Goal: Contribute content: Contribute content

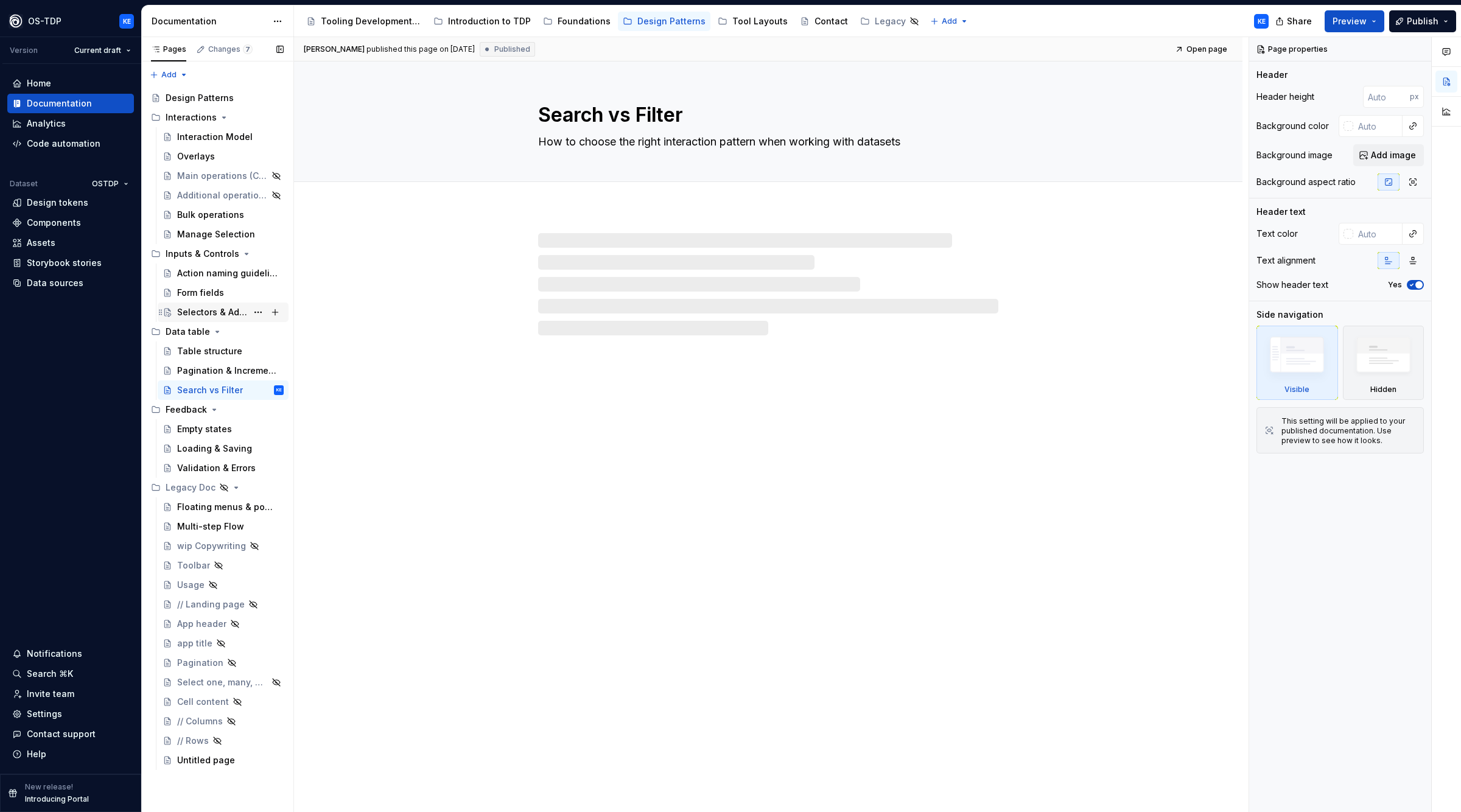
click at [218, 312] on div "Selectors & Advanced selectors" at bounding box center [212, 313] width 70 height 12
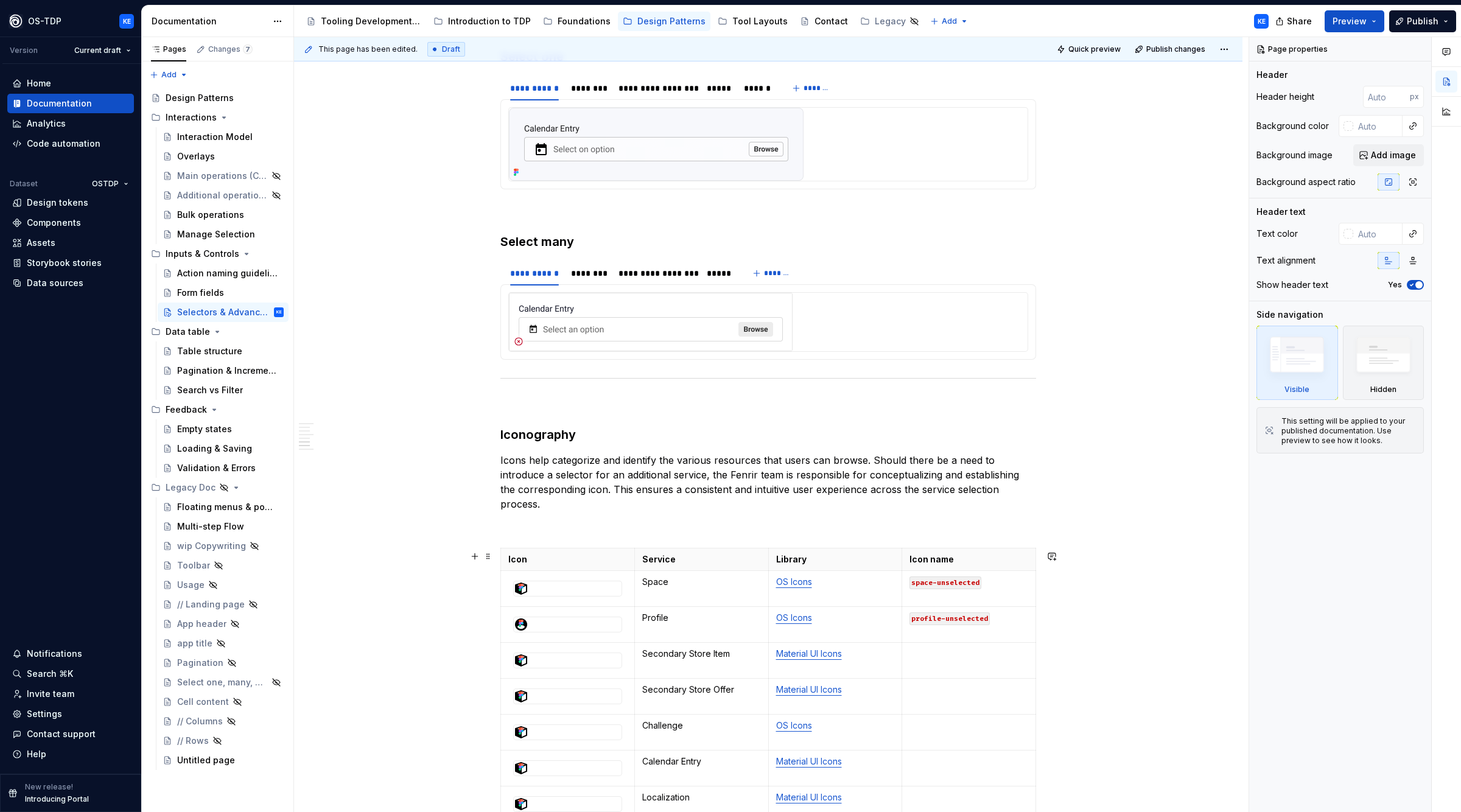
scroll to position [1457, 0]
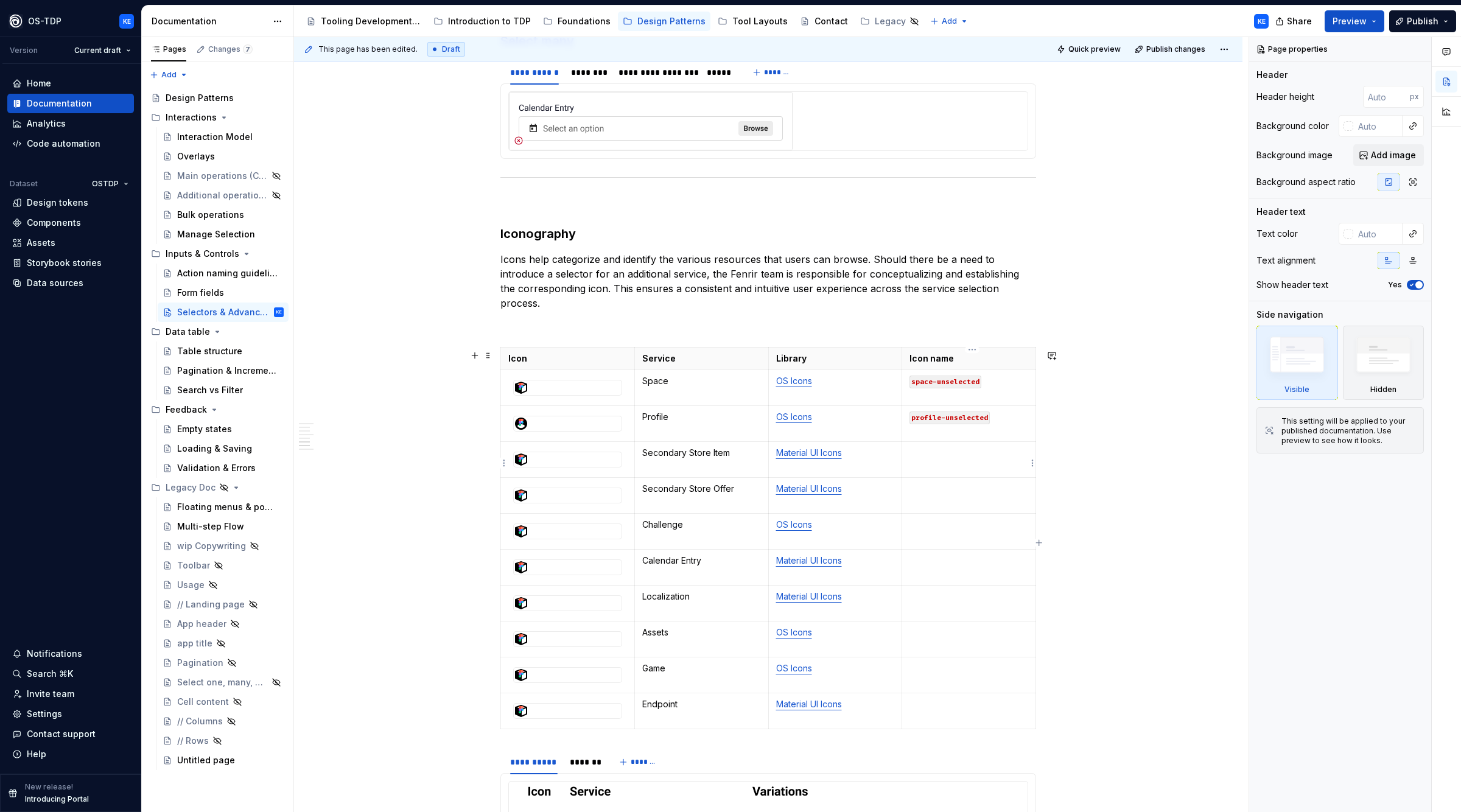
click at [940, 459] on p at bounding box center [968, 453] width 118 height 12
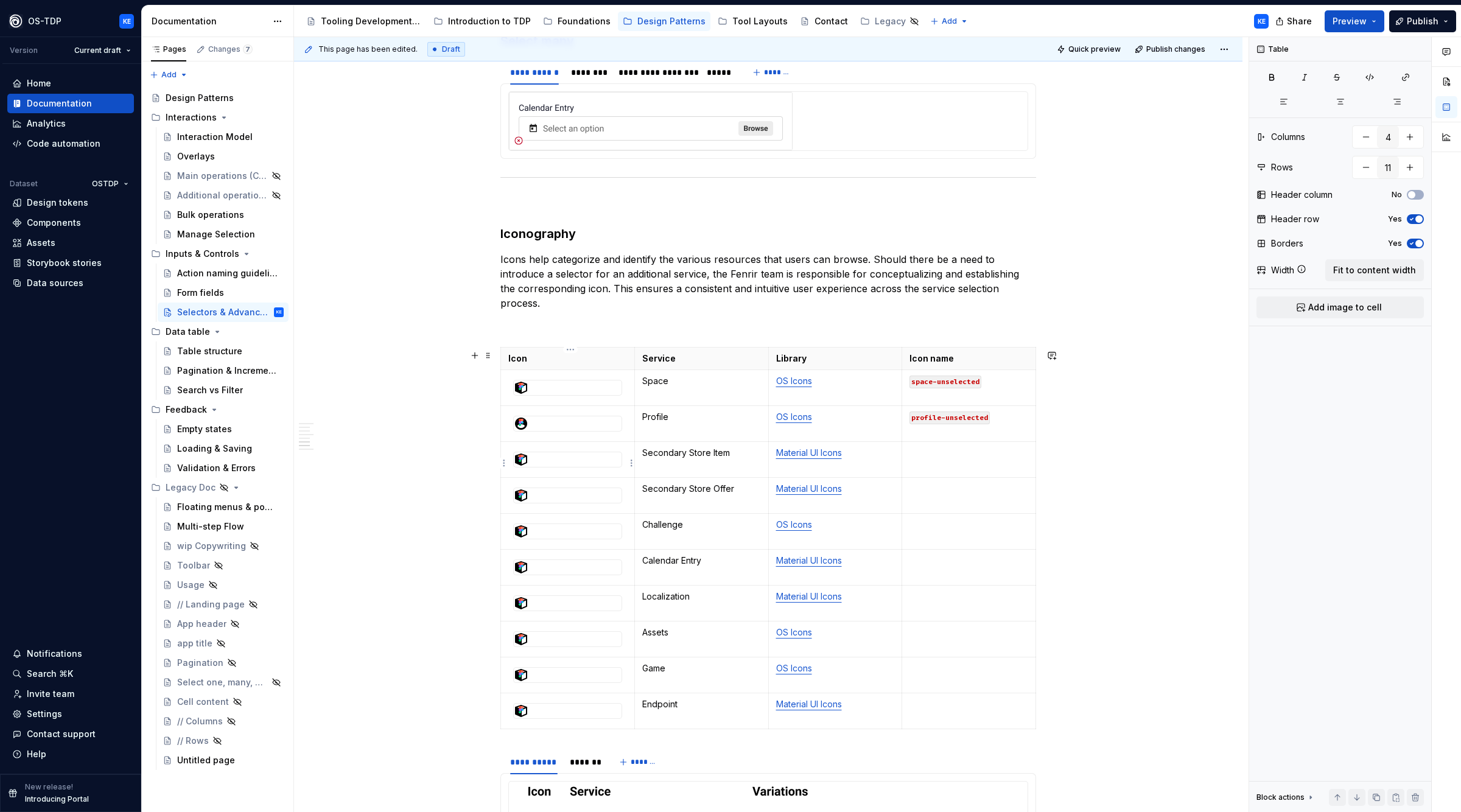
click at [576, 465] on div at bounding box center [568, 460] width 108 height 15
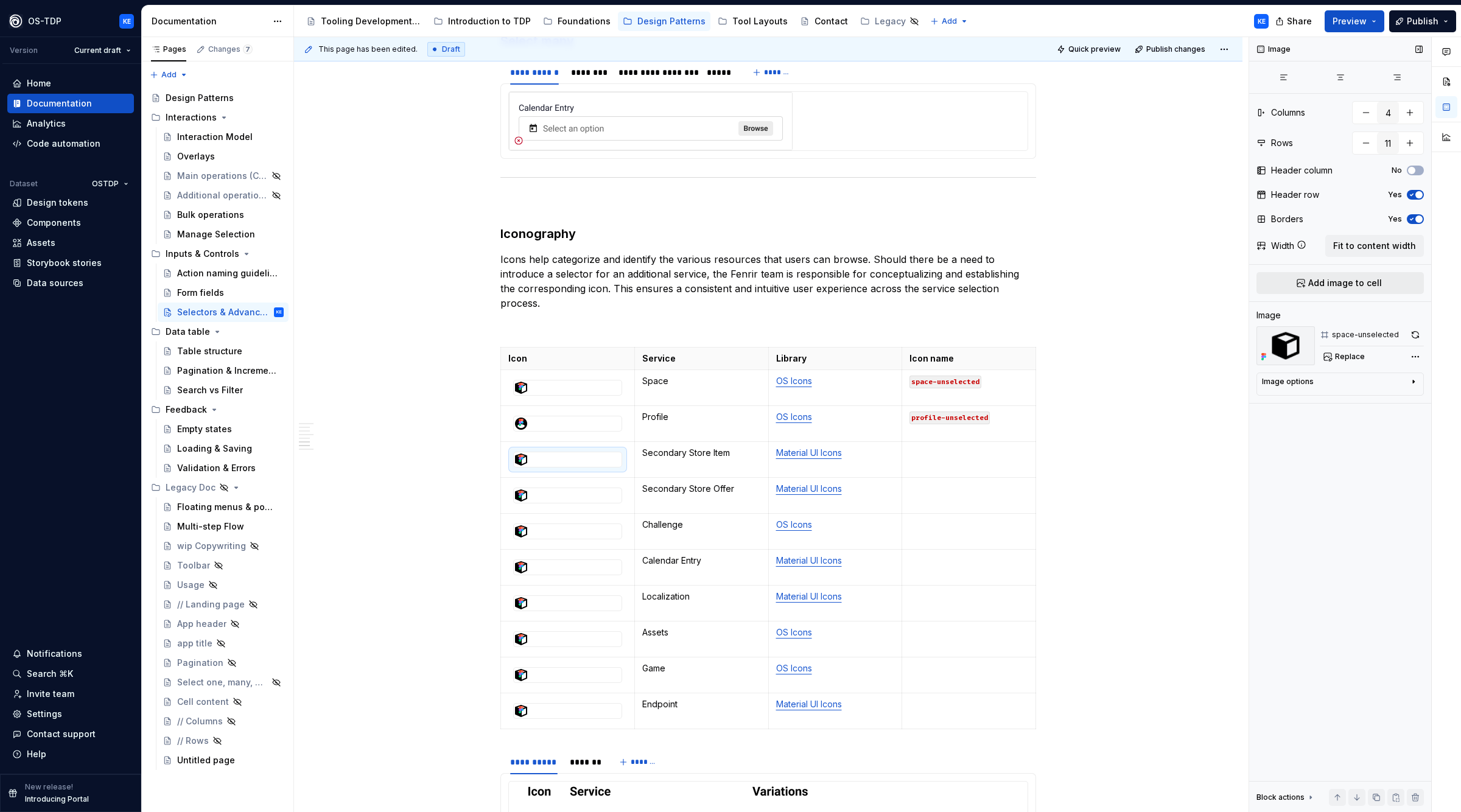
click at [1337, 282] on span "Add image to cell" at bounding box center [1345, 283] width 74 height 12
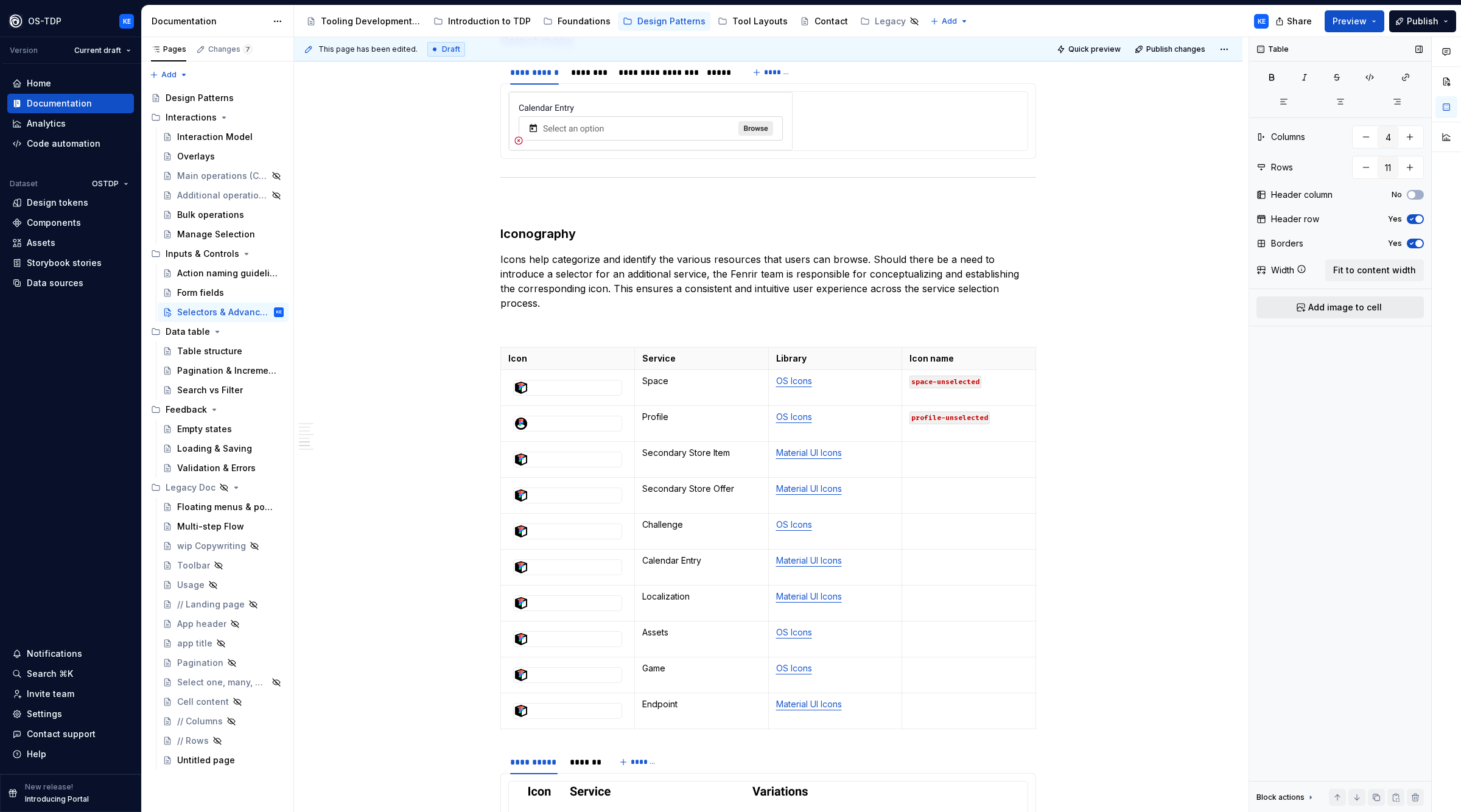
click at [1333, 312] on span "Add image to cell" at bounding box center [1345, 308] width 74 height 12
click at [552, 467] on div at bounding box center [568, 460] width 108 height 15
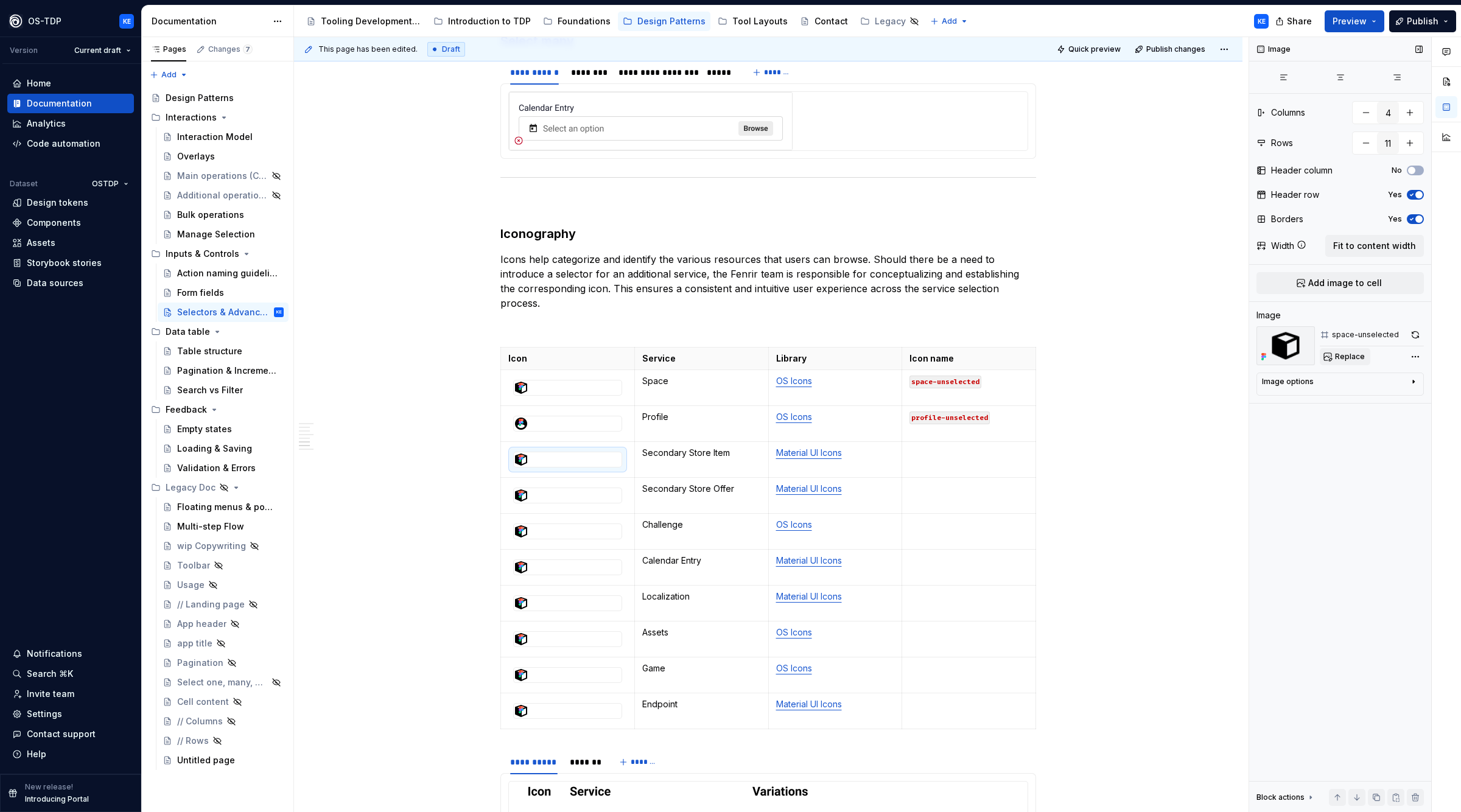
click at [1330, 356] on button "Replace" at bounding box center [1345, 356] width 50 height 17
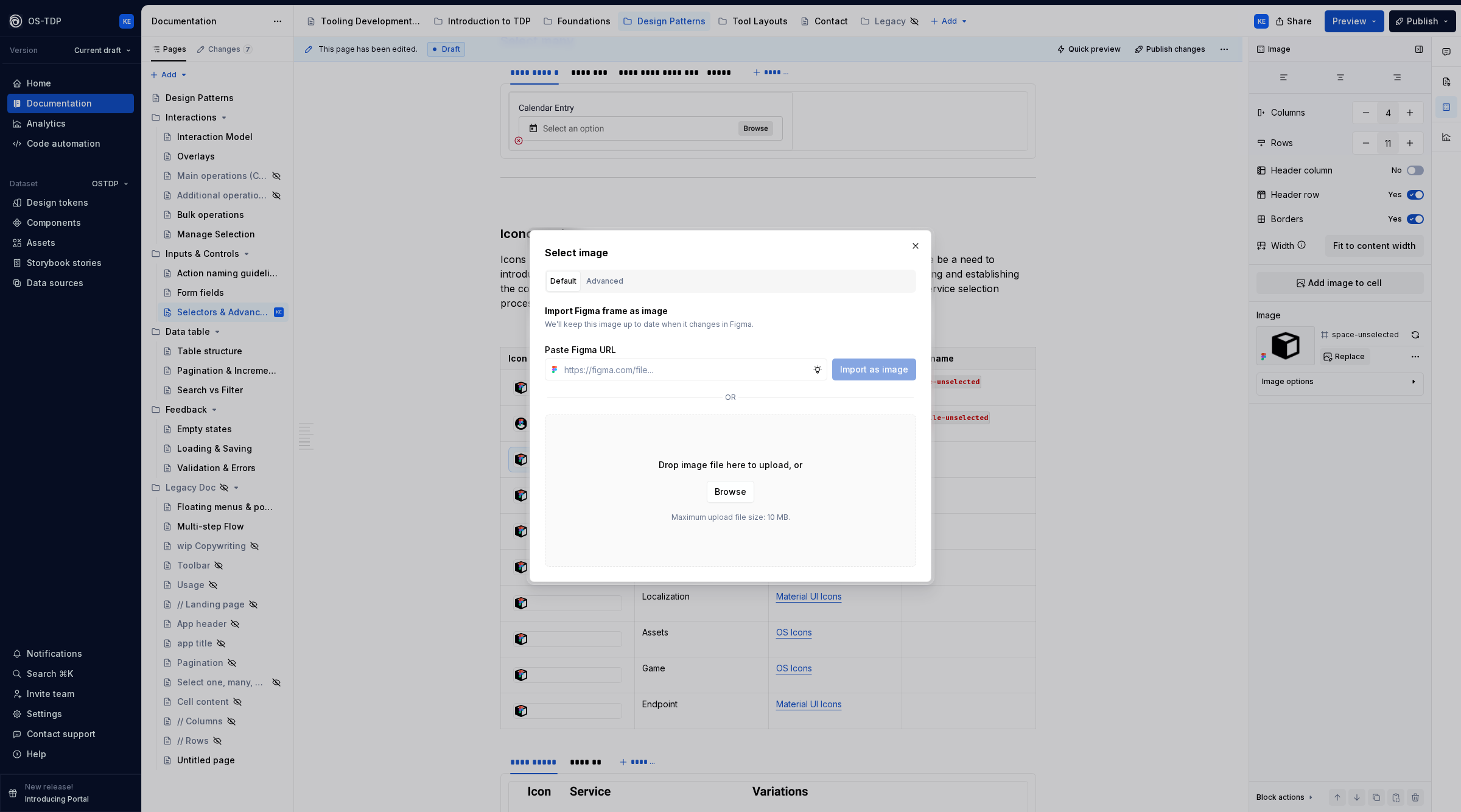
type textarea "*"
click at [605, 280] on div "Advanced" at bounding box center [605, 282] width 37 height 12
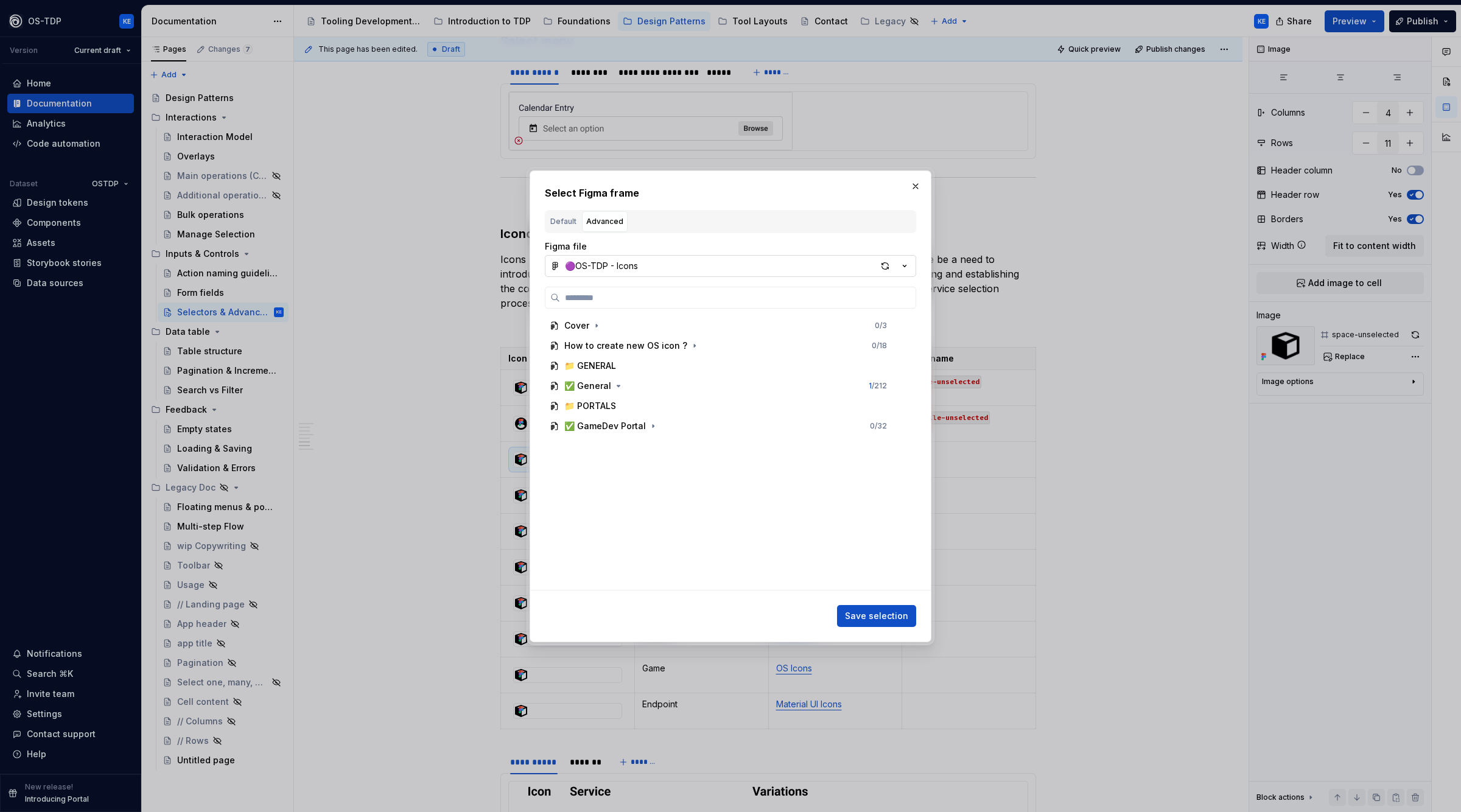
click at [676, 264] on button "🟣OS-TDP - Icons" at bounding box center [730, 265] width 372 height 22
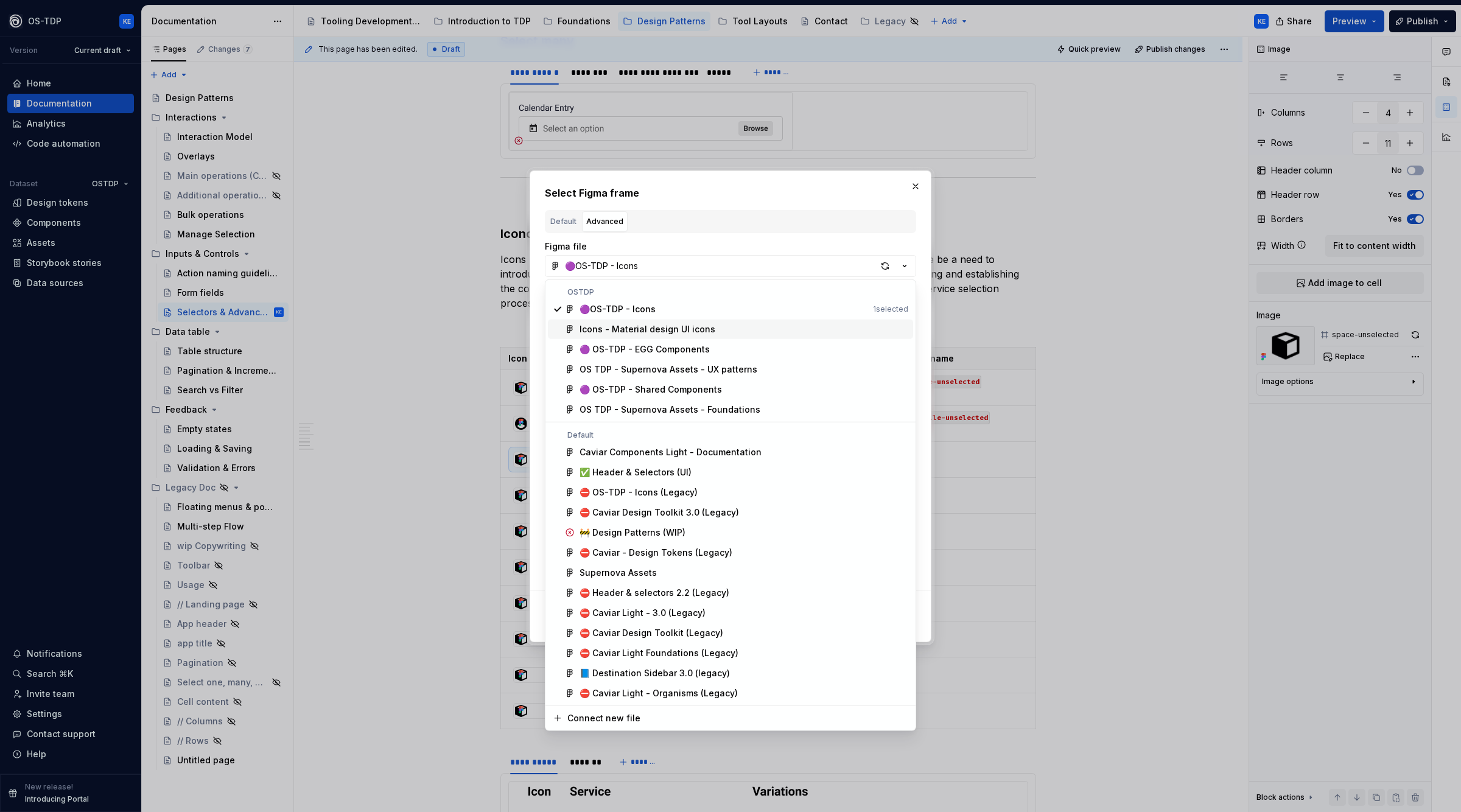
click at [670, 328] on div "Icons - Material design UI icons" at bounding box center [647, 329] width 136 height 12
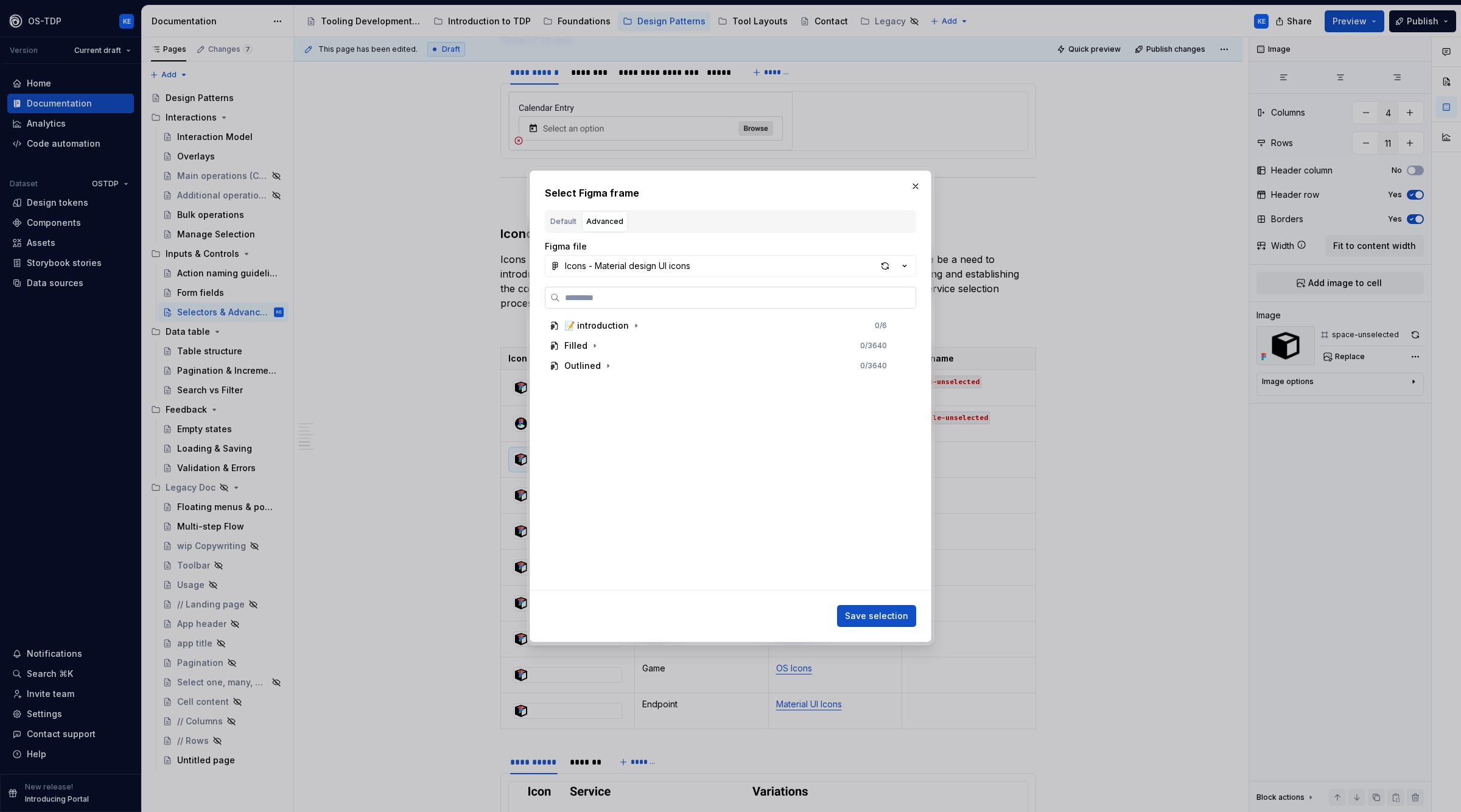
click at [685, 296] on input "search" at bounding box center [738, 298] width 355 height 12
type input "***"
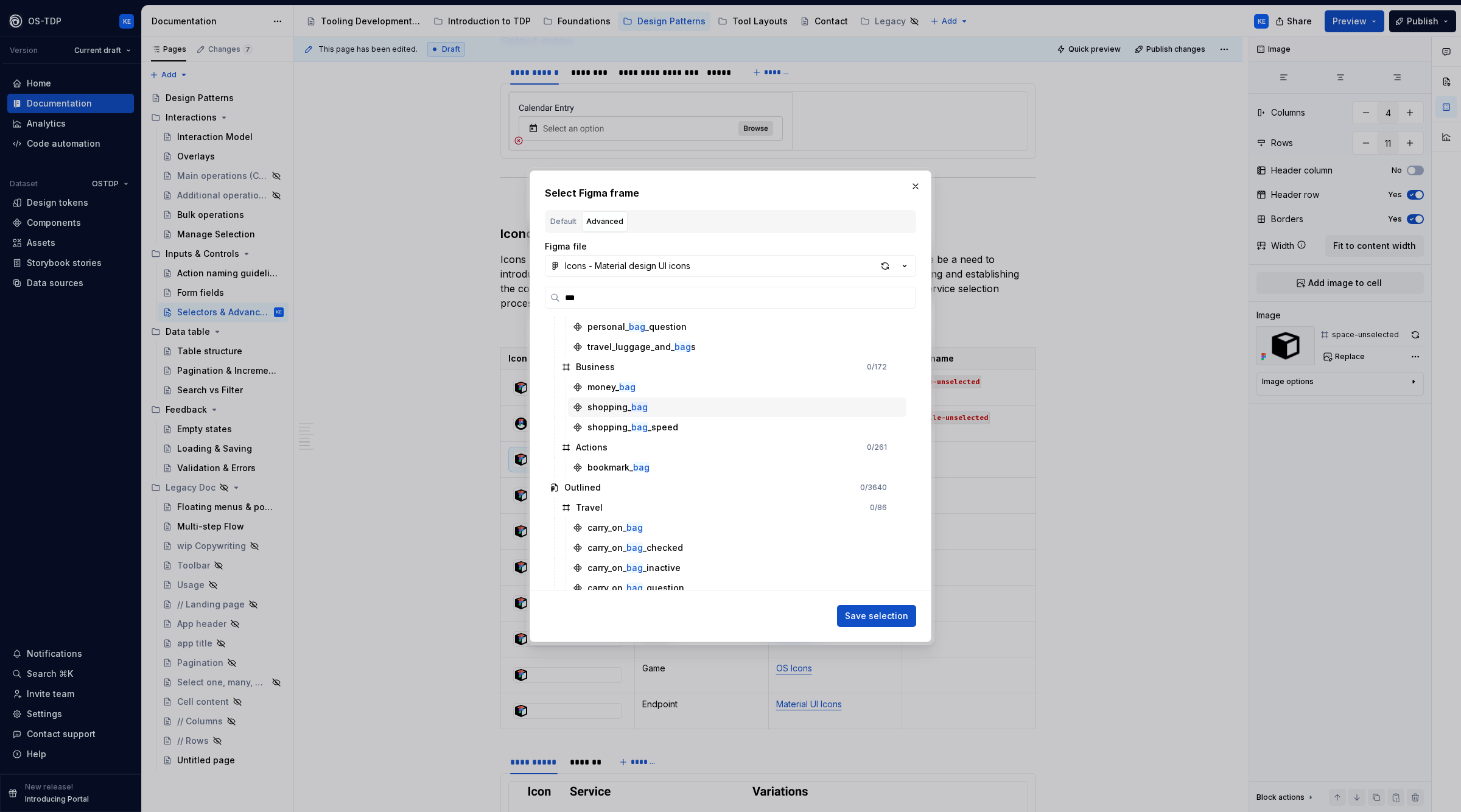
scroll to position [201, 0]
type textarea "*"
click at [587, 299] on input "***" at bounding box center [738, 298] width 355 height 12
click at [588, 299] on input "***" at bounding box center [738, 298] width 355 height 12
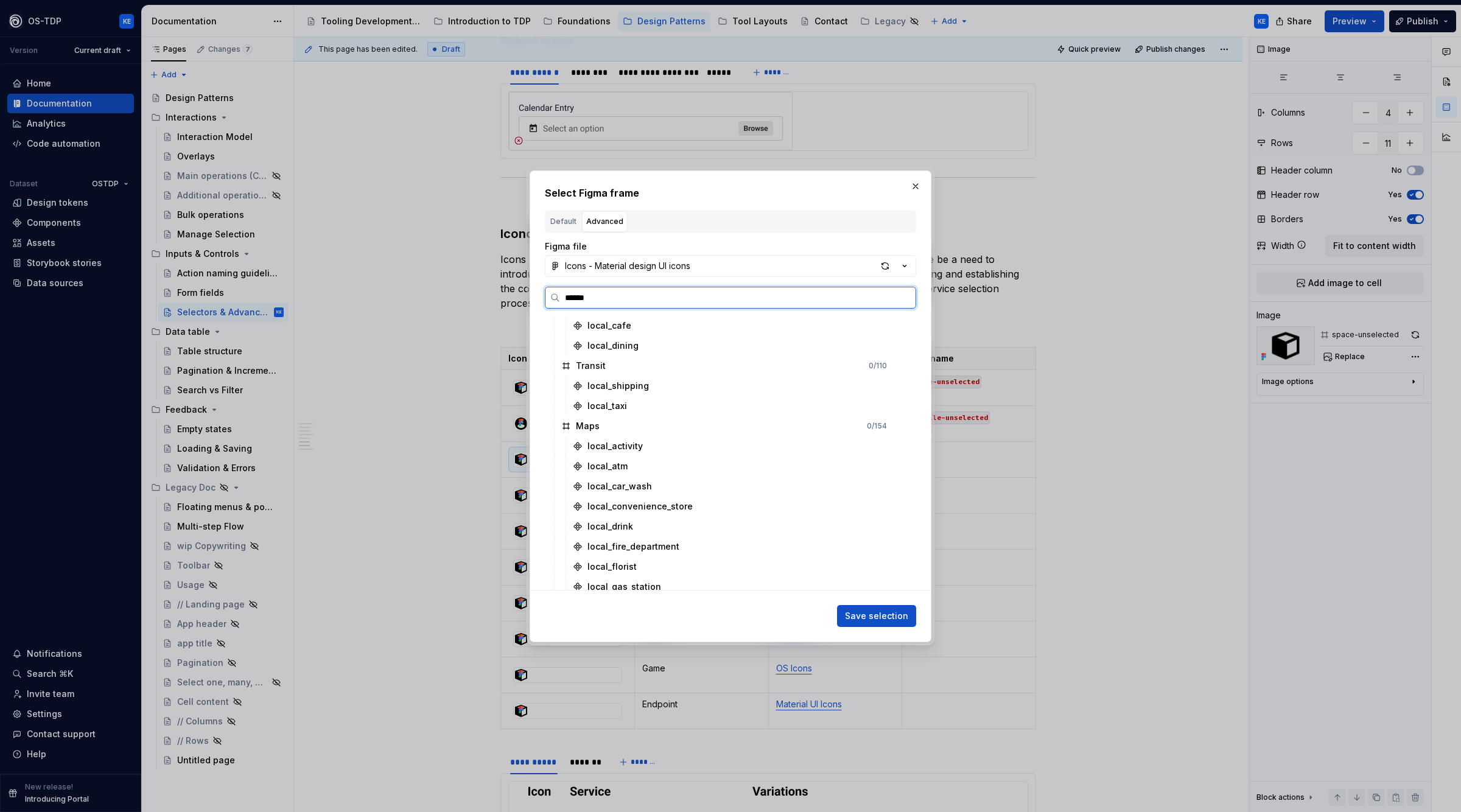
scroll to position [0, 0]
type input "**********"
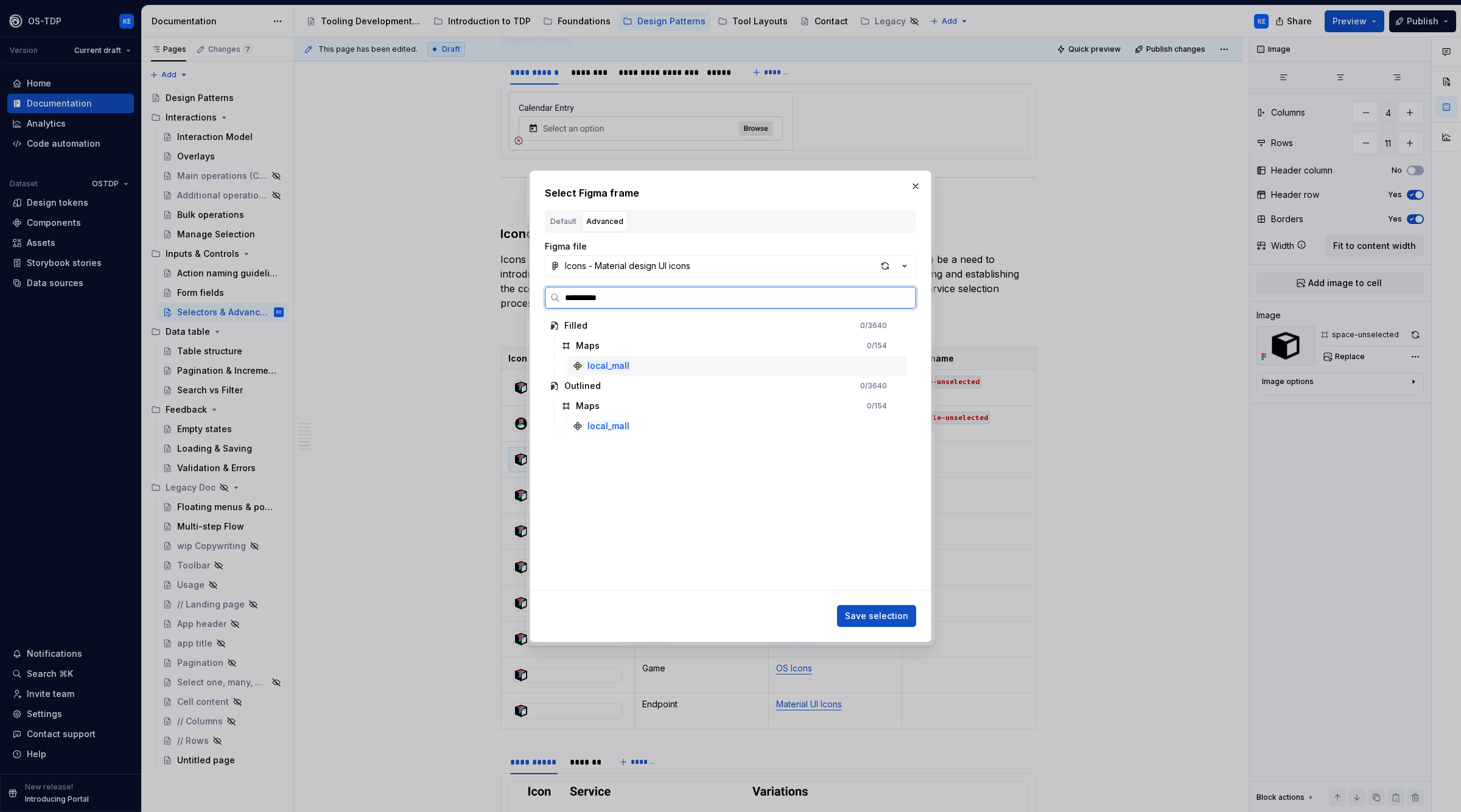
click at [672, 365] on div "local_mall" at bounding box center [738, 365] width 339 height 19
click at [877, 610] on span "Save selection" at bounding box center [877, 616] width 63 height 12
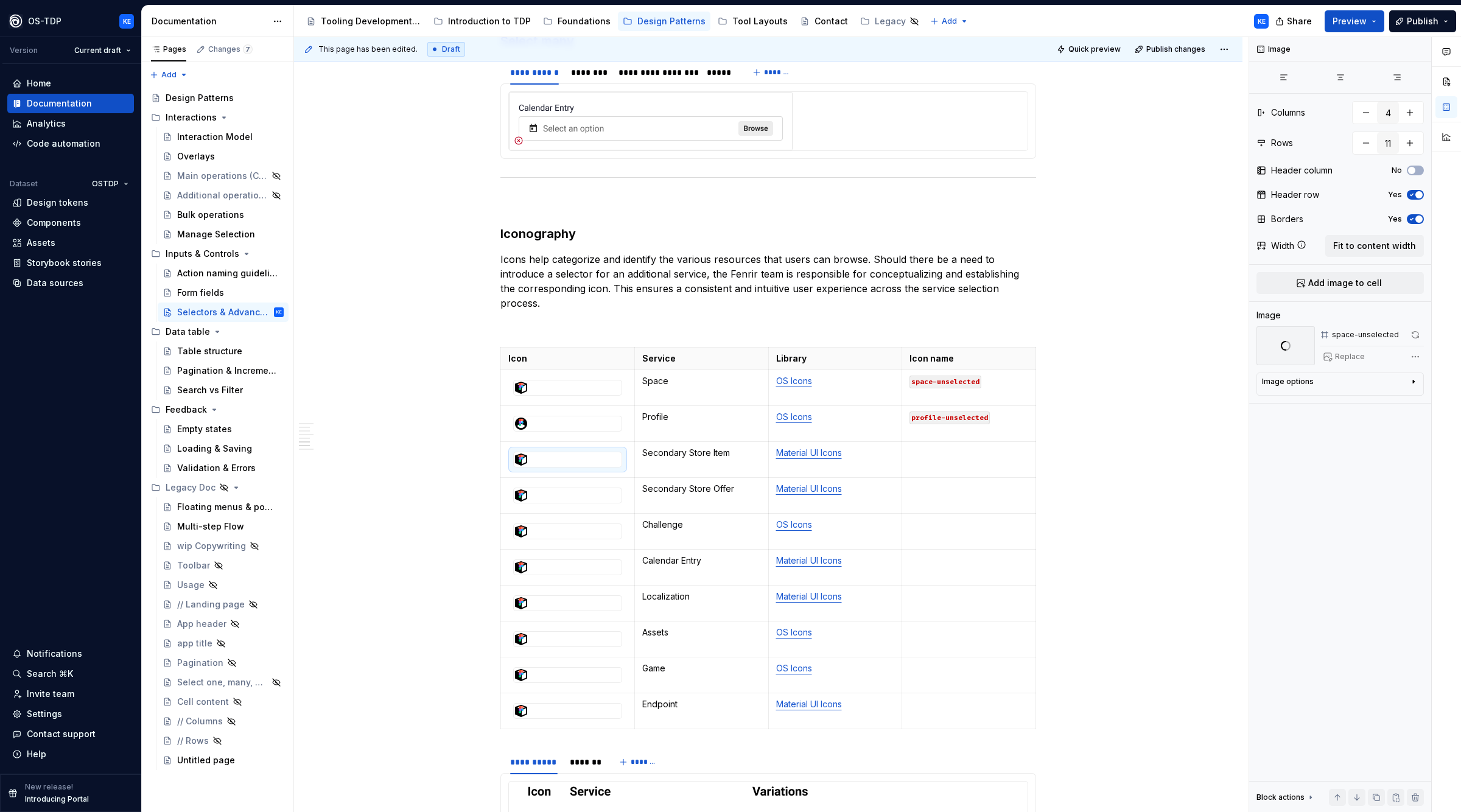
scroll to position [1457, 0]
type textarea "*"
click at [958, 471] on td at bounding box center [969, 460] width 134 height 36
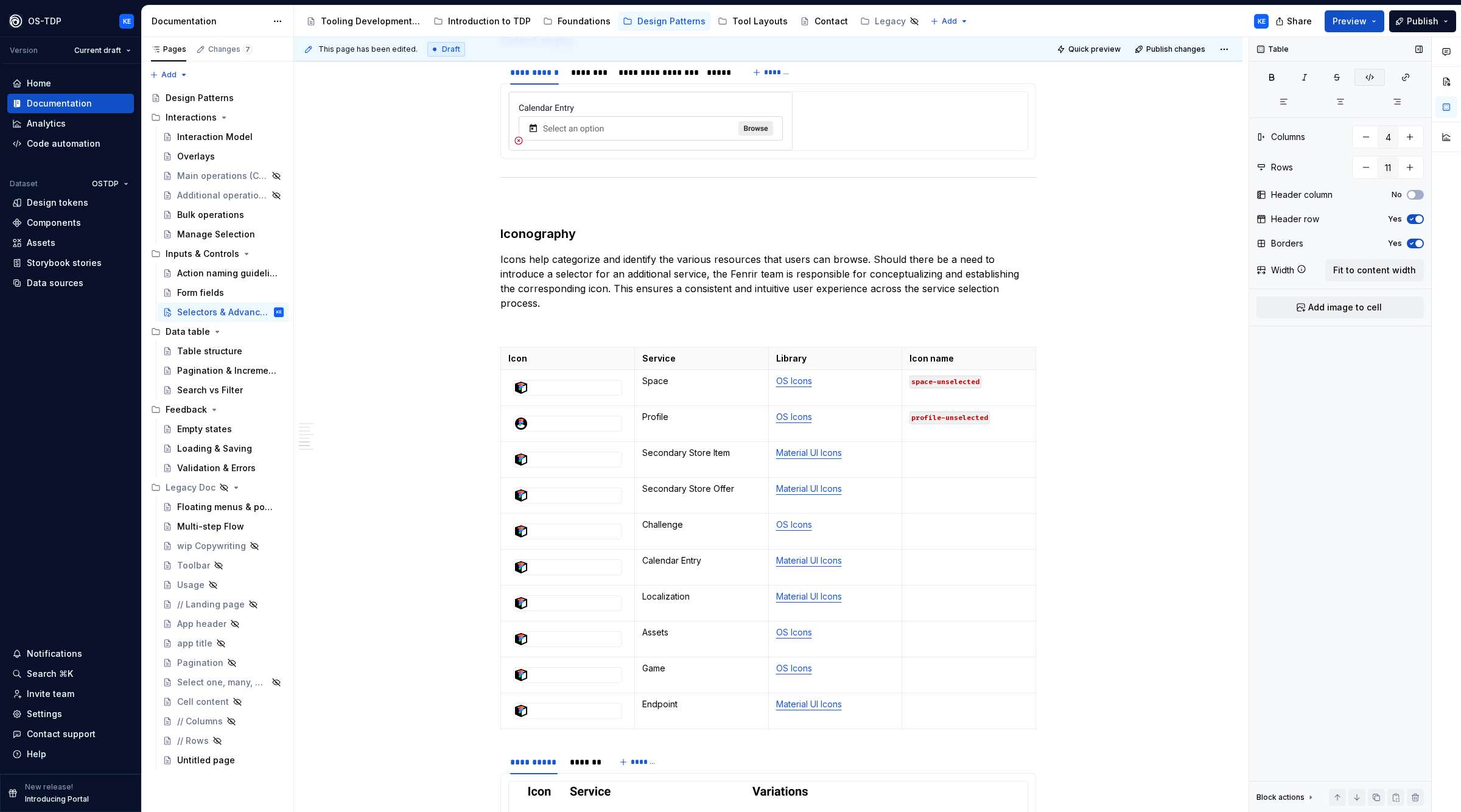
click at [1375, 76] on button "button" at bounding box center [1370, 77] width 30 height 17
click at [967, 496] on td at bounding box center [969, 493] width 134 height 36
click at [556, 495] on div at bounding box center [568, 492] width 108 height 15
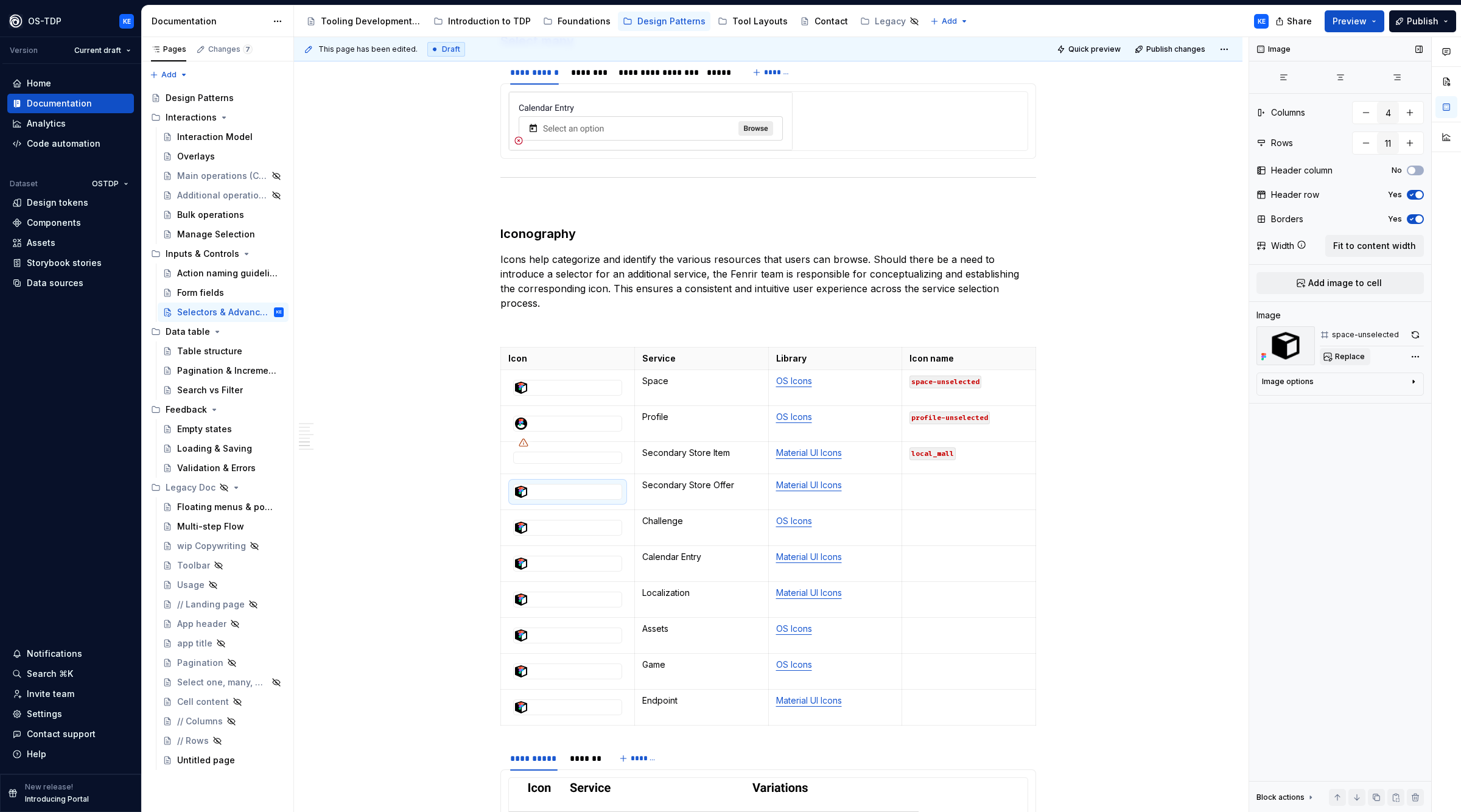
click at [1343, 359] on span "Replace" at bounding box center [1350, 357] width 30 height 10
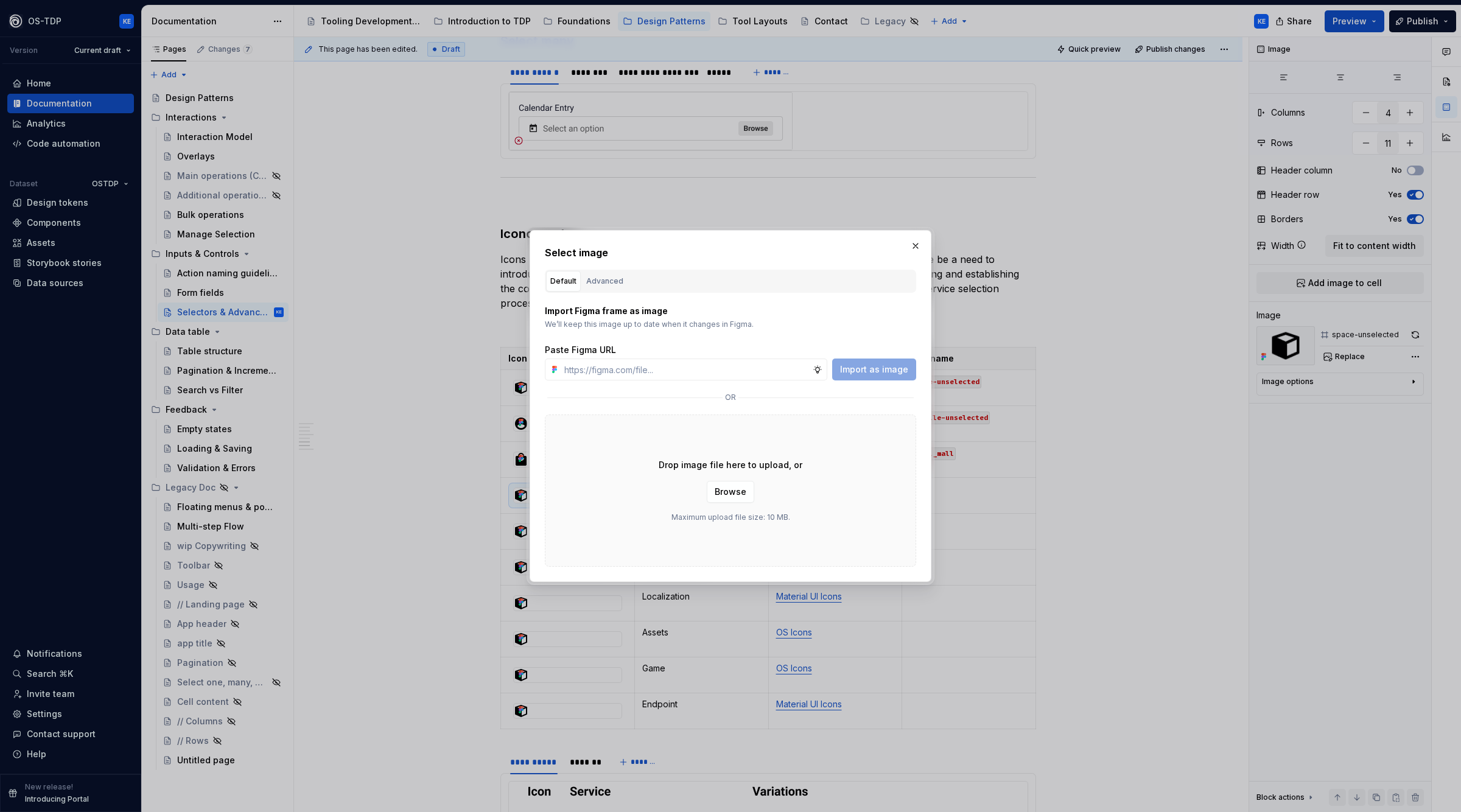
type textarea "*"
click at [603, 283] on div "Advanced" at bounding box center [605, 282] width 37 height 12
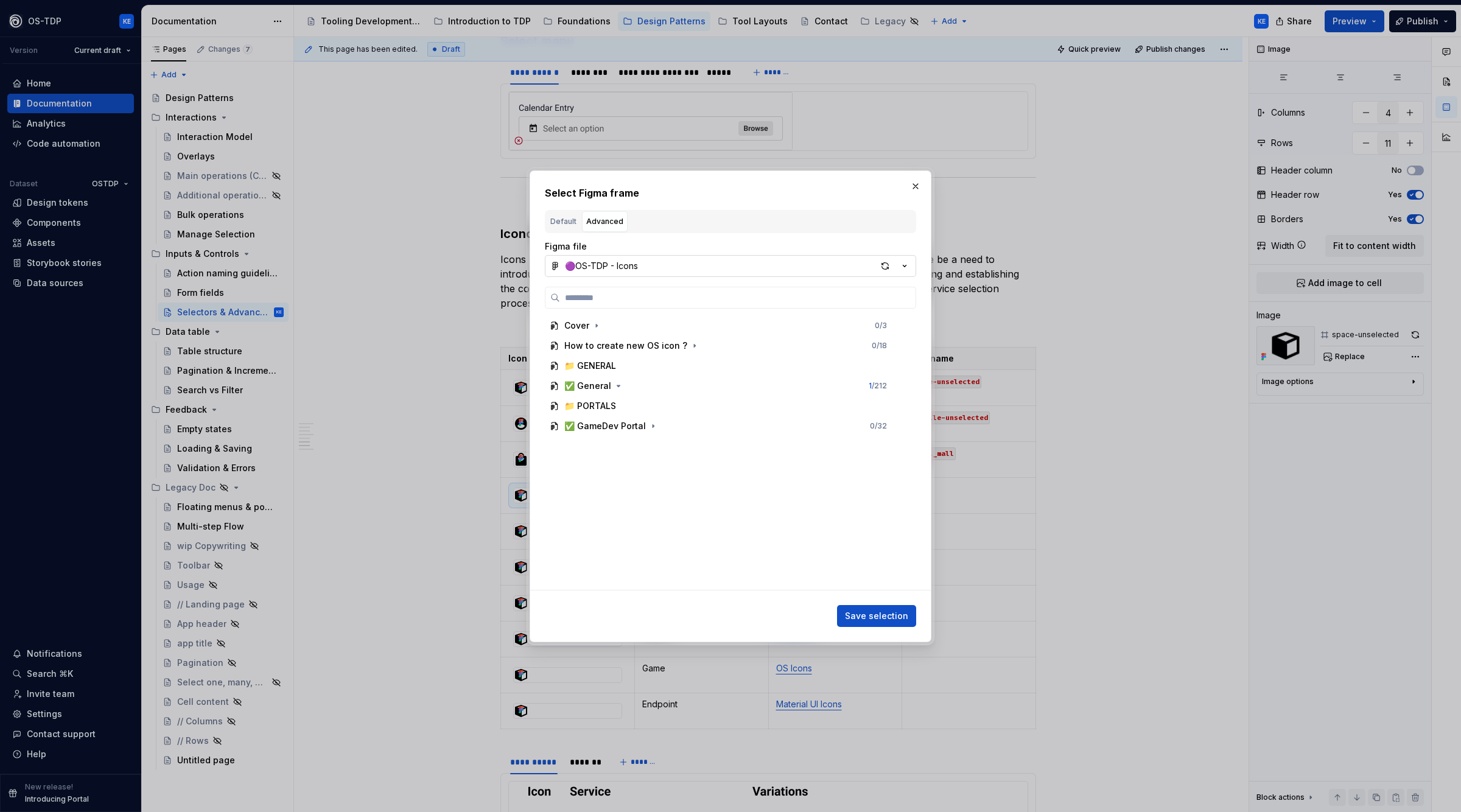
click at [685, 271] on button "🟣OS-TDP - Icons" at bounding box center [730, 265] width 372 height 22
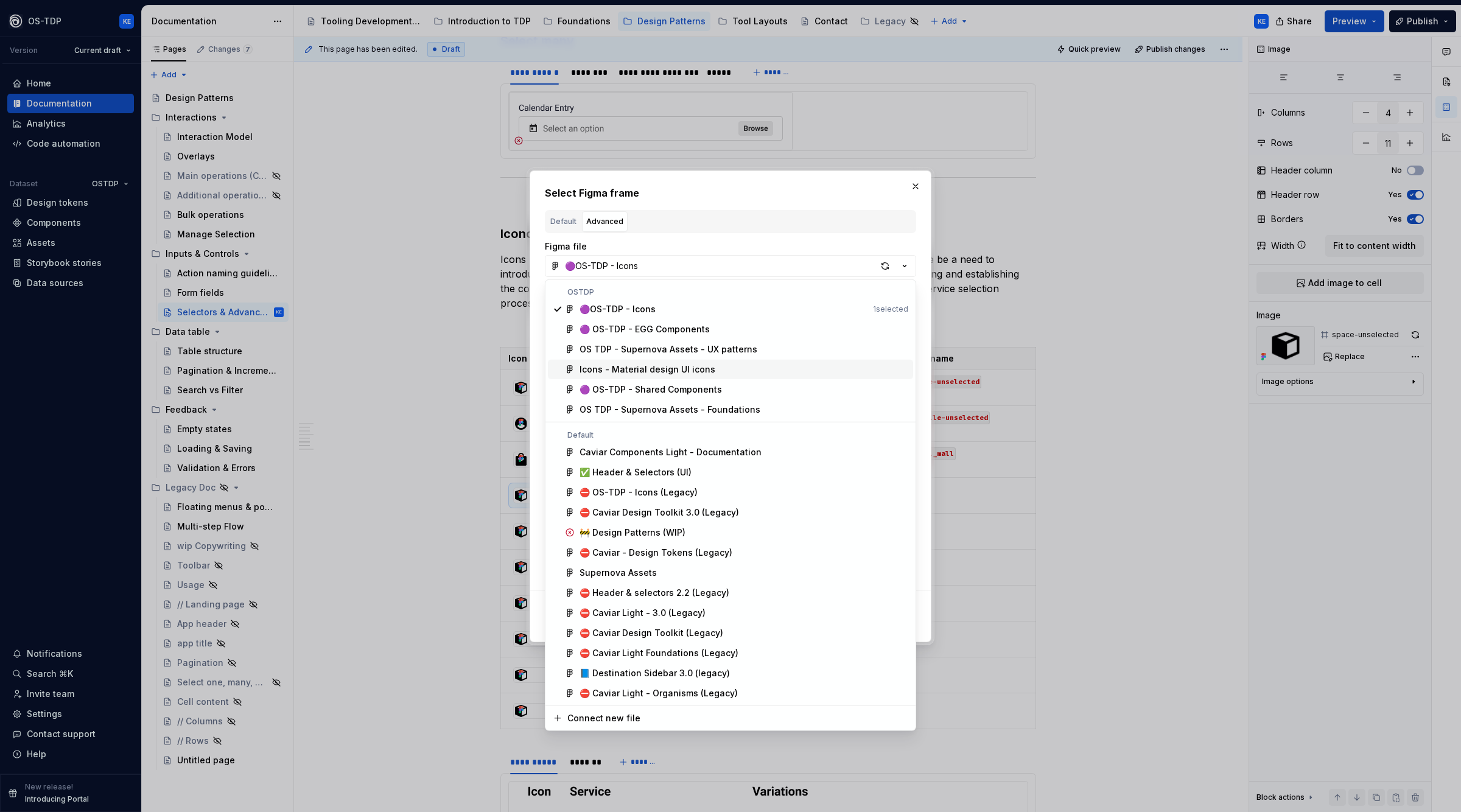
click at [713, 371] on div "Icons - Material design UI icons" at bounding box center [744, 370] width 329 height 12
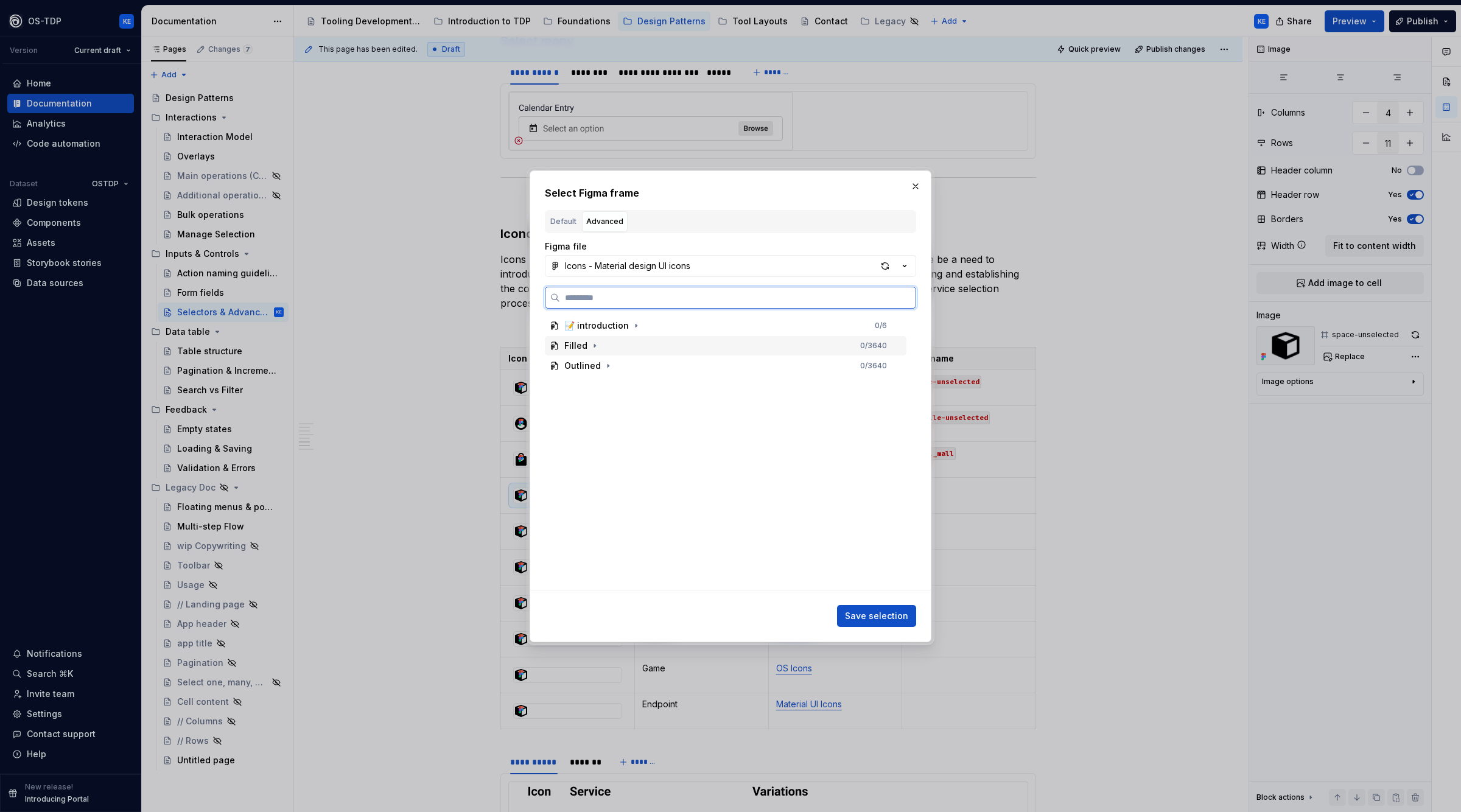
click at [619, 349] on div "Filled 0 / 3640" at bounding box center [725, 346] width 362 height 19
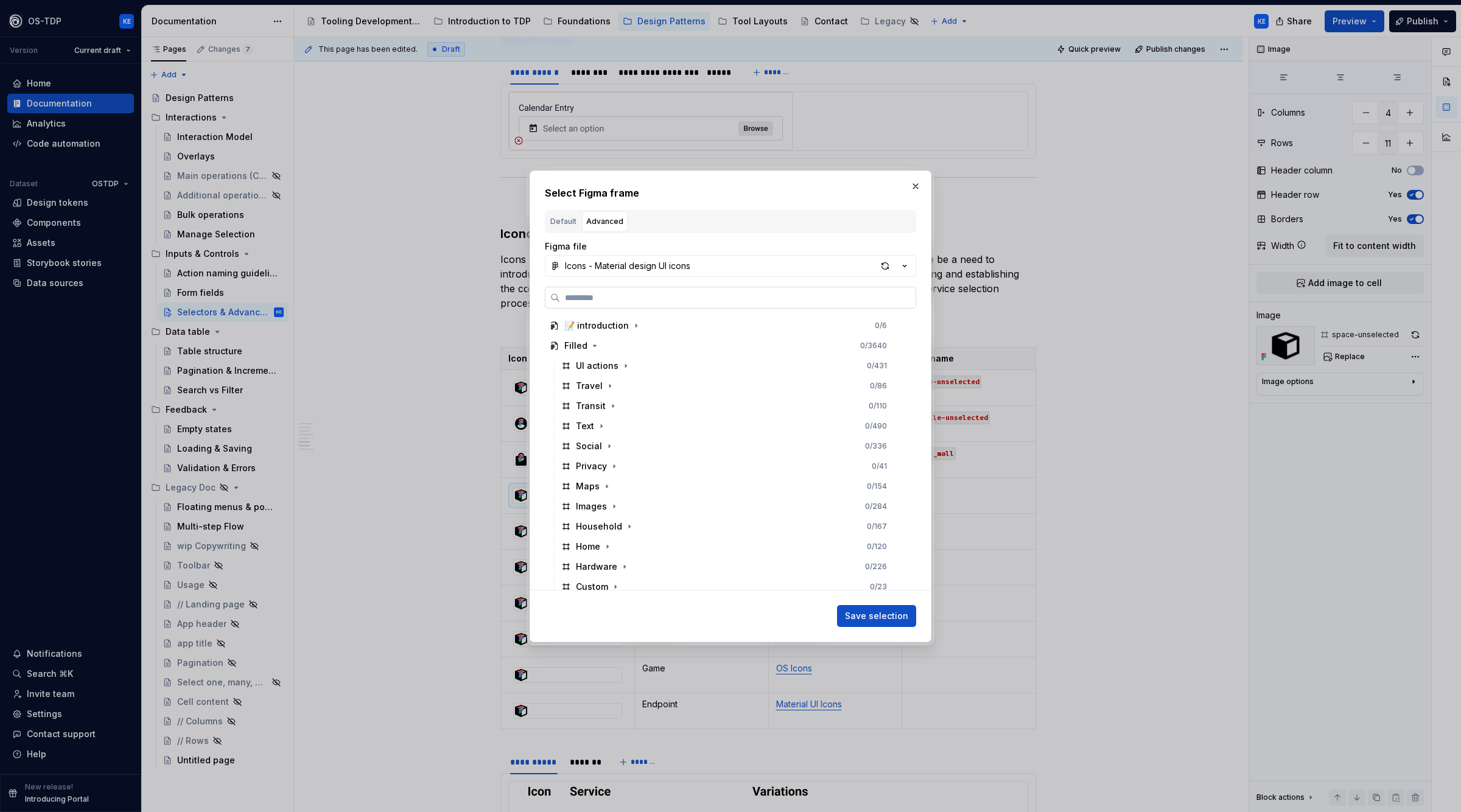
click at [621, 305] on label at bounding box center [730, 297] width 372 height 22
click at [621, 304] on input "search" at bounding box center [738, 298] width 355 height 12
type input "****"
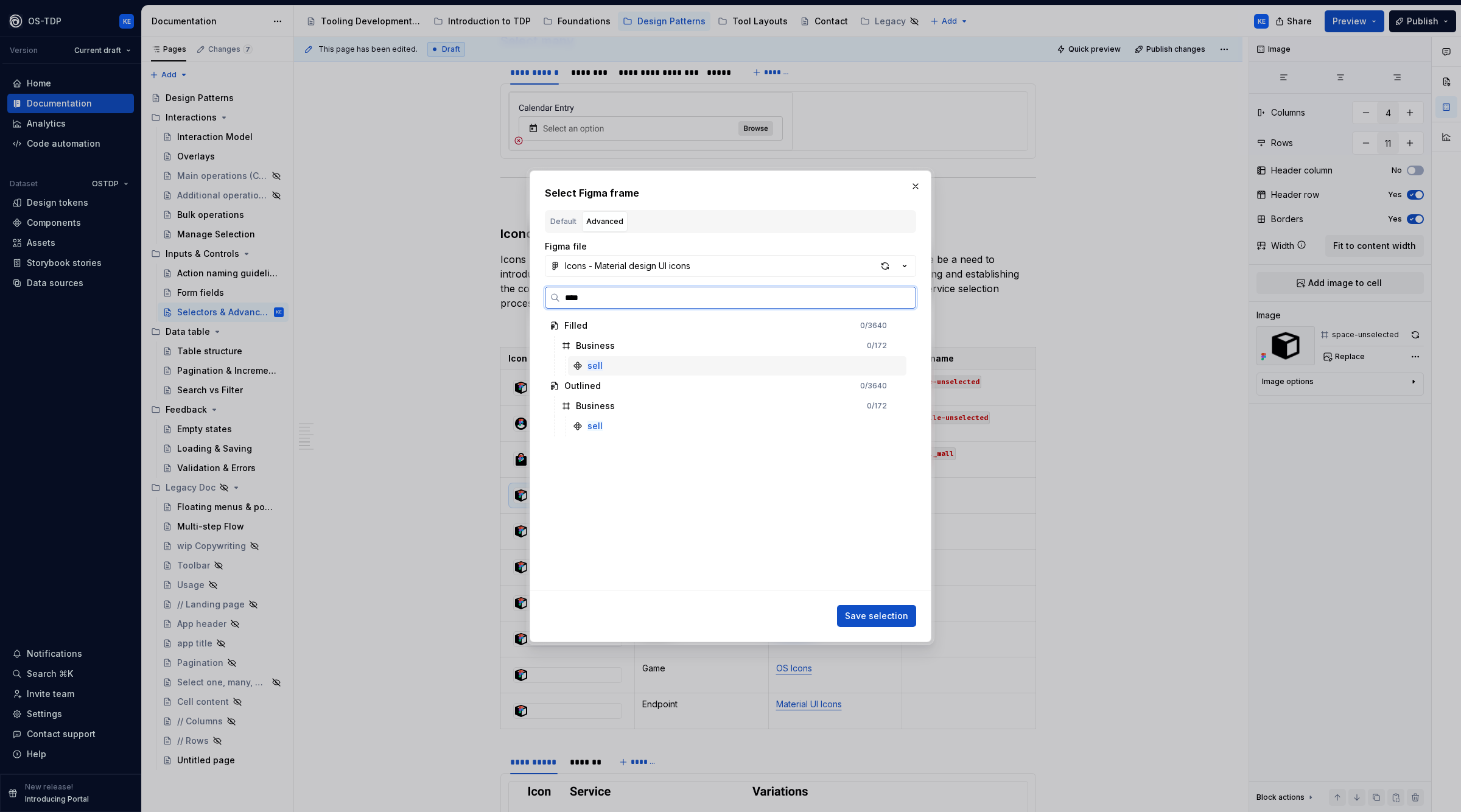
click at [623, 365] on div "sell" at bounding box center [738, 365] width 339 height 19
click at [859, 612] on span "Save selection" at bounding box center [877, 616] width 63 height 12
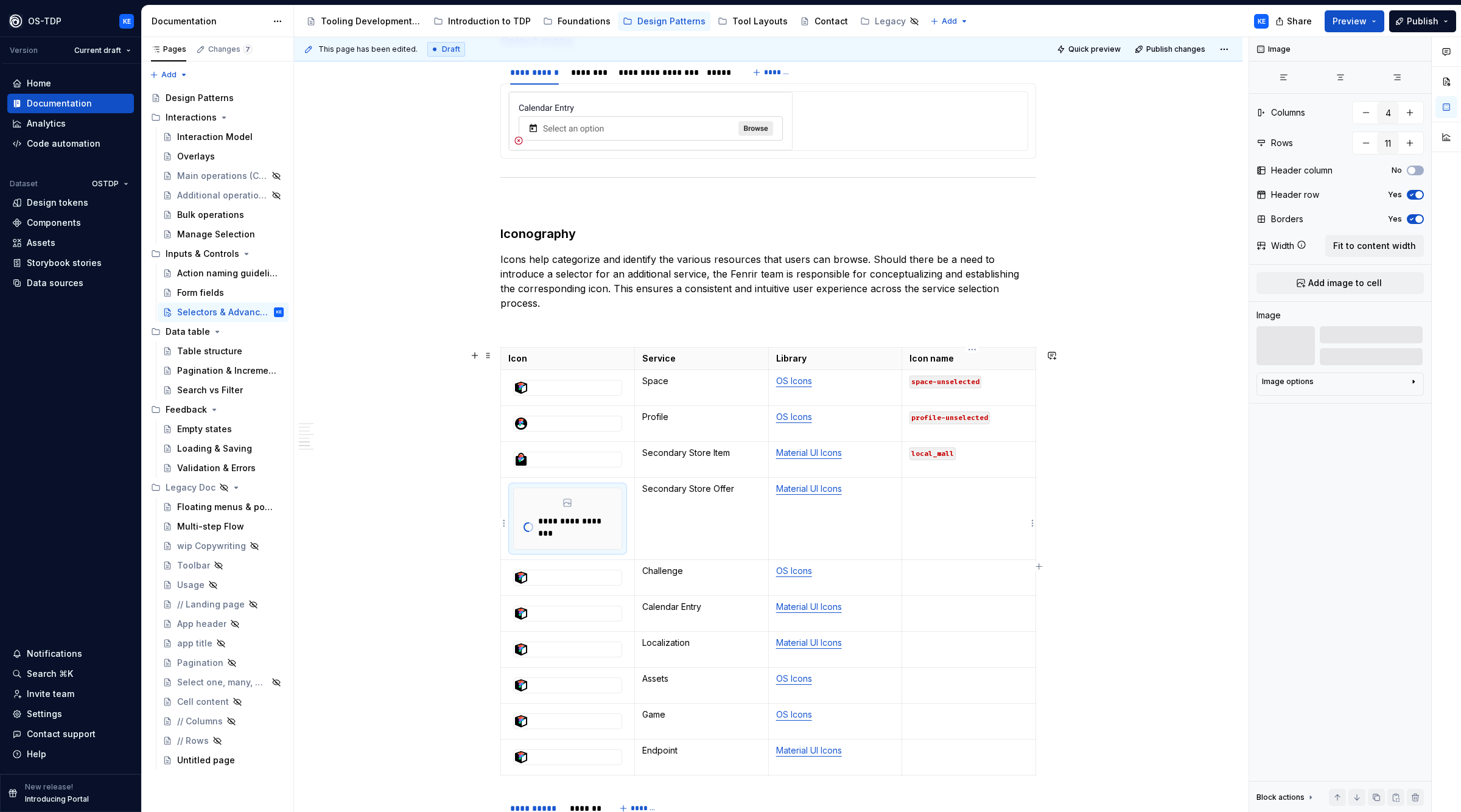
click at [955, 500] on td at bounding box center [969, 519] width 134 height 82
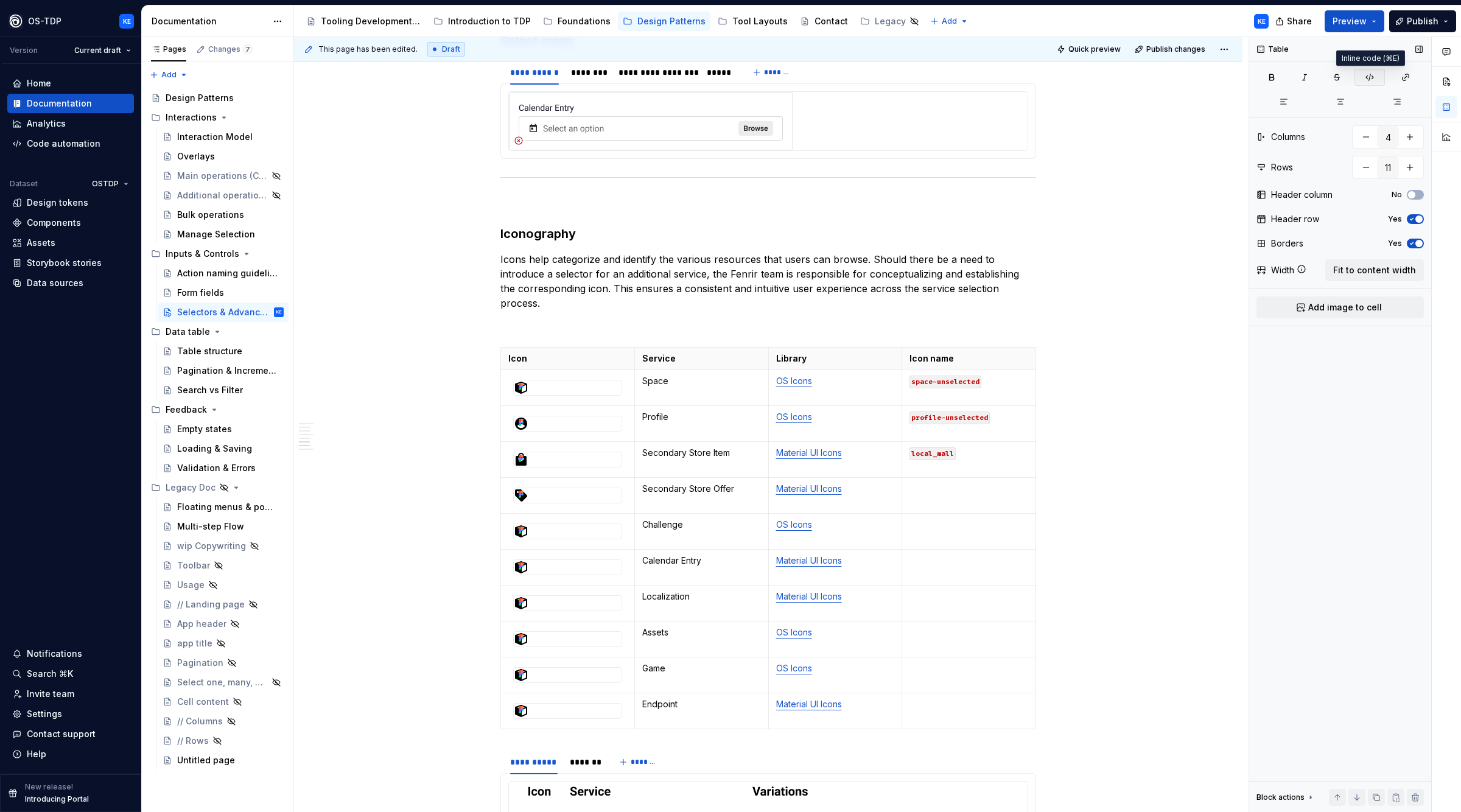
click at [1370, 78] on icon "button" at bounding box center [1370, 78] width 10 height 10
click at [940, 542] on td at bounding box center [969, 532] width 134 height 36
click at [556, 529] on div at bounding box center [568, 532] width 109 height 16
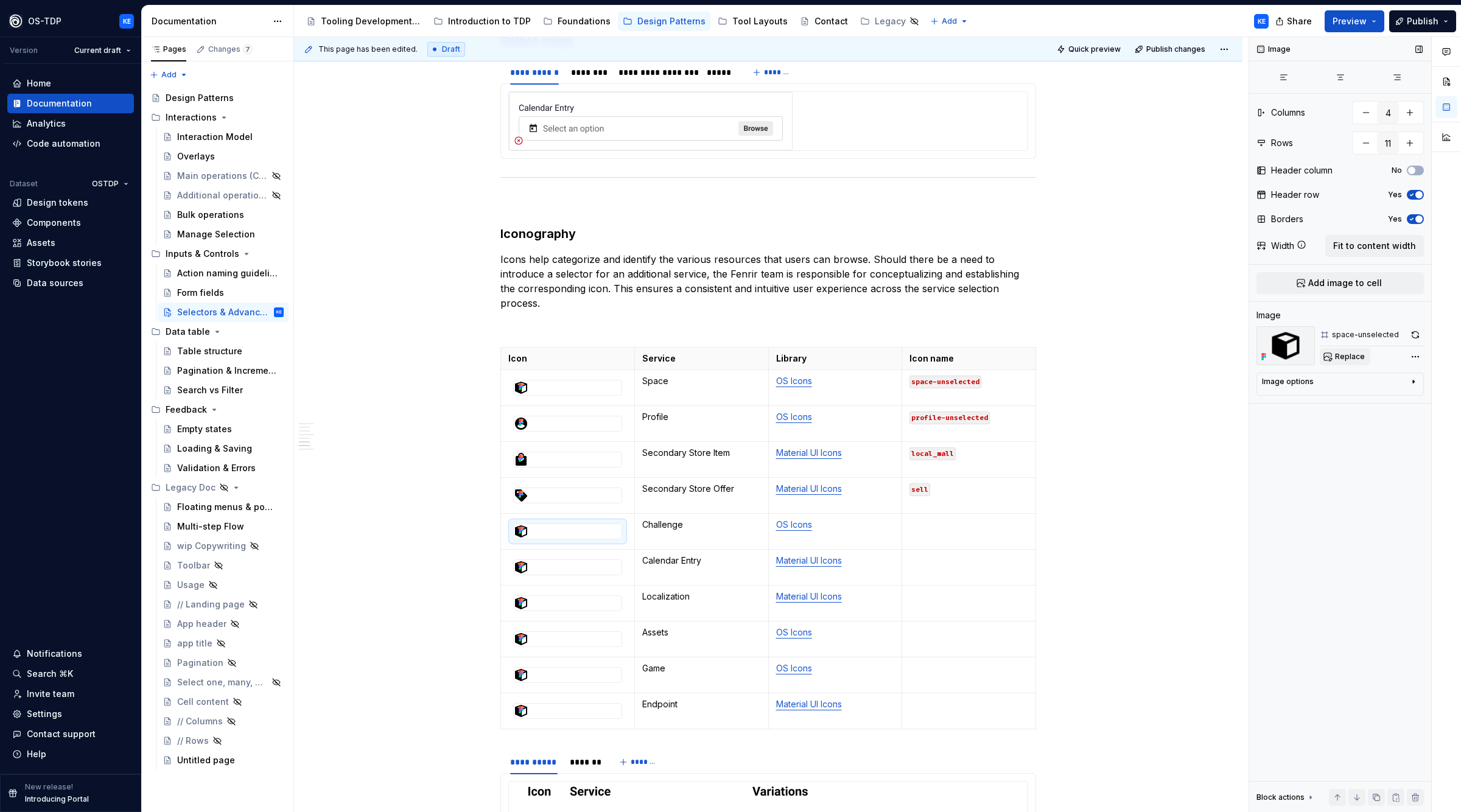
click at [1354, 360] on span "Replace" at bounding box center [1350, 357] width 30 height 10
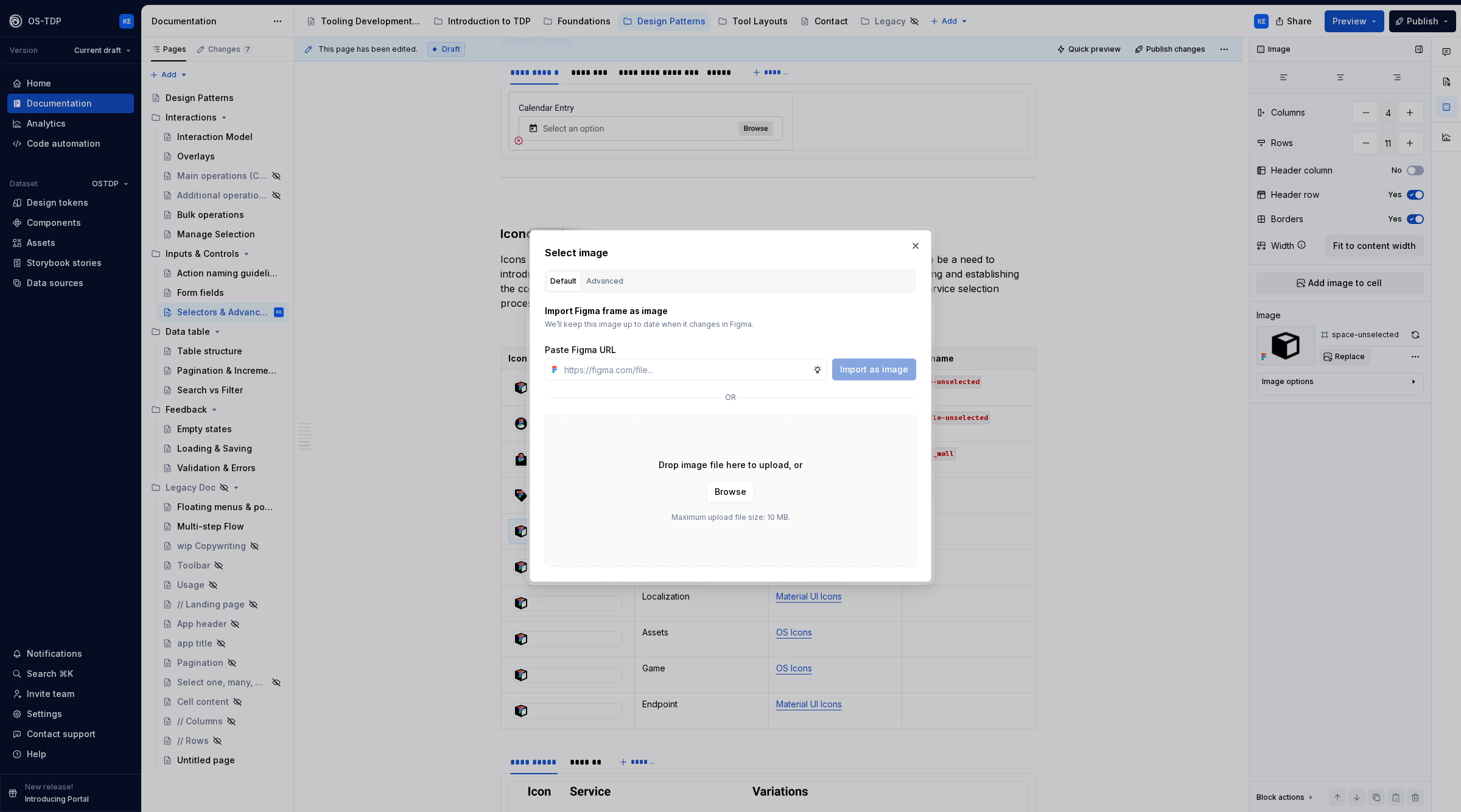
type textarea "*"
click at [594, 279] on div "Advanced" at bounding box center [605, 282] width 37 height 12
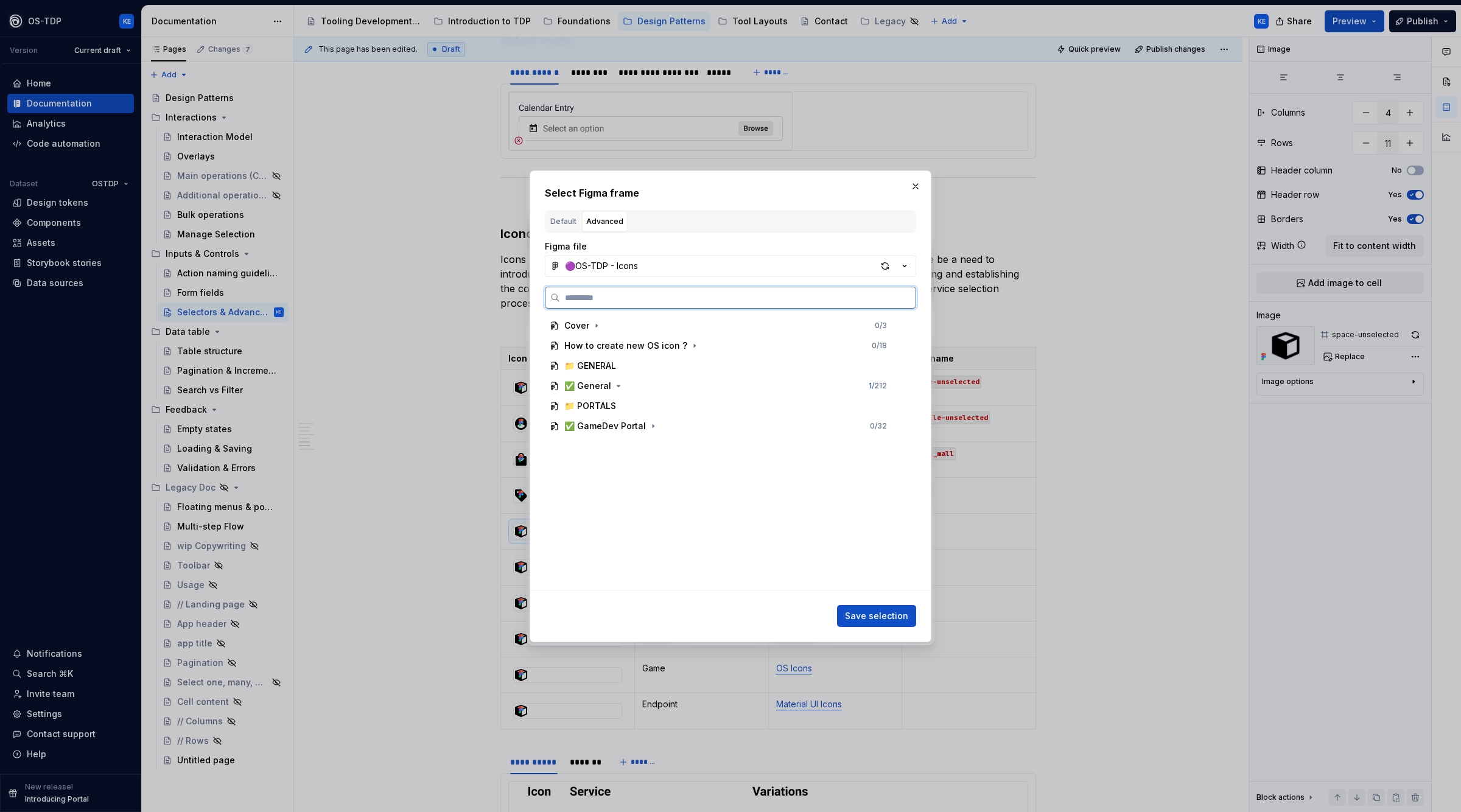
click at [661, 297] on input "search" at bounding box center [738, 298] width 355 height 12
type input "********"
click at [636, 380] on div "challeng es" at bounding box center [623, 386] width 48 height 12
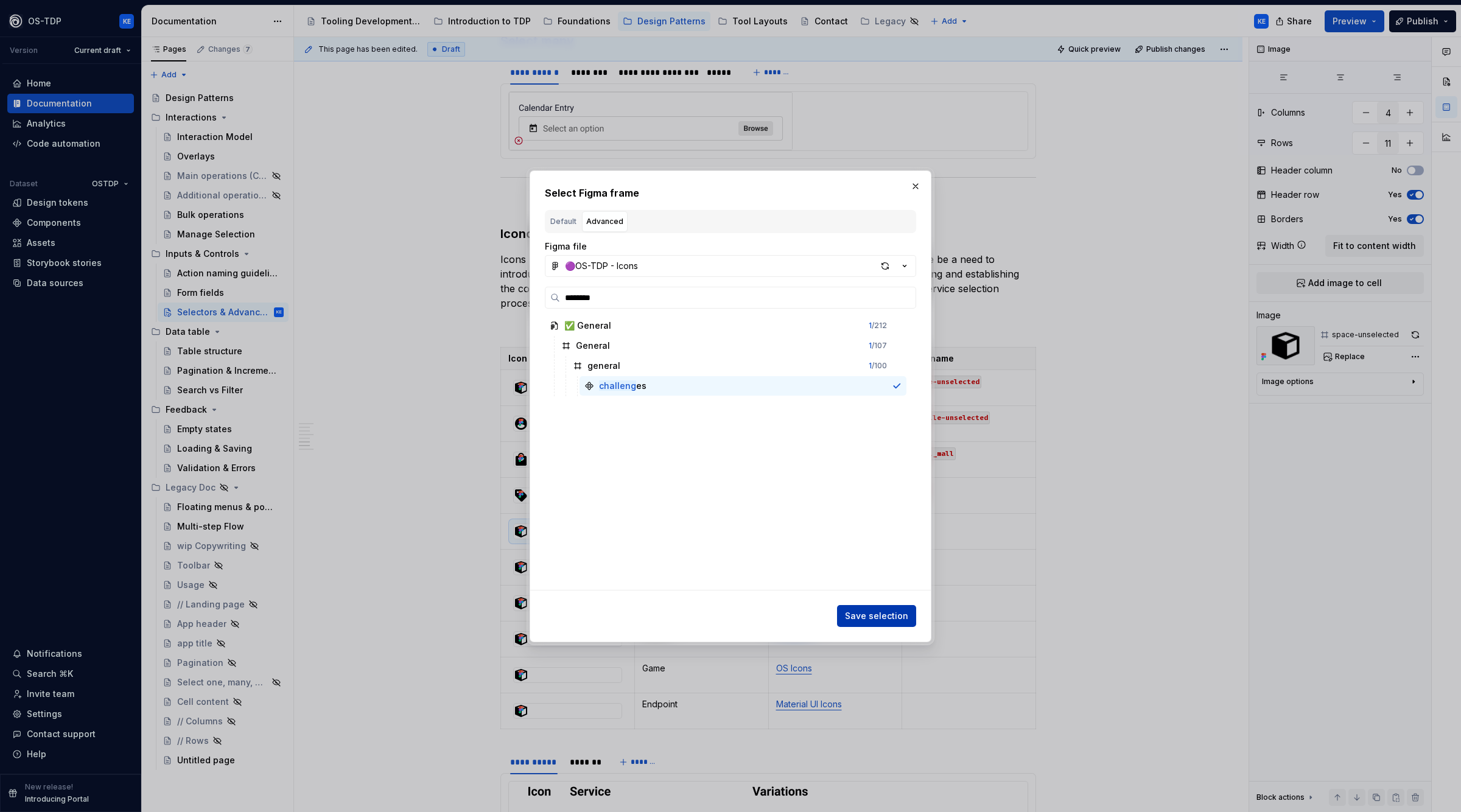
click at [880, 623] on button "Save selection" at bounding box center [877, 616] width 79 height 22
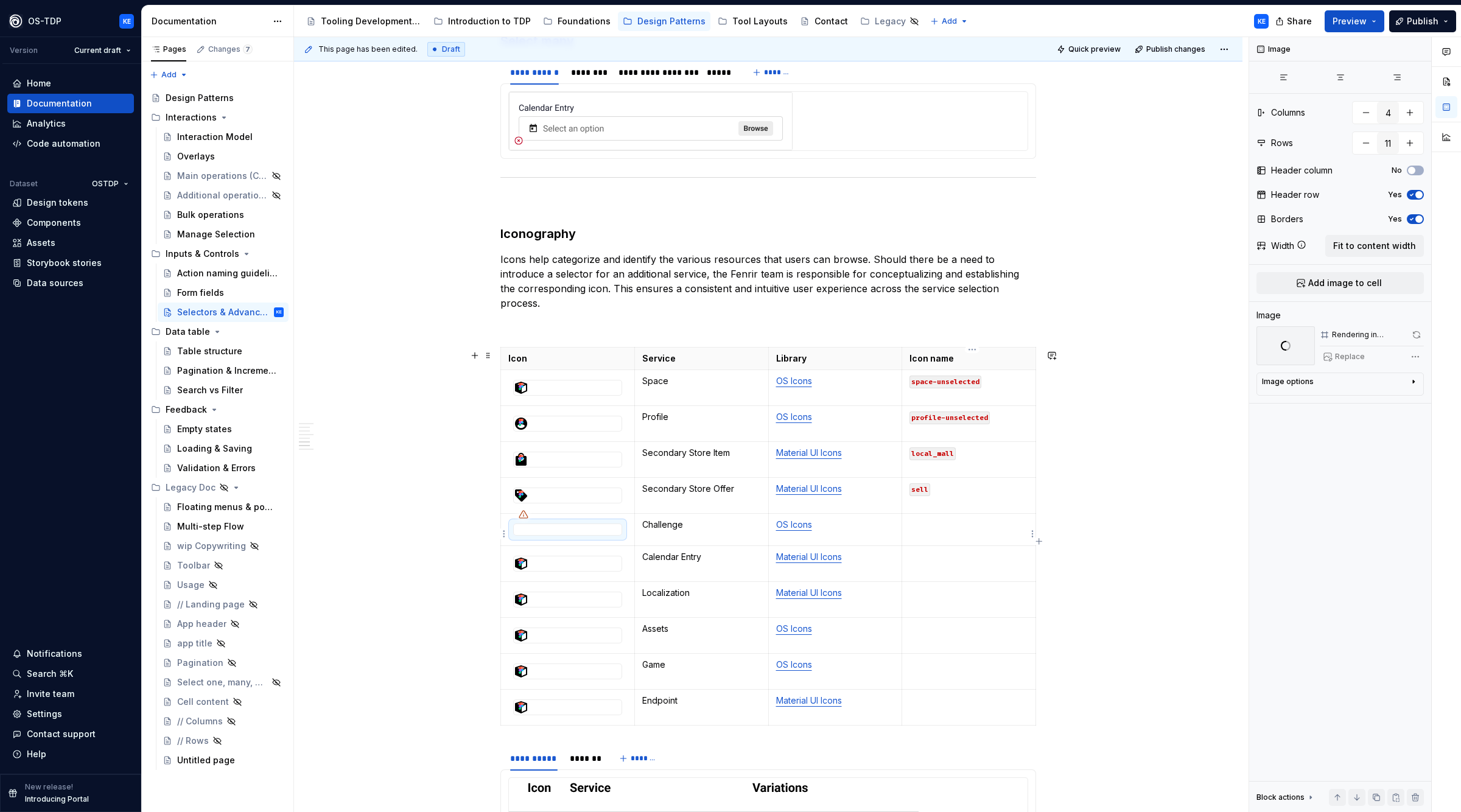
click at [935, 530] on p at bounding box center [968, 525] width 118 height 12
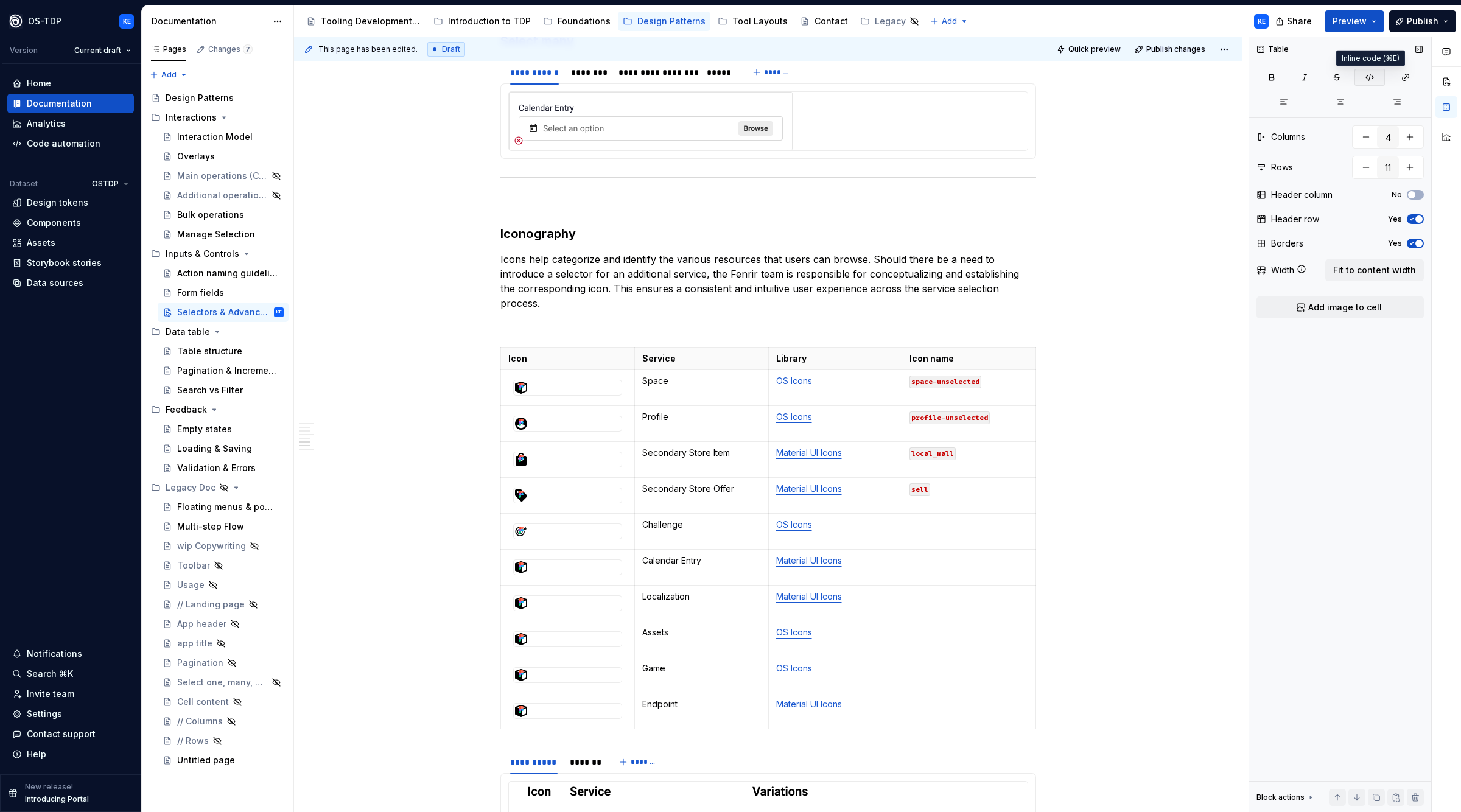
click at [1367, 77] on icon "button" at bounding box center [1370, 78] width 10 height 10
click at [950, 566] on p at bounding box center [968, 561] width 118 height 12
click at [570, 573] on div at bounding box center [568, 568] width 108 height 15
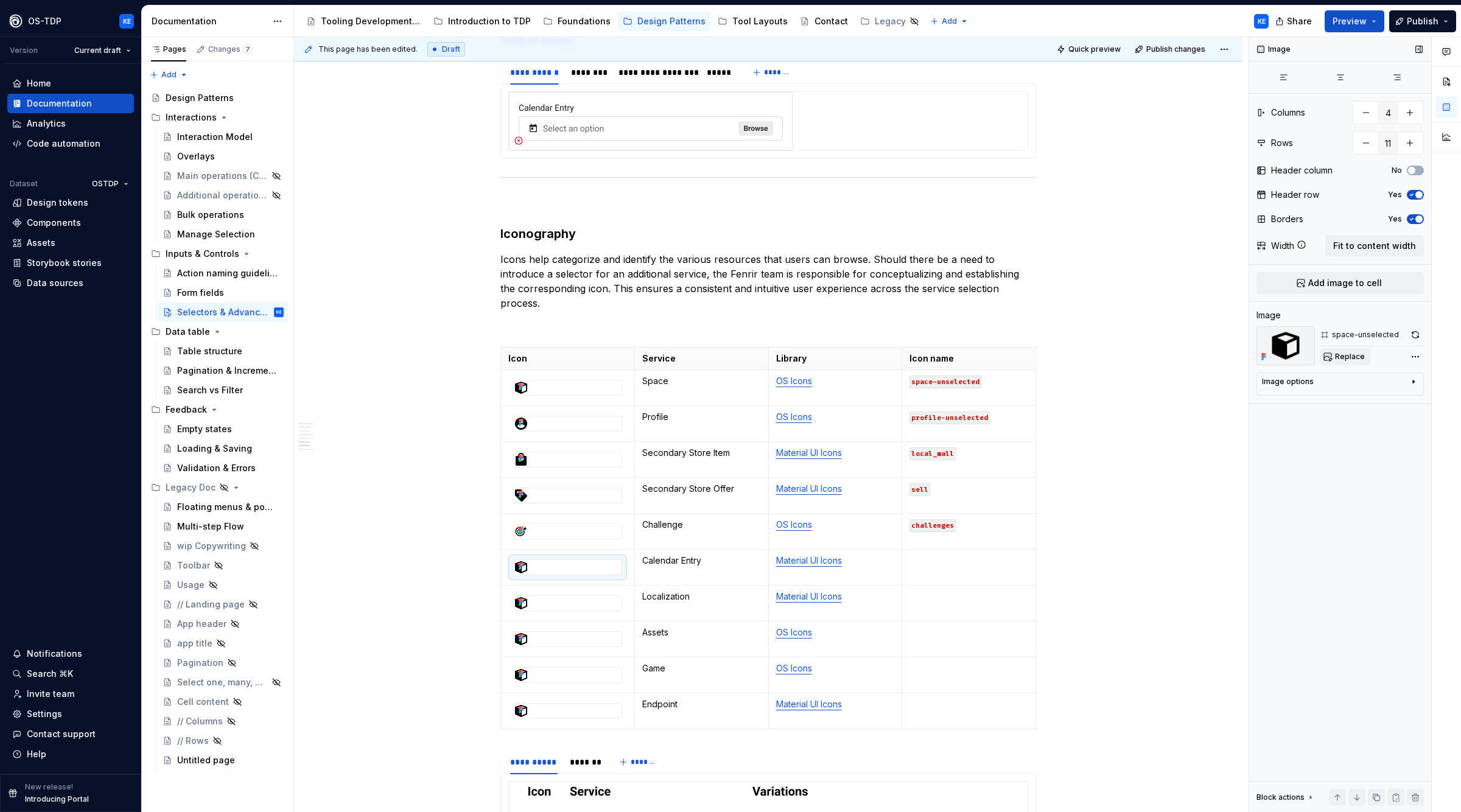
click at [1343, 350] on button "Replace" at bounding box center [1345, 356] width 50 height 17
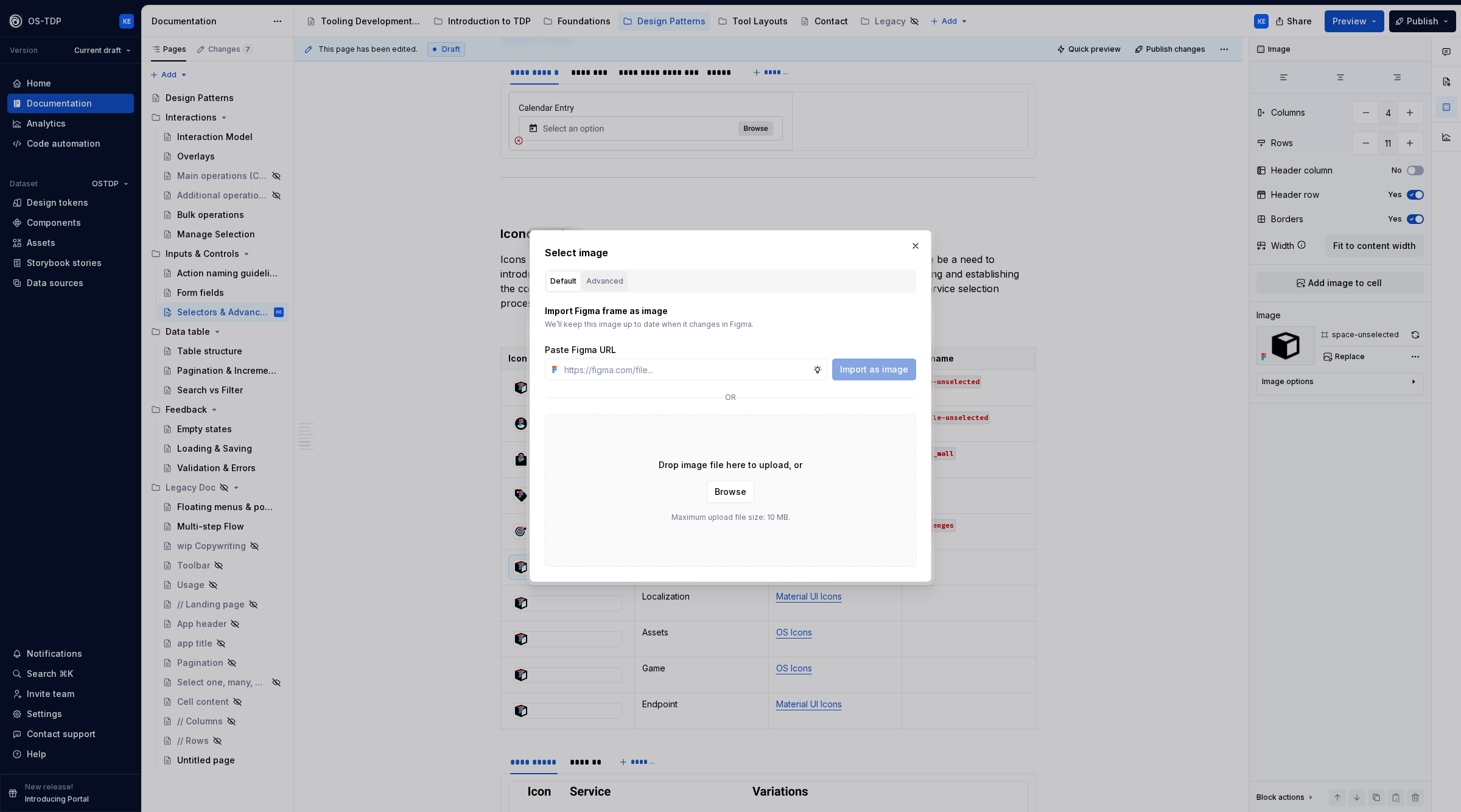
click at [603, 283] on div "Advanced" at bounding box center [605, 282] width 37 height 12
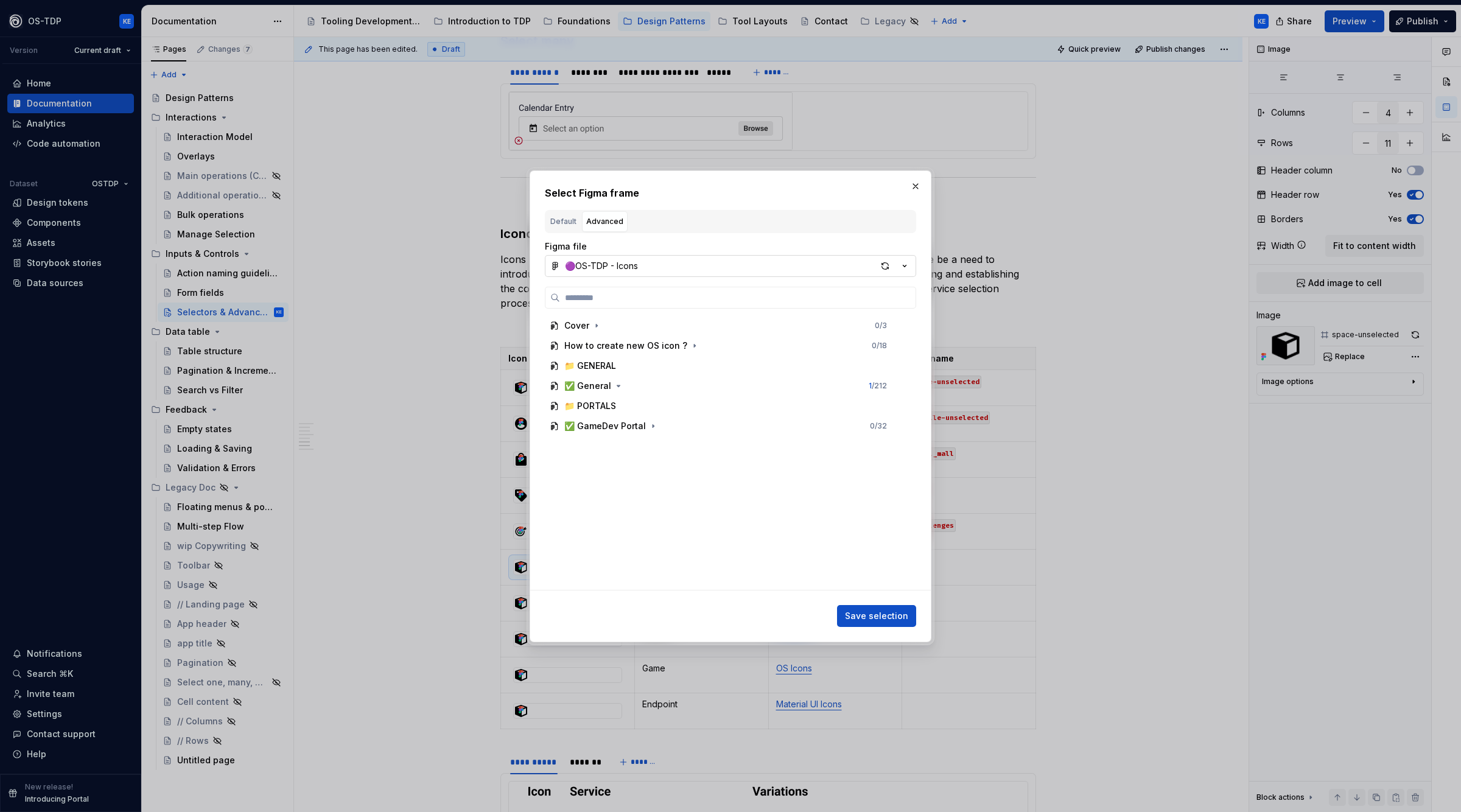
click at [697, 270] on button "🟣OS-TDP - Icons" at bounding box center [730, 265] width 372 height 22
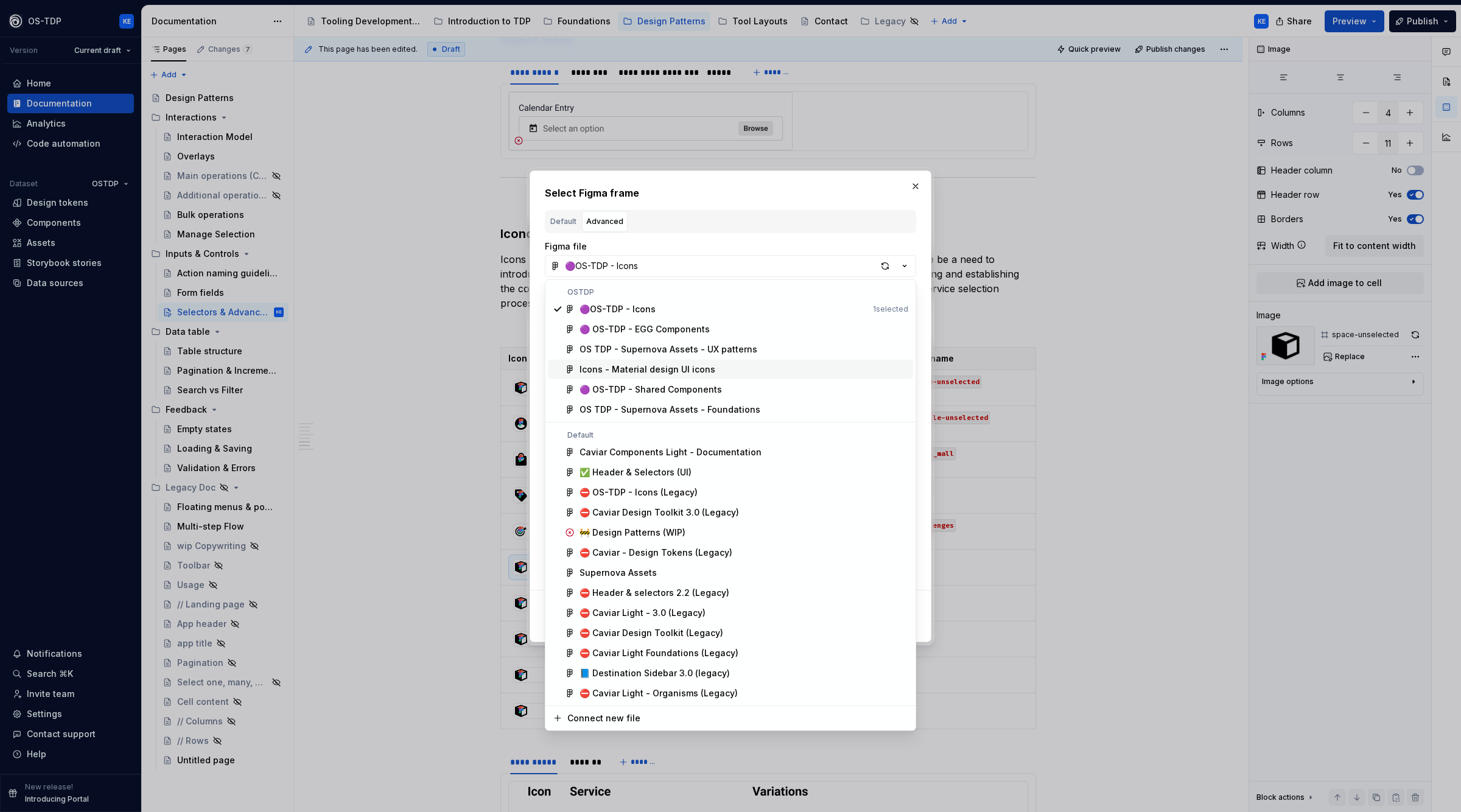
click at [730, 371] on div "Icons - Material design UI icons" at bounding box center [744, 370] width 329 height 12
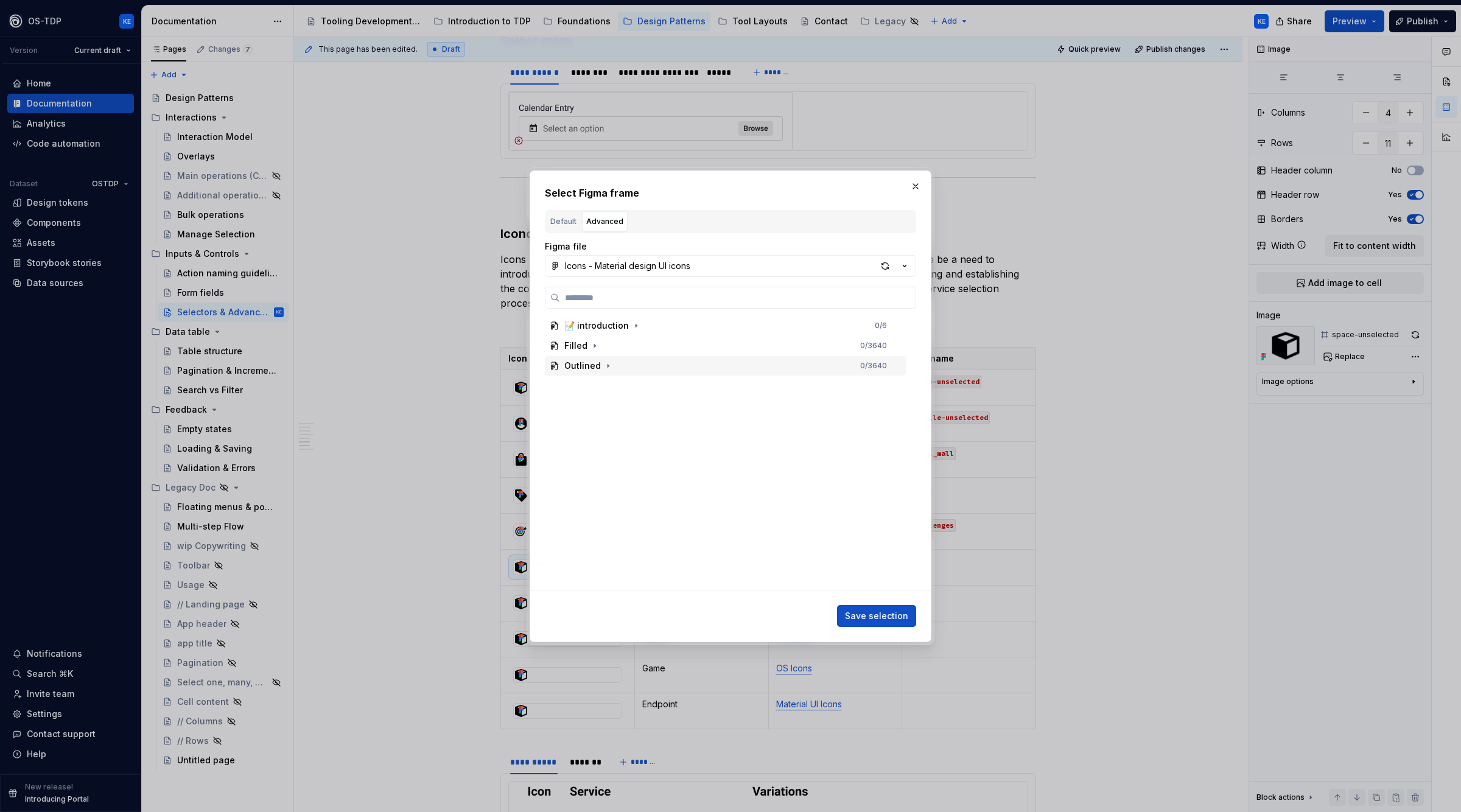
type textarea "*"
click at [655, 301] on input "search" at bounding box center [738, 298] width 355 height 12
type input "********"
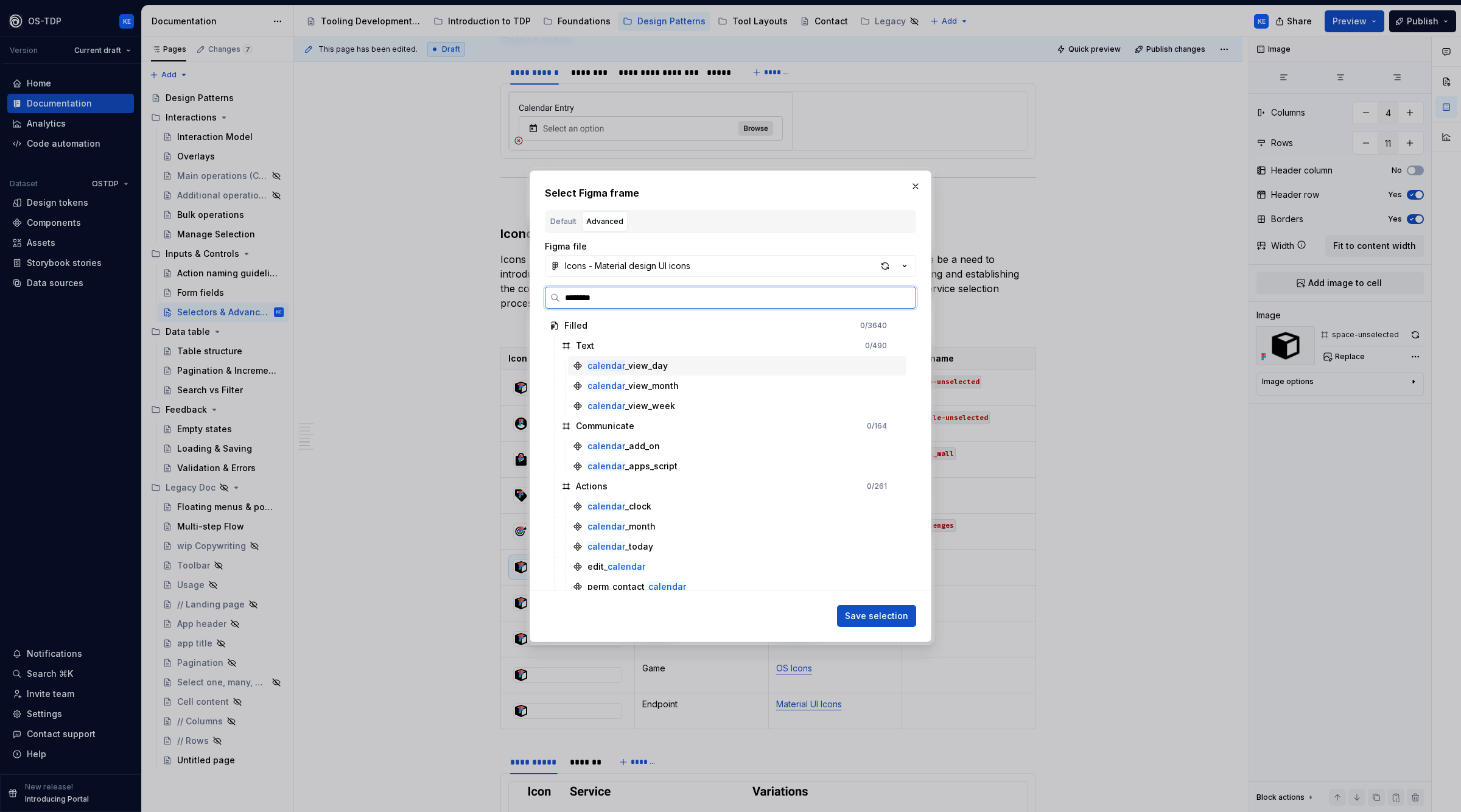
click at [687, 368] on div "calendar _view_day" at bounding box center [738, 365] width 339 height 19
click at [898, 612] on span "Save selection" at bounding box center [877, 616] width 63 height 12
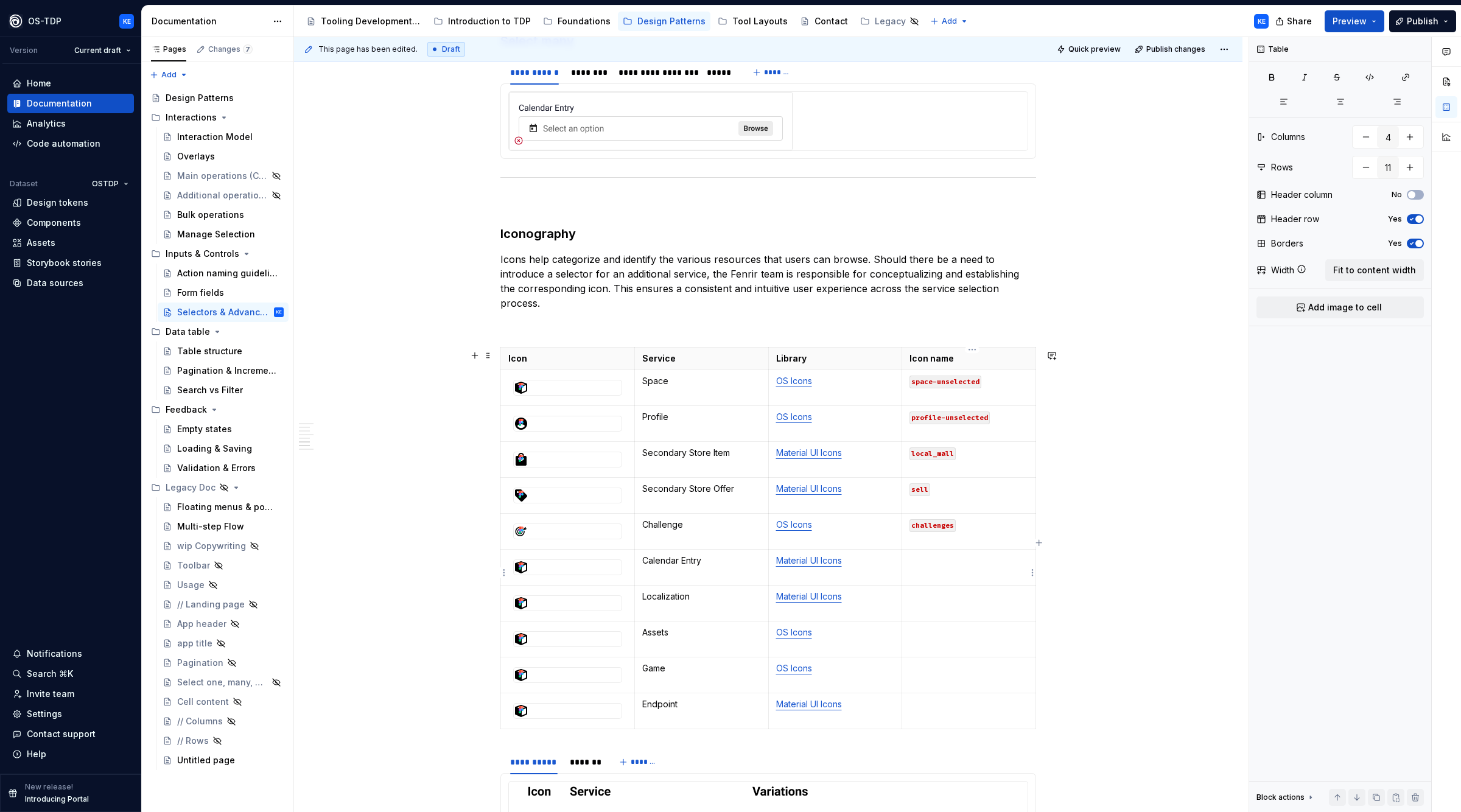
click at [937, 573] on td at bounding box center [969, 568] width 134 height 36
drag, startPoint x: 913, startPoint y: 567, endPoint x: 1066, endPoint y: 511, distance: 162.9
click at [994, 563] on td "calendar_view_day" at bounding box center [969, 566] width 134 height 32
click at [1372, 80] on icon "button" at bounding box center [1370, 78] width 10 height 10
click at [961, 603] on p at bounding box center [968, 597] width 118 height 12
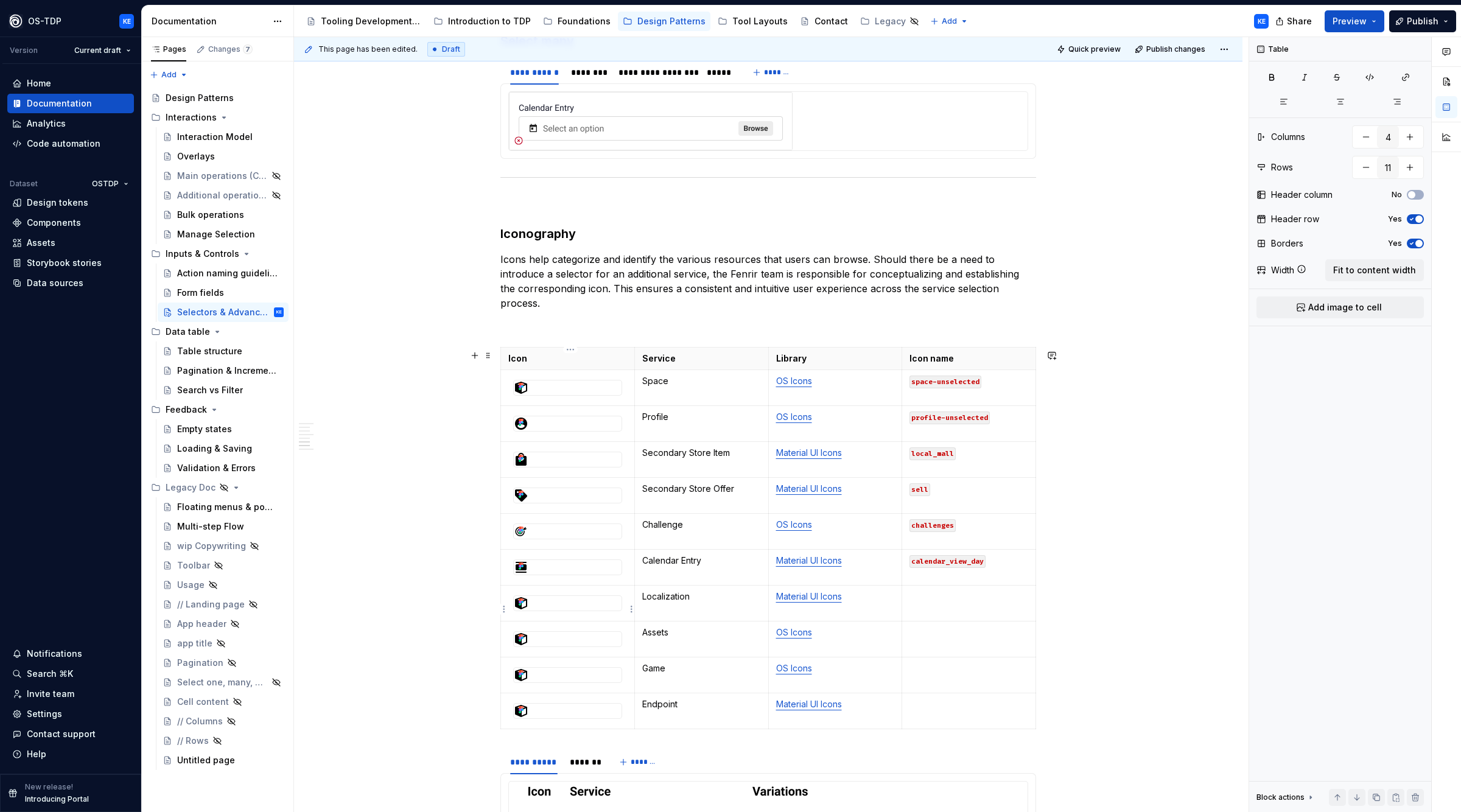
click at [548, 610] on div at bounding box center [568, 604] width 108 height 15
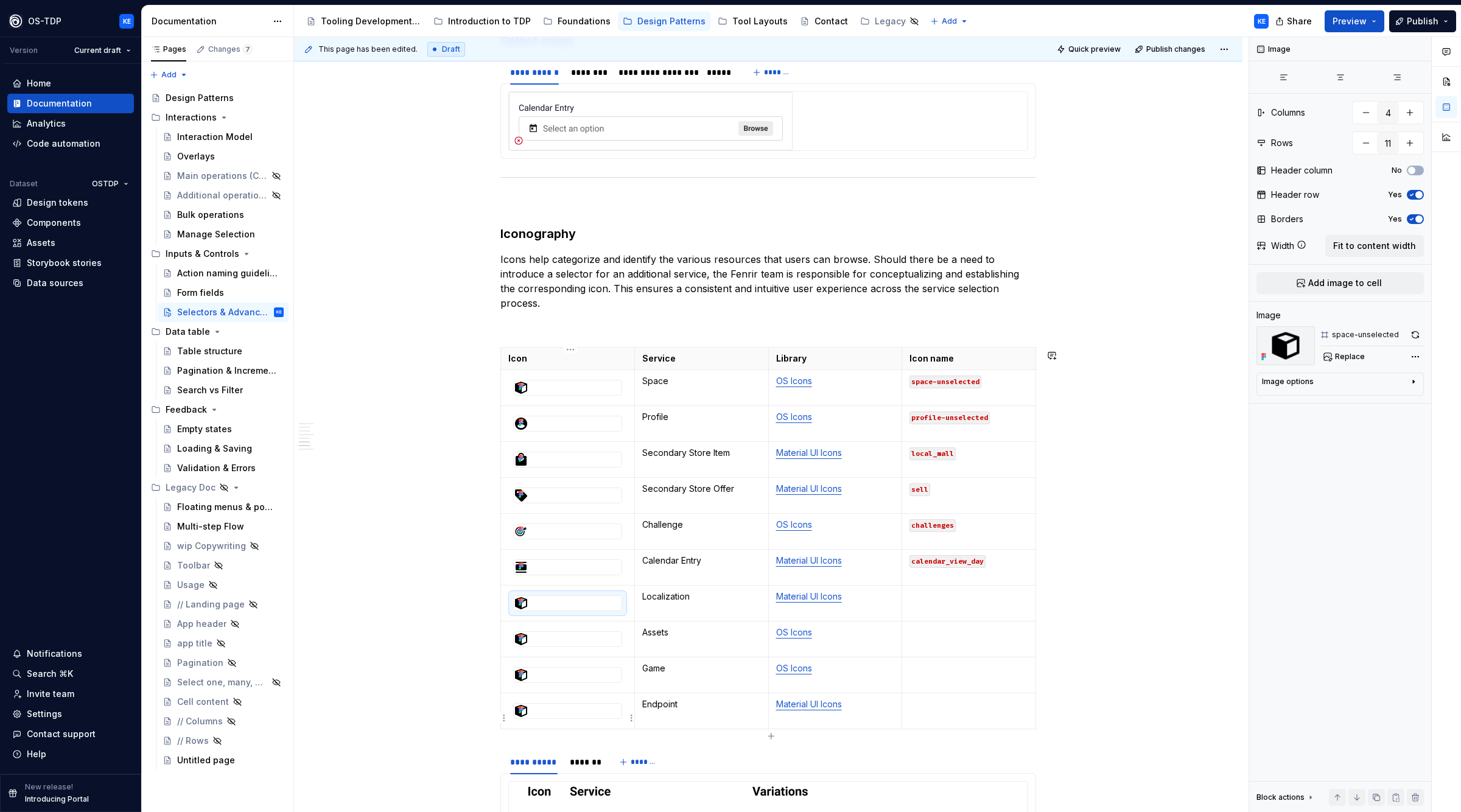
click at [551, 717] on div at bounding box center [568, 712] width 108 height 15
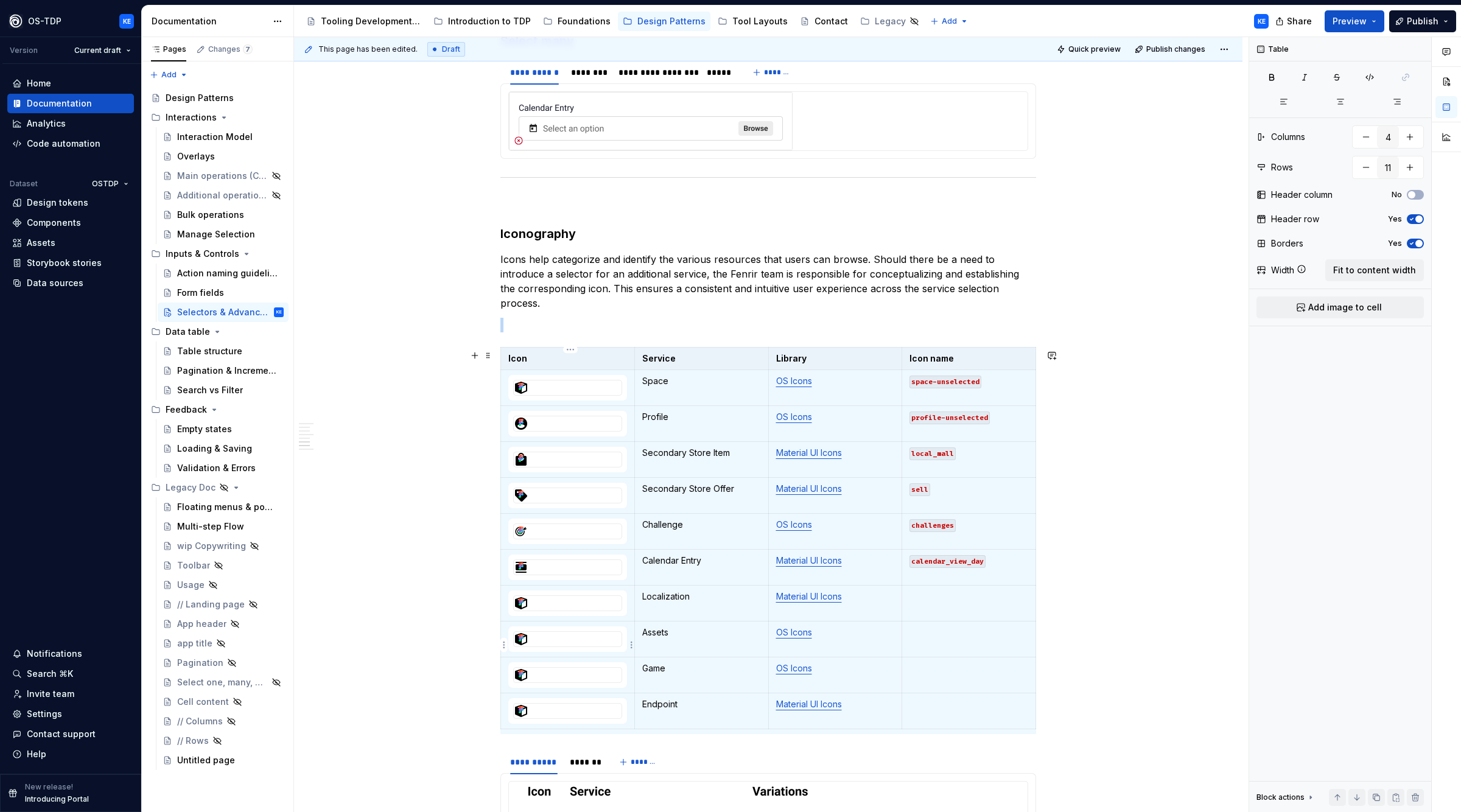
click at [581, 635] on div at bounding box center [568, 640] width 109 height 16
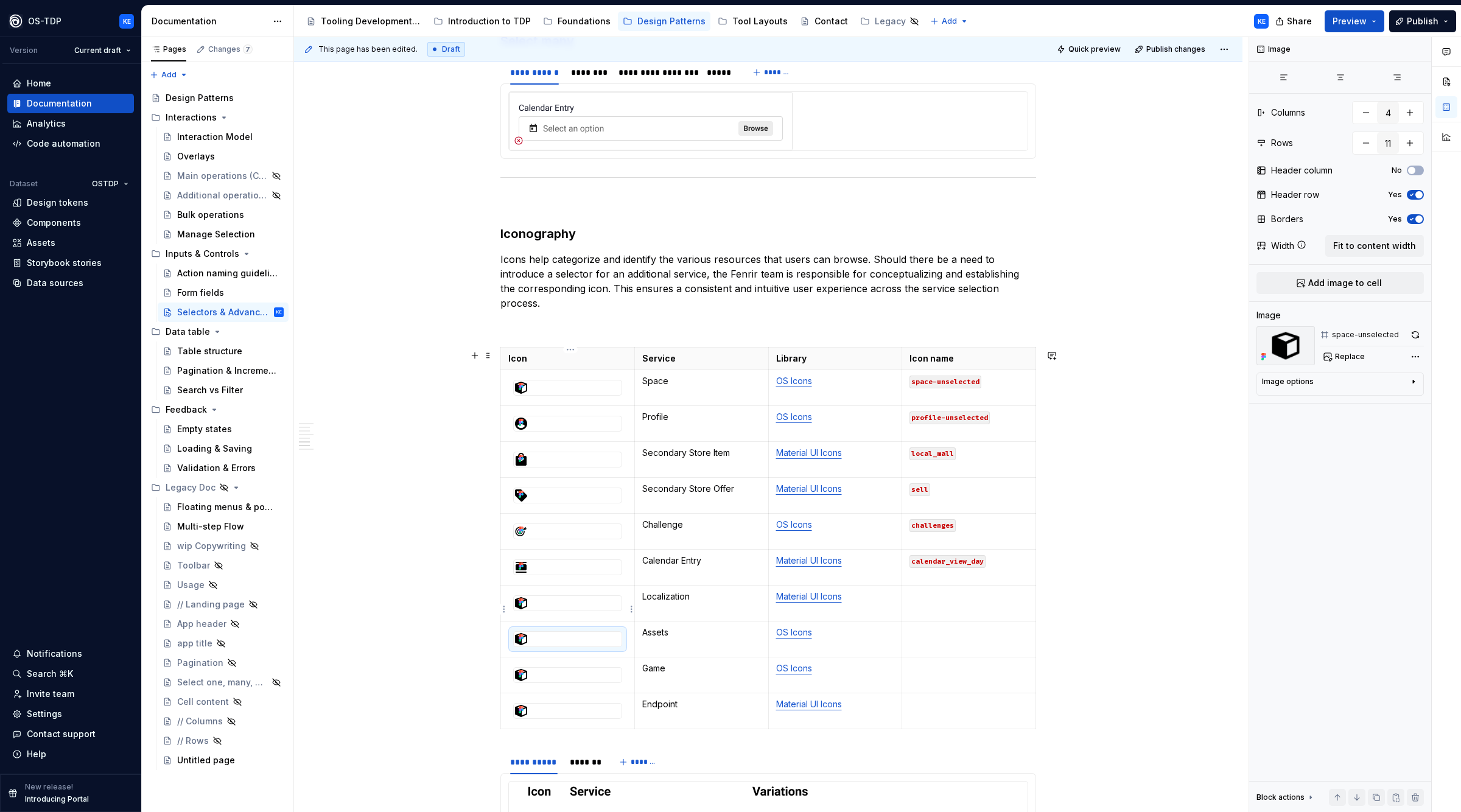
click at [578, 594] on td at bounding box center [568, 604] width 134 height 36
click at [577, 574] on div at bounding box center [568, 568] width 108 height 15
click at [1346, 357] on span "Replace" at bounding box center [1350, 357] width 30 height 10
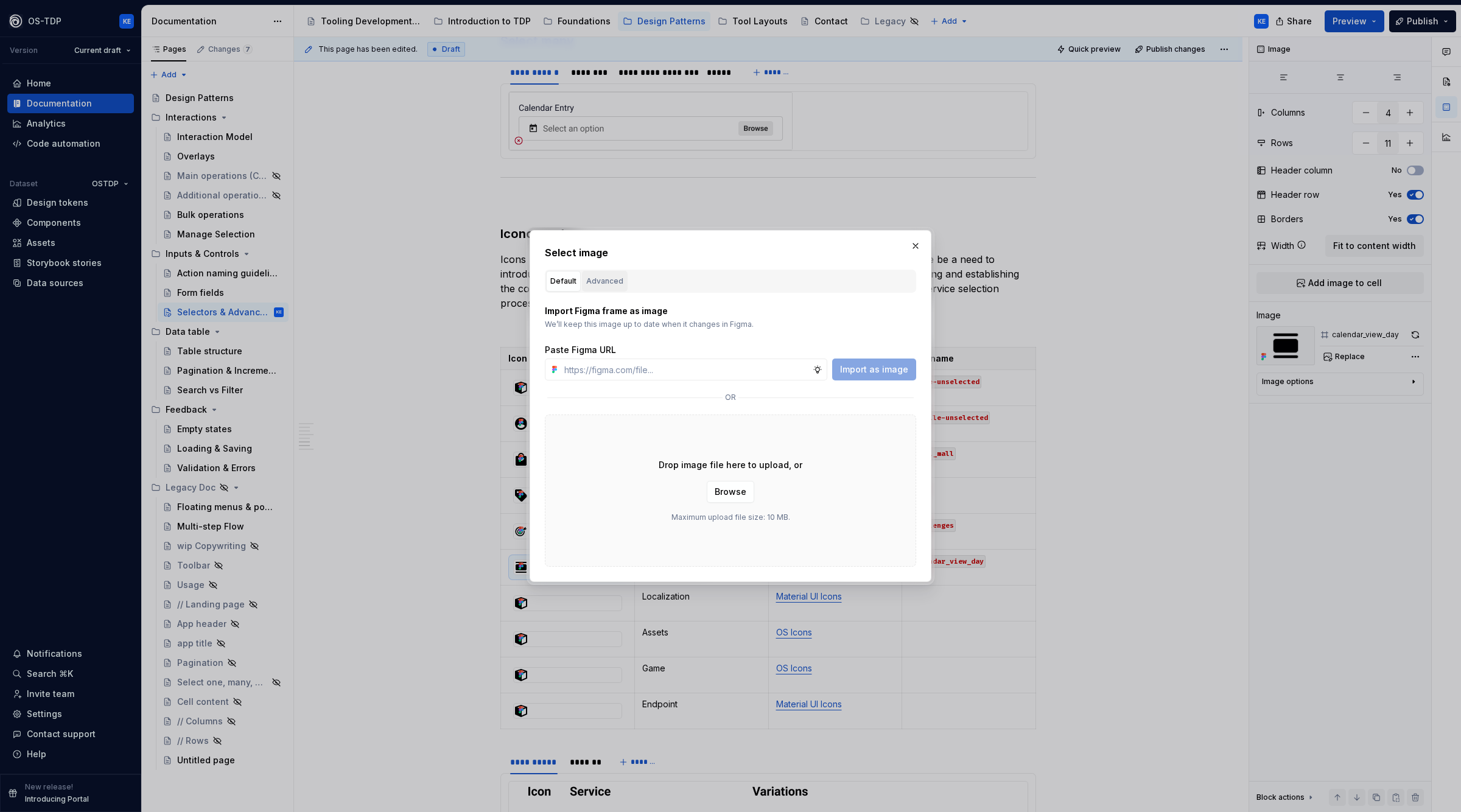
type textarea "*"
click at [611, 280] on div "Advanced" at bounding box center [605, 282] width 37 height 12
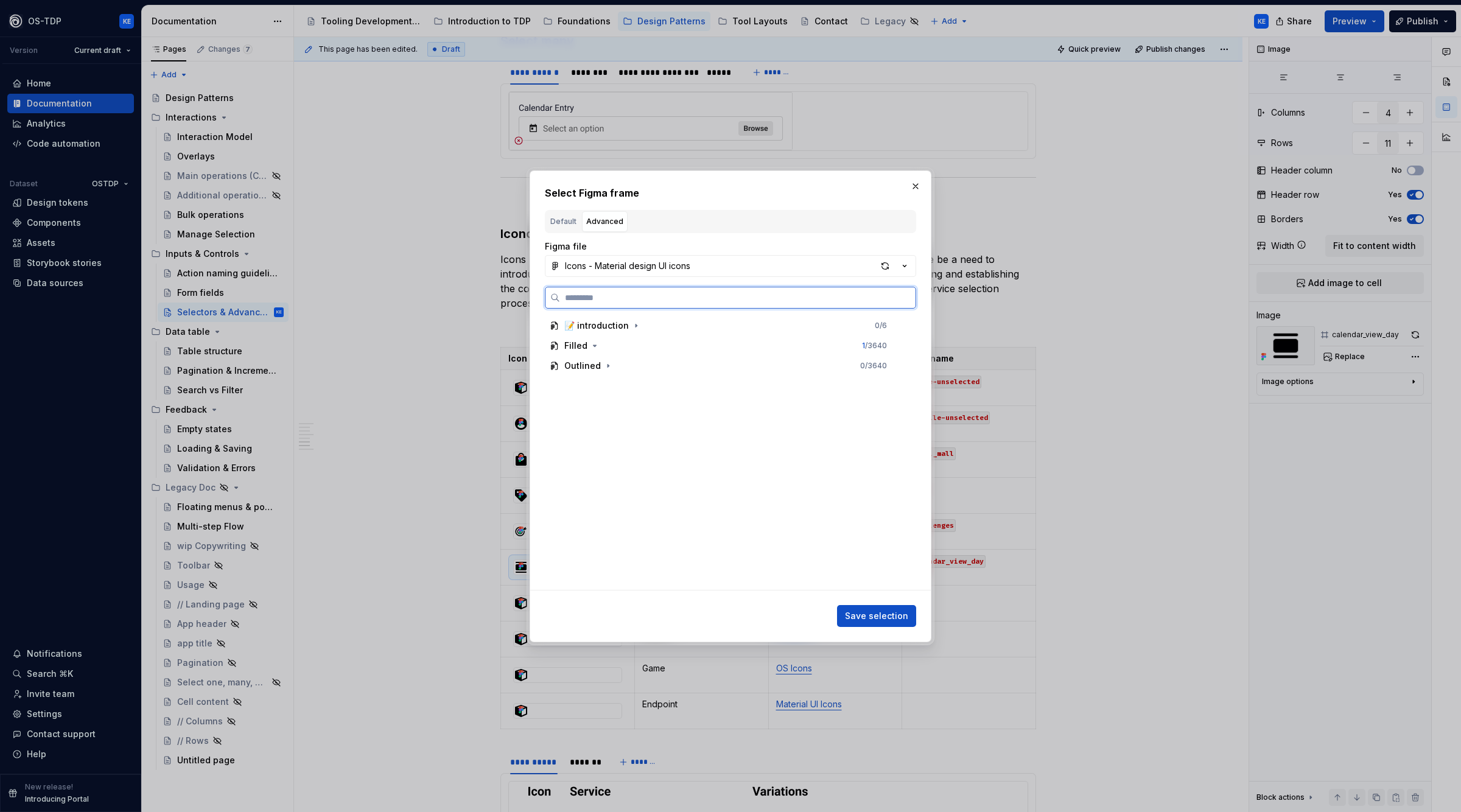
click at [631, 301] on input "search" at bounding box center [738, 298] width 355 height 12
type input "********"
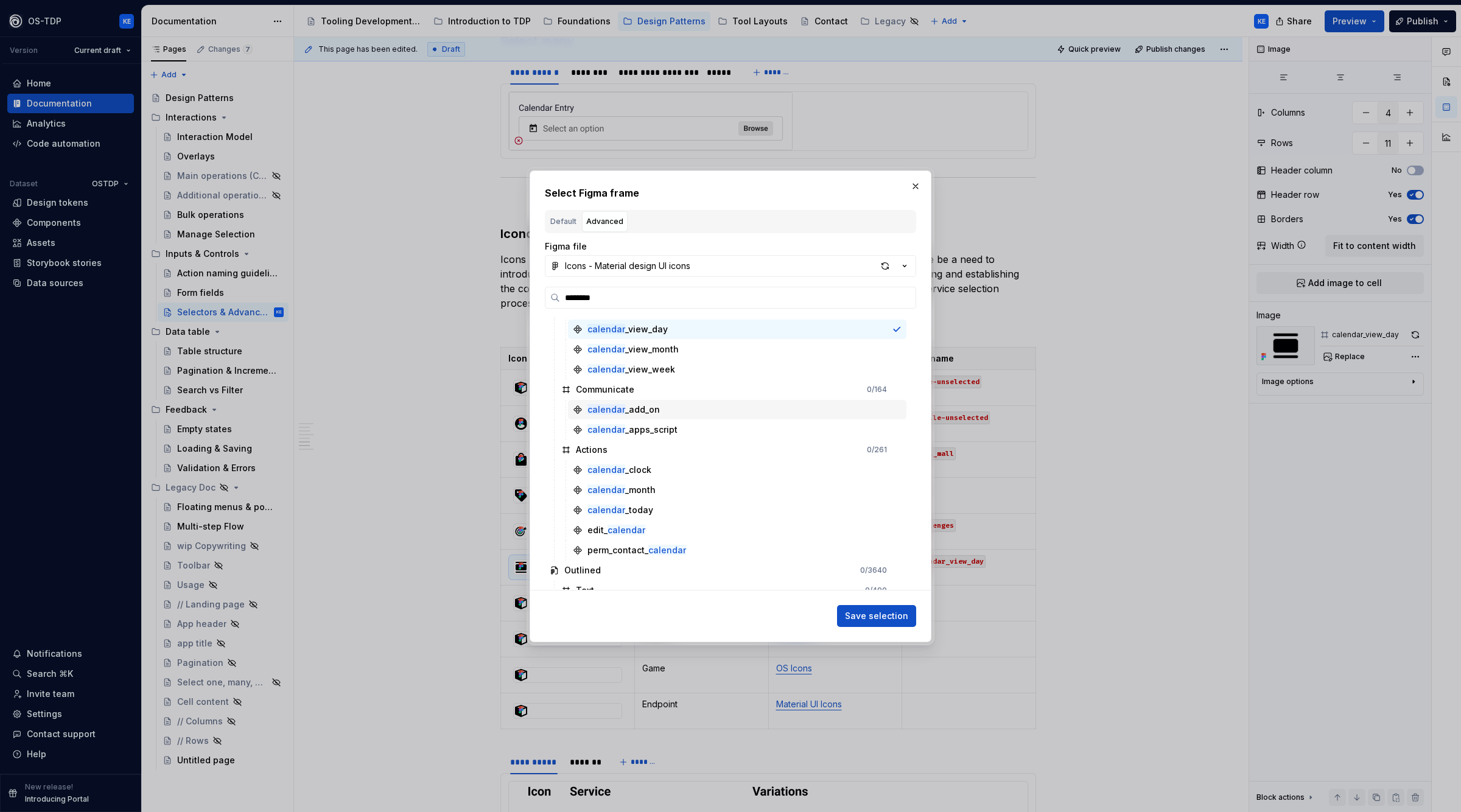
scroll to position [50, 0]
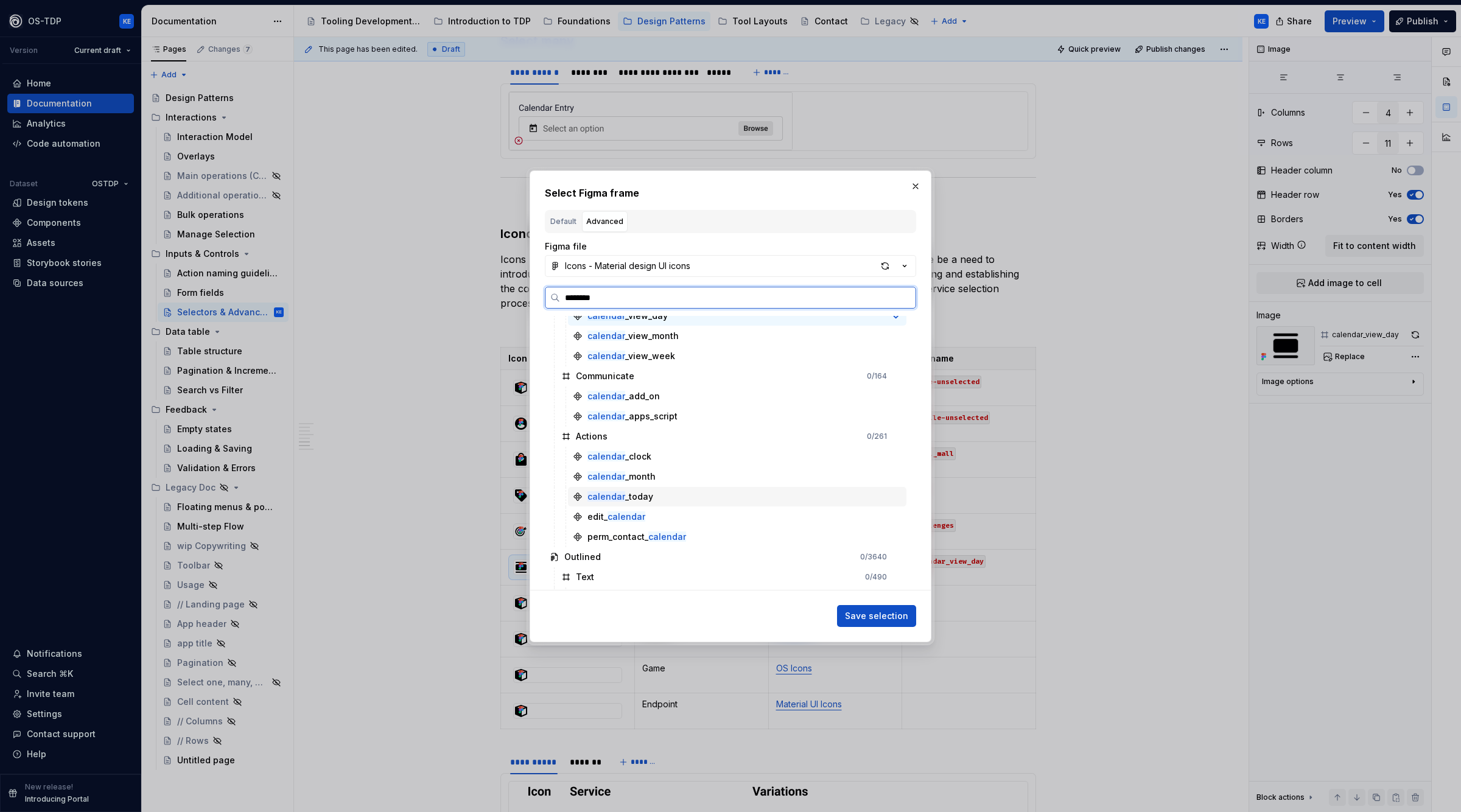
click at [631, 496] on div "calendar _today" at bounding box center [620, 497] width 66 height 12
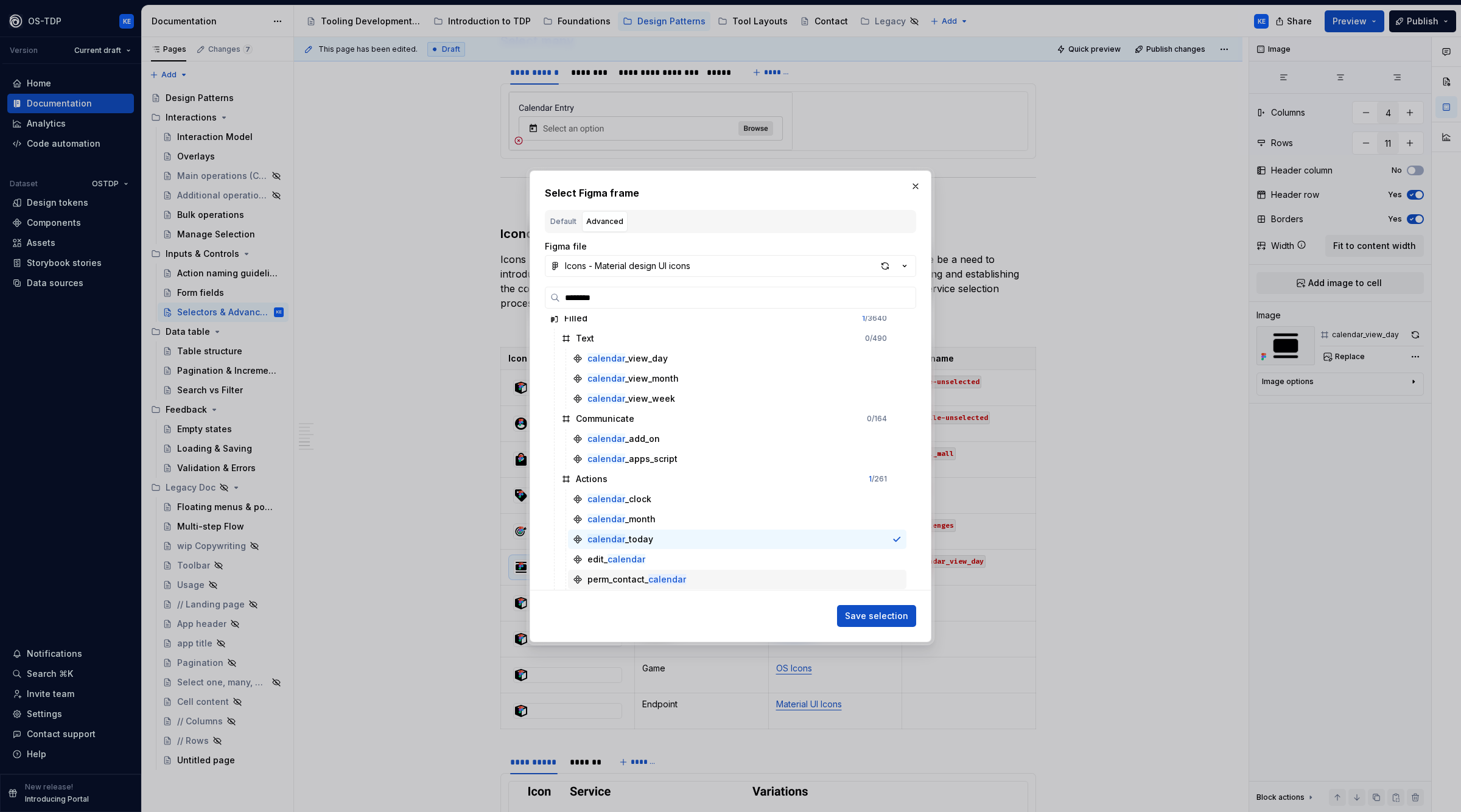
scroll to position [0, 0]
click at [875, 617] on span "Save selection" at bounding box center [877, 616] width 63 height 12
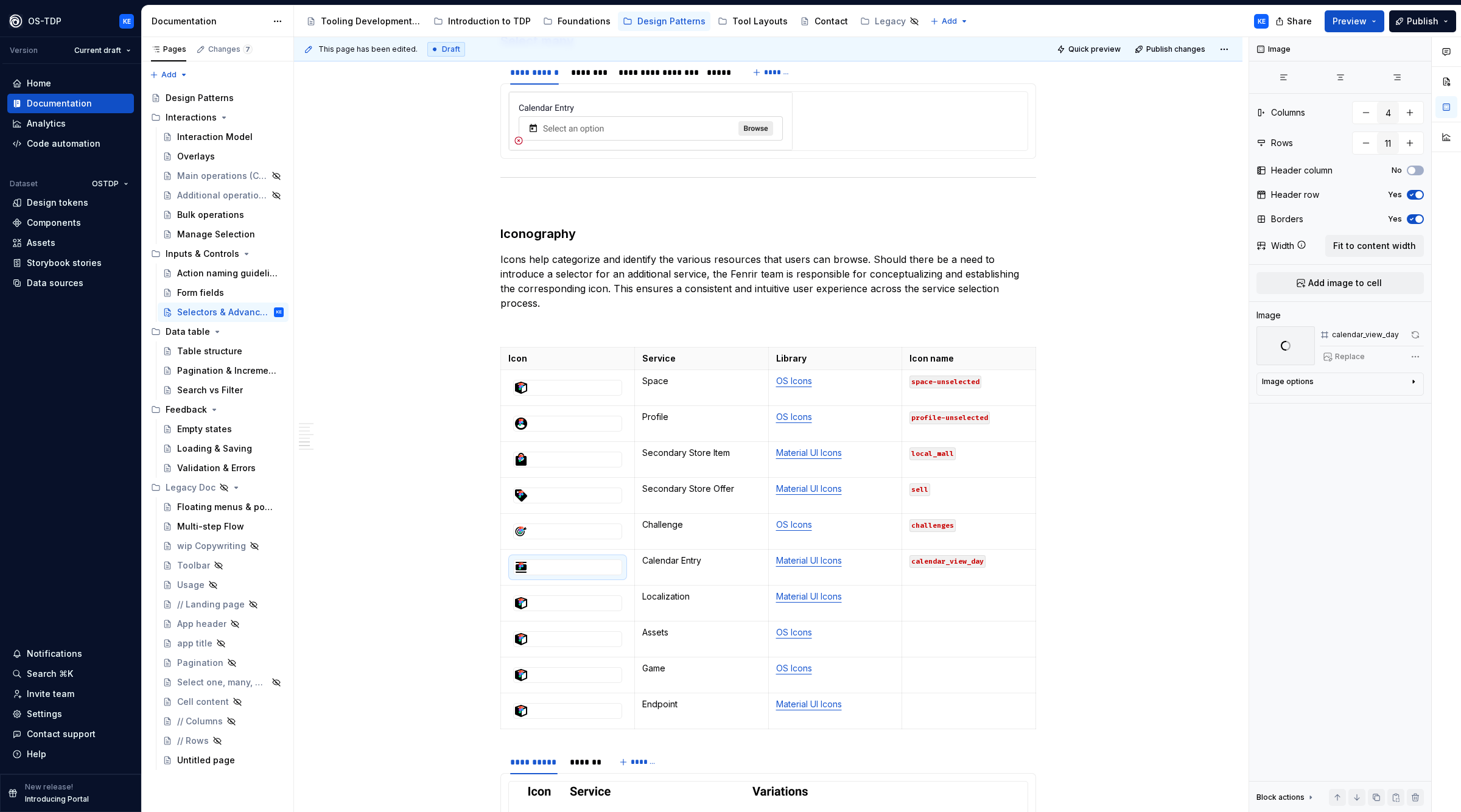
scroll to position [1457, 0]
click at [962, 564] on code "calendar_view_day" at bounding box center [947, 561] width 76 height 13
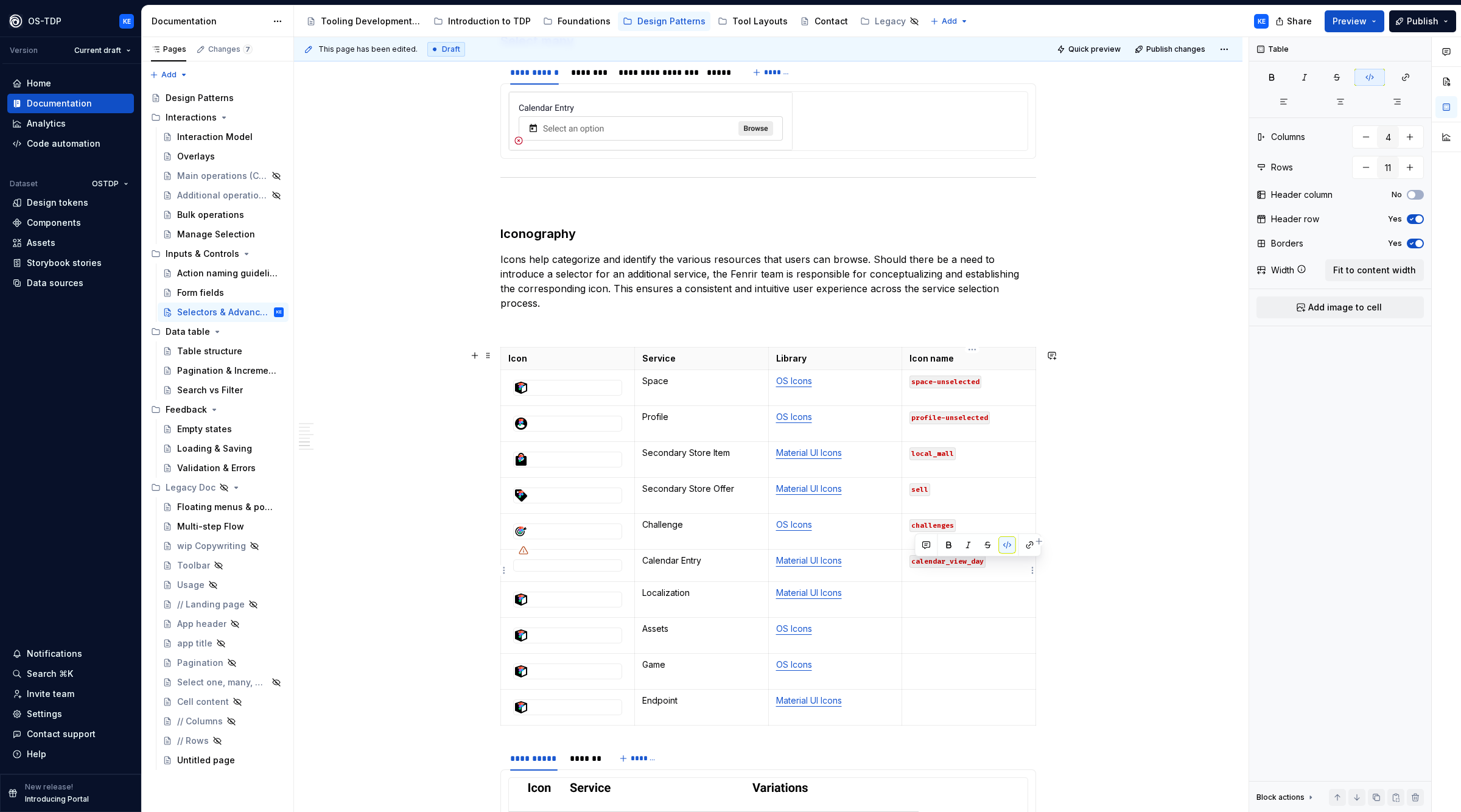
click at [947, 568] on code "calendar_view_day" at bounding box center [947, 561] width 76 height 13
drag, startPoint x: 952, startPoint y: 566, endPoint x: 973, endPoint y: 563, distance: 21.2
click at [973, 563] on code "calendar_view_day" at bounding box center [947, 561] width 76 height 13
click at [955, 603] on p at bounding box center [968, 597] width 118 height 12
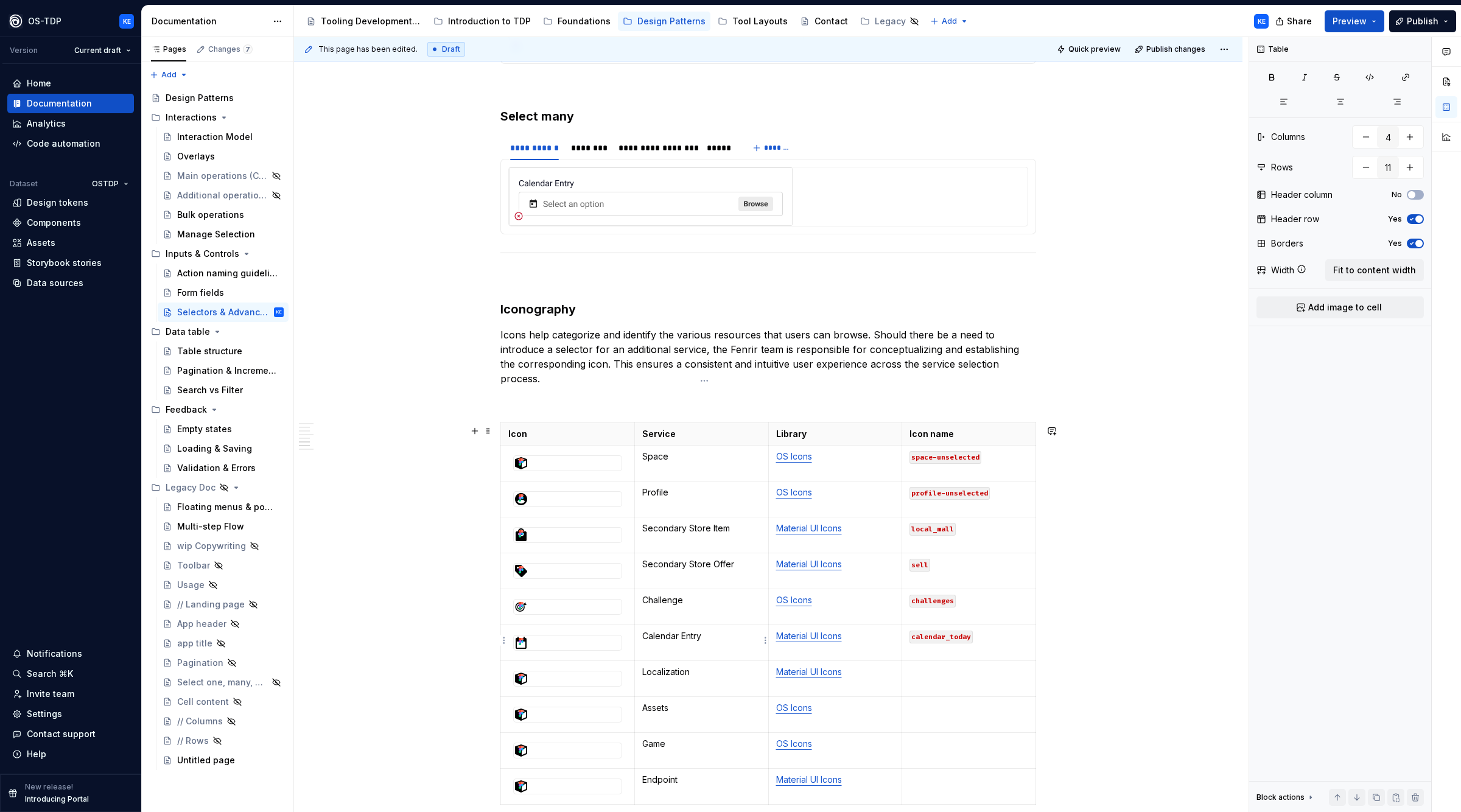
scroll to position [1356, 0]
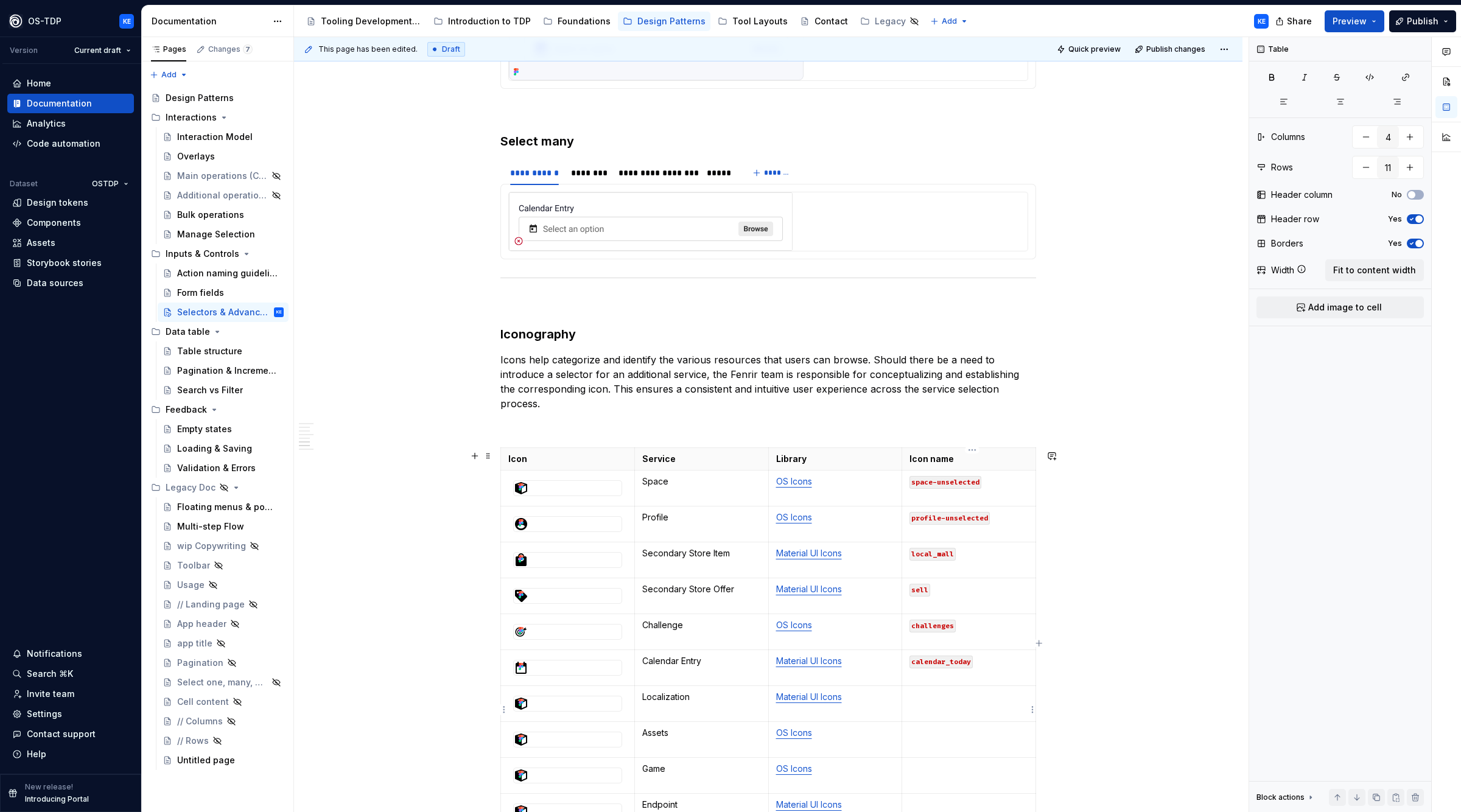
click at [952, 712] on td at bounding box center [969, 704] width 134 height 36
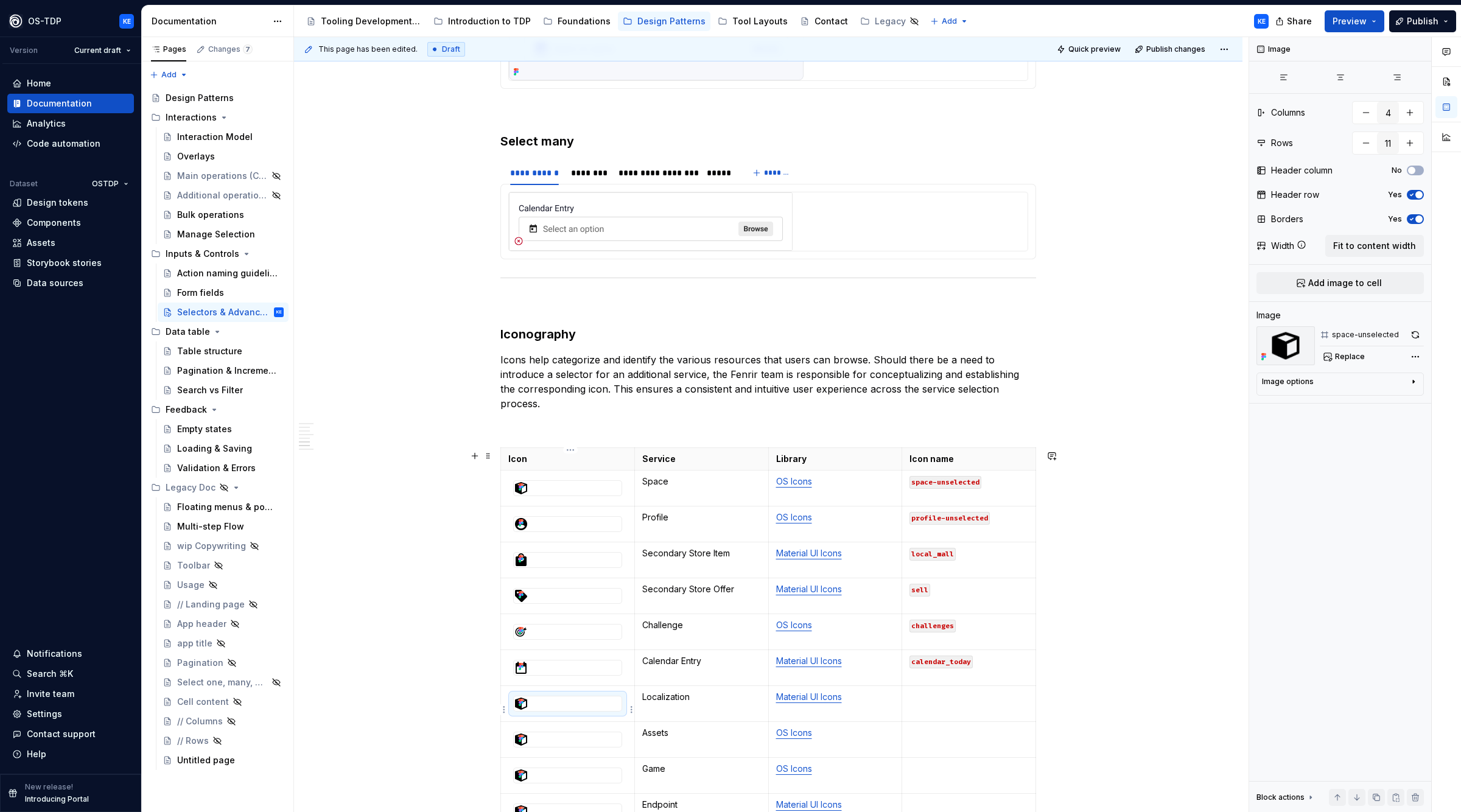
click at [550, 708] on div at bounding box center [568, 704] width 108 height 15
click at [1348, 359] on span "Replace" at bounding box center [1350, 357] width 30 height 10
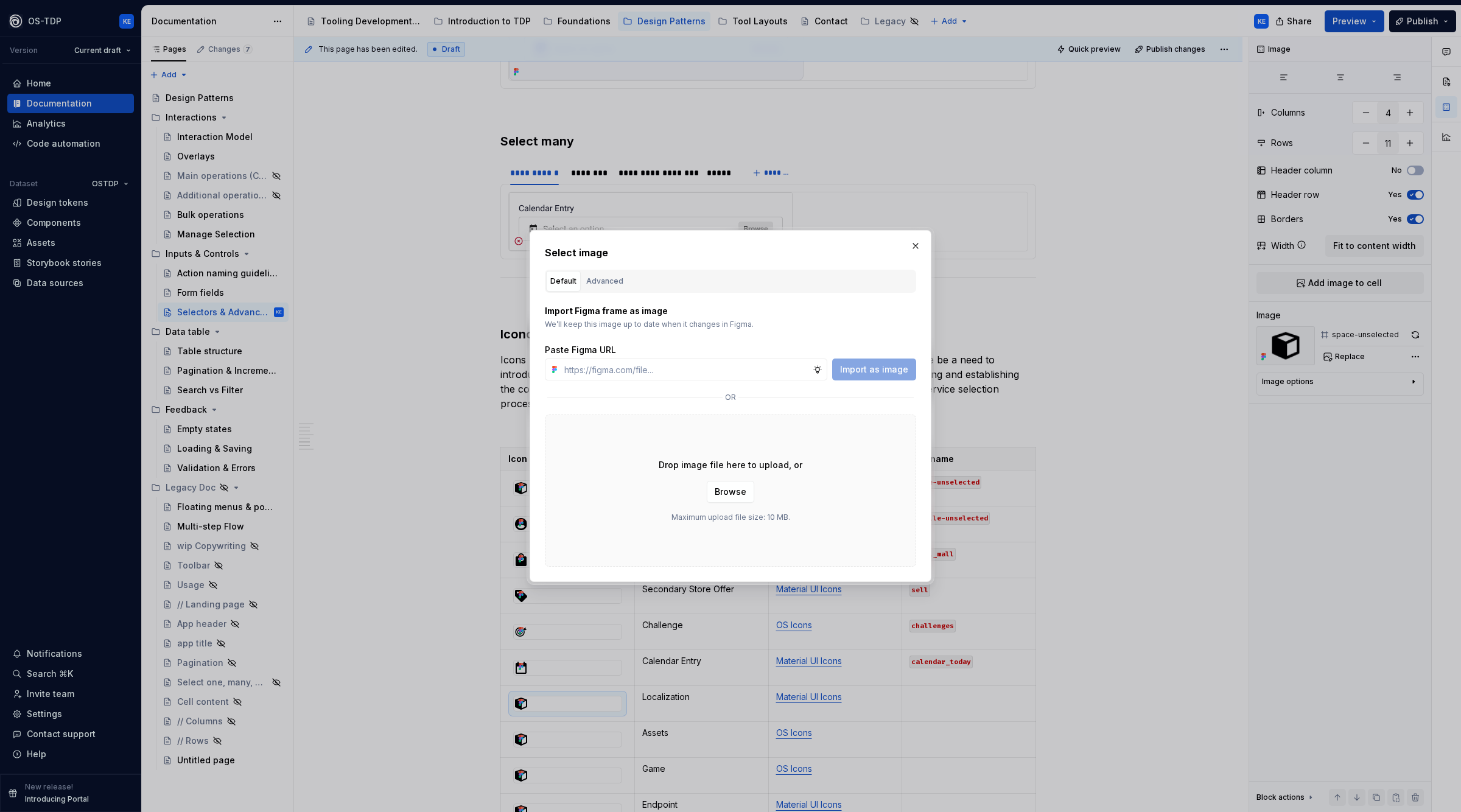
type textarea "*"
click at [602, 279] on div "Advanced" at bounding box center [605, 282] width 37 height 12
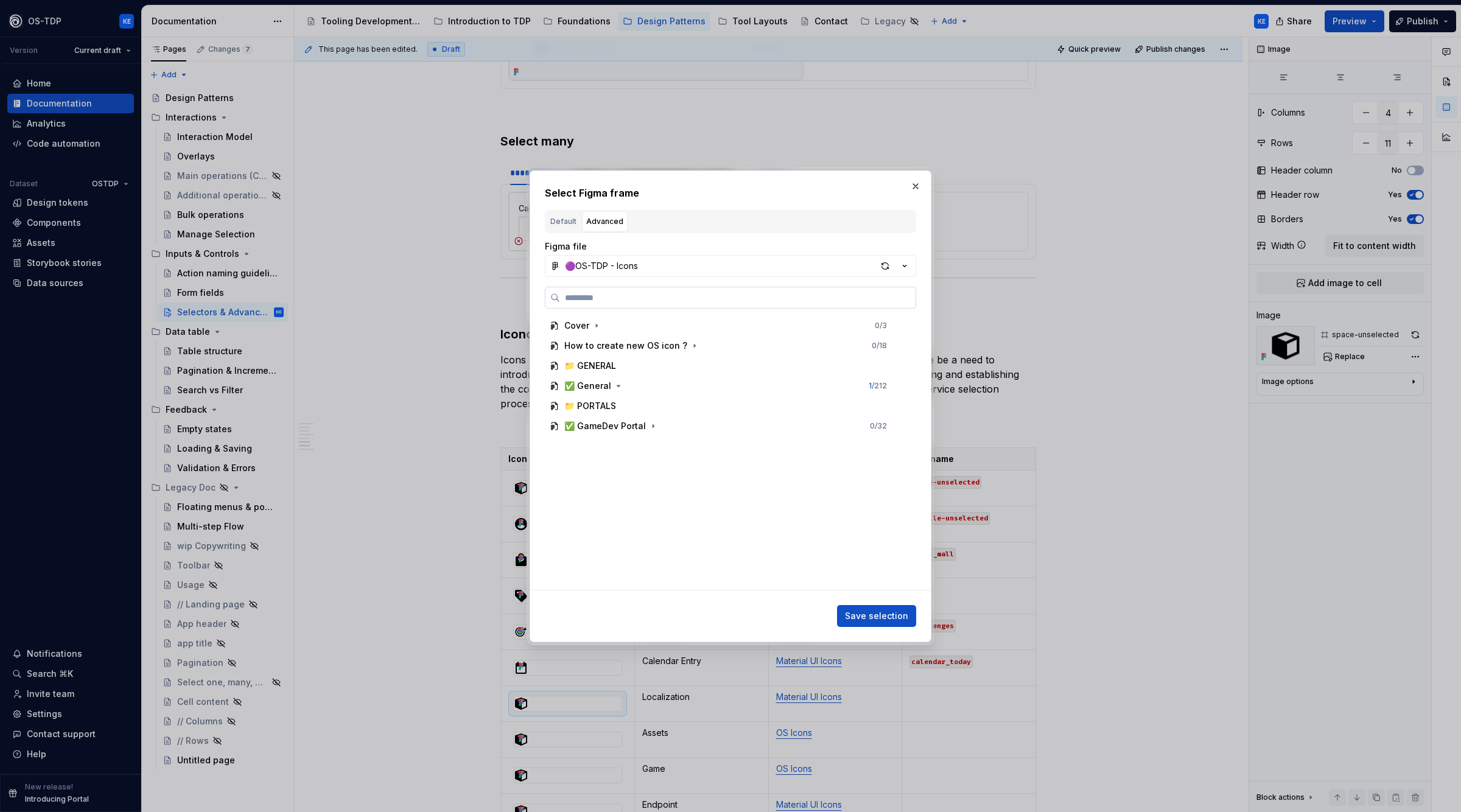
click at [693, 297] on input "search" at bounding box center [738, 298] width 355 height 12
click at [682, 268] on button "🟣OS-TDP - Icons" at bounding box center [730, 265] width 372 height 22
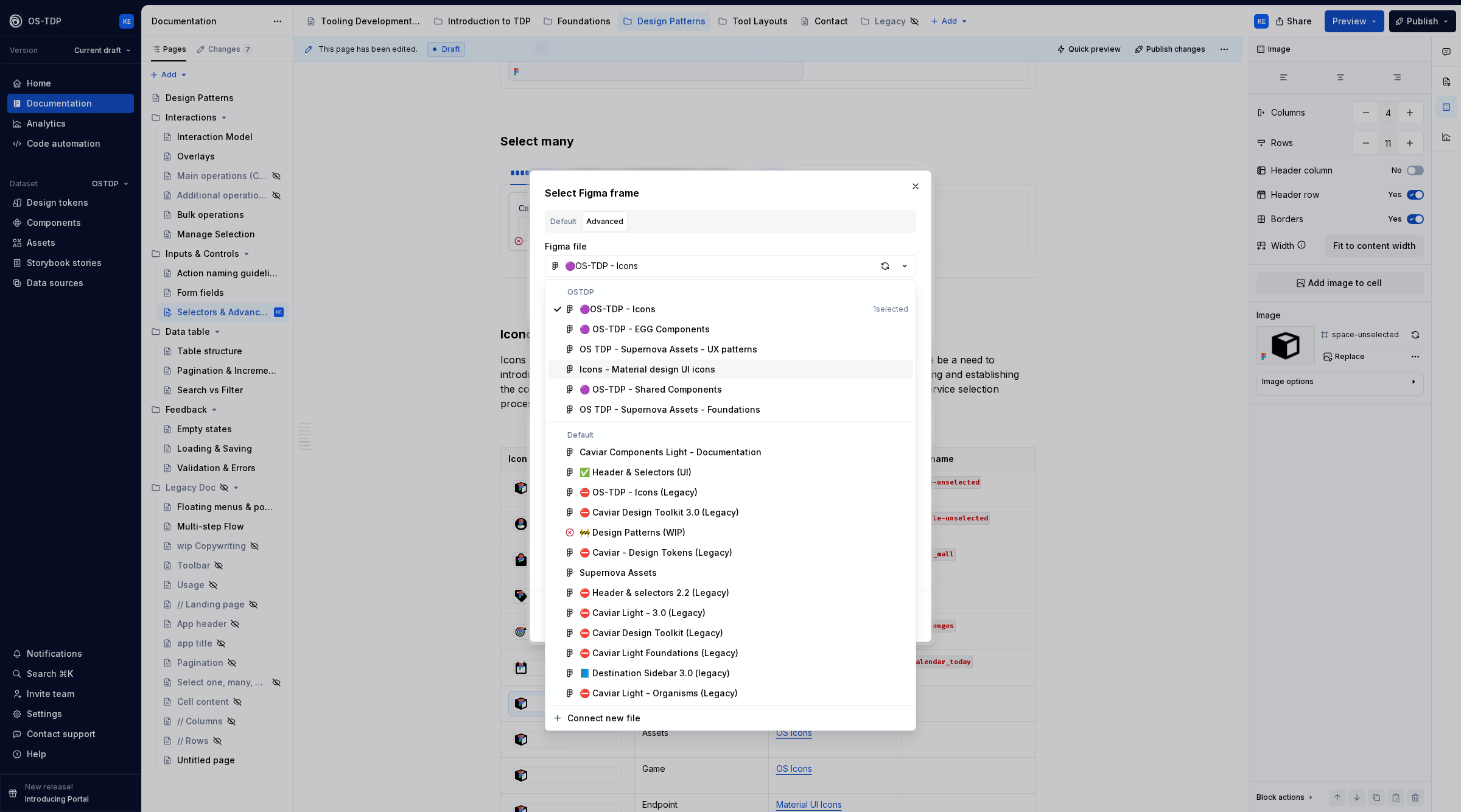
click at [710, 363] on span "Icons - Material design UI icons" at bounding box center [730, 369] width 365 height 19
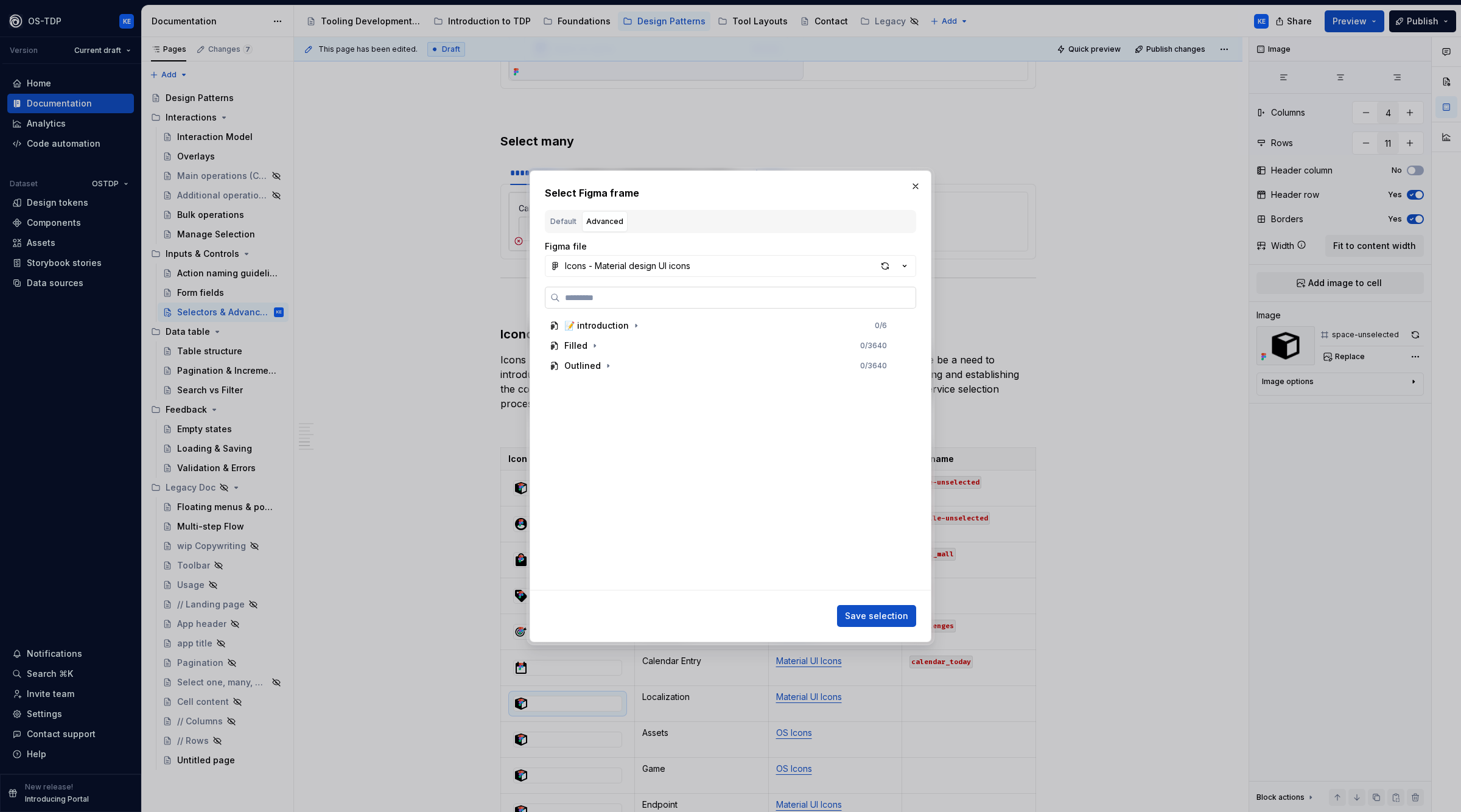
click at [637, 292] on input "search" at bounding box center [738, 298] width 355 height 12
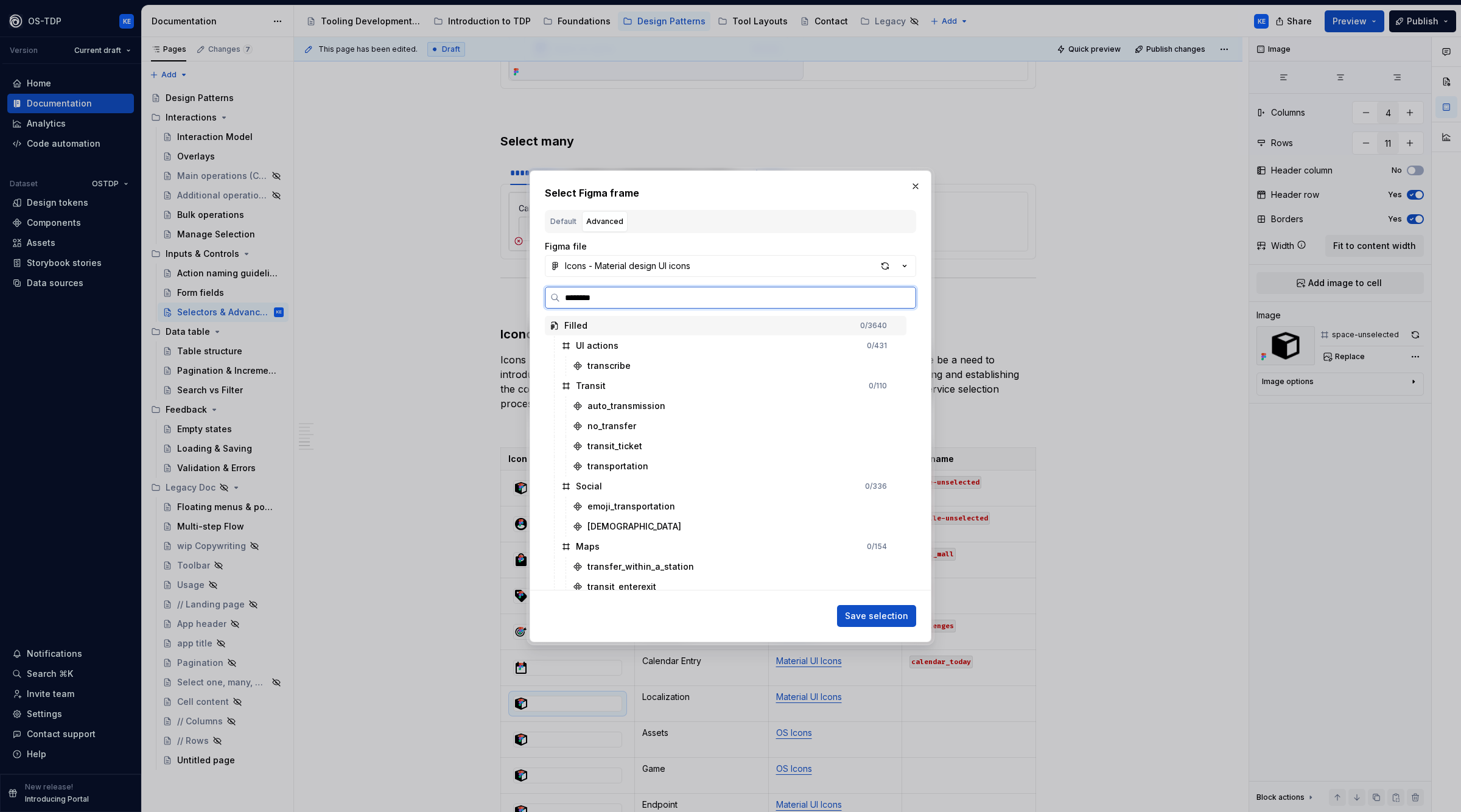
type input "*********"
click at [614, 408] on mark "translate" at bounding box center [607, 406] width 38 height 11
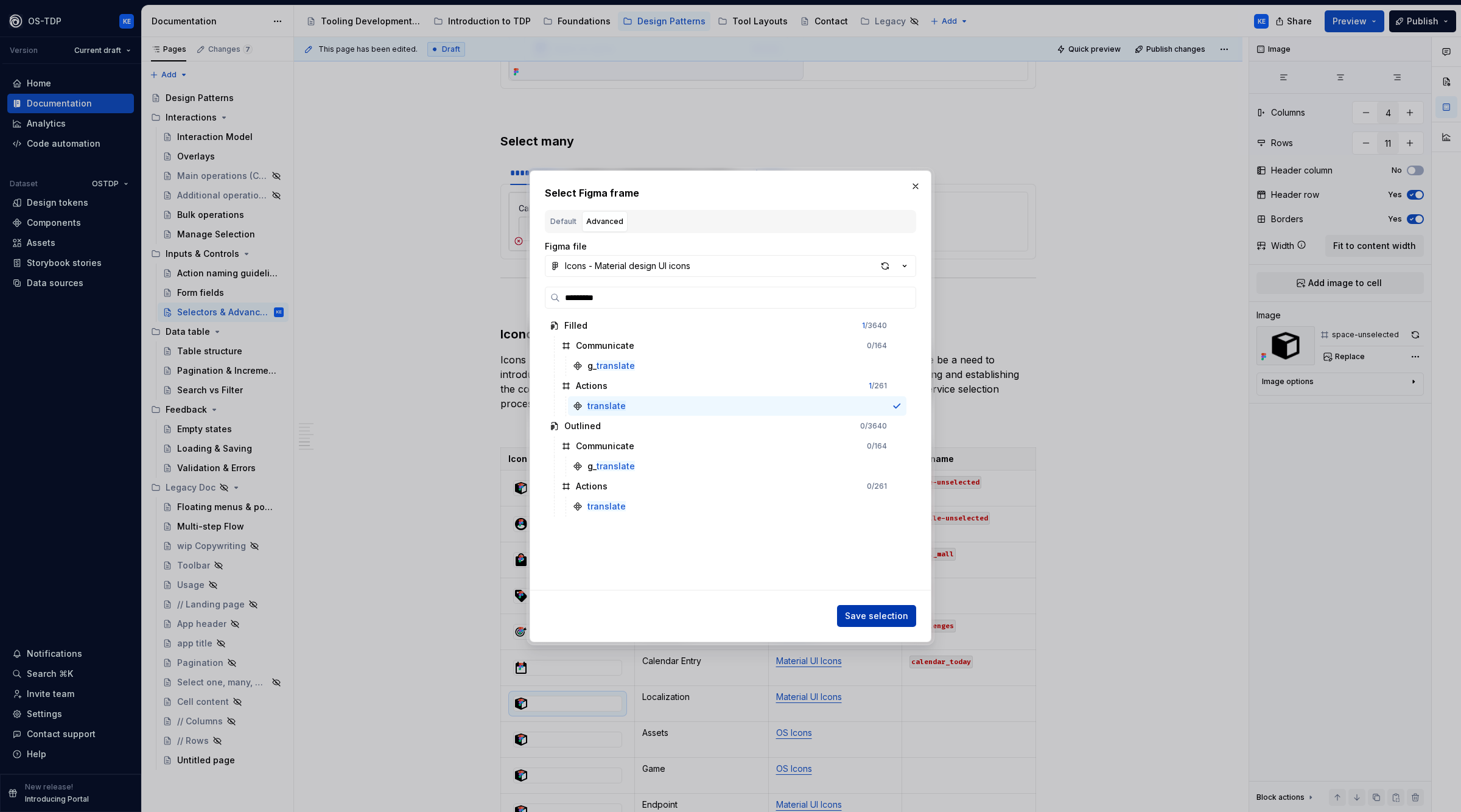
click at [862, 612] on span "Save selection" at bounding box center [877, 616] width 63 height 12
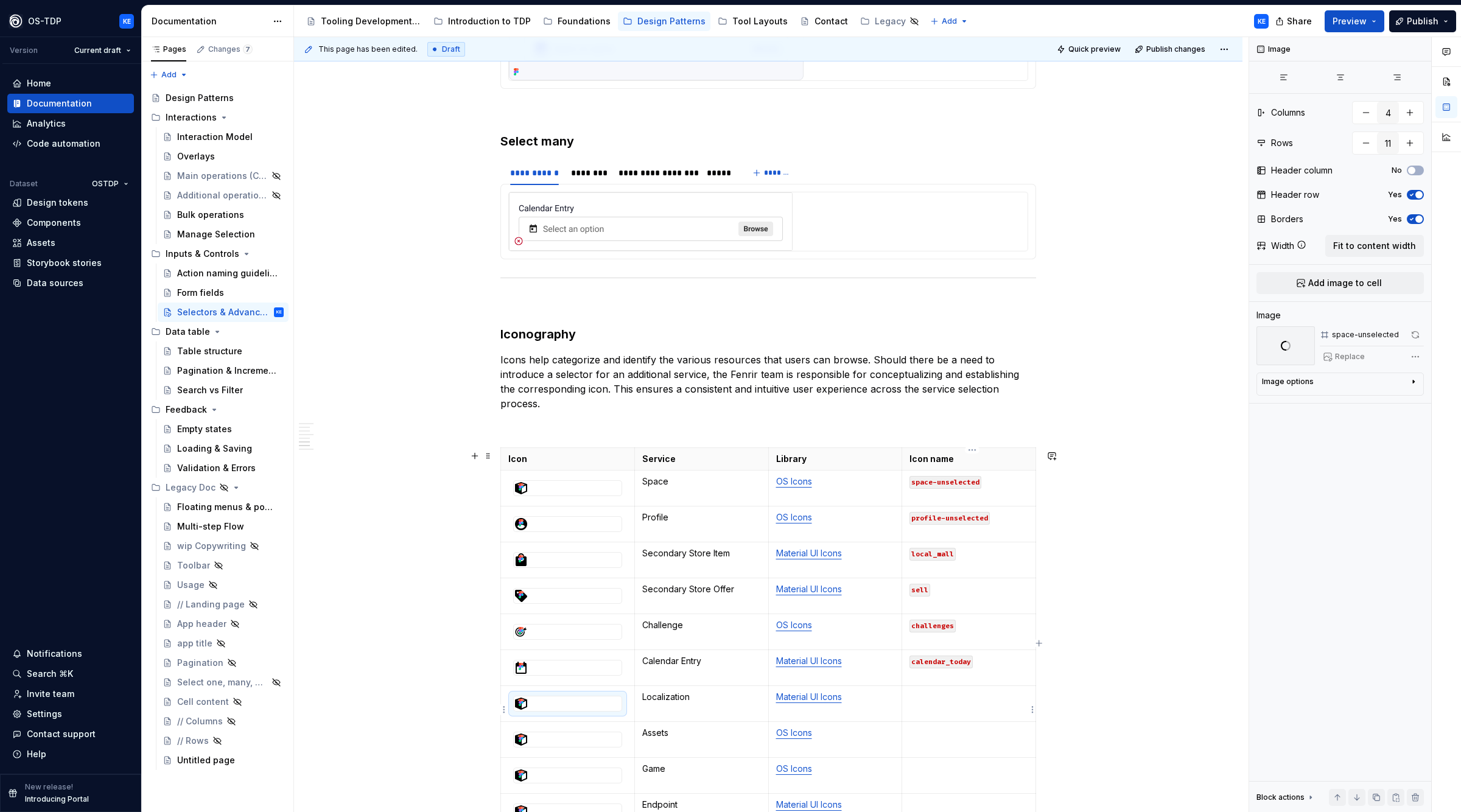
click at [935, 703] on p at bounding box center [968, 697] width 118 height 12
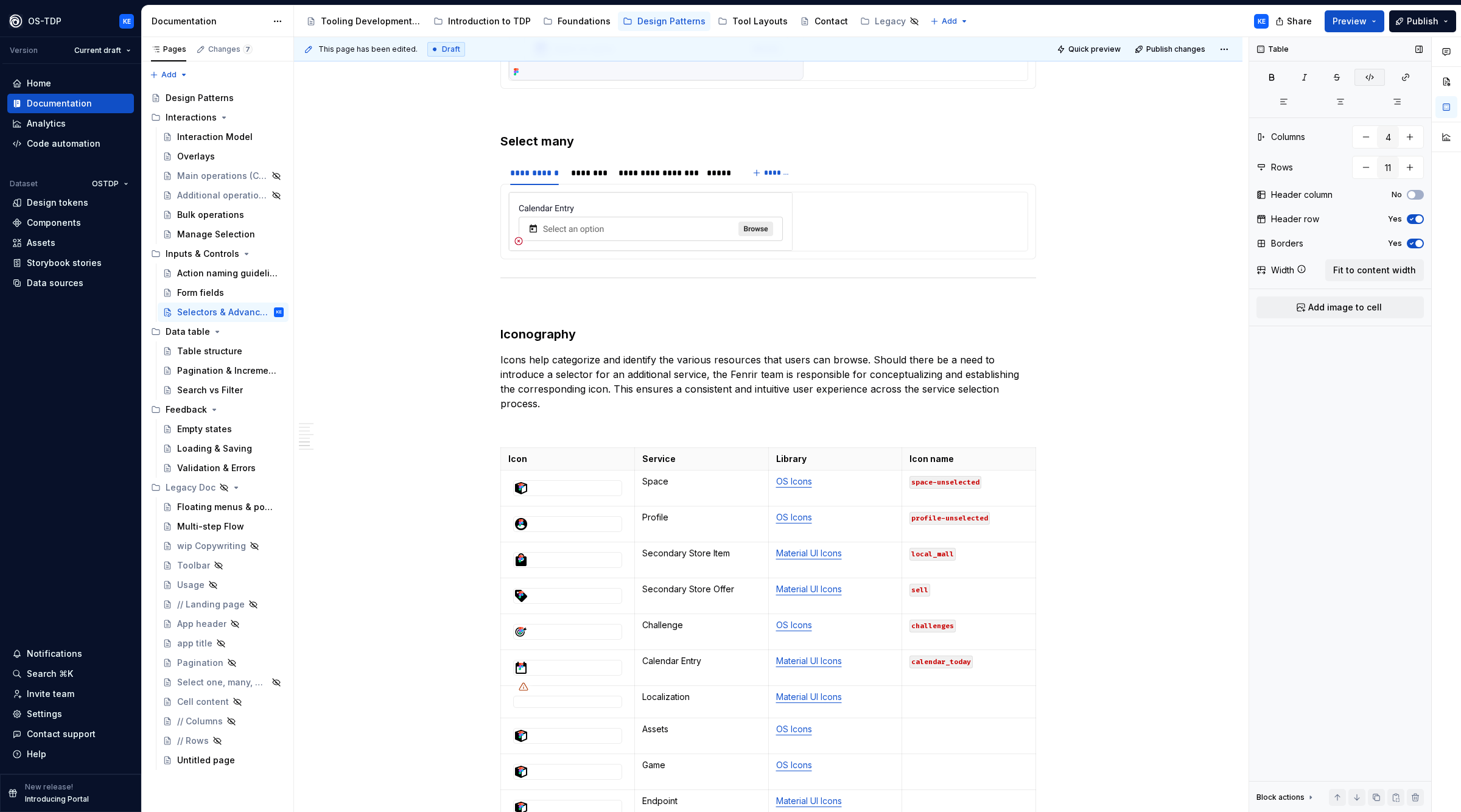
click at [1369, 80] on icon "button" at bounding box center [1370, 78] width 10 height 10
click at [941, 748] on td at bounding box center [969, 740] width 134 height 36
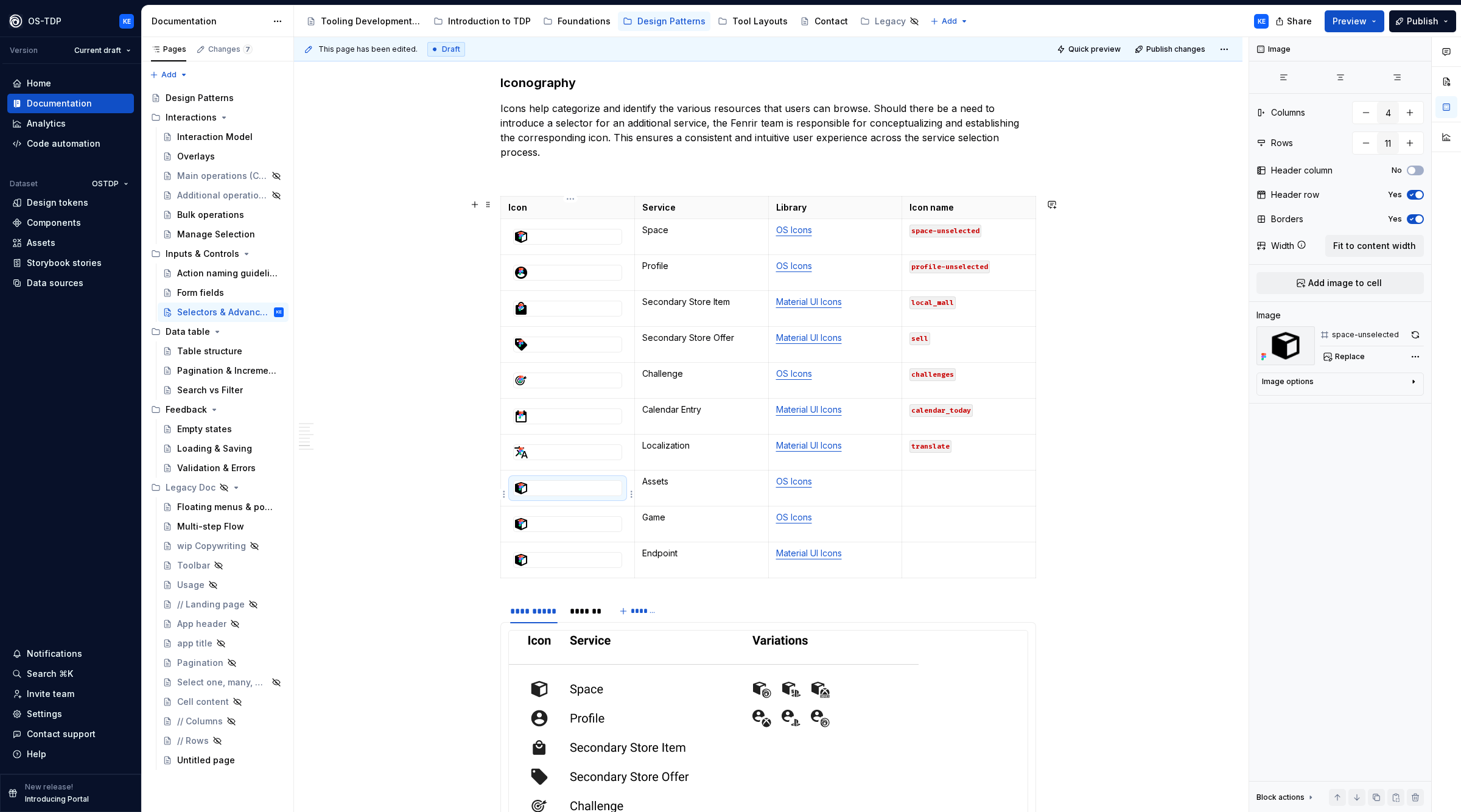
click at [570, 491] on div at bounding box center [568, 488] width 108 height 15
click at [1337, 360] on span "Replace" at bounding box center [1350, 357] width 30 height 10
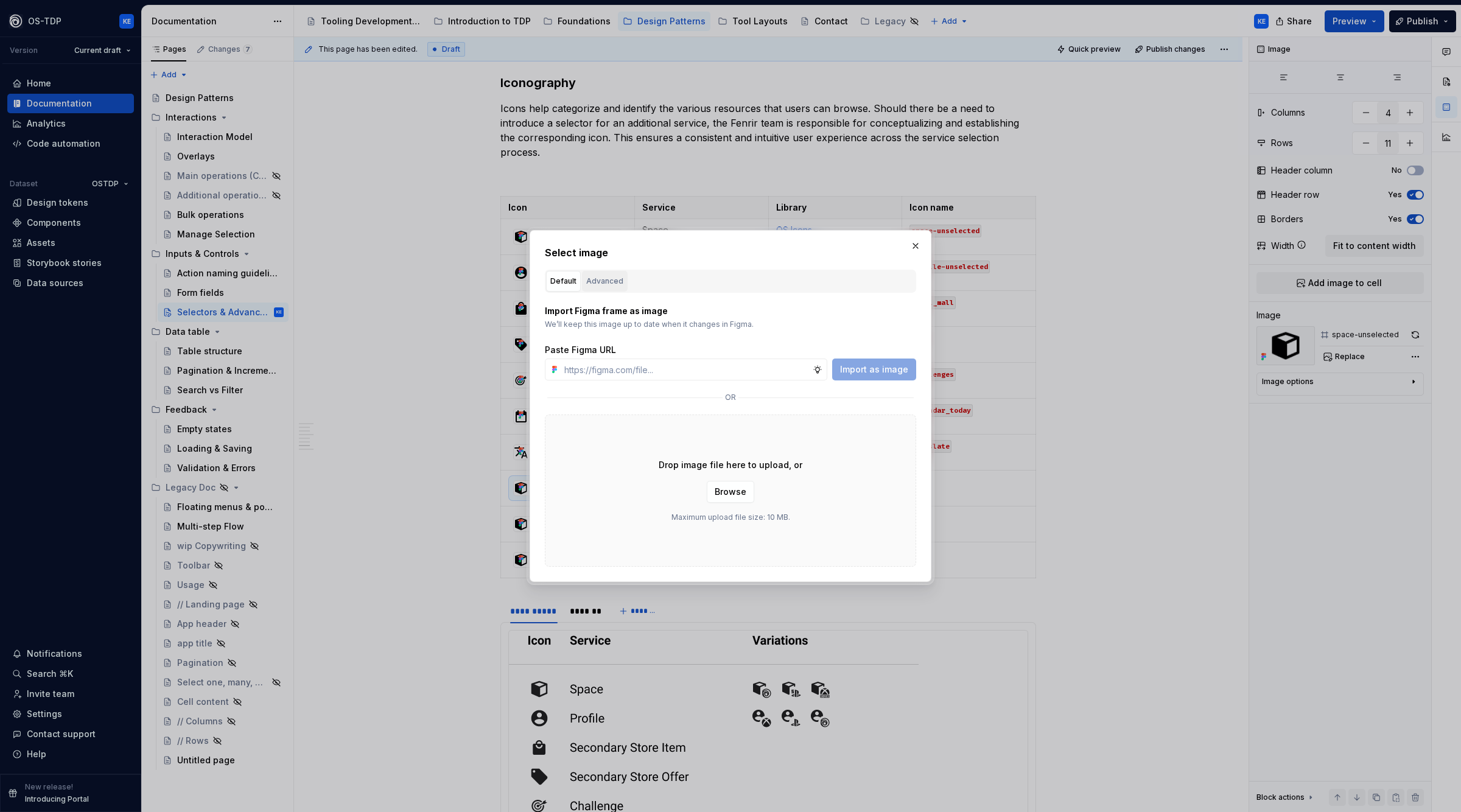
type textarea "*"
click at [603, 283] on div "Advanced" at bounding box center [605, 282] width 37 height 12
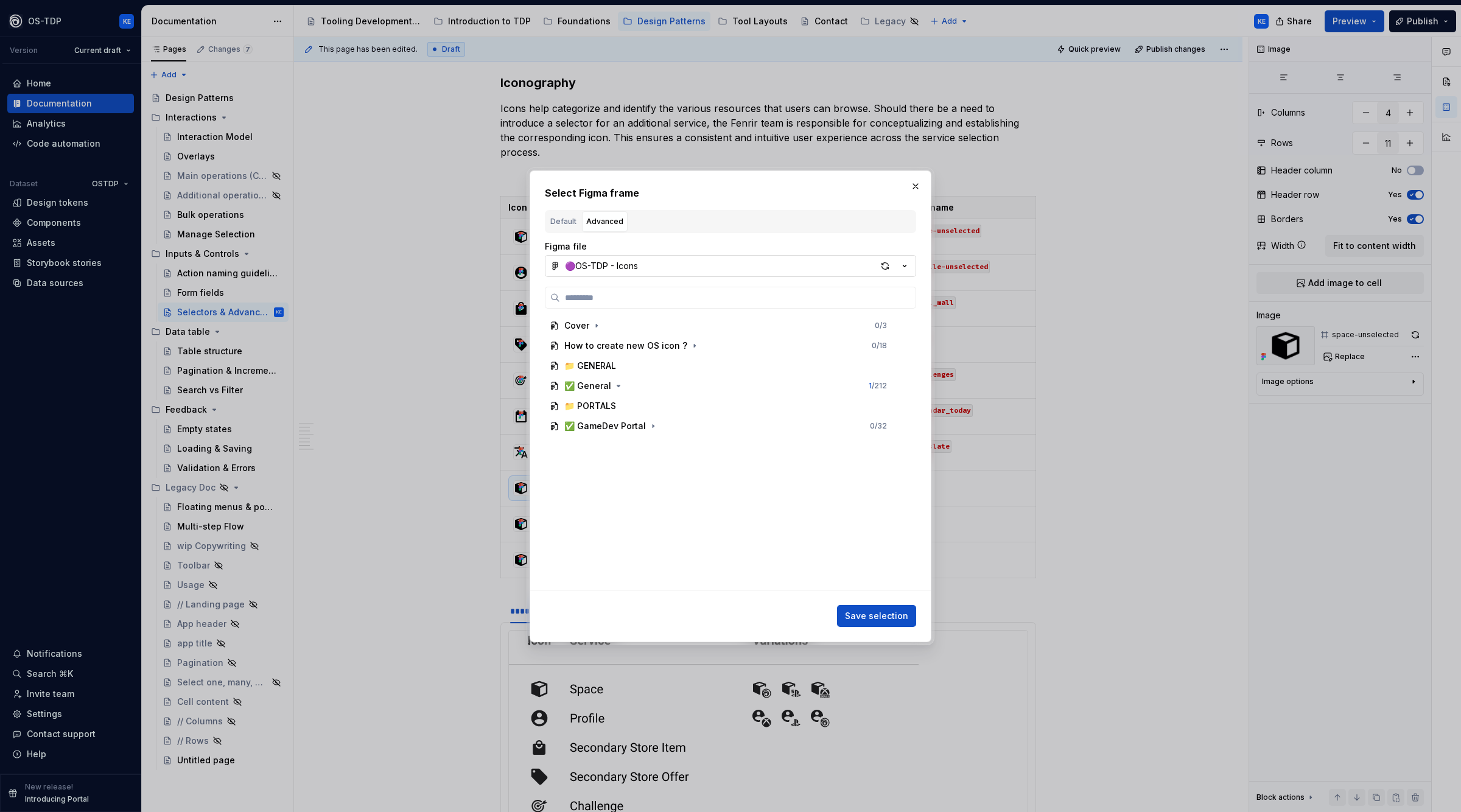
click at [638, 269] on div "🟣OS-TDP - Icons" at bounding box center [602, 266] width 73 height 12
click at [639, 269] on div "Select Figma frame Default Advanced Import Figma frame as image We’ll keep this…" at bounding box center [730, 406] width 1461 height 812
click at [627, 298] on input "search" at bounding box center [738, 298] width 355 height 12
type input "*****"
click at [620, 384] on mark "asset" at bounding box center [611, 385] width 24 height 11
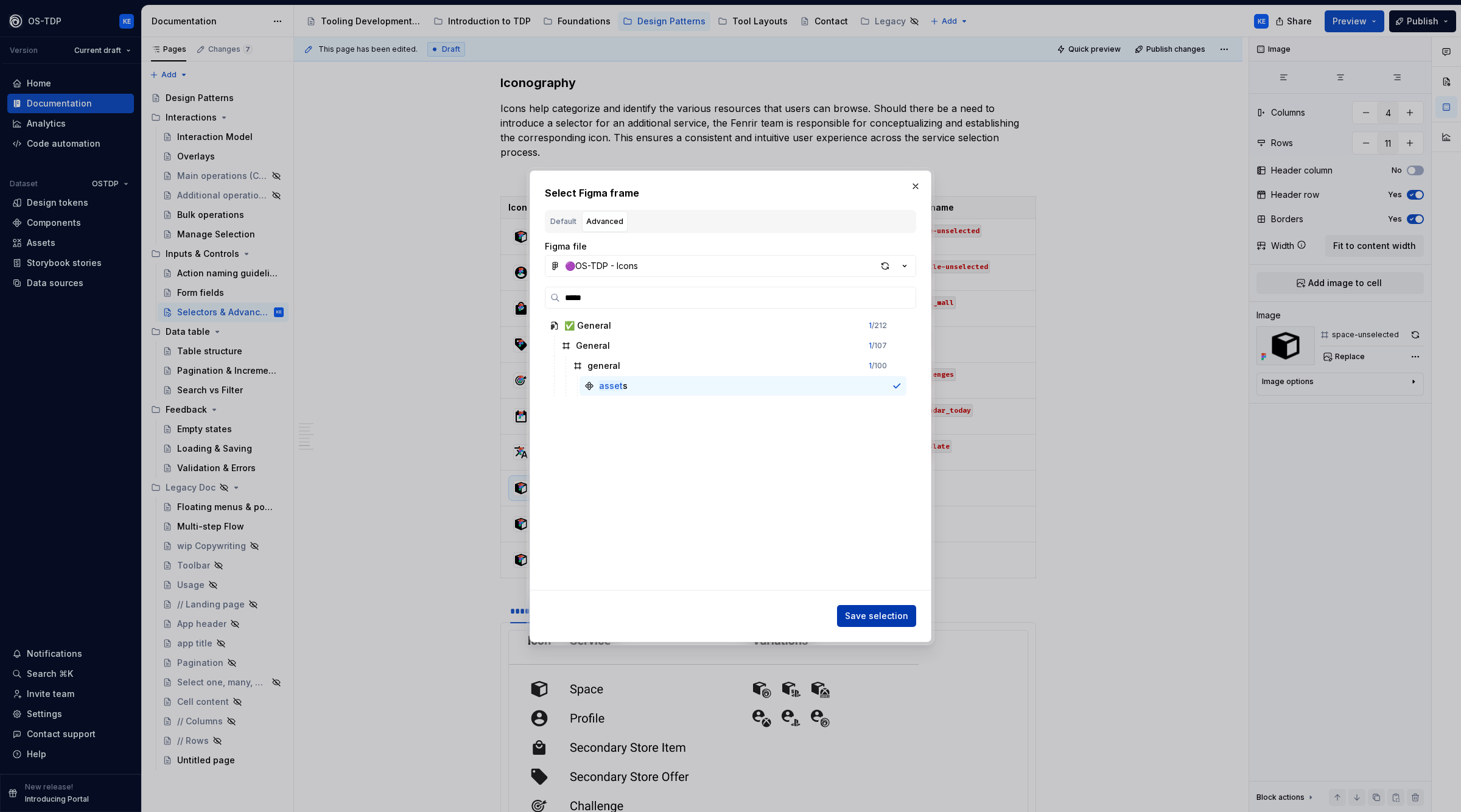
click at [873, 617] on span "Save selection" at bounding box center [877, 616] width 63 height 12
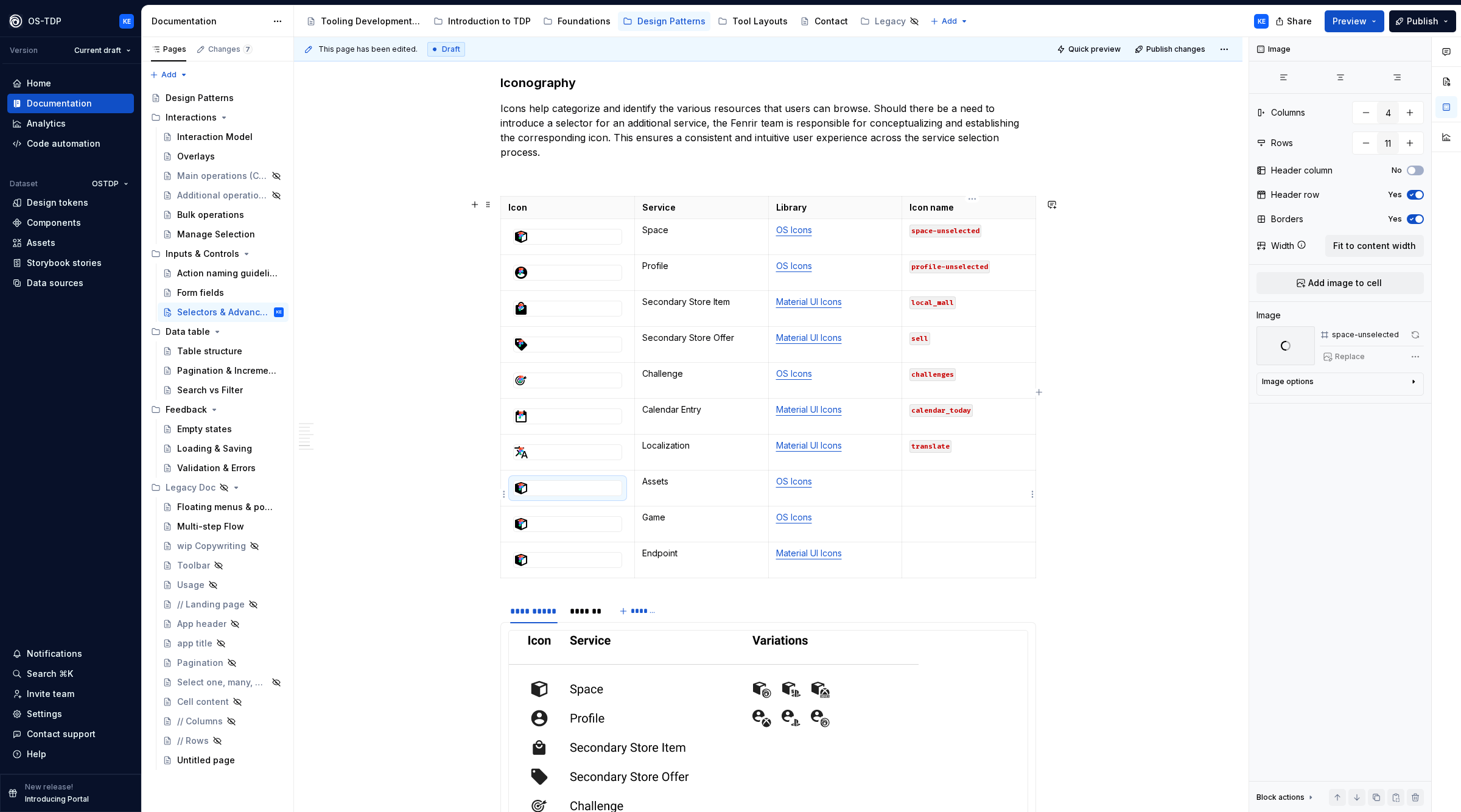
click at [958, 496] on td at bounding box center [969, 489] width 134 height 36
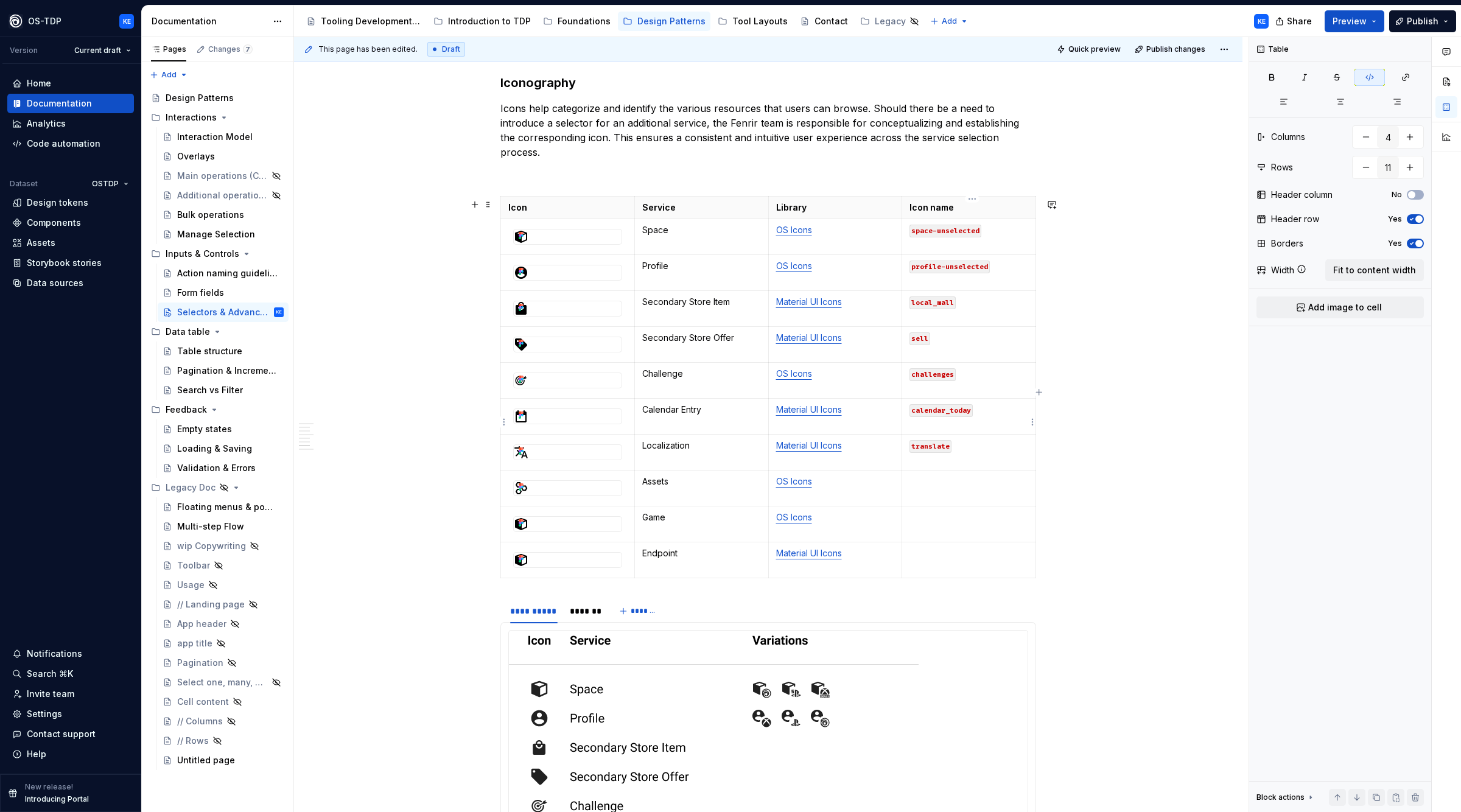
click at [937, 413] on code "calendar_today" at bounding box center [941, 411] width 63 height 13
click at [955, 413] on code "calendar_today" at bounding box center [941, 411] width 63 height 13
drag, startPoint x: 952, startPoint y: 417, endPoint x: 1108, endPoint y: 429, distance: 156.5
click at [910, 416] on td "calendar_today" at bounding box center [969, 417] width 134 height 36
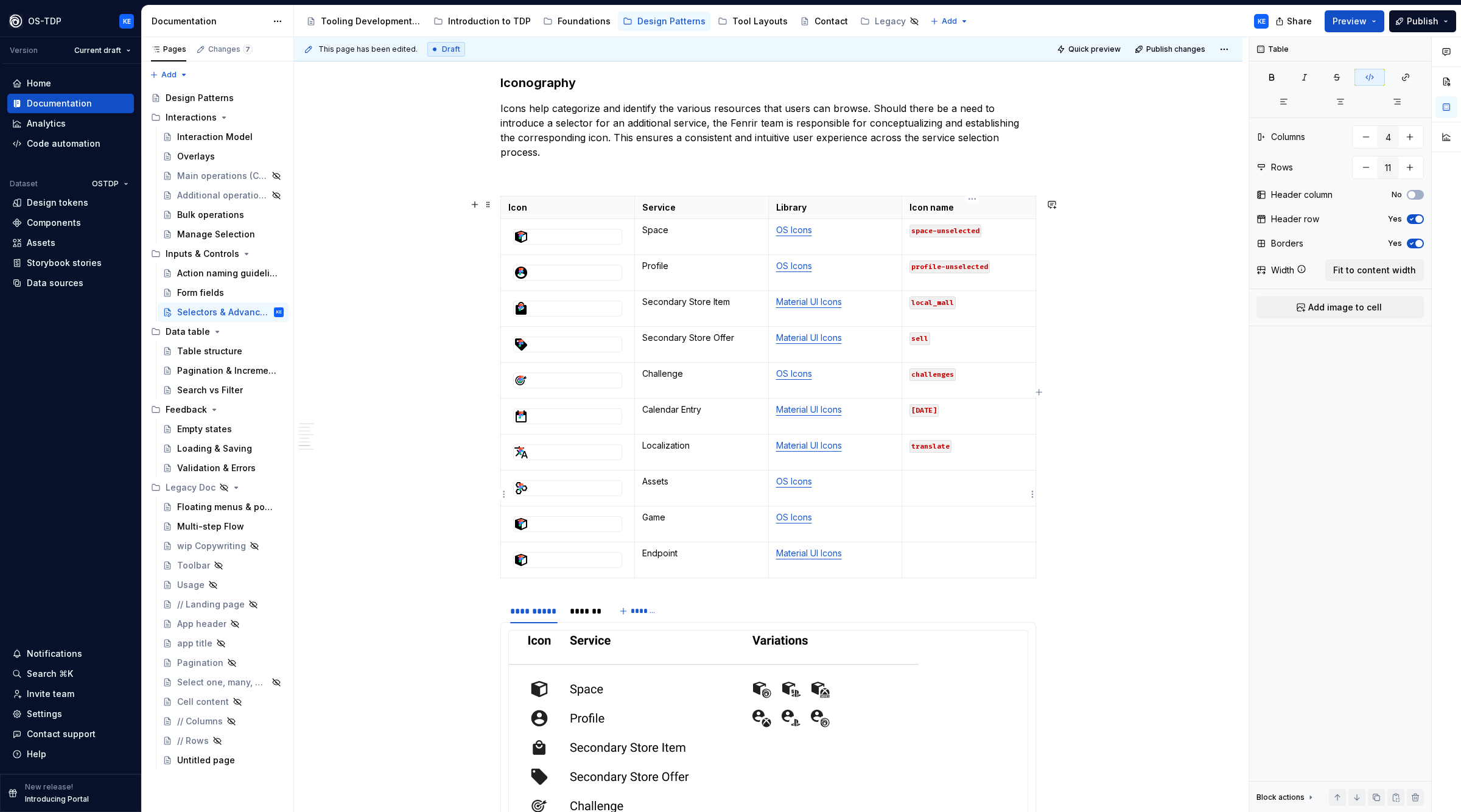
click at [978, 483] on p at bounding box center [968, 482] width 118 height 12
click at [1379, 78] on button "button" at bounding box center [1370, 77] width 30 height 17
click at [958, 519] on p at bounding box center [968, 517] width 118 height 12
click at [594, 532] on div at bounding box center [568, 524] width 108 height 15
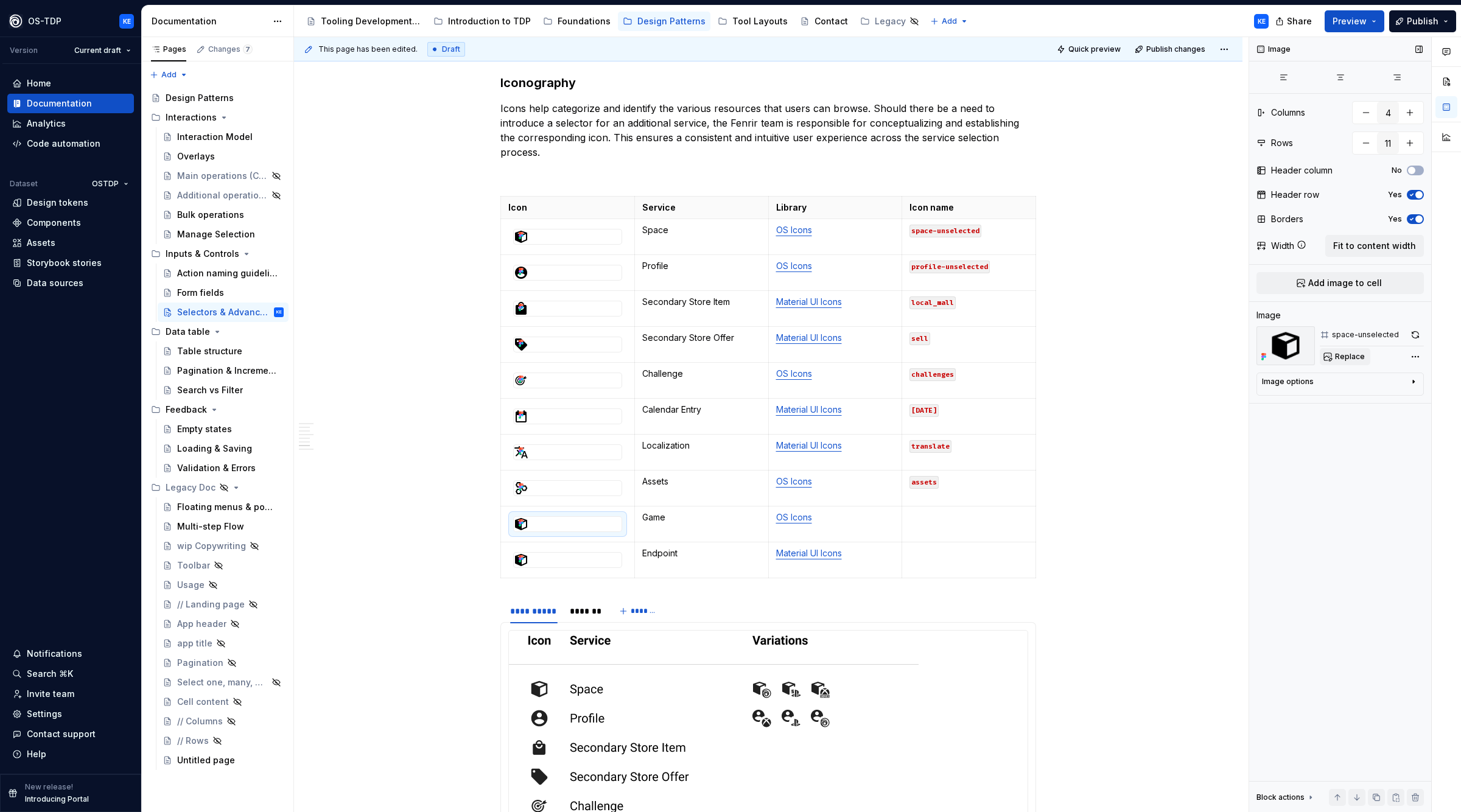
click at [1343, 355] on span "Replace" at bounding box center [1350, 357] width 30 height 10
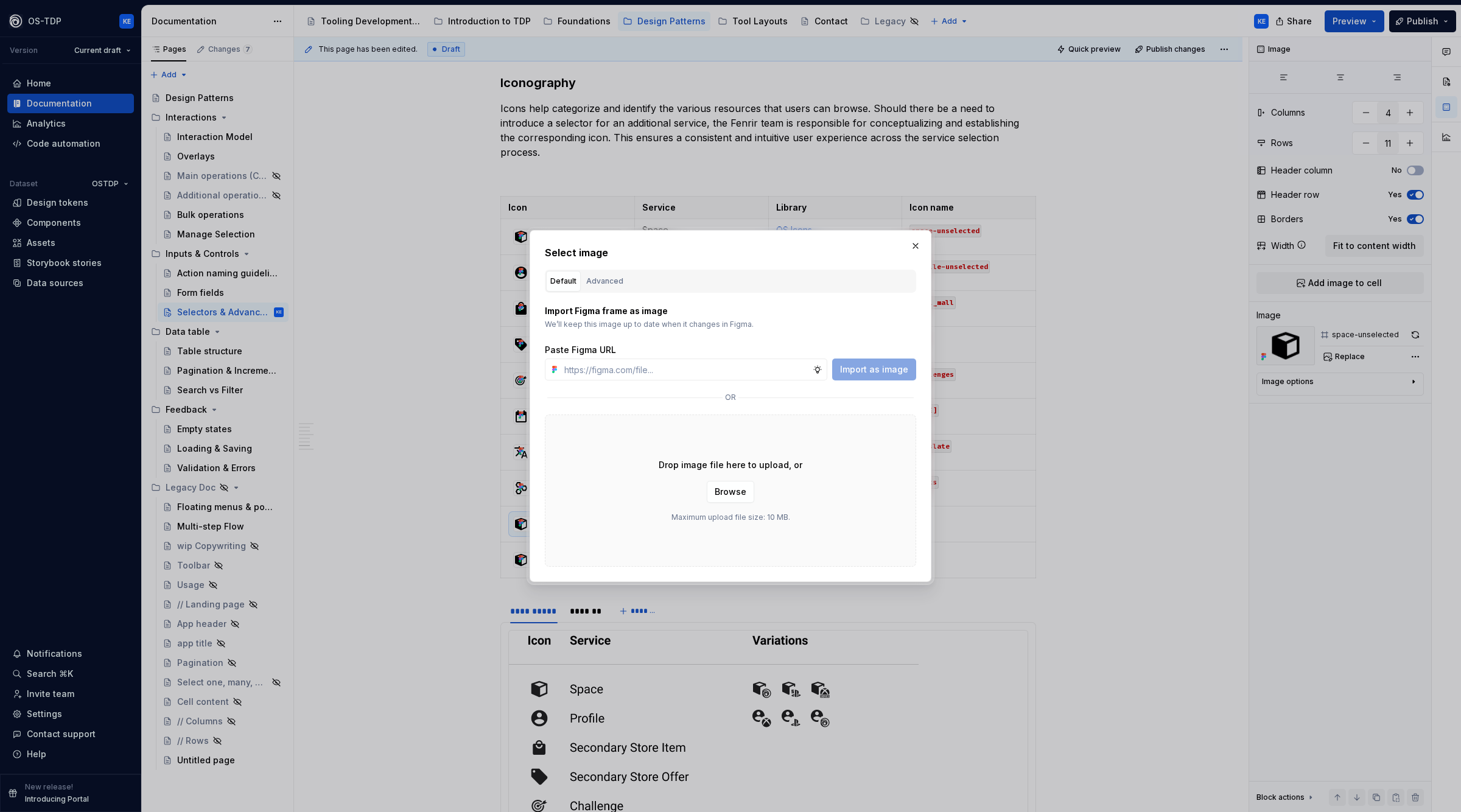
type textarea "*"
click at [608, 278] on div "Advanced" at bounding box center [605, 282] width 37 height 12
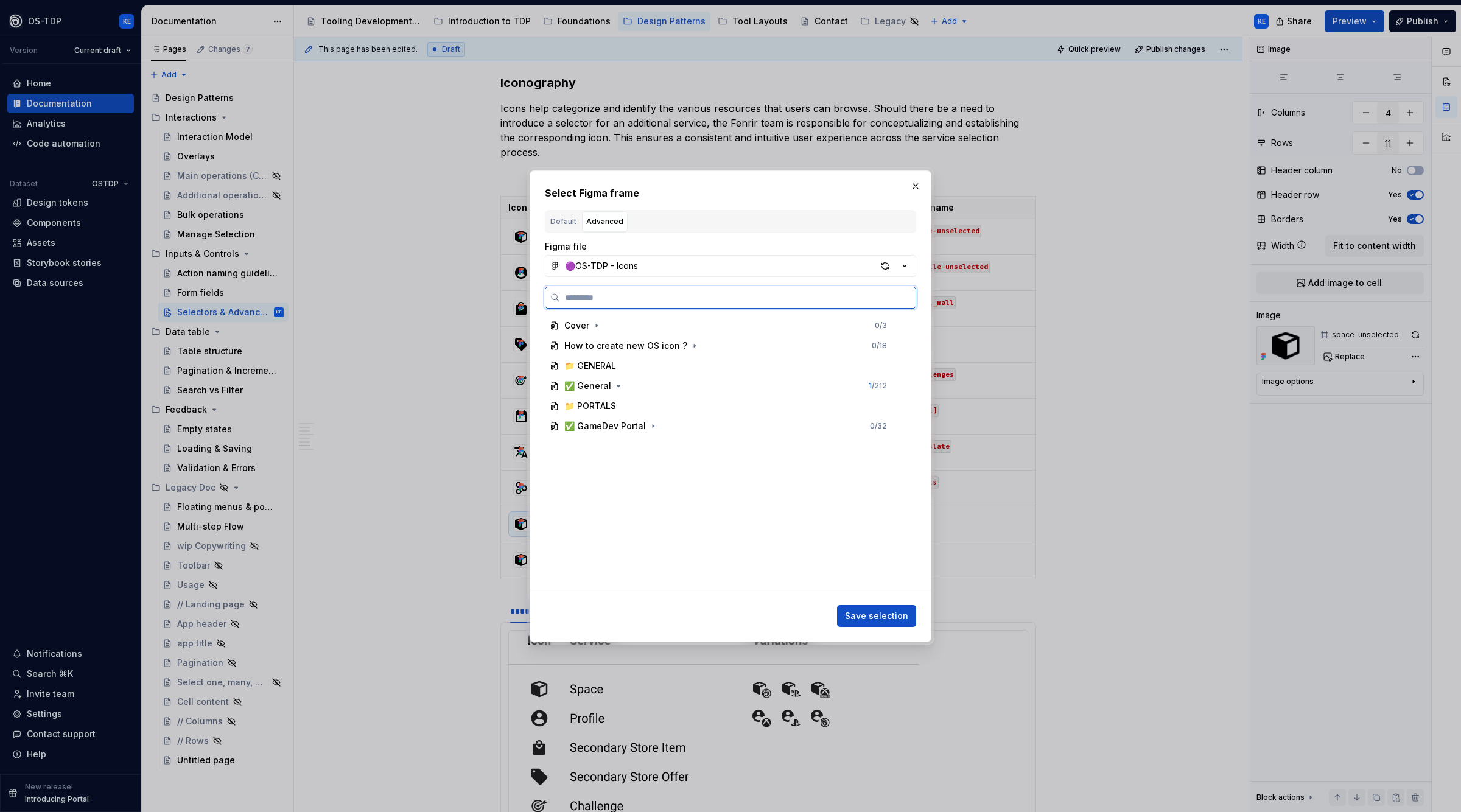
click at [615, 298] on input "search" at bounding box center [738, 298] width 355 height 12
type input "**********"
click at [654, 390] on div "controller -classic" at bounding box center [637, 386] width 74 height 12
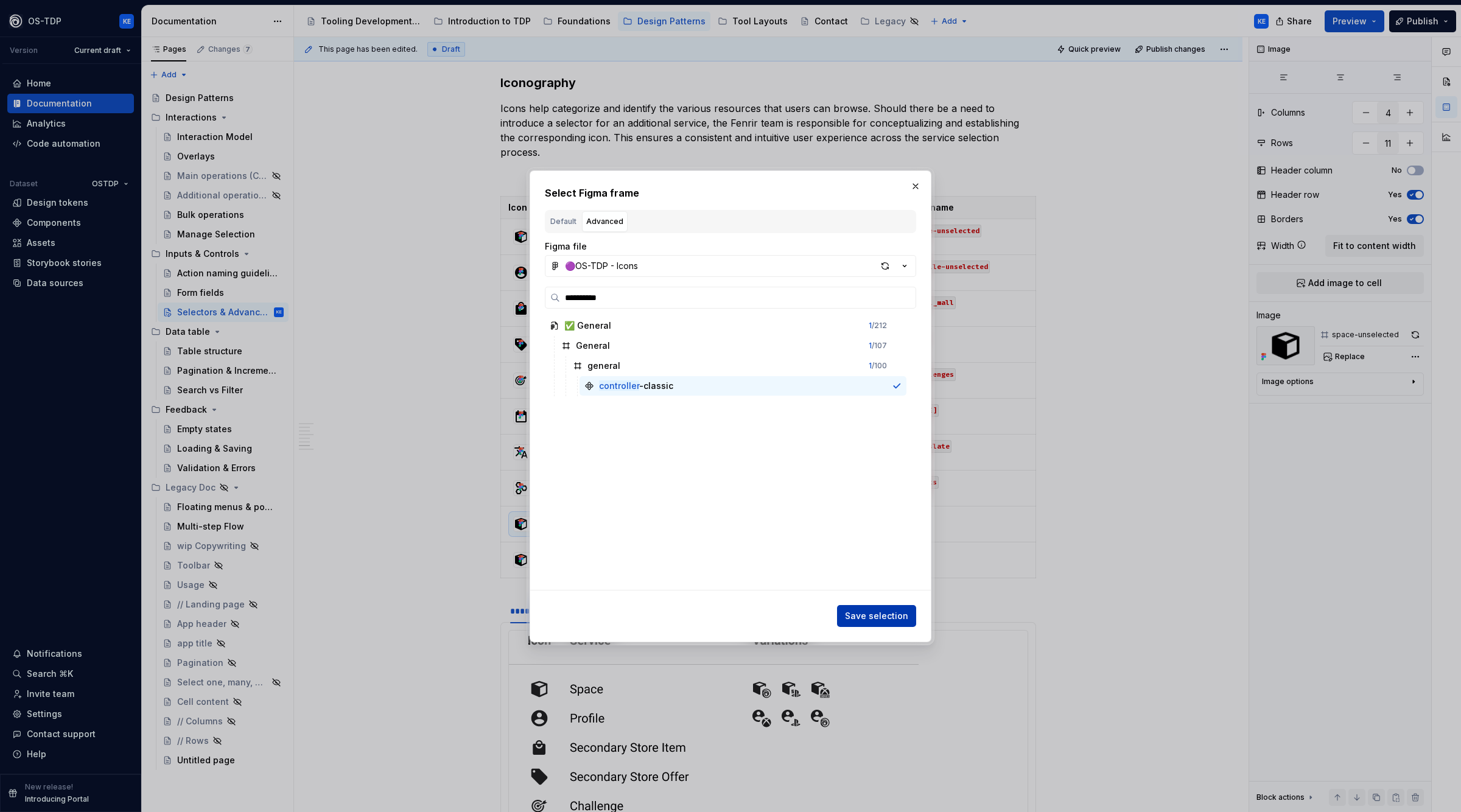
click at [897, 615] on span "Save selection" at bounding box center [877, 616] width 63 height 12
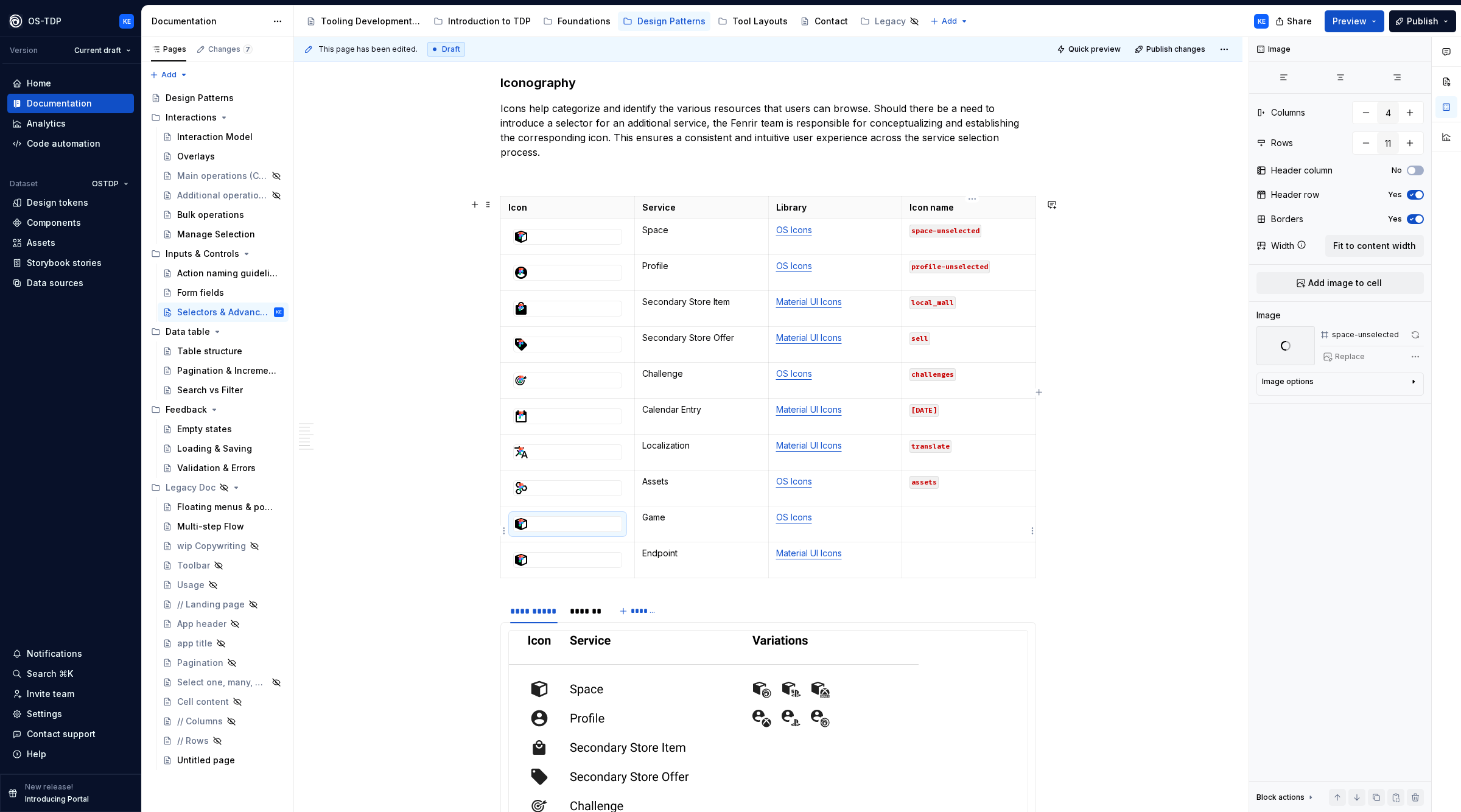
click at [945, 524] on p at bounding box center [968, 517] width 118 height 12
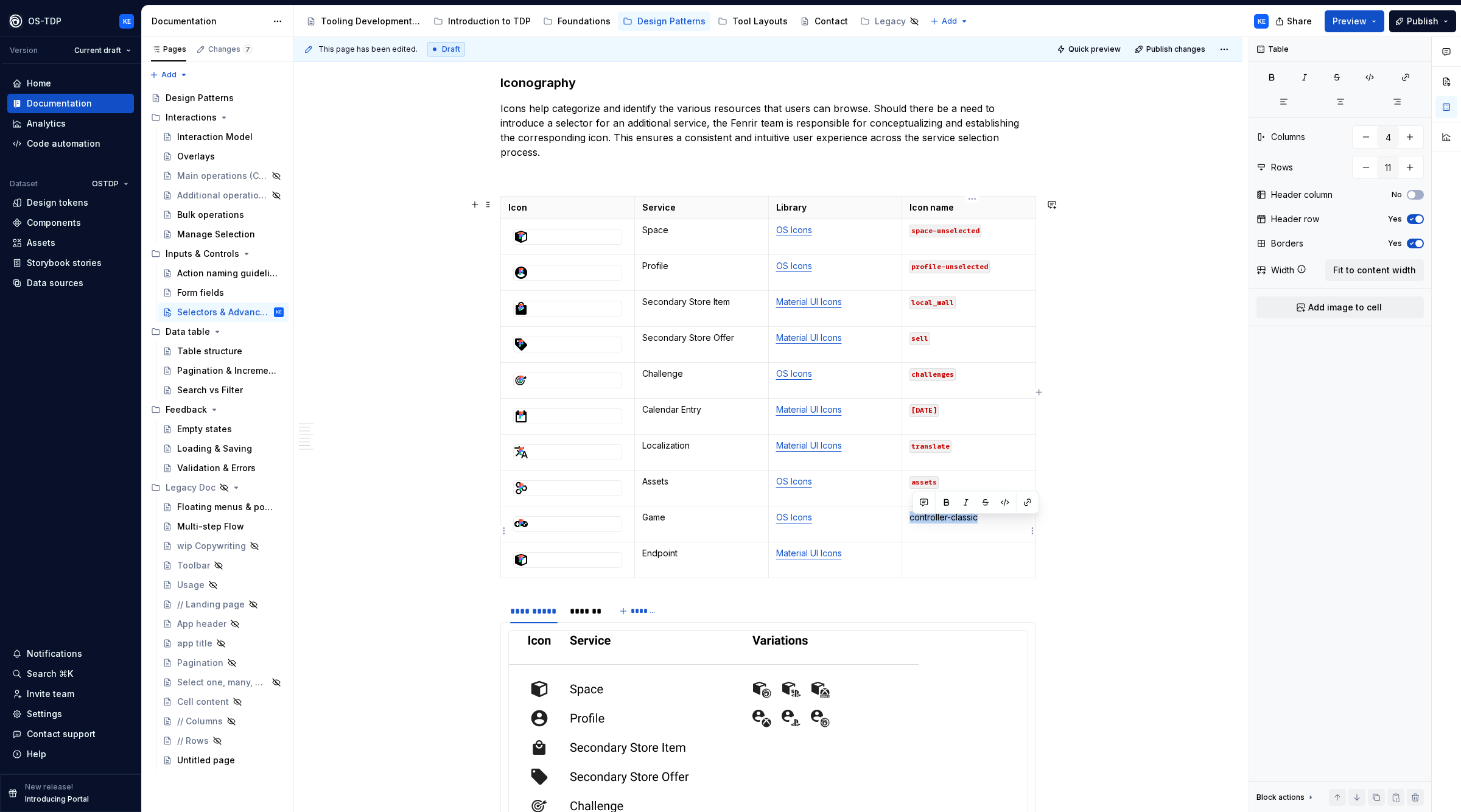
drag, startPoint x: 912, startPoint y: 520, endPoint x: 991, endPoint y: 524, distance: 79.1
click at [991, 524] on td "controller-classic" at bounding box center [969, 525] width 134 height 36
click at [1006, 503] on button "button" at bounding box center [1005, 502] width 17 height 17
click at [943, 567] on td at bounding box center [969, 560] width 134 height 36
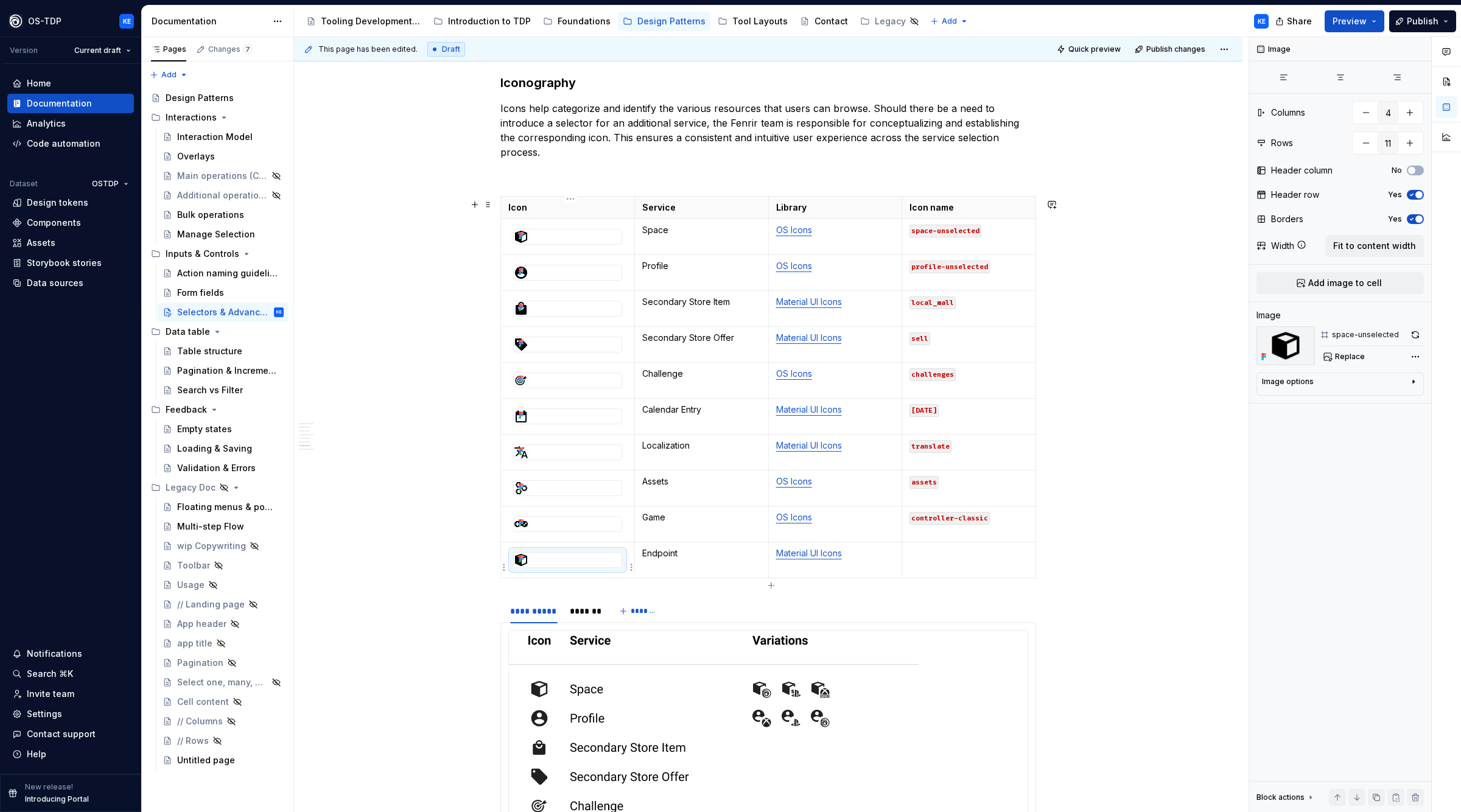
click at [573, 566] on div at bounding box center [568, 560] width 108 height 15
click at [1345, 355] on span "Replace" at bounding box center [1350, 357] width 30 height 10
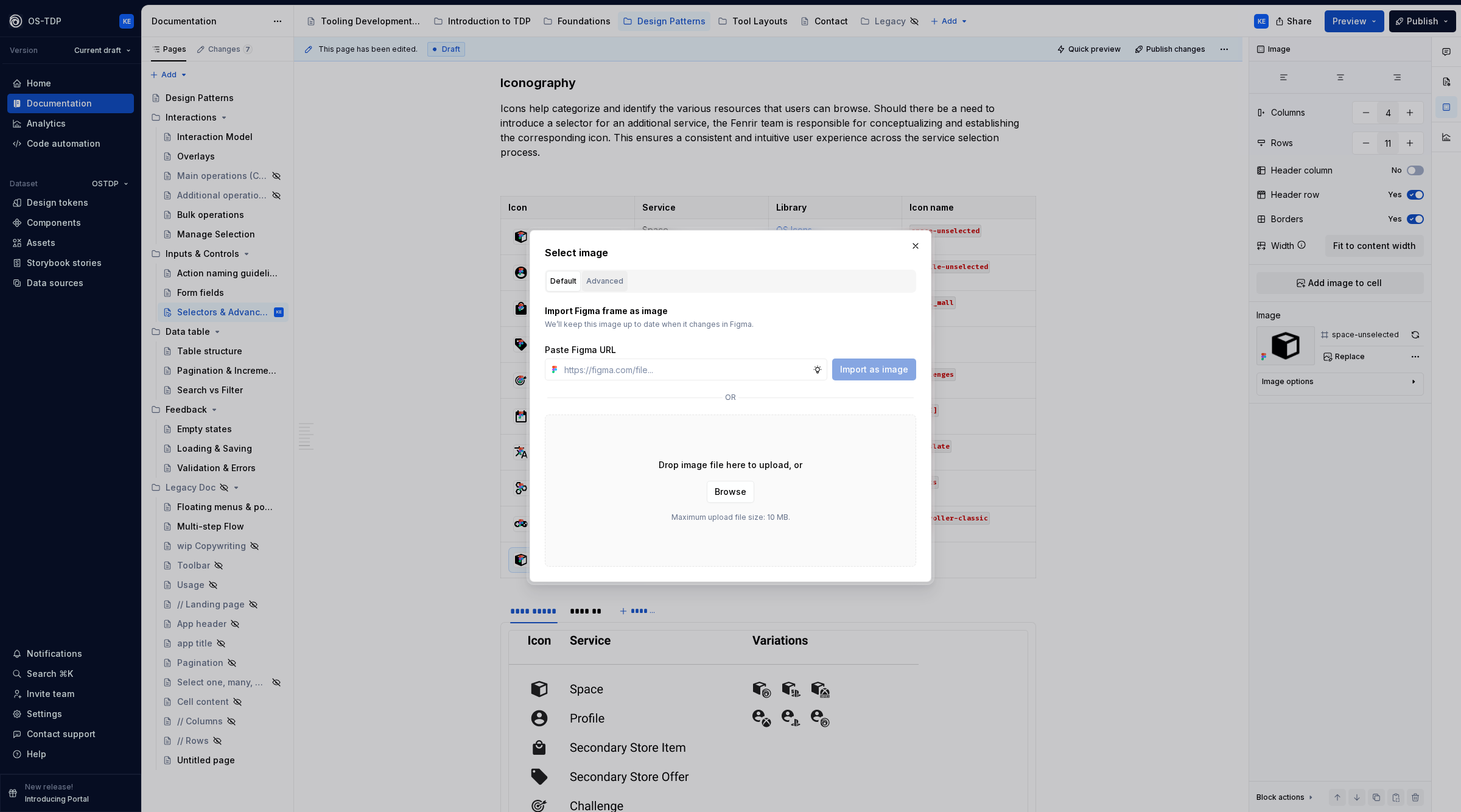
type textarea "*"
click at [596, 271] on button "Advanced" at bounding box center [605, 281] width 46 height 20
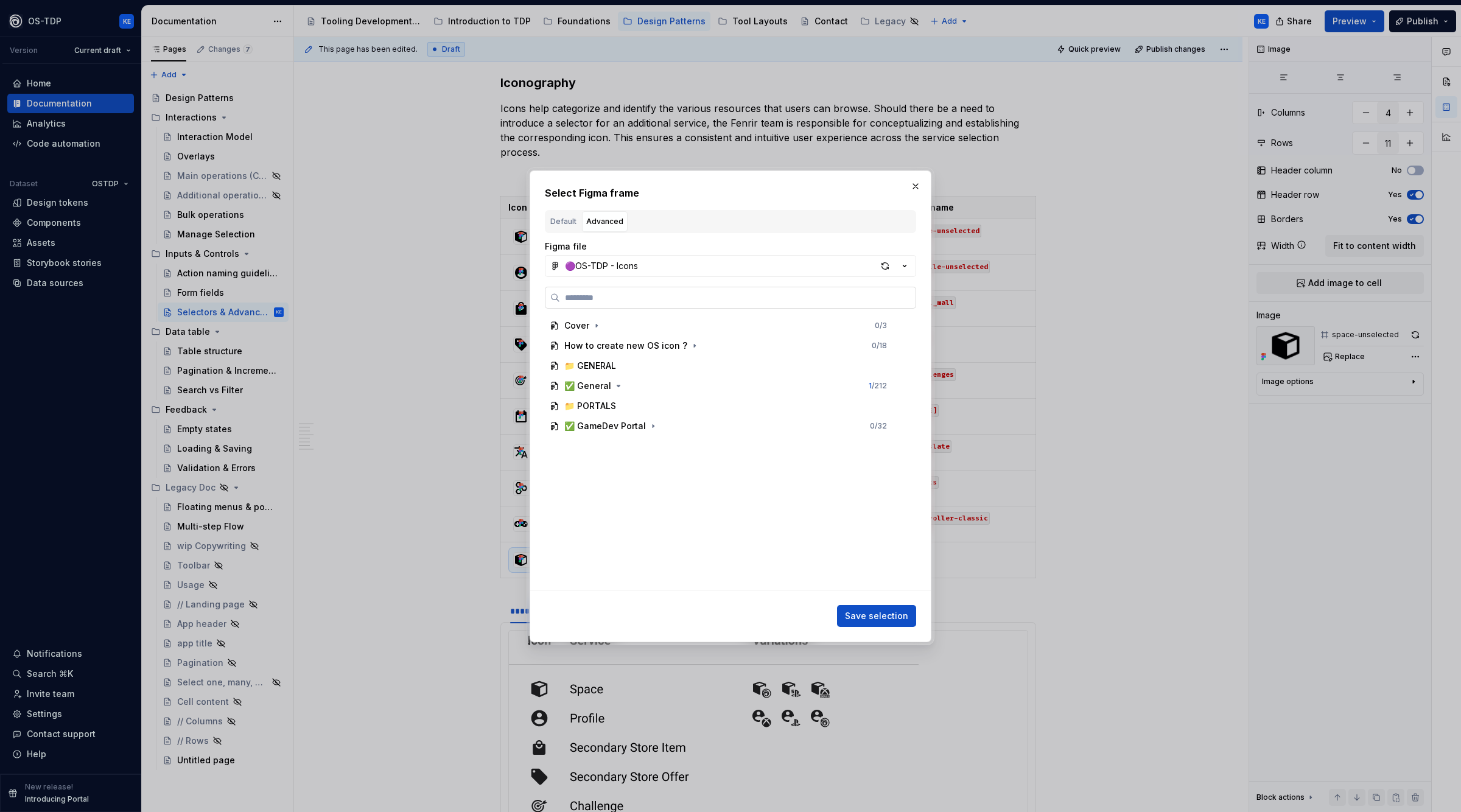
click at [633, 293] on input "search" at bounding box center [738, 298] width 355 height 12
type input "***"
click at [605, 262] on div "🟣OS-TDP - Icons" at bounding box center [602, 266] width 73 height 12
click at [457, 510] on div at bounding box center [730, 406] width 1461 height 812
click at [917, 190] on button "button" at bounding box center [915, 186] width 17 height 17
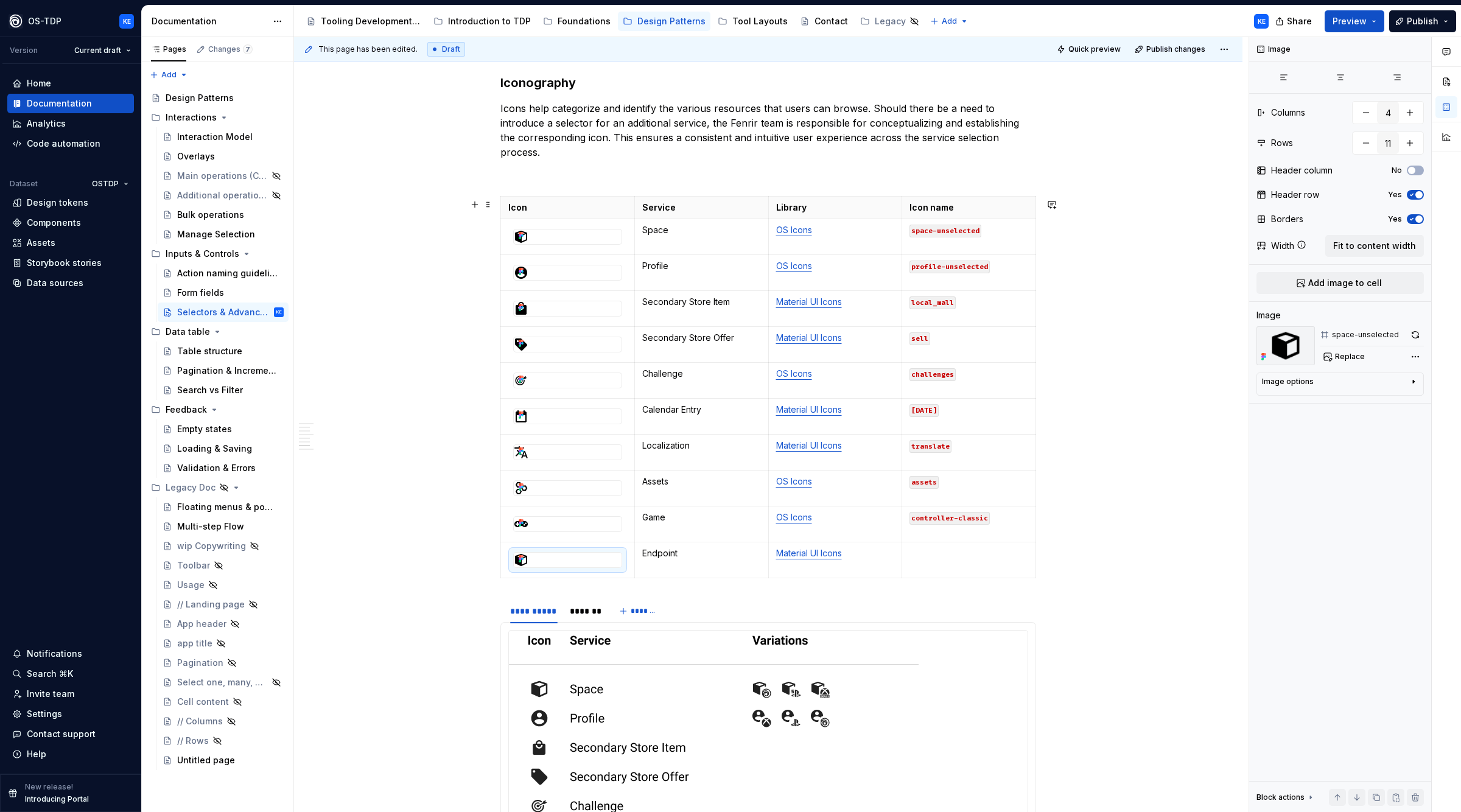
click at [1122, 375] on div "**********" at bounding box center [768, 33] width 949 height 2864
click at [506, 567] on html "OS-TDP KE Version Current draft Home Documentation Analytics Code automation Da…" at bounding box center [730, 406] width 1461 height 812
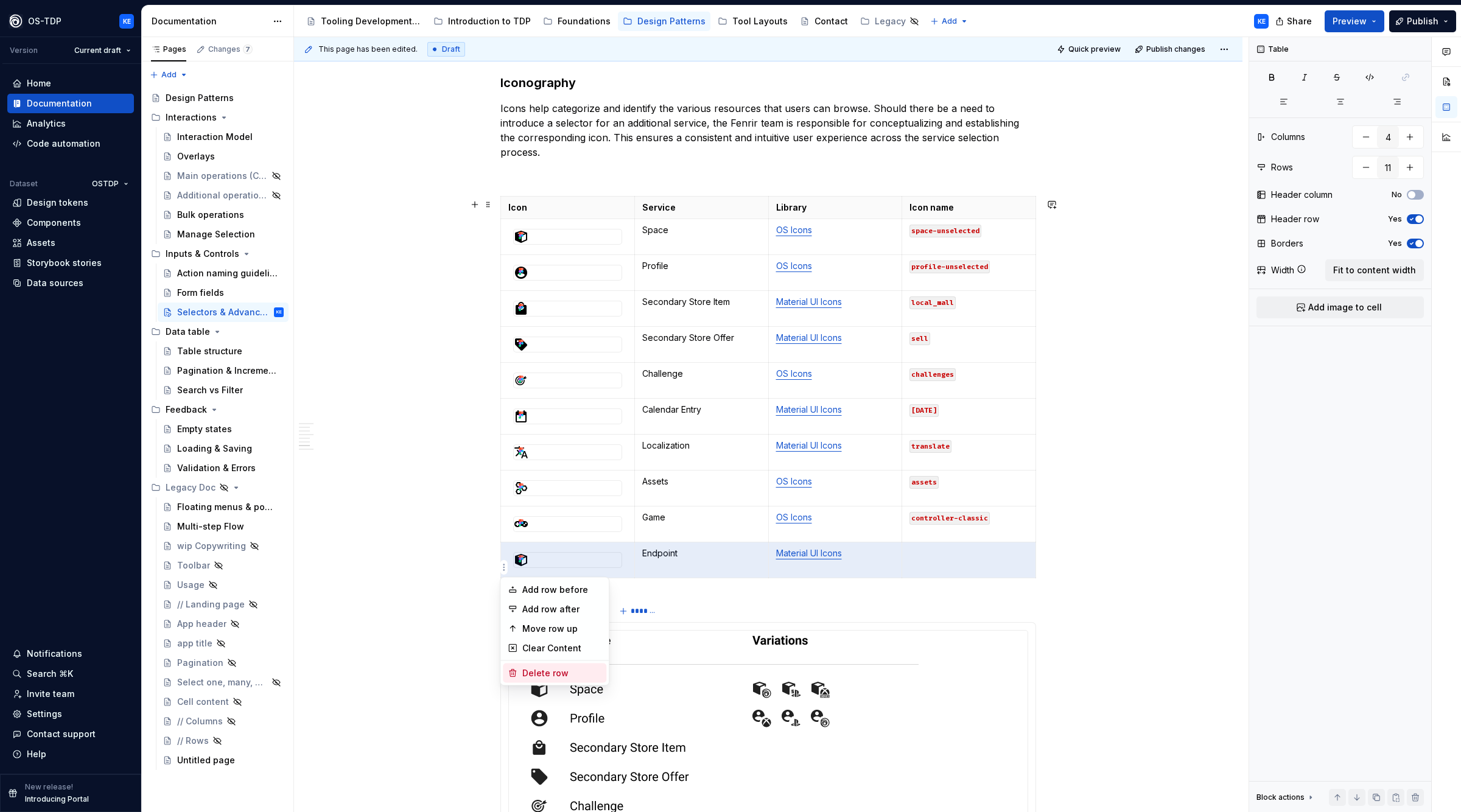
click at [554, 675] on div "Delete row" at bounding box center [562, 674] width 79 height 12
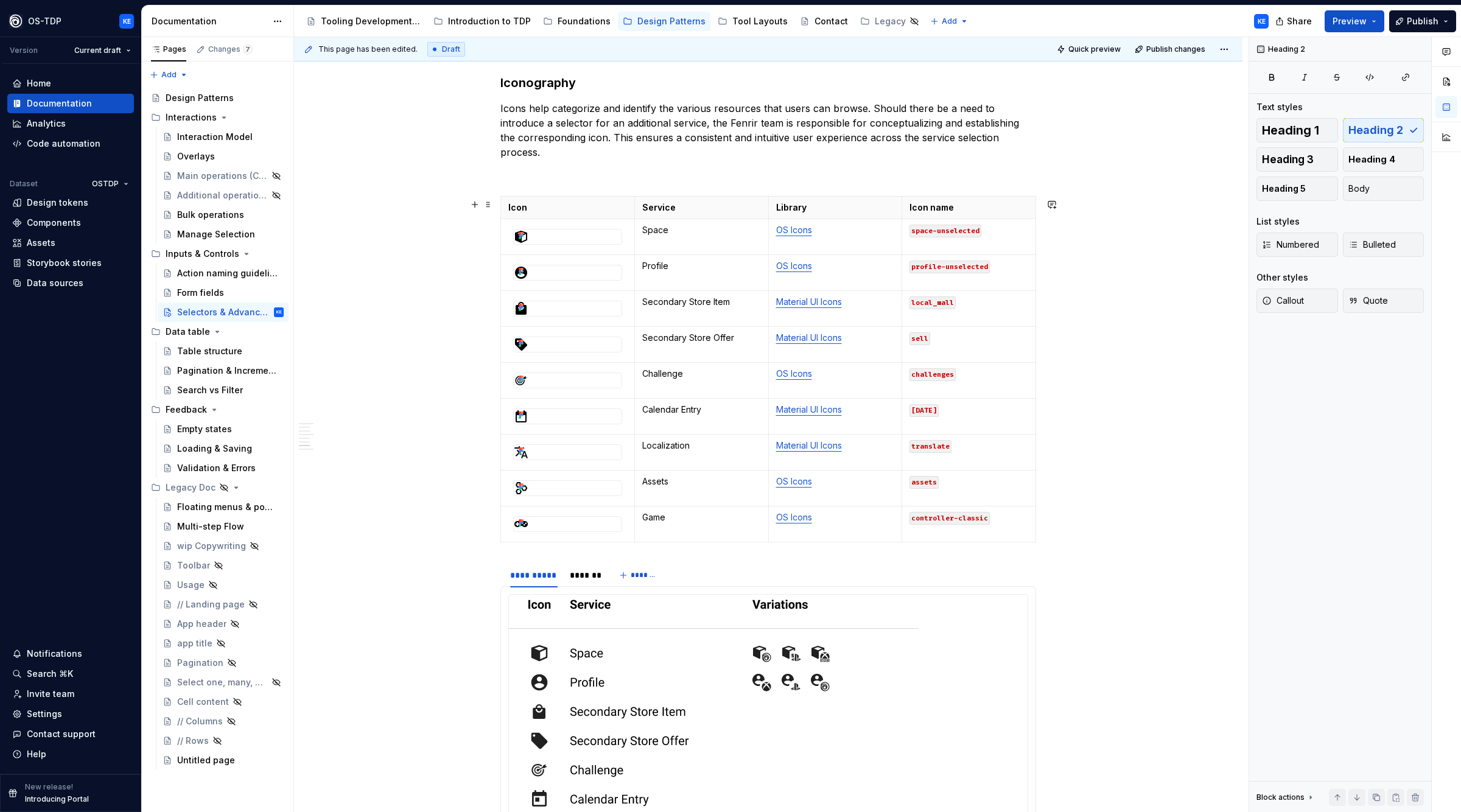
scroll to position [1834, 0]
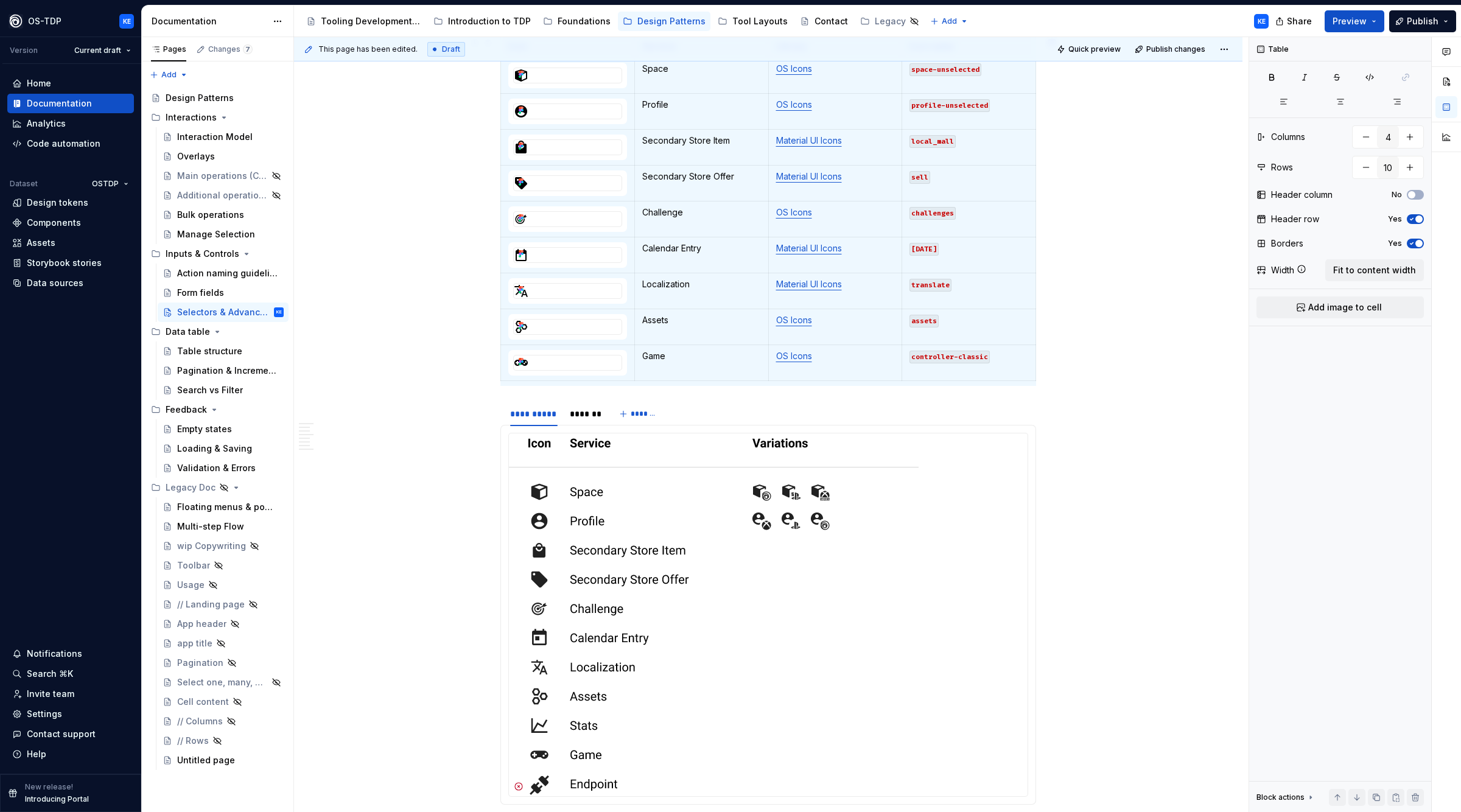
click at [973, 305] on td "translate" at bounding box center [969, 292] width 134 height 36
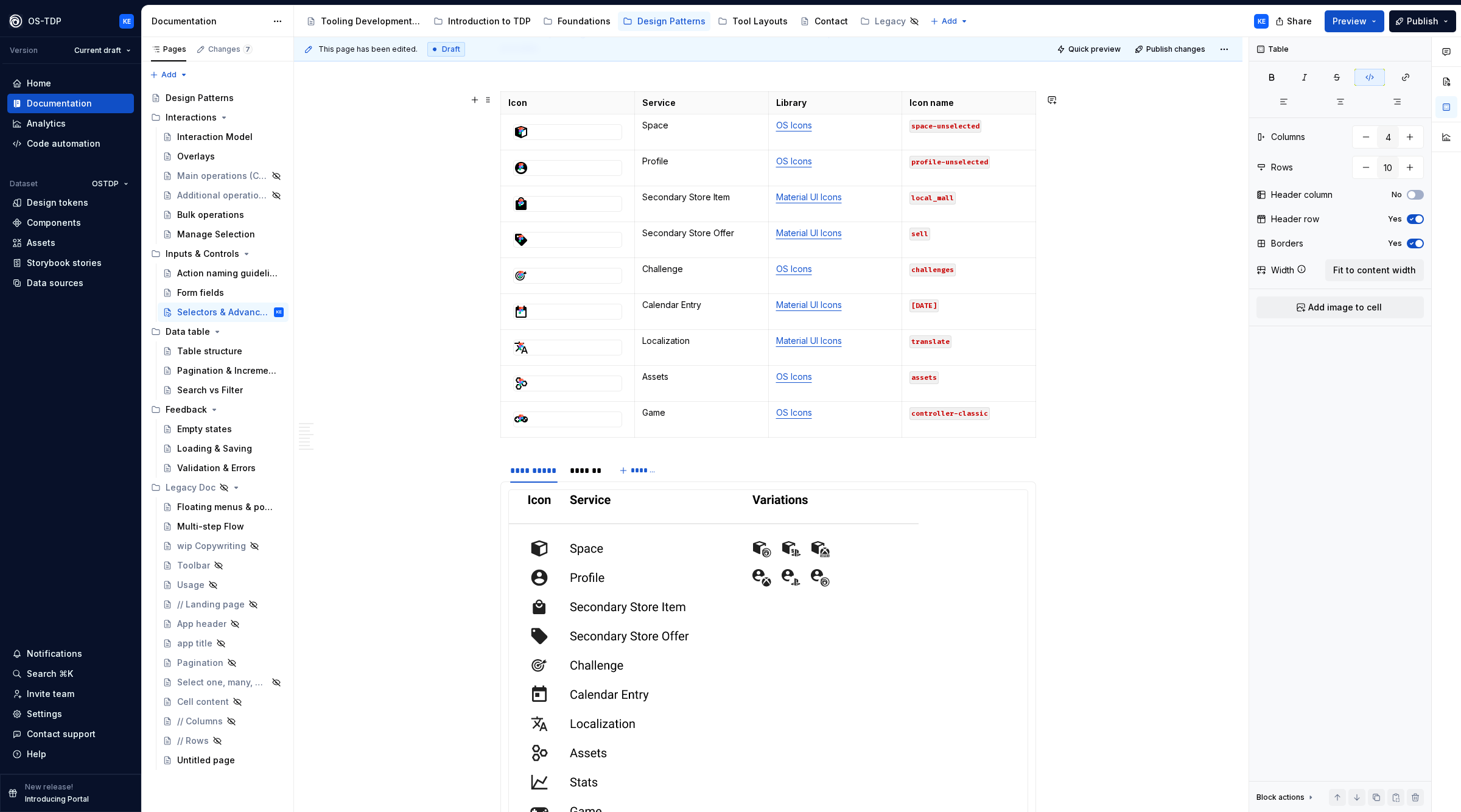
scroll to position [1668, 0]
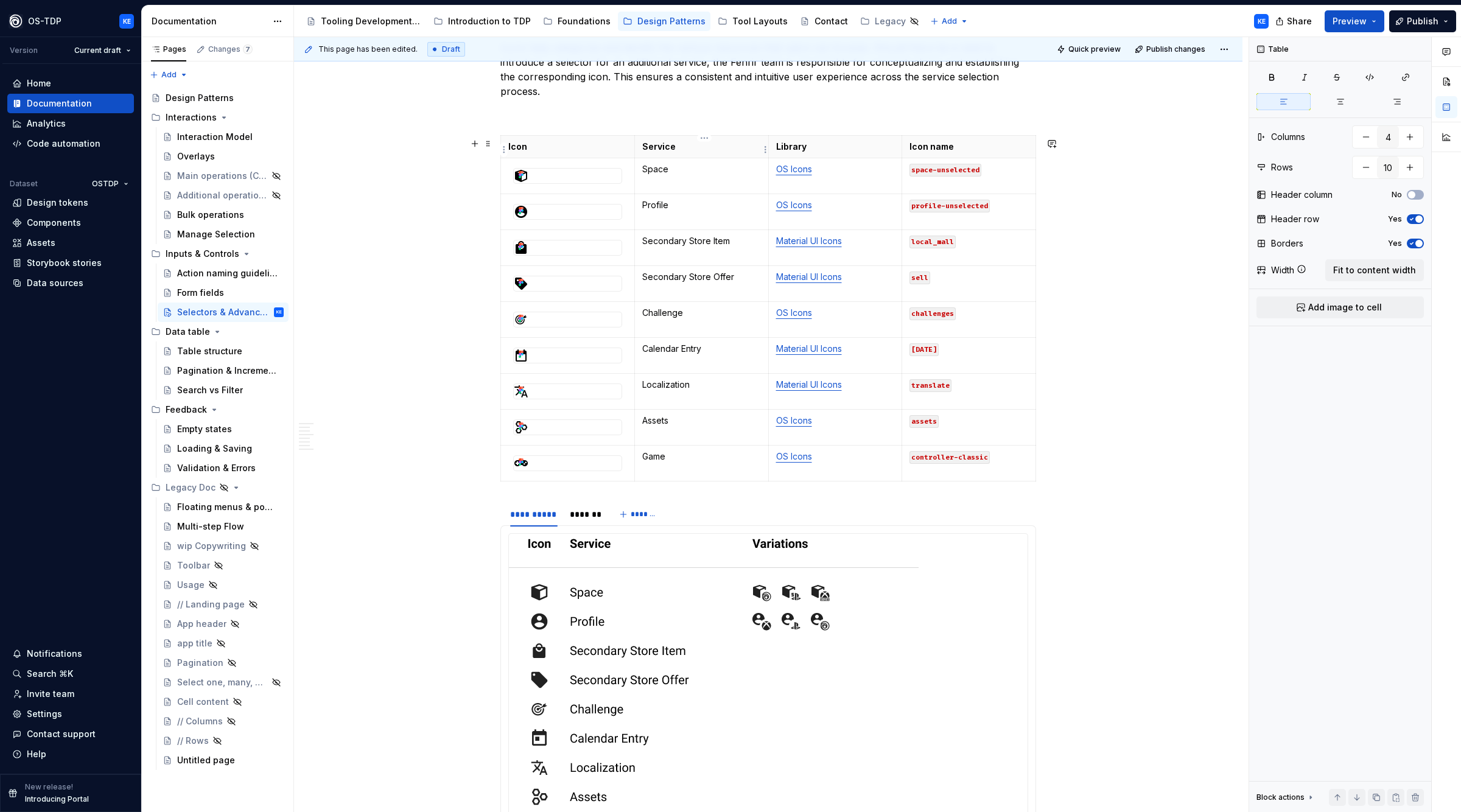
click at [684, 158] on th "Service" at bounding box center [702, 147] width 134 height 22
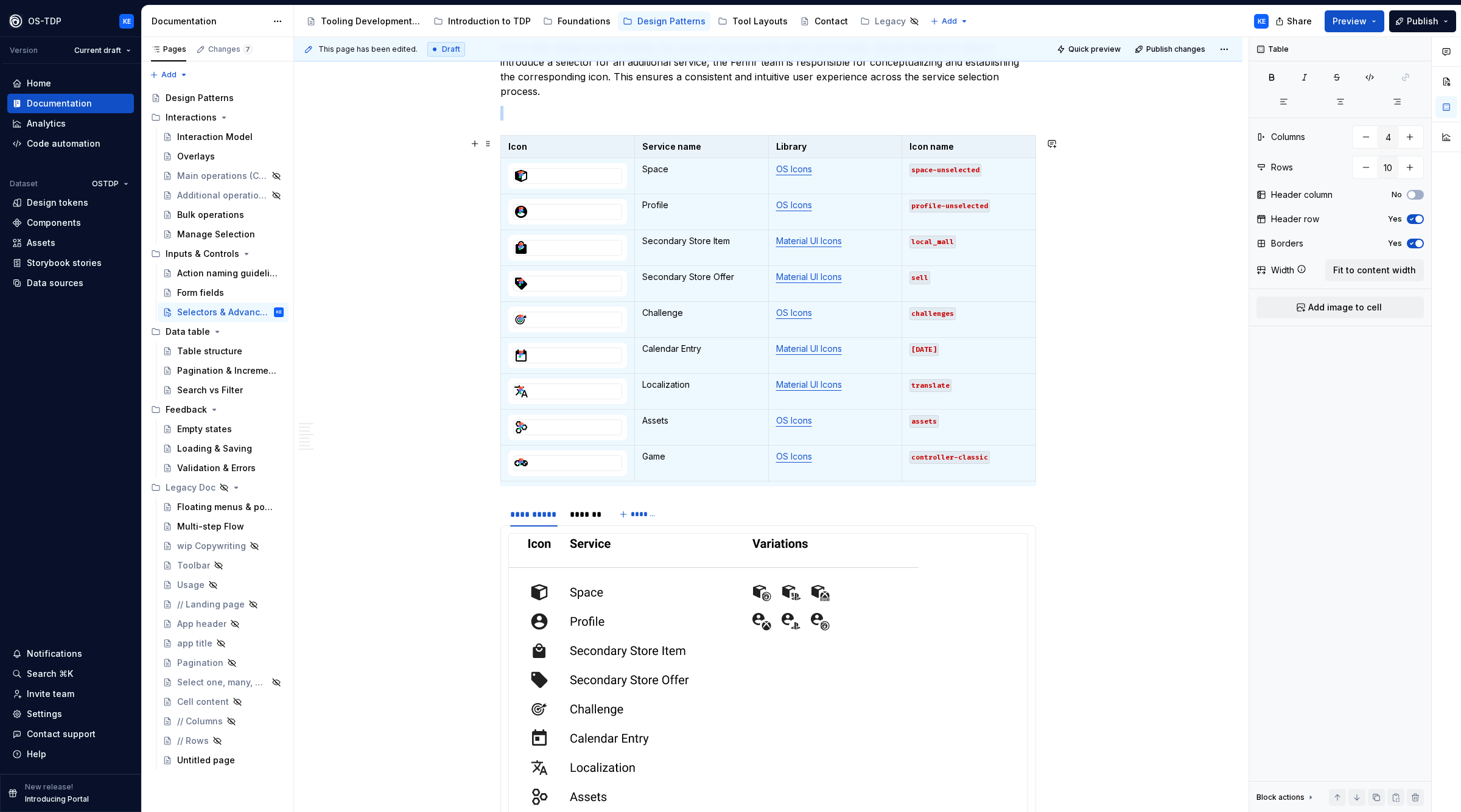
click at [447, 256] on div "**********" at bounding box center [771, 425] width 955 height 775
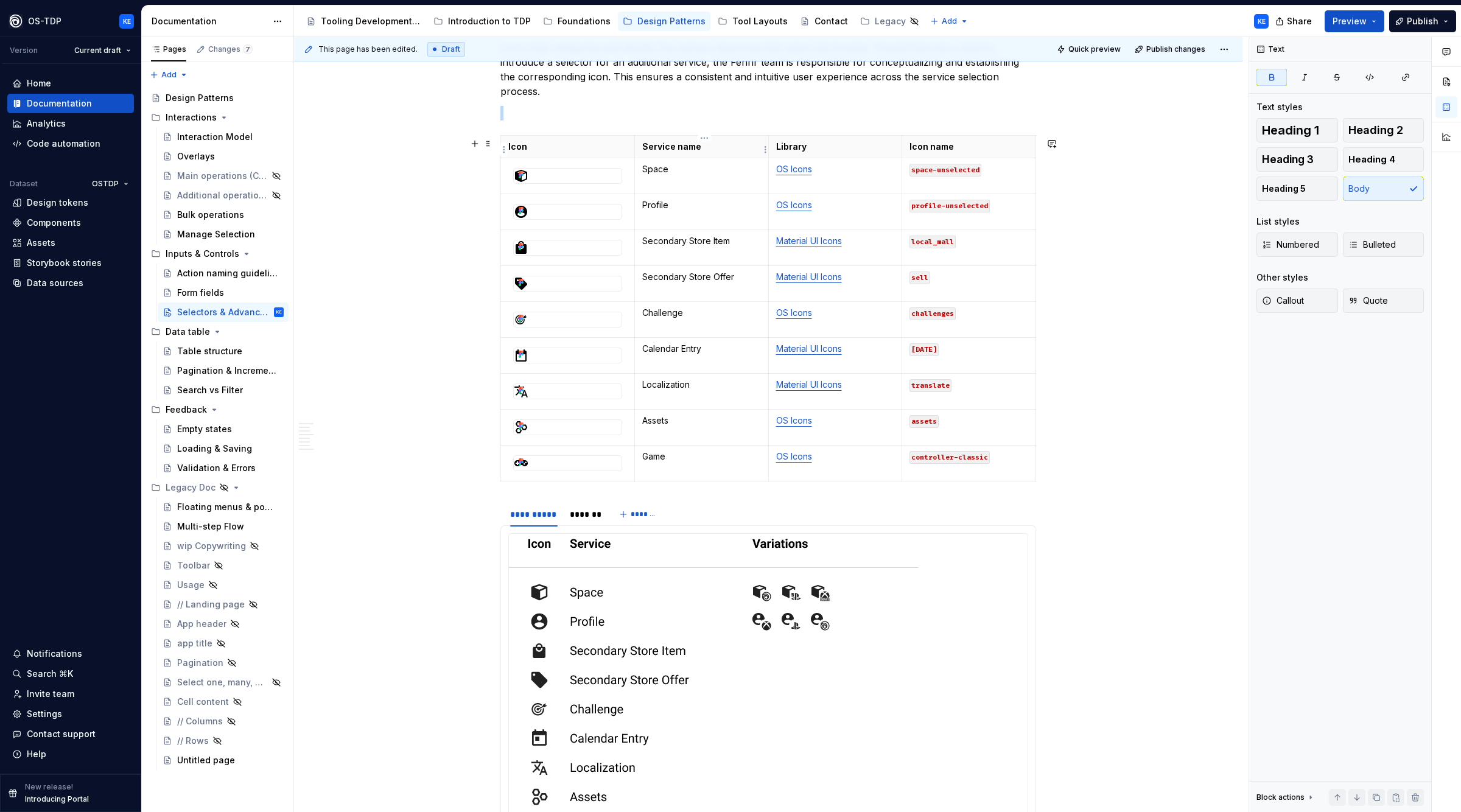
click at [654, 147] on p "Service name" at bounding box center [701, 147] width 118 height 12
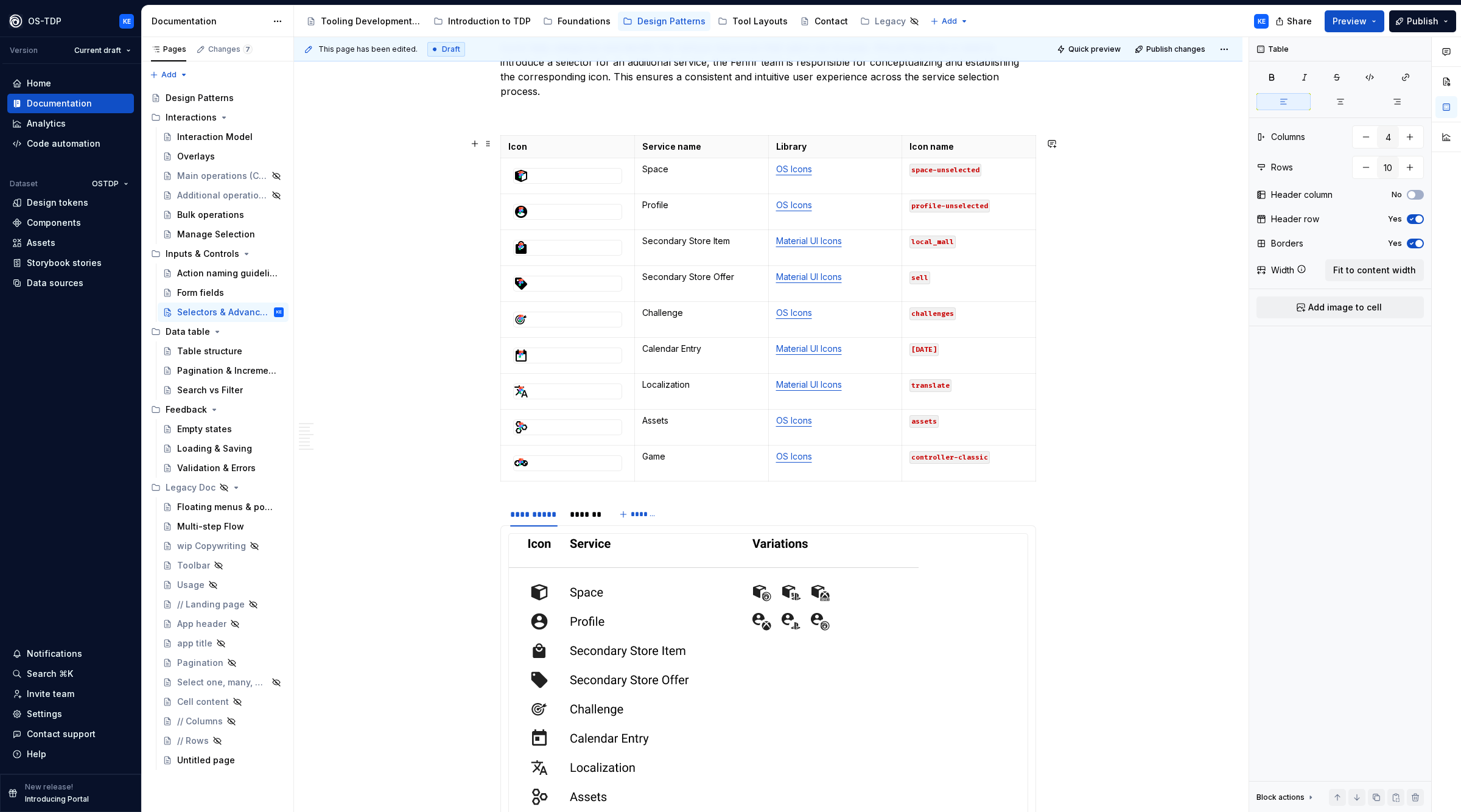
click at [1153, 365] on div "**********" at bounding box center [771, 425] width 955 height 775
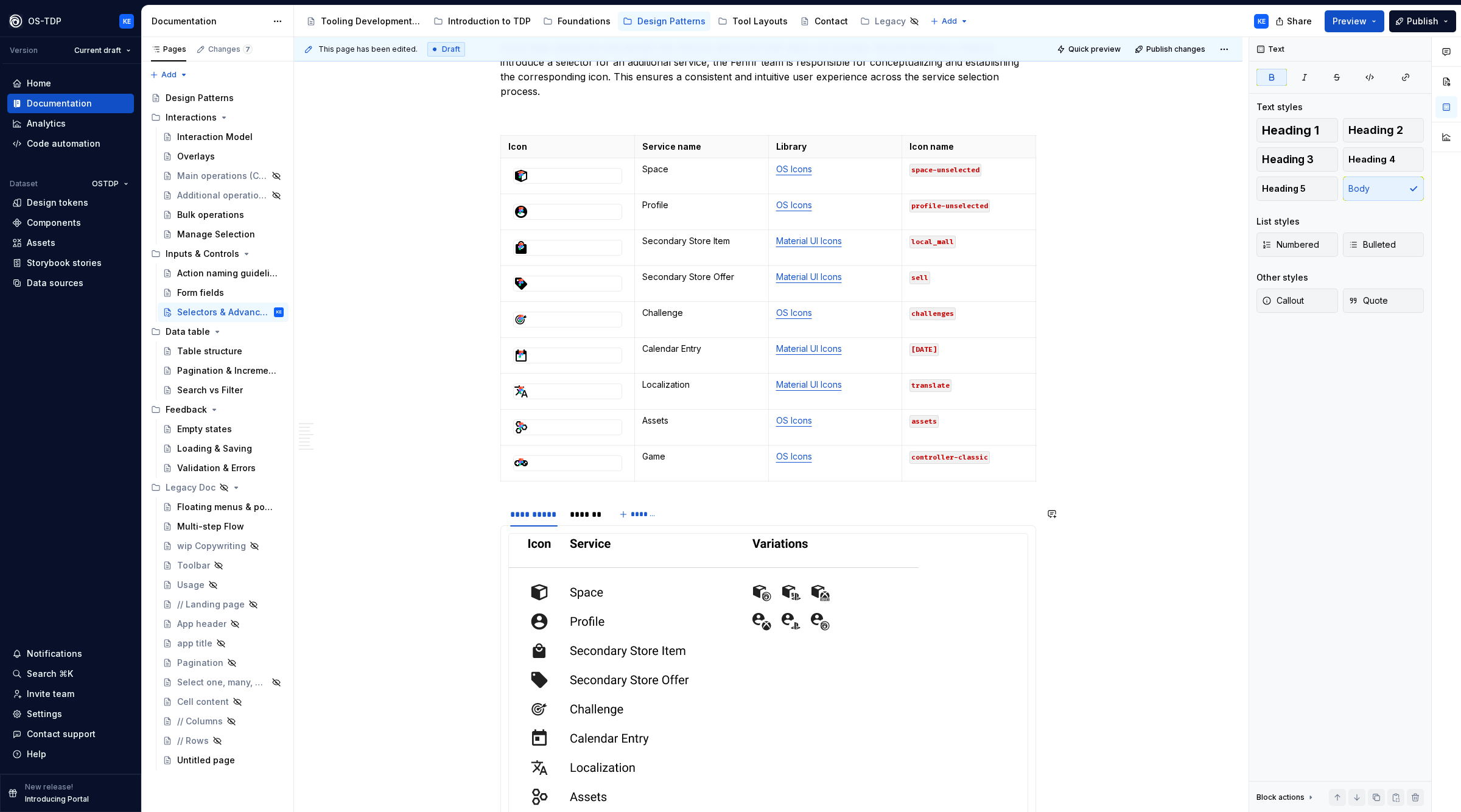
click at [501, 509] on section "**********" at bounding box center [769, 703] width 536 height 404
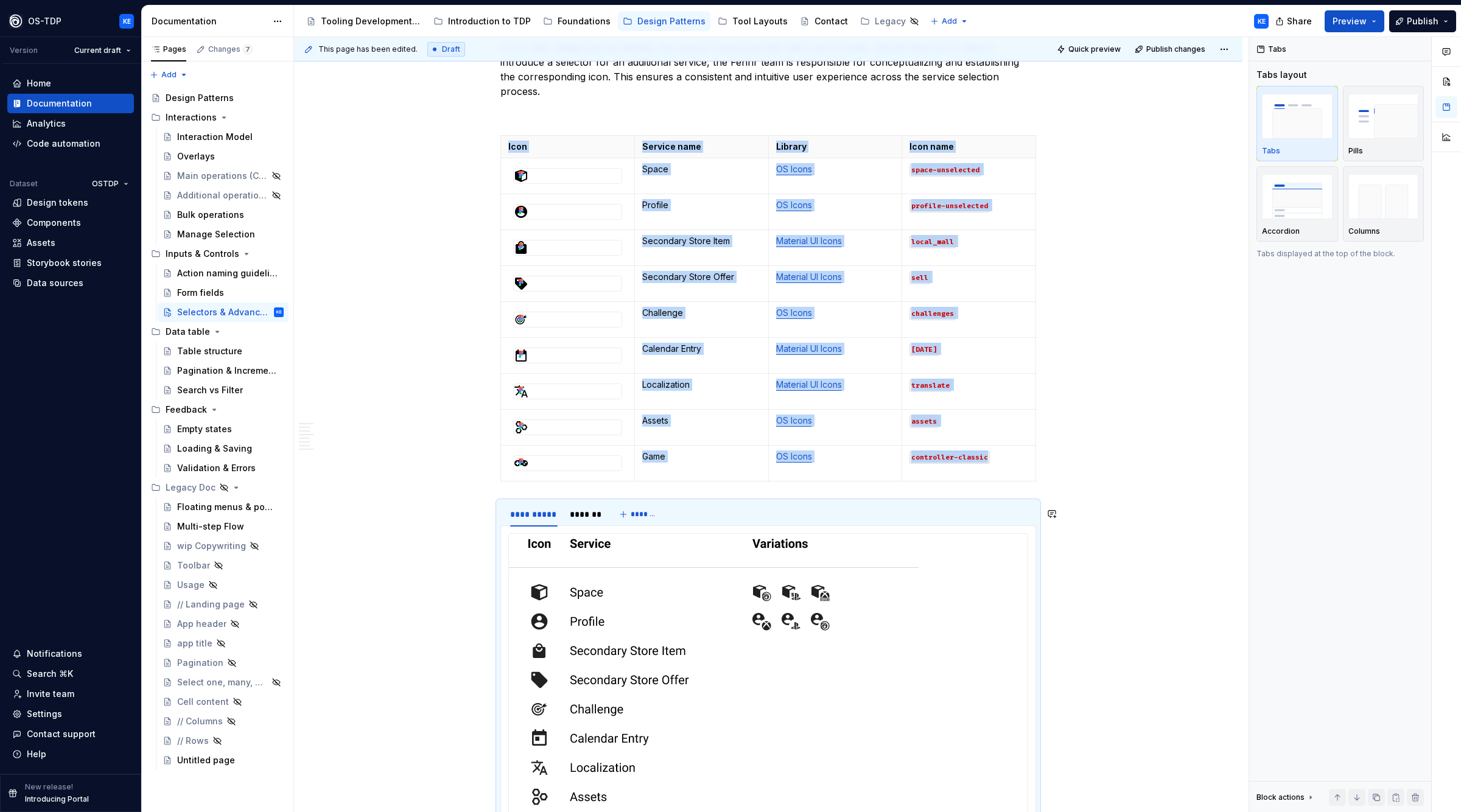
drag, startPoint x: 486, startPoint y: 504, endPoint x: 643, endPoint y: 470, distance: 160.6
click at [486, 504] on div "**********" at bounding box center [771, 425] width 955 height 775
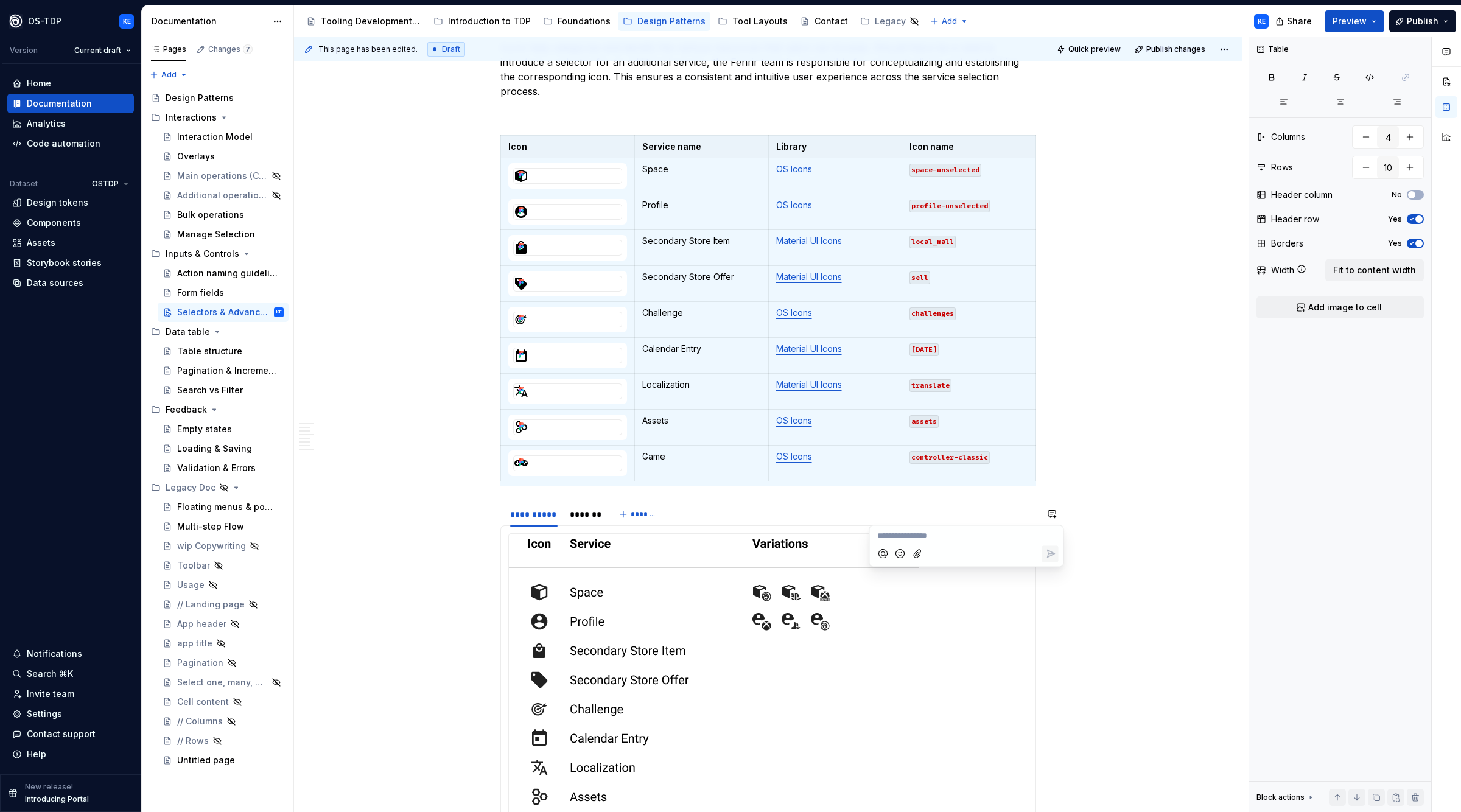
click at [1079, 481] on div "**********" at bounding box center [771, 425] width 955 height 775
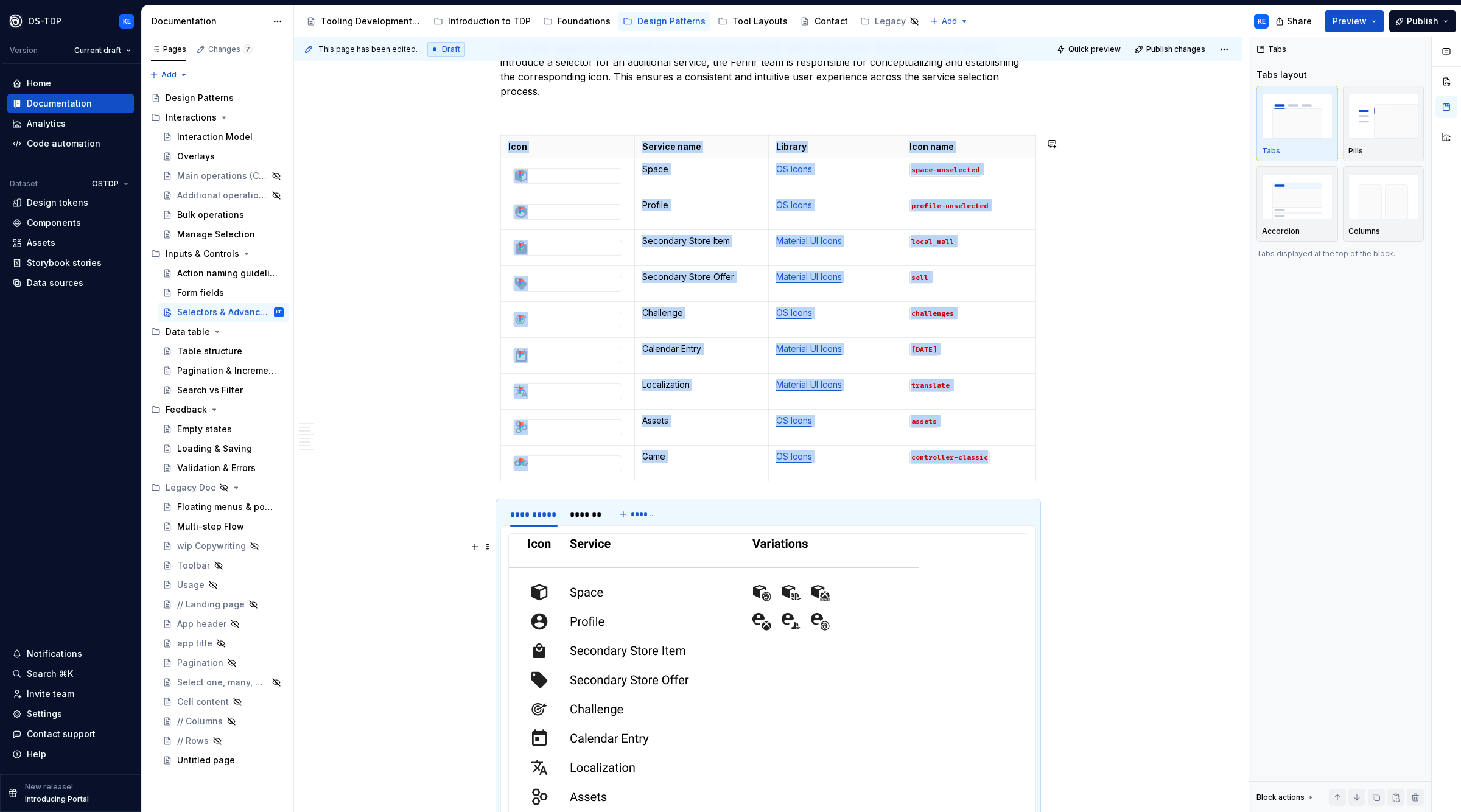
scroll to position [1769, 0]
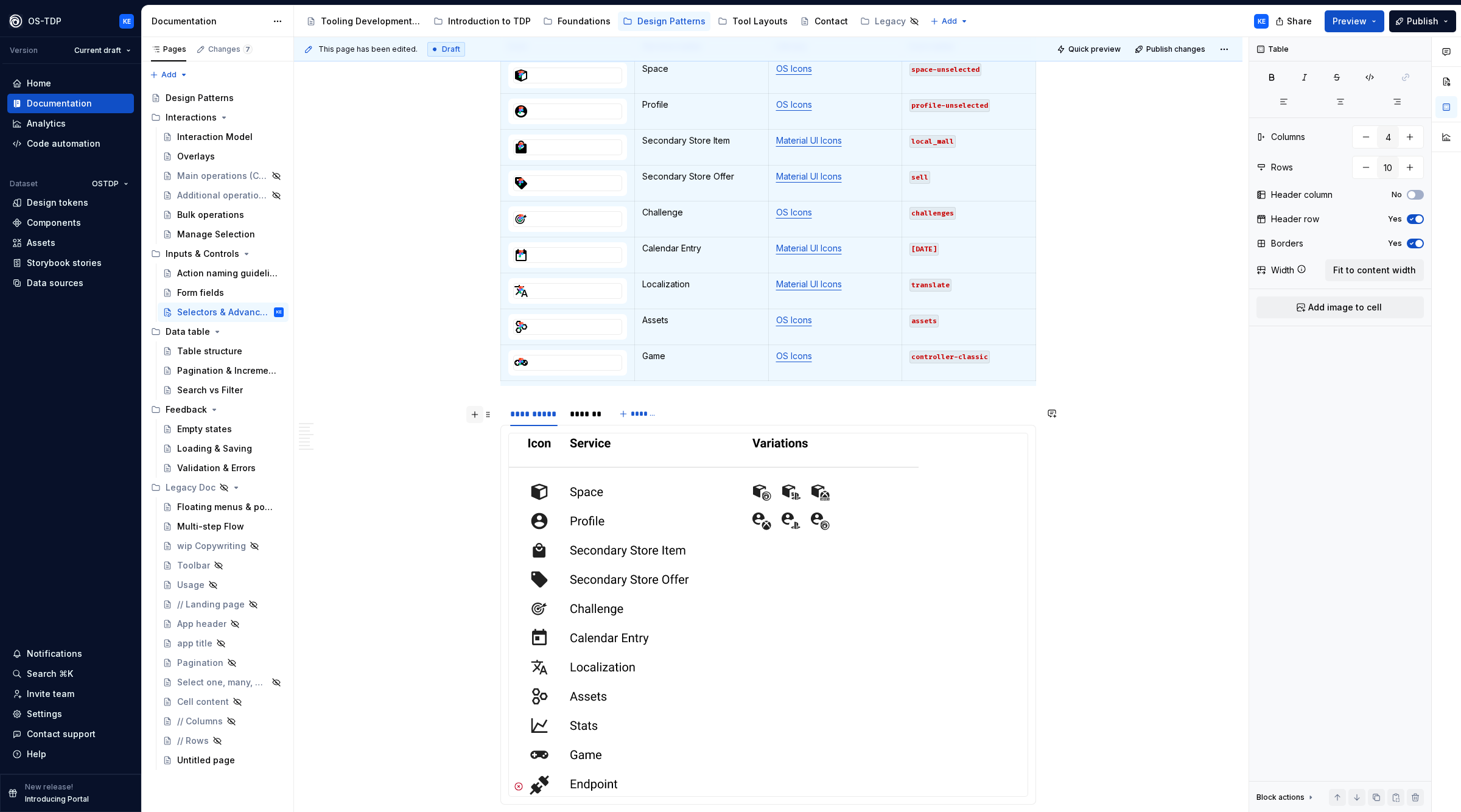
click at [481, 416] on button "button" at bounding box center [475, 414] width 17 height 17
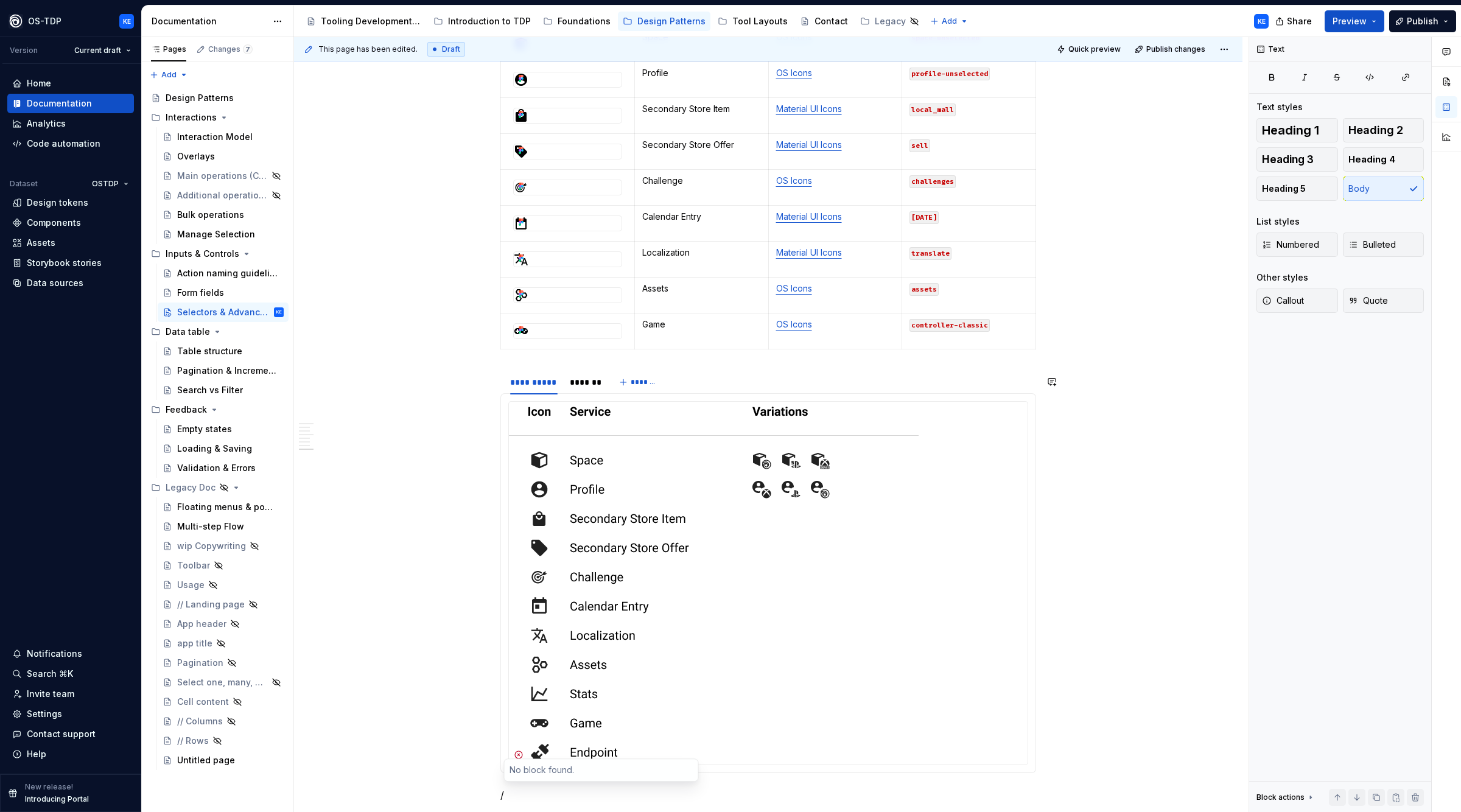
scroll to position [1857, 0]
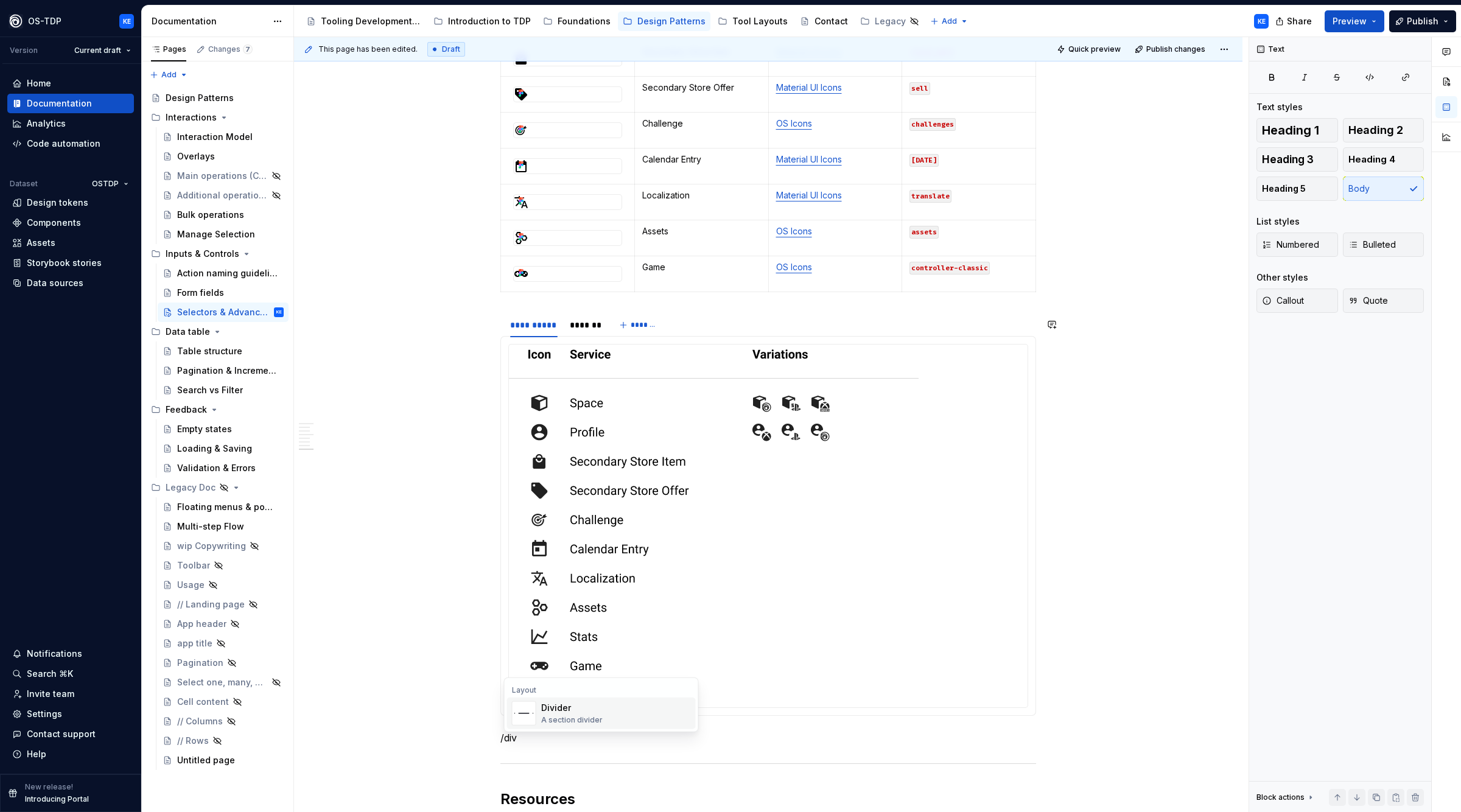
click at [559, 728] on span "Divider A section divider" at bounding box center [602, 713] width 189 height 32
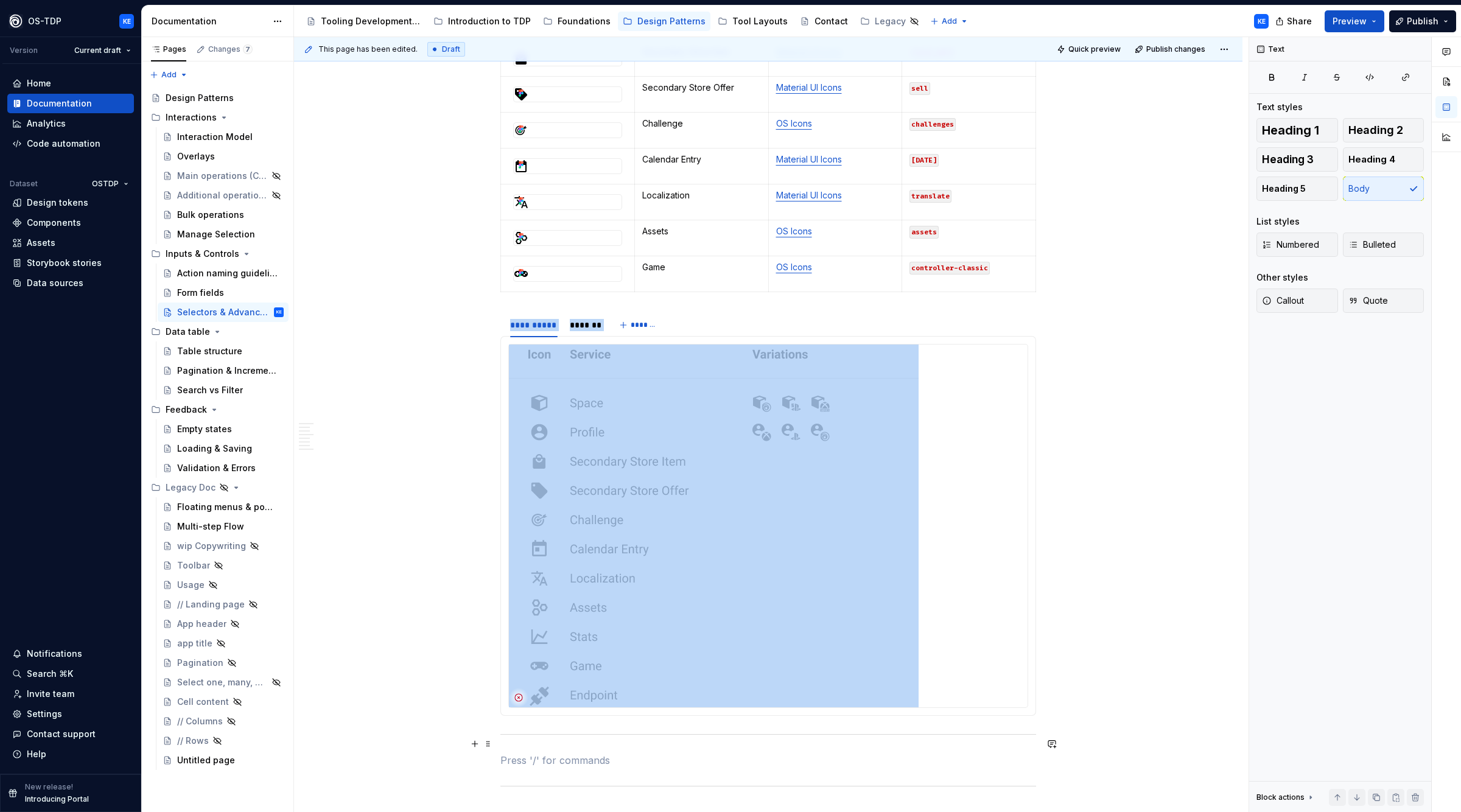
click at [519, 738] on div at bounding box center [769, 734] width 536 height 8
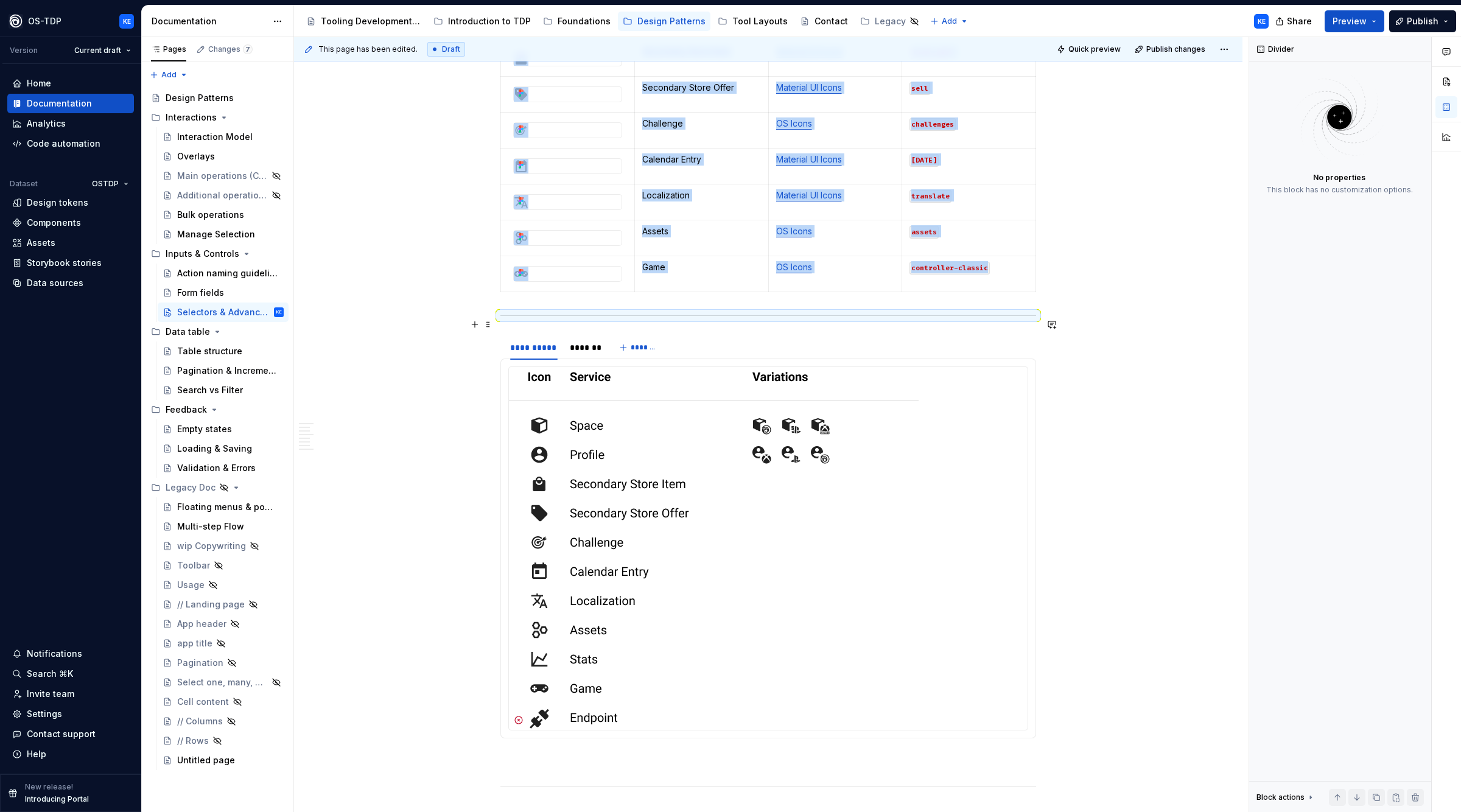
click at [1035, 319] on div at bounding box center [769, 315] width 536 height 8
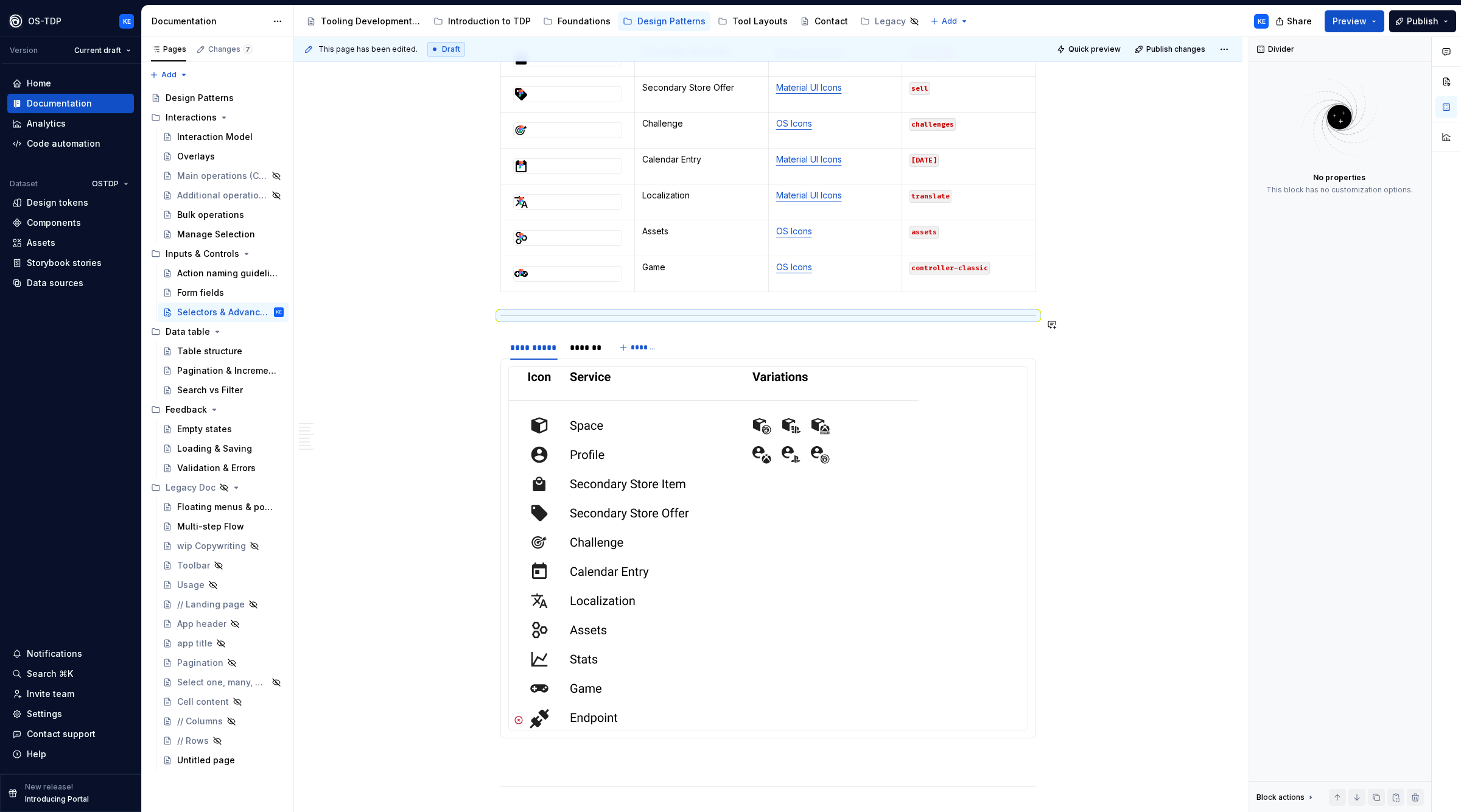
click at [437, 424] on div "**********" at bounding box center [771, 425] width 955 height 775
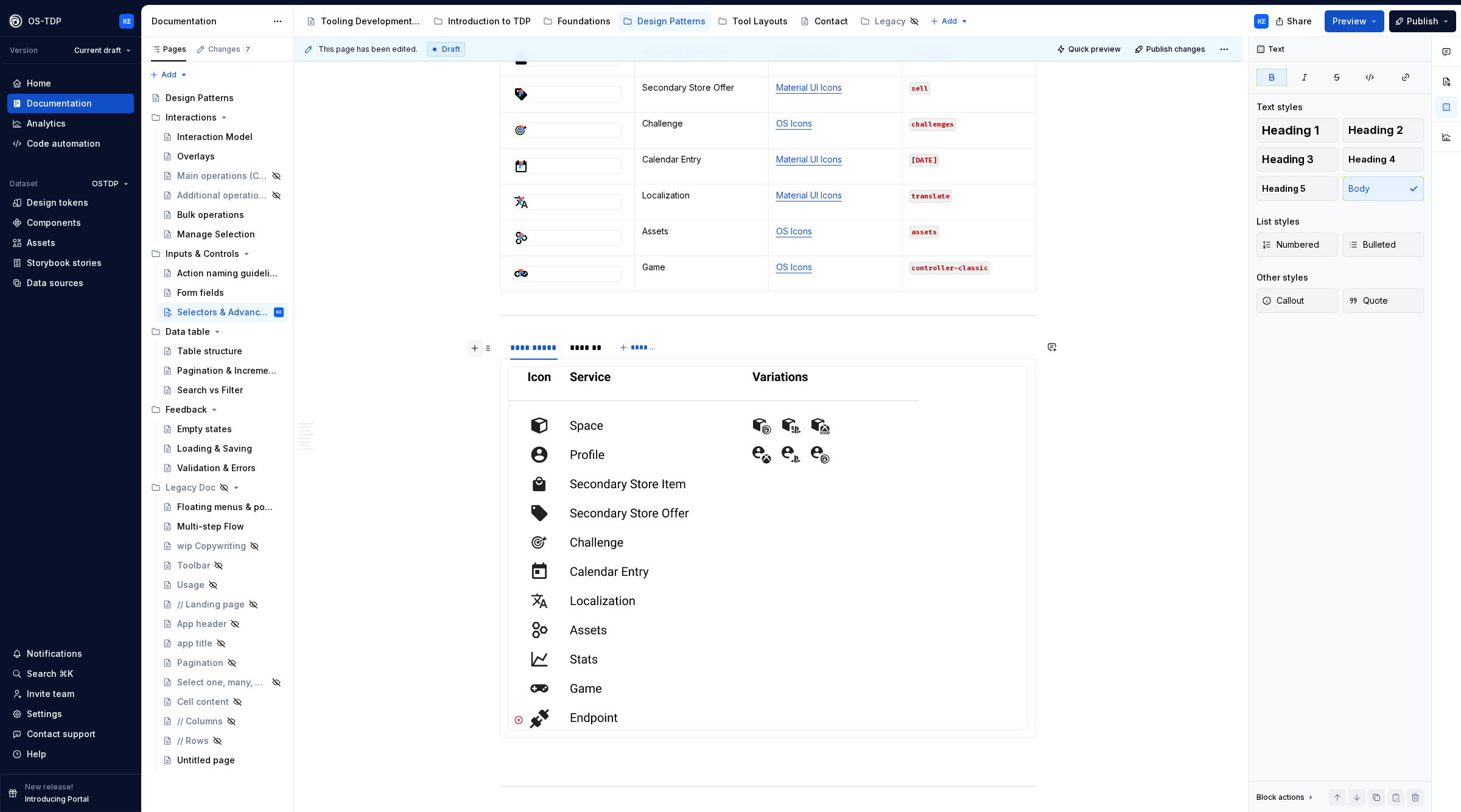
click at [481, 353] on button "button" at bounding box center [475, 348] width 17 height 17
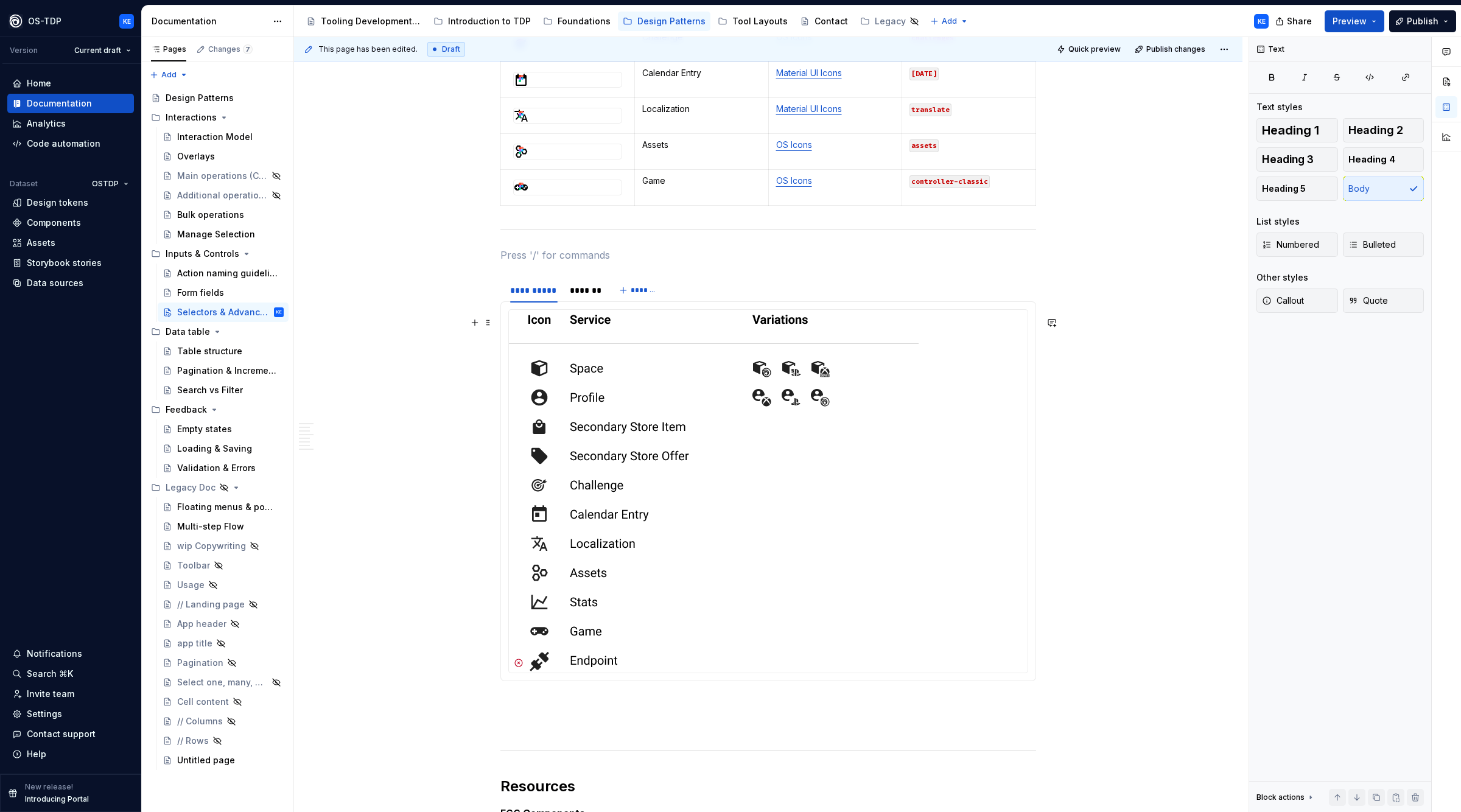
scroll to position [1958, 0]
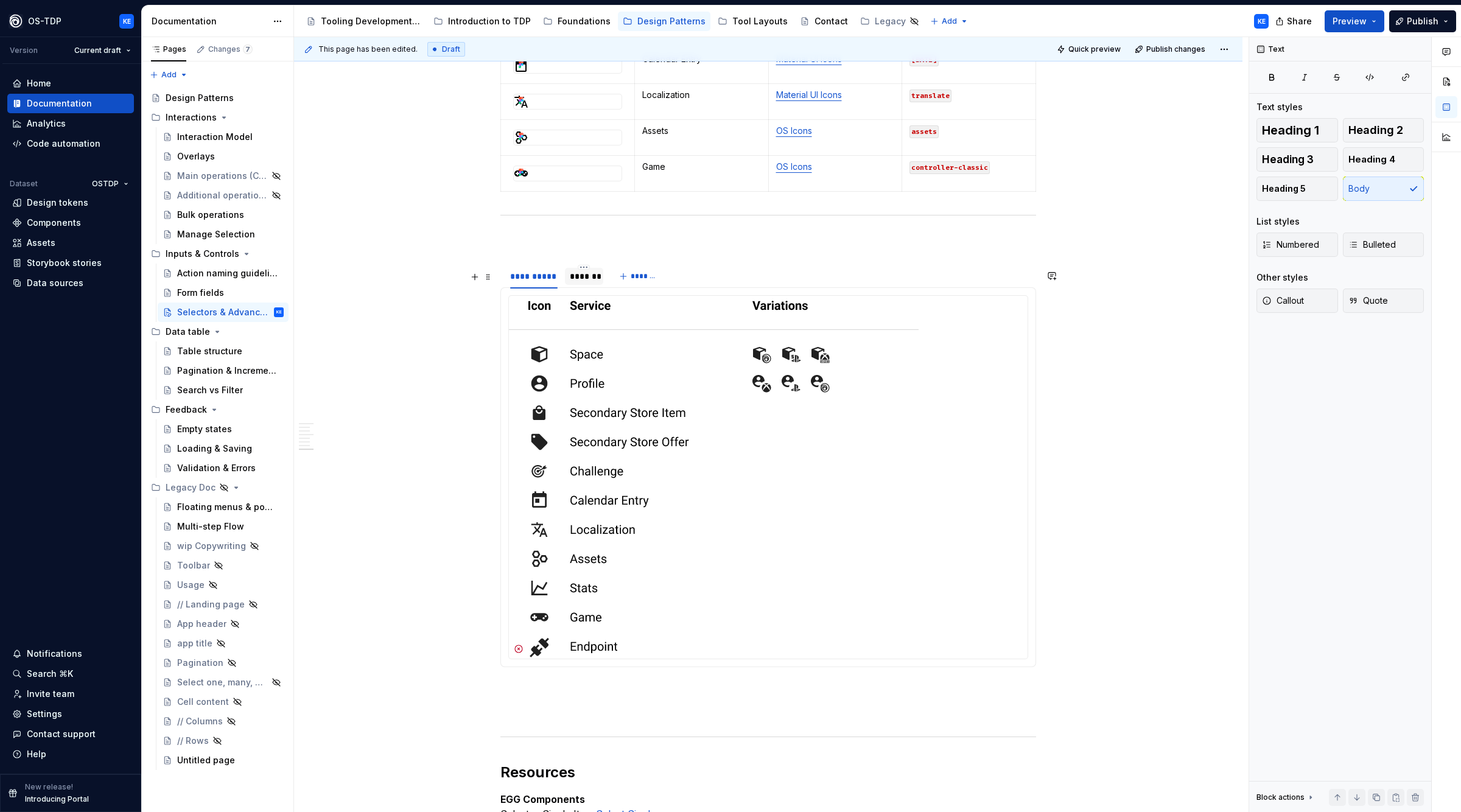
click at [593, 282] on div "*******" at bounding box center [584, 277] width 29 height 12
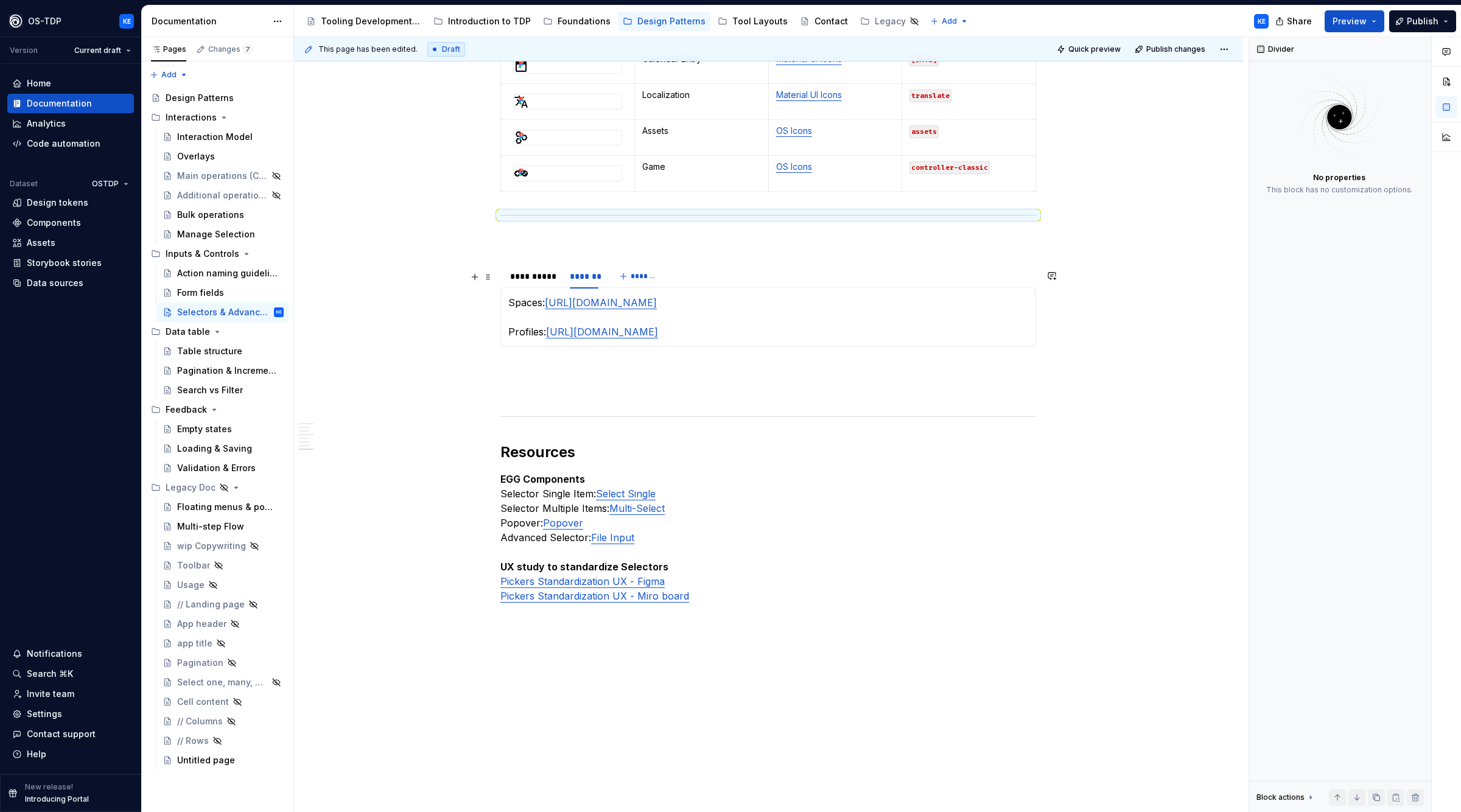
click at [504, 290] on div "**********" at bounding box center [555, 279] width 108 height 30
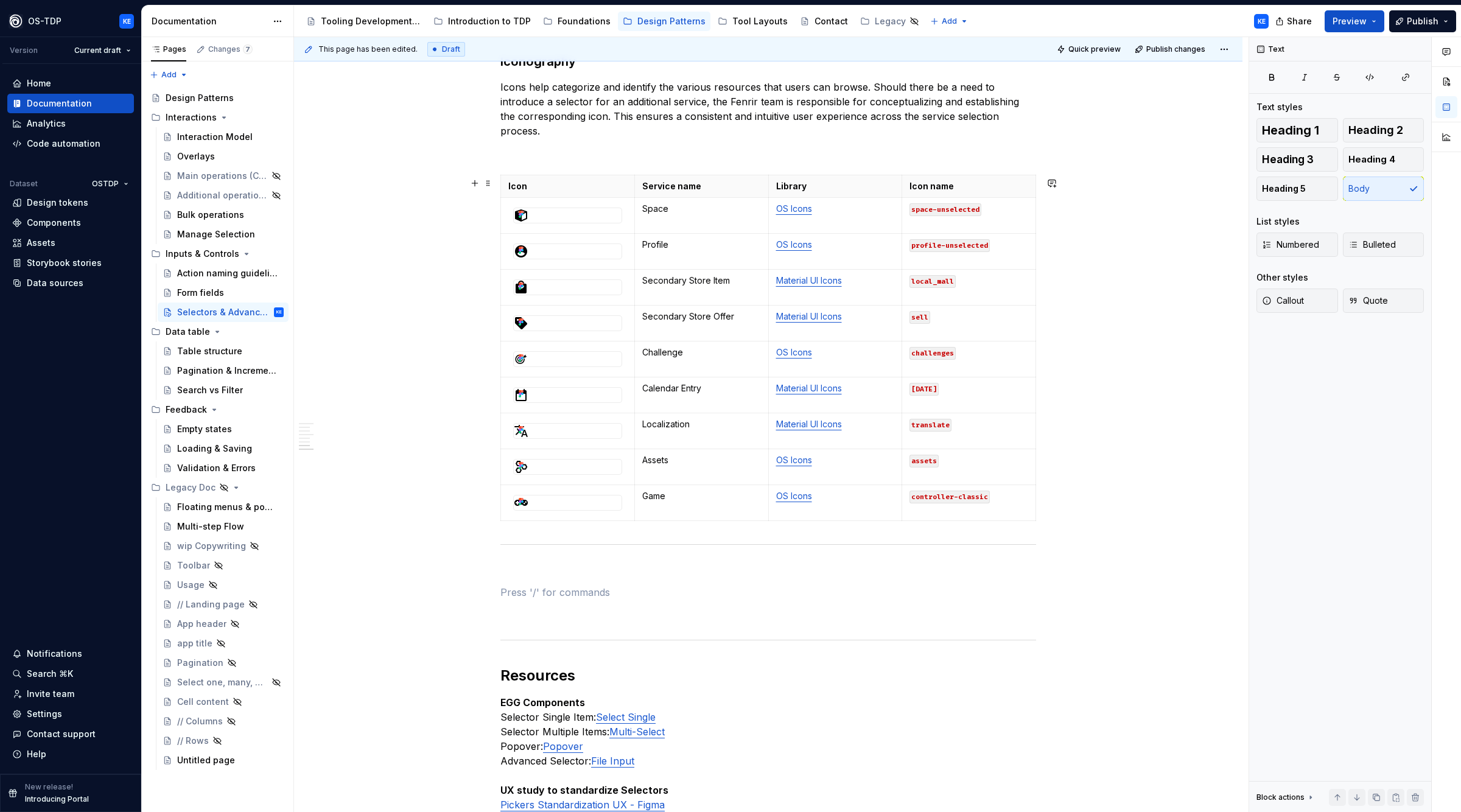
scroll to position [1556, 0]
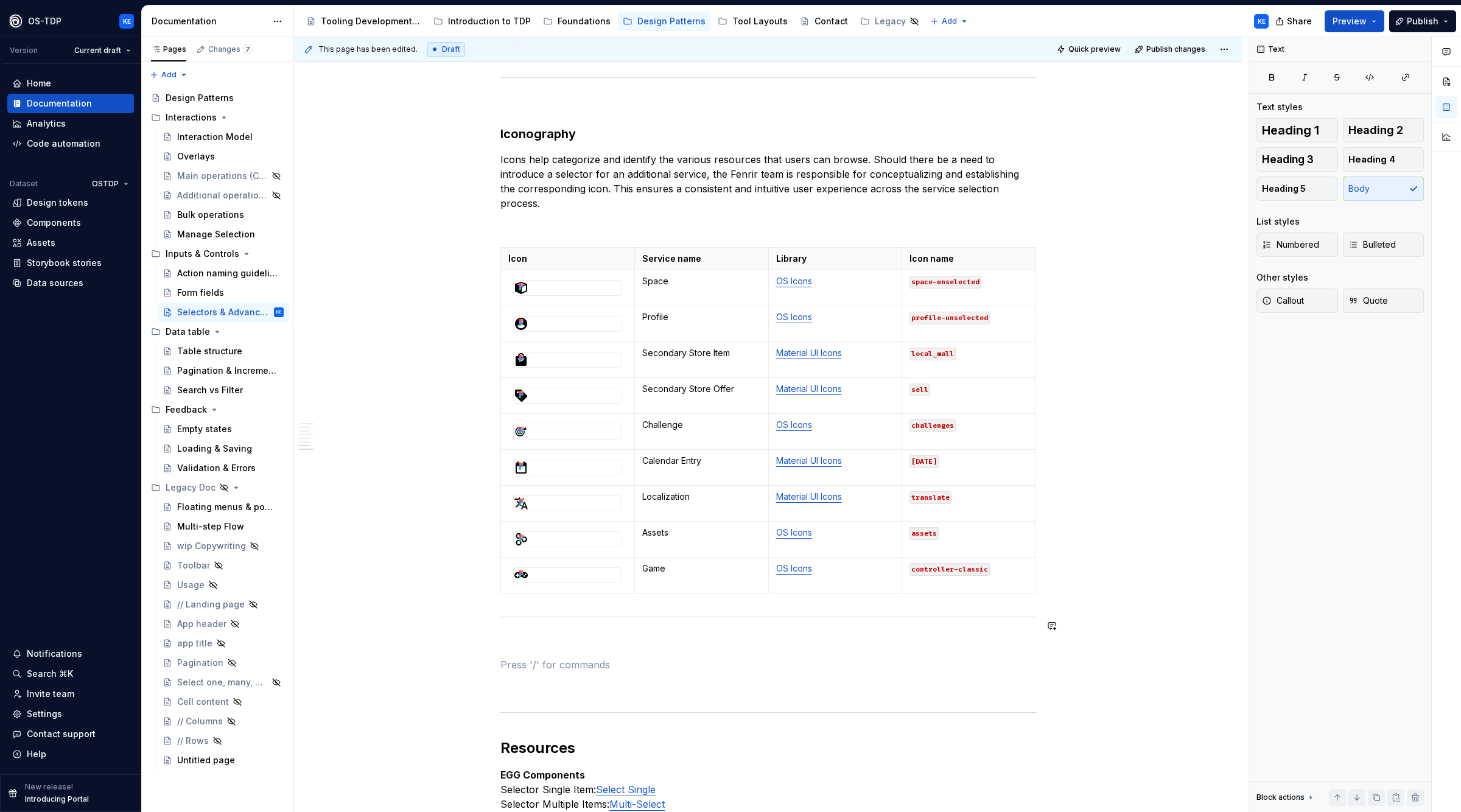
click at [792, 666] on p at bounding box center [769, 665] width 536 height 15
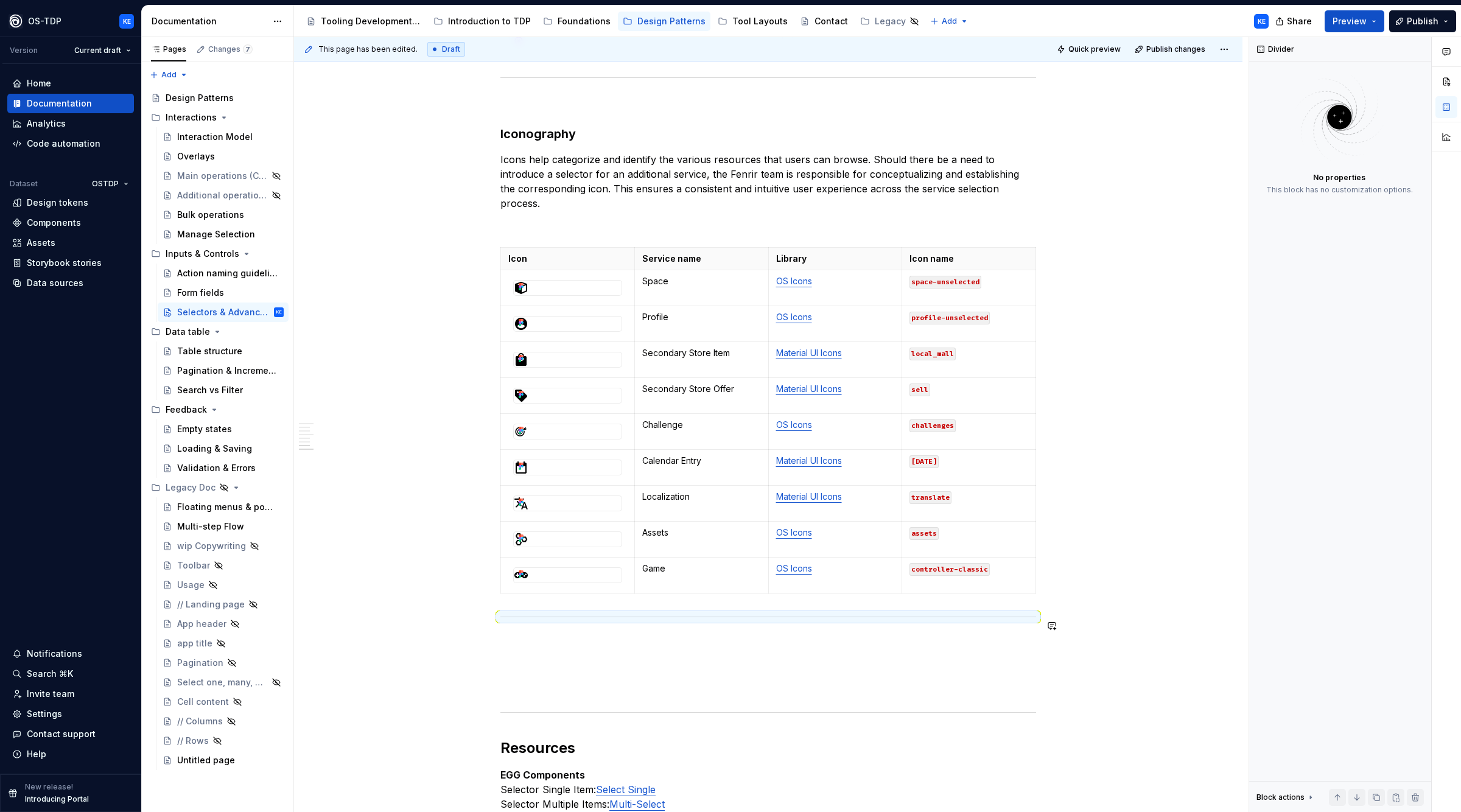
click at [516, 645] on p at bounding box center [769, 643] width 536 height 15
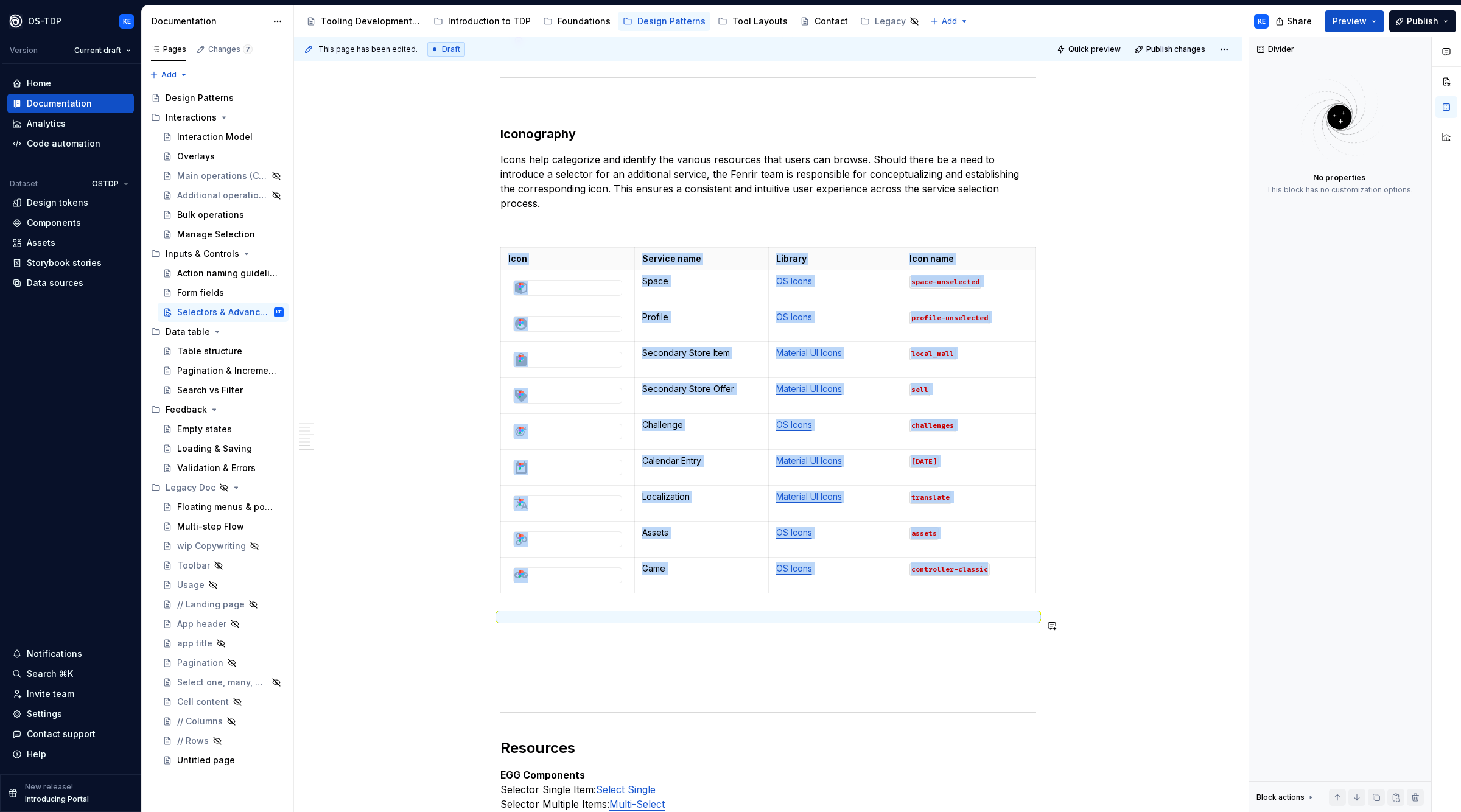
click at [476, 623] on button "button" at bounding box center [475, 625] width 17 height 17
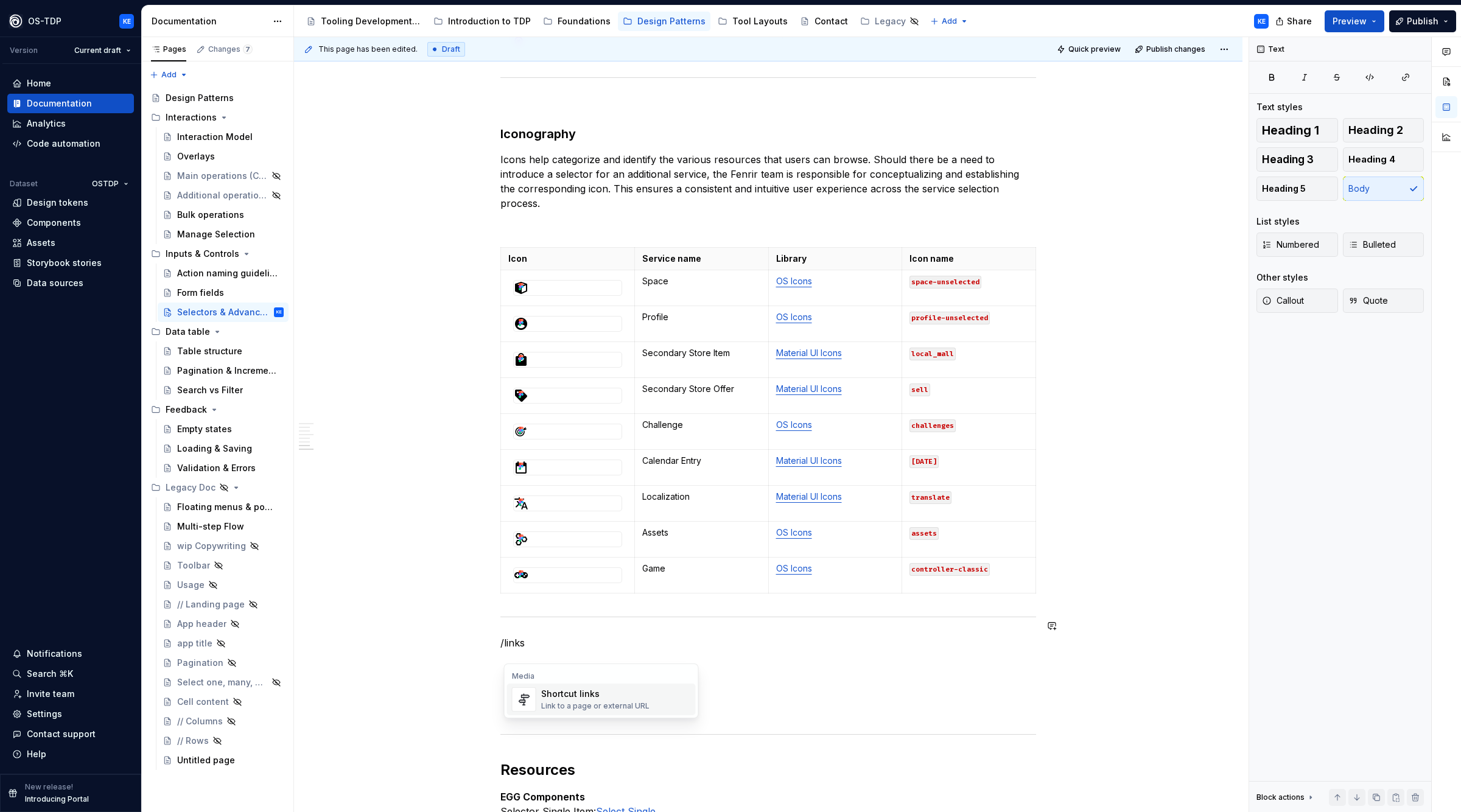
click at [578, 699] on div "Shortcut links" at bounding box center [595, 694] width 109 height 12
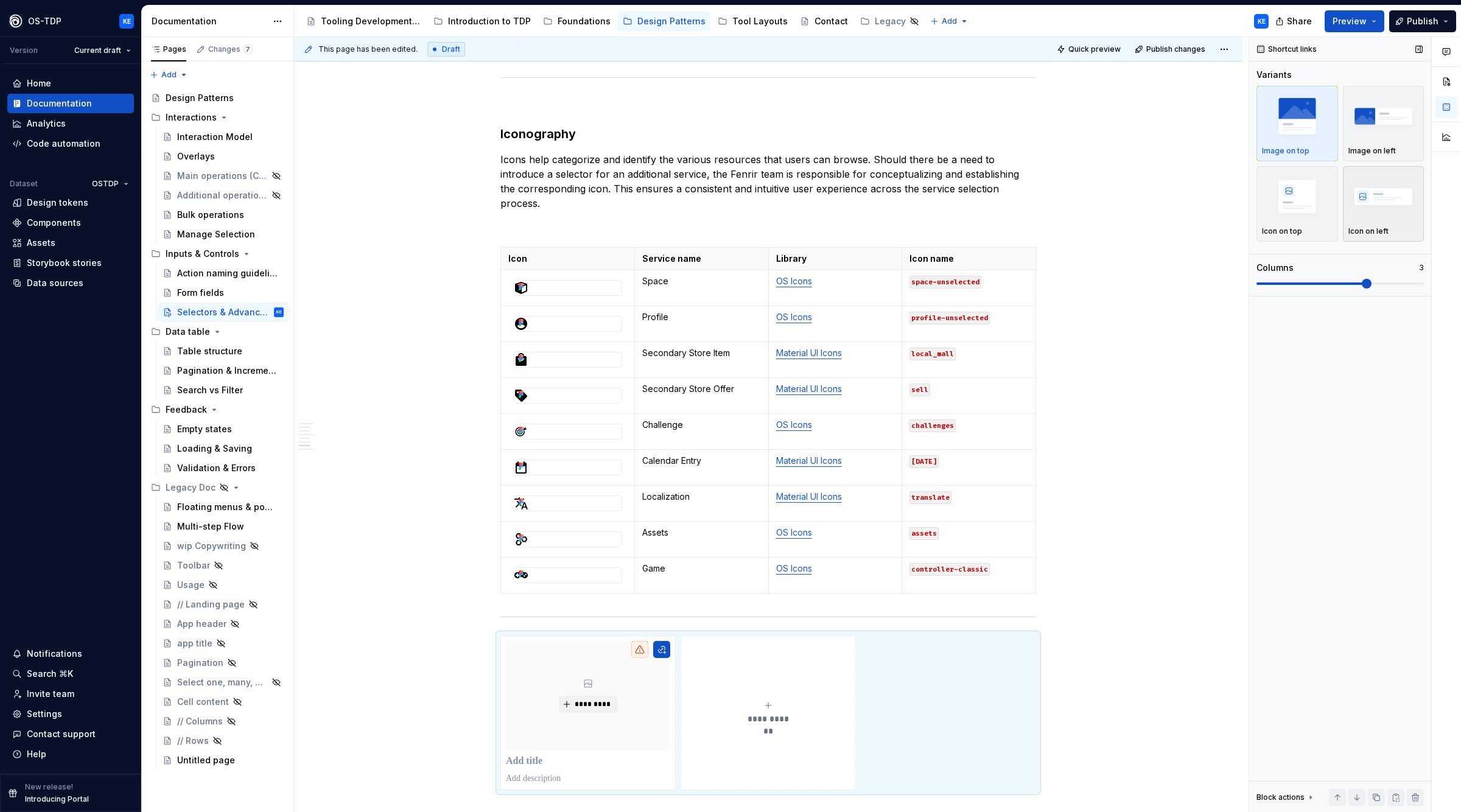
click at [1395, 206] on img "button" at bounding box center [1384, 197] width 71 height 45
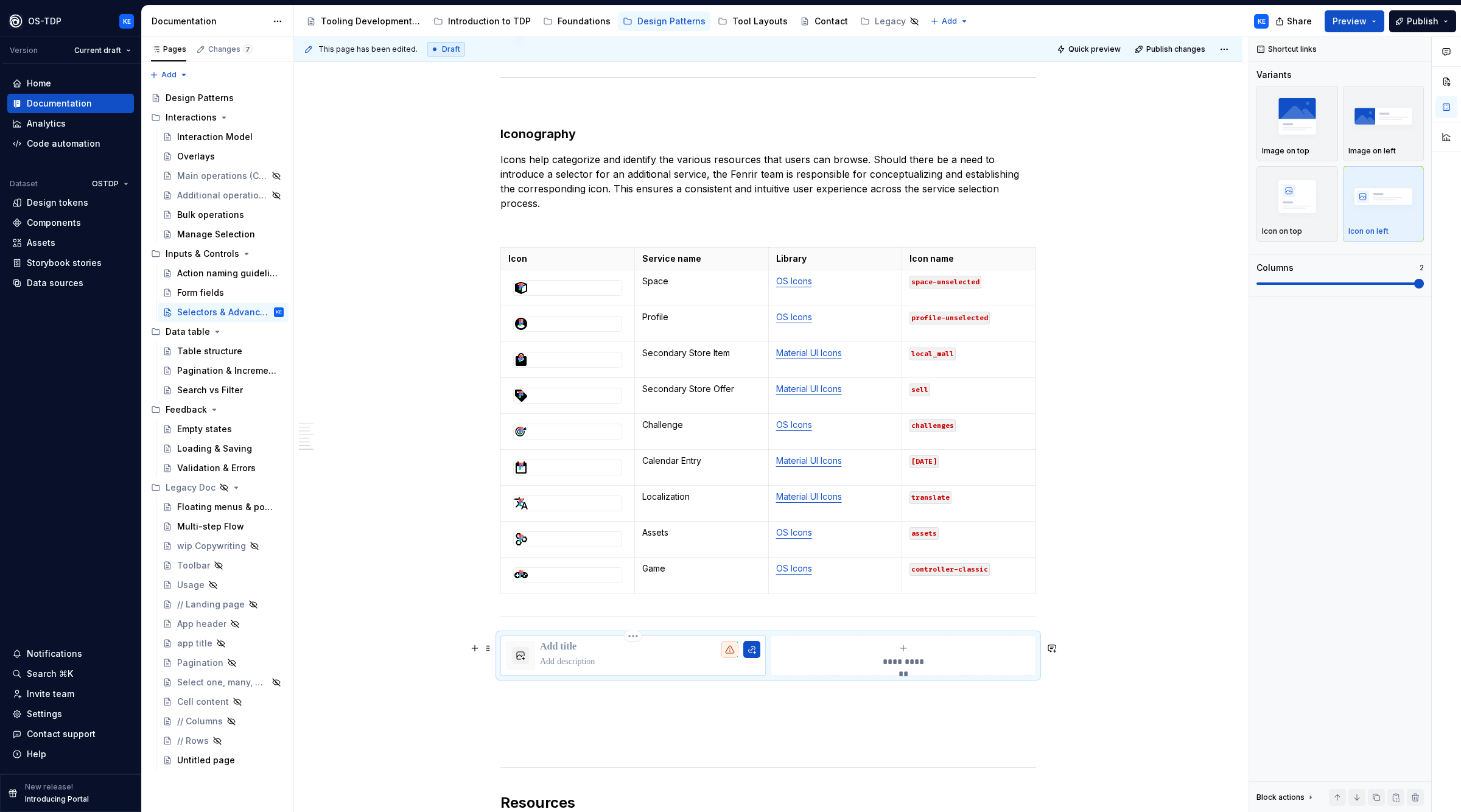
click at [618, 663] on div at bounding box center [650, 655] width 220 height 29
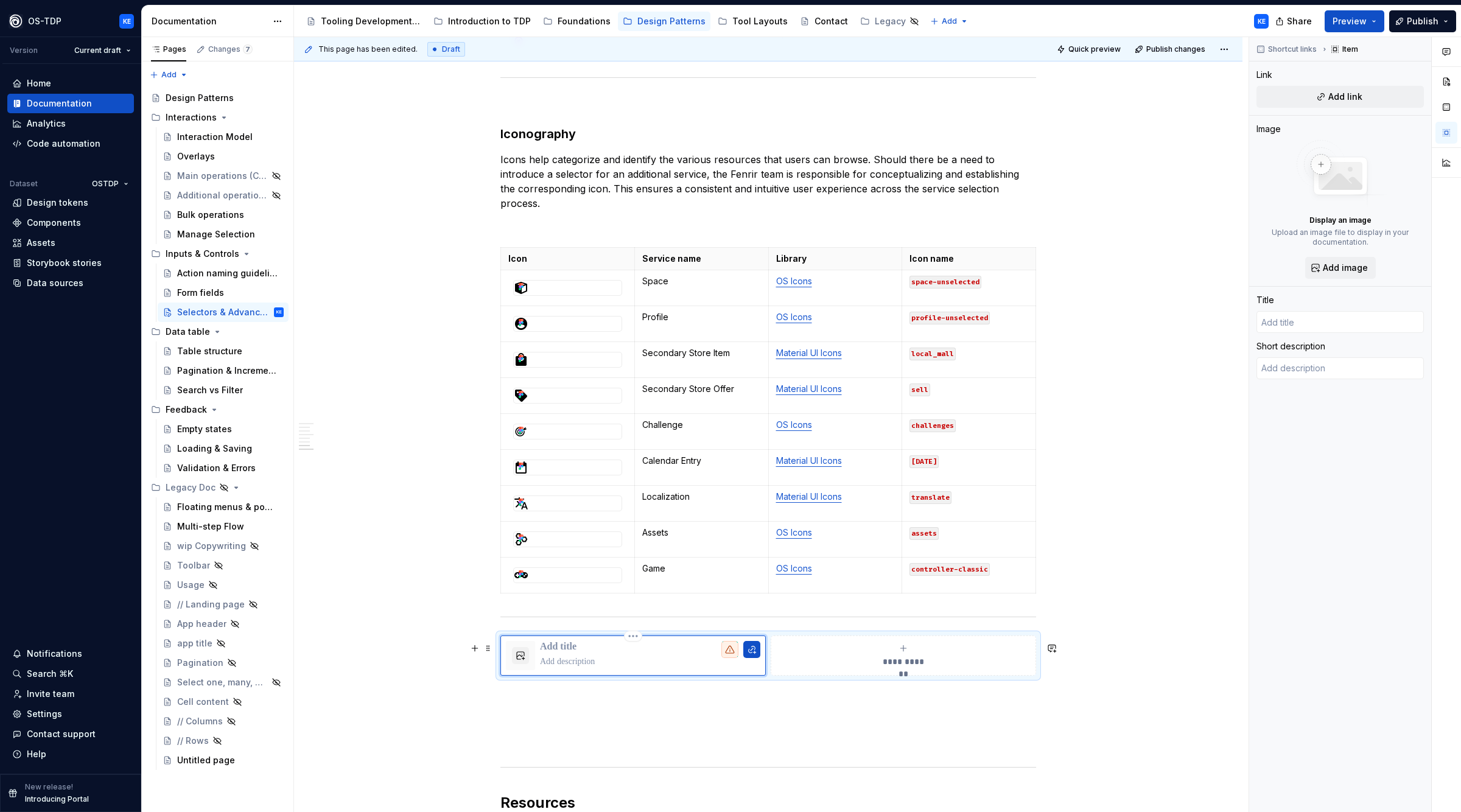
click at [573, 653] on p at bounding box center [650, 647] width 220 height 12
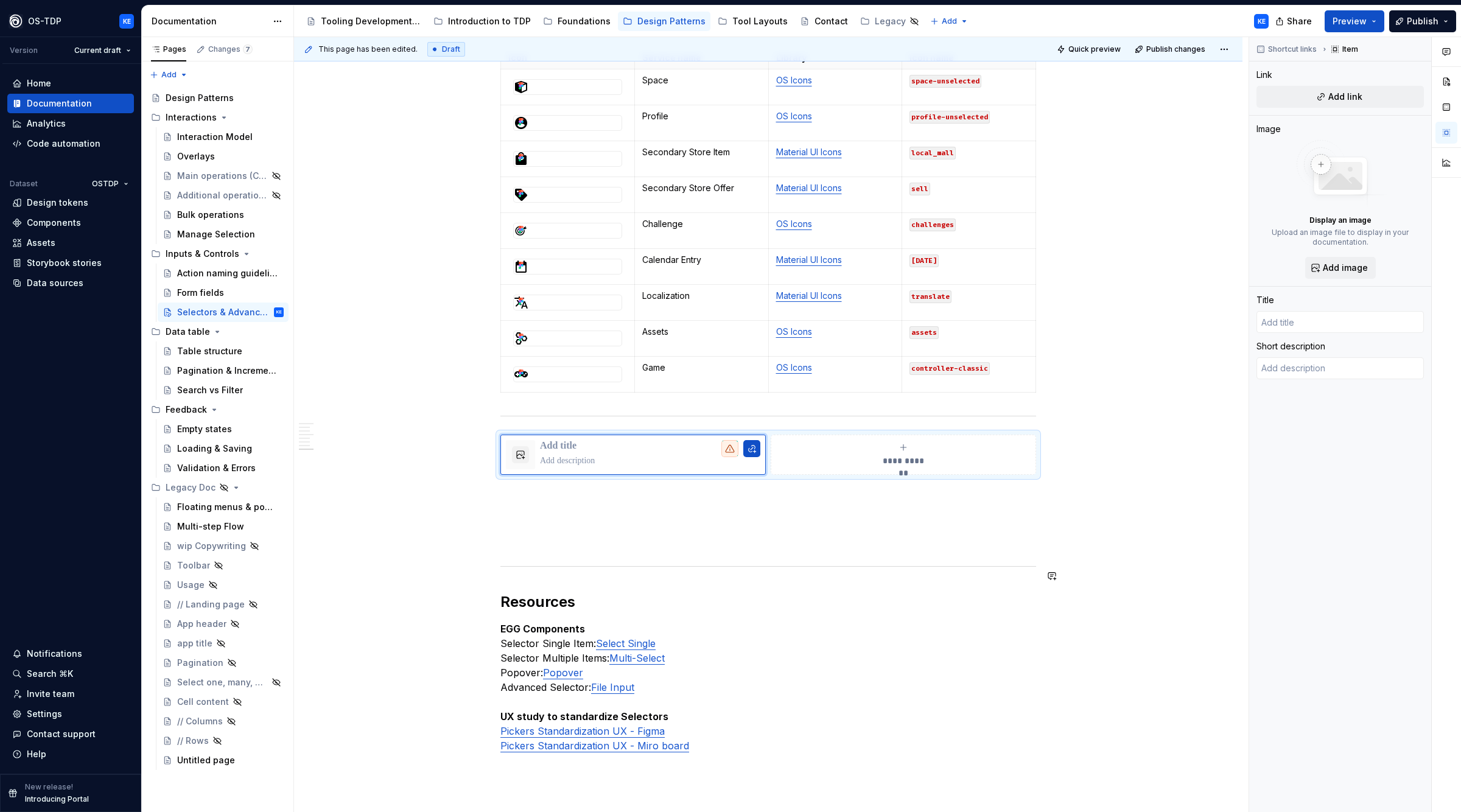
type textarea "*"
type input "d"
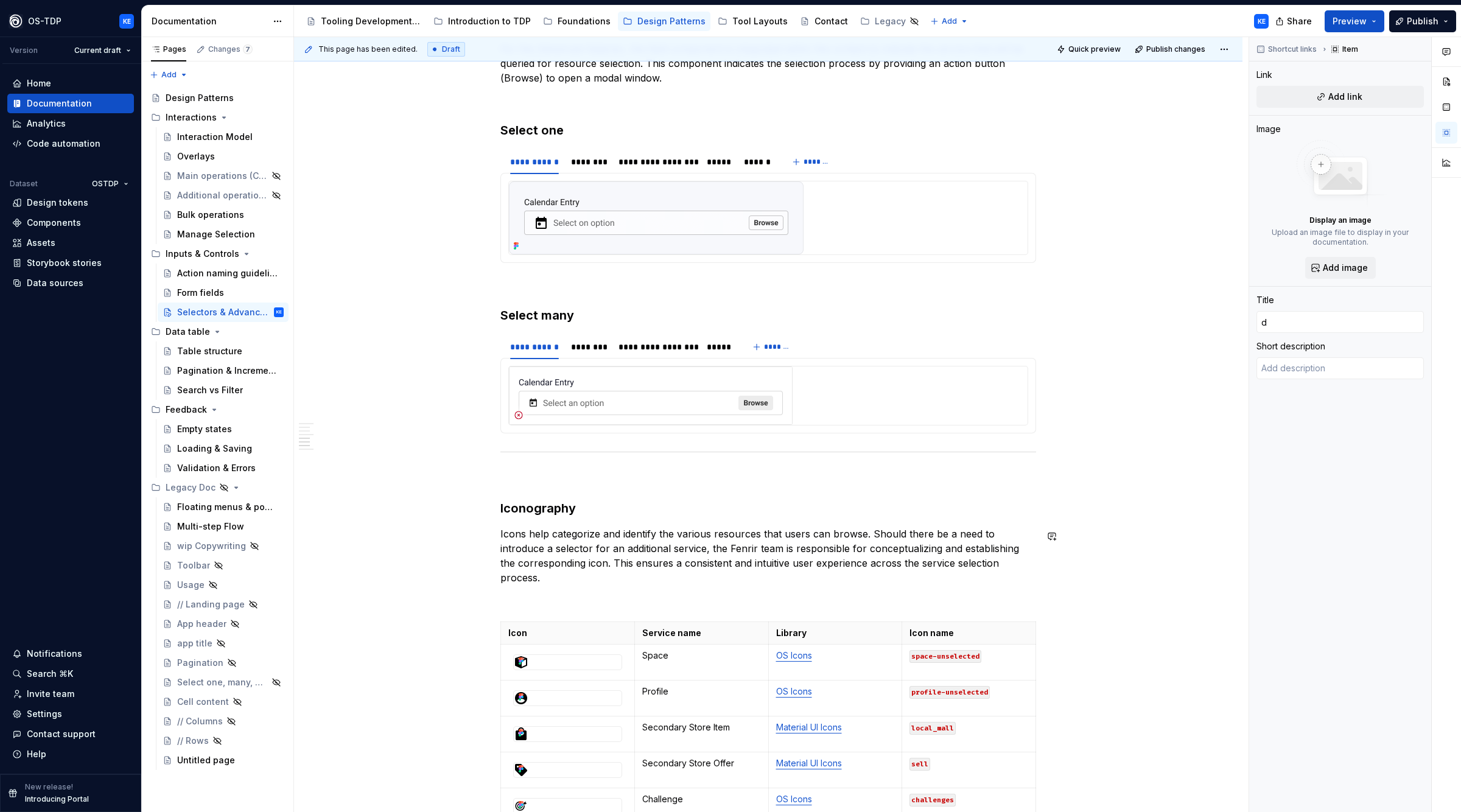
scroll to position [1104, 0]
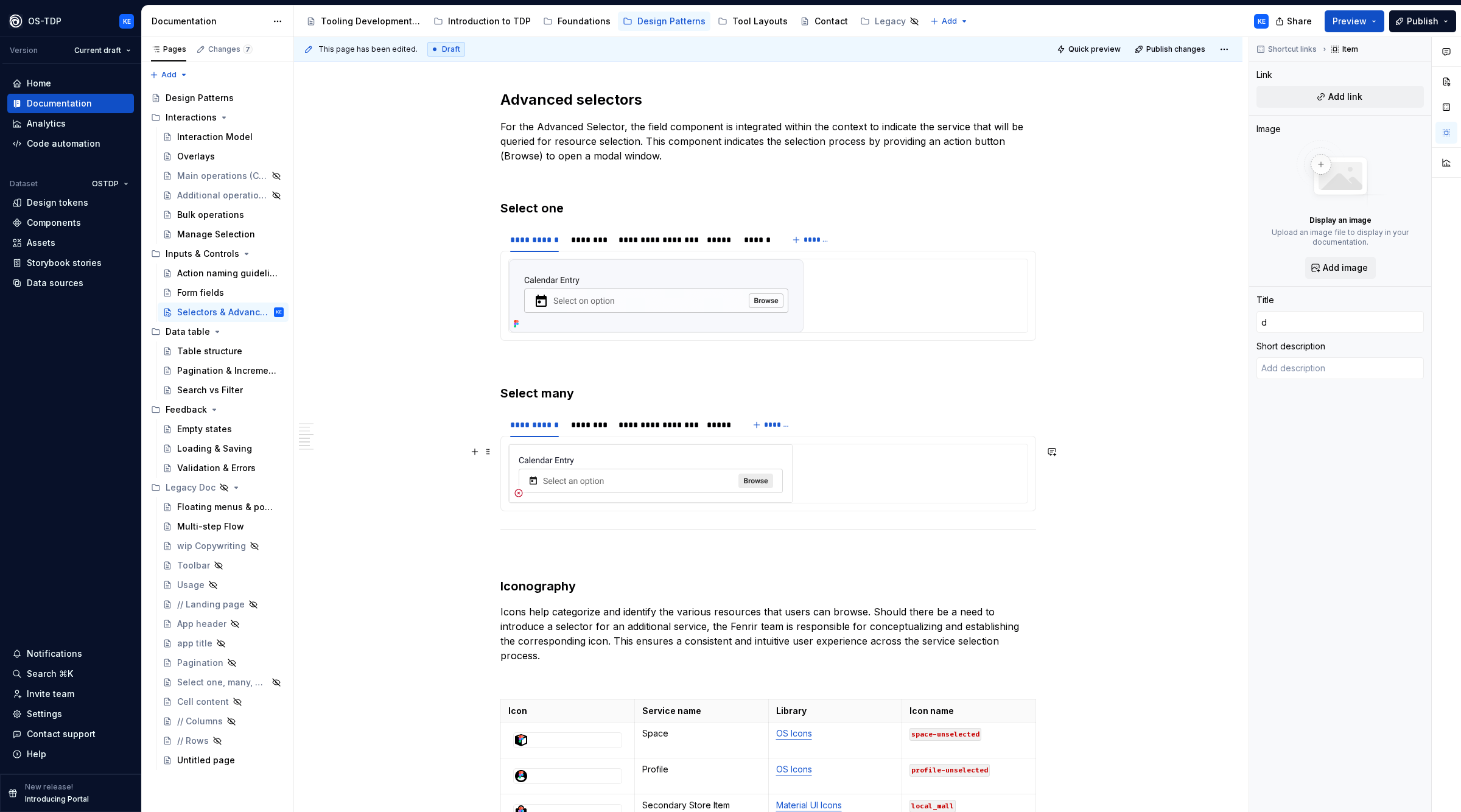
click at [416, 425] on div "**********" at bounding box center [771, 425] width 955 height 775
click at [594, 305] on img at bounding box center [656, 296] width 295 height 73
click at [658, 127] on p "For the Advanced Selector, the field component is integrated within the context…" at bounding box center [769, 141] width 536 height 44
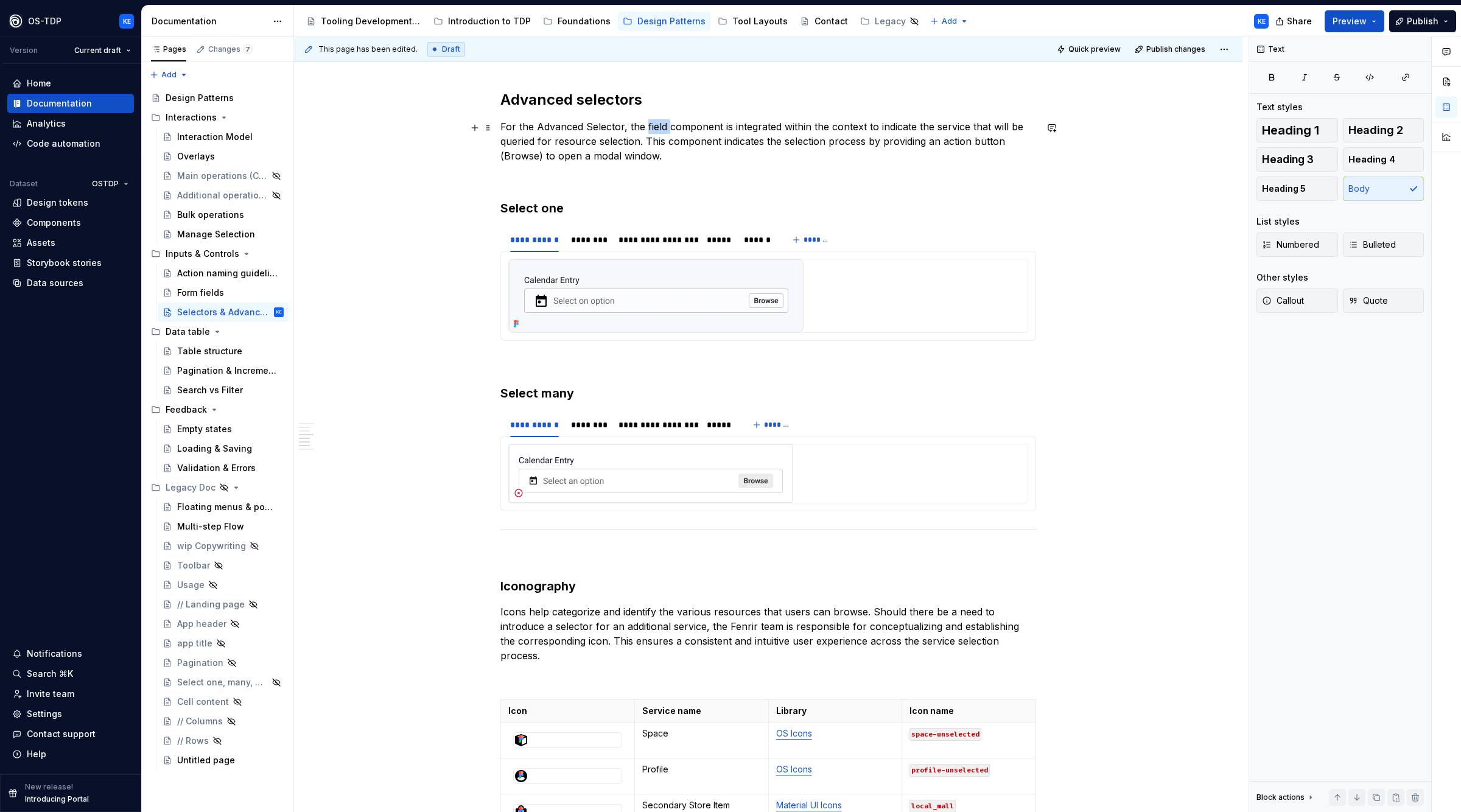
click at [658, 127] on p "For the Advanced Selector, the field component is integrated within the context…" at bounding box center [769, 141] width 536 height 44
drag, startPoint x: 648, startPoint y: 124, endPoint x: 692, endPoint y: 127, distance: 44.1
click at [692, 127] on p "For the Advanced Selector, the File input component is integrated within the co…" at bounding box center [769, 141] width 536 height 44
click at [845, 107] on button "button" at bounding box center [847, 105] width 17 height 17
click at [816, 155] on p "For the Advanced Selector, the File input component is integrated within the co…" at bounding box center [769, 141] width 536 height 44
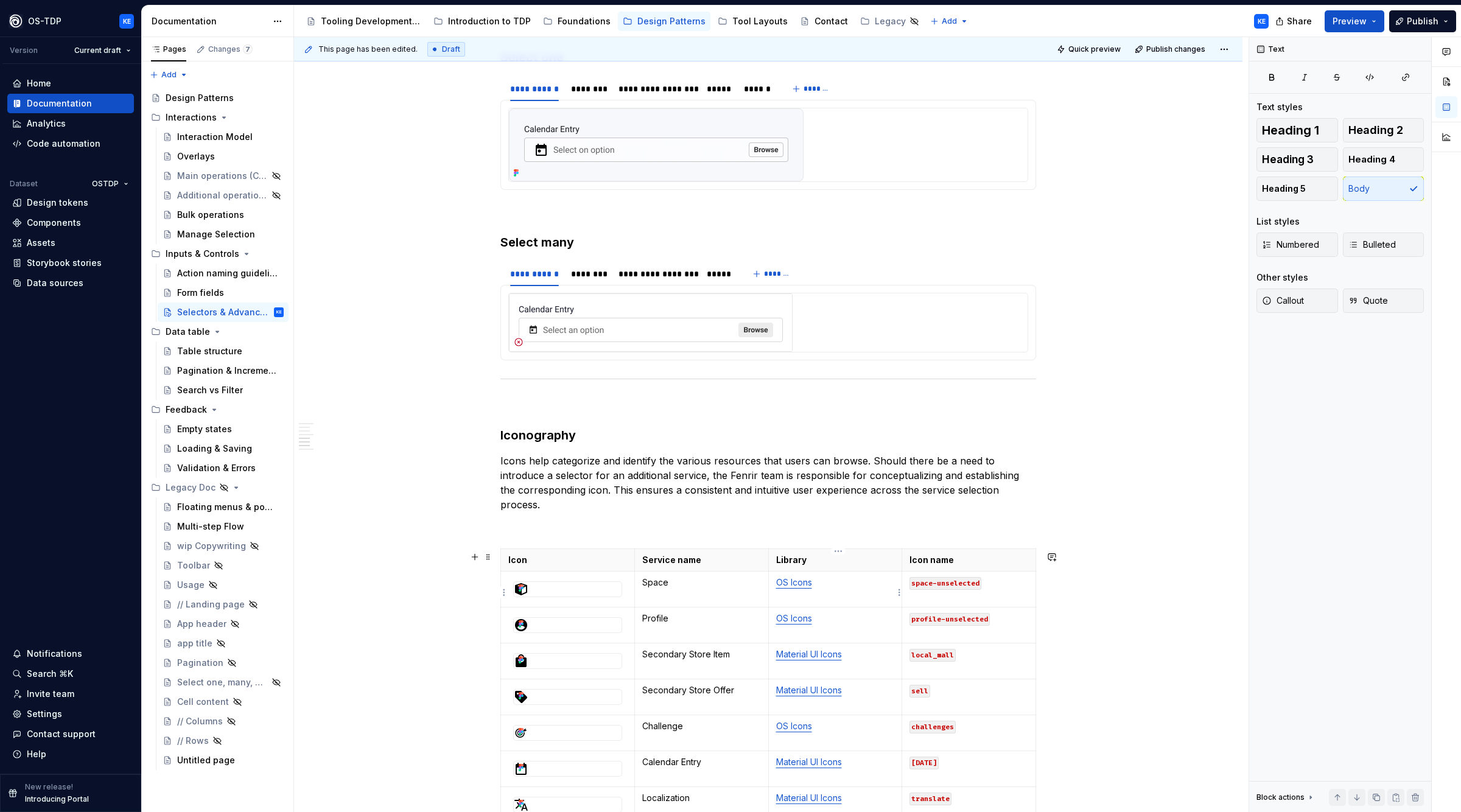
scroll to position [1506, 0]
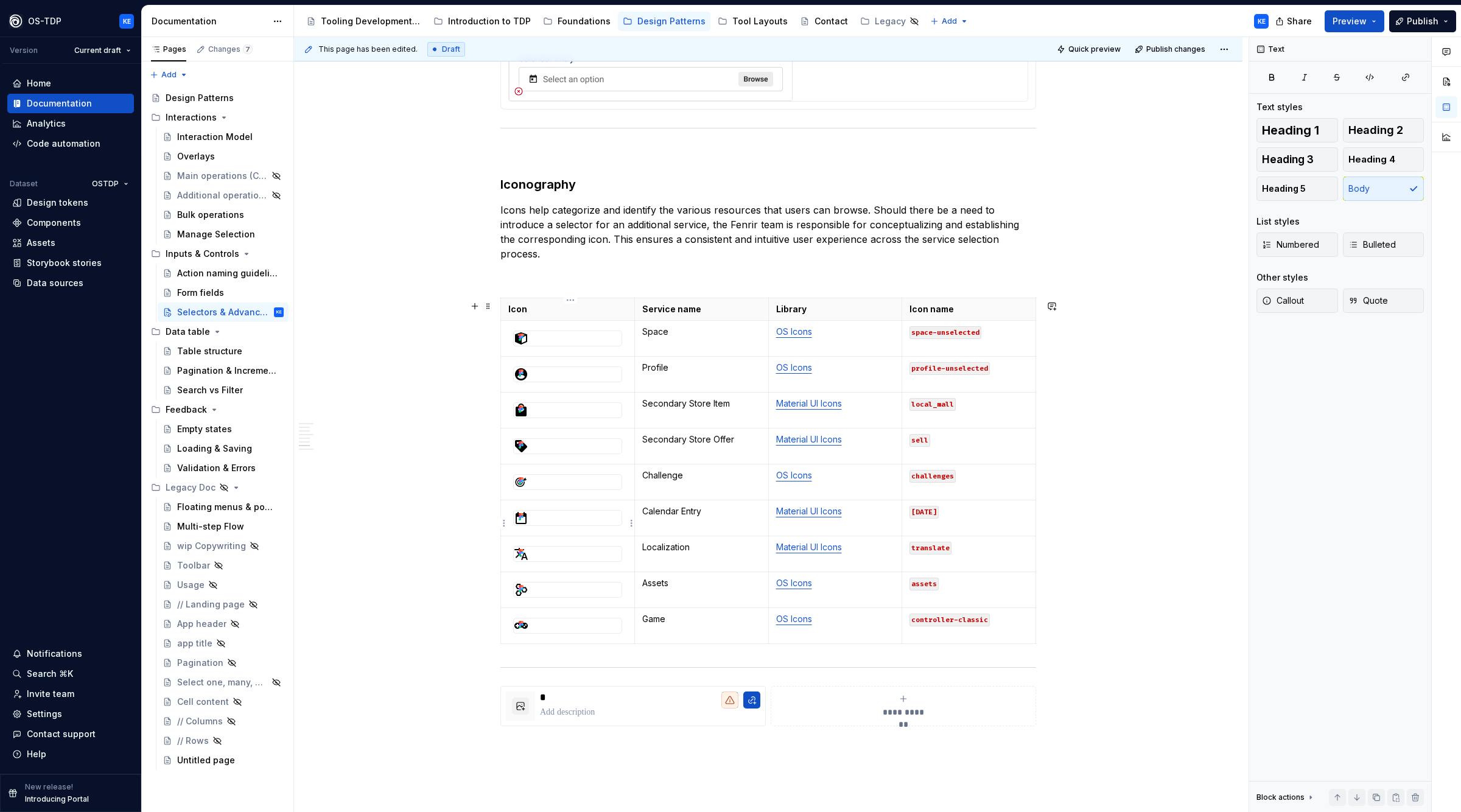
click at [608, 511] on div at bounding box center [568, 518] width 109 height 16
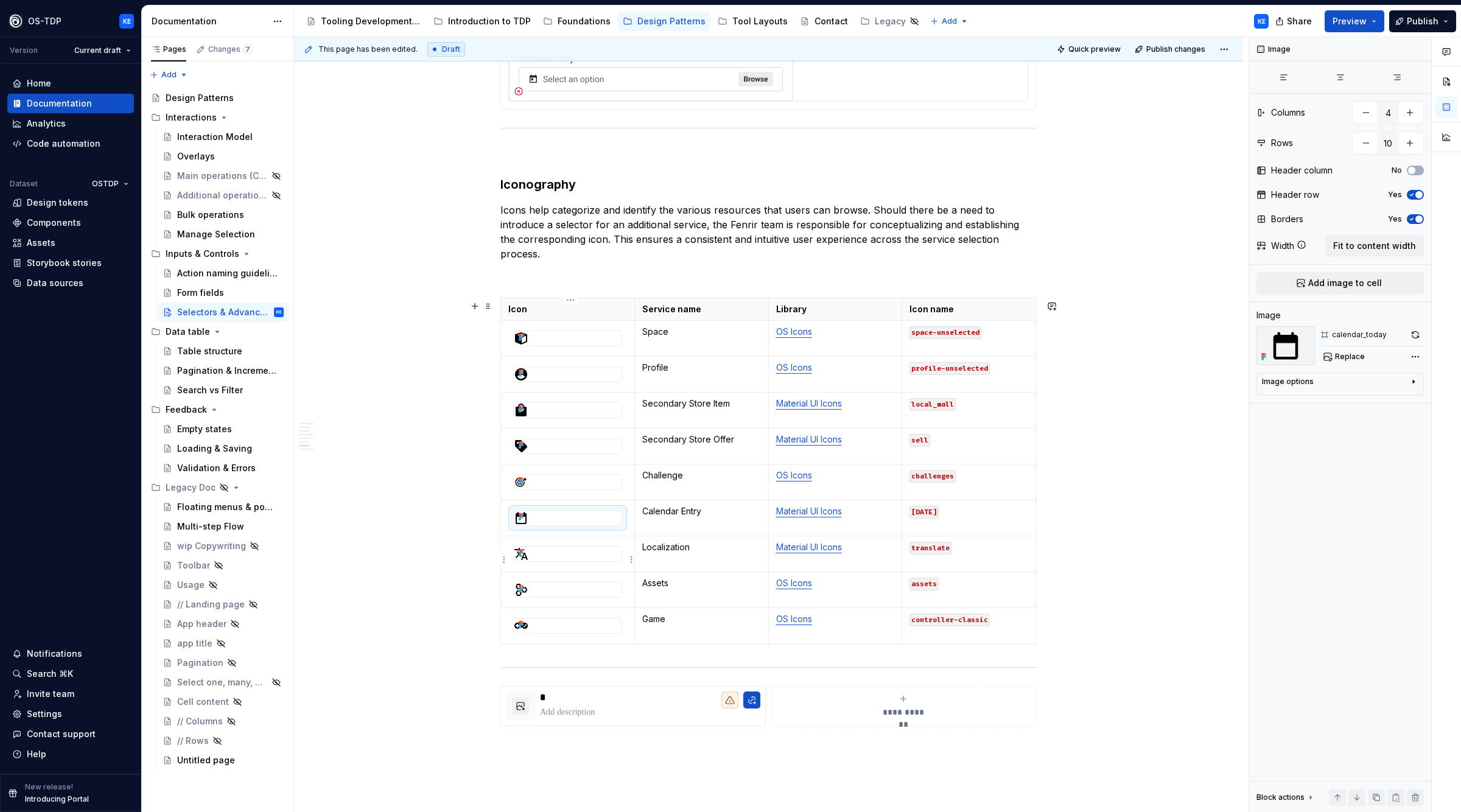
type textarea "*"
click at [574, 561] on div at bounding box center [568, 554] width 108 height 15
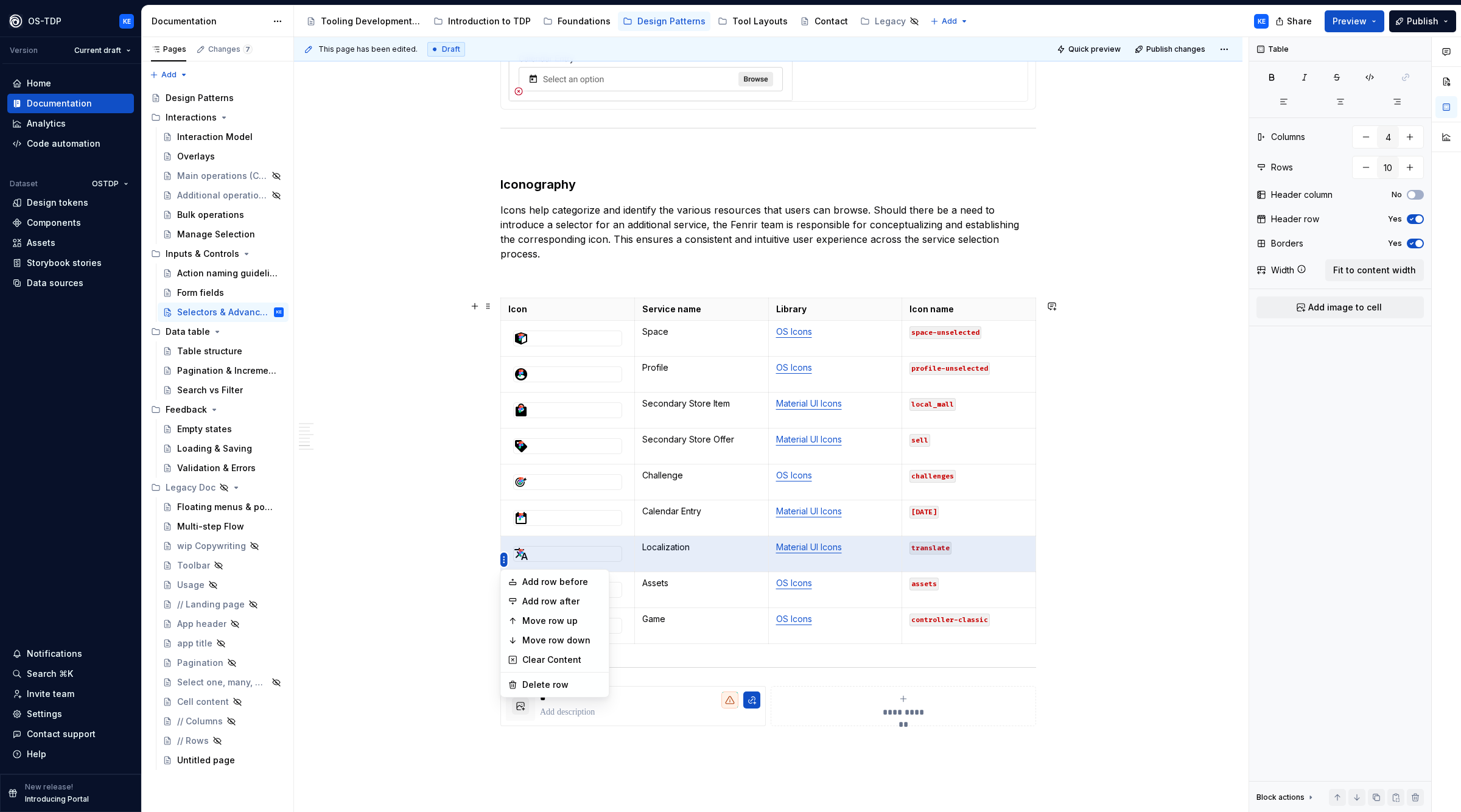
click at [500, 559] on html "OS-TDP KE Version Current draft Home Documentation Analytics Code automation Da…" at bounding box center [730, 406] width 1461 height 812
click at [573, 605] on div "Add row after" at bounding box center [562, 602] width 79 height 12
type input "11"
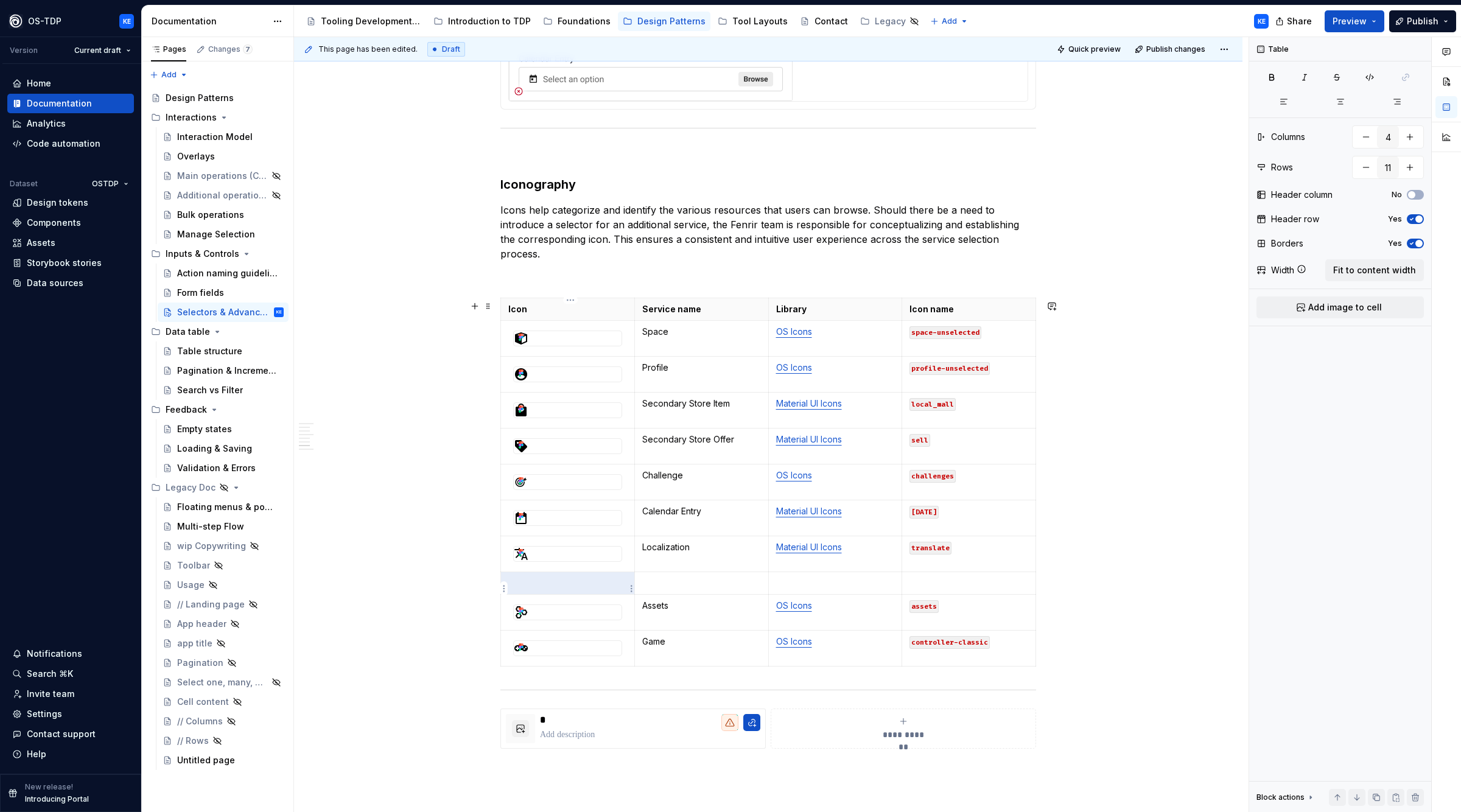
click at [573, 587] on p at bounding box center [567, 583] width 118 height 12
click at [577, 556] on div at bounding box center [568, 554] width 108 height 15
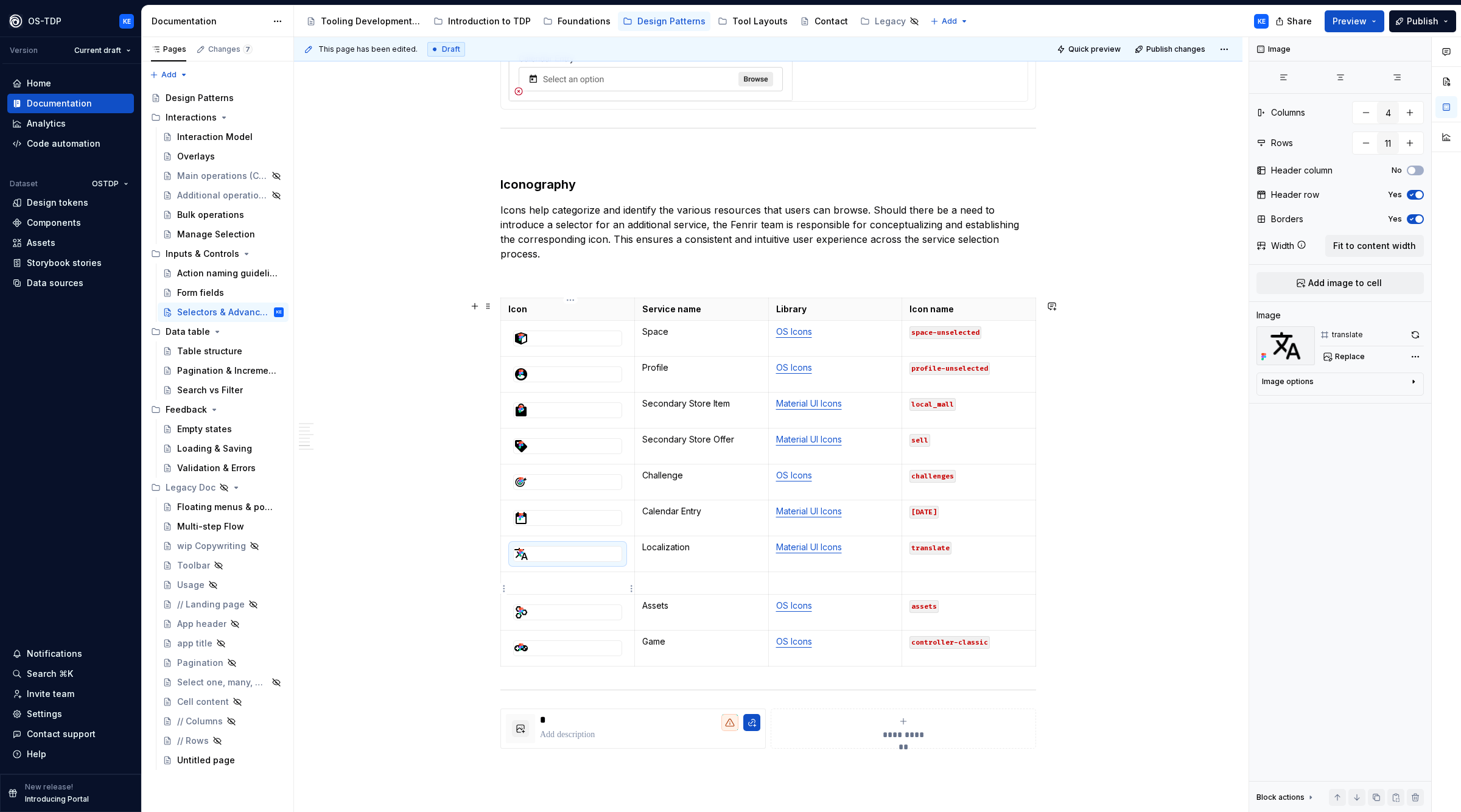
click at [560, 589] on p at bounding box center [567, 583] width 118 height 12
click at [580, 593] on div at bounding box center [568, 590] width 108 height 15
click at [1357, 359] on span "Replace" at bounding box center [1350, 357] width 30 height 10
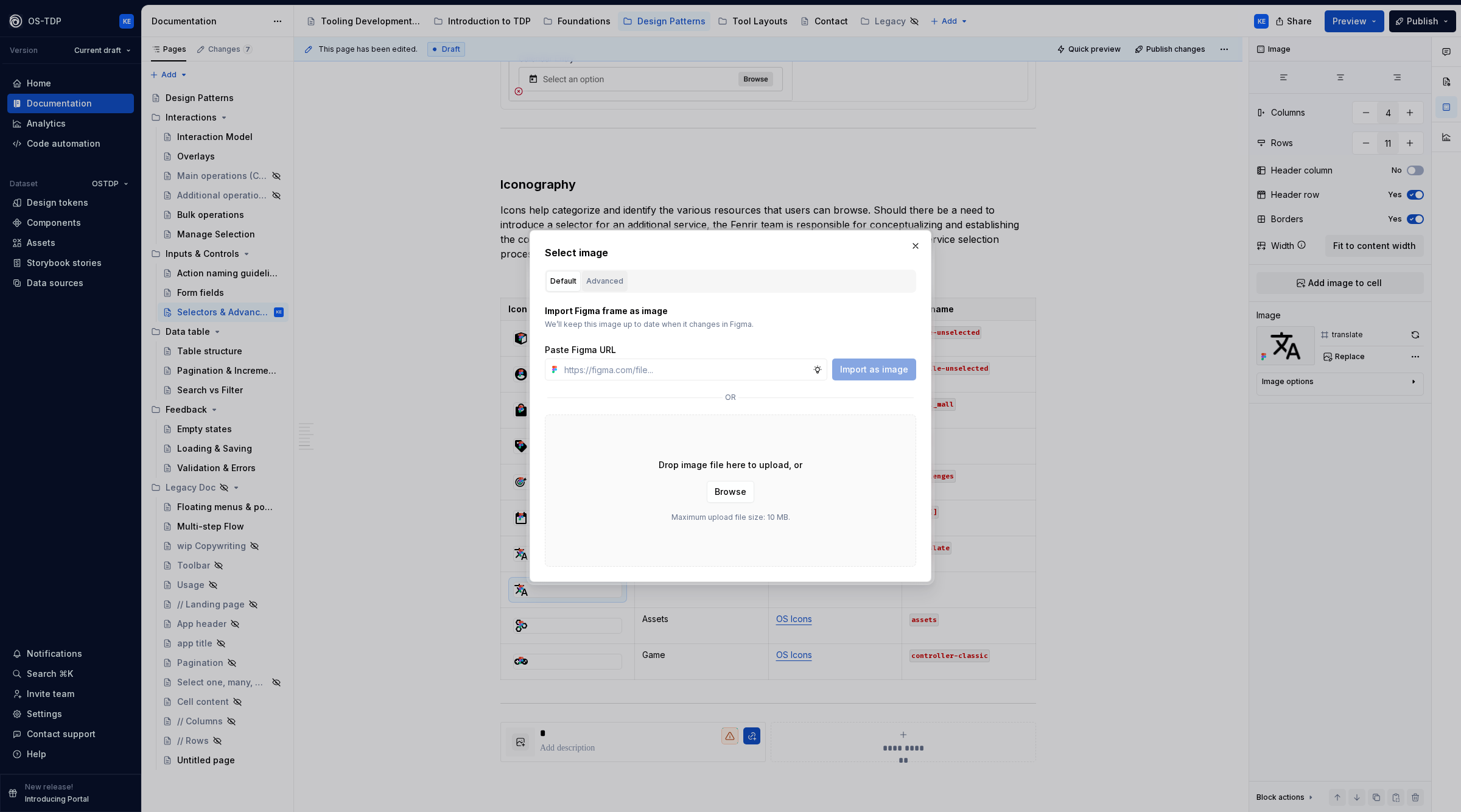
click at [602, 280] on div "Advanced" at bounding box center [605, 282] width 37 height 12
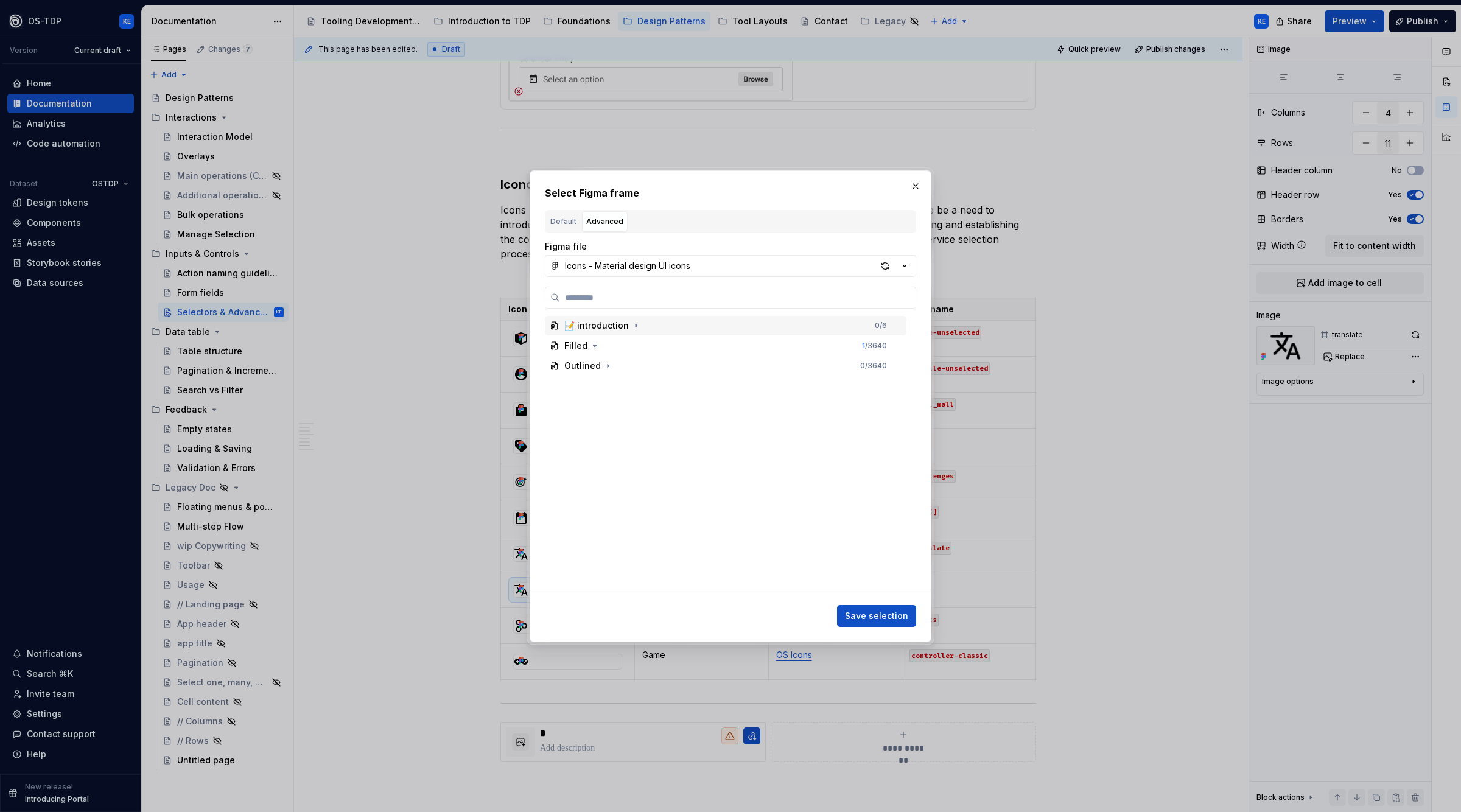
type textarea "*"
click at [638, 307] on label at bounding box center [730, 297] width 372 height 22
click at [638, 304] on input "search" at bounding box center [738, 298] width 355 height 12
click at [630, 305] on label at bounding box center [730, 297] width 372 height 22
click at [630, 304] on input "search" at bounding box center [738, 298] width 355 height 12
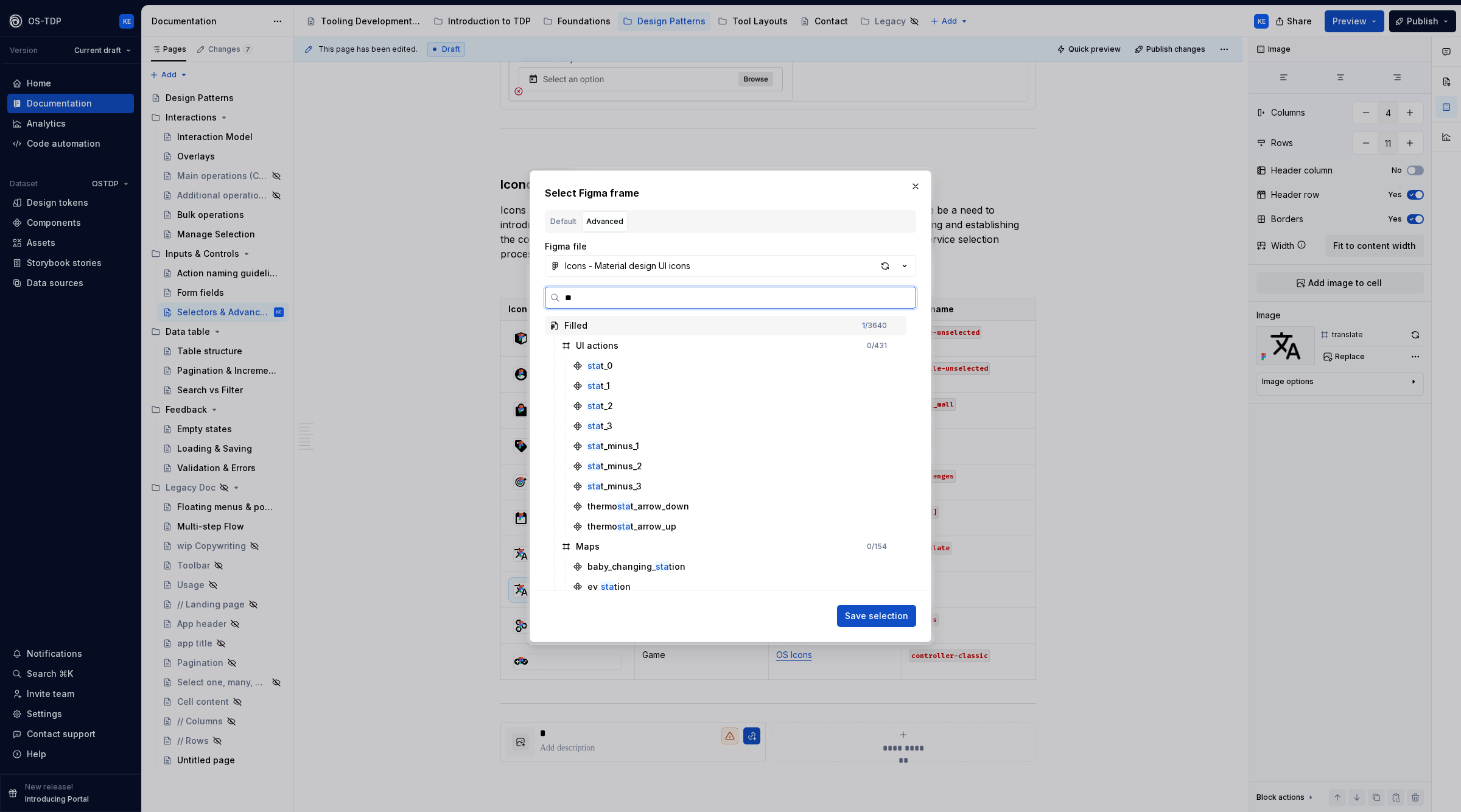
type input "*"
type input "*****"
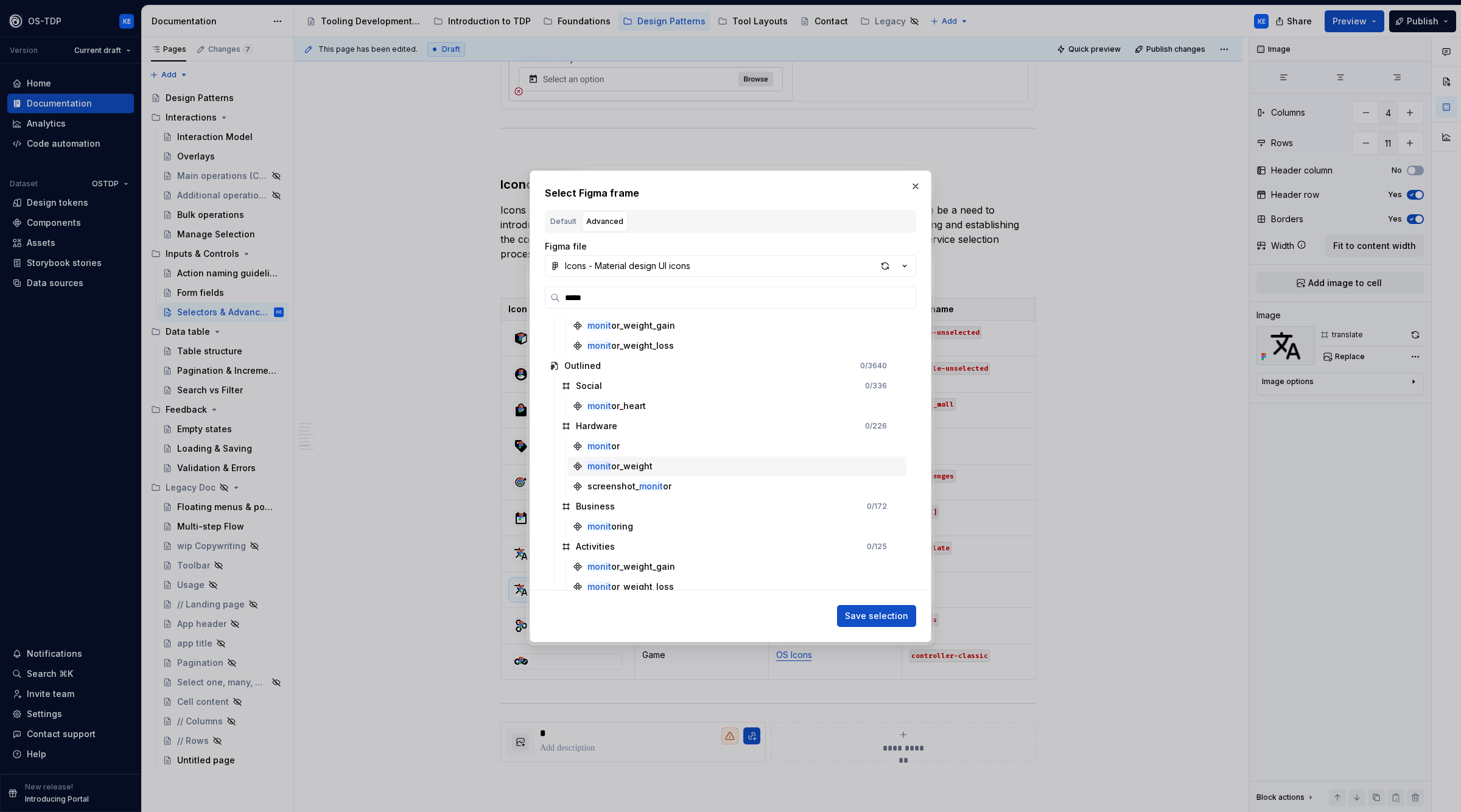
scroll to position [208, 0]
click at [633, 520] on div "monit oring" at bounding box center [738, 519] width 339 height 19
click at [870, 612] on span "Save selection" at bounding box center [877, 616] width 63 height 12
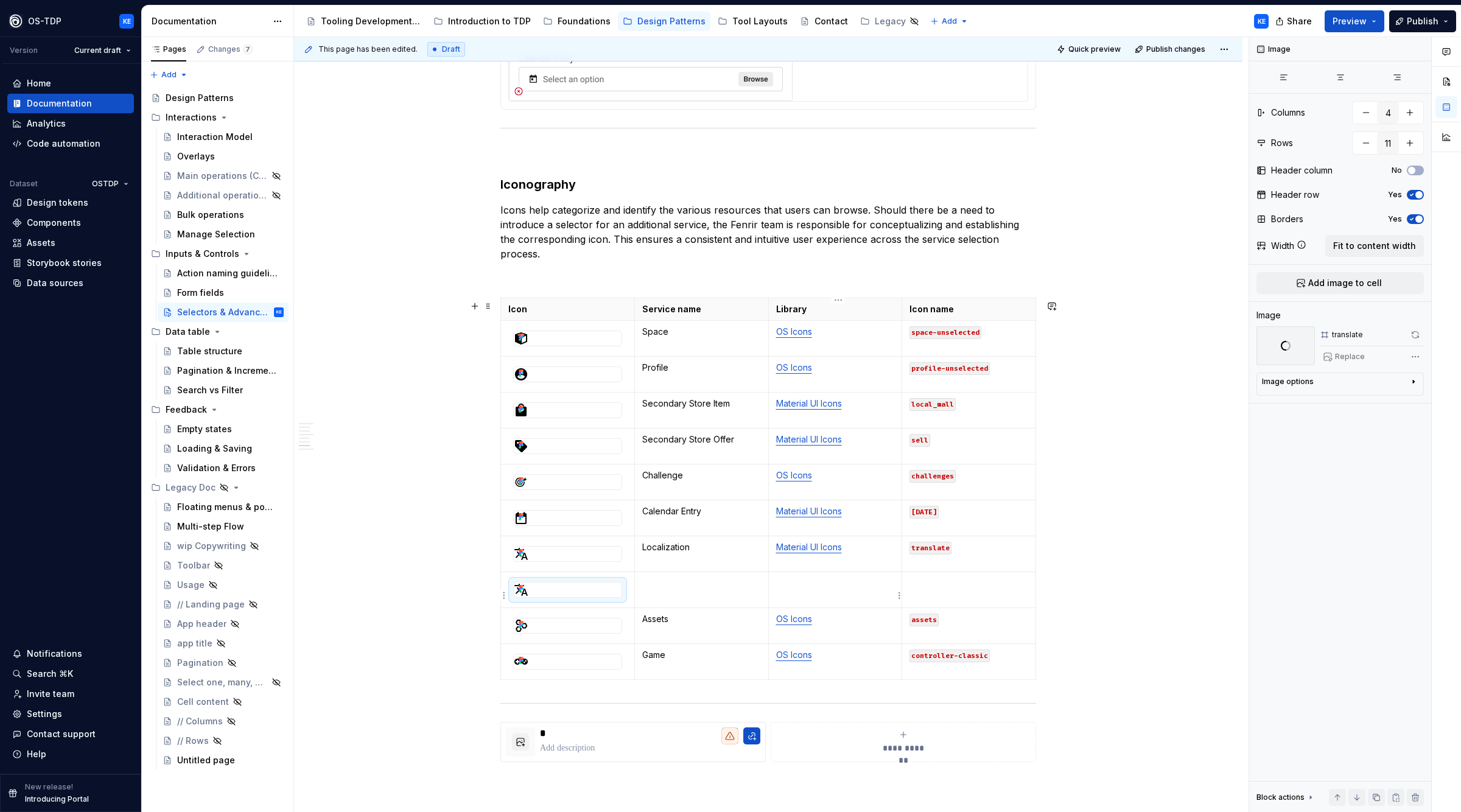
scroll to position [1506, 0]
click at [726, 579] on td at bounding box center [702, 589] width 134 height 32
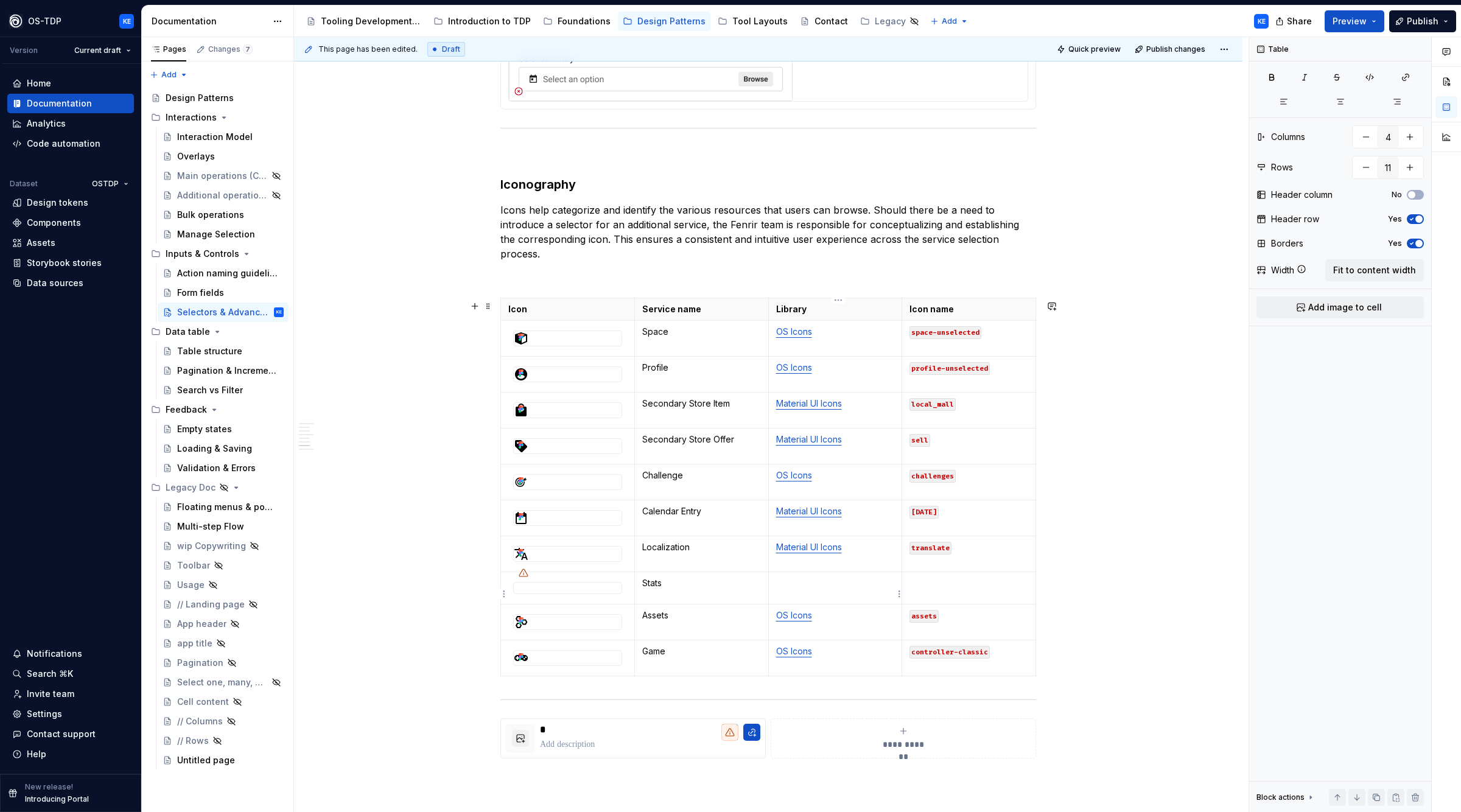
click at [850, 589] on p at bounding box center [835, 583] width 118 height 12
click at [869, 553] on p "Material UI Icons" at bounding box center [835, 547] width 118 height 12
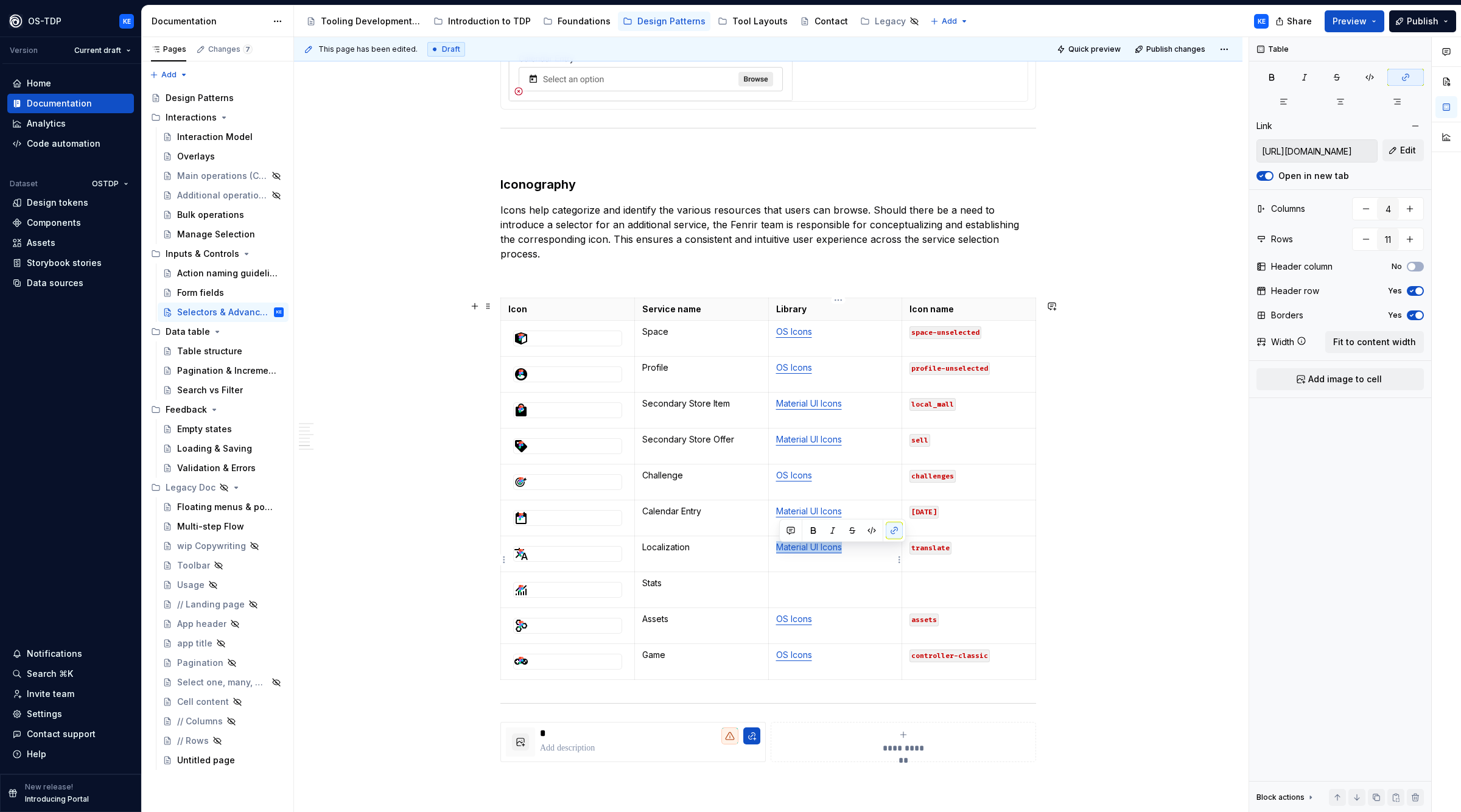
click at [869, 553] on p "Material UI Icons" at bounding box center [835, 547] width 118 height 12
copy link "Material UI Icons"
click at [837, 589] on p at bounding box center [835, 583] width 118 height 12
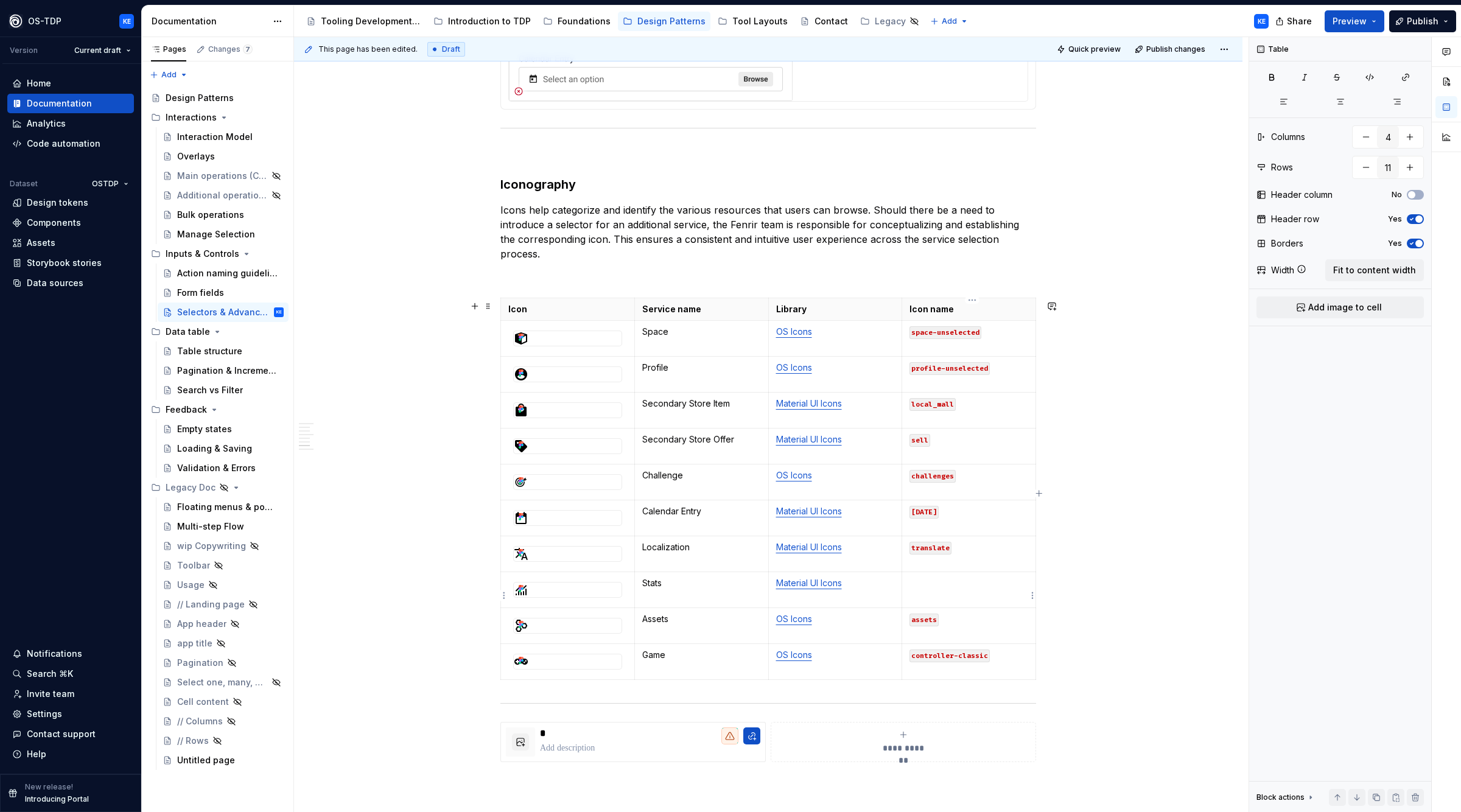
click at [961, 589] on p at bounding box center [968, 583] width 118 height 12
click at [943, 589] on p "monitoring" at bounding box center [968, 583] width 118 height 12
click at [1375, 82] on button "button" at bounding box center [1370, 77] width 30 height 17
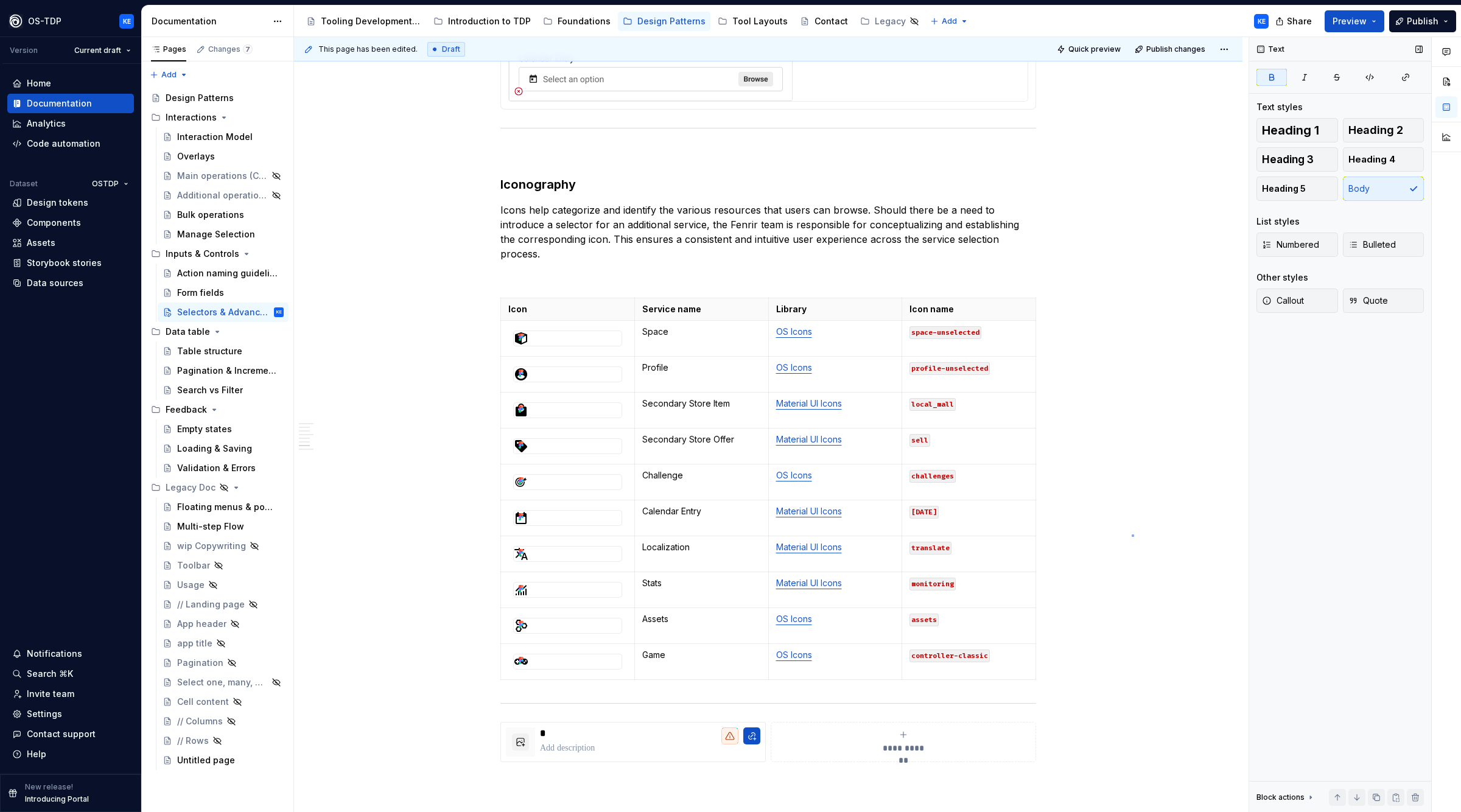
click at [1132, 535] on div "**********" at bounding box center [771, 425] width 955 height 775
click at [710, 602] on td "Stats" at bounding box center [702, 591] width 134 height 36
click at [1104, 569] on div "**********" at bounding box center [771, 425] width 955 height 775
click at [686, 589] on p "Stats" at bounding box center [701, 583] width 118 height 12
click at [694, 589] on p "Stats" at bounding box center [701, 583] width 118 height 12
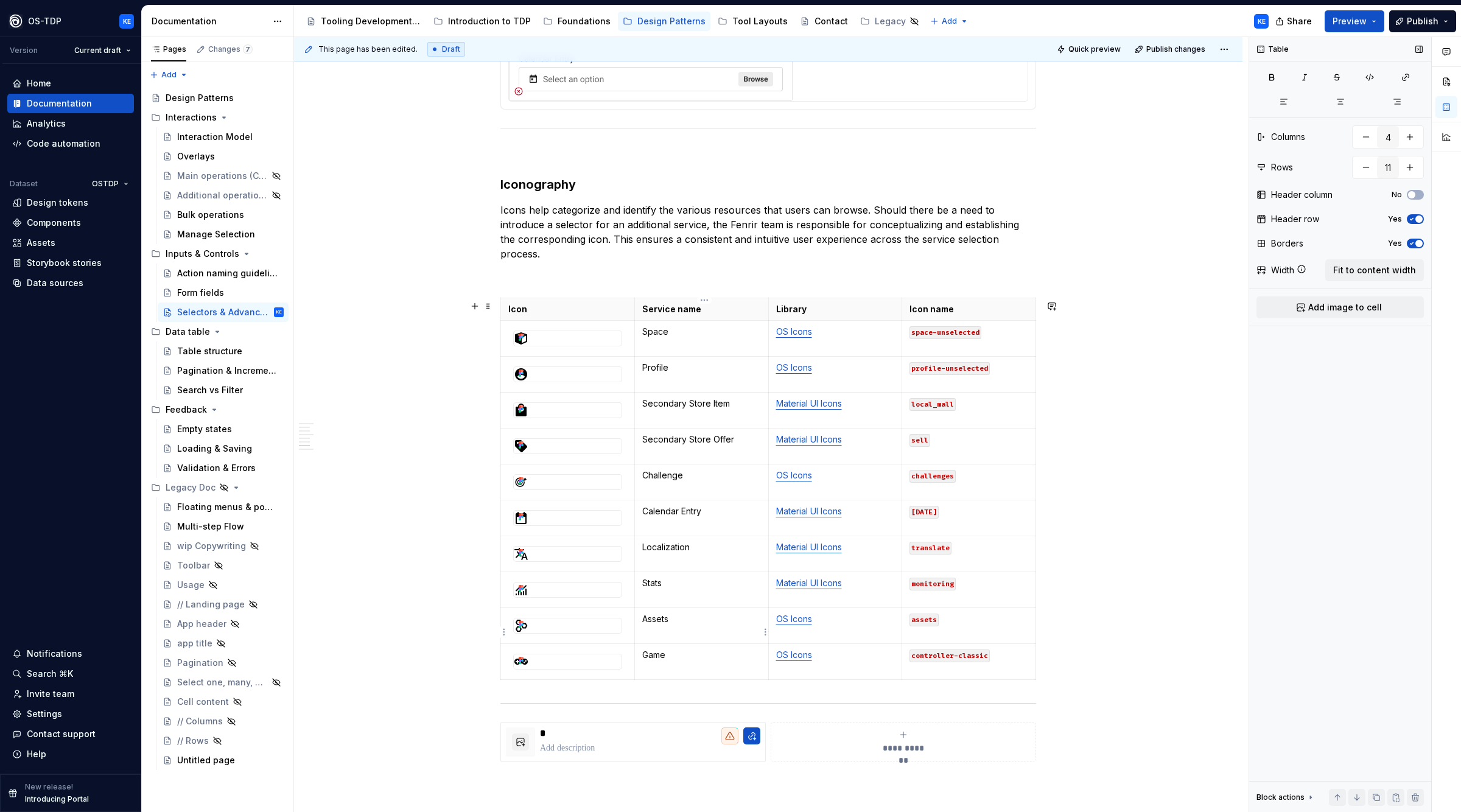
click at [712, 625] on p "Assets" at bounding box center [701, 619] width 118 height 12
click at [1150, 610] on div "**********" at bounding box center [768, 1] width 949 height 2595
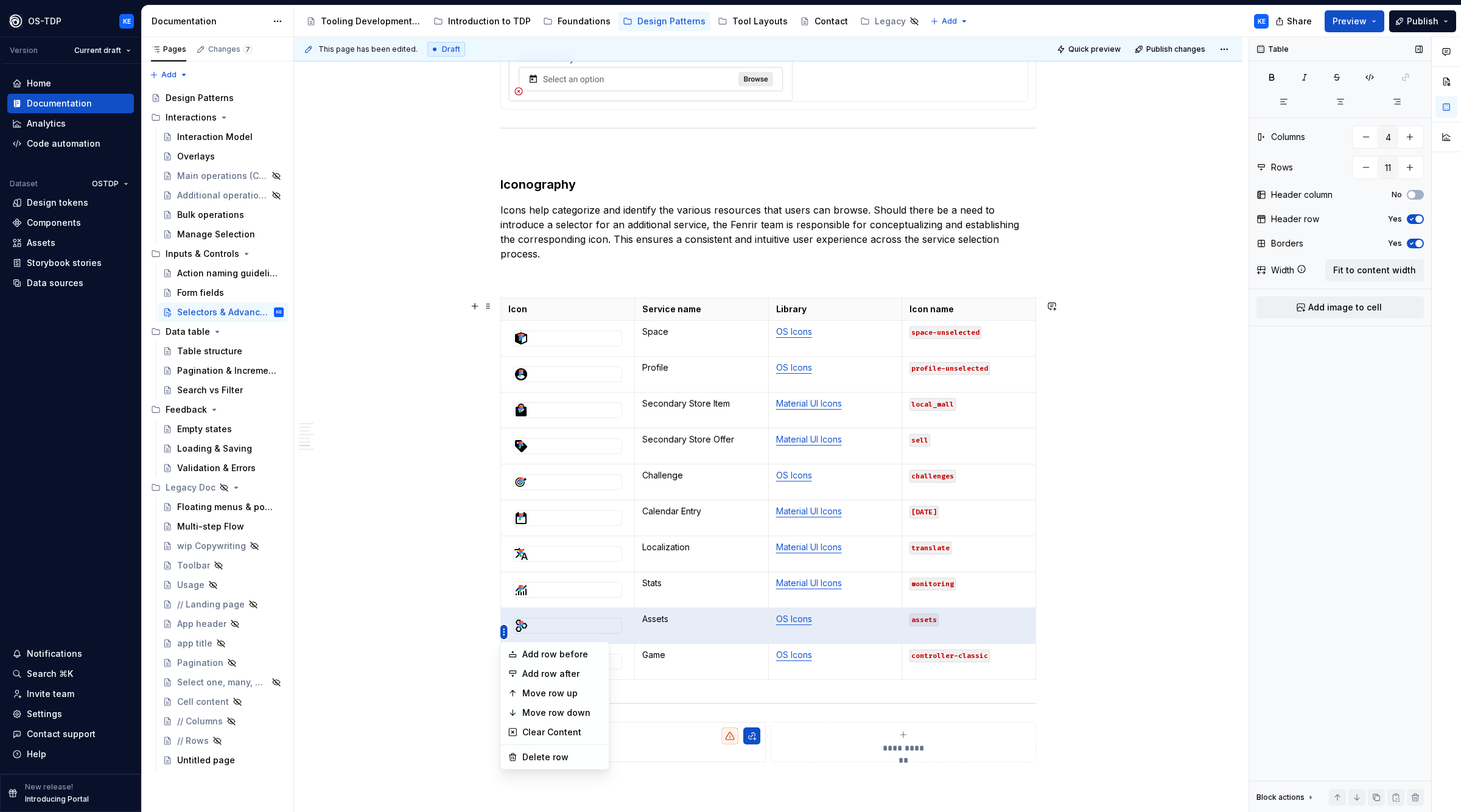
click at [505, 578] on html "OS-TDP KE Version Current draft Home Documentation Analytics Code automation Da…" at bounding box center [730, 406] width 1461 height 812
click at [569, 697] on div "Move row up" at bounding box center [562, 694] width 79 height 12
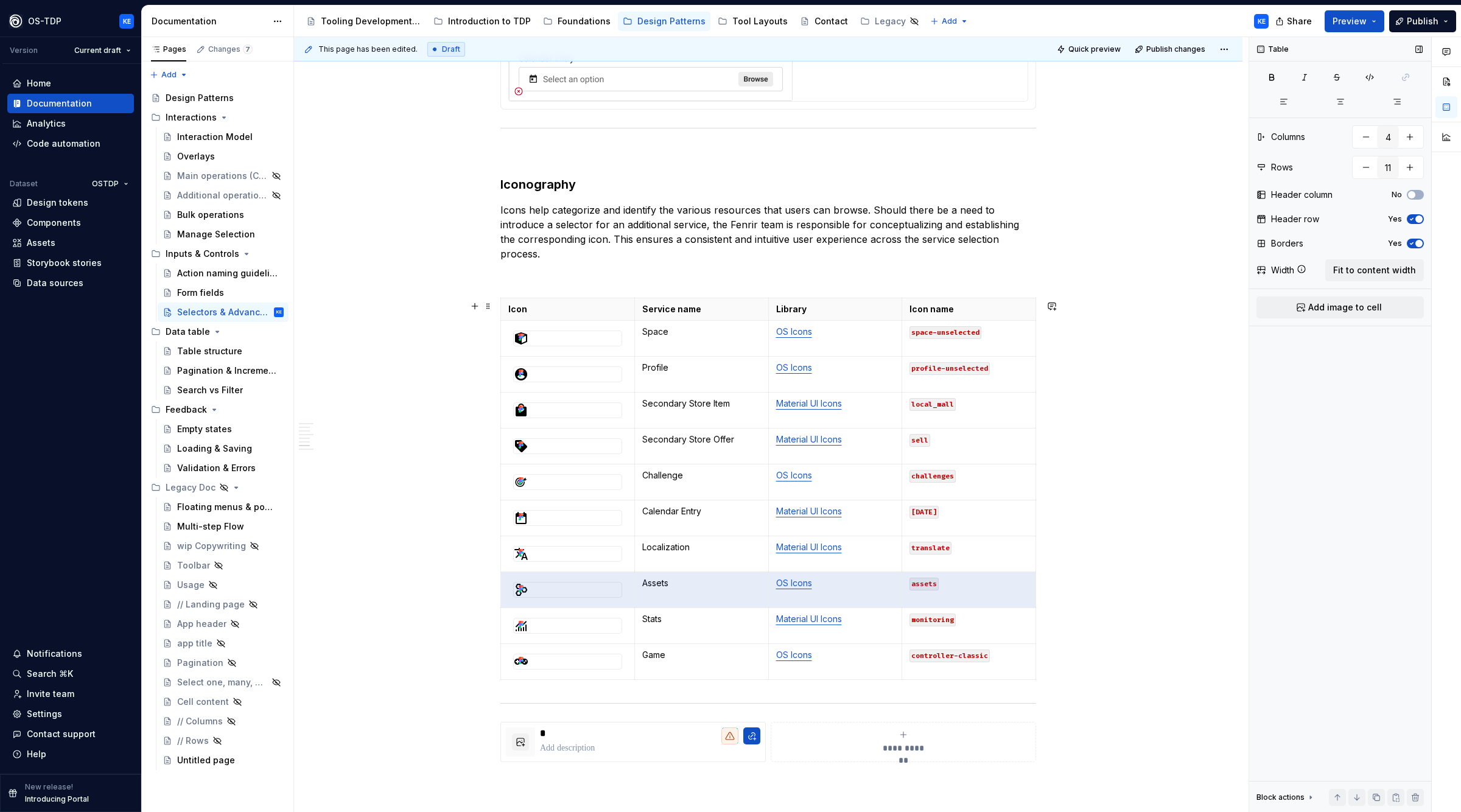
click at [1132, 591] on div "**********" at bounding box center [768, 1] width 949 height 2595
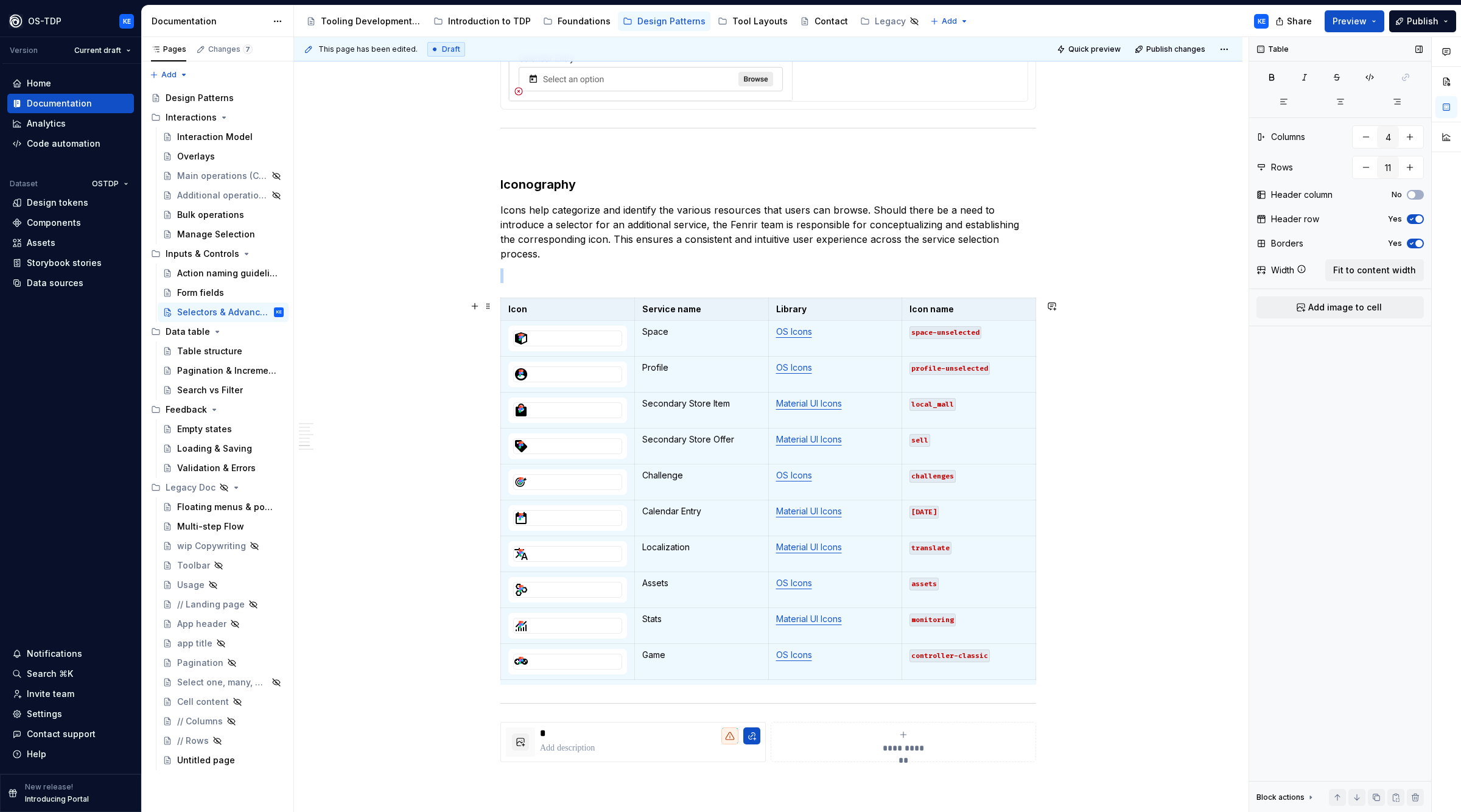
click at [503, 486] on div "**********" at bounding box center [768, 1] width 949 height 2595
click at [505, 483] on html "OS-TDP KE Version Current draft Home Documentation Analytics Code automation Da…" at bounding box center [730, 406] width 1461 height 812
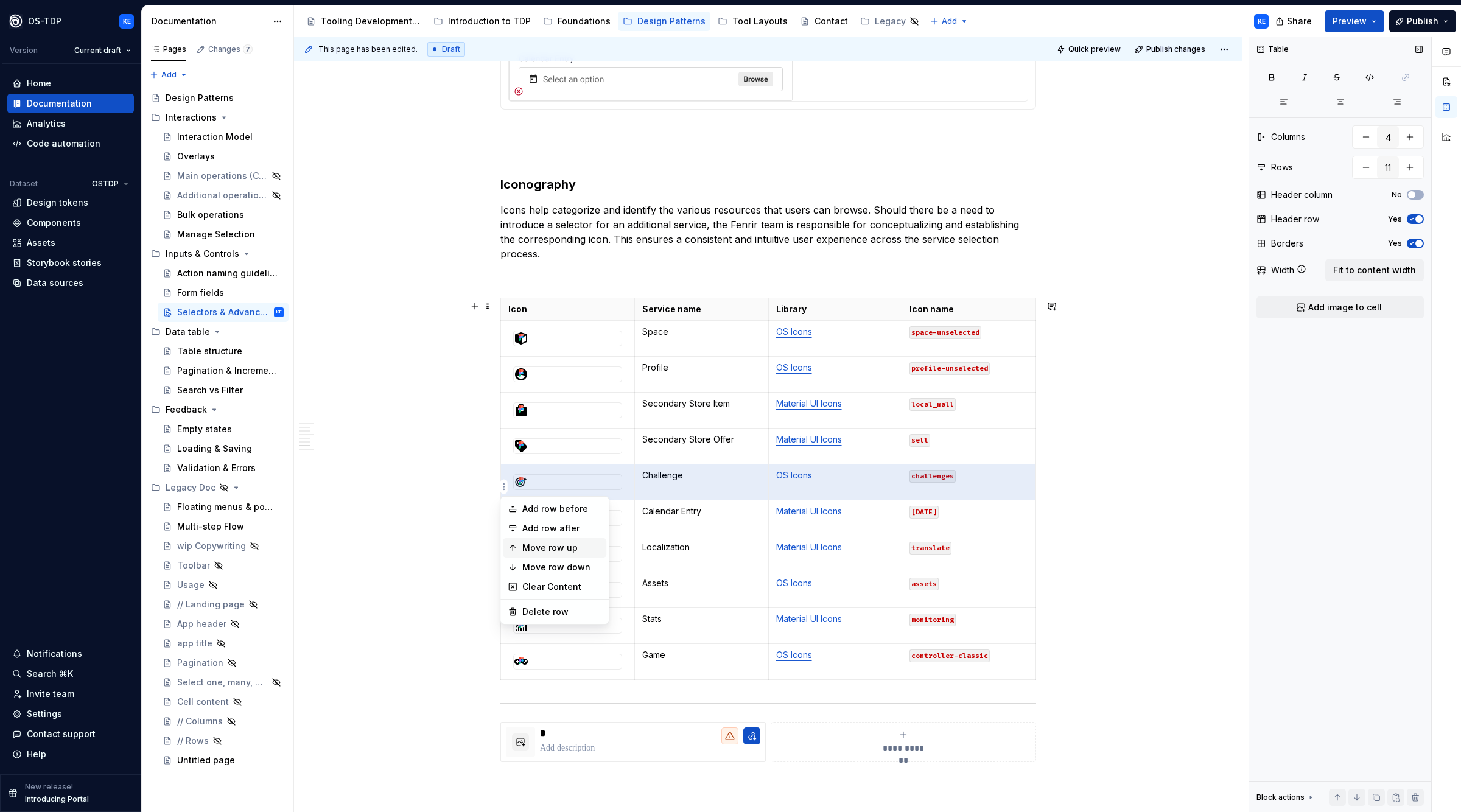
click at [560, 548] on div "Move row up" at bounding box center [562, 548] width 79 height 12
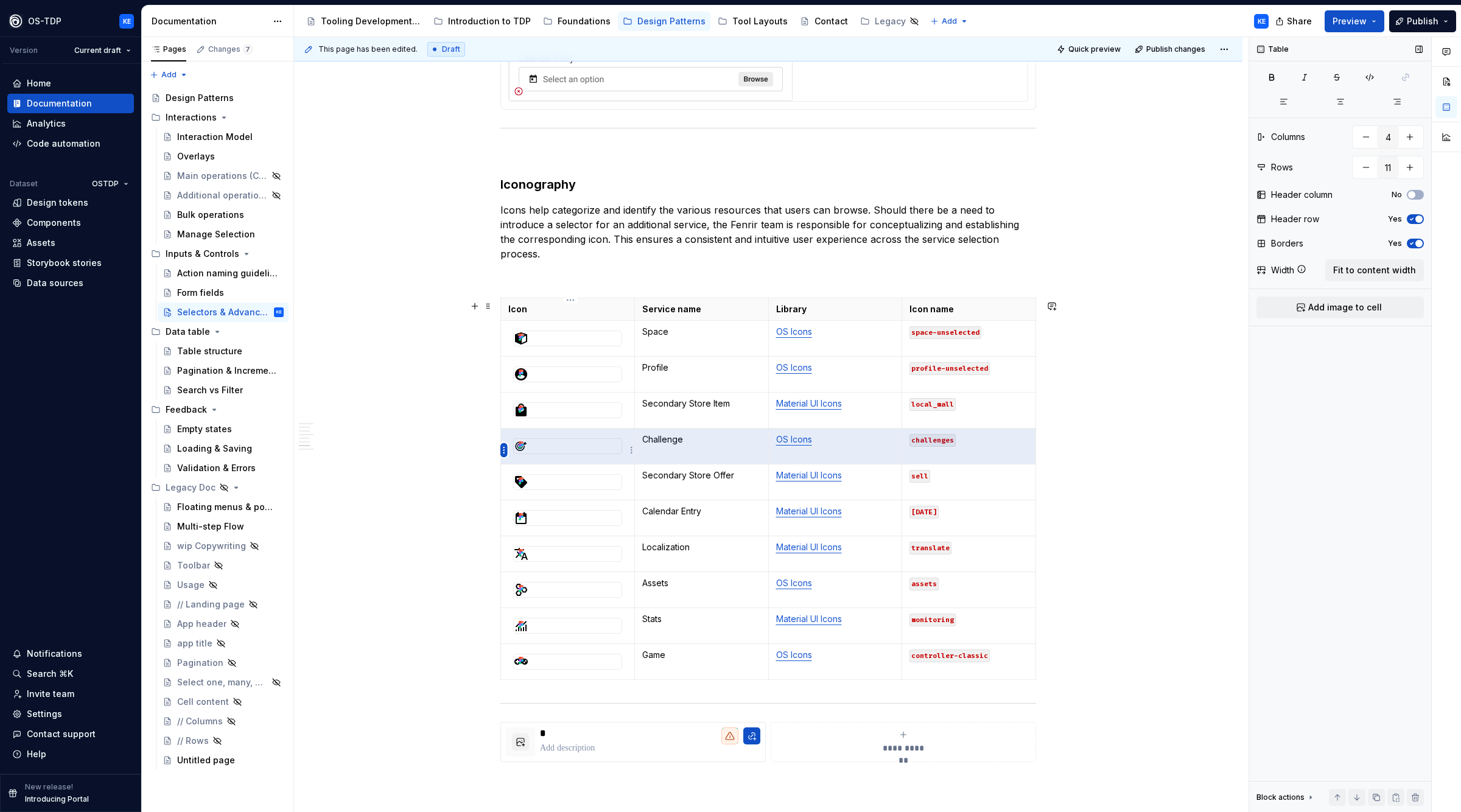
click at [503, 445] on html "OS-TDP KE Version Current draft Home Documentation Analytics Code automation Da…" at bounding box center [730, 406] width 1461 height 812
click at [551, 511] on div "Move row up" at bounding box center [562, 512] width 79 height 12
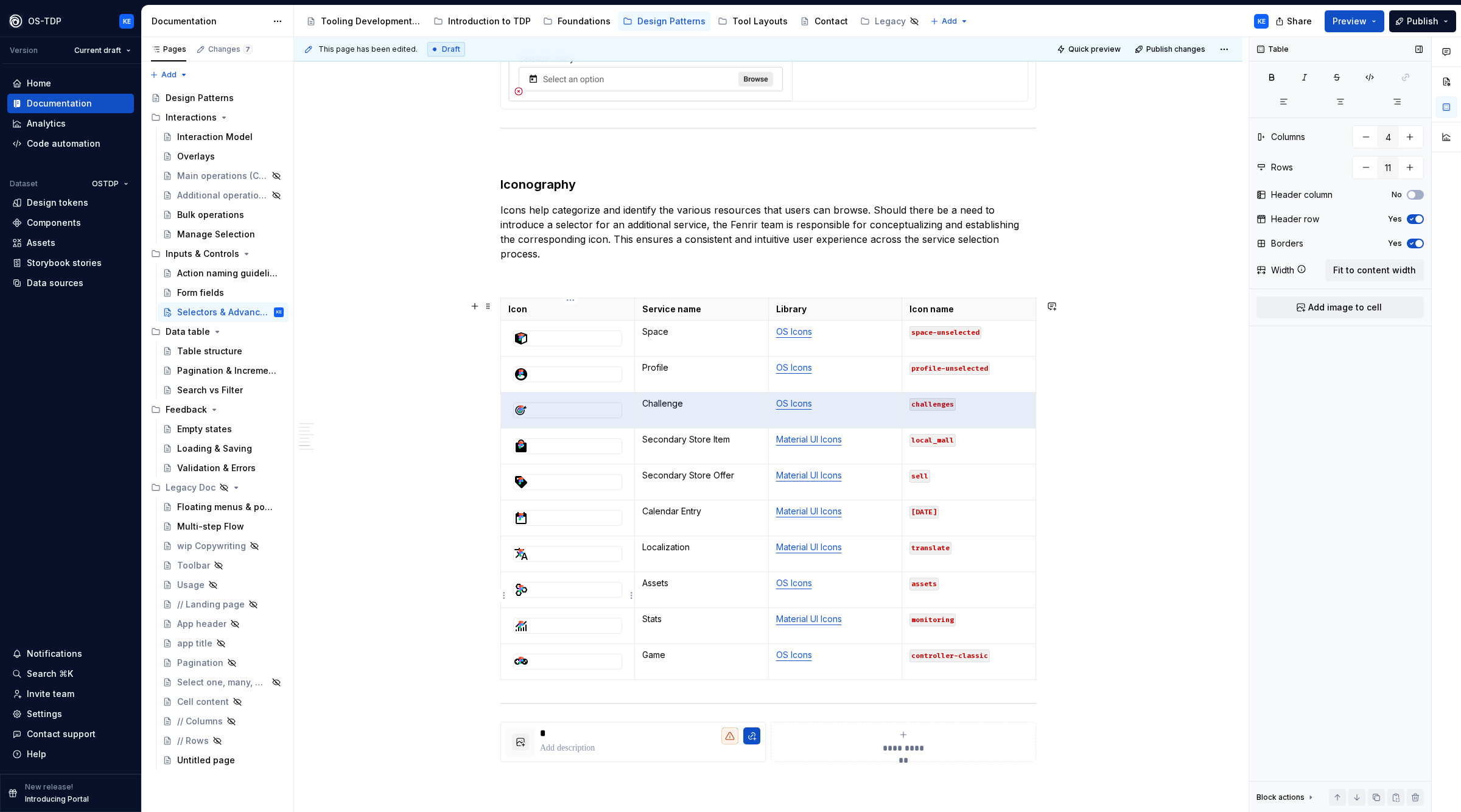
click at [504, 596] on html "OS-TDP KE Version Current draft Home Documentation Analytics Code automation Da…" at bounding box center [730, 406] width 1461 height 812
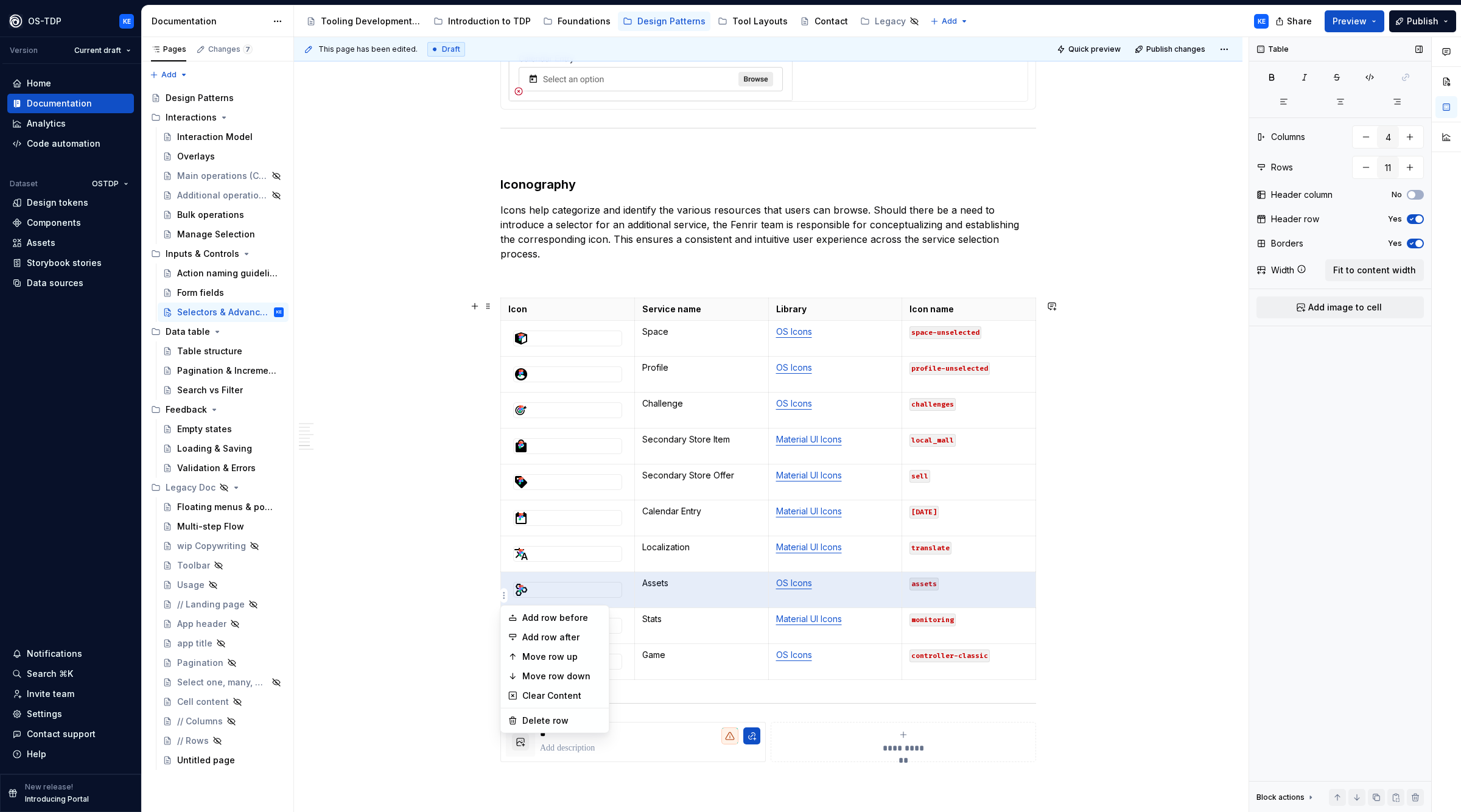
click at [505, 593] on html "OS-TDP KE Version Current draft Home Documentation Analytics Code automation Da…" at bounding box center [730, 406] width 1461 height 812
click at [513, 480] on html "OS-TDP KE Version Current draft Home Documentation Analytics Code automation Da…" at bounding box center [730, 406] width 1461 height 812
click at [504, 597] on html "OS-TDP KE Version Current draft Home Documentation Analytics Code automation Da…" at bounding box center [730, 406] width 1461 height 812
click at [506, 525] on html "OS-TDP KE Version Current draft Home Documentation Analytics Code automation Da…" at bounding box center [730, 406] width 1461 height 812
drag, startPoint x: 631, startPoint y: 603, endPoint x: 627, endPoint y: 588, distance: 15.5
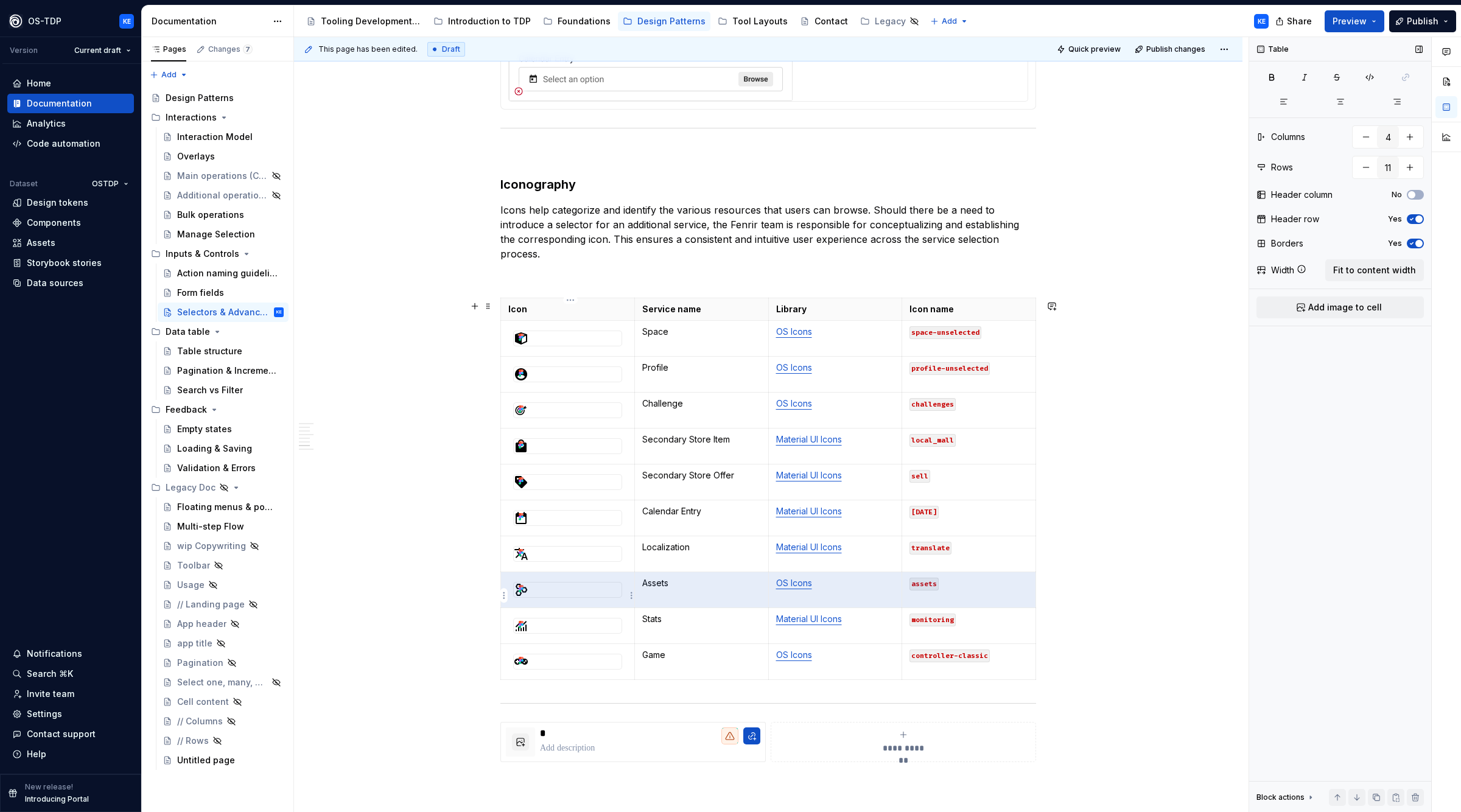
click at [627, 588] on html "OS-TDP KE Version Current draft Home Documentation Analytics Code automation Da…" at bounding box center [730, 406] width 1461 height 812
click at [1339, 797] on button "button" at bounding box center [1337, 797] width 17 height 17
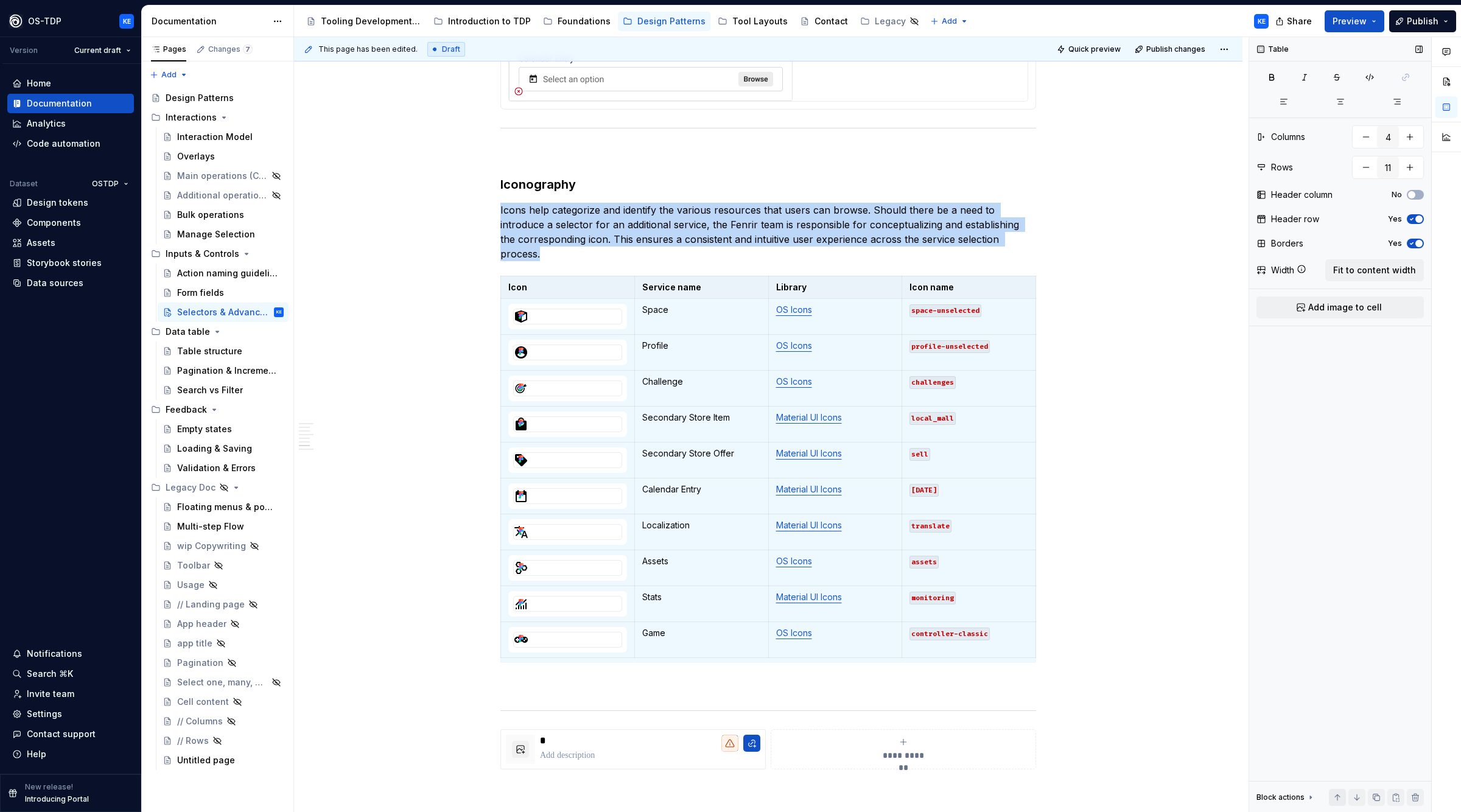
click at [1339, 797] on button "button" at bounding box center [1337, 797] width 17 height 17
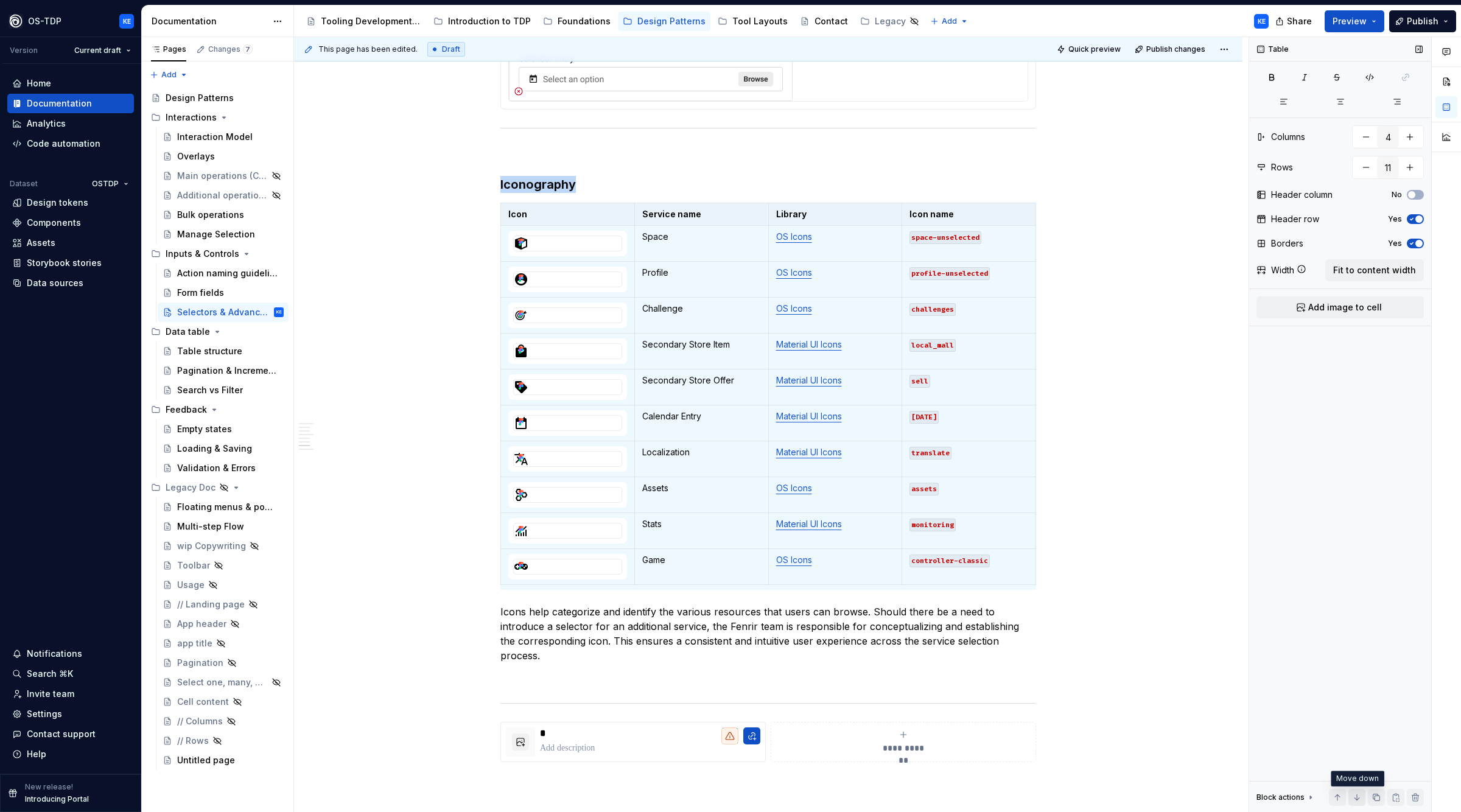
click at [1360, 793] on button "button" at bounding box center [1357, 797] width 17 height 17
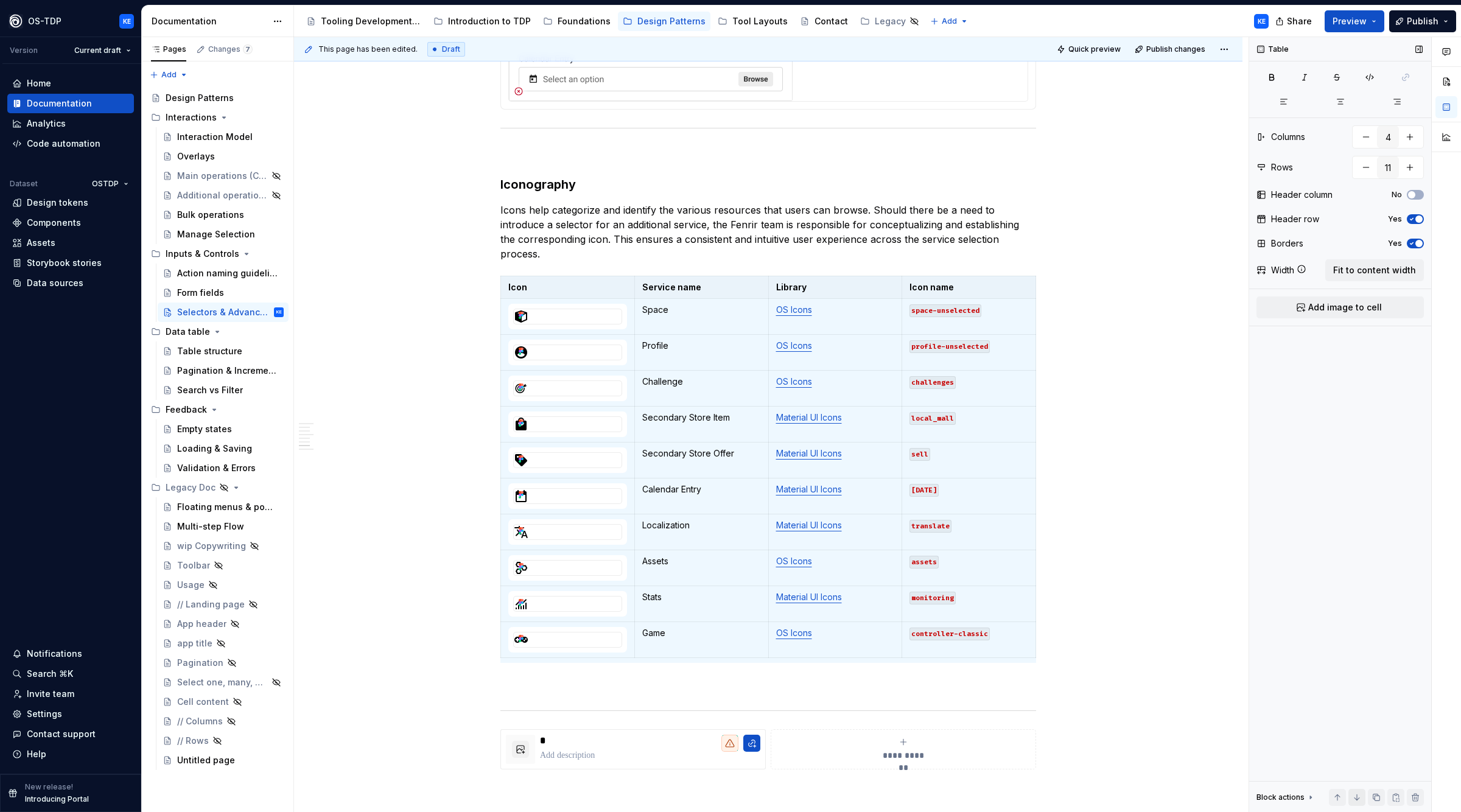
click at [1360, 794] on button "button" at bounding box center [1357, 797] width 17 height 17
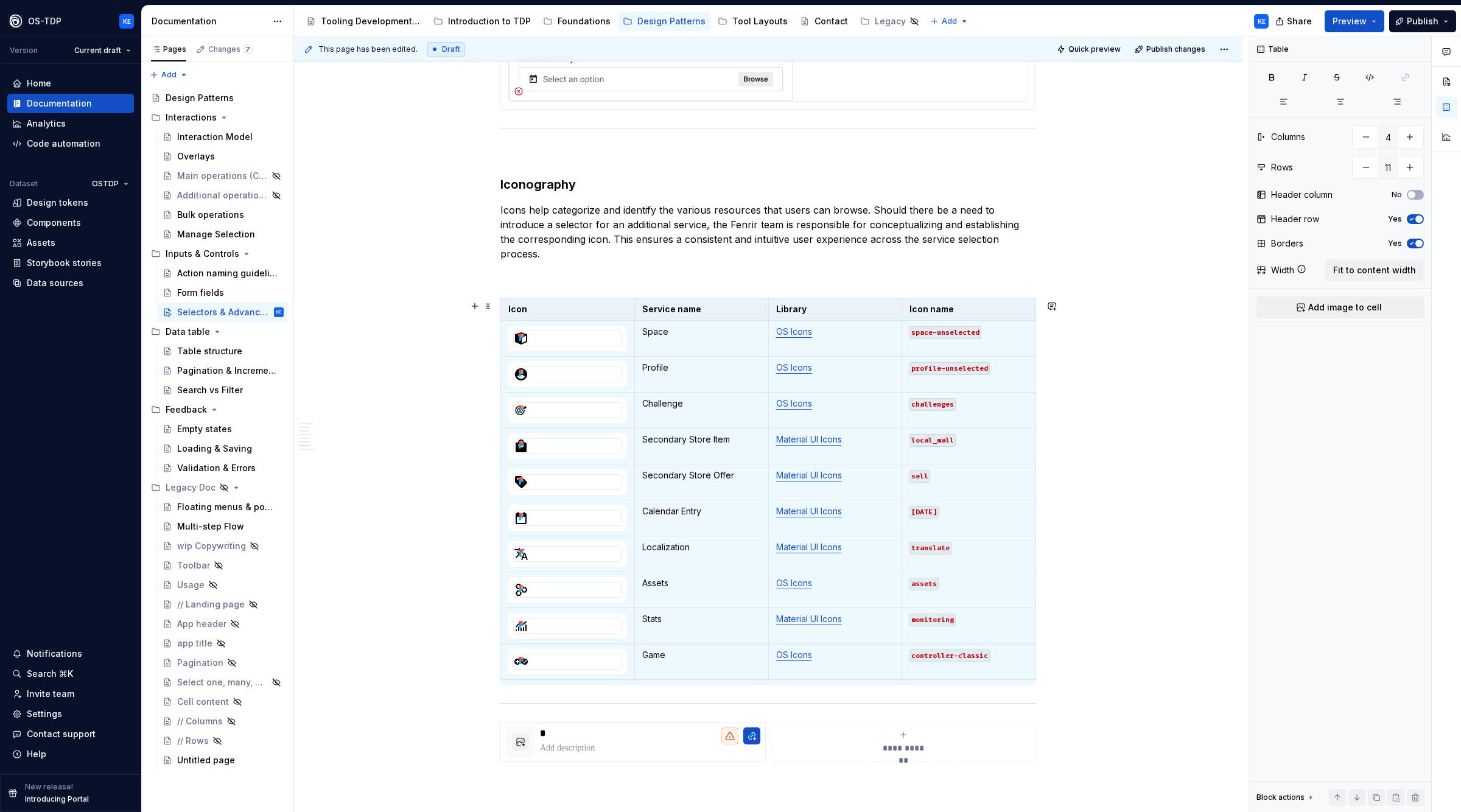
click at [1208, 503] on div "**********" at bounding box center [768, 1] width 949 height 2595
click at [1049, 492] on div "**********" at bounding box center [768, 1] width 949 height 2595
click at [378, 507] on div "**********" at bounding box center [768, 1] width 949 height 2595
click at [690, 588] on p "Assets" at bounding box center [701, 583] width 118 height 12
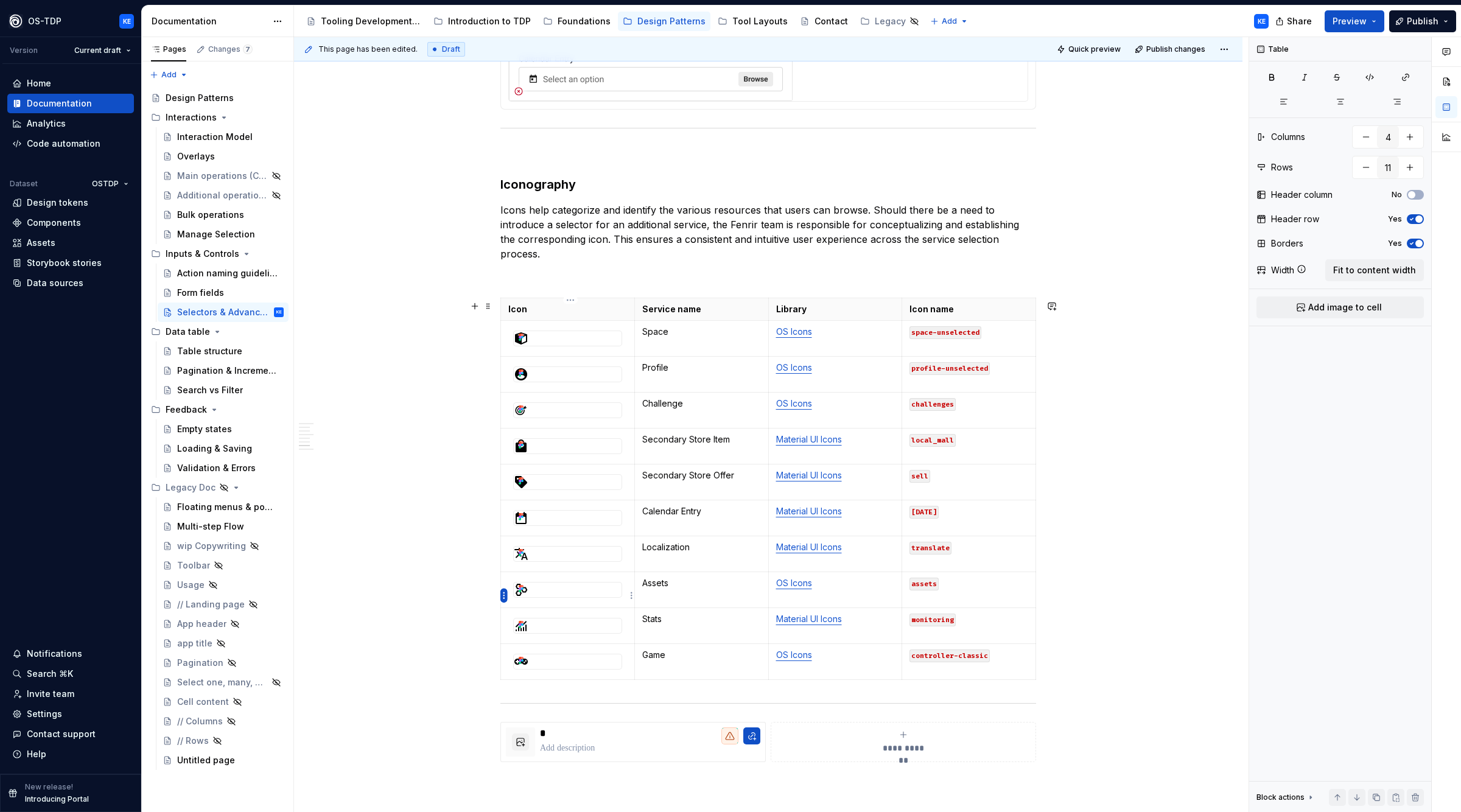
click at [500, 597] on html "OS-TDP KE Version Current draft Home Documentation Analytics Code automation Da…" at bounding box center [730, 406] width 1461 height 812
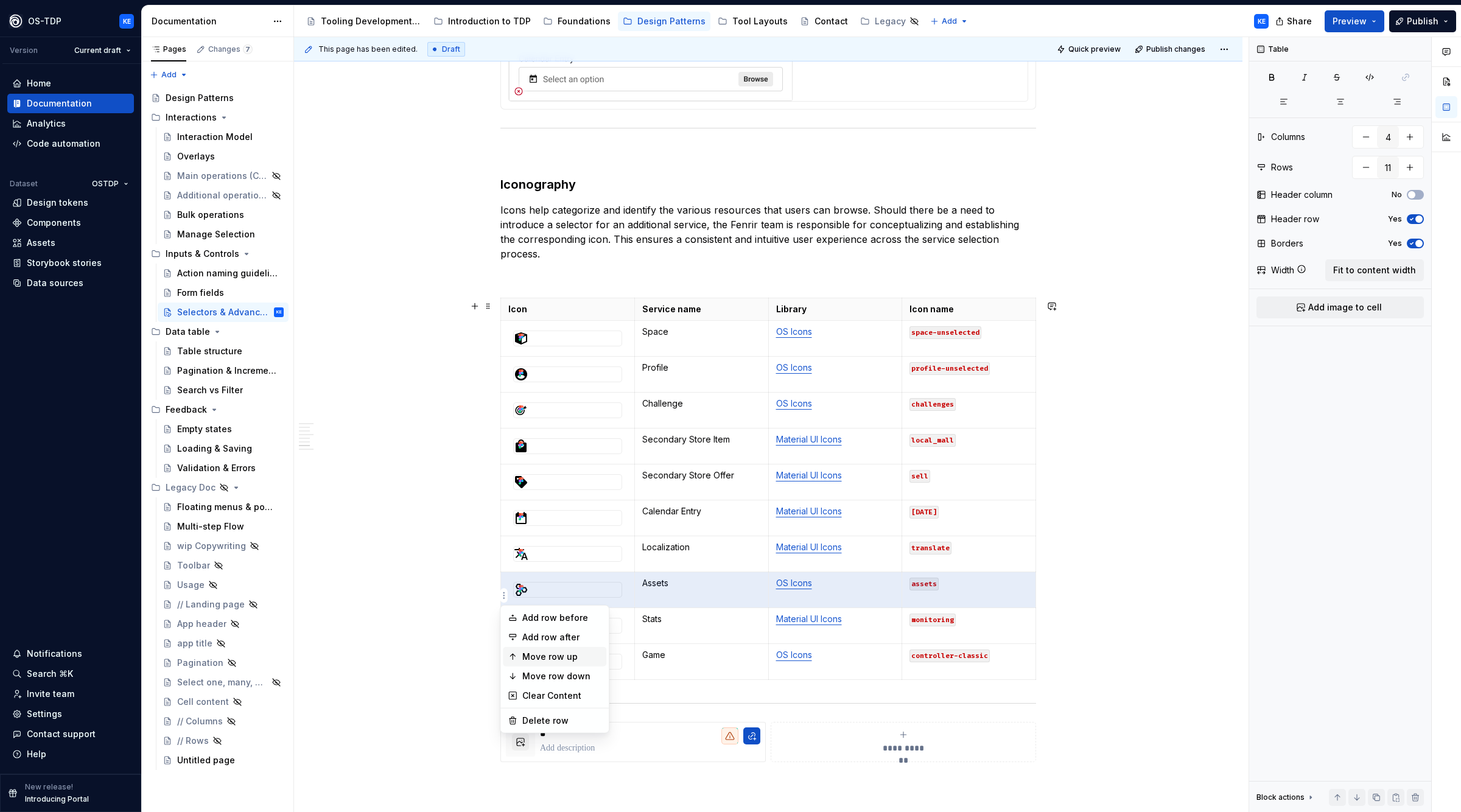
click at [569, 654] on div "Move row up" at bounding box center [562, 657] width 79 height 12
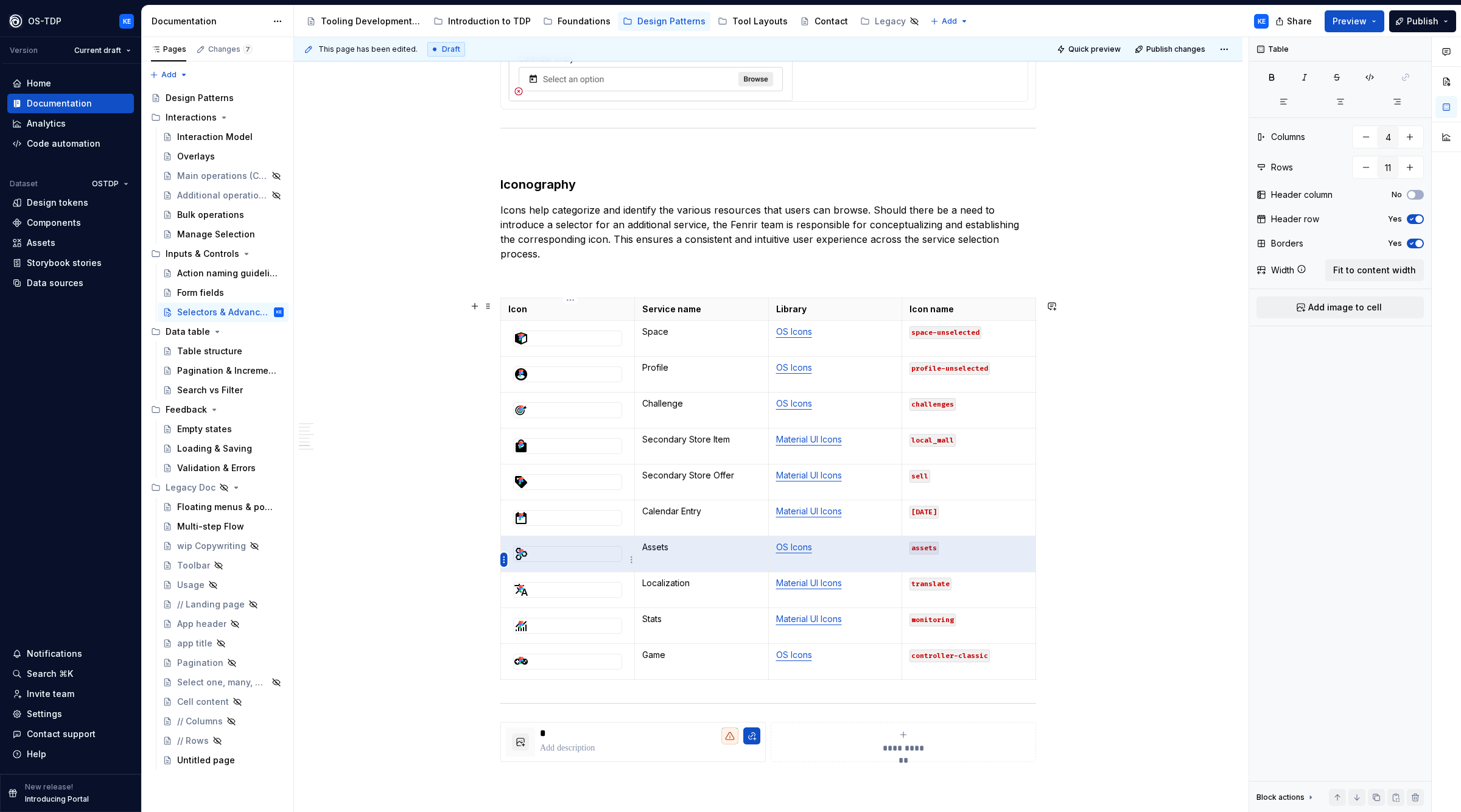
click at [503, 558] on html "OS-TDP KE Version Current draft Home Documentation Analytics Code automation Da…" at bounding box center [730, 406] width 1461 height 812
click at [545, 623] on div "Move row up" at bounding box center [562, 621] width 79 height 12
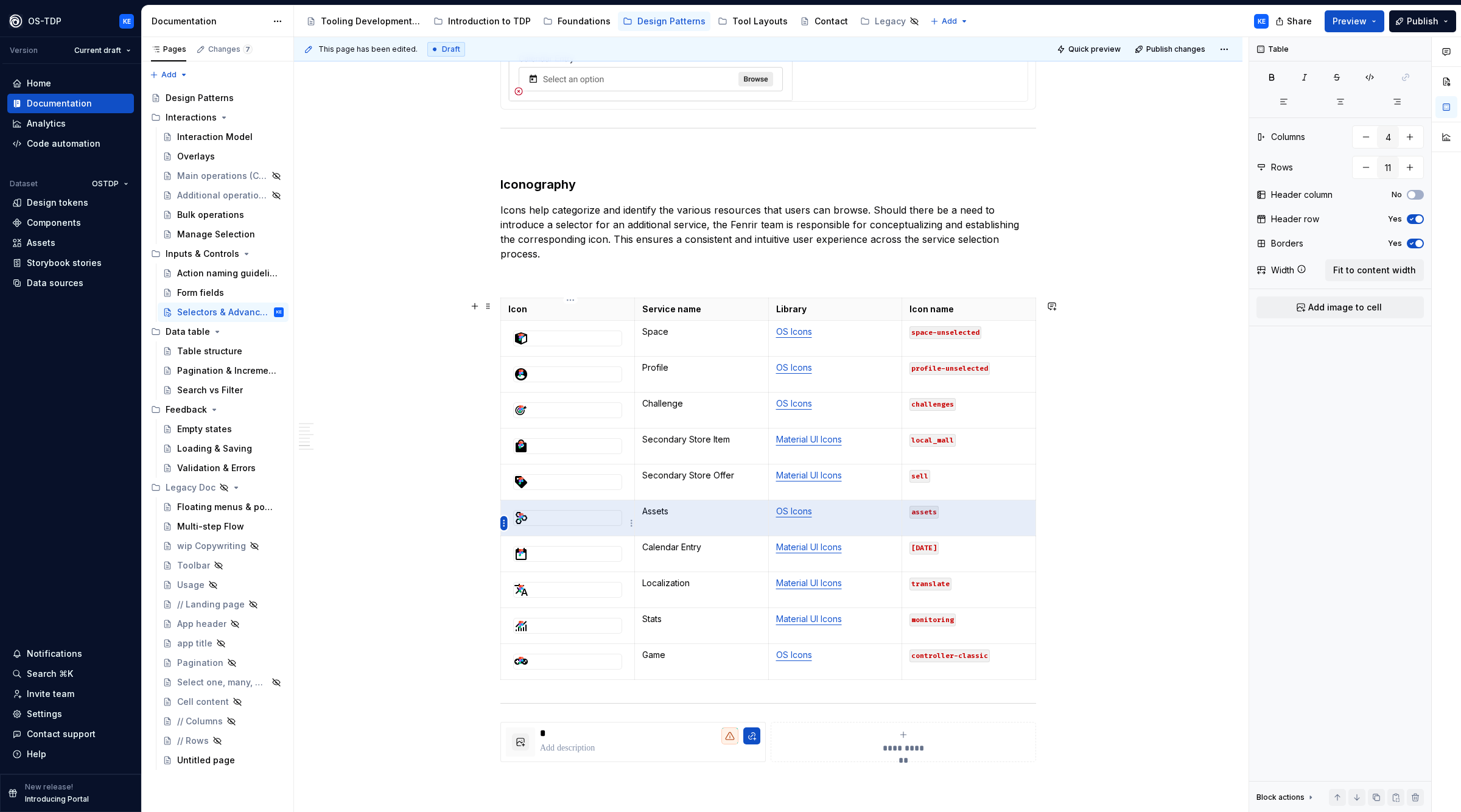
click at [505, 523] on html "OS-TDP KE Version Current draft Home Documentation Analytics Code automation Da…" at bounding box center [730, 406] width 1461 height 812
click at [547, 587] on div "Move row up" at bounding box center [562, 584] width 79 height 12
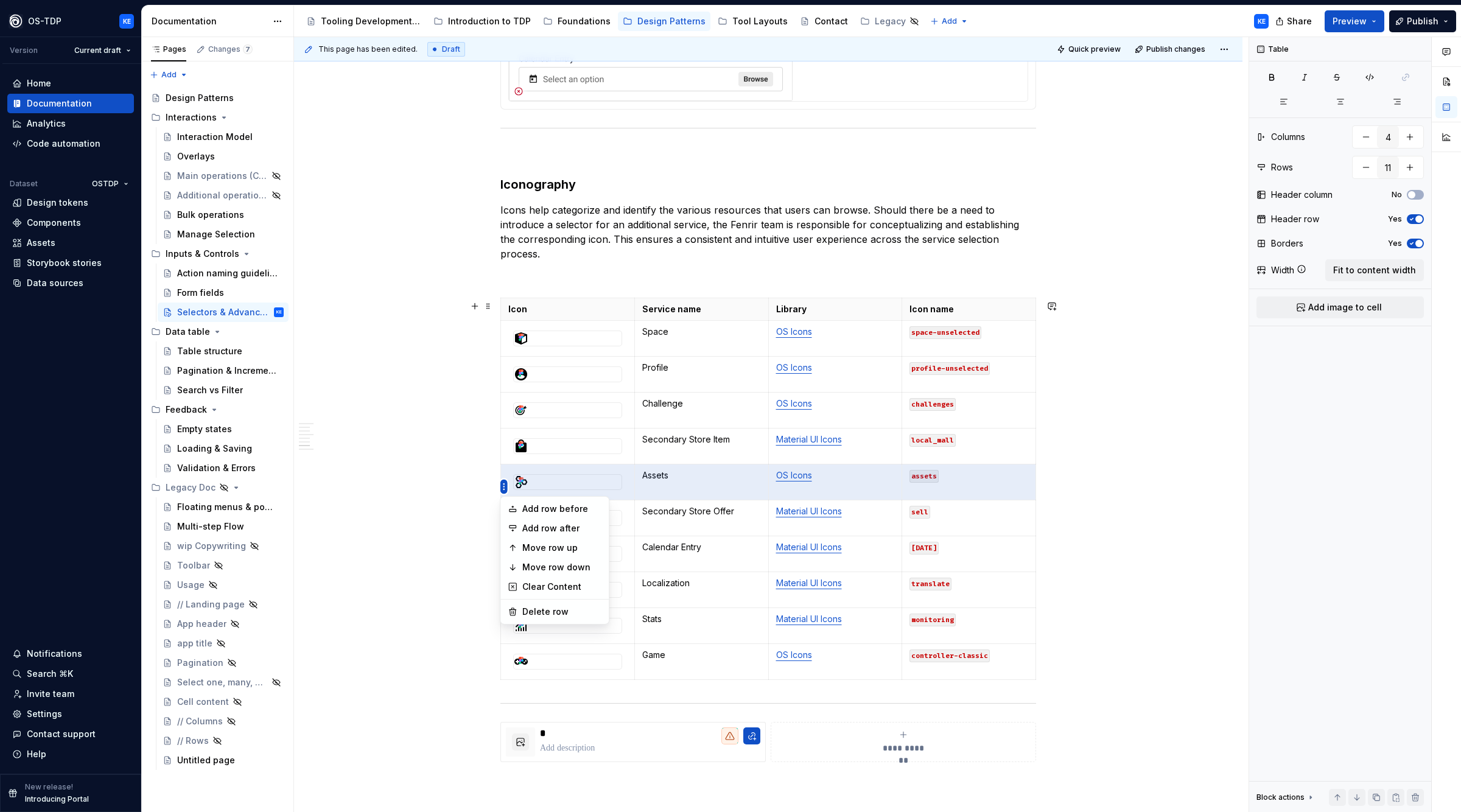
click at [505, 489] on html "OS-TDP KE Version Current draft Home Documentation Analytics Code automation Da…" at bounding box center [730, 406] width 1461 height 812
click at [529, 553] on div "Move row up" at bounding box center [562, 548] width 79 height 12
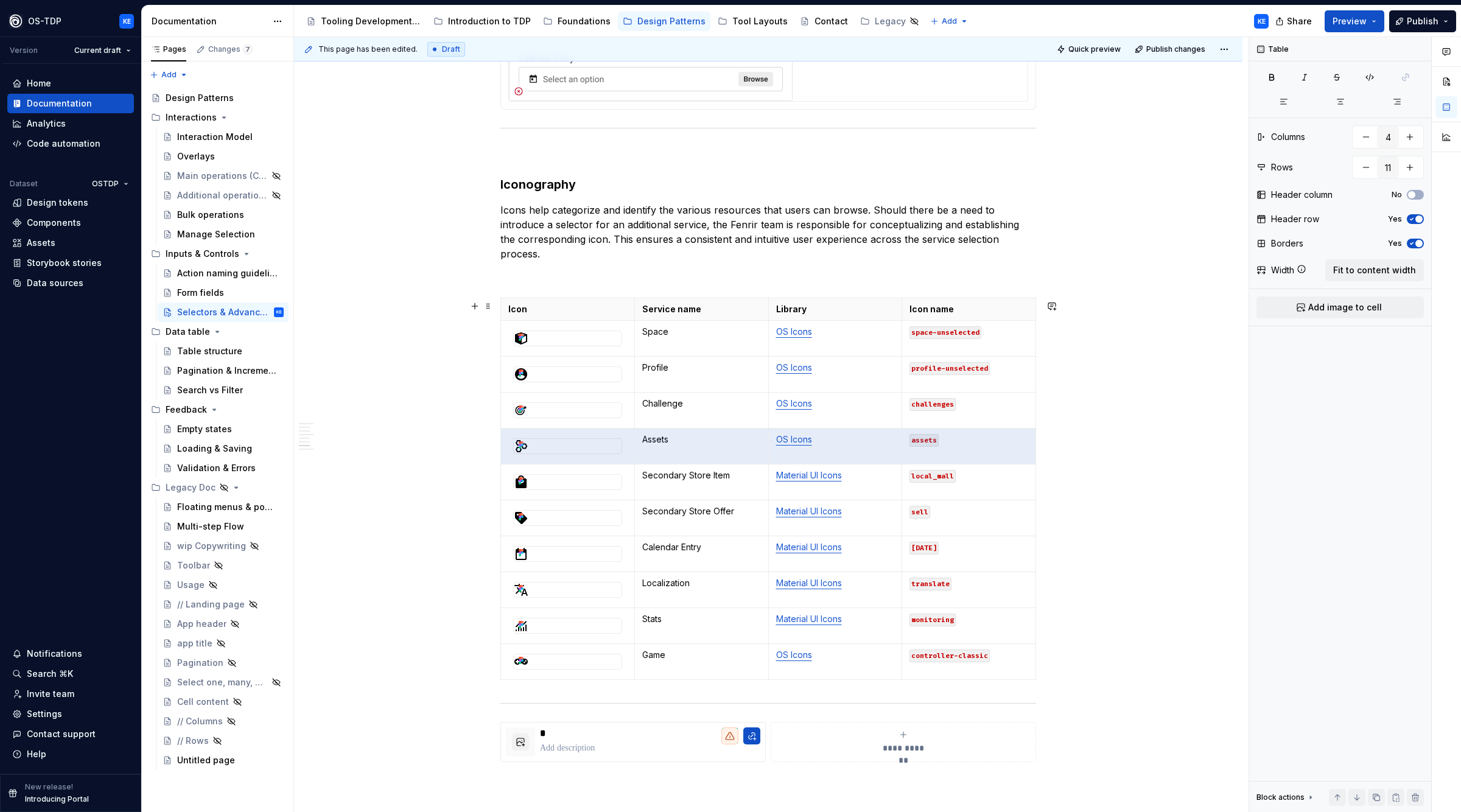
click at [503, 667] on div "**********" at bounding box center [768, 1] width 949 height 2595
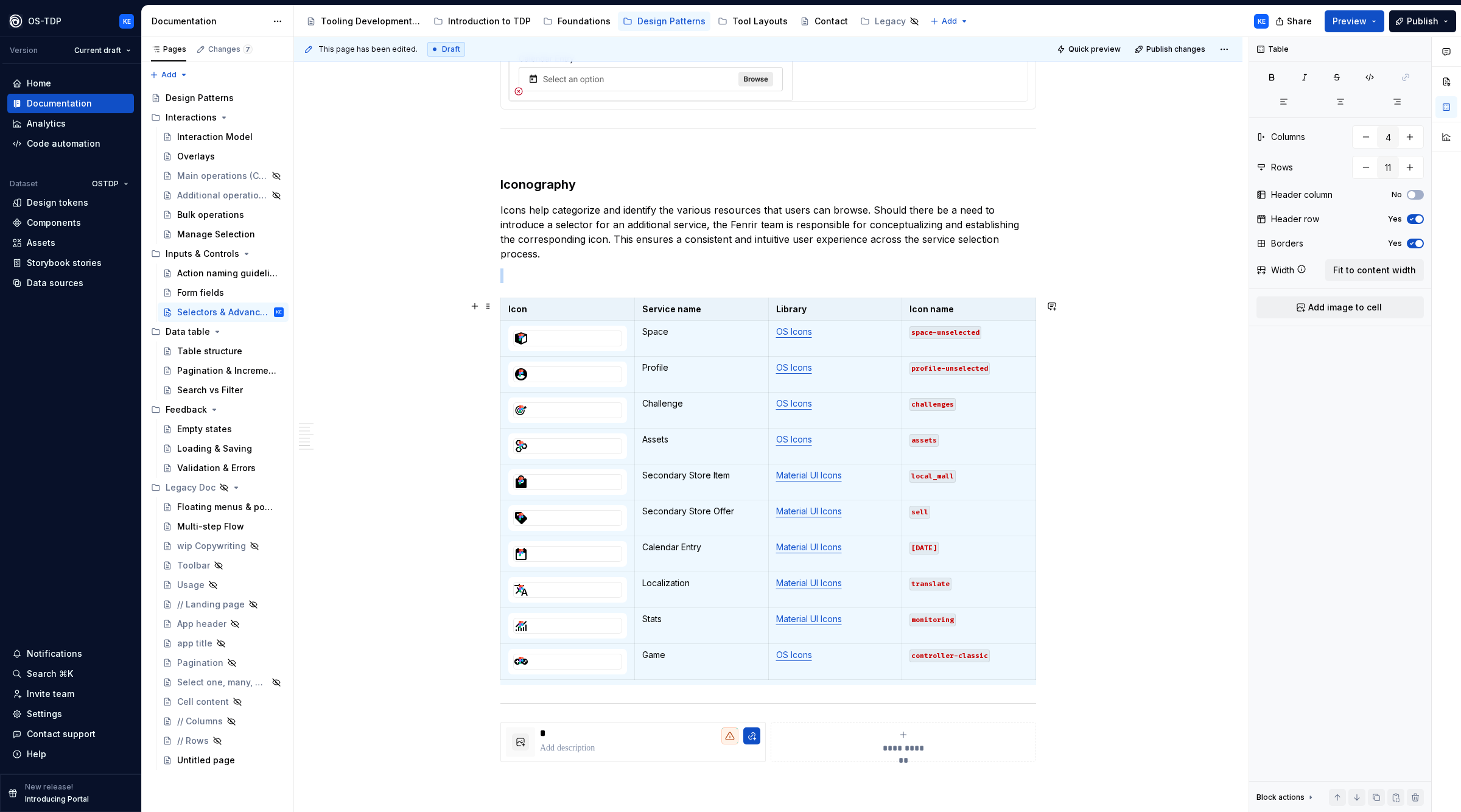
click at [478, 654] on div "**********" at bounding box center [768, 1] width 949 height 2595
click at [1110, 578] on div "**********" at bounding box center [768, 1] width 949 height 2595
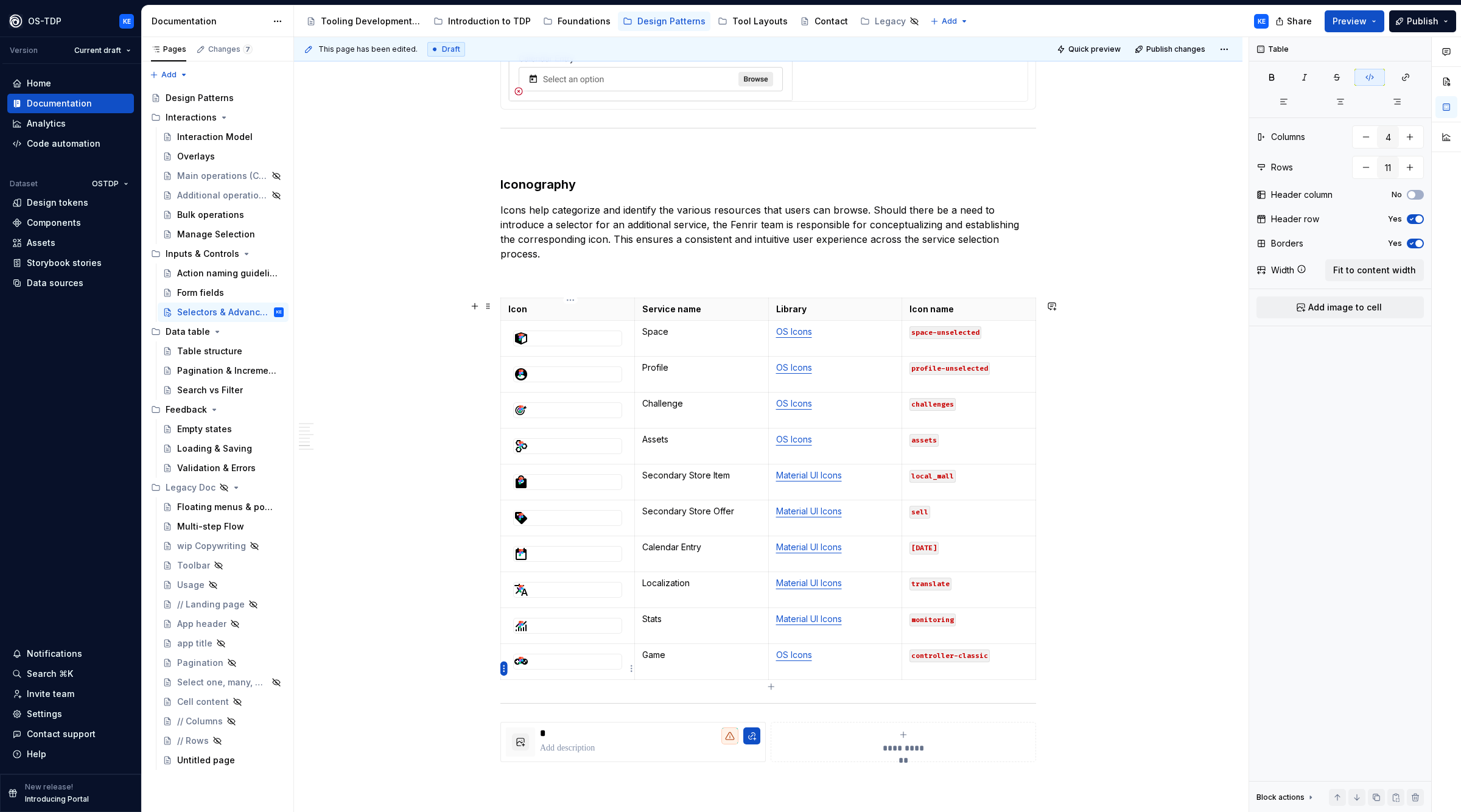
click at [506, 670] on html "OS-TDP KE Version Current draft Home Documentation Analytics Code automation Da…" at bounding box center [730, 406] width 1461 height 812
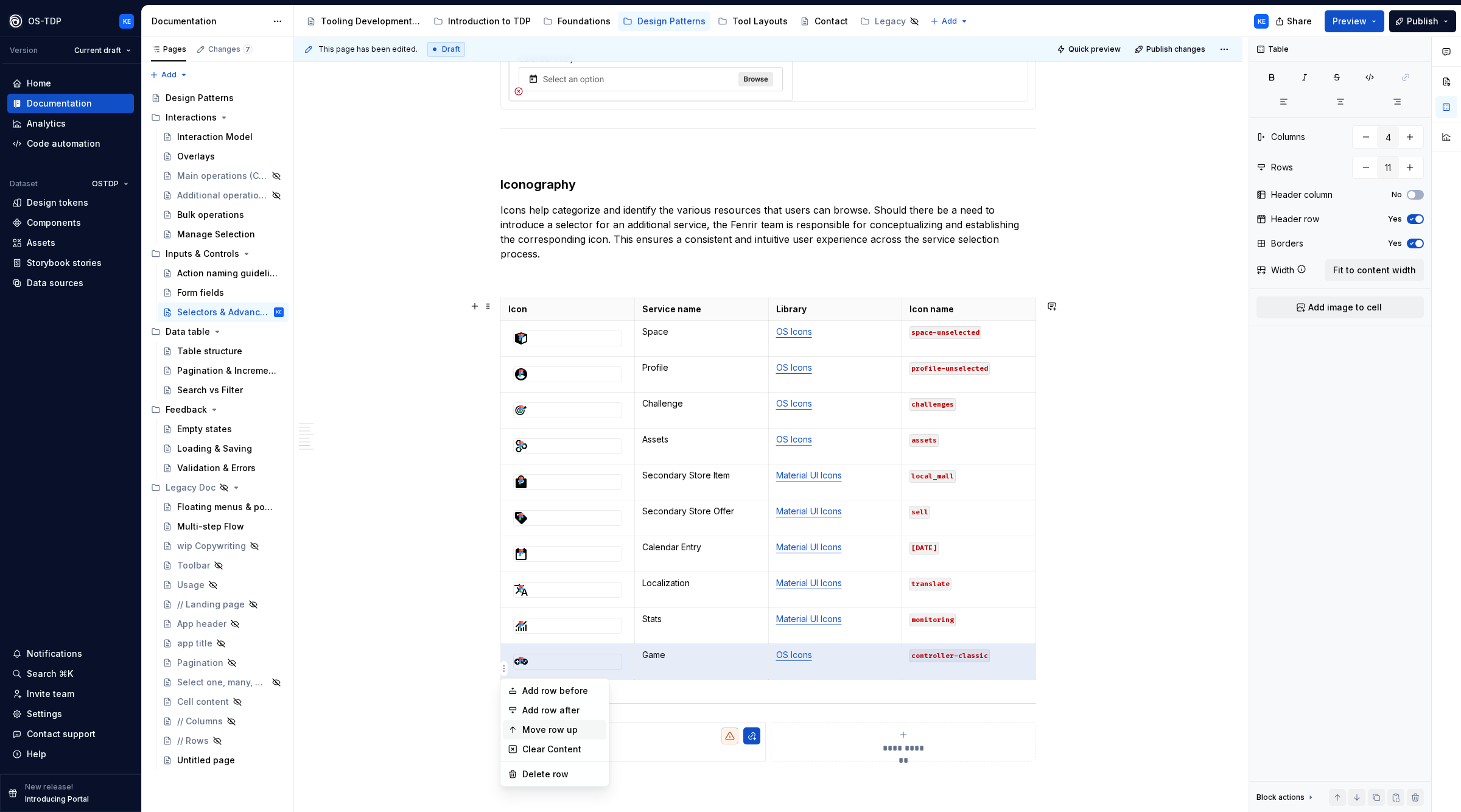
click at [579, 728] on div "Move row up" at bounding box center [562, 730] width 79 height 12
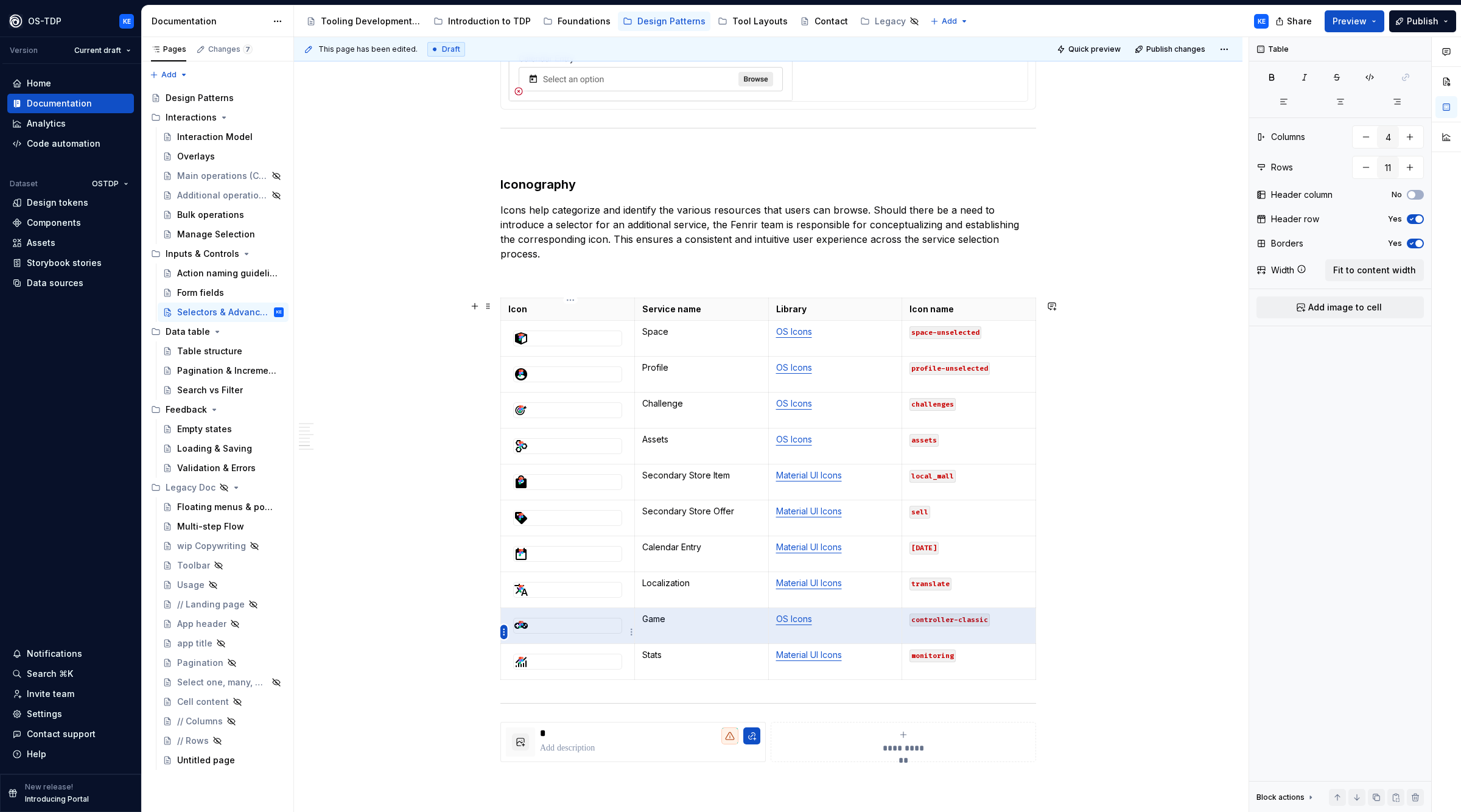
click at [502, 633] on html "OS-TDP KE Version Current draft Home Documentation Analytics Code automation Da…" at bounding box center [730, 406] width 1461 height 812
click at [553, 694] on div "Move row up" at bounding box center [562, 694] width 79 height 12
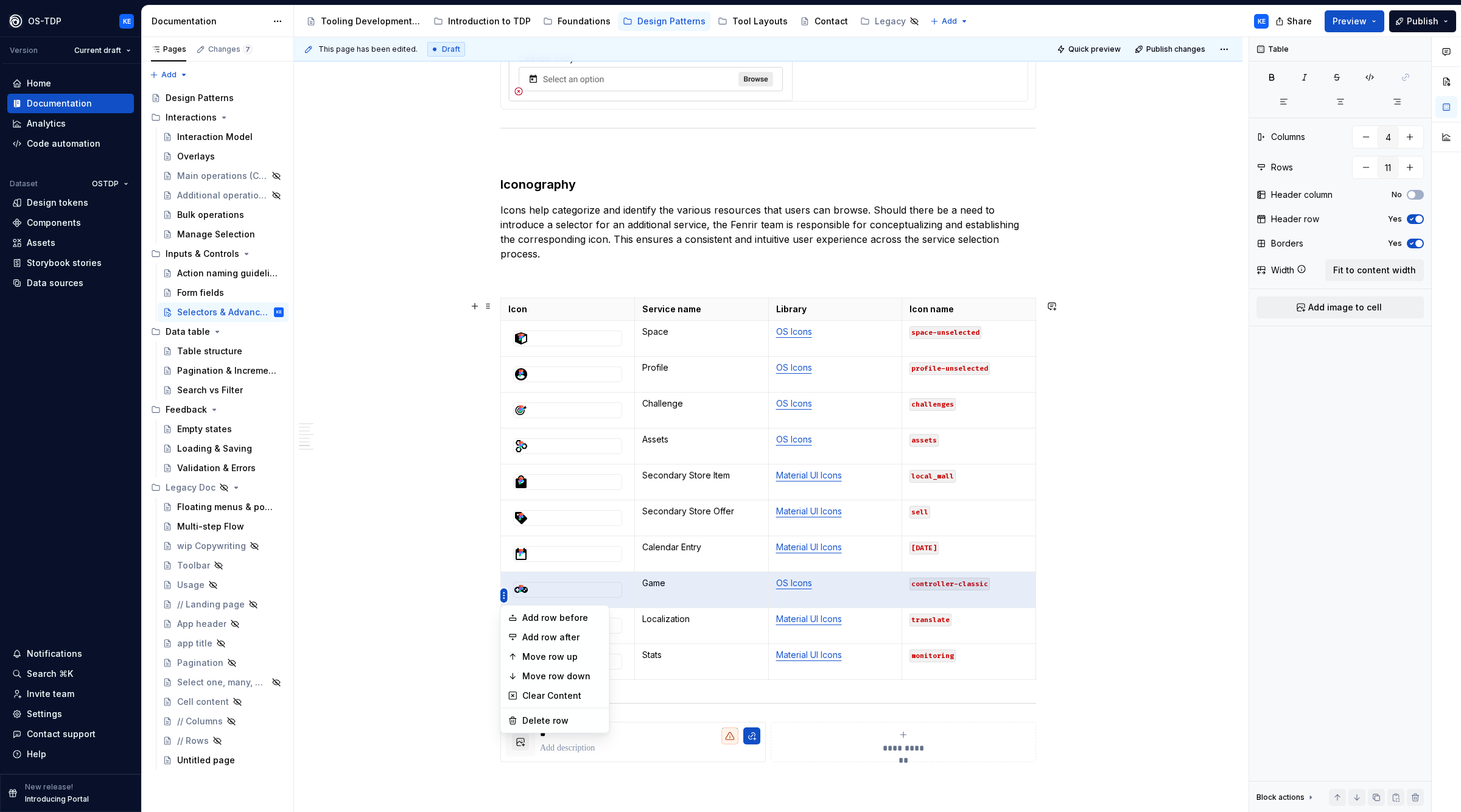
click at [502, 596] on html "OS-TDP KE Version Current draft Home Documentation Analytics Code automation Da…" at bounding box center [730, 406] width 1461 height 812
click at [537, 660] on div "Move row up" at bounding box center [562, 657] width 79 height 12
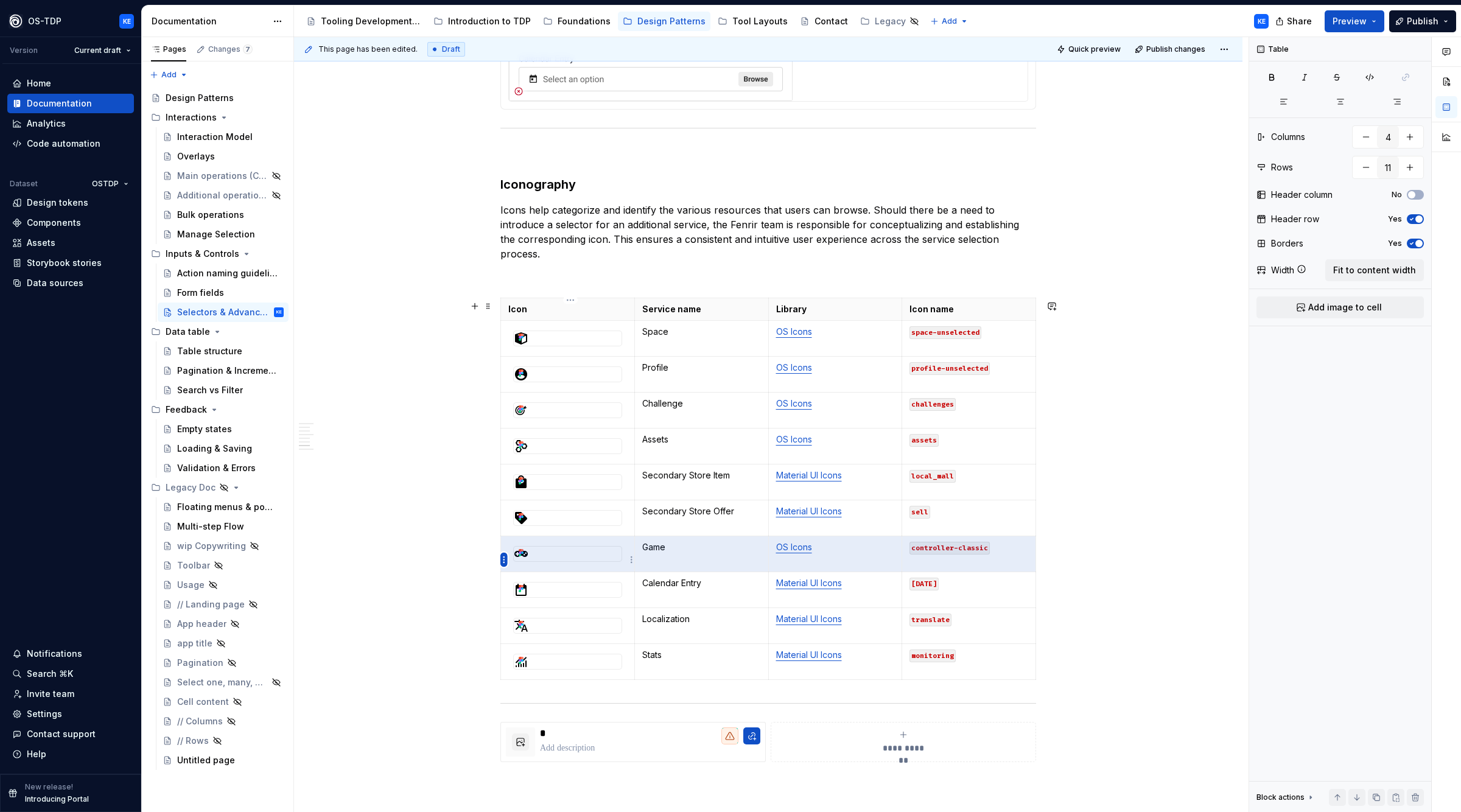
click at [503, 561] on html "OS-TDP KE Version Current draft Home Documentation Analytics Code automation Da…" at bounding box center [730, 406] width 1461 height 812
click at [581, 622] on div "Move row up" at bounding box center [562, 621] width 79 height 12
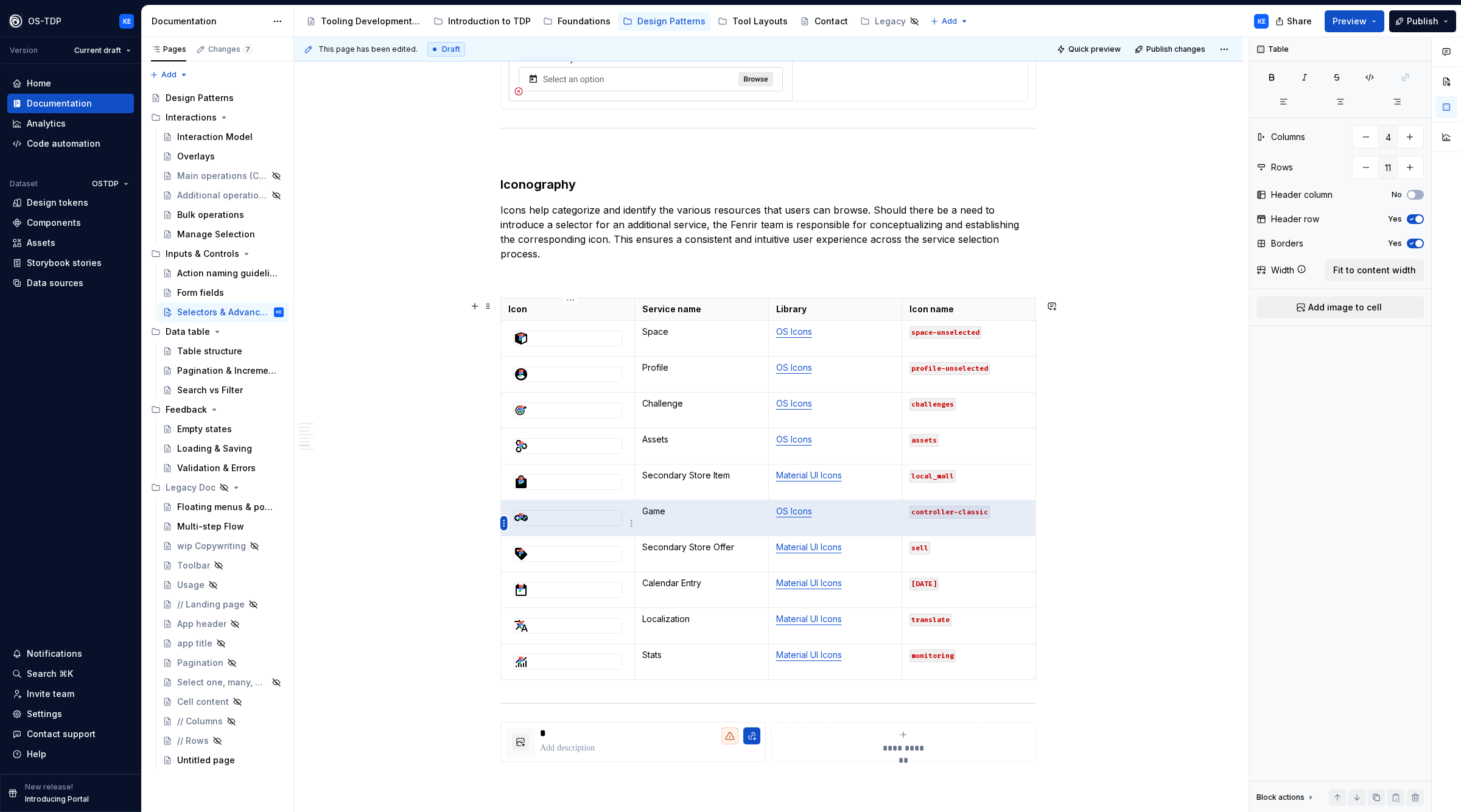
click at [504, 526] on html "OS-TDP KE Version Current draft Home Documentation Analytics Code automation Da…" at bounding box center [730, 406] width 1461 height 812
click at [521, 587] on div "Move row up" at bounding box center [555, 584] width 104 height 19
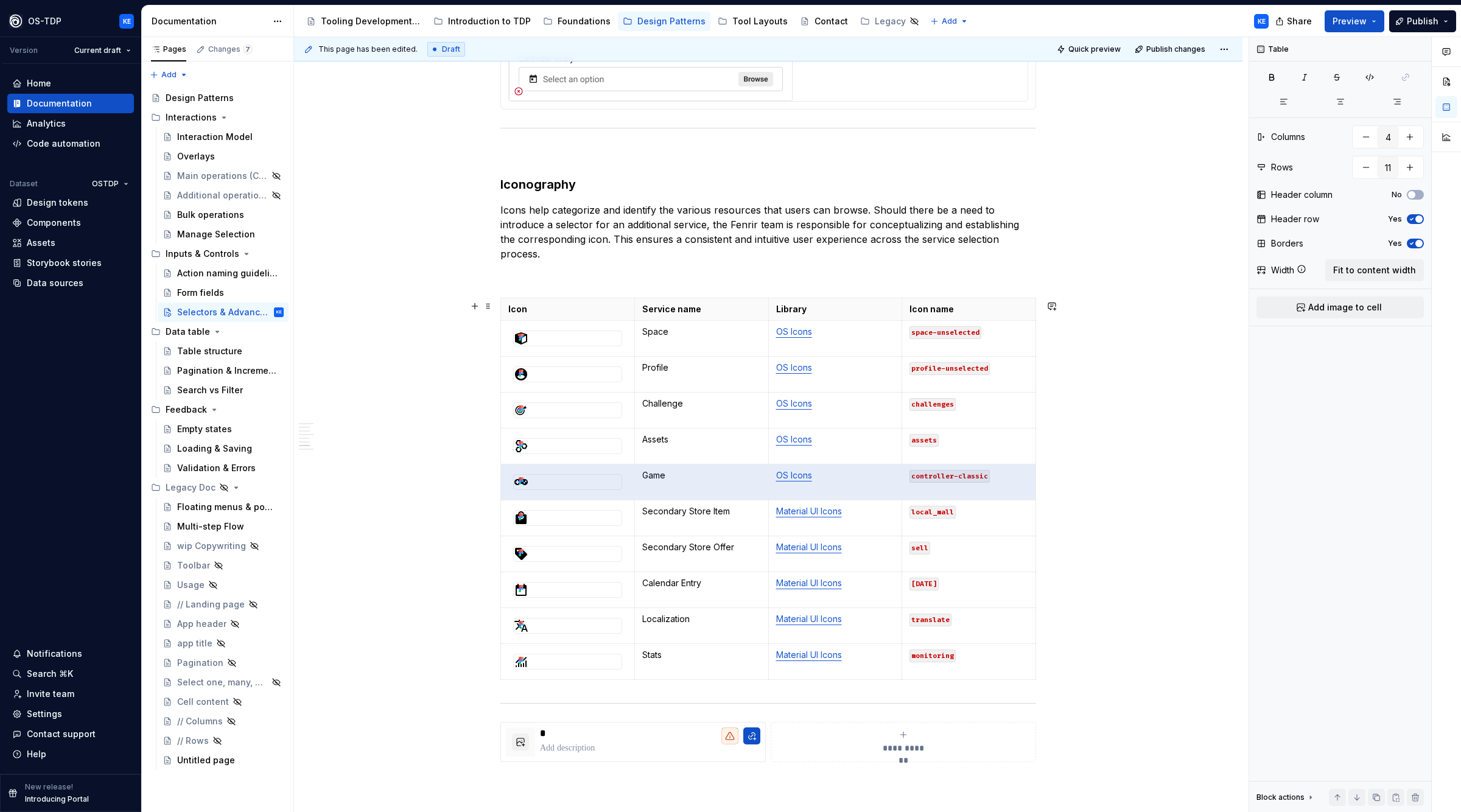
click at [1146, 481] on div "**********" at bounding box center [768, 1] width 949 height 2595
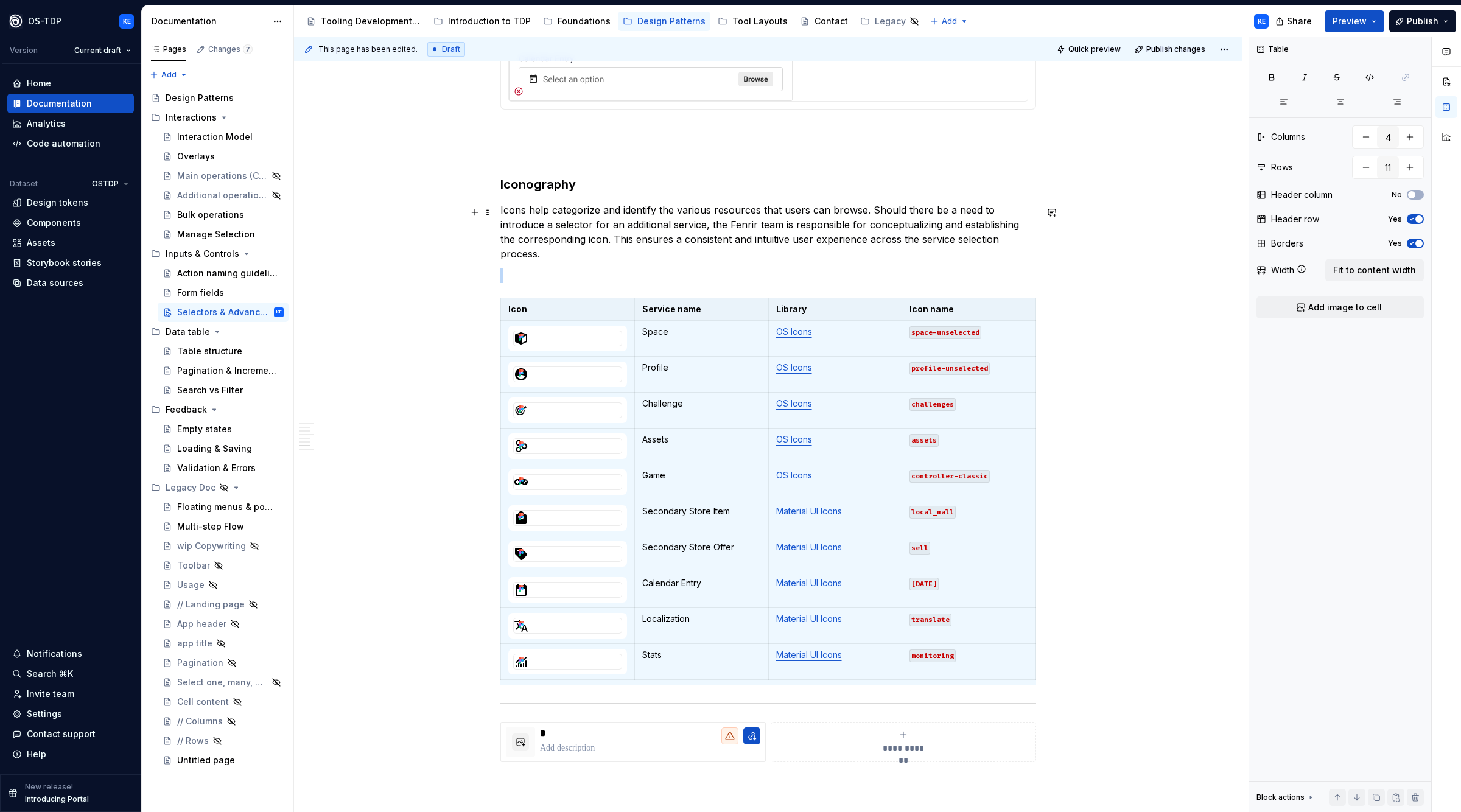
click at [1057, 238] on div "**********" at bounding box center [768, 1] width 949 height 2595
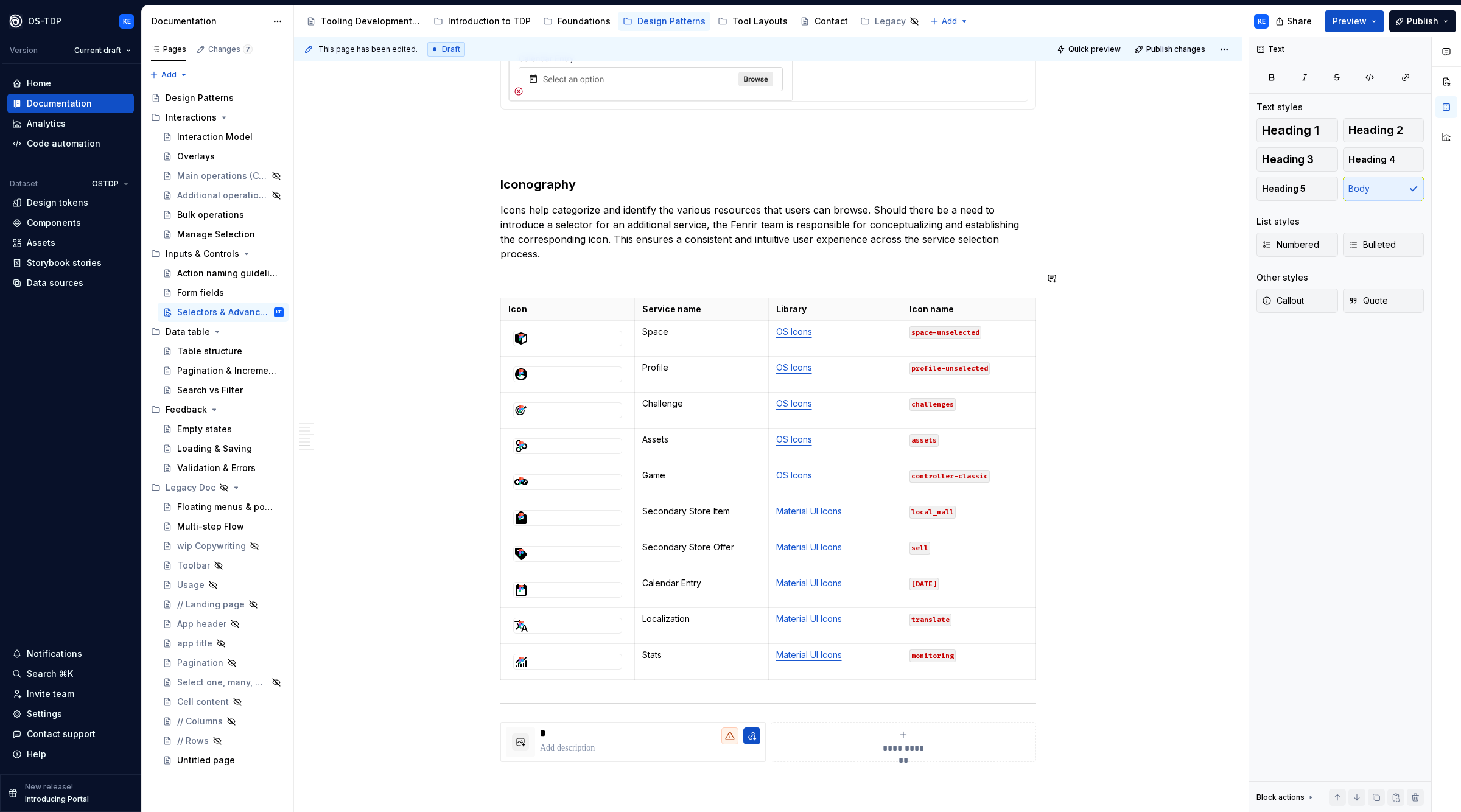
click at [645, 261] on p "Icons help categorize and identify the various resources that users can browse.…" at bounding box center [769, 232] width 536 height 58
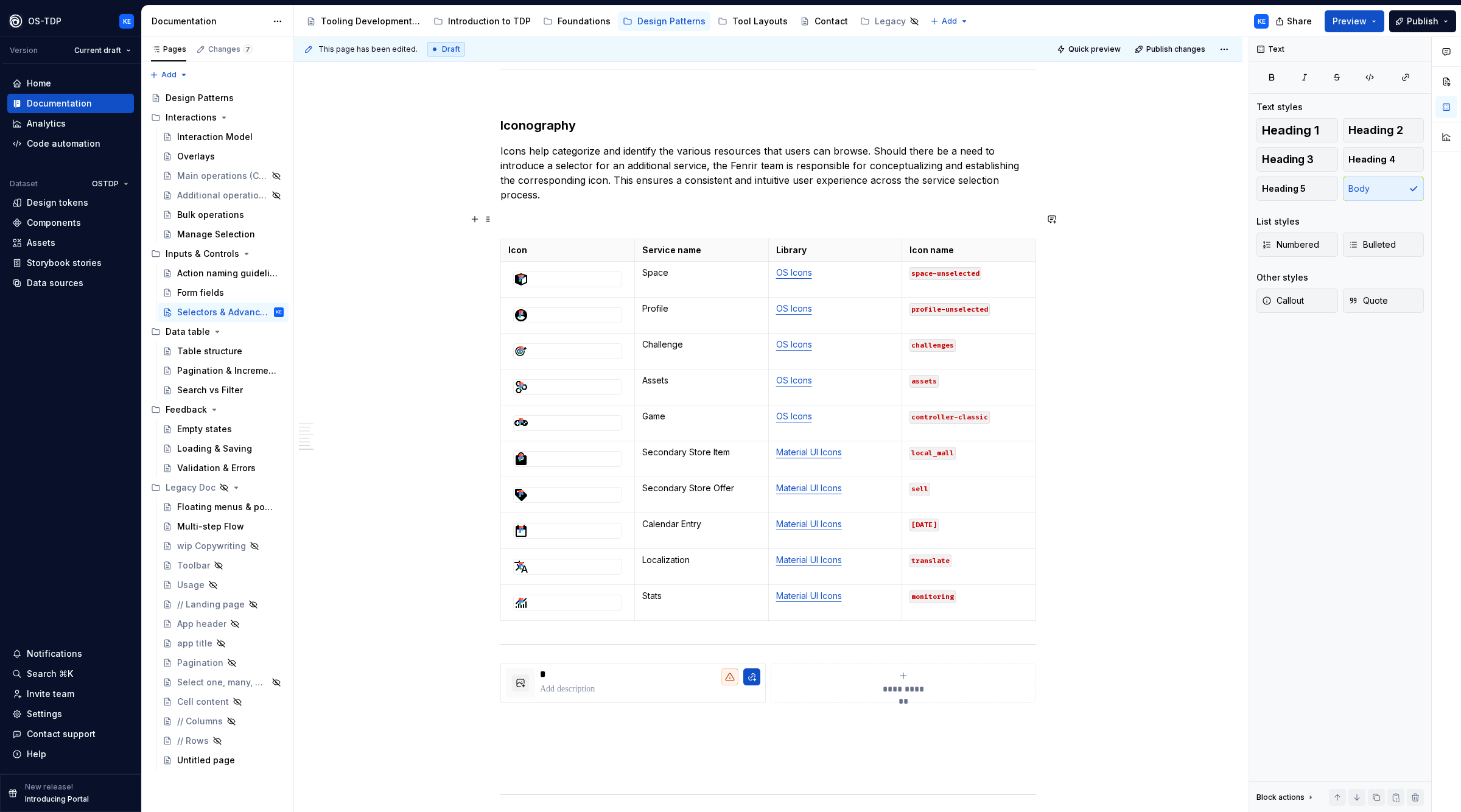
scroll to position [1606, 0]
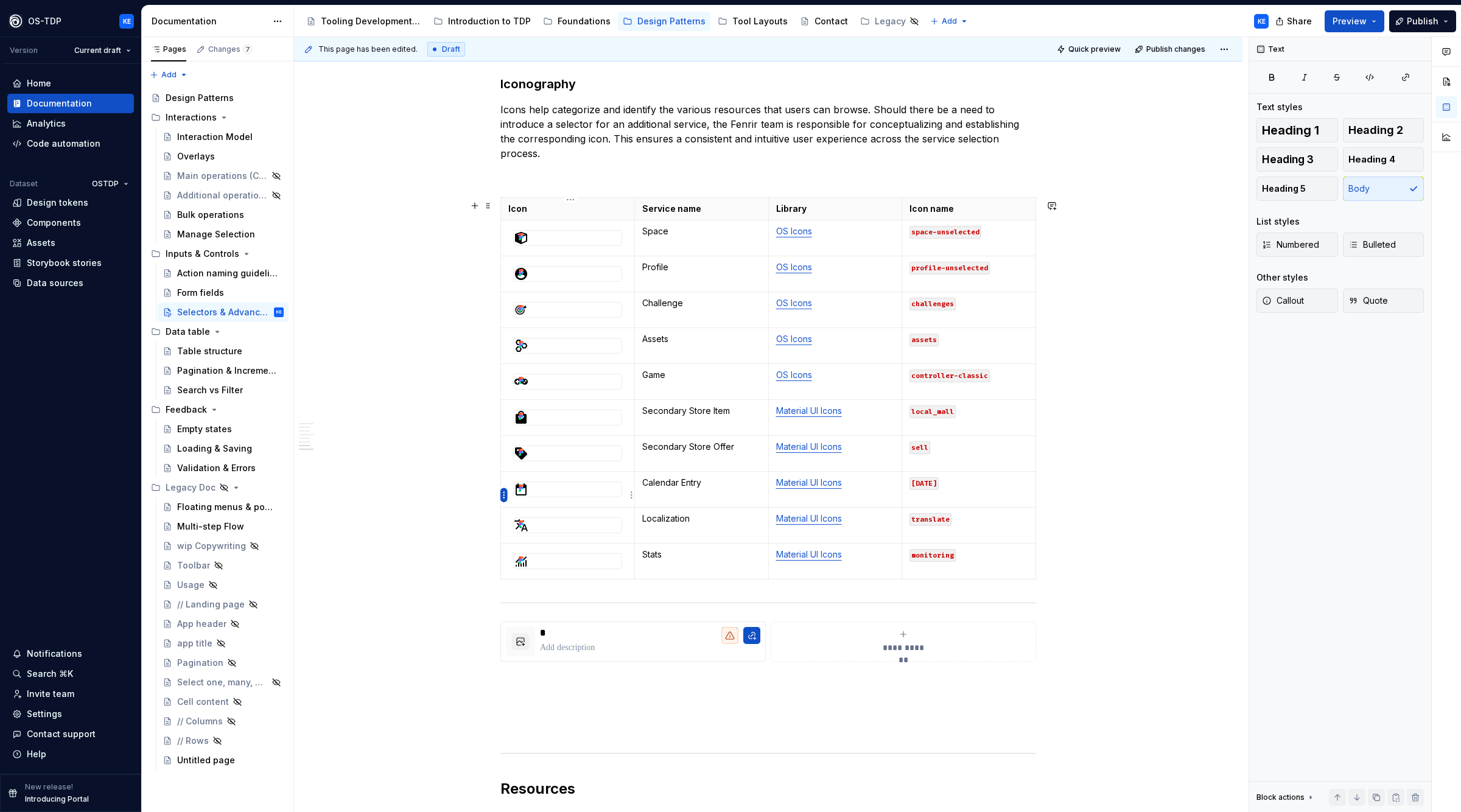
click at [501, 495] on html "OS-TDP KE Version Current draft Home Documentation Analytics Code automation Da…" at bounding box center [730, 406] width 1461 height 812
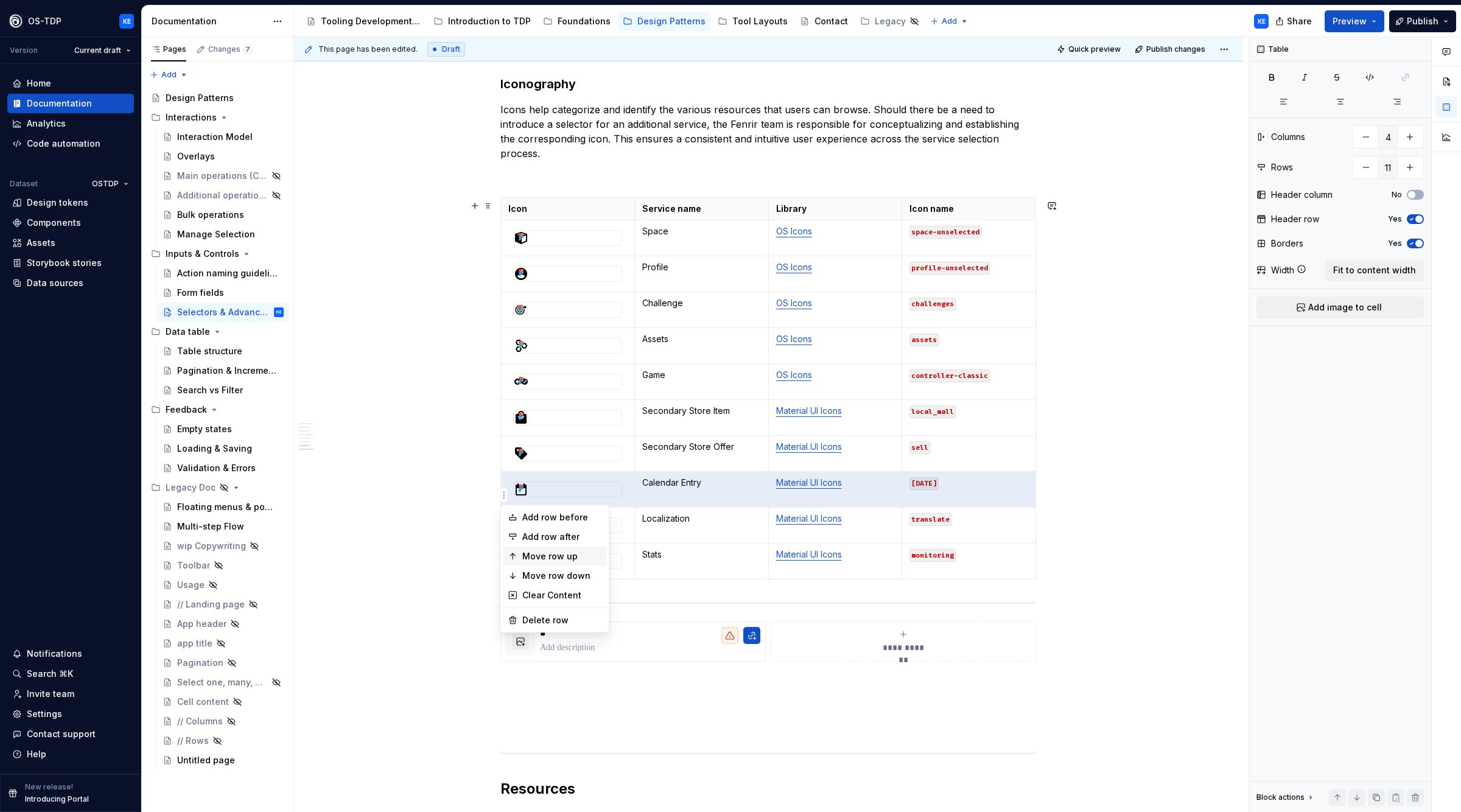
click at [542, 550] on div "Move row up" at bounding box center [555, 556] width 104 height 19
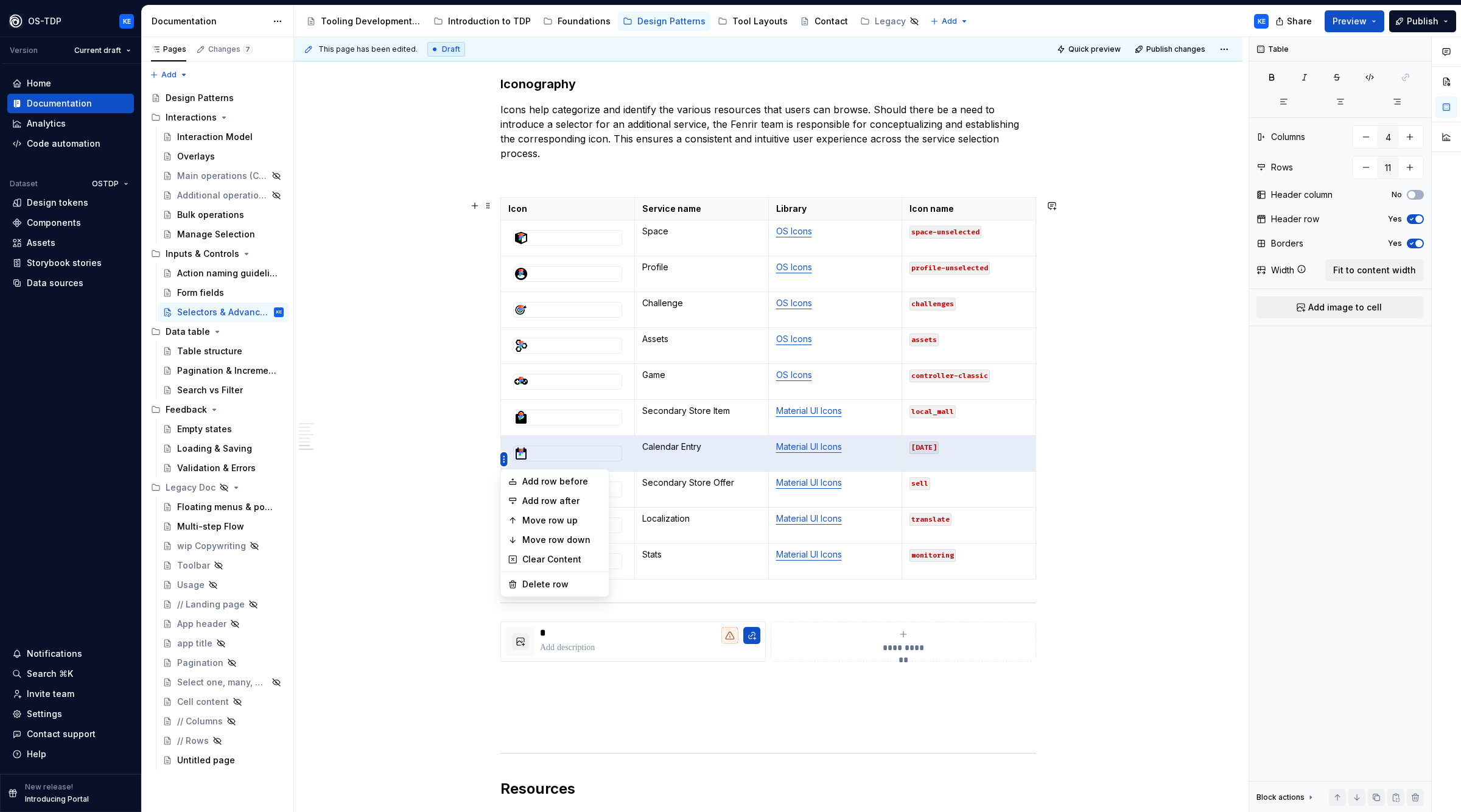
click at [506, 457] on html "OS-TDP KE Version Current draft Home Documentation Analytics Code automation Da…" at bounding box center [730, 406] width 1461 height 812
click at [539, 521] on div "Move row up" at bounding box center [562, 520] width 79 height 12
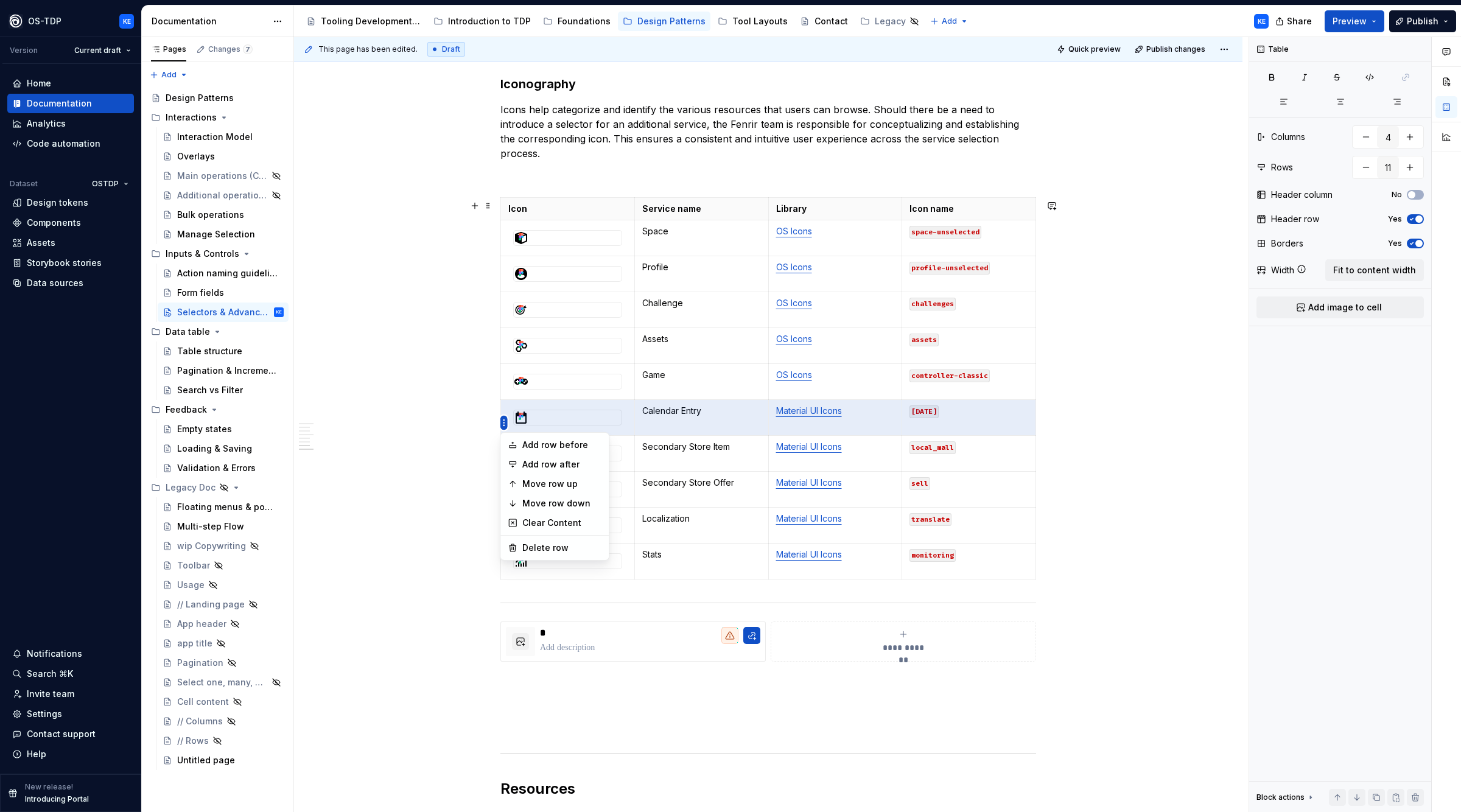
click at [503, 429] on html "OS-TDP KE Version Current draft Home Documentation Analytics Code automation Da…" at bounding box center [730, 406] width 1461 height 812
click at [534, 486] on div "Move row up" at bounding box center [562, 484] width 79 height 12
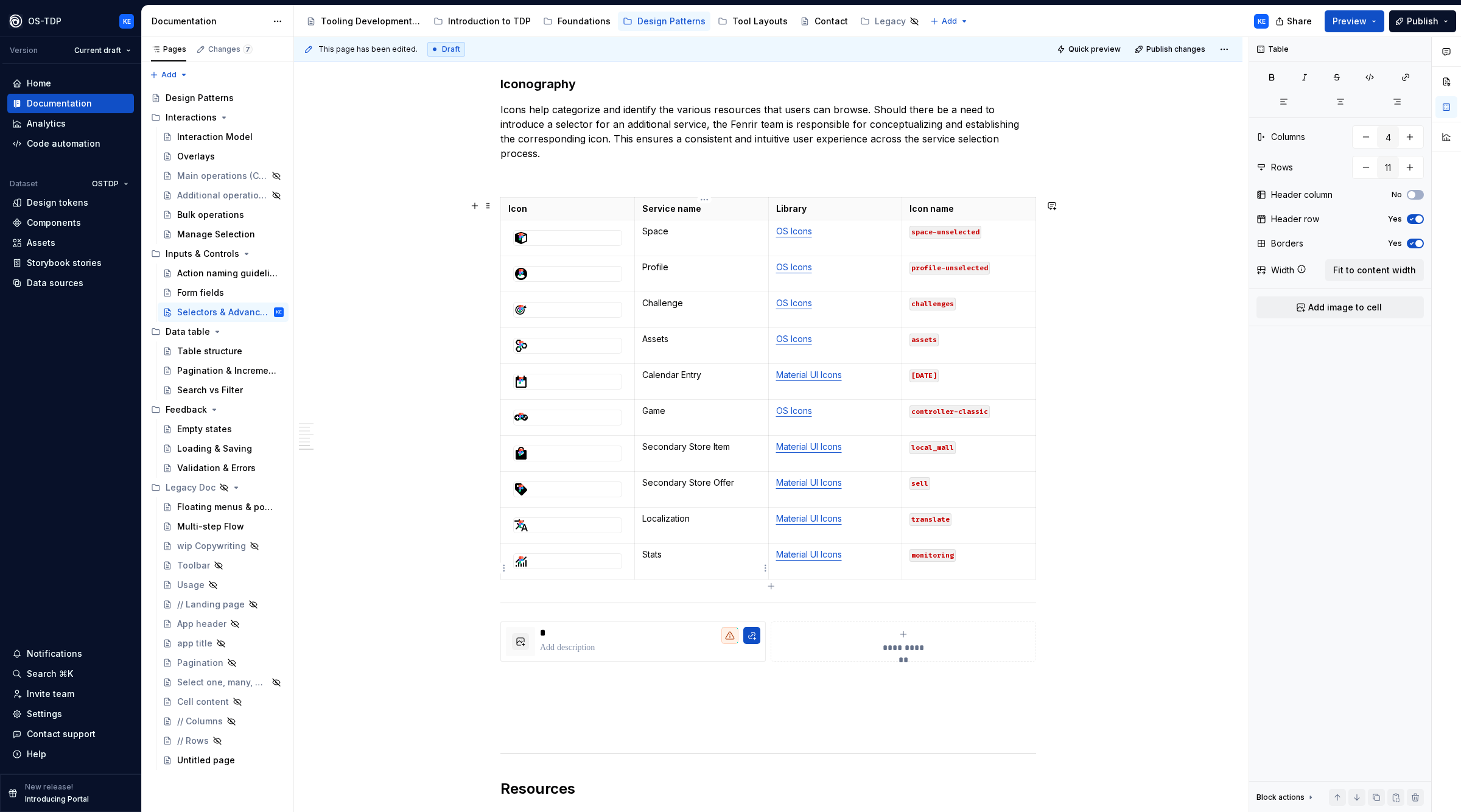
click at [666, 561] on p "Stats" at bounding box center [701, 555] width 118 height 12
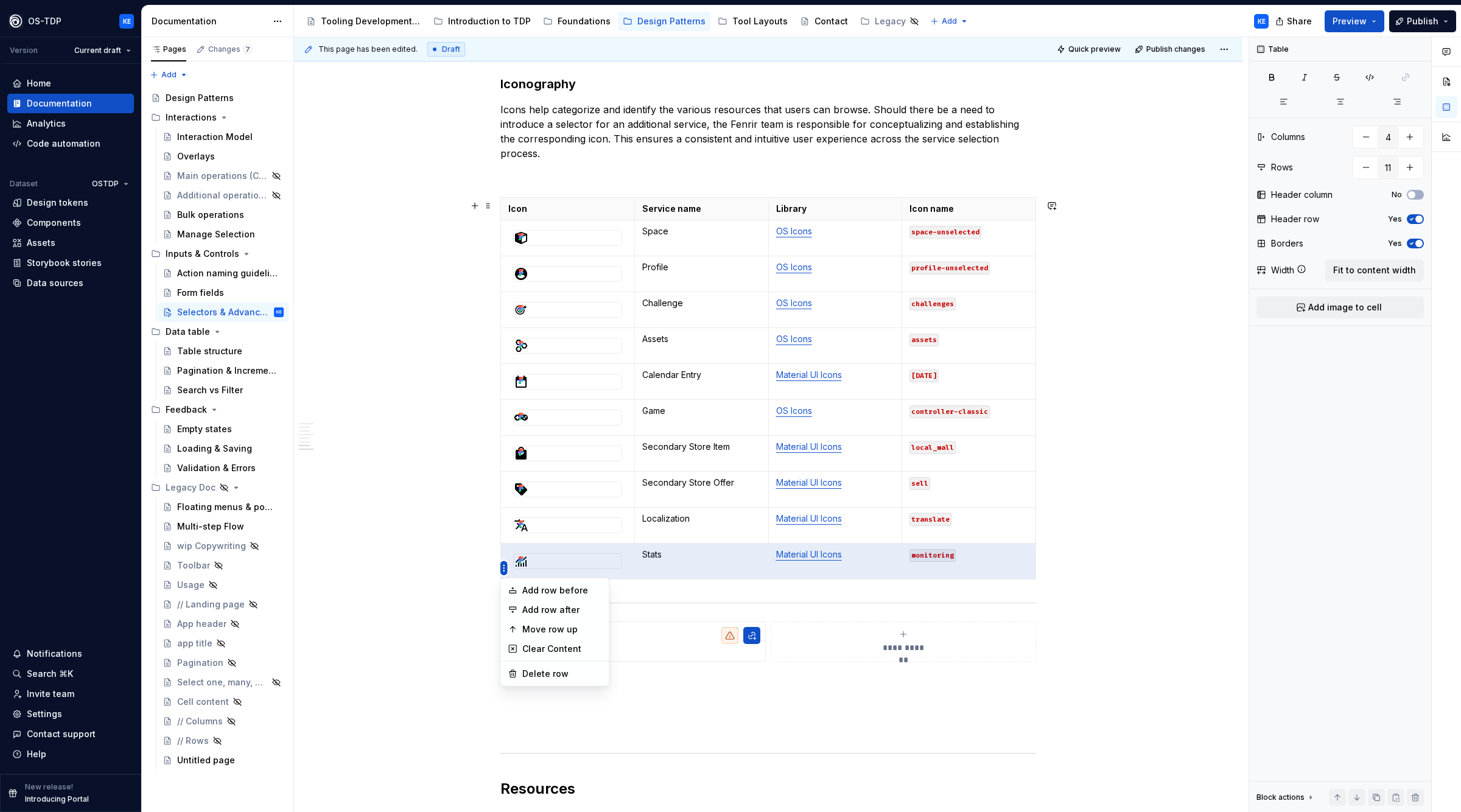
click at [503, 566] on html "OS-TDP KE Version Current draft Home Documentation Analytics Code automation Da…" at bounding box center [730, 406] width 1461 height 812
click at [570, 625] on div "Move row up" at bounding box center [562, 630] width 79 height 12
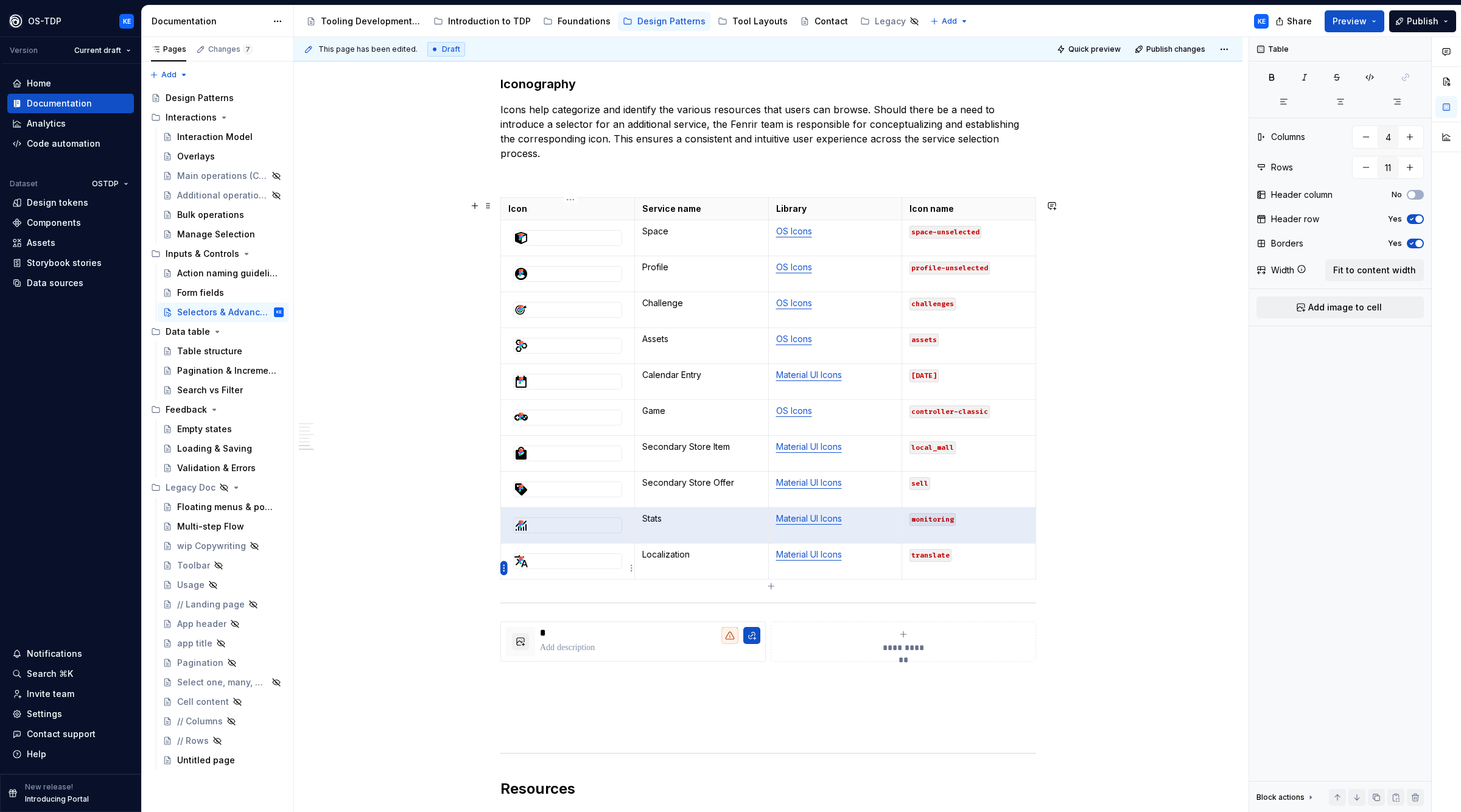
click at [503, 569] on html "OS-TDP KE Version Current draft Home Documentation Analytics Code automation Da…" at bounding box center [730, 406] width 1461 height 812
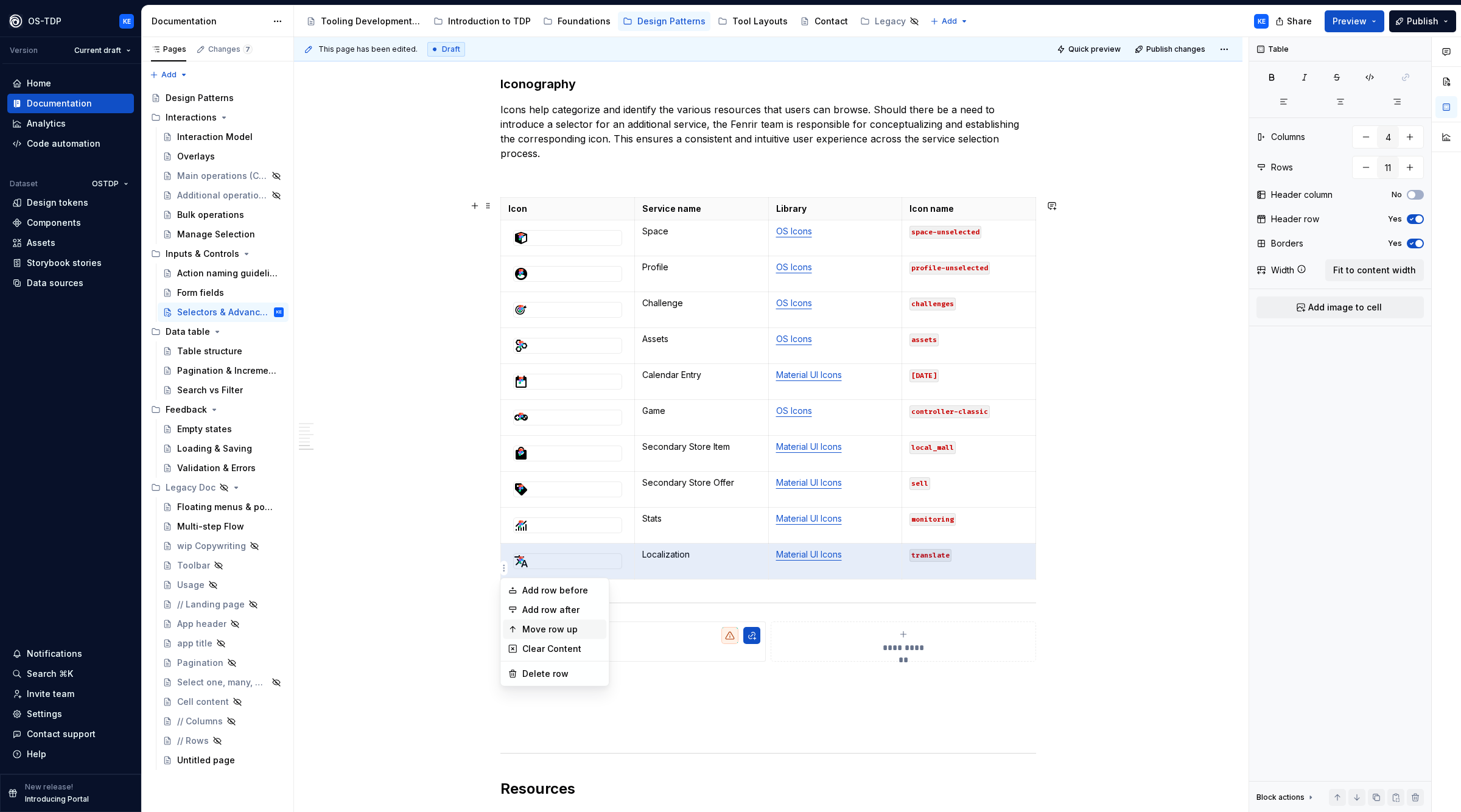
drag, startPoint x: 541, startPoint y: 607, endPoint x: 545, endPoint y: 623, distance: 16.5
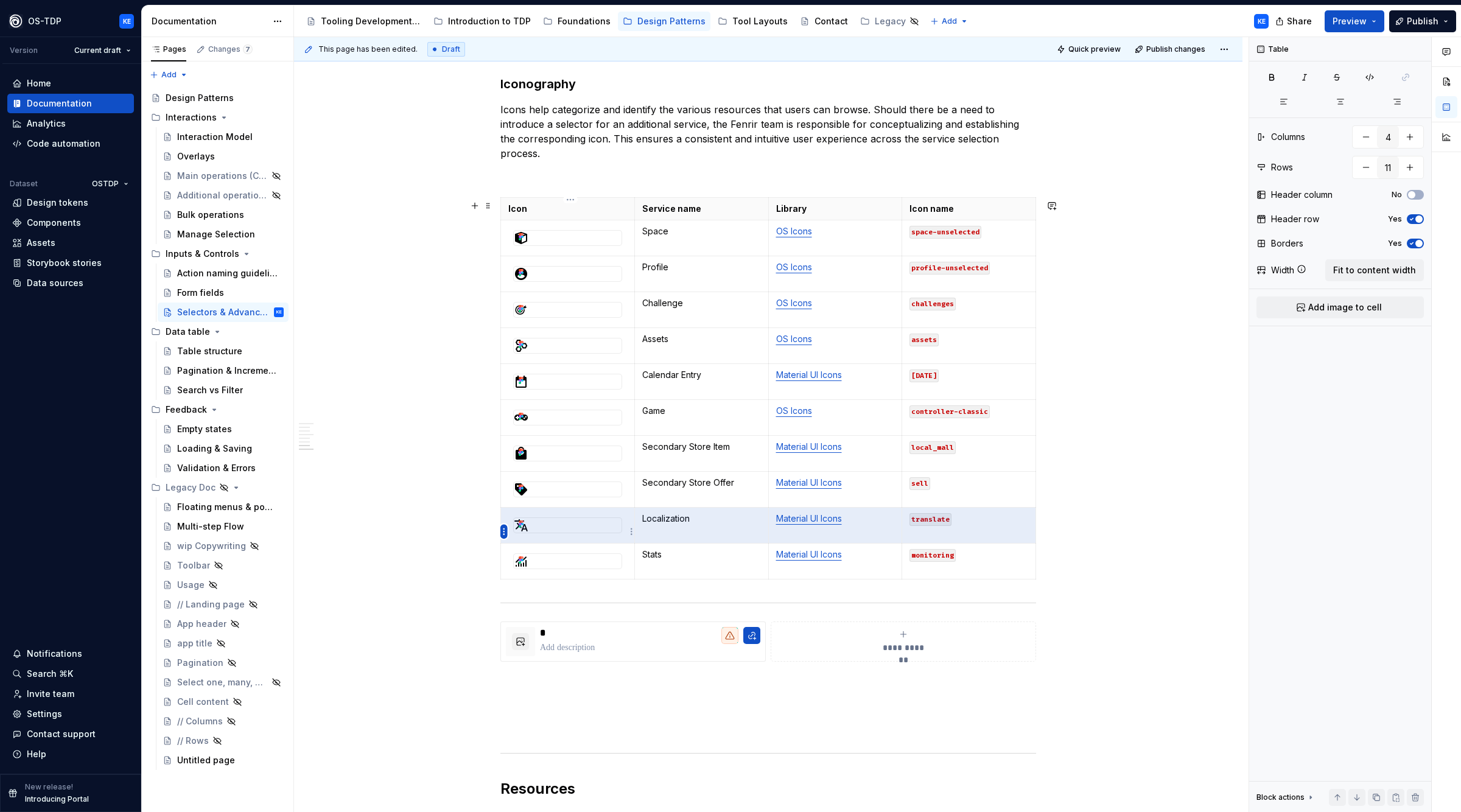
click at [500, 533] on html "OS-TDP KE Version Current draft Home Documentation Analytics Code automation Da…" at bounding box center [730, 406] width 1461 height 812
click at [579, 596] on div "Move row up" at bounding box center [562, 593] width 79 height 12
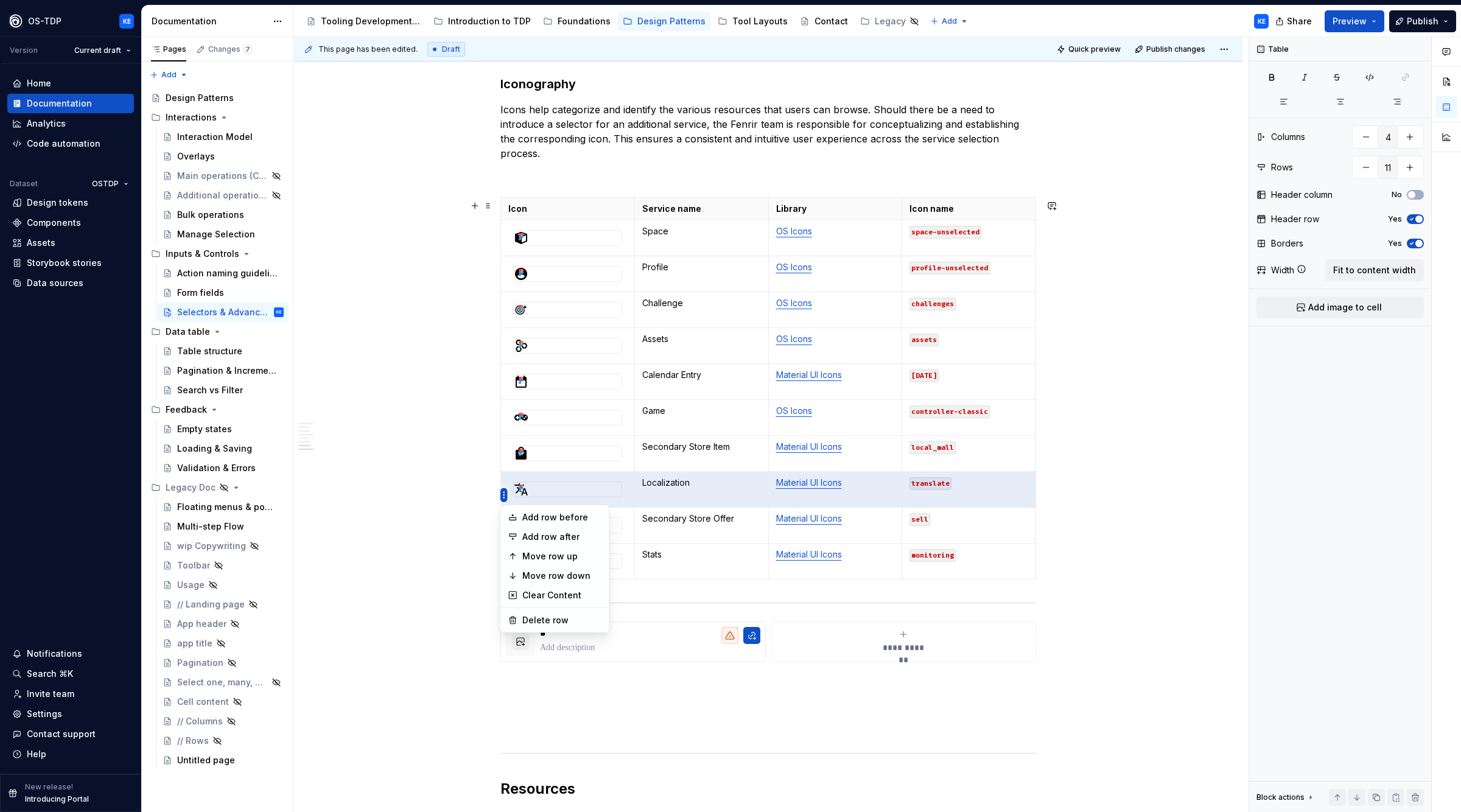
click at [502, 495] on html "OS-TDP KE Version Current draft Home Documentation Analytics Code automation Da…" at bounding box center [730, 406] width 1461 height 812
click at [571, 560] on div "Move row up" at bounding box center [562, 556] width 79 height 12
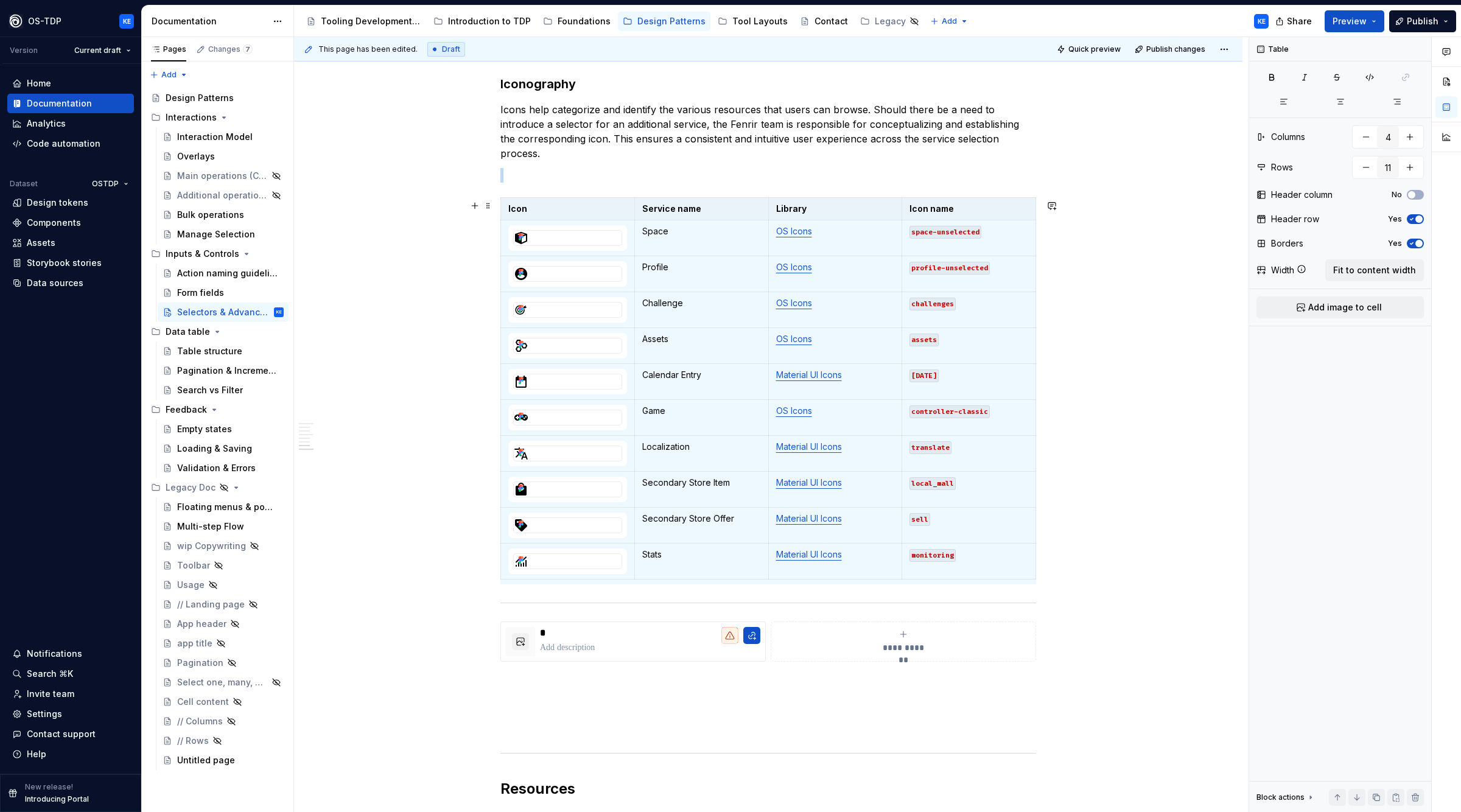
click at [630, 691] on p at bounding box center [769, 684] width 536 height 15
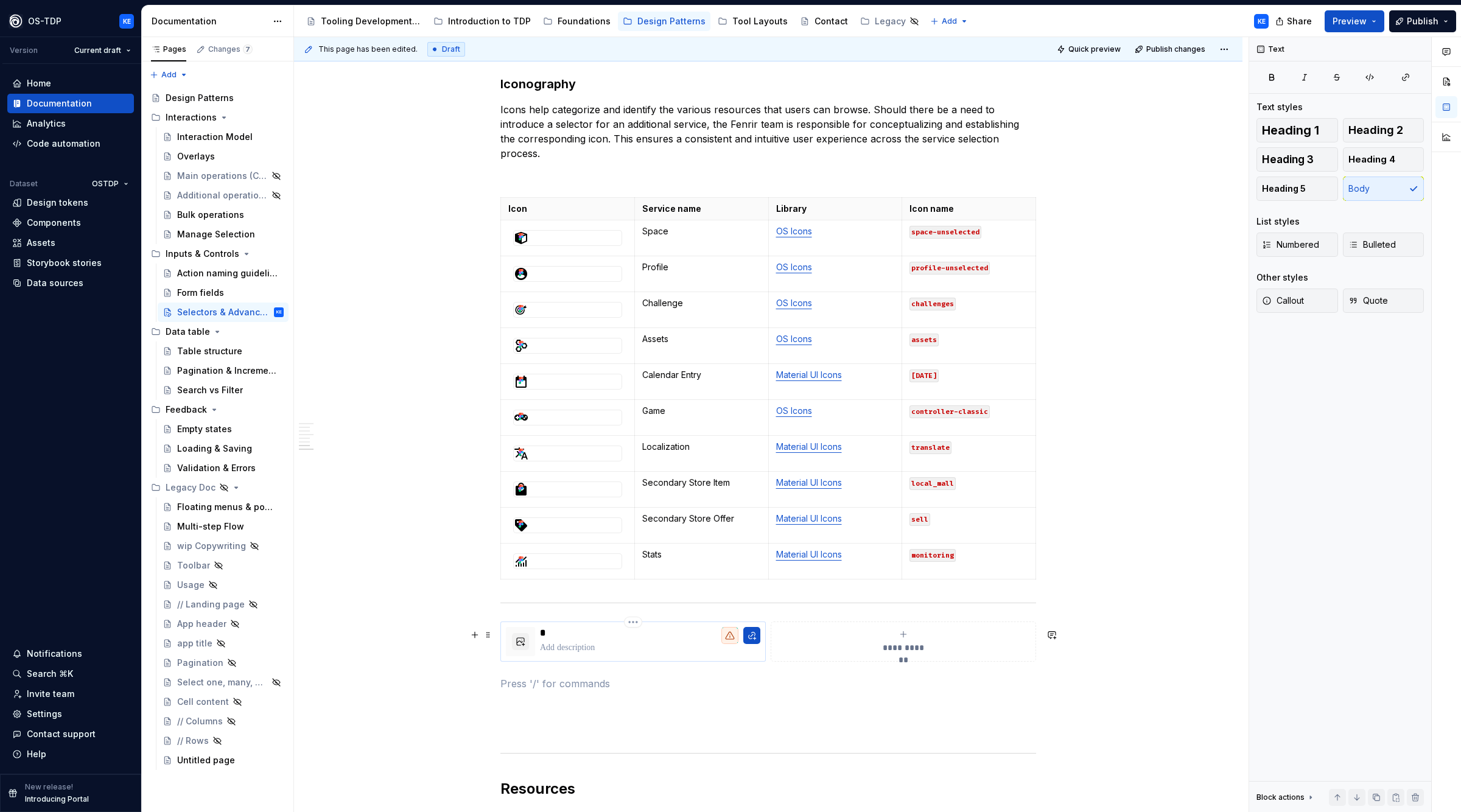
click at [577, 636] on p "*" at bounding box center [650, 633] width 220 height 12
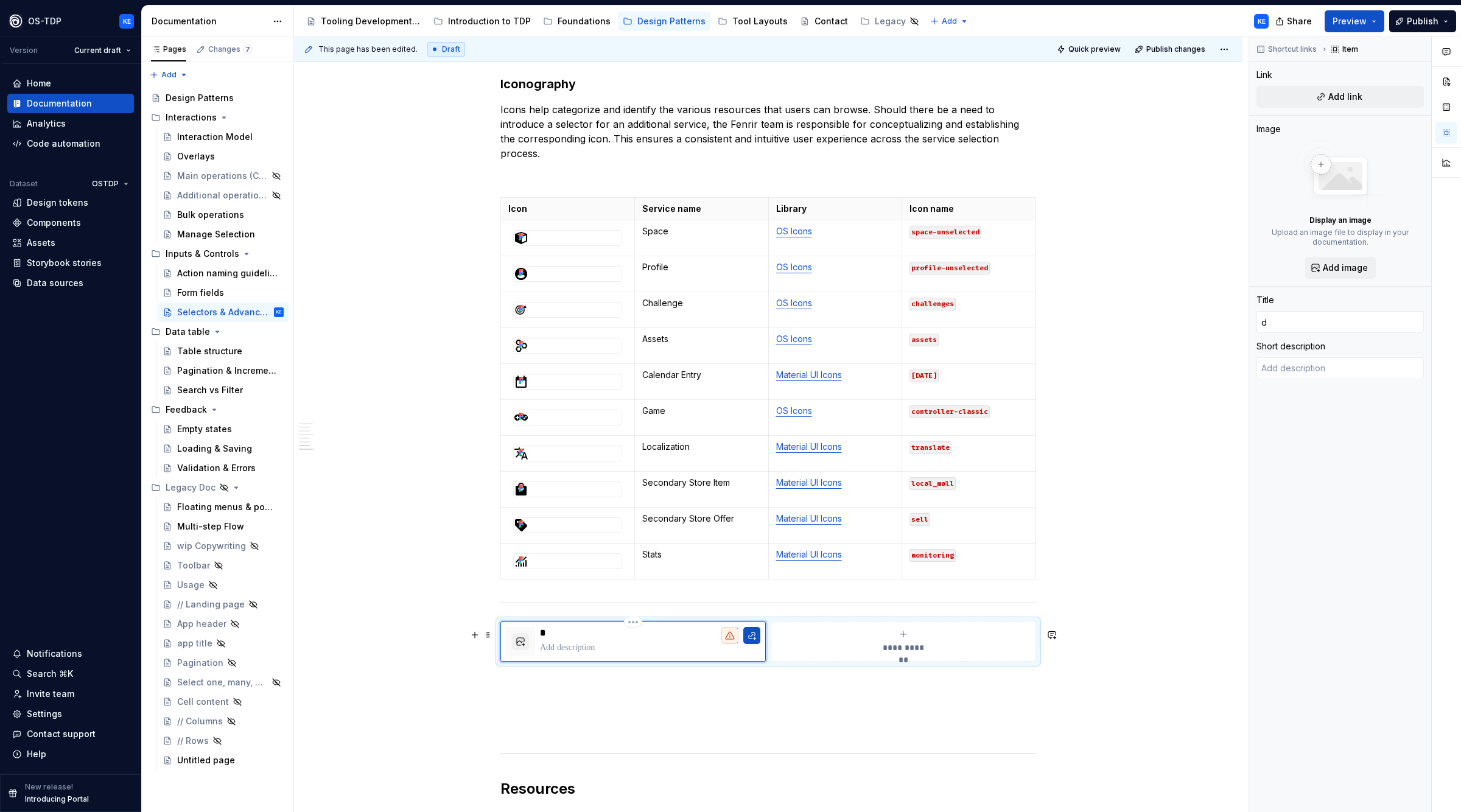
type textarea "*"
type input "O"
type textarea "*"
type input "OS"
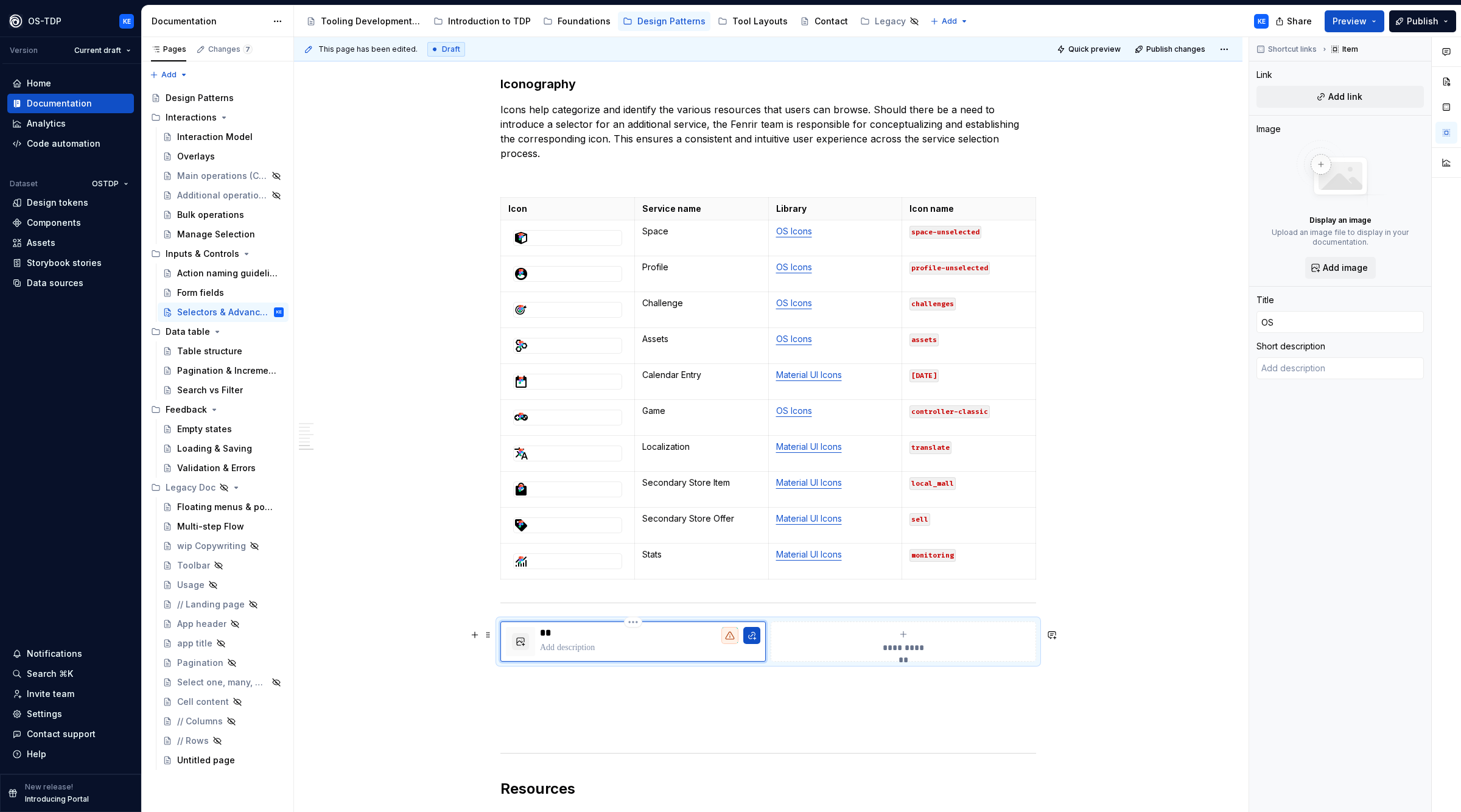
type textarea "*"
type input "OS"
type textarea "*"
type input "OS I"
type textarea "*"
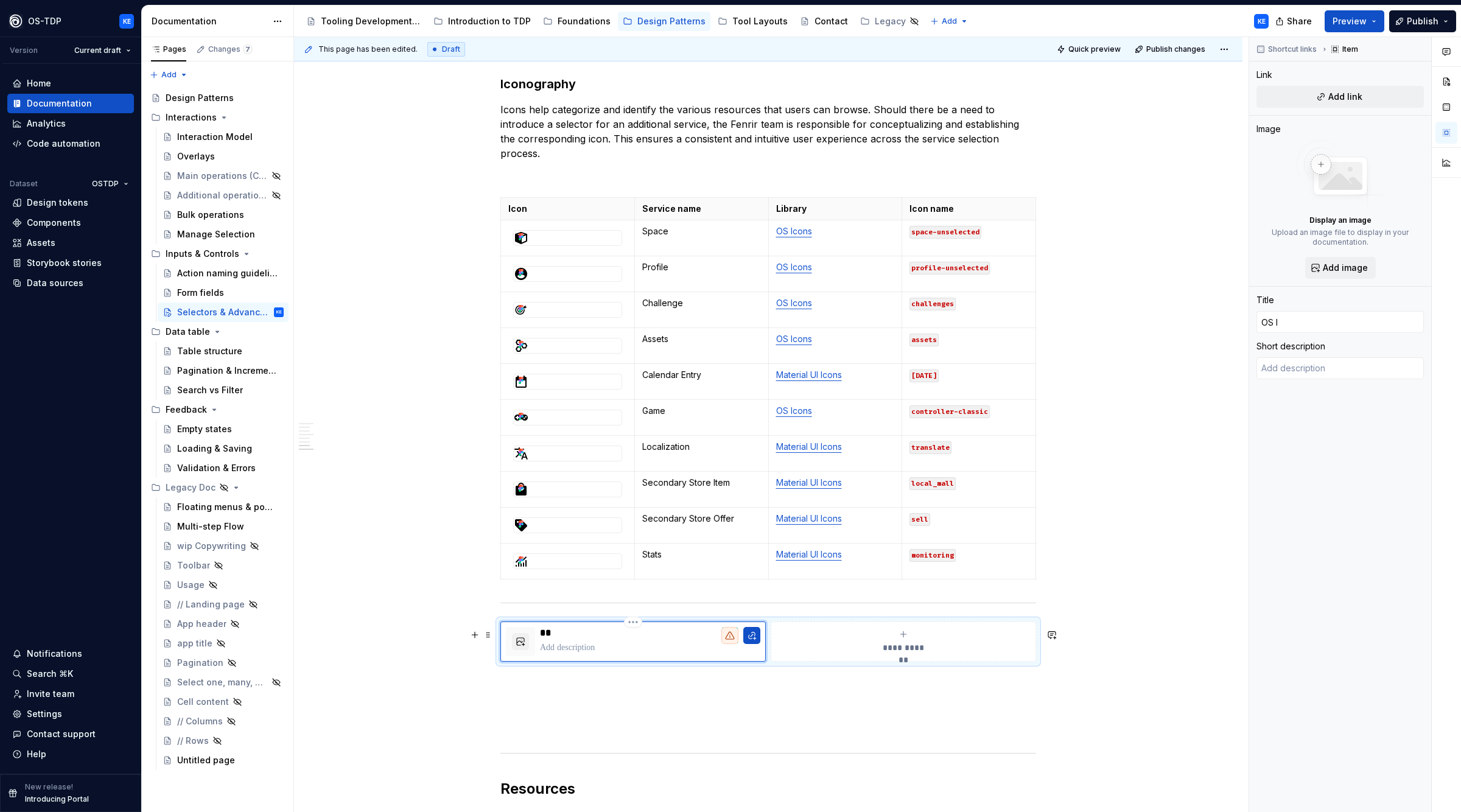
type input "OS Ic"
type textarea "*"
type input "OS Ico"
type textarea "*"
type input "OS Icon"
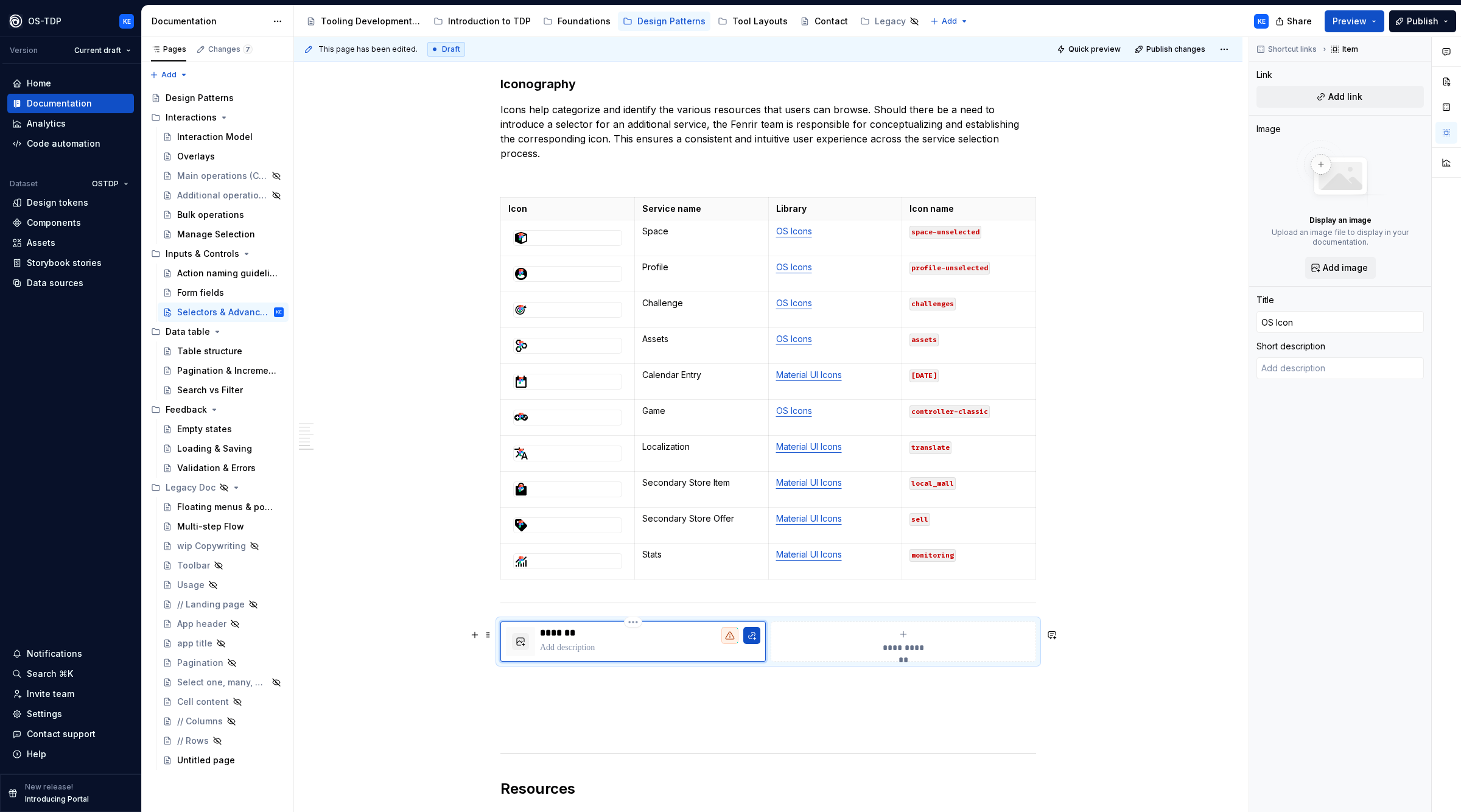
type textarea "*"
type input "OS Icons"
click at [584, 656] on div "********" at bounding box center [650, 641] width 220 height 29
click at [526, 649] on button "button" at bounding box center [520, 641] width 17 height 17
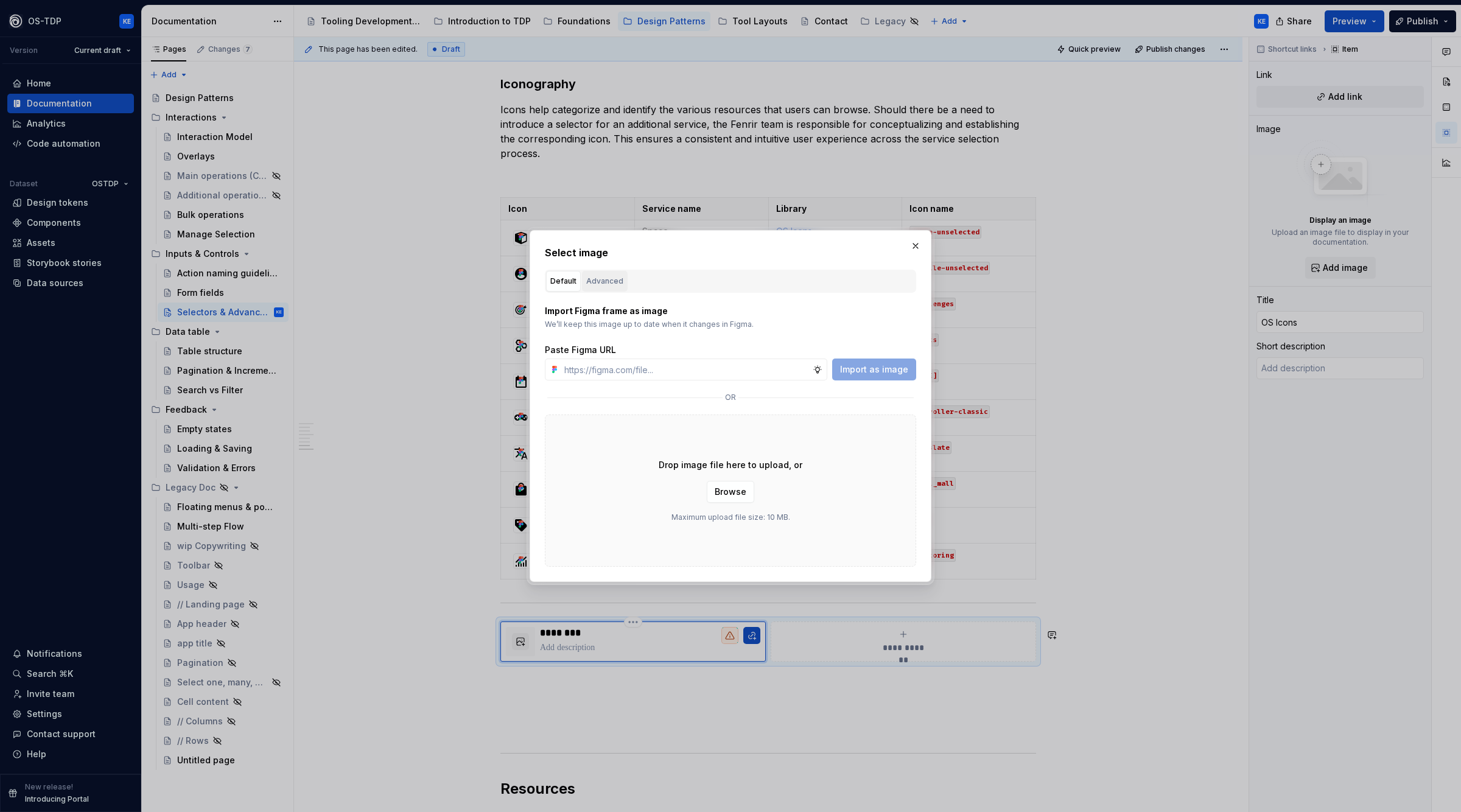
click at [608, 280] on div "Advanced" at bounding box center [605, 282] width 37 height 12
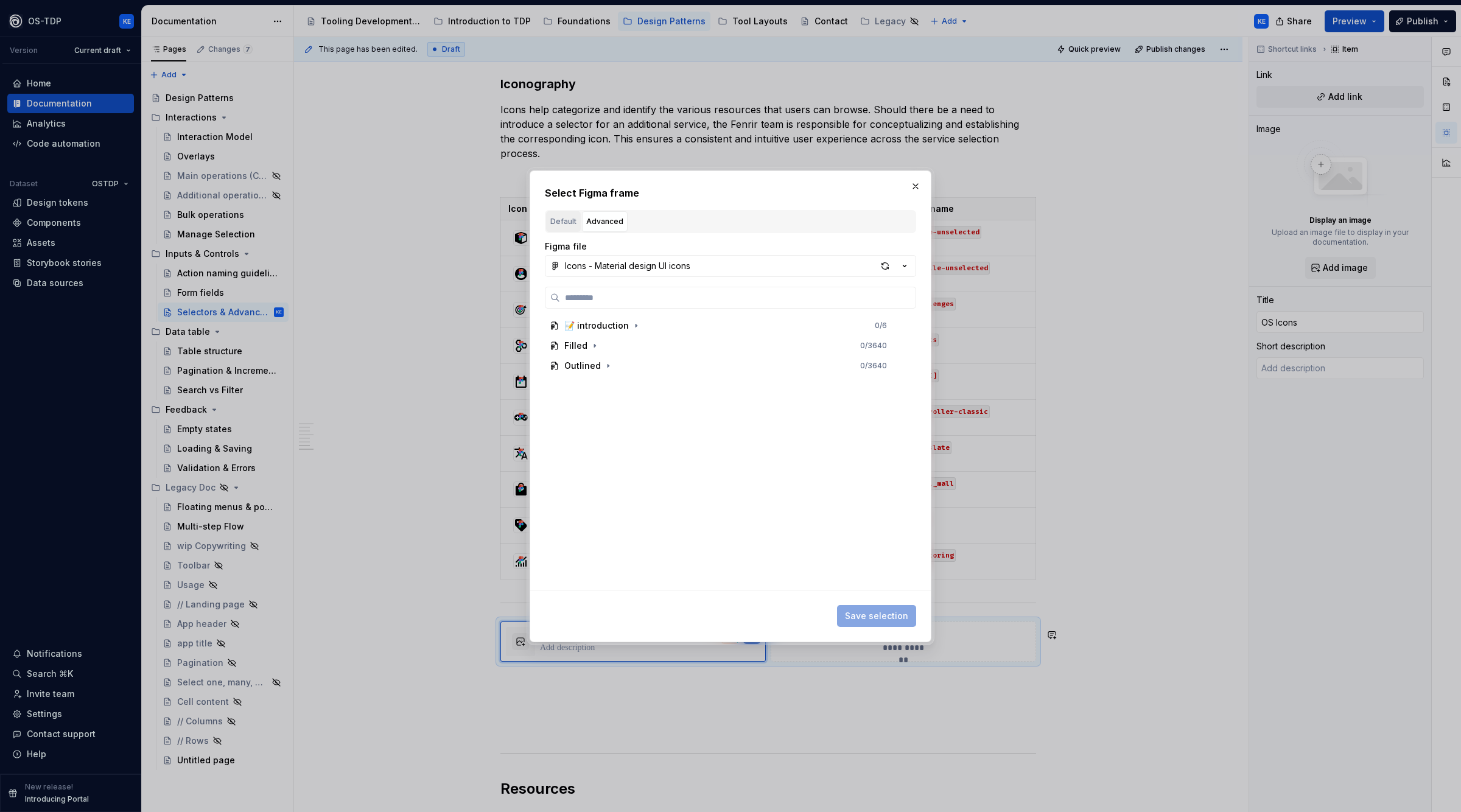
click at [566, 225] on div "Default" at bounding box center [563, 221] width 26 height 12
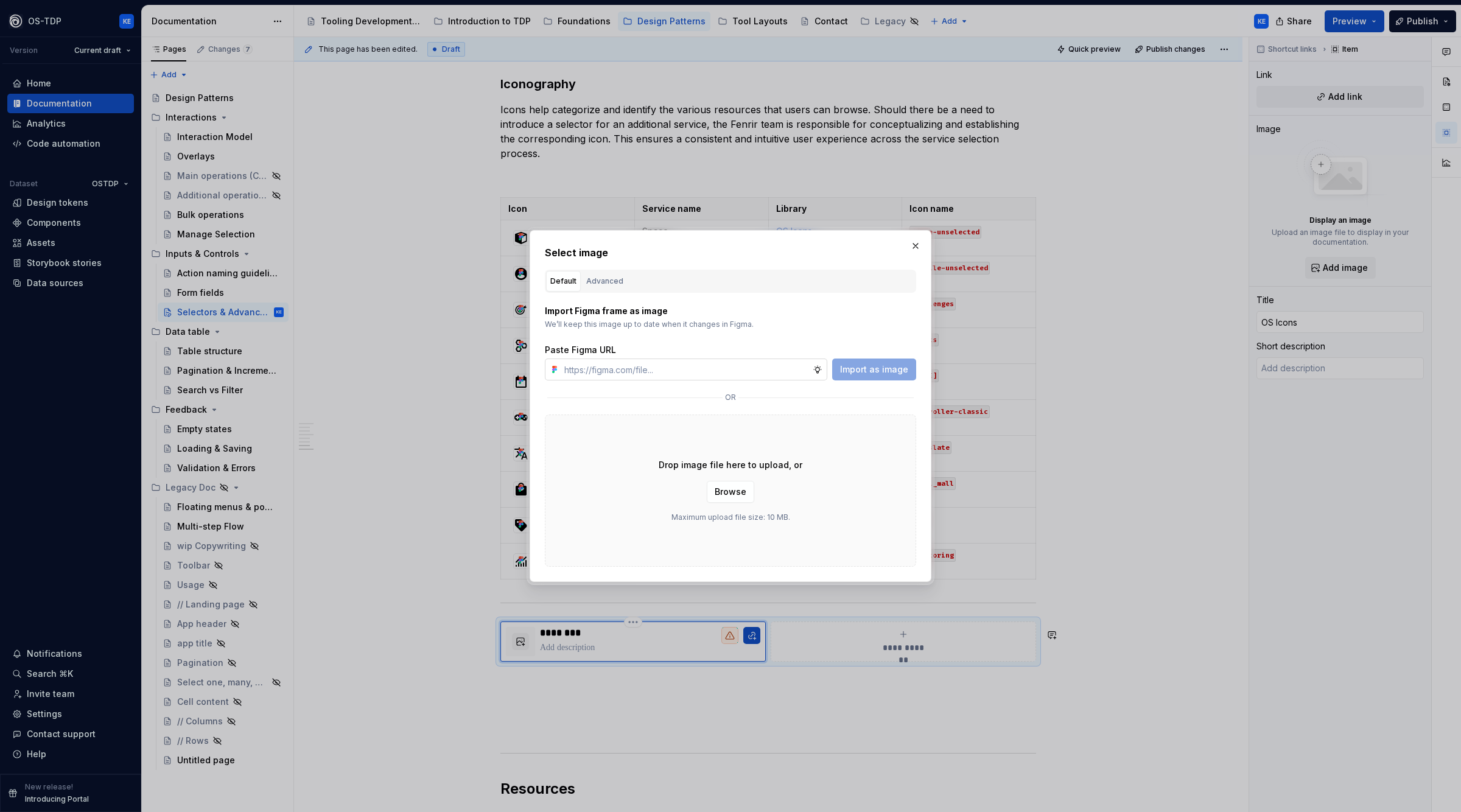
click at [604, 372] on input "text" at bounding box center [686, 369] width 253 height 22
click at [612, 283] on div "Advanced" at bounding box center [605, 282] width 37 height 12
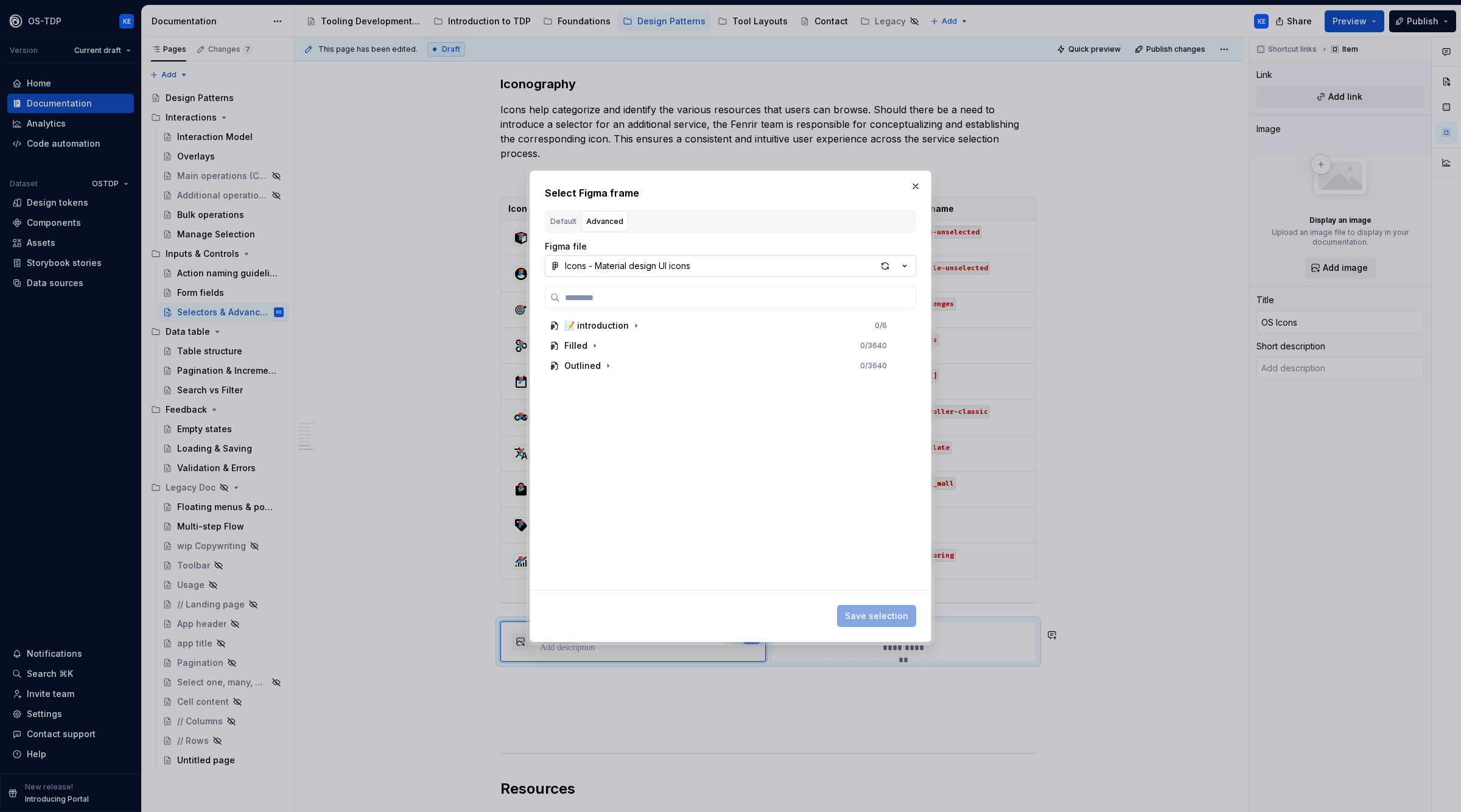
click at [640, 267] on div "Icons - Material design UI icons" at bounding box center [628, 266] width 125 height 12
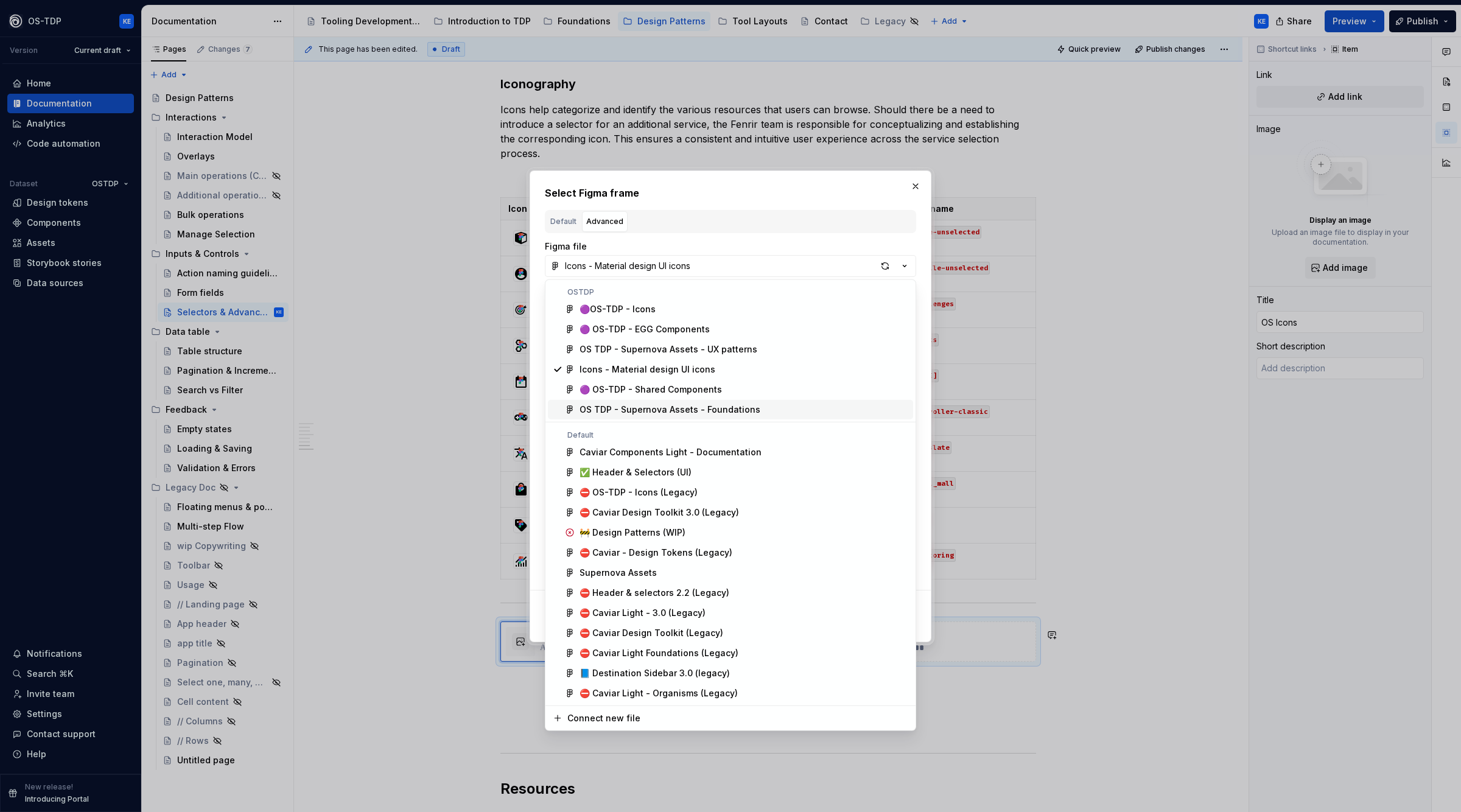
click at [712, 405] on div "OS TDP - Supernova Assets - Foundations" at bounding box center [669, 410] width 181 height 12
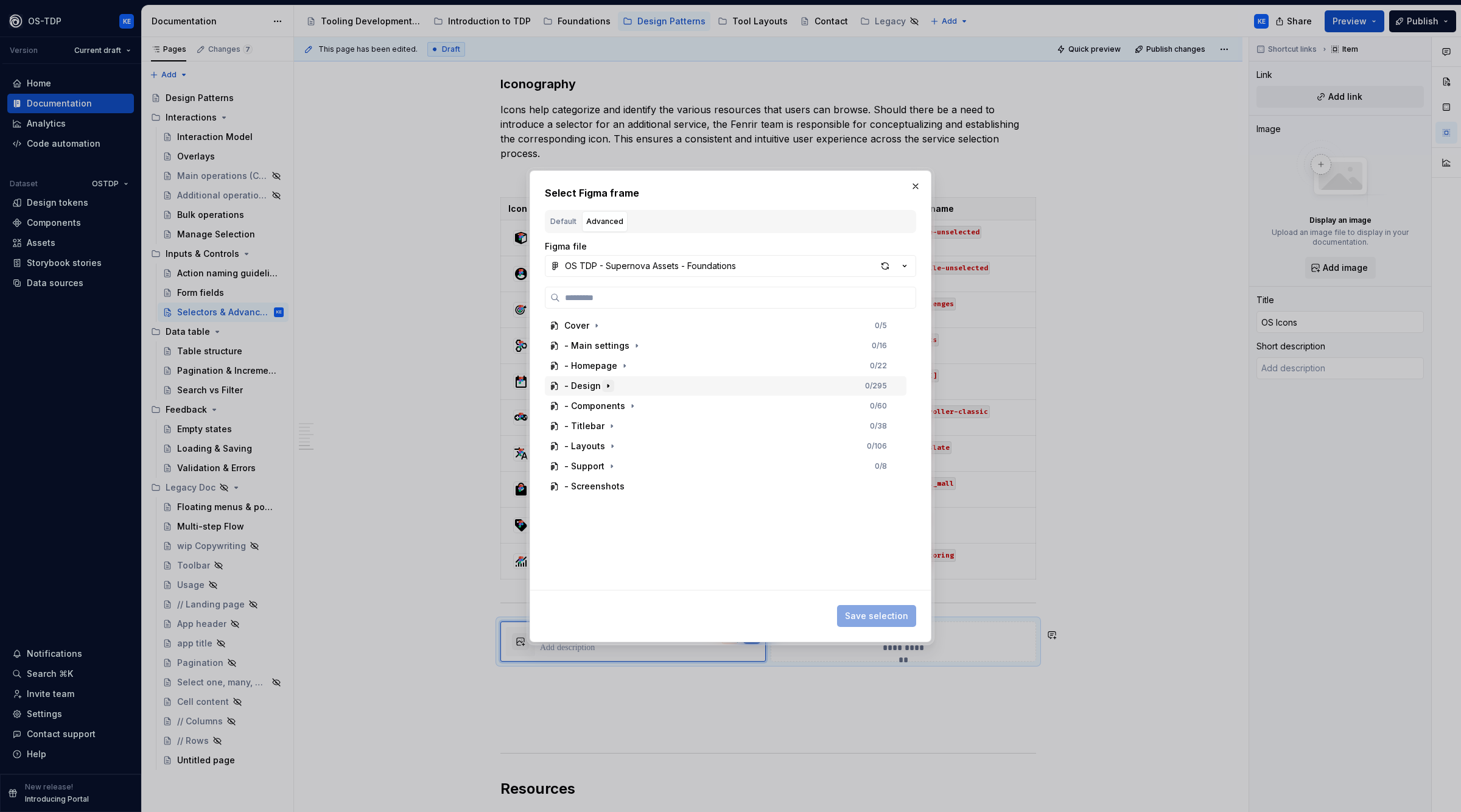
click at [604, 388] on icon "button" at bounding box center [609, 386] width 10 height 10
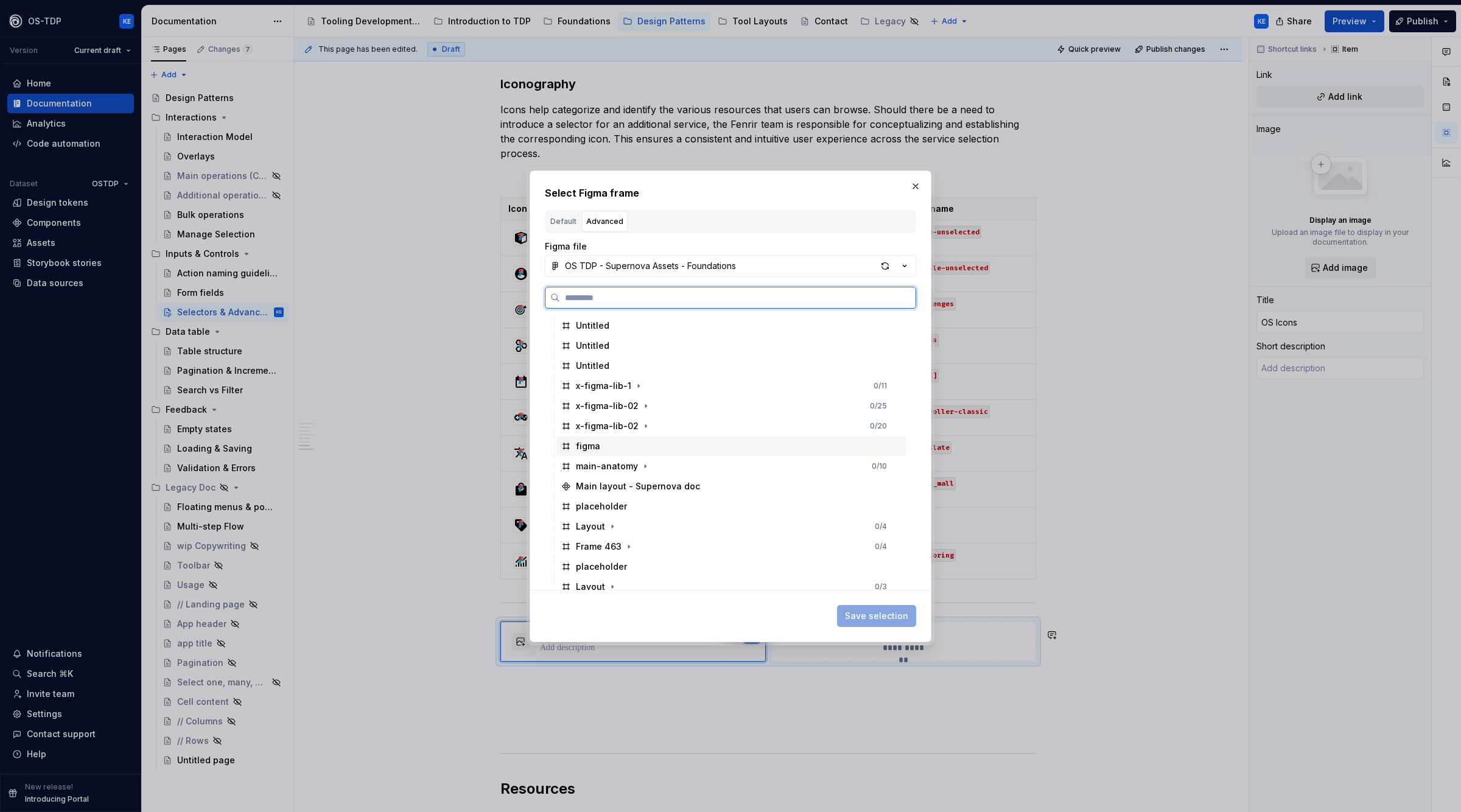
click at [601, 447] on div "figma" at bounding box center [731, 446] width 350 height 19
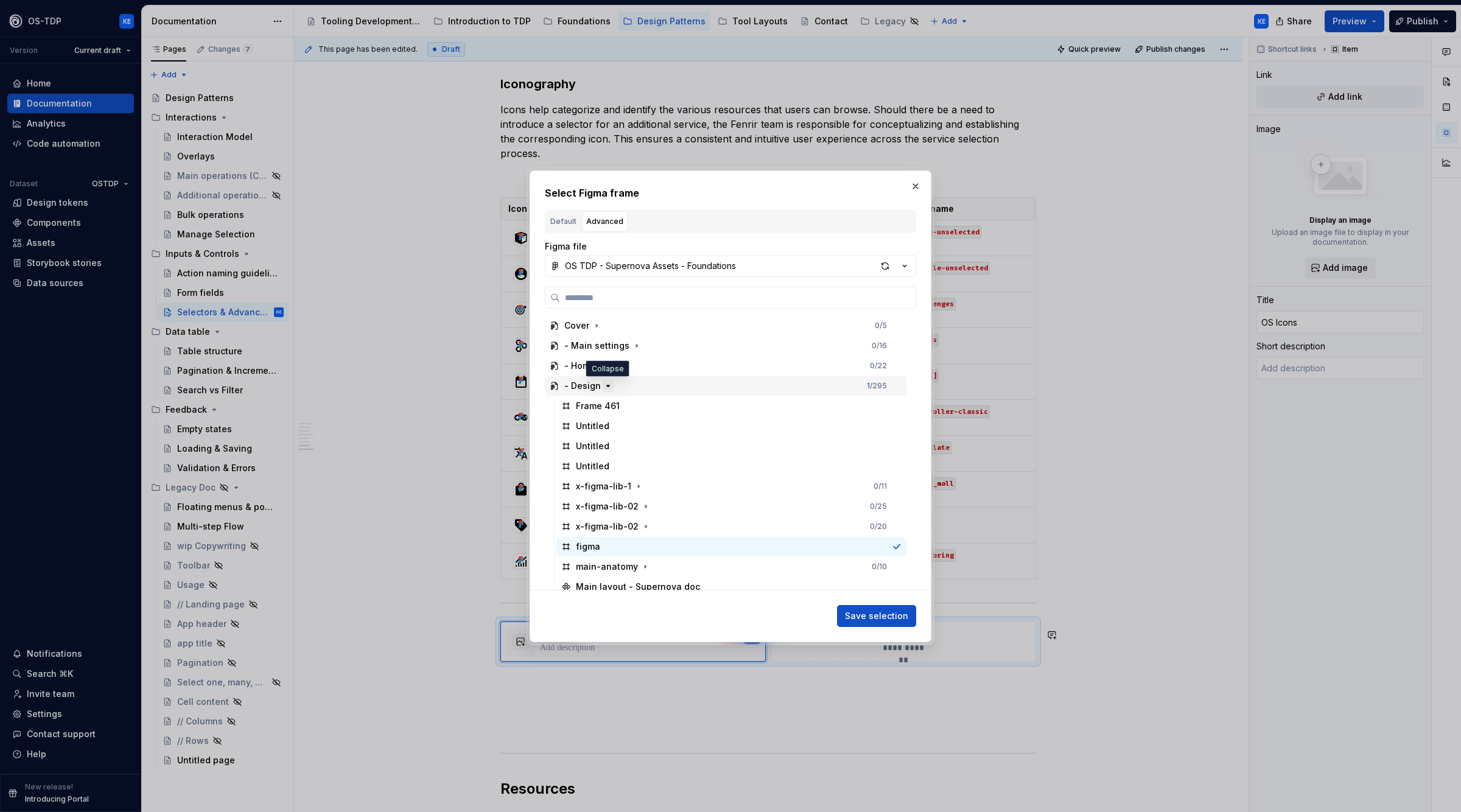
click at [607, 384] on icon "button" at bounding box center [609, 386] width 10 height 10
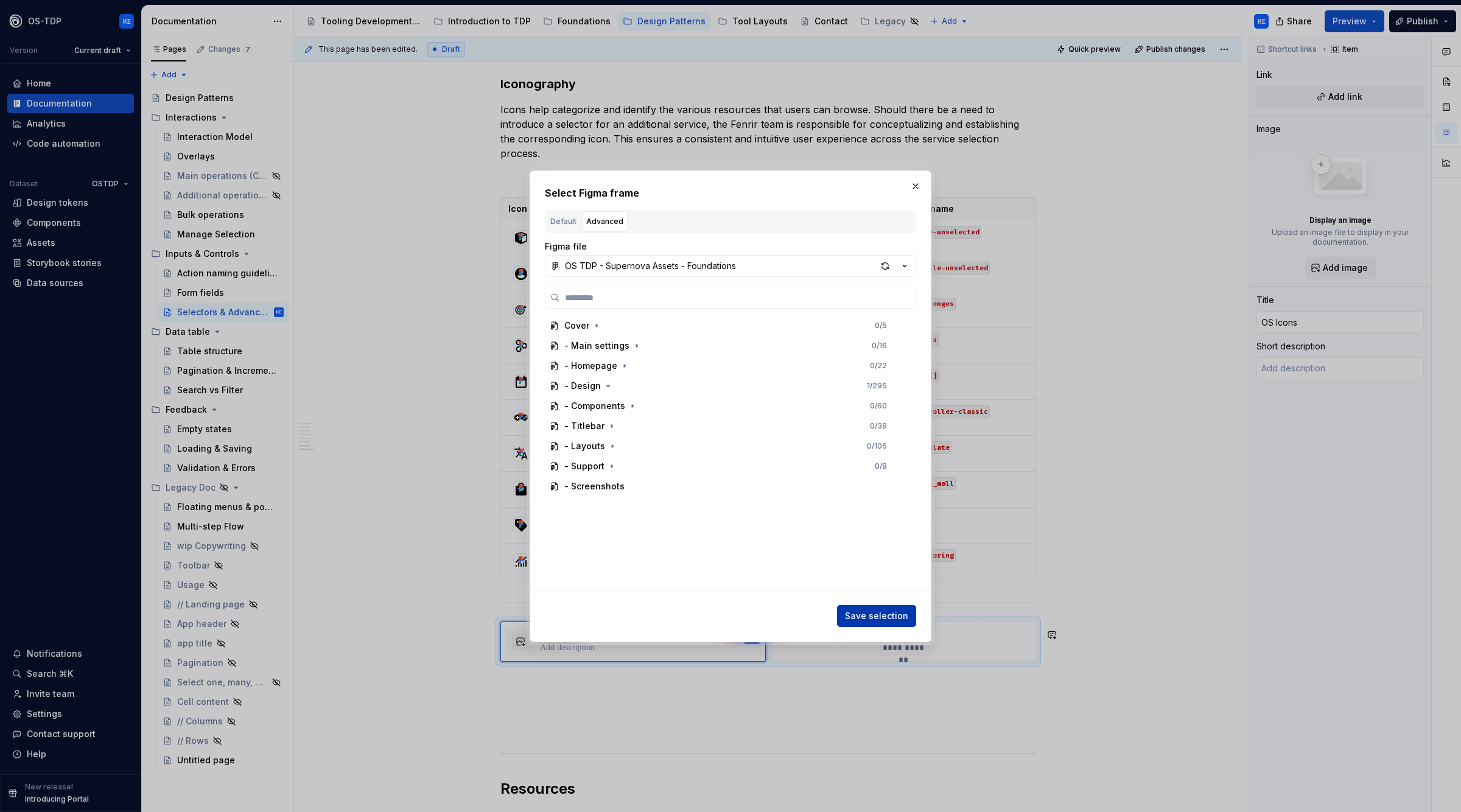
click at [888, 612] on span "Save selection" at bounding box center [877, 616] width 63 height 12
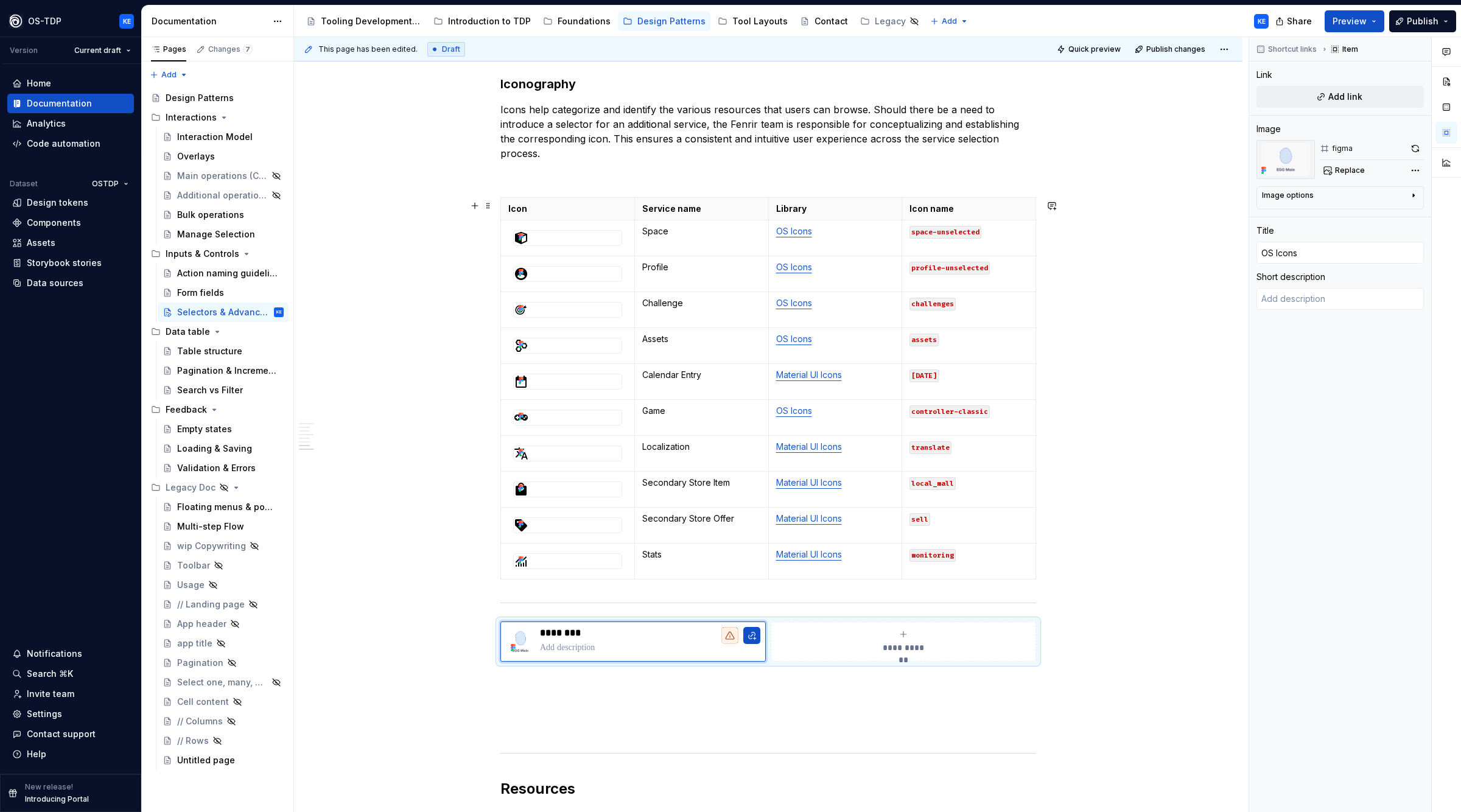
drag, startPoint x: 828, startPoint y: 754, endPoint x: 801, endPoint y: 755, distance: 27.0
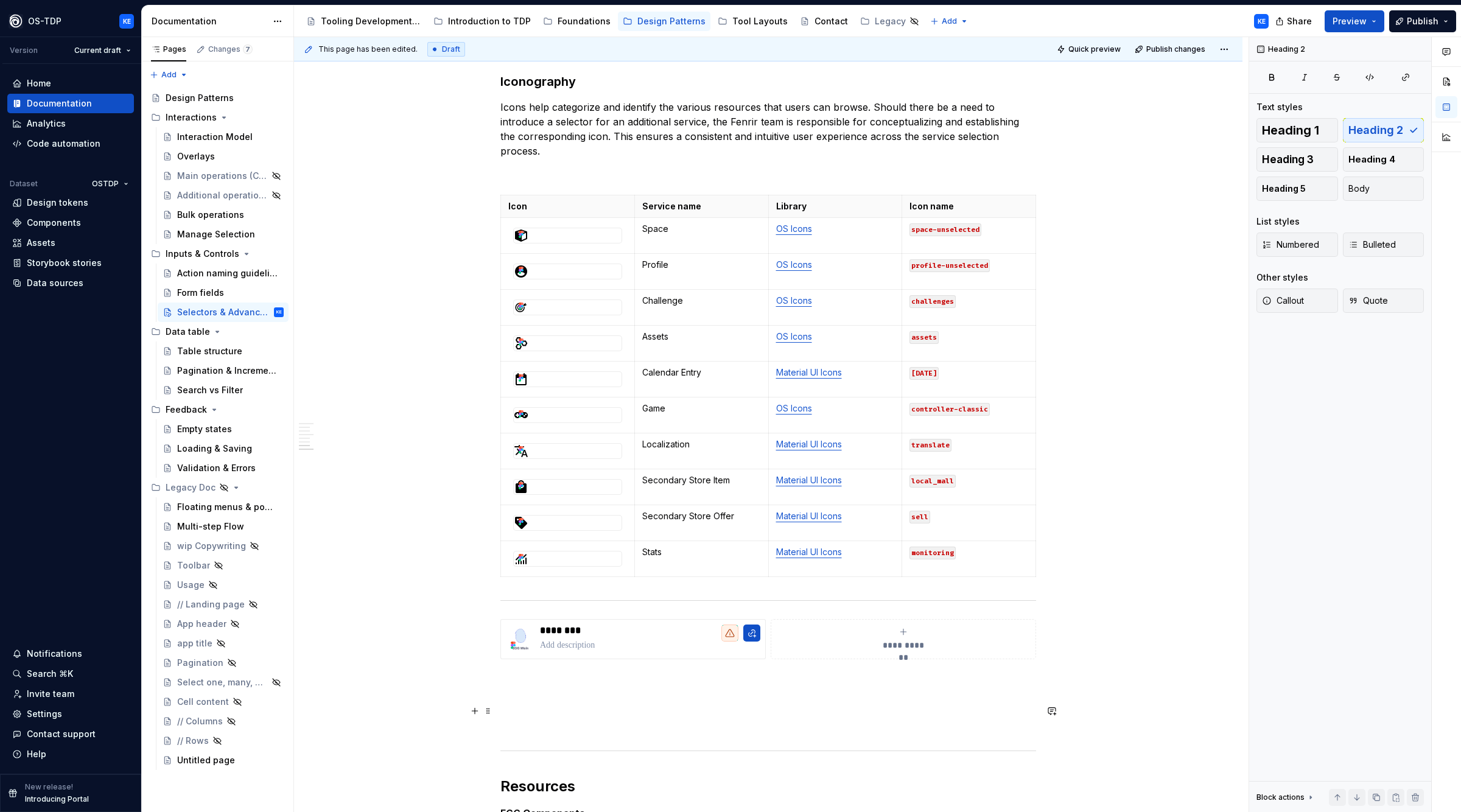
click at [637, 710] on p at bounding box center [769, 703] width 536 height 15
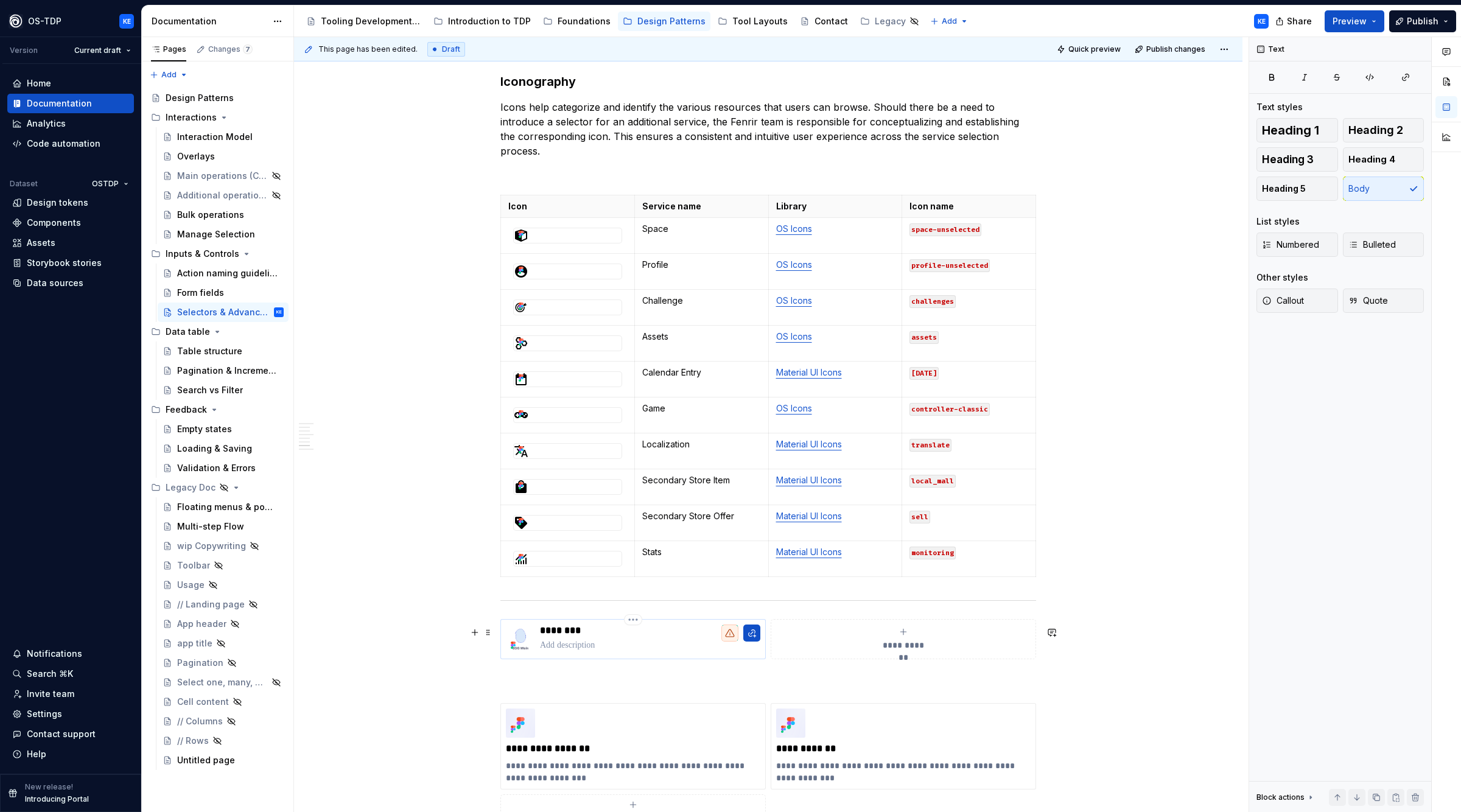
click at [619, 649] on p at bounding box center [650, 646] width 220 height 12
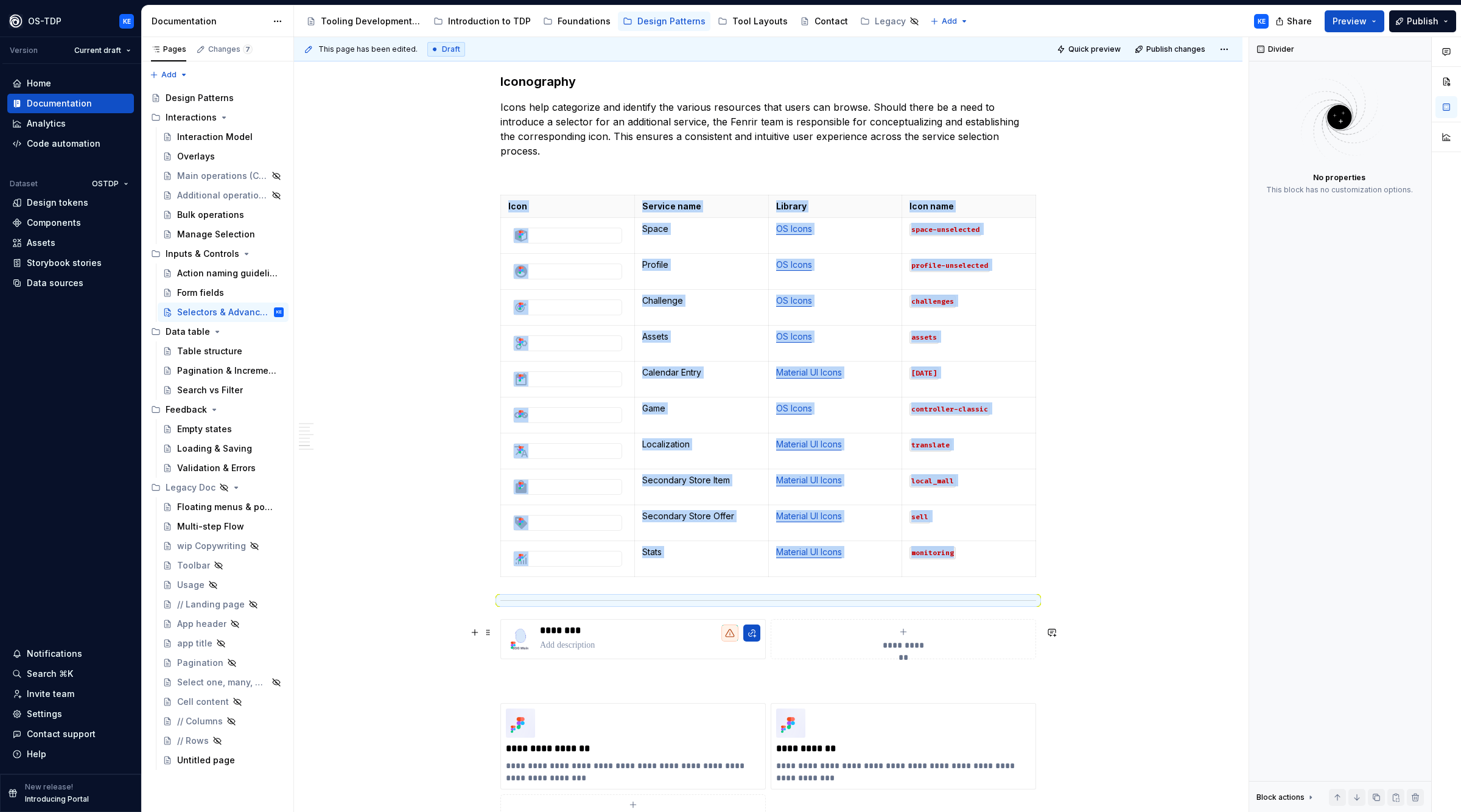
click at [973, 640] on div "**********" at bounding box center [903, 639] width 254 height 24
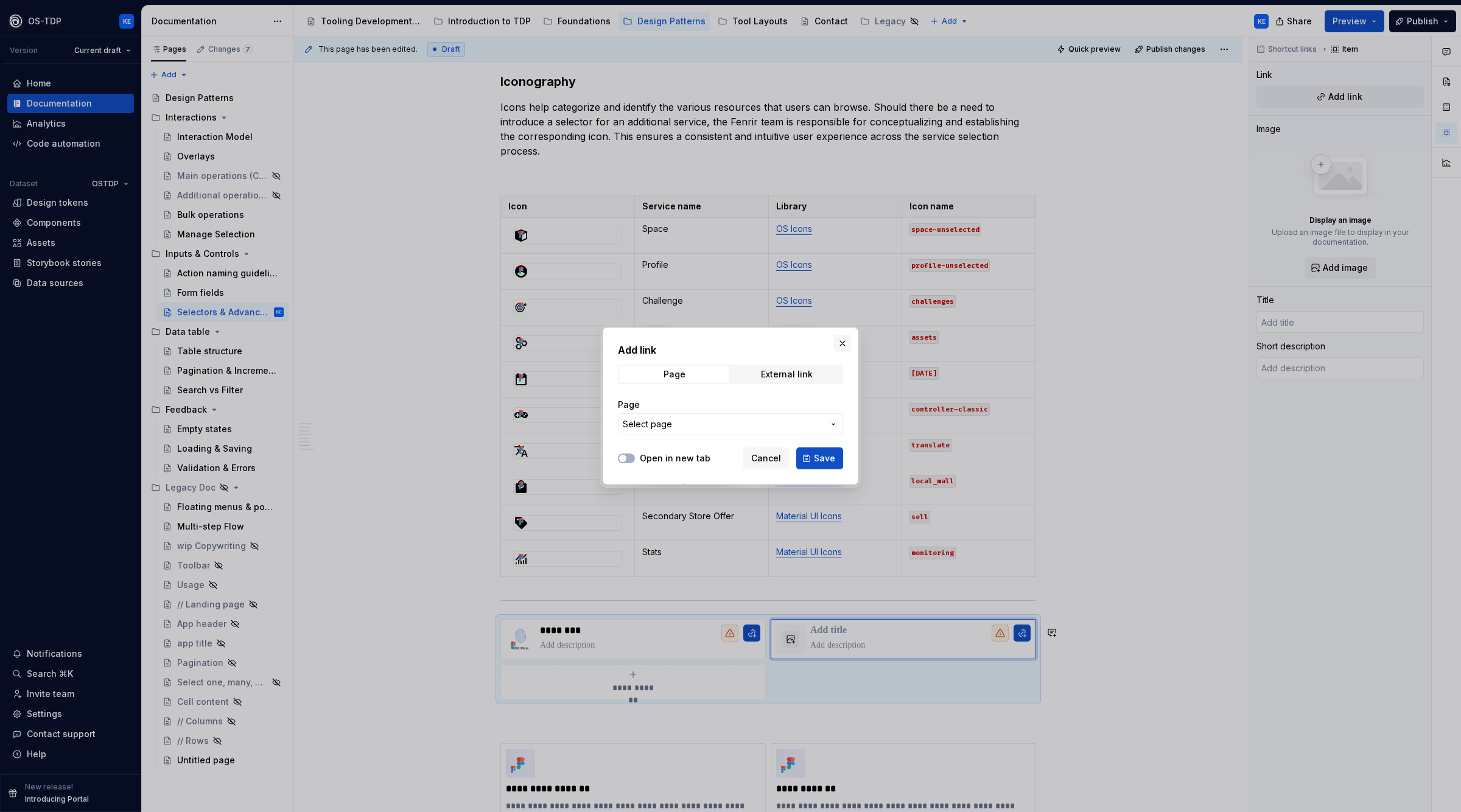
click at [844, 347] on button "button" at bounding box center [842, 343] width 17 height 17
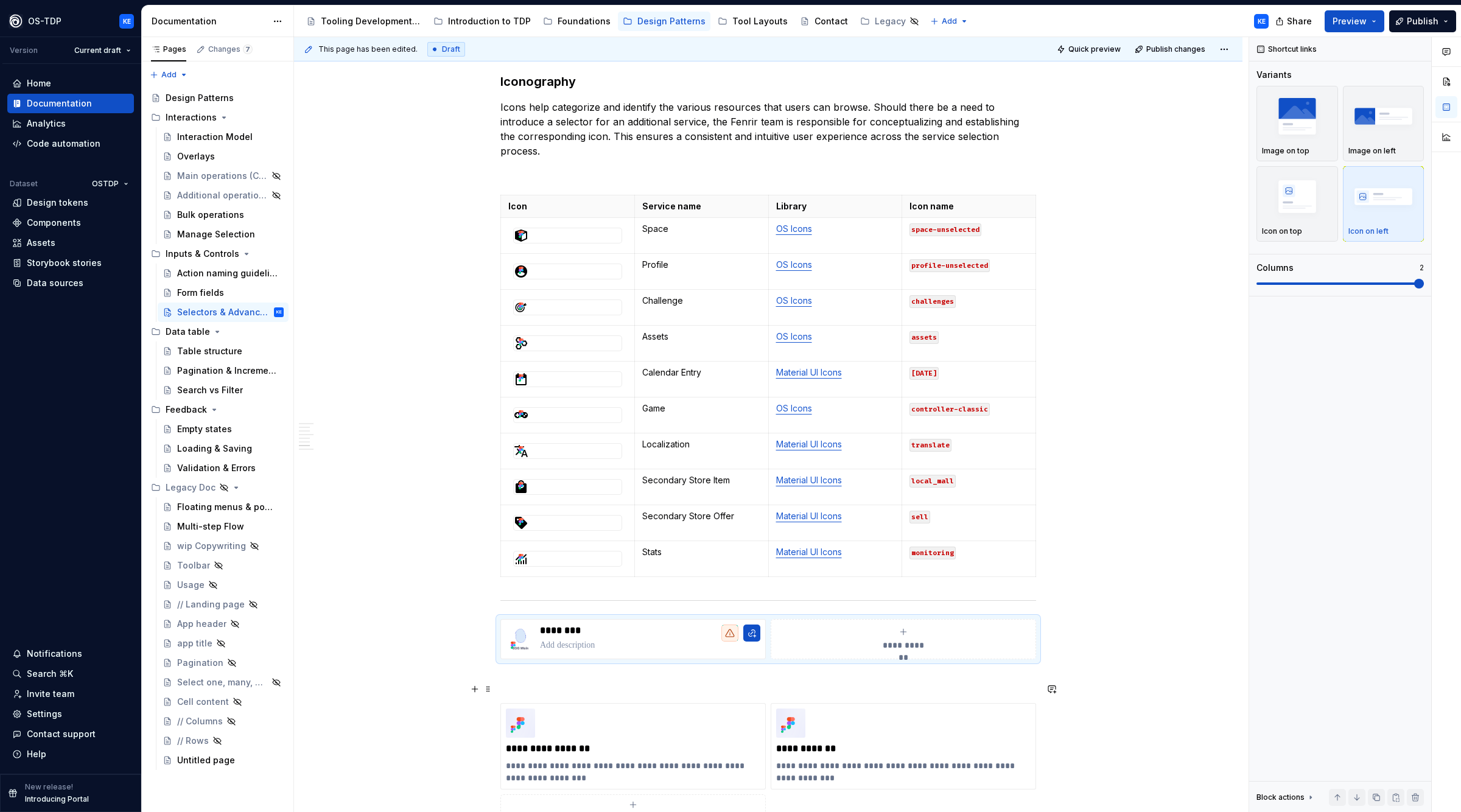
click at [488, 689] on span at bounding box center [488, 689] width 10 height 17
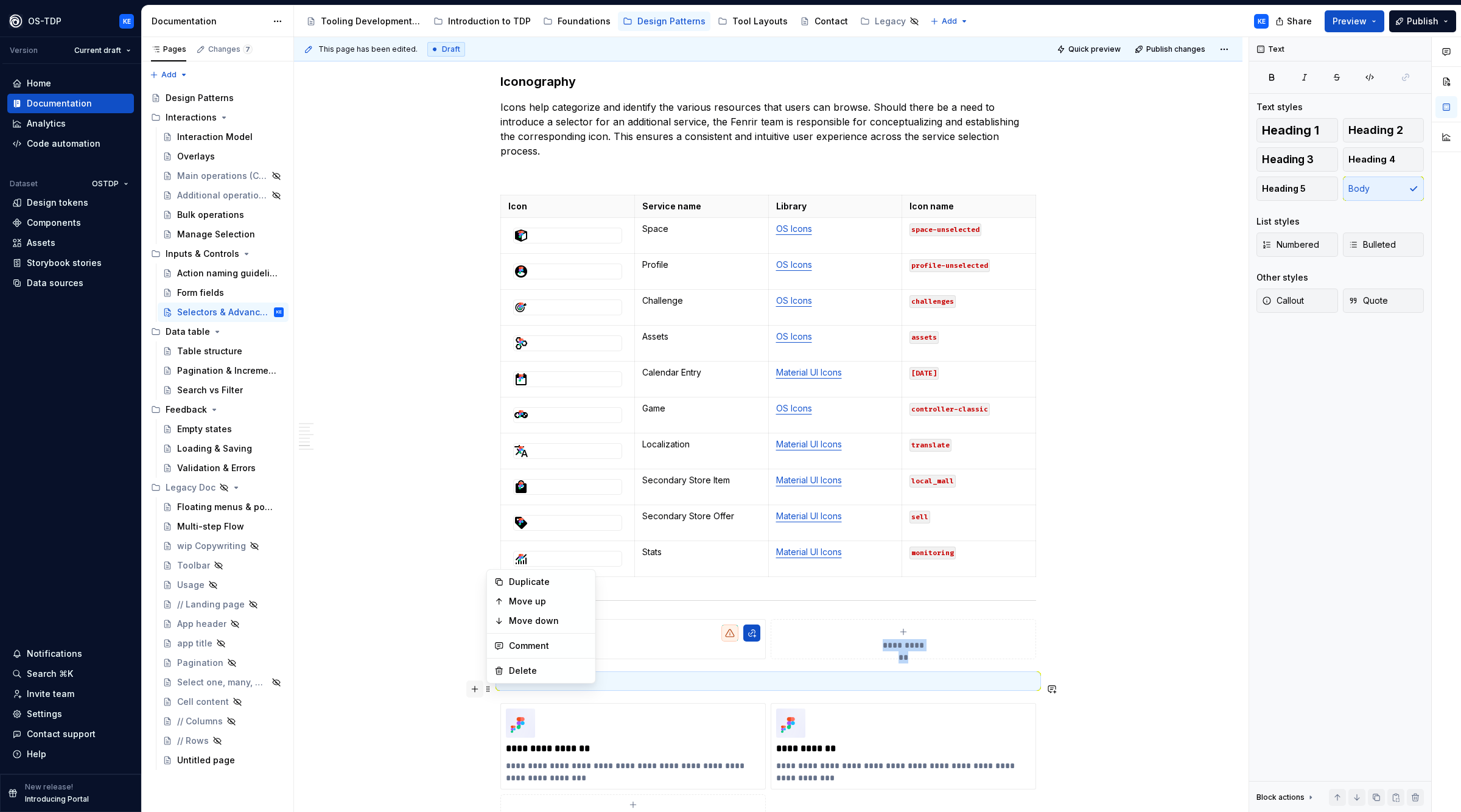
click at [478, 692] on button "button" at bounding box center [475, 689] width 17 height 17
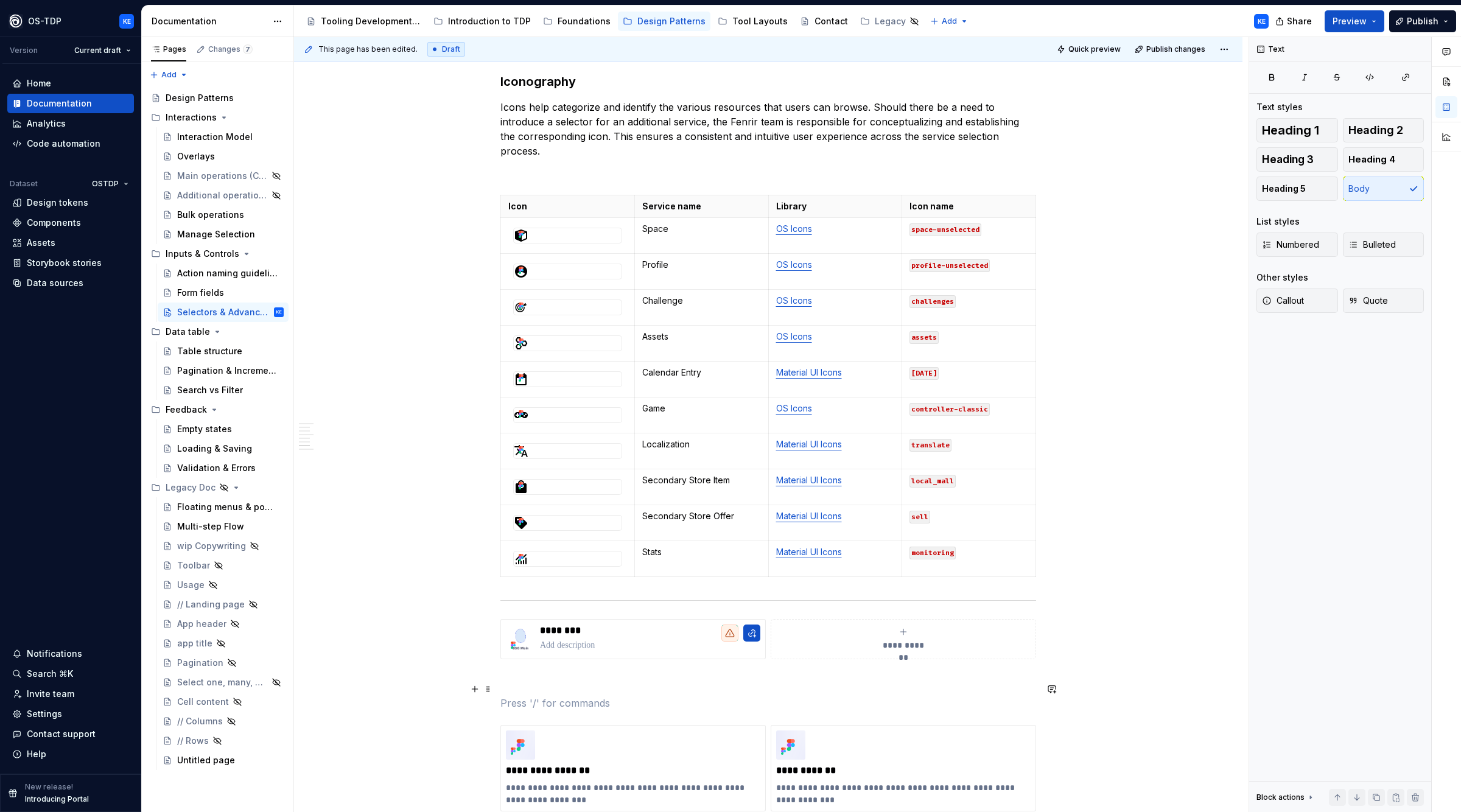
click at [540, 707] on p at bounding box center [769, 703] width 536 height 15
click at [521, 710] on p "Figma Icon Libraries" at bounding box center [769, 703] width 536 height 15
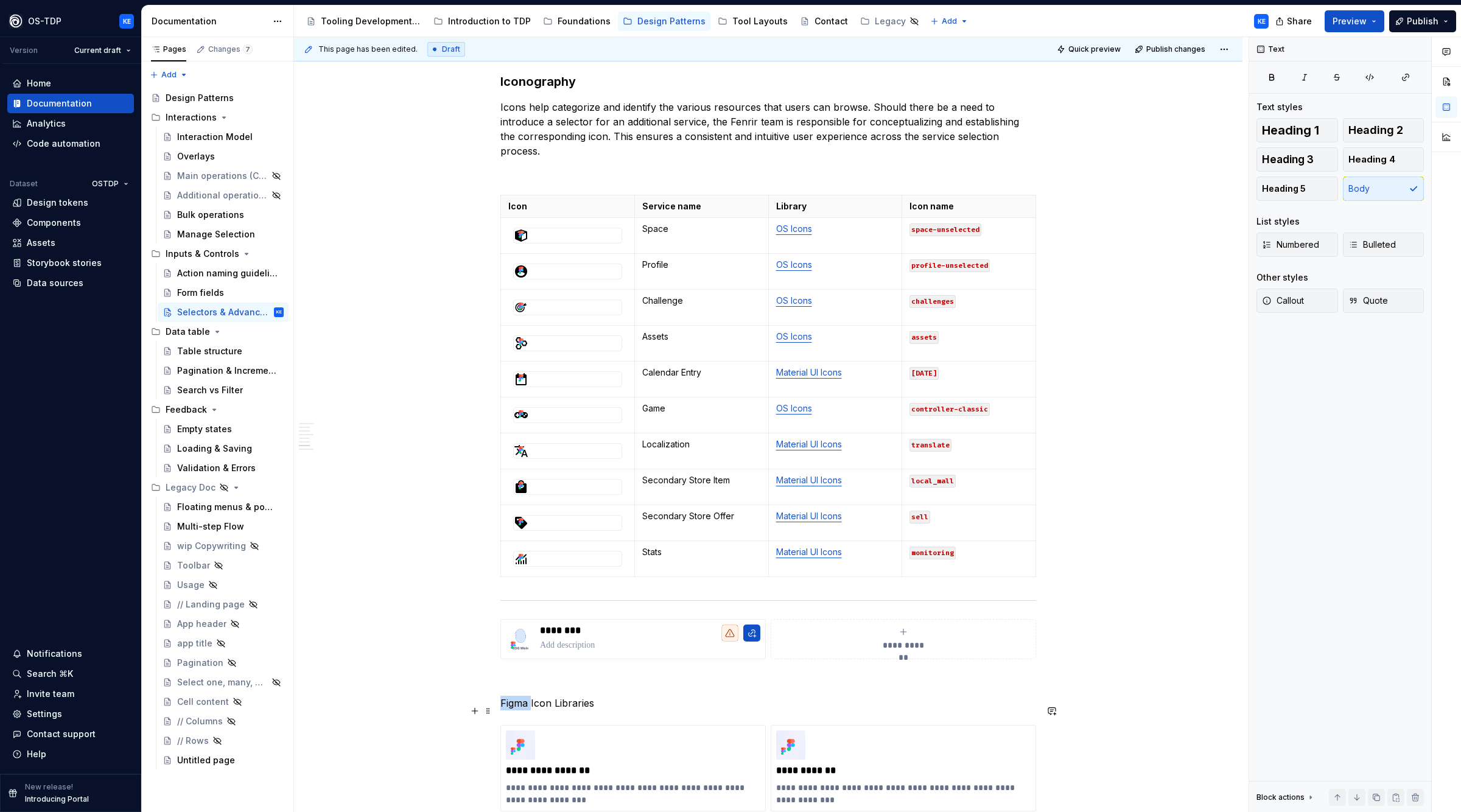
click at [526, 710] on p "Figma Icon Libraries" at bounding box center [769, 703] width 536 height 15
click at [527, 710] on p "Figma Icon Libraries" at bounding box center [769, 703] width 536 height 15
click at [599, 685] on button "button" at bounding box center [600, 687] width 17 height 17
click at [480, 626] on button "button" at bounding box center [475, 632] width 17 height 17
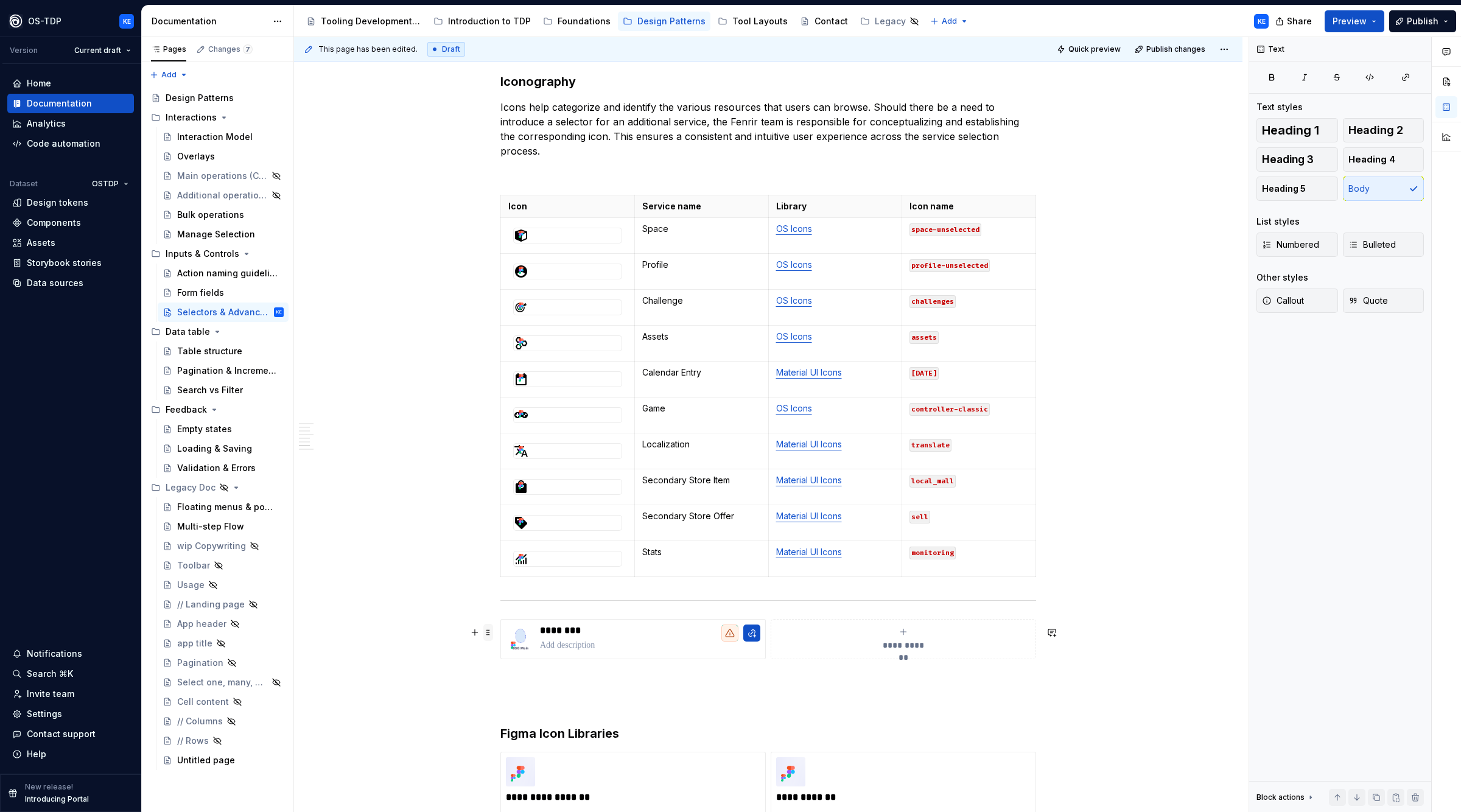
click at [493, 632] on span at bounding box center [488, 632] width 10 height 17
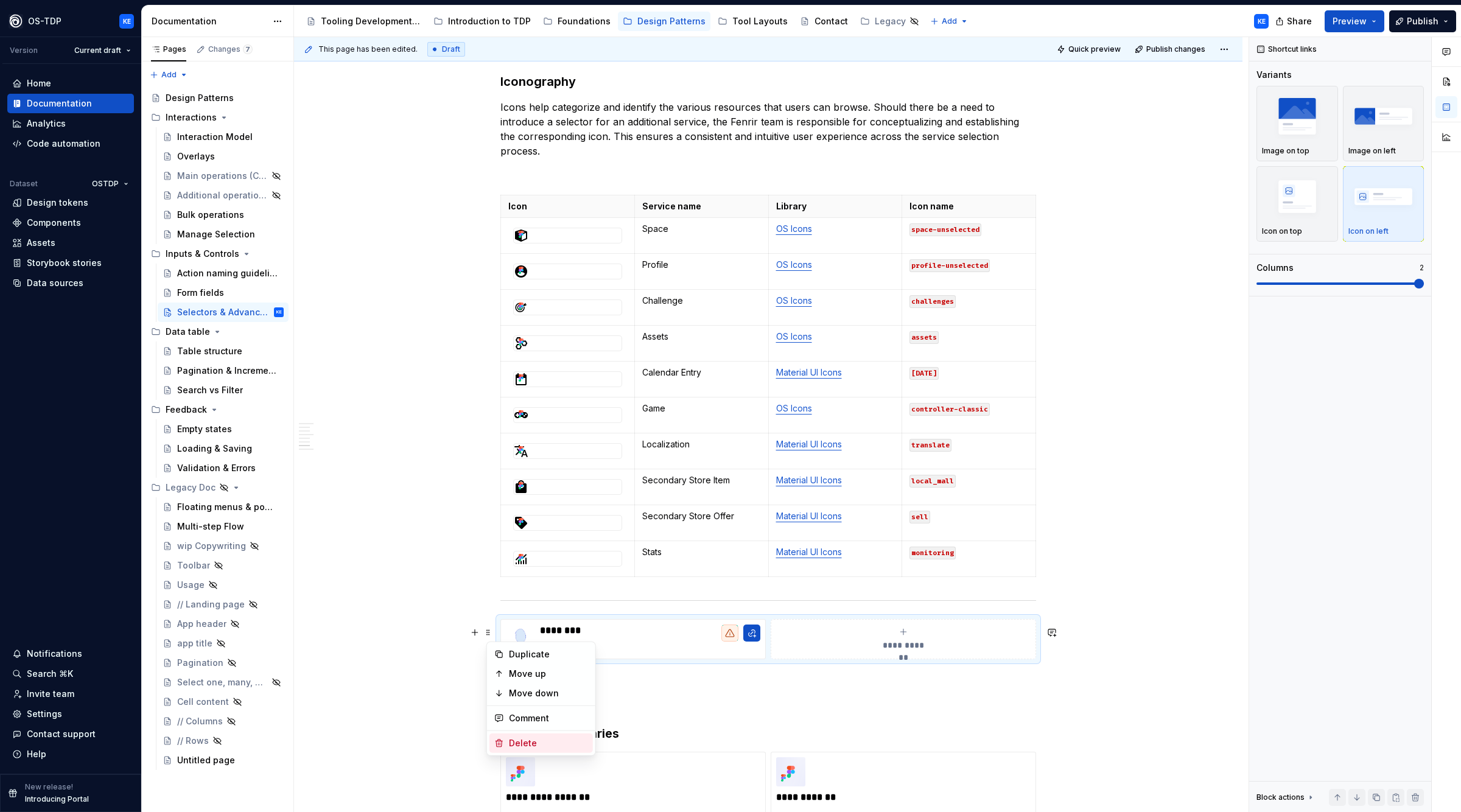
click at [511, 745] on div "Delete" at bounding box center [548, 744] width 79 height 12
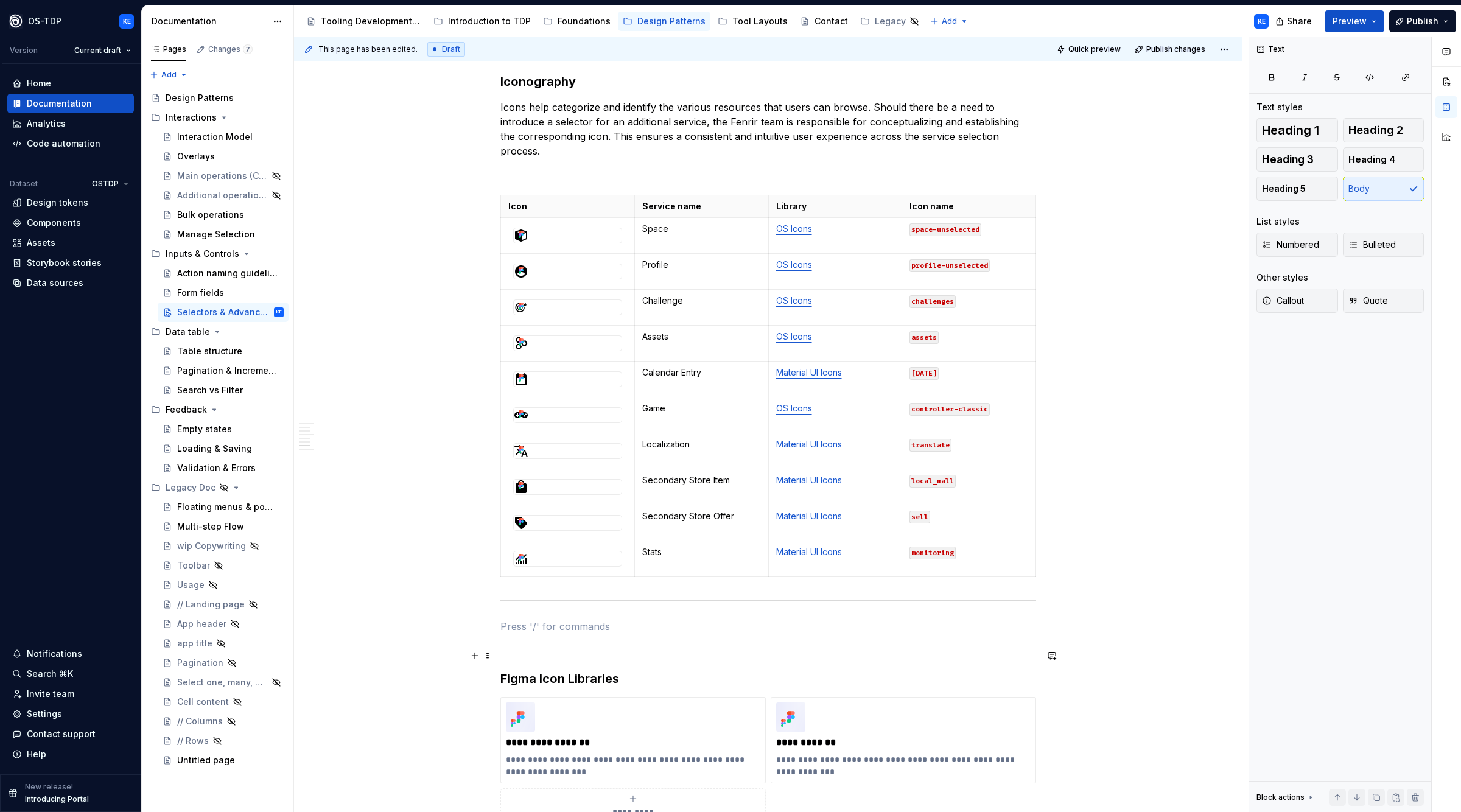
click at [553, 651] on p at bounding box center [769, 648] width 536 height 15
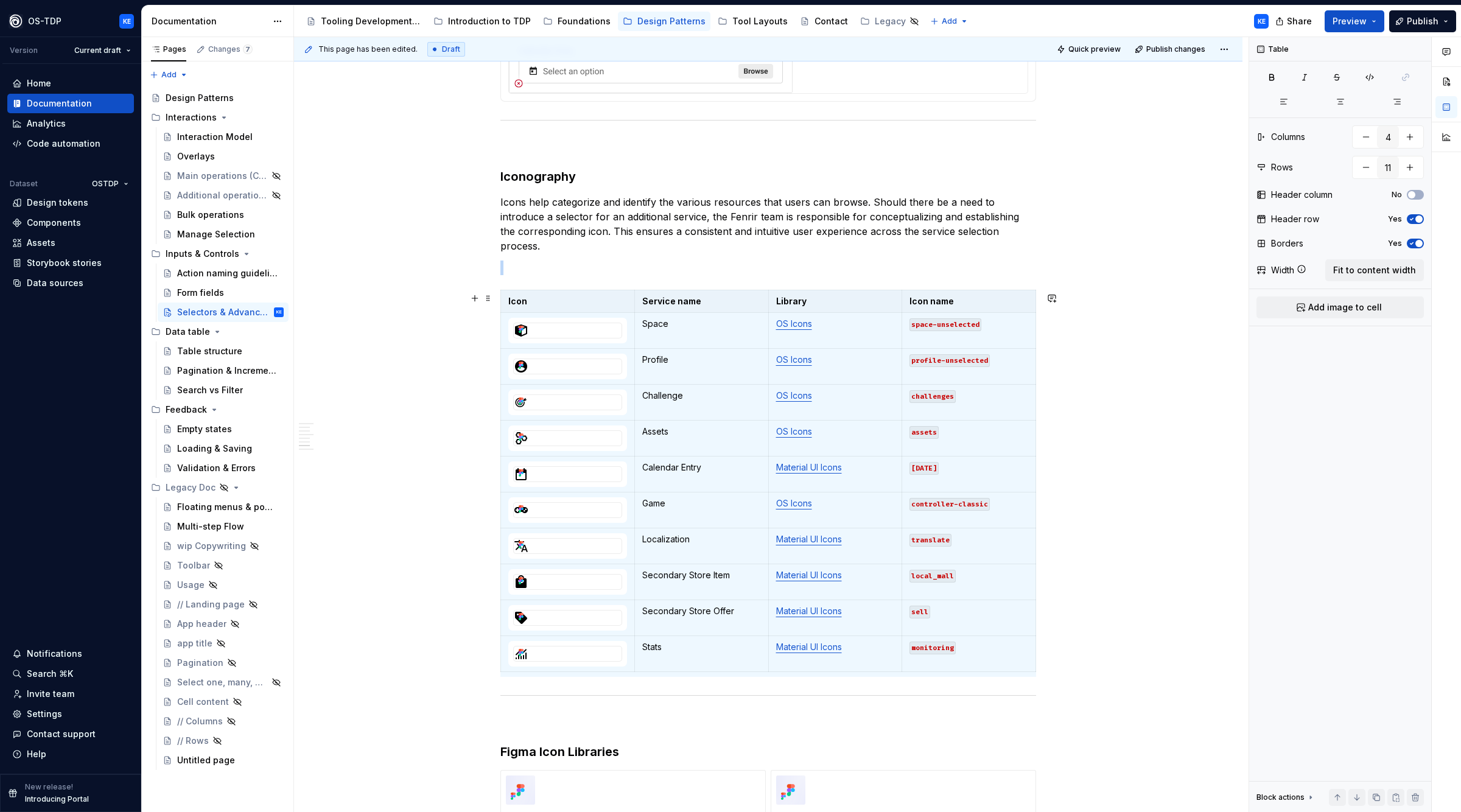
scroll to position [1508, 0]
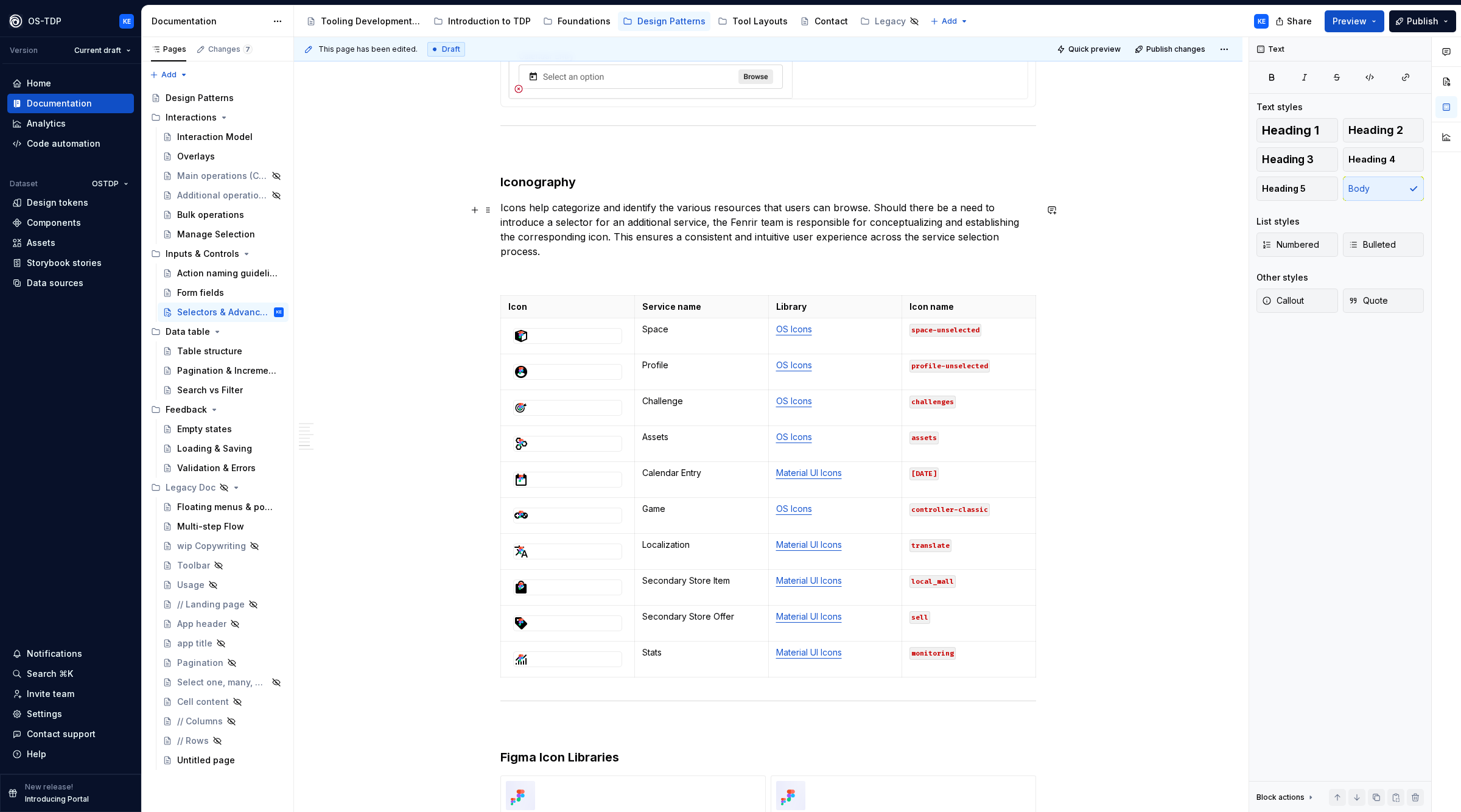
click at [885, 213] on p "Icons help categorize and identify the various resources that users can browse.…" at bounding box center [769, 230] width 536 height 58
click at [619, 278] on p at bounding box center [769, 274] width 536 height 15
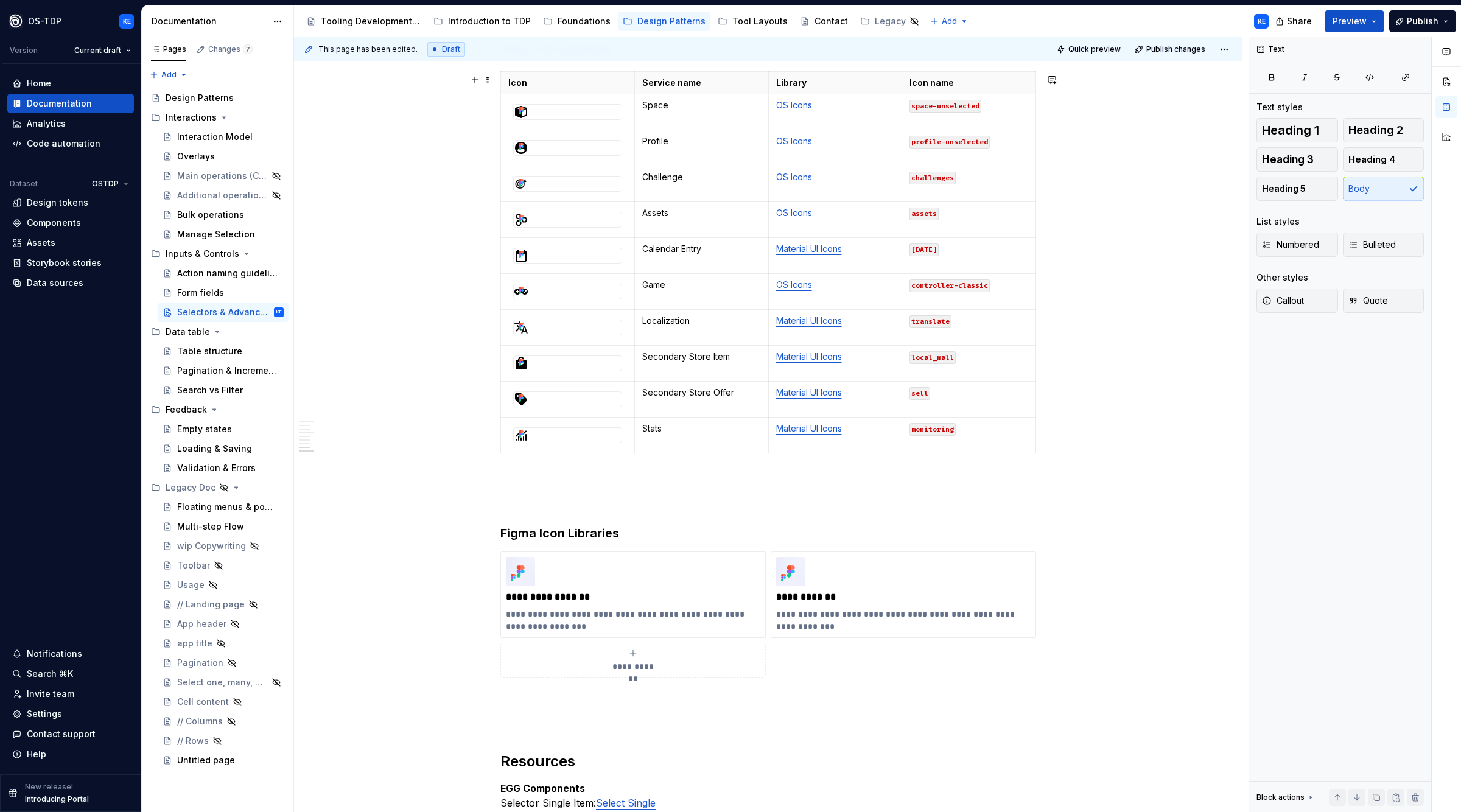
scroll to position [1759, 0]
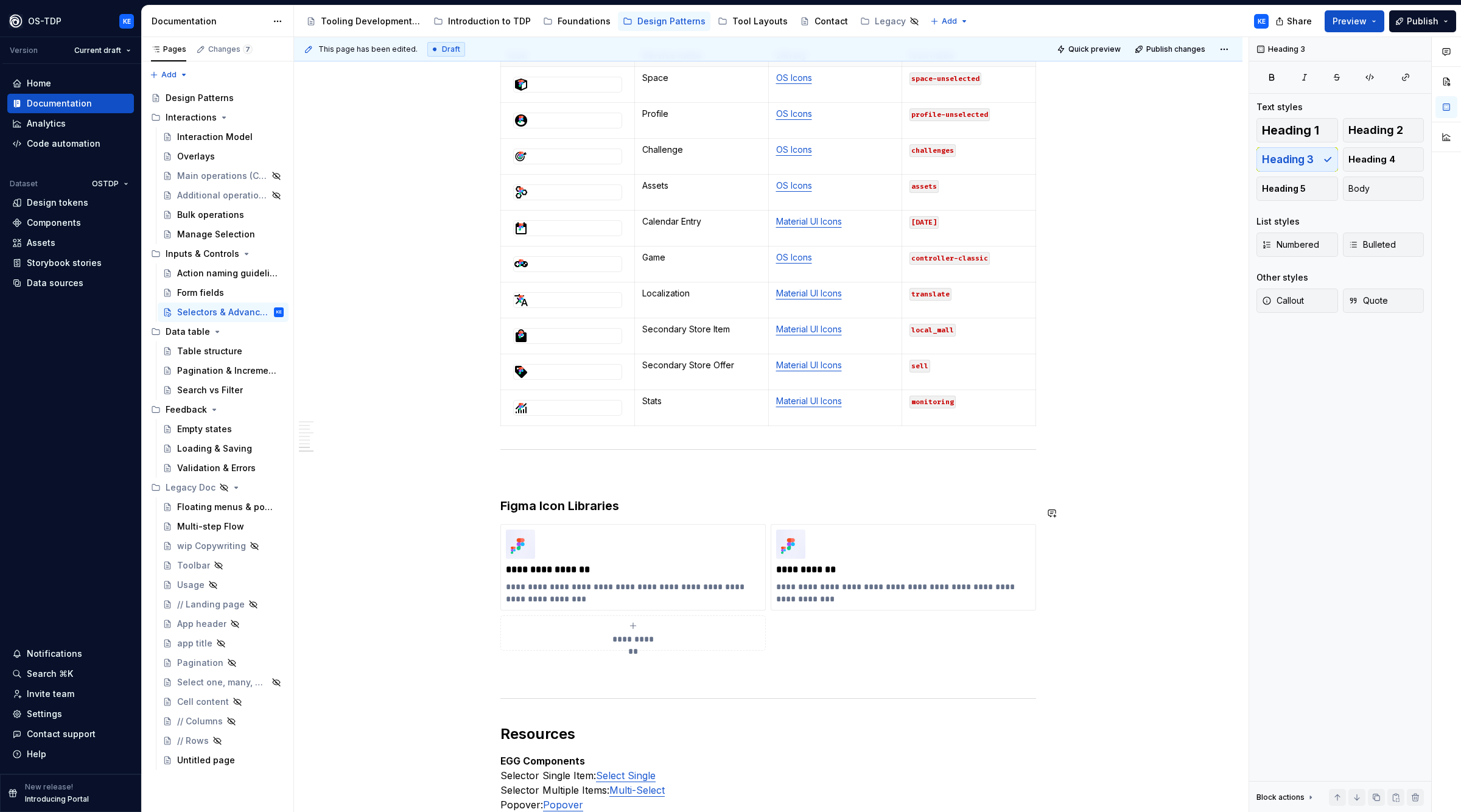
click at [667, 514] on h3 "Figma Icon Libraries" at bounding box center [769, 506] width 536 height 17
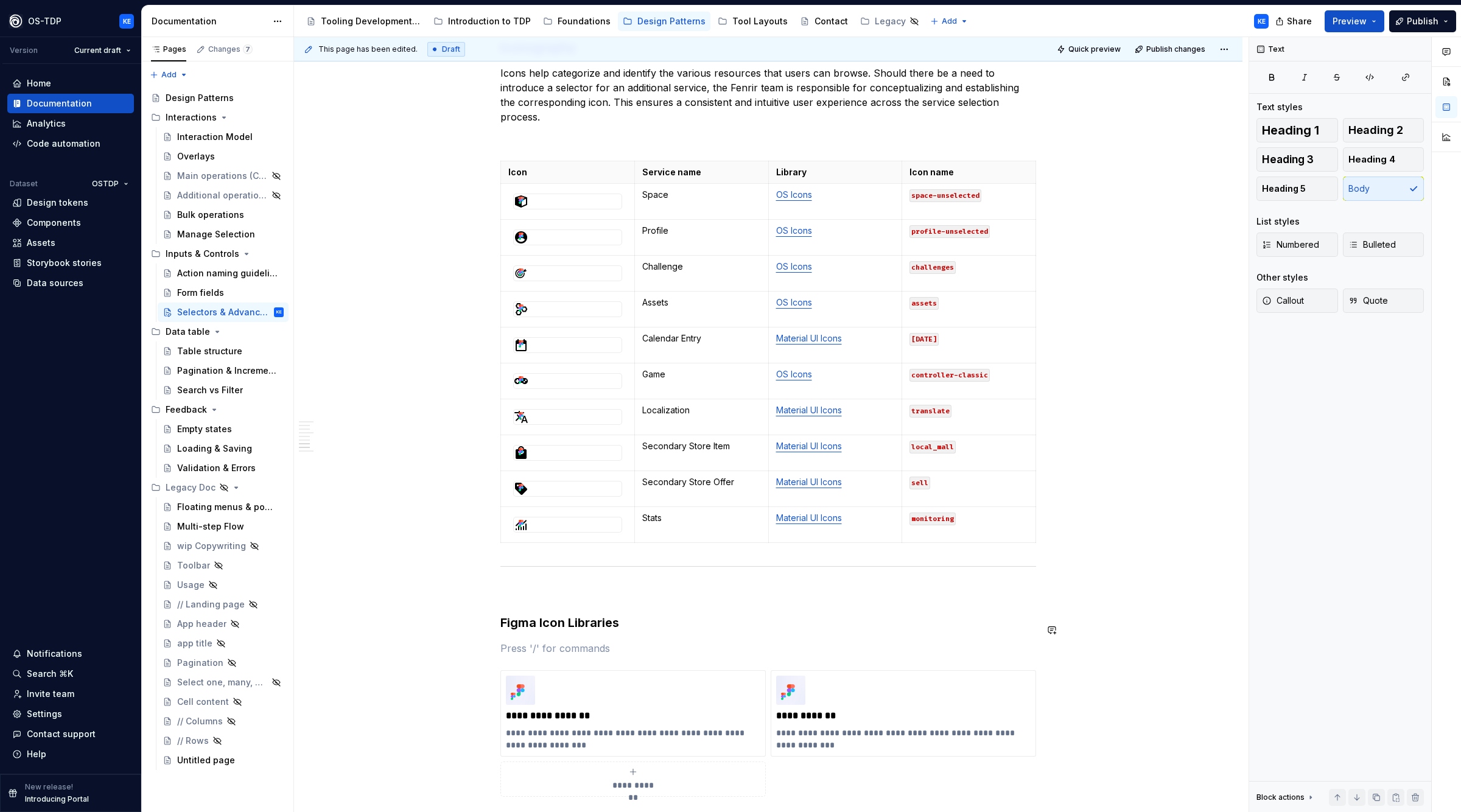
scroll to position [1608, 0]
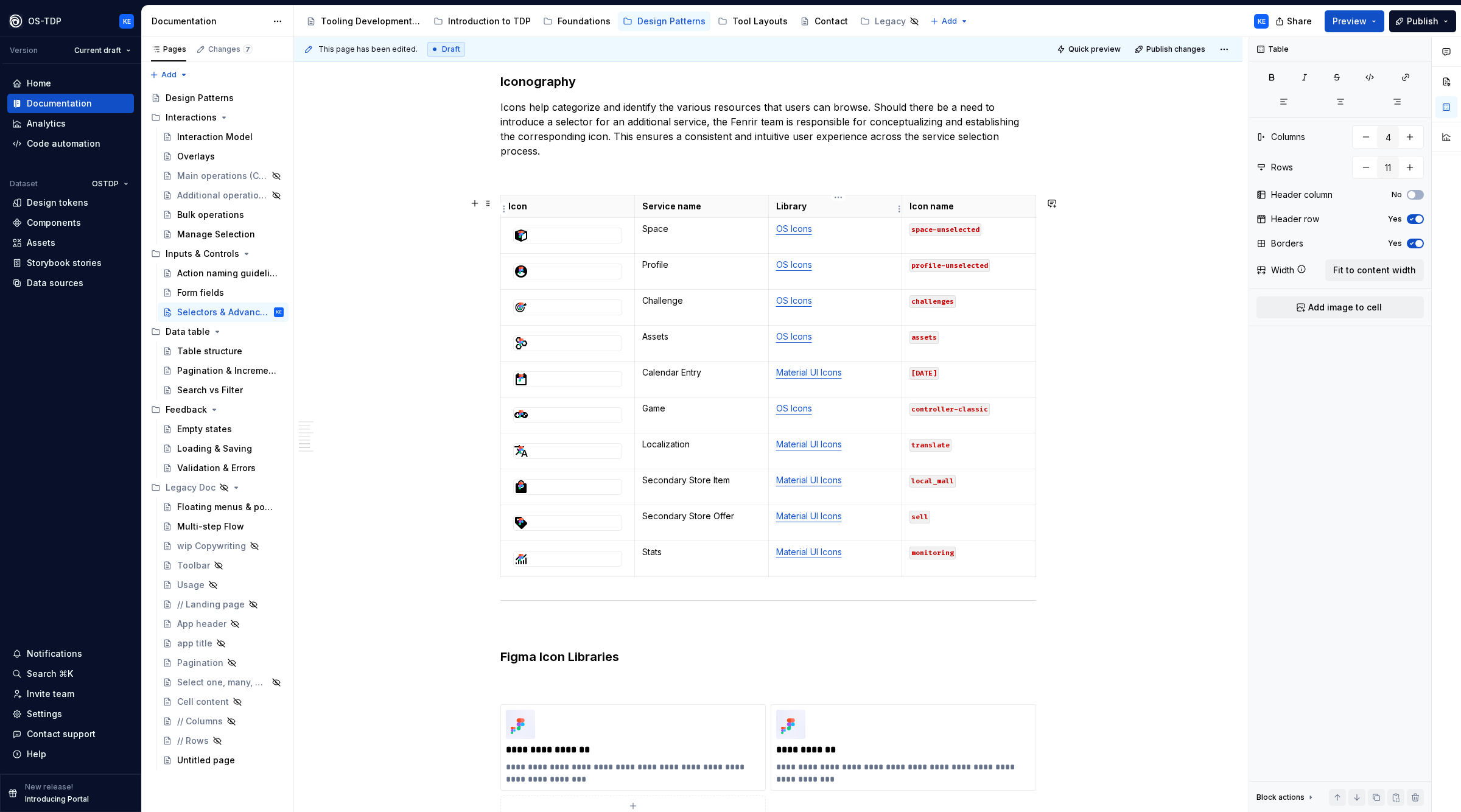
click at [832, 205] on p "Library" at bounding box center [835, 207] width 118 height 12
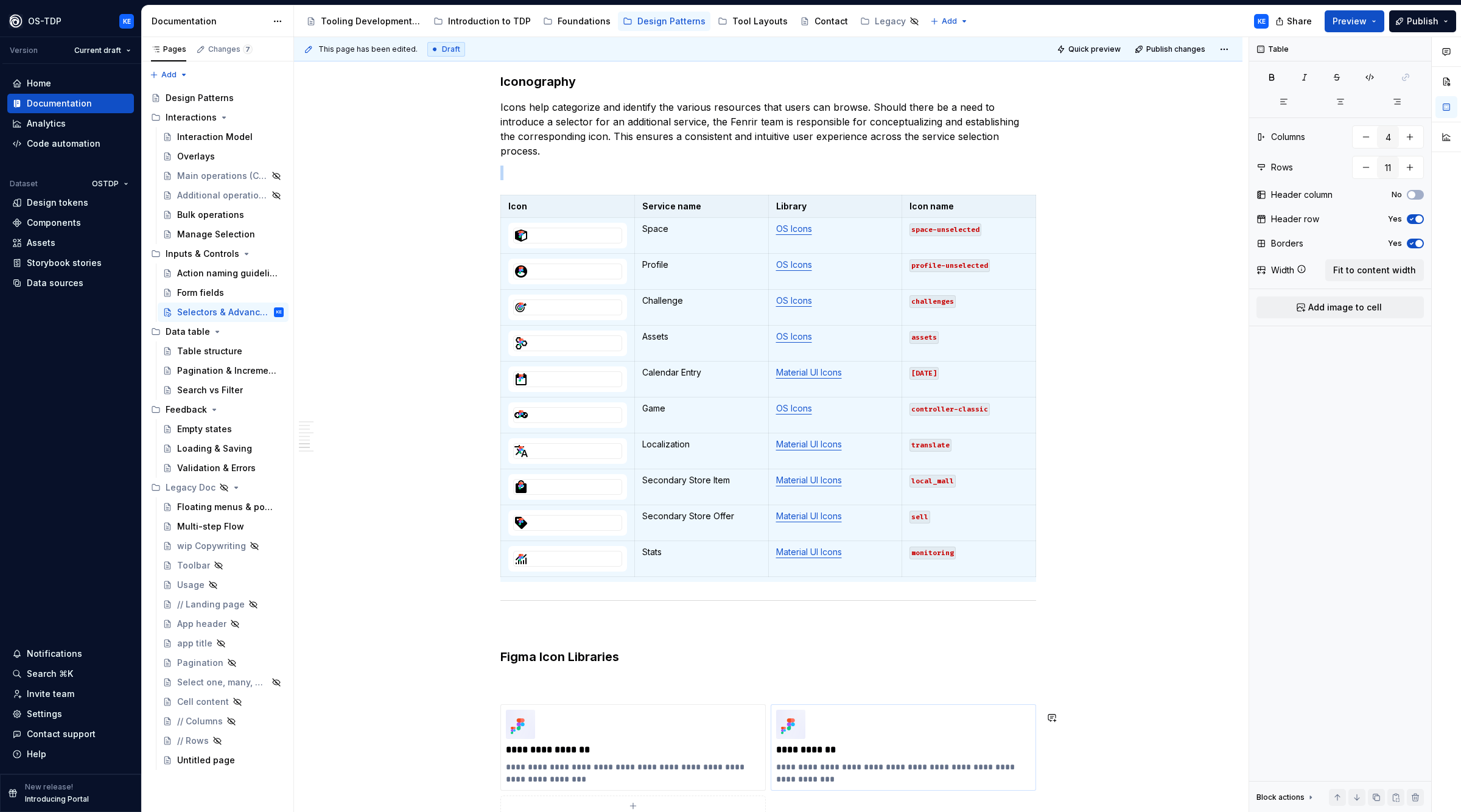
scroll to position [1759, 0]
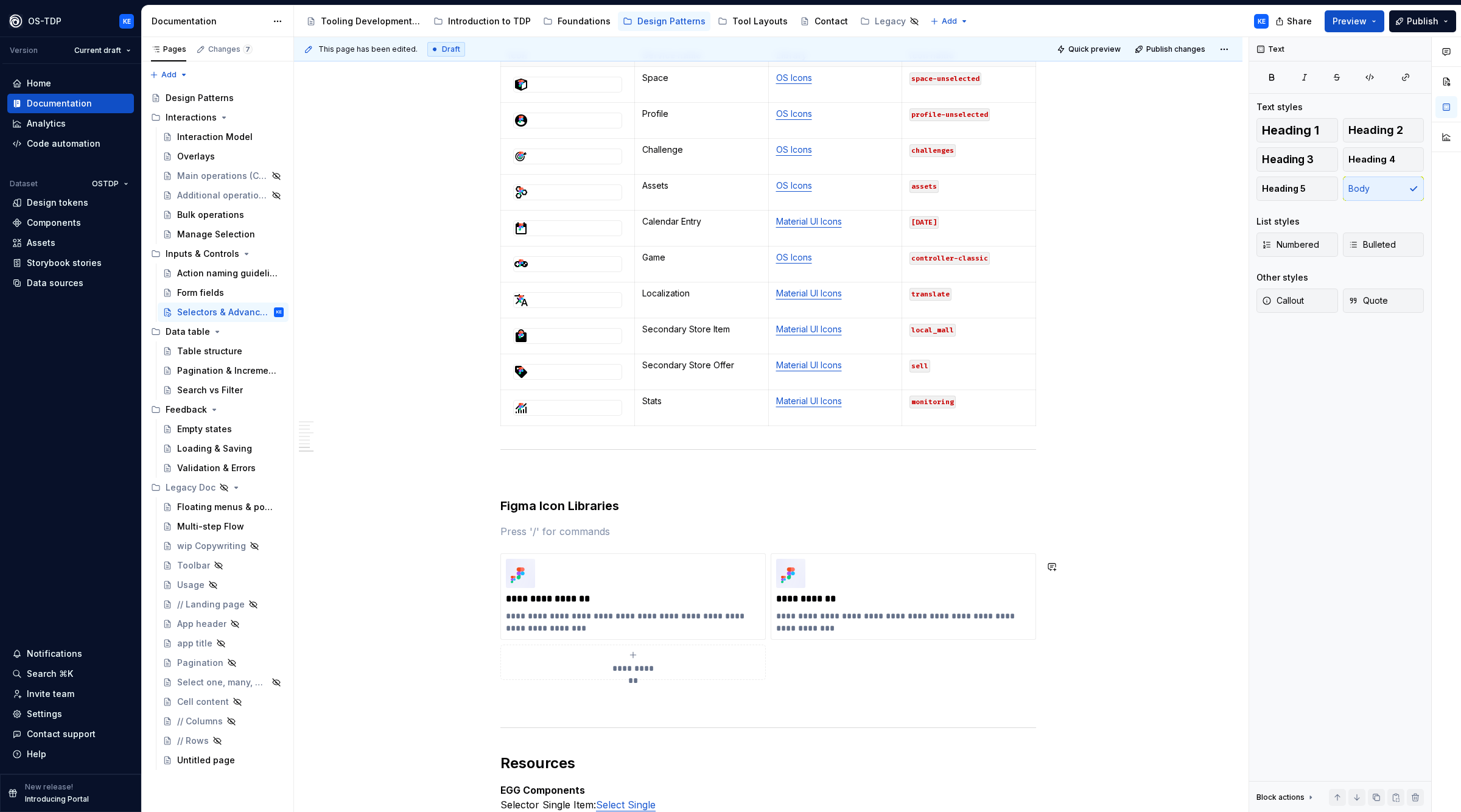
click at [640, 709] on p at bounding box center [769, 702] width 536 height 15
click at [870, 532] on p at bounding box center [769, 532] width 536 height 15
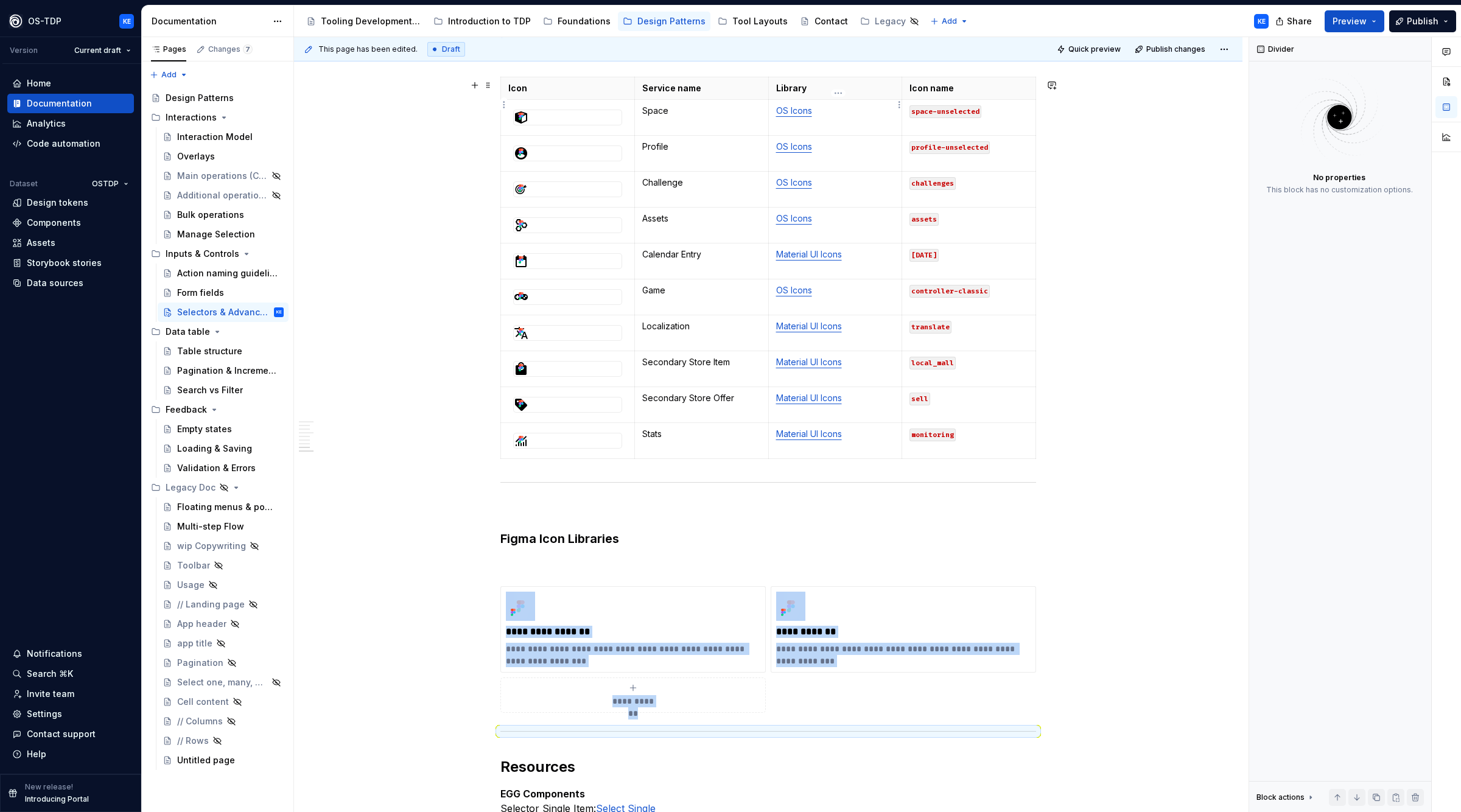
scroll to position [1709, 0]
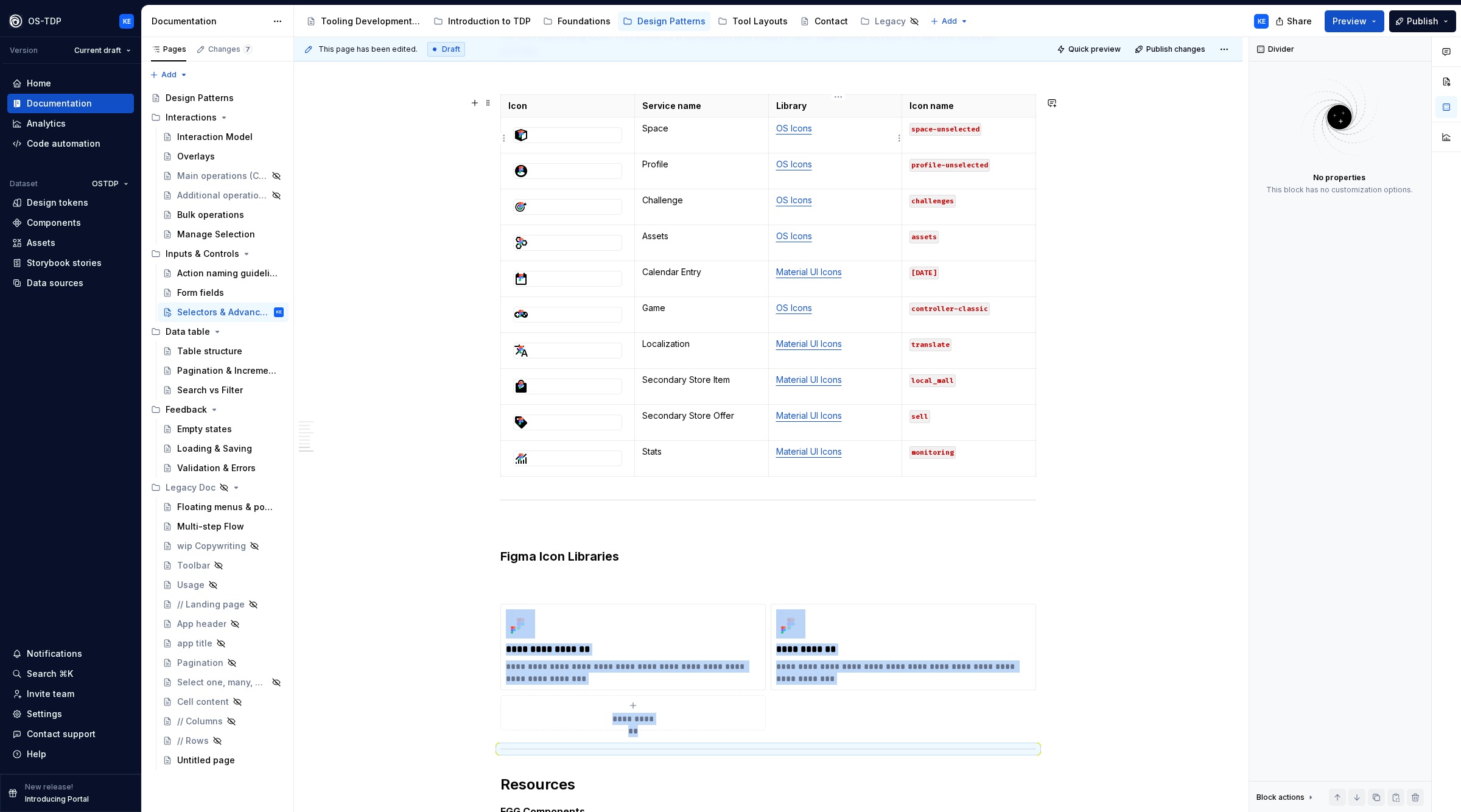
click at [793, 133] on link "OS Icons" at bounding box center [794, 128] width 36 height 11
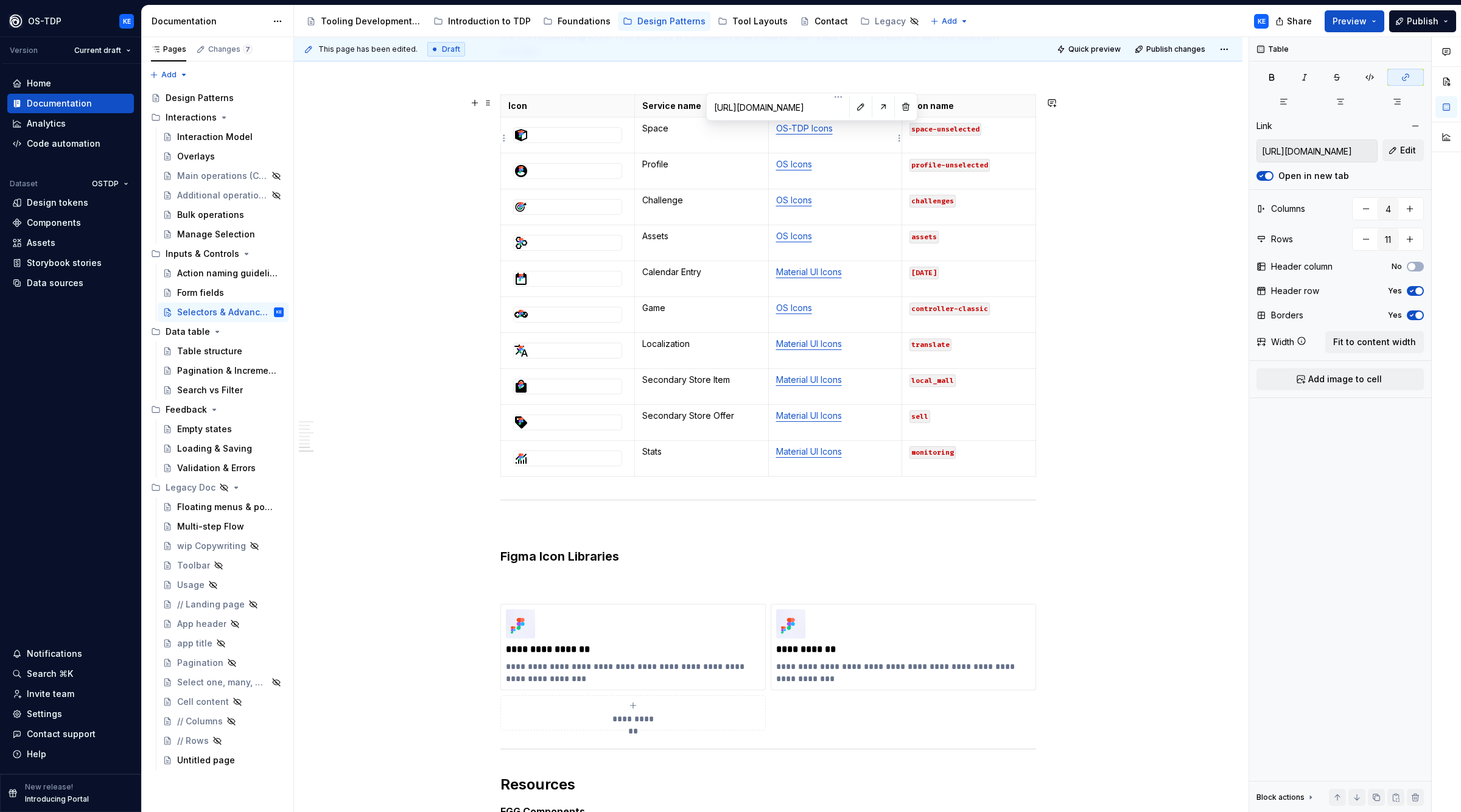
click at [803, 135] on p "OS-TDP Icons" at bounding box center [835, 128] width 118 height 12
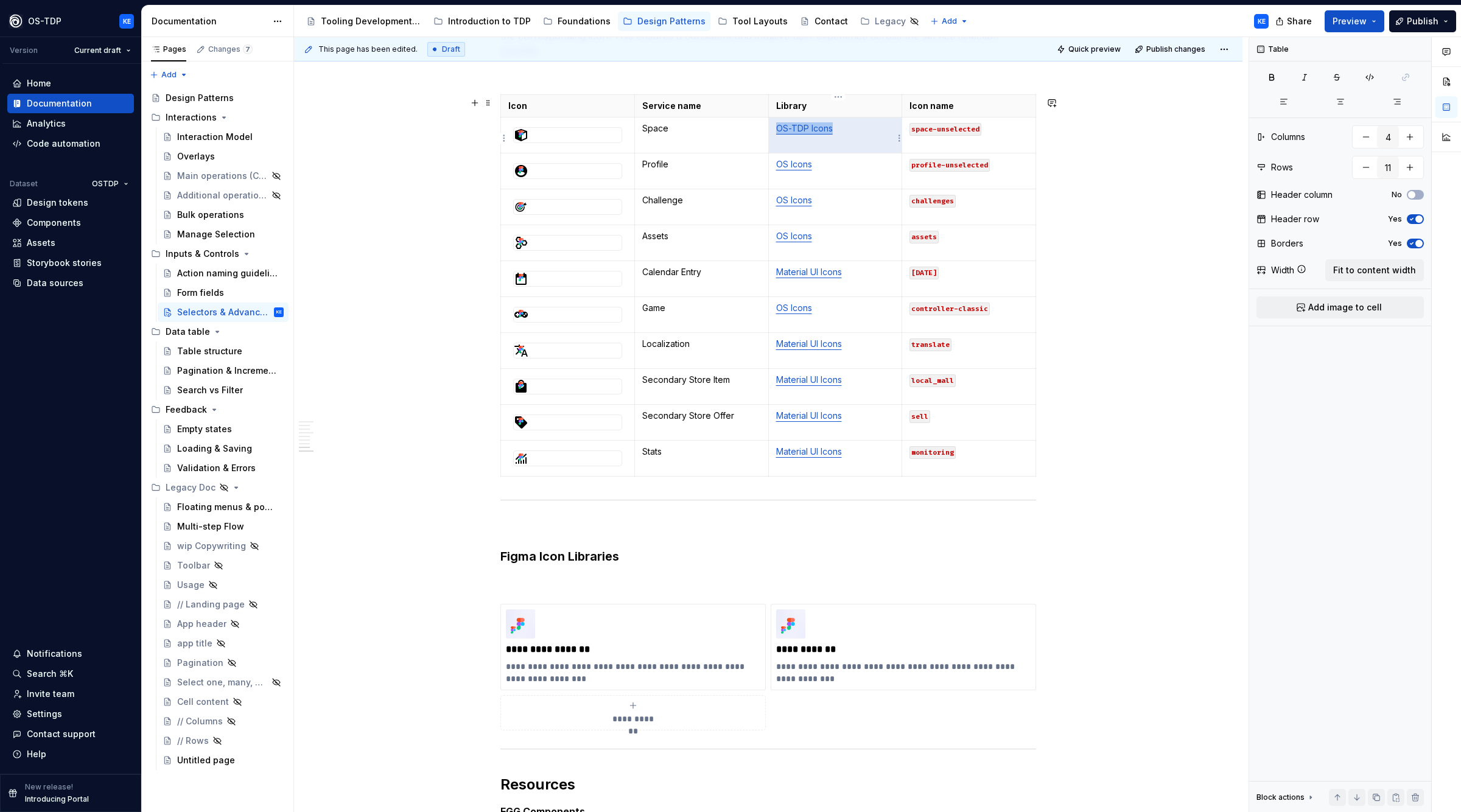
click at [810, 128] on link "OS-TDP Icons" at bounding box center [804, 128] width 56 height 11
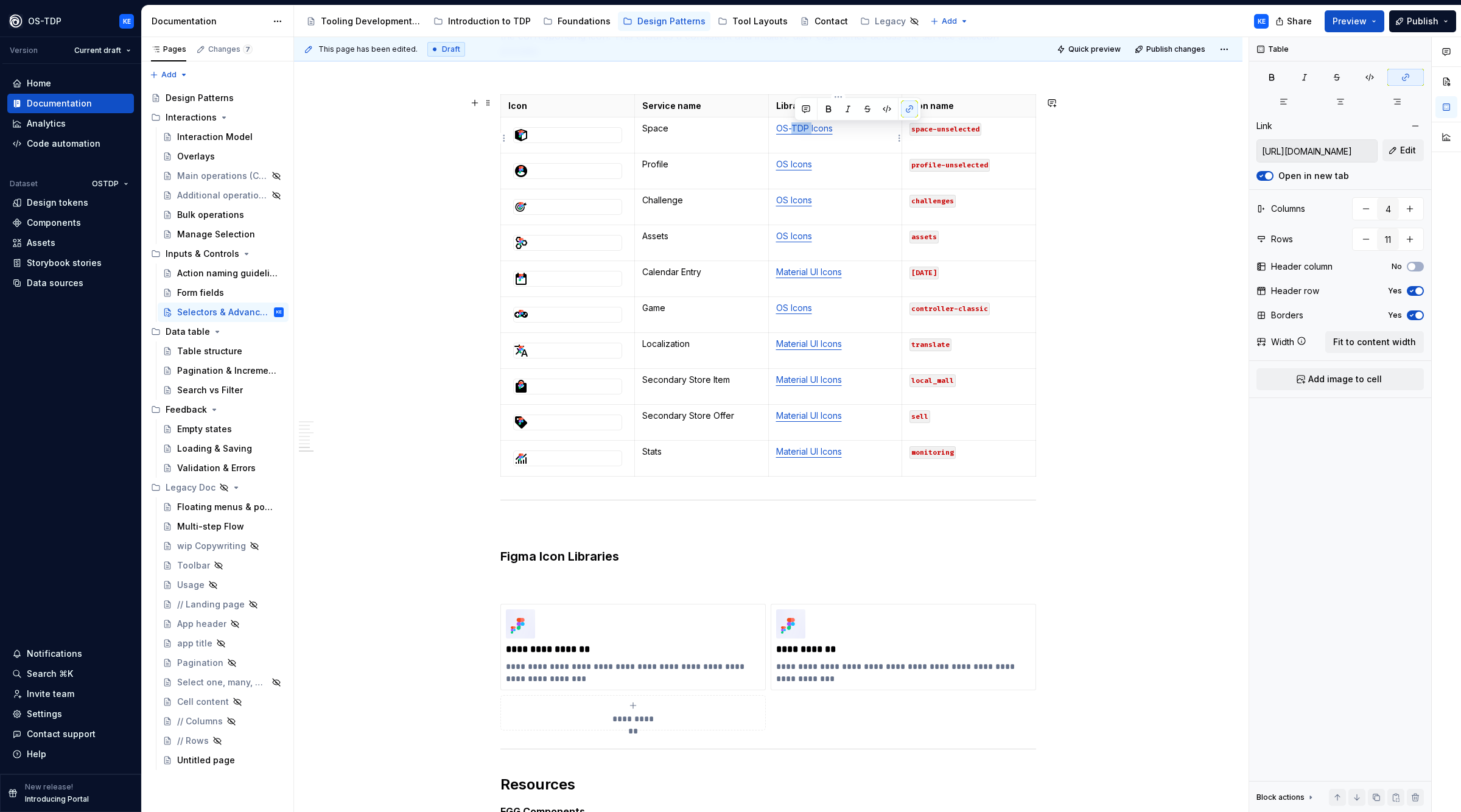
click at [810, 128] on link "OS-TDP Icons" at bounding box center [804, 128] width 56 height 11
click at [815, 131] on link "OS-TDP Icons" at bounding box center [804, 128] width 56 height 11
click at [836, 132] on p "OS-TDP Icons" at bounding box center [835, 128] width 118 height 12
drag, startPoint x: 837, startPoint y: 130, endPoint x: 776, endPoint y: 128, distance: 61.0
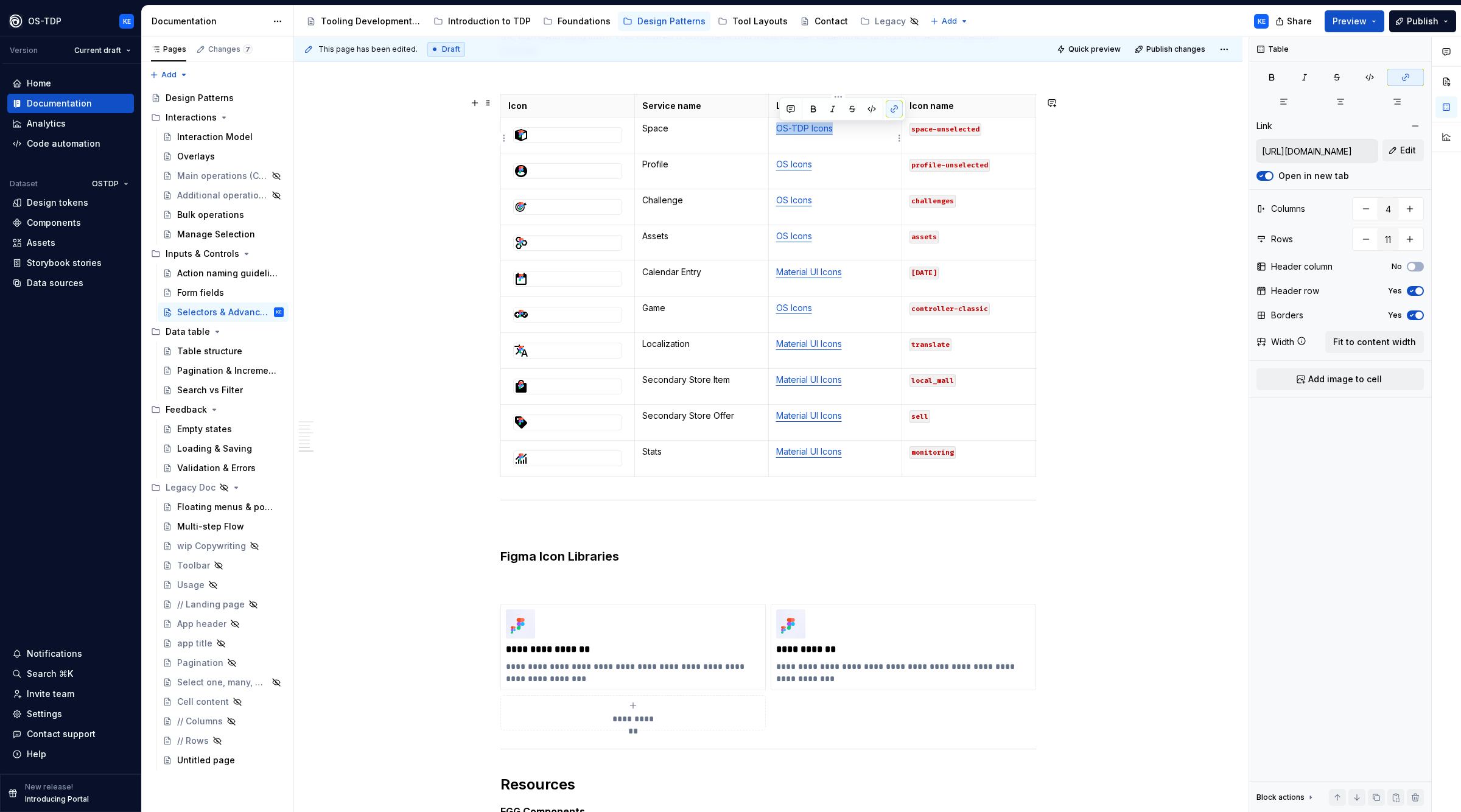
click at [776, 128] on td "OS-TDP Icons" at bounding box center [836, 135] width 134 height 36
copy link "OS-TDP Icons"
drag, startPoint x: 779, startPoint y: 166, endPoint x: 833, endPoint y: 172, distance: 54.3
click at [833, 172] on td "OS Icons" at bounding box center [836, 171] width 134 height 36
drag, startPoint x: 781, startPoint y: 204, endPoint x: 831, endPoint y: 203, distance: 50.0
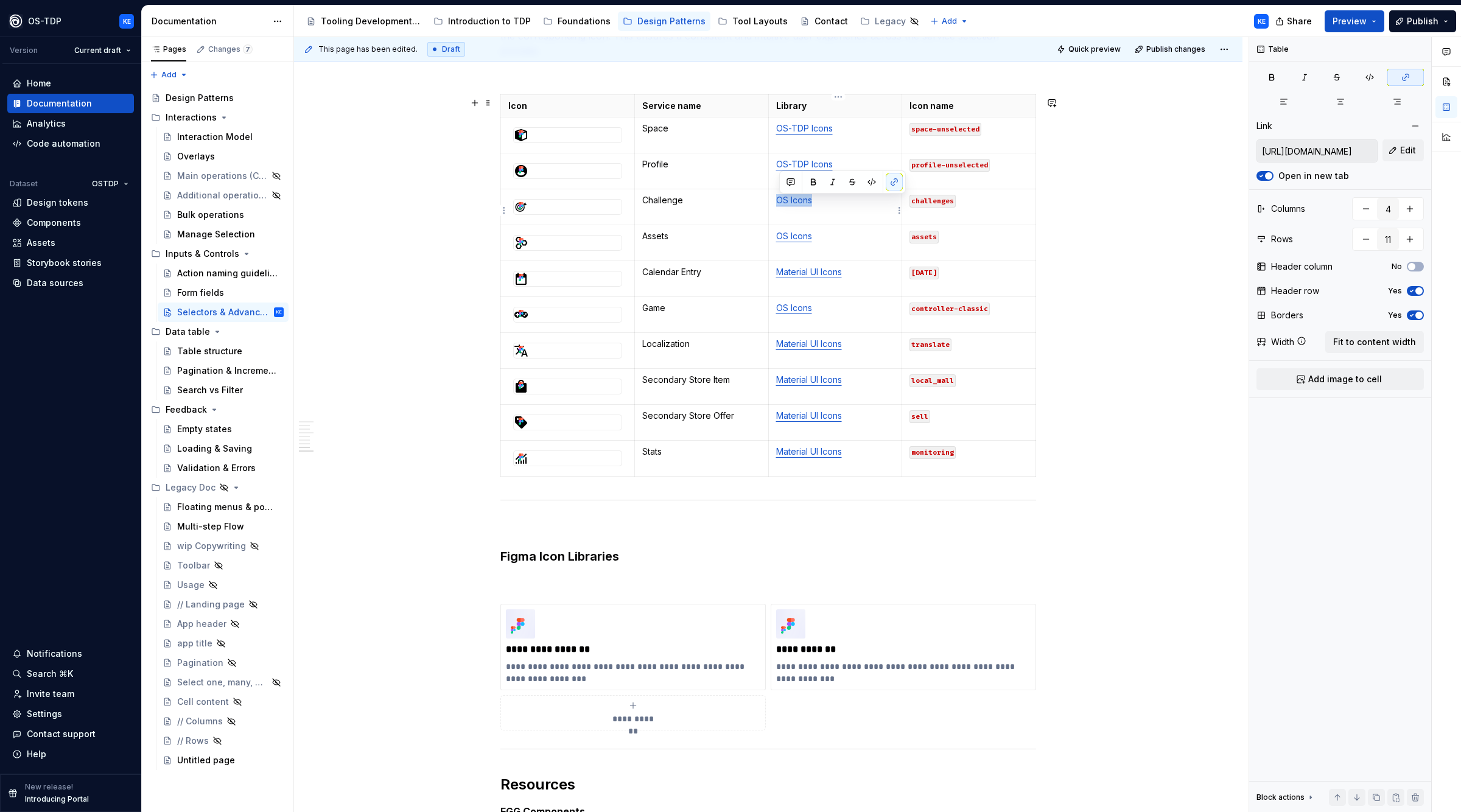
click at [831, 203] on p "OS Icons" at bounding box center [835, 200] width 118 height 12
drag, startPoint x: 782, startPoint y: 238, endPoint x: 827, endPoint y: 238, distance: 45.0
click at [827, 238] on p "OS Icons" at bounding box center [835, 236] width 118 height 12
drag, startPoint x: 779, startPoint y: 310, endPoint x: 826, endPoint y: 310, distance: 47.0
click at [826, 310] on p "OS Icons" at bounding box center [835, 308] width 118 height 12
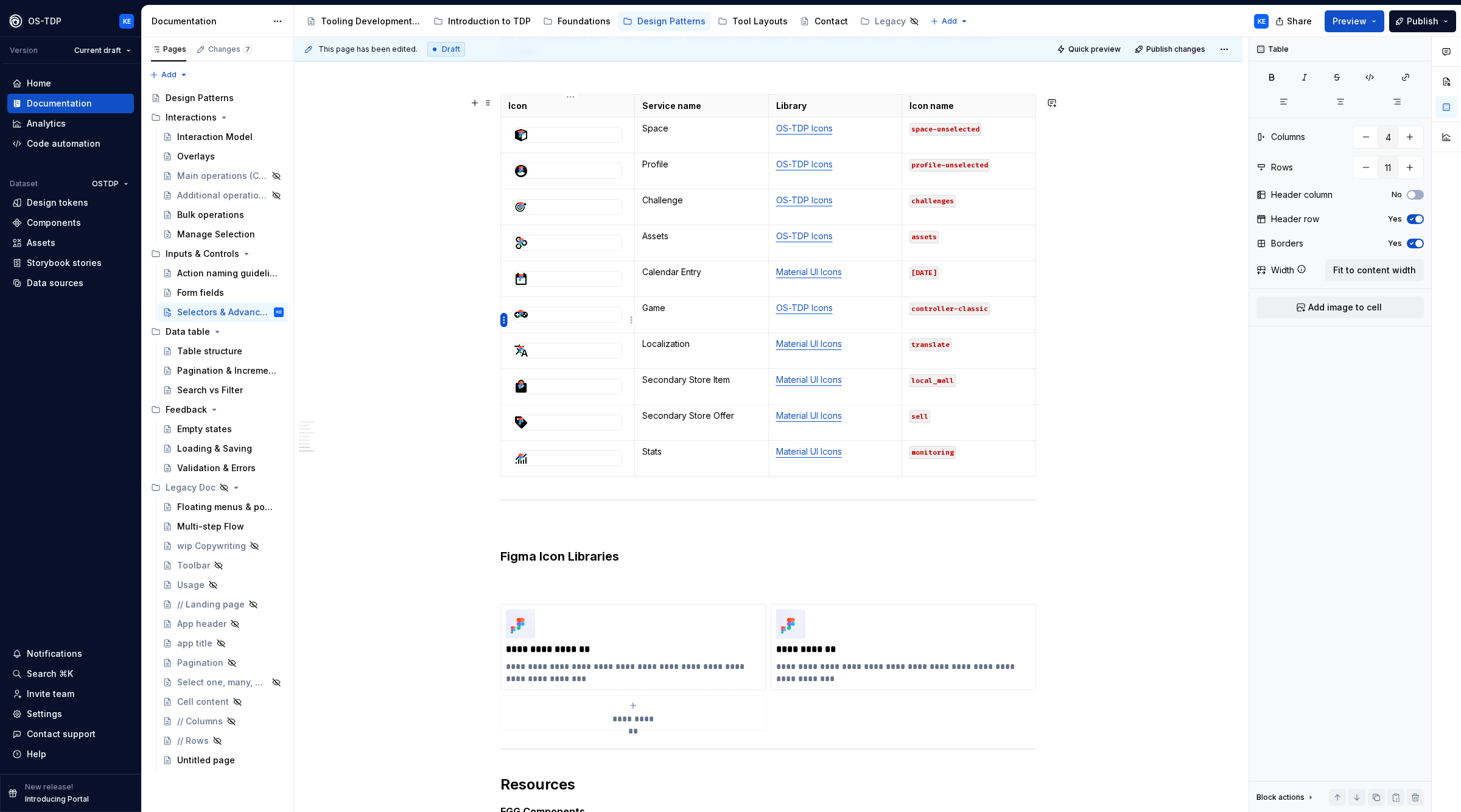
click at [503, 316] on html "OS-TDP KE Version Current draft Home Documentation Analytics Code automation Da…" at bounding box center [730, 406] width 1461 height 812
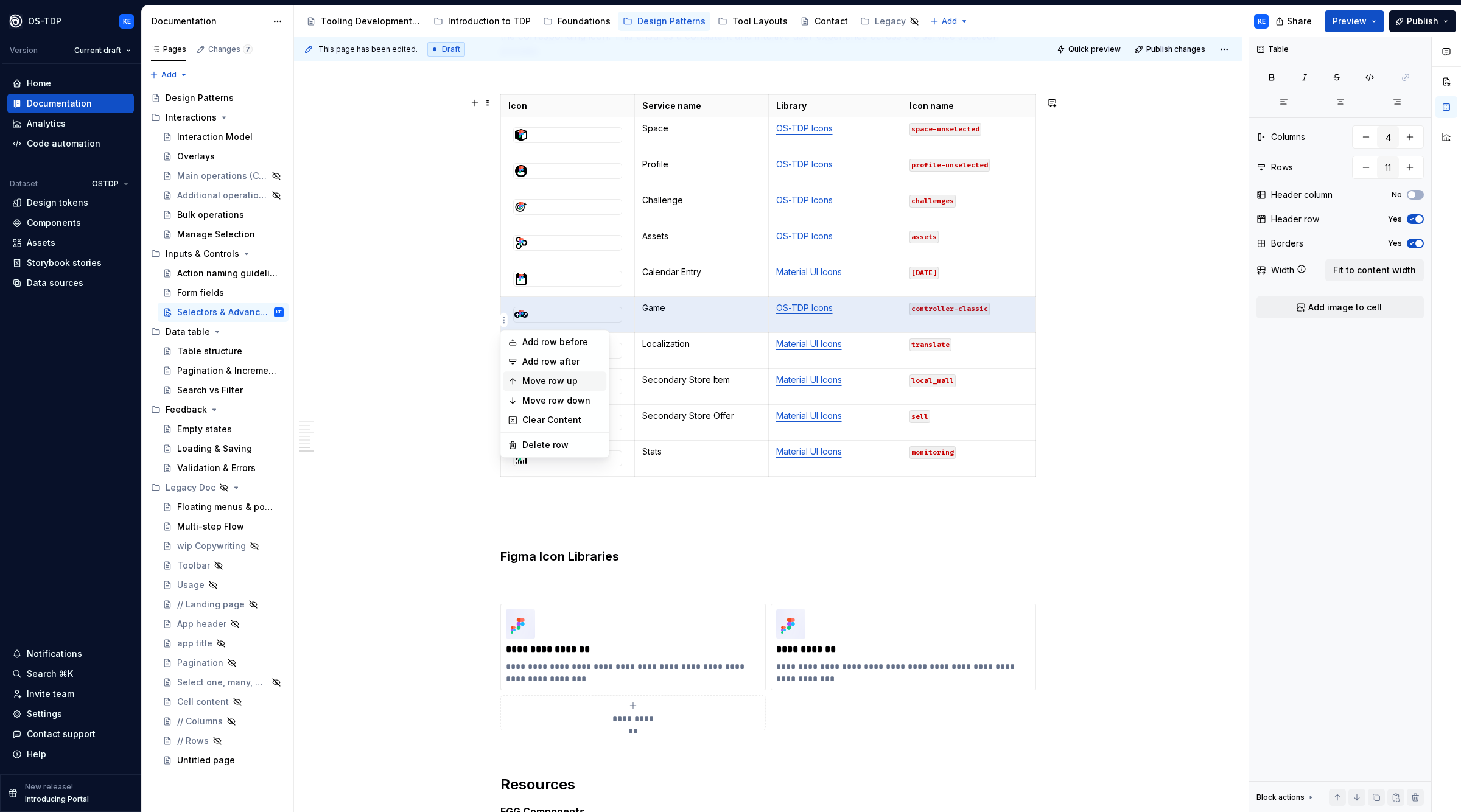
click at [556, 377] on div "Move row up" at bounding box center [562, 381] width 79 height 12
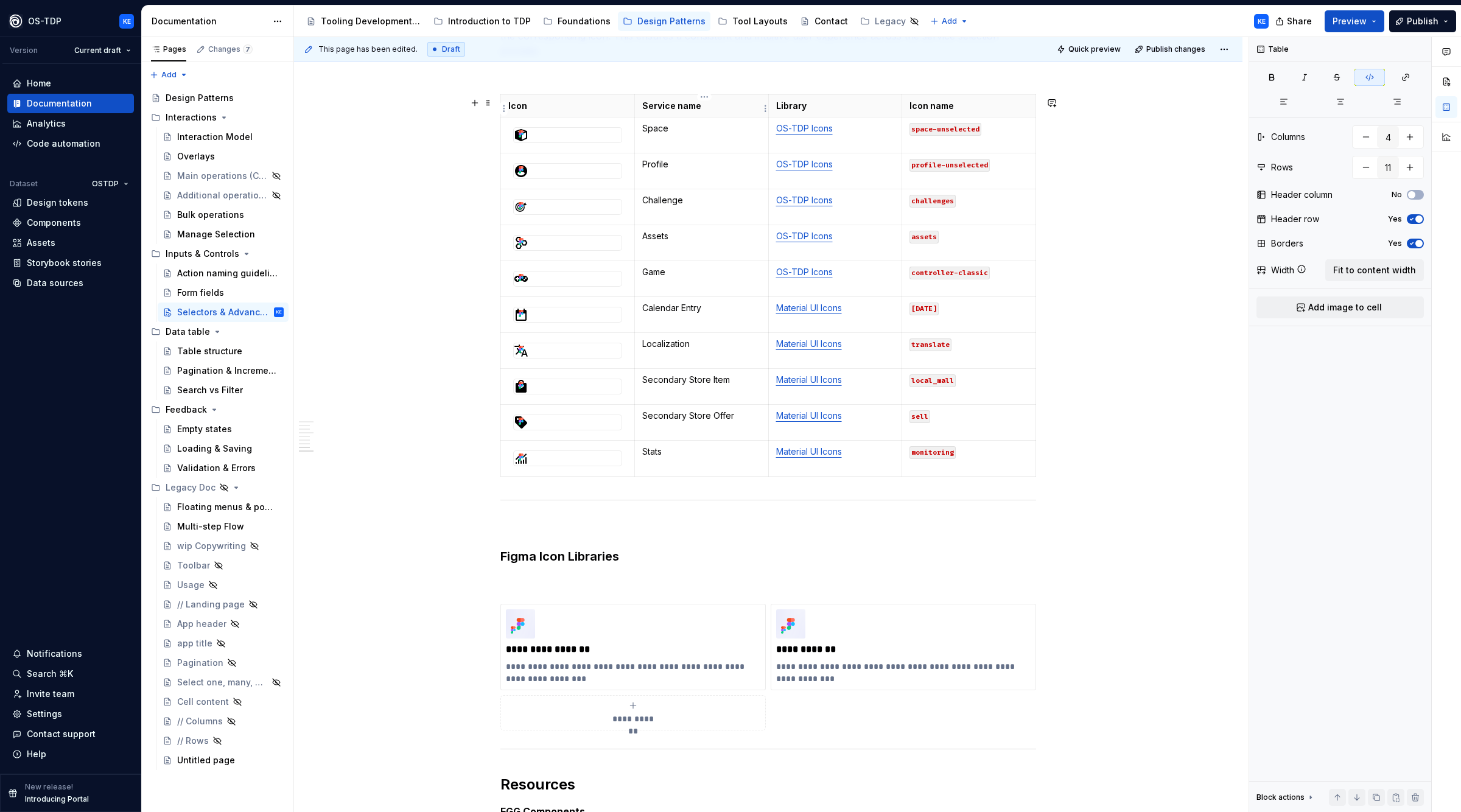
click at [690, 112] on p "Service name" at bounding box center [701, 106] width 118 height 12
click at [770, 105] on html "OS-TDP KE Version Current draft Home Documentation Analytics Code automation Da…" at bounding box center [730, 406] width 1461 height 812
click at [711, 99] on html "OS-TDP KE Version Current draft Home Documentation Analytics Code automation Da…" at bounding box center [730, 406] width 1461 height 812
click at [708, 93] on html "OS-TDP KE Version Current draft Home Documentation Analytics Code automation Da…" at bounding box center [730, 406] width 1461 height 812
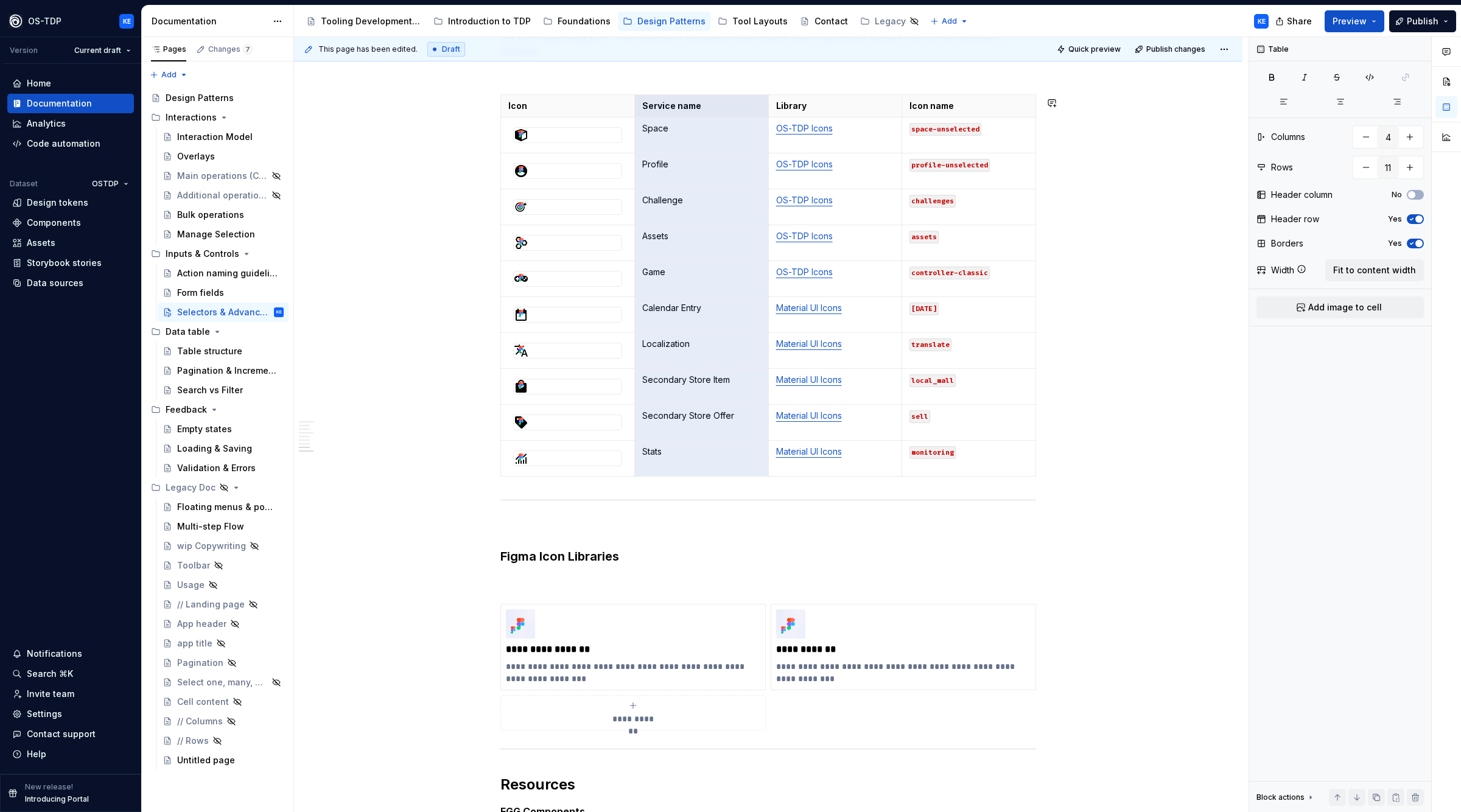
click at [1138, 251] on html "OS-TDP KE Version Current draft Home Documentation Analytics Code automation Da…" at bounding box center [730, 406] width 1461 height 812
click at [681, 213] on td "Challenge" at bounding box center [702, 207] width 134 height 36
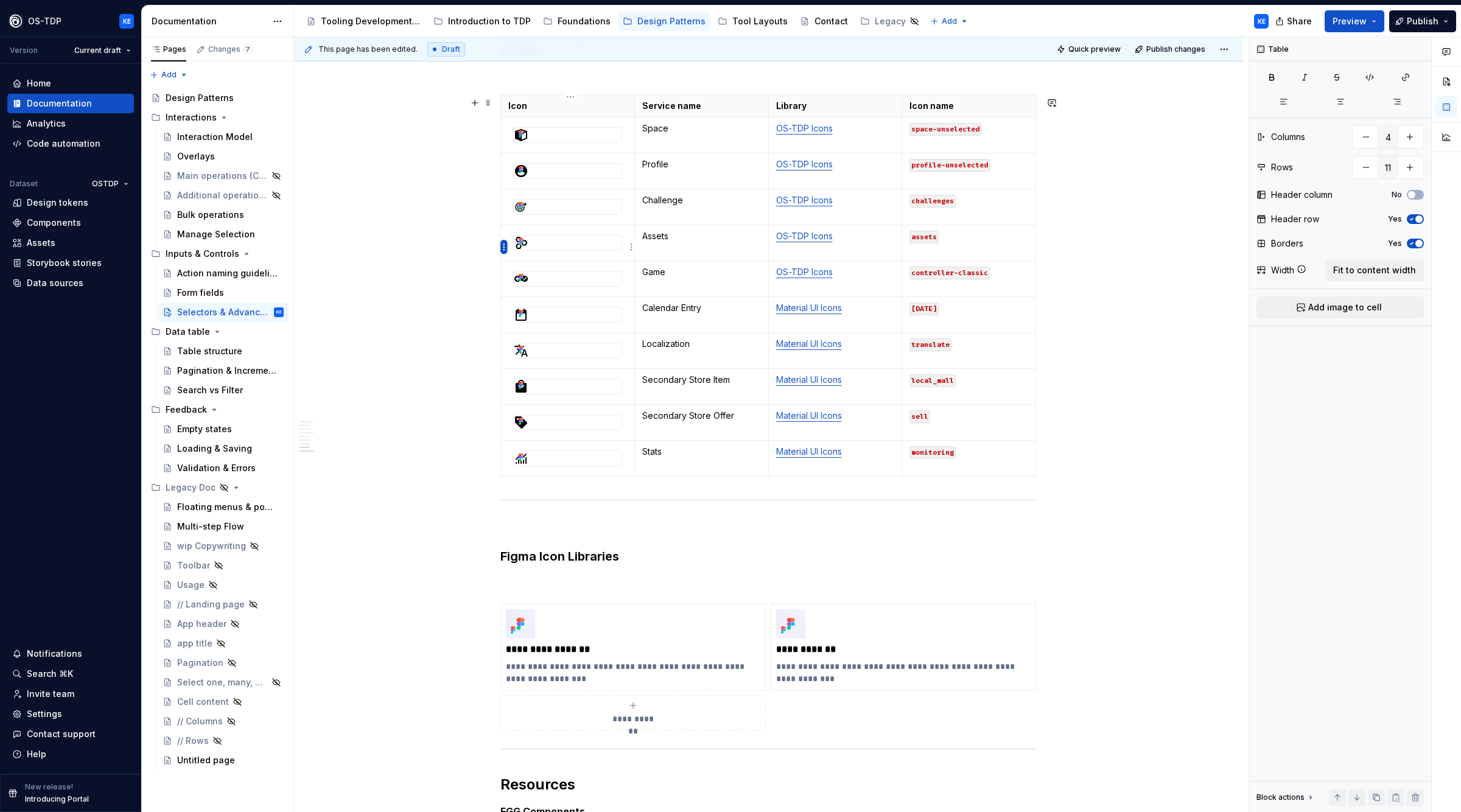
click at [505, 249] on html "OS-TDP KE Version Current draft Home Documentation Analytics Code automation Da…" at bounding box center [730, 406] width 1461 height 812
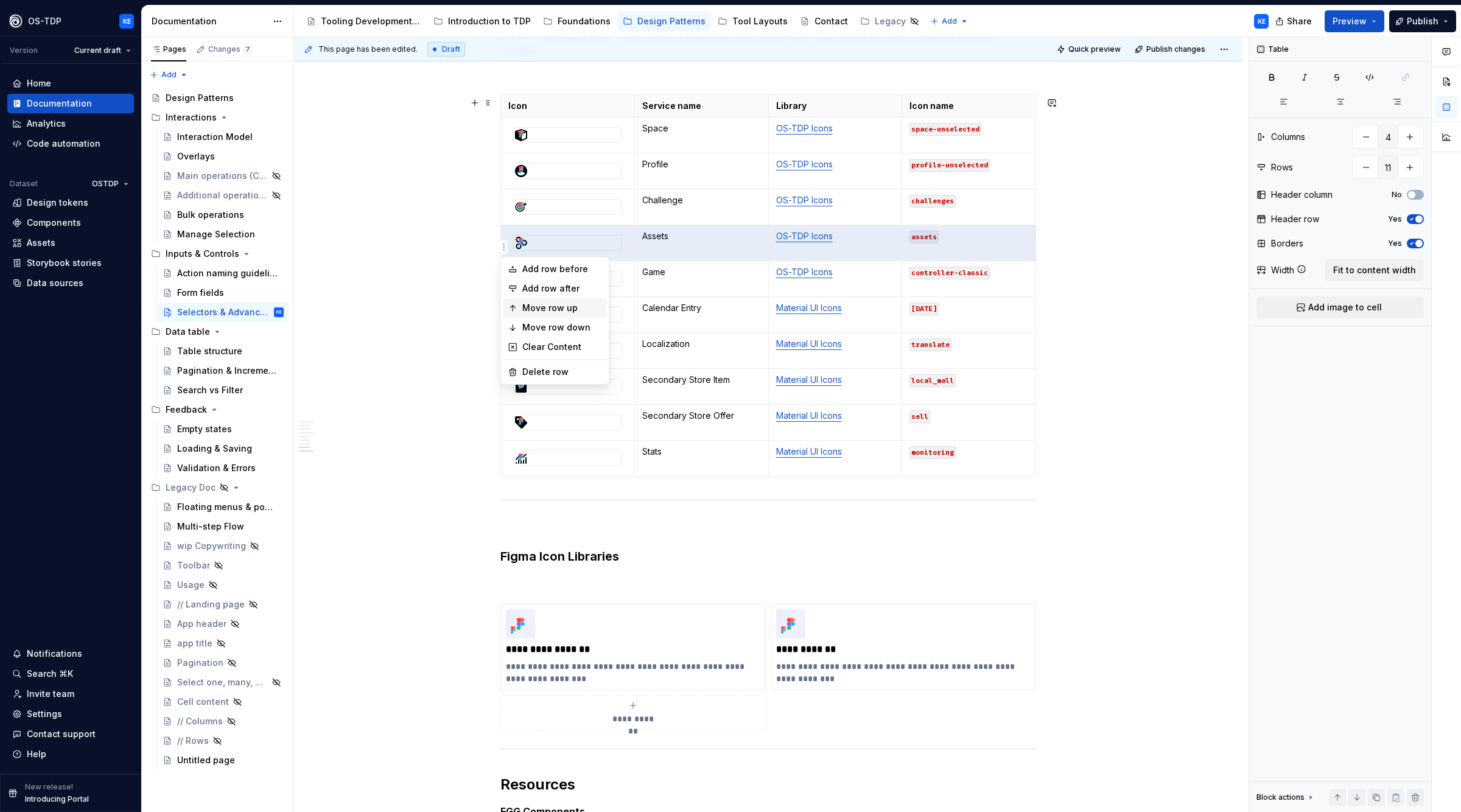
click at [558, 310] on div "Move row up" at bounding box center [562, 308] width 79 height 12
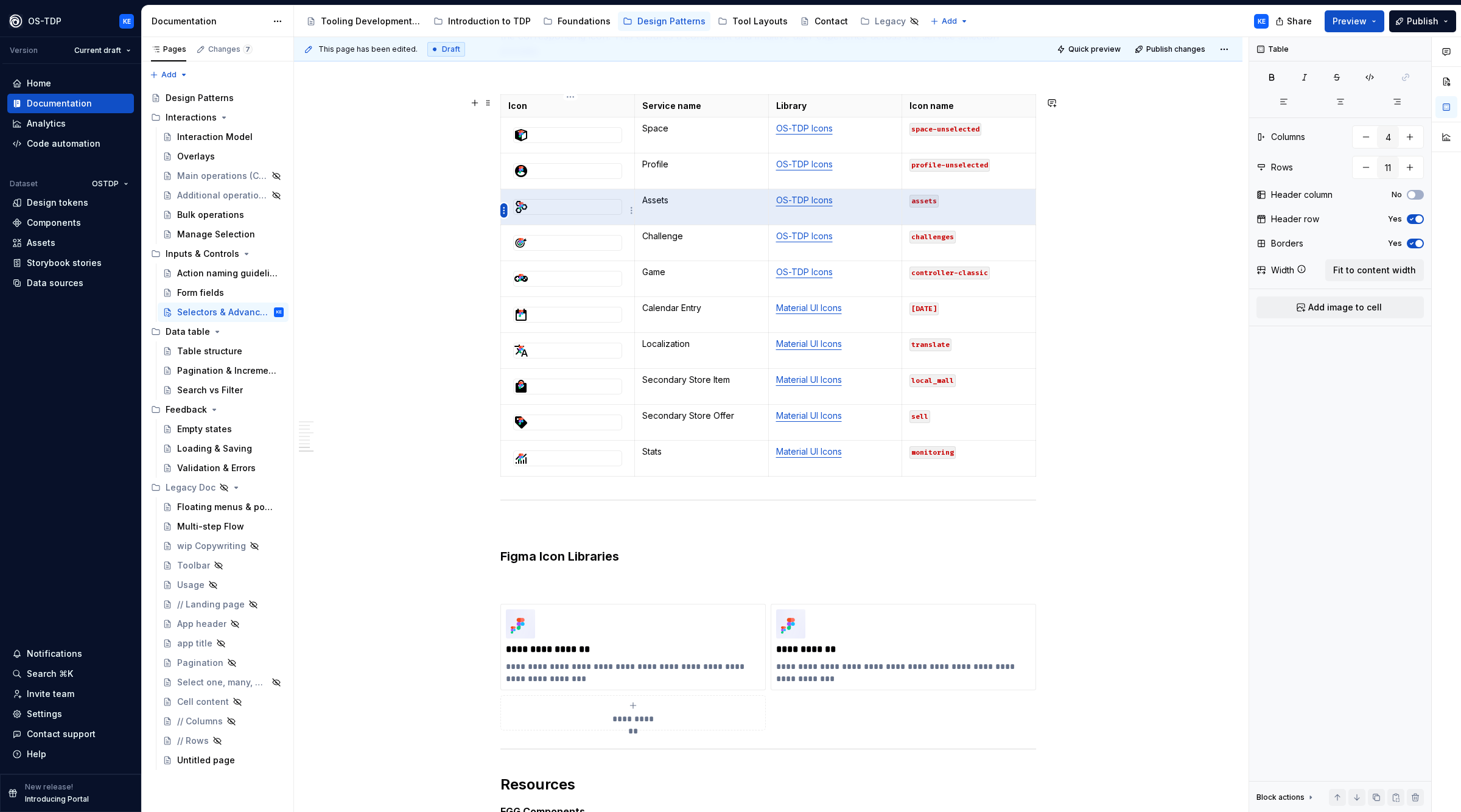
click at [504, 205] on html "OS-TDP KE Version Current draft Home Documentation Analytics Code automation Da…" at bounding box center [730, 406] width 1461 height 812
click at [520, 274] on div "Move row up" at bounding box center [555, 271] width 104 height 19
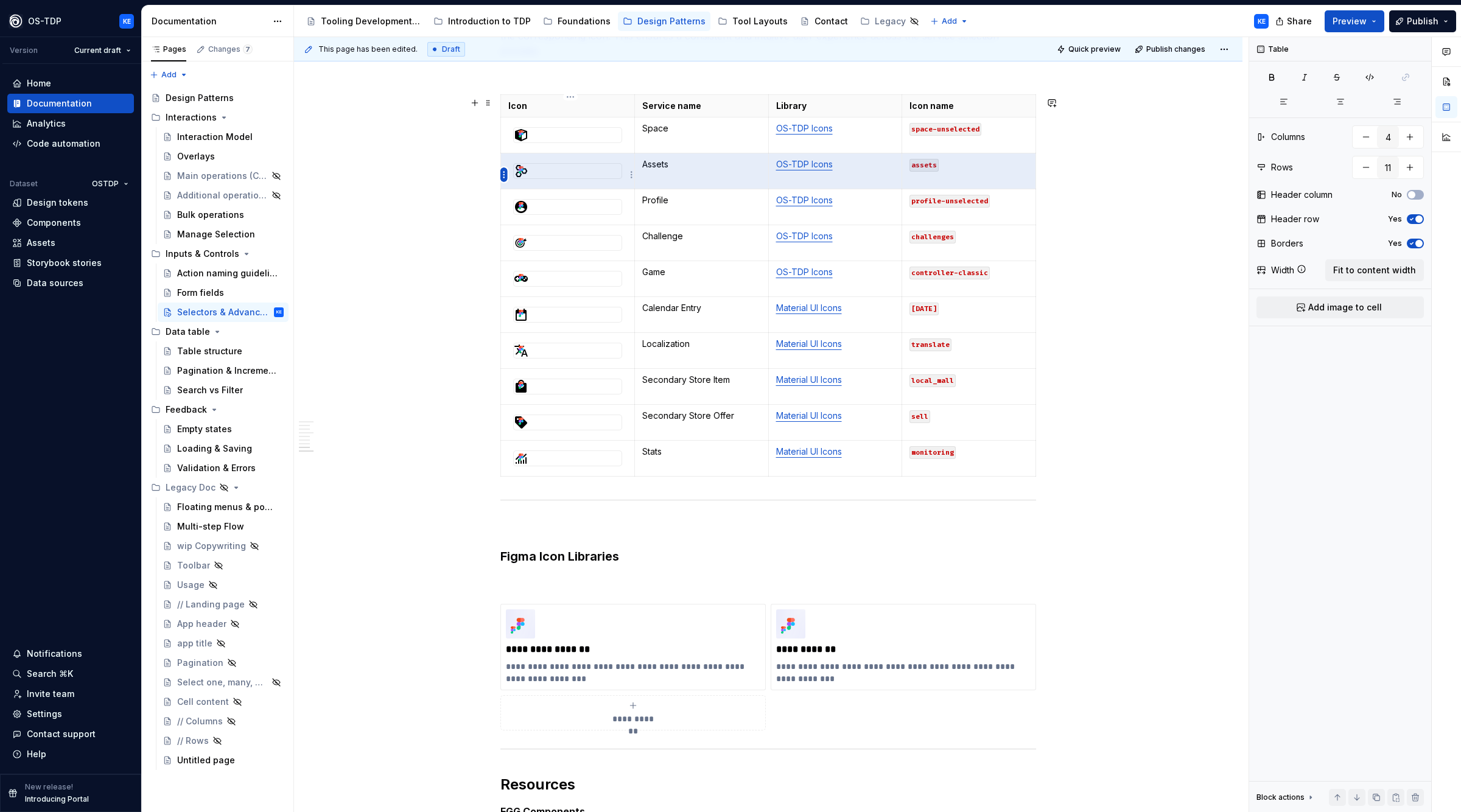
click at [501, 173] on html "OS-TDP KE Version Current draft Home Documentation Analytics Code automation Da…" at bounding box center [730, 406] width 1461 height 812
click at [529, 239] on div "Move row up" at bounding box center [562, 236] width 79 height 12
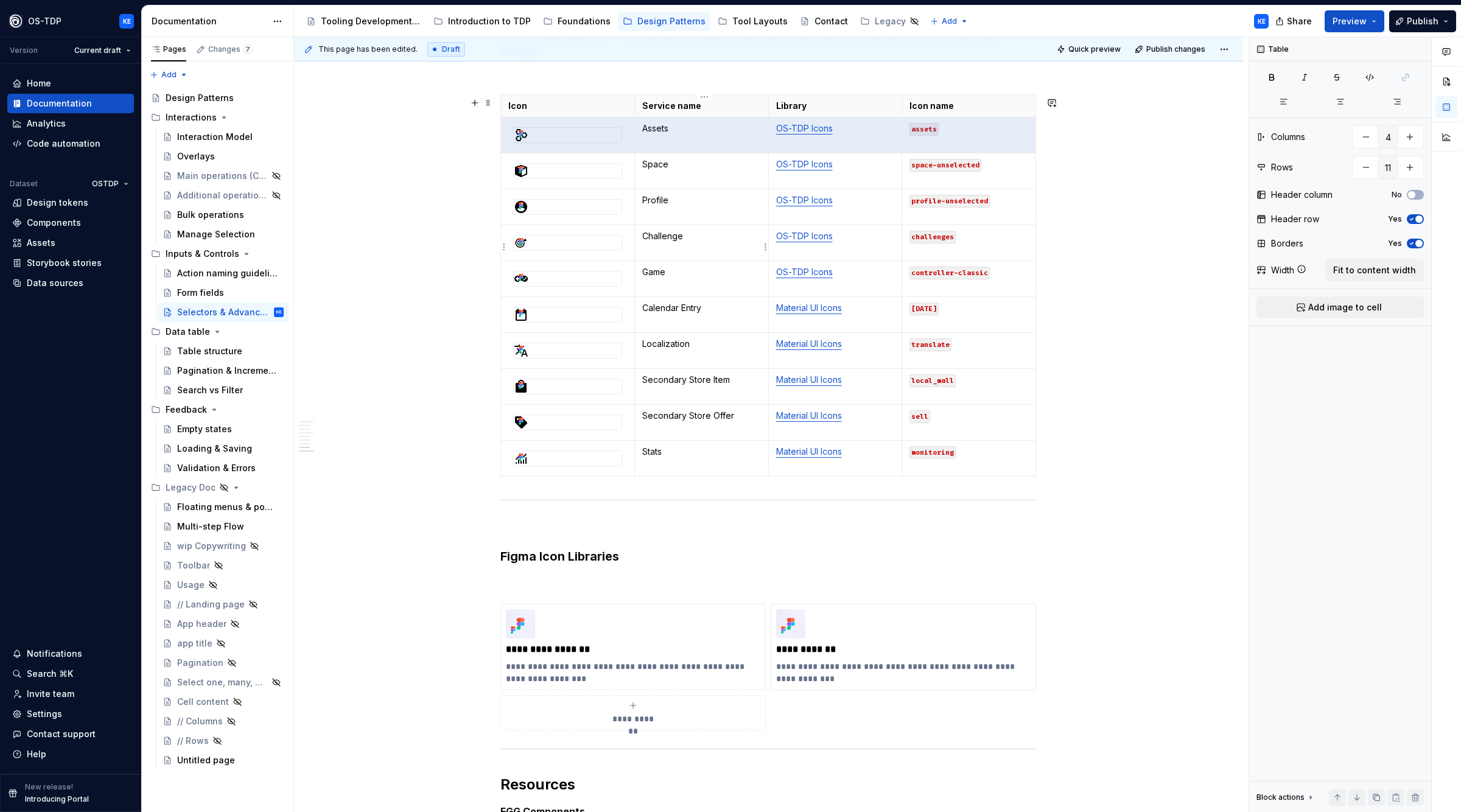
click at [681, 243] on p "Challenge" at bounding box center [701, 236] width 118 height 12
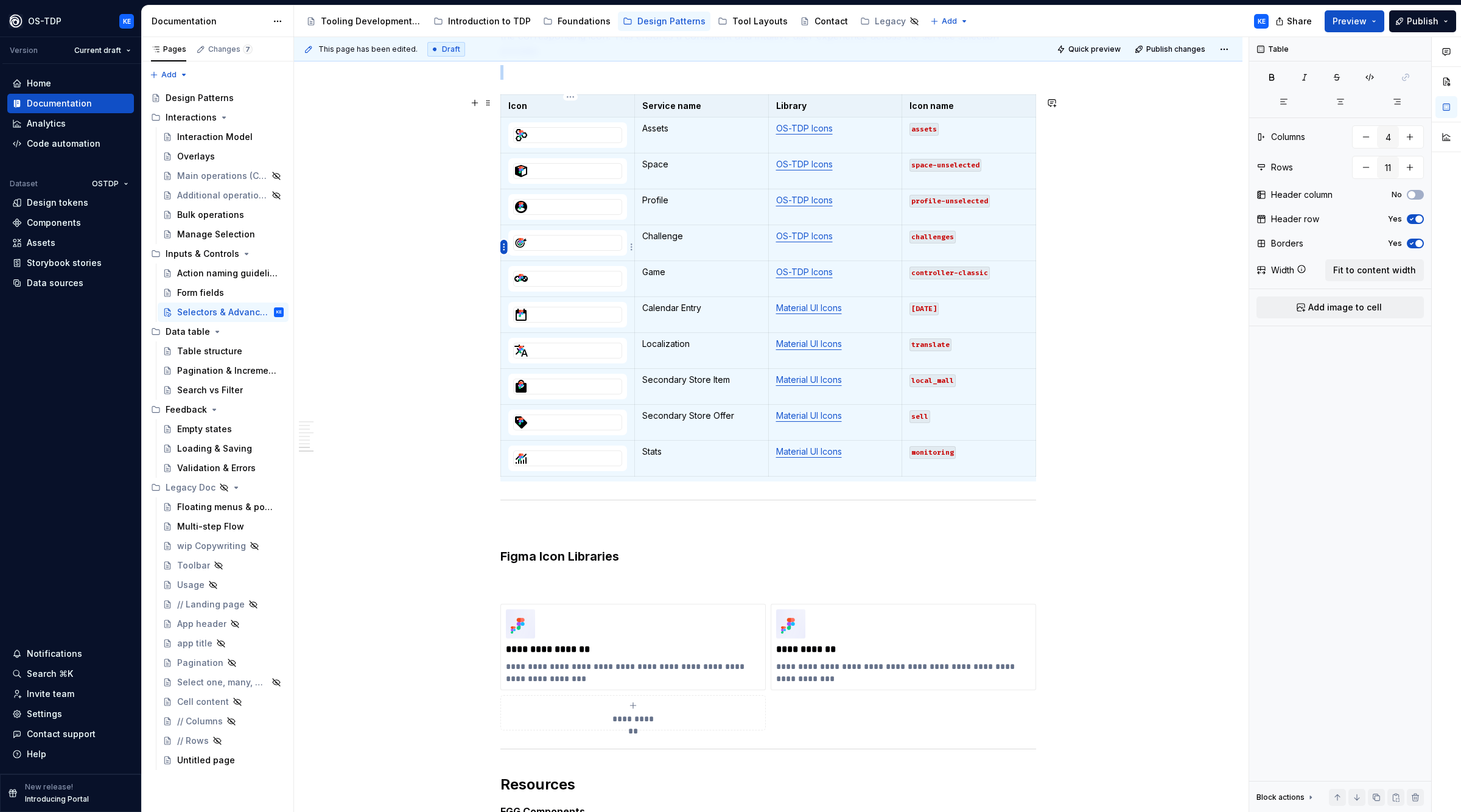
click at [506, 246] on html "OS-TDP KE Version Current draft Home Documentation Analytics Code automation Da…" at bounding box center [730, 406] width 1461 height 812
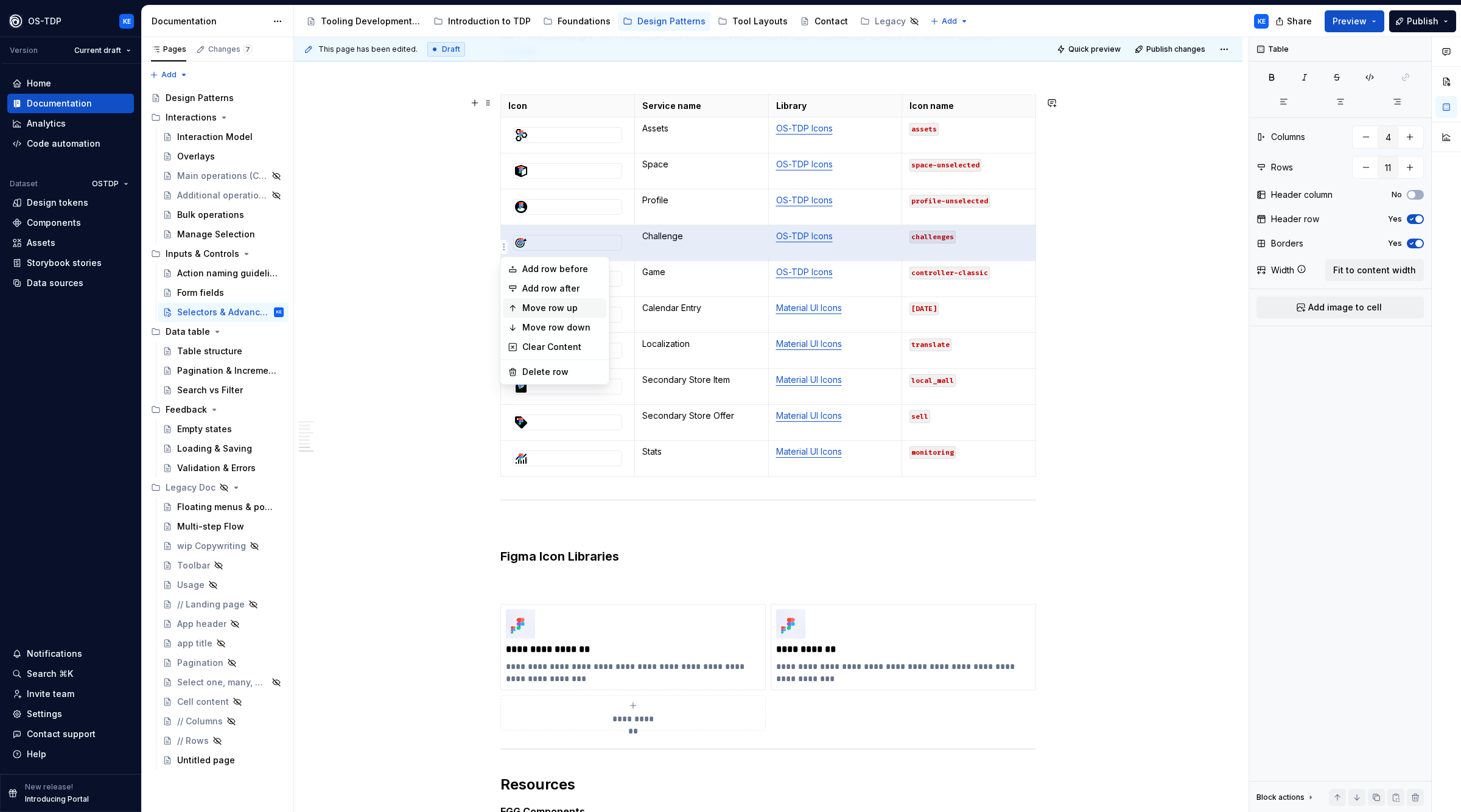
click at [524, 304] on div "Move row up" at bounding box center [562, 308] width 79 height 12
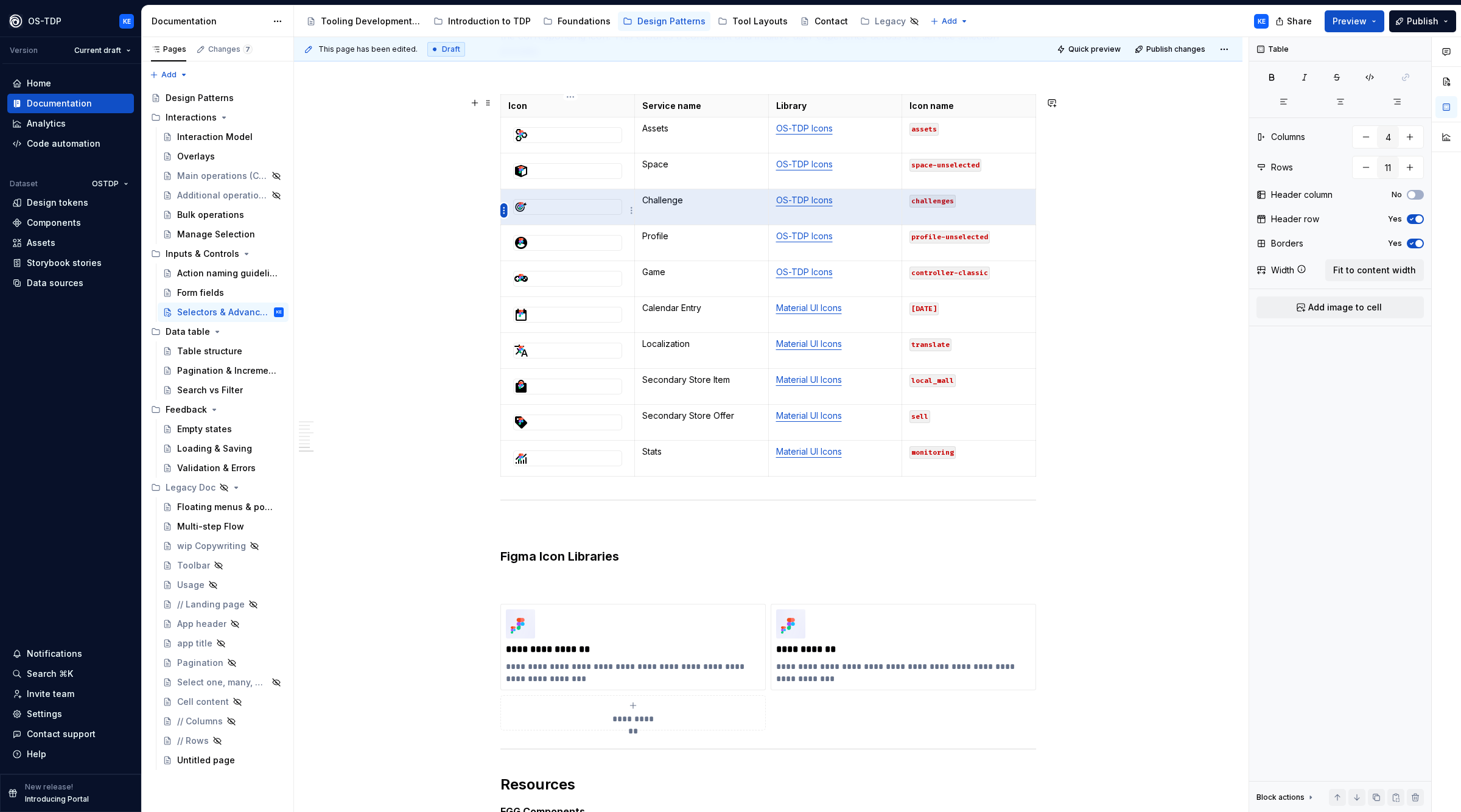
click at [503, 213] on html "OS-TDP KE Version Current draft Home Documentation Analytics Code automation Da…" at bounding box center [730, 406] width 1461 height 812
click at [533, 274] on div "Move row up" at bounding box center [562, 272] width 79 height 12
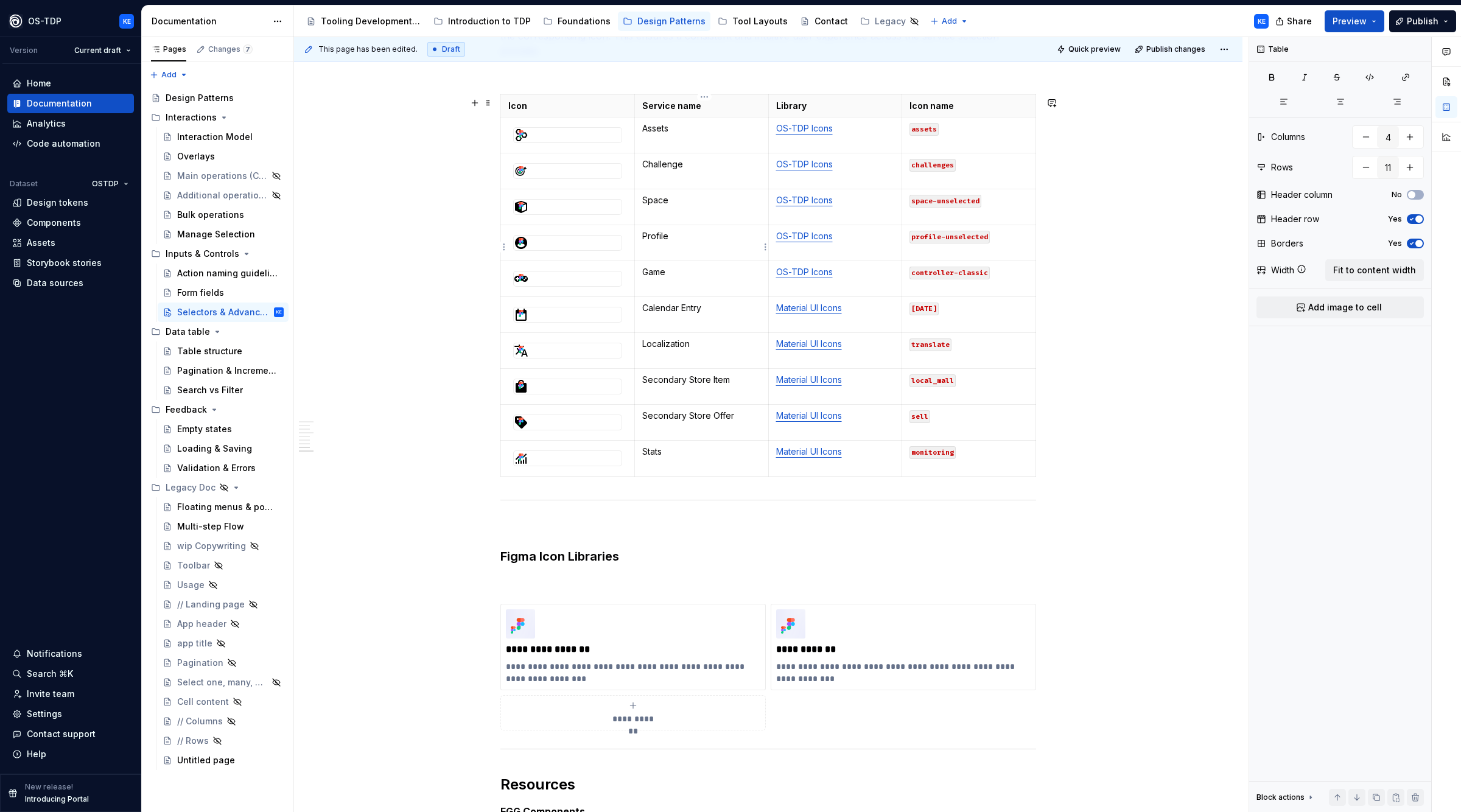
click at [681, 254] on td "Profile" at bounding box center [702, 243] width 134 height 36
click at [687, 279] on p "Game" at bounding box center [701, 272] width 118 height 12
click at [700, 314] on p "Calendar Entry" at bounding box center [701, 308] width 118 height 12
click at [501, 318] on html "OS-TDP KE Version Current draft Home Documentation Analytics Code automation Da…" at bounding box center [730, 406] width 1461 height 812
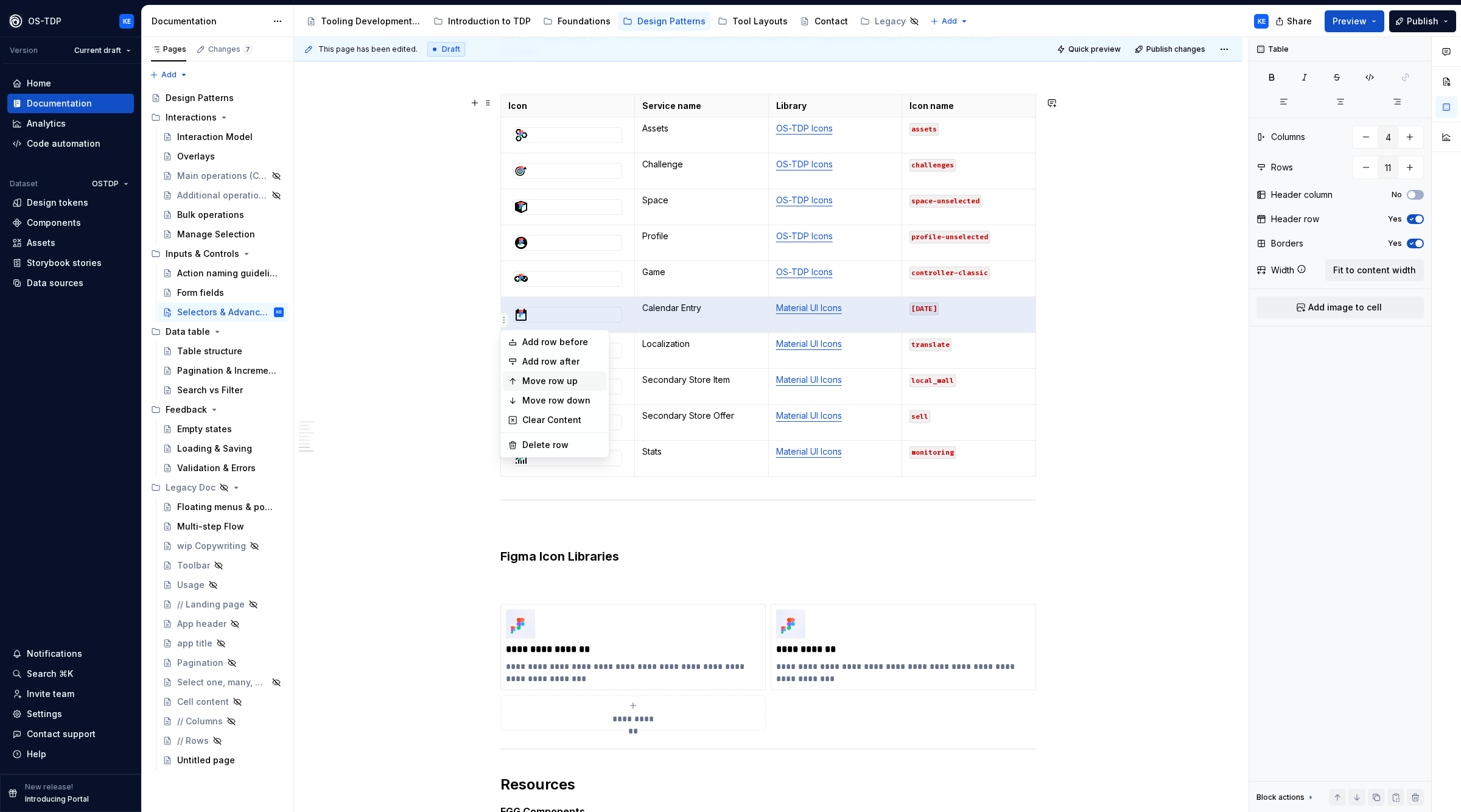
click at [557, 375] on div "Move row up" at bounding box center [555, 381] width 104 height 19
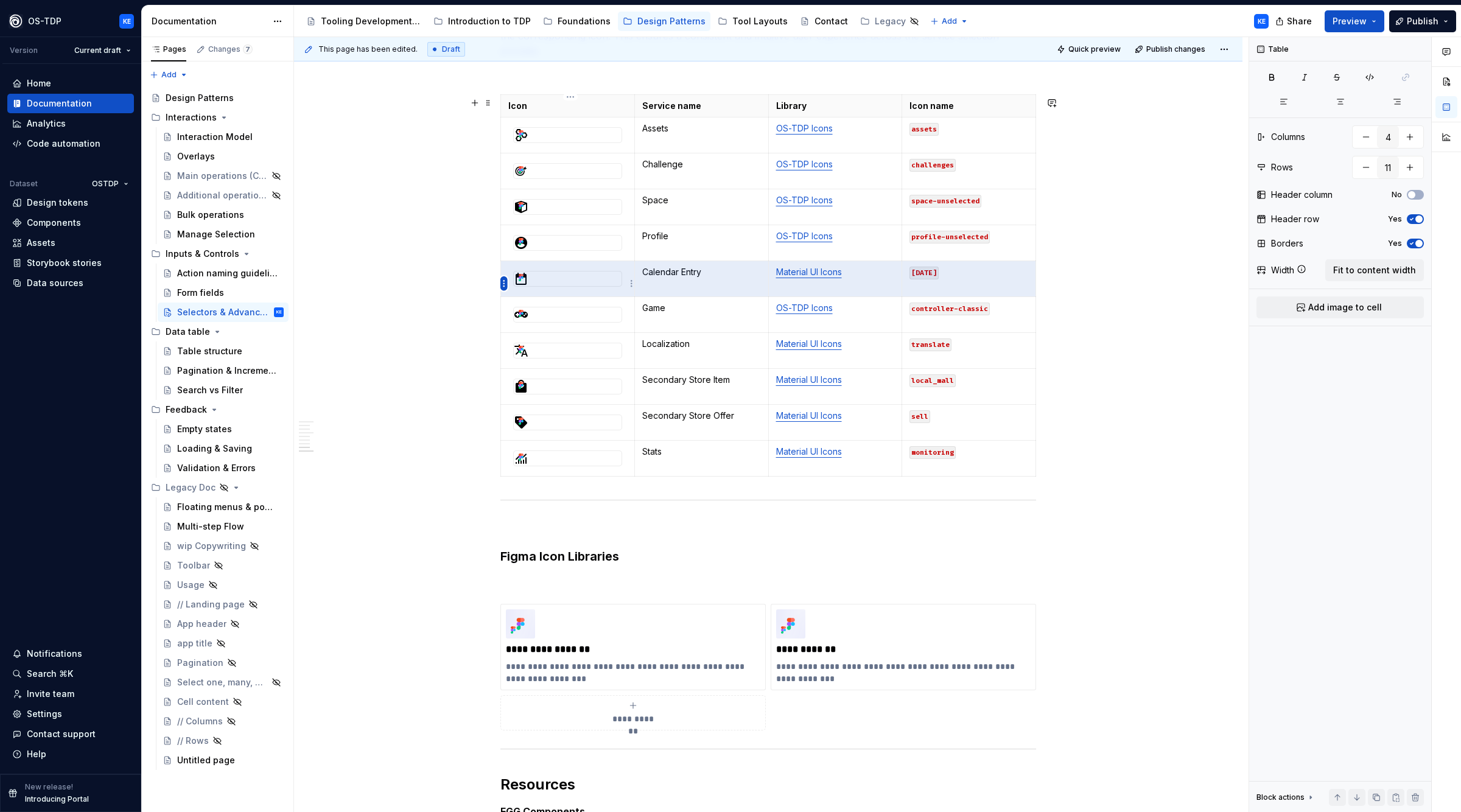
click at [505, 287] on html "OS-TDP KE Version Current draft Home Documentation Analytics Code automation Da…" at bounding box center [730, 406] width 1461 height 812
click at [545, 338] on div "Move row up" at bounding box center [555, 344] width 104 height 19
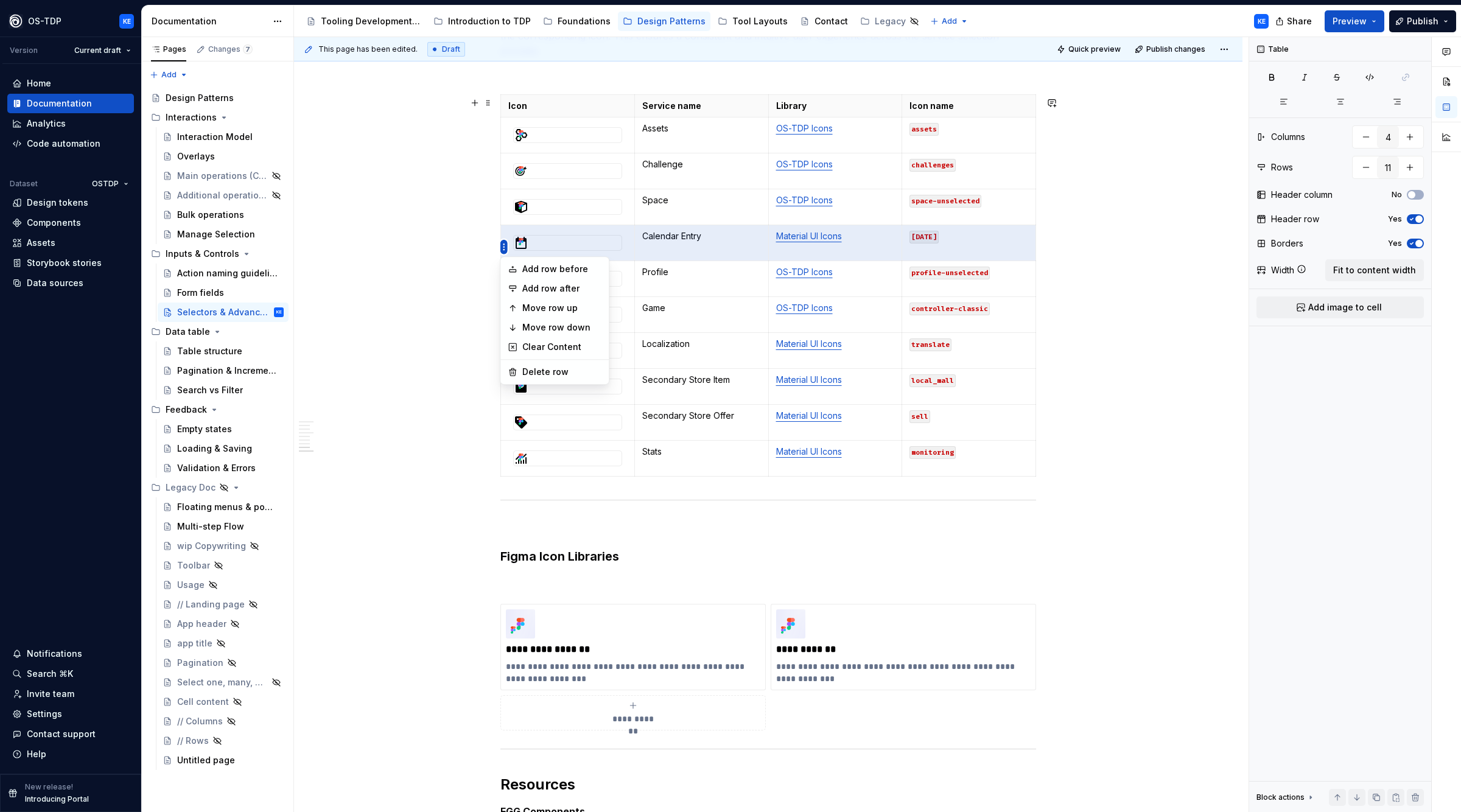
click at [506, 248] on html "OS-TDP KE Version Current draft Home Documentation Analytics Code automation Da…" at bounding box center [730, 406] width 1461 height 812
click at [530, 305] on div "Move row up" at bounding box center [562, 308] width 79 height 12
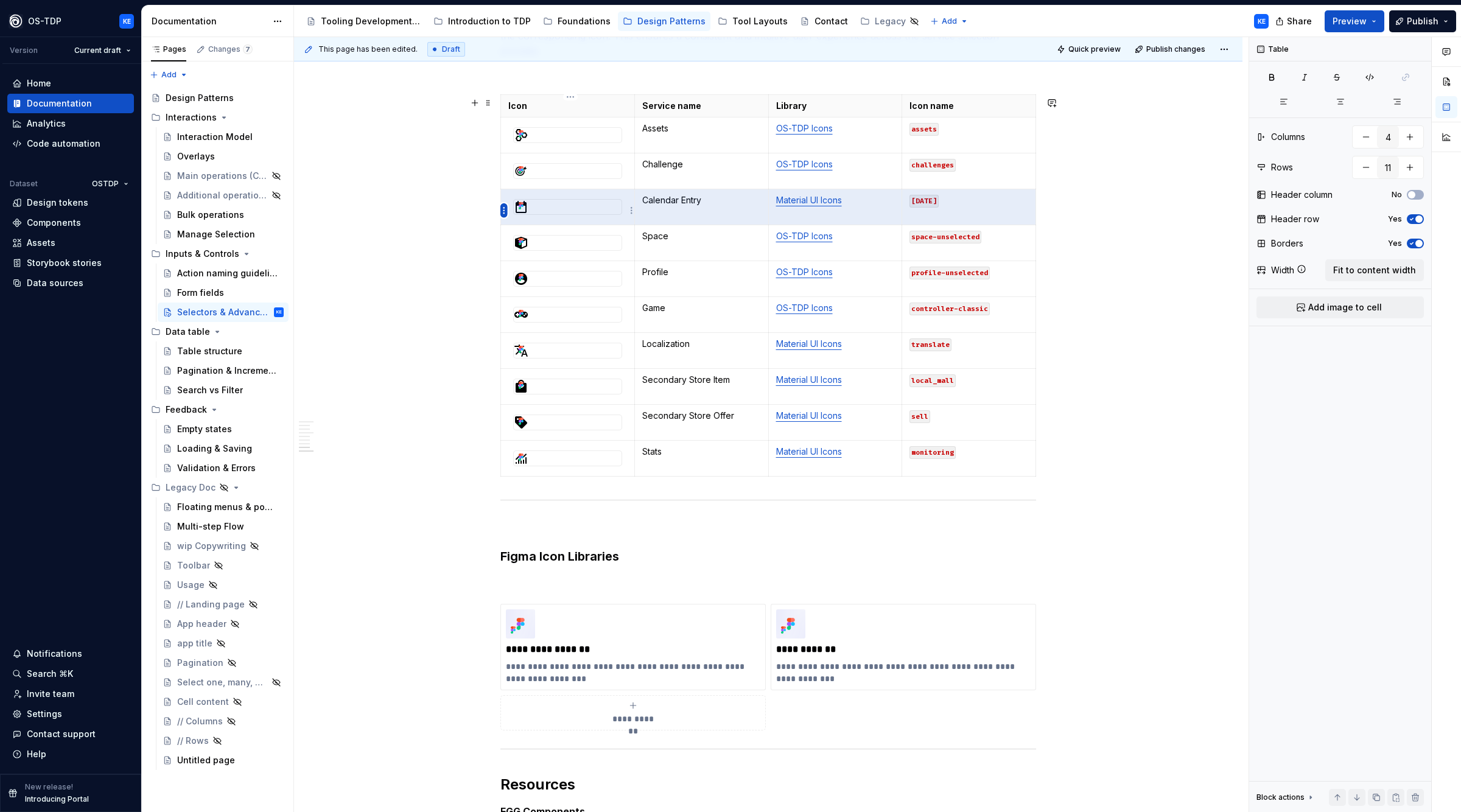
click at [505, 208] on html "OS-TDP KE Version Current draft Home Documentation Analytics Code automation Da…" at bounding box center [730, 406] width 1461 height 812
click at [530, 267] on div "Move row up" at bounding box center [562, 272] width 79 height 12
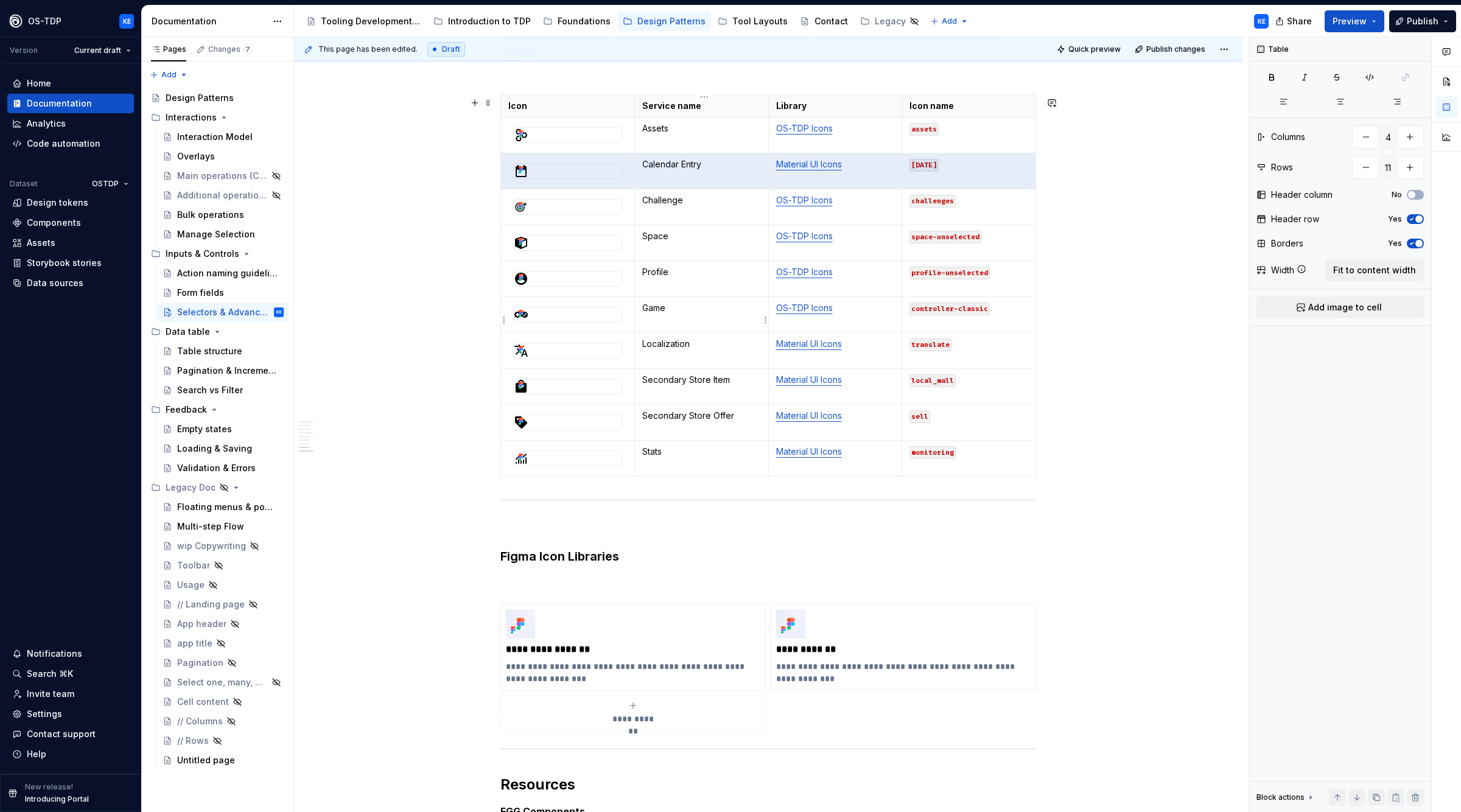
click at [663, 314] on p "Game" at bounding box center [701, 308] width 118 height 12
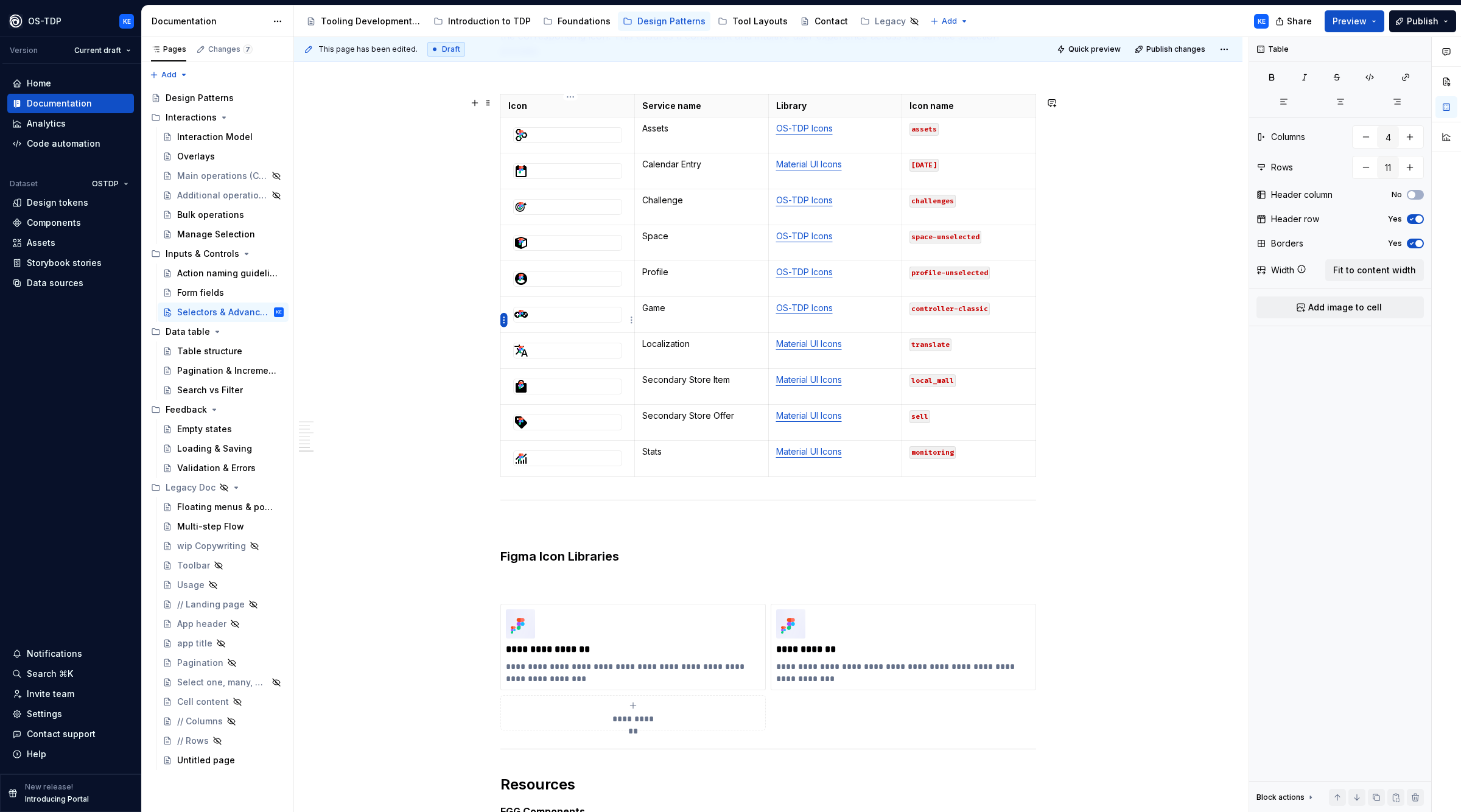
click at [505, 319] on html "OS-TDP KE Version Current draft Home Documentation Analytics Code automation Da…" at bounding box center [730, 406] width 1461 height 812
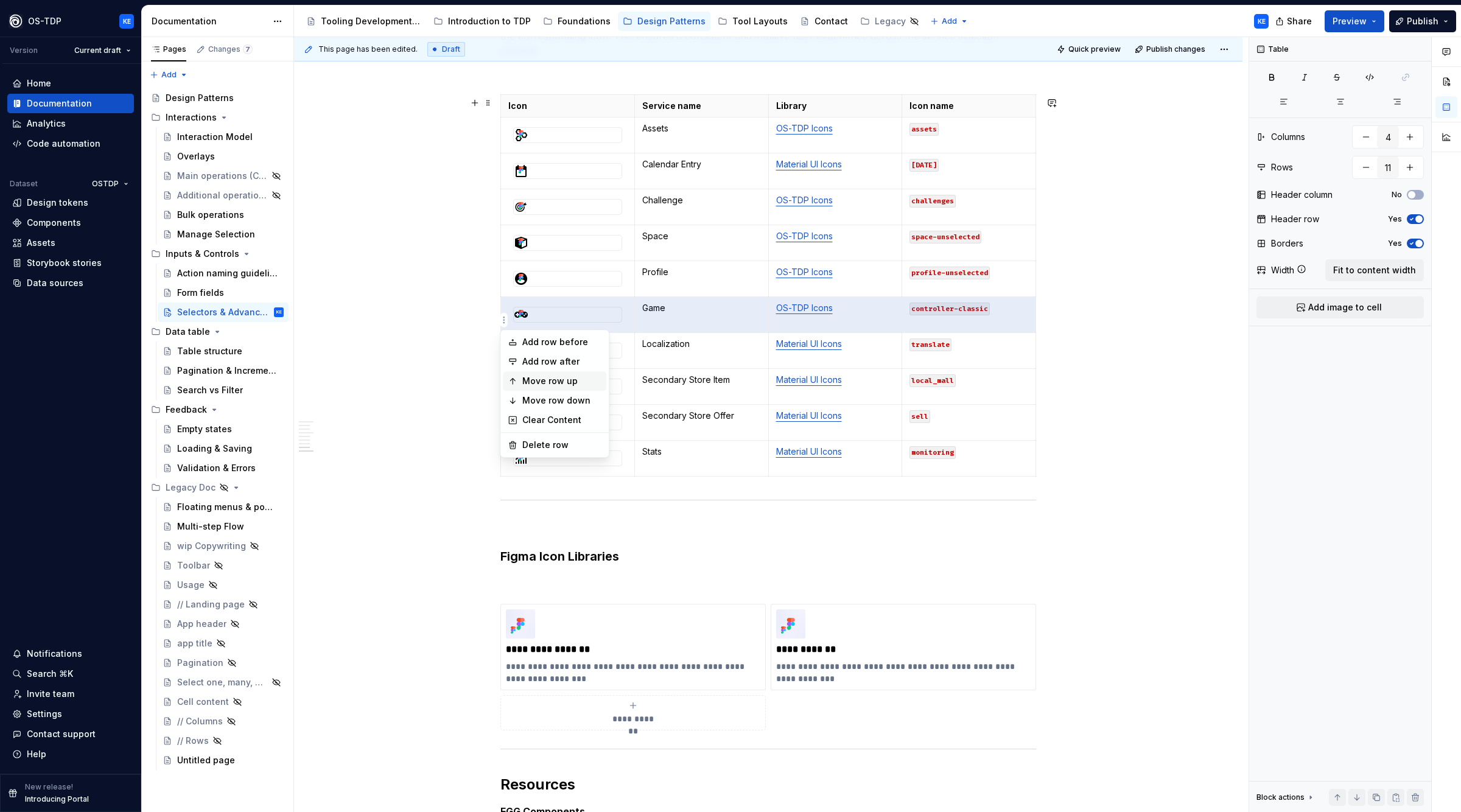
click at [527, 380] on div "Move row up" at bounding box center [562, 381] width 79 height 12
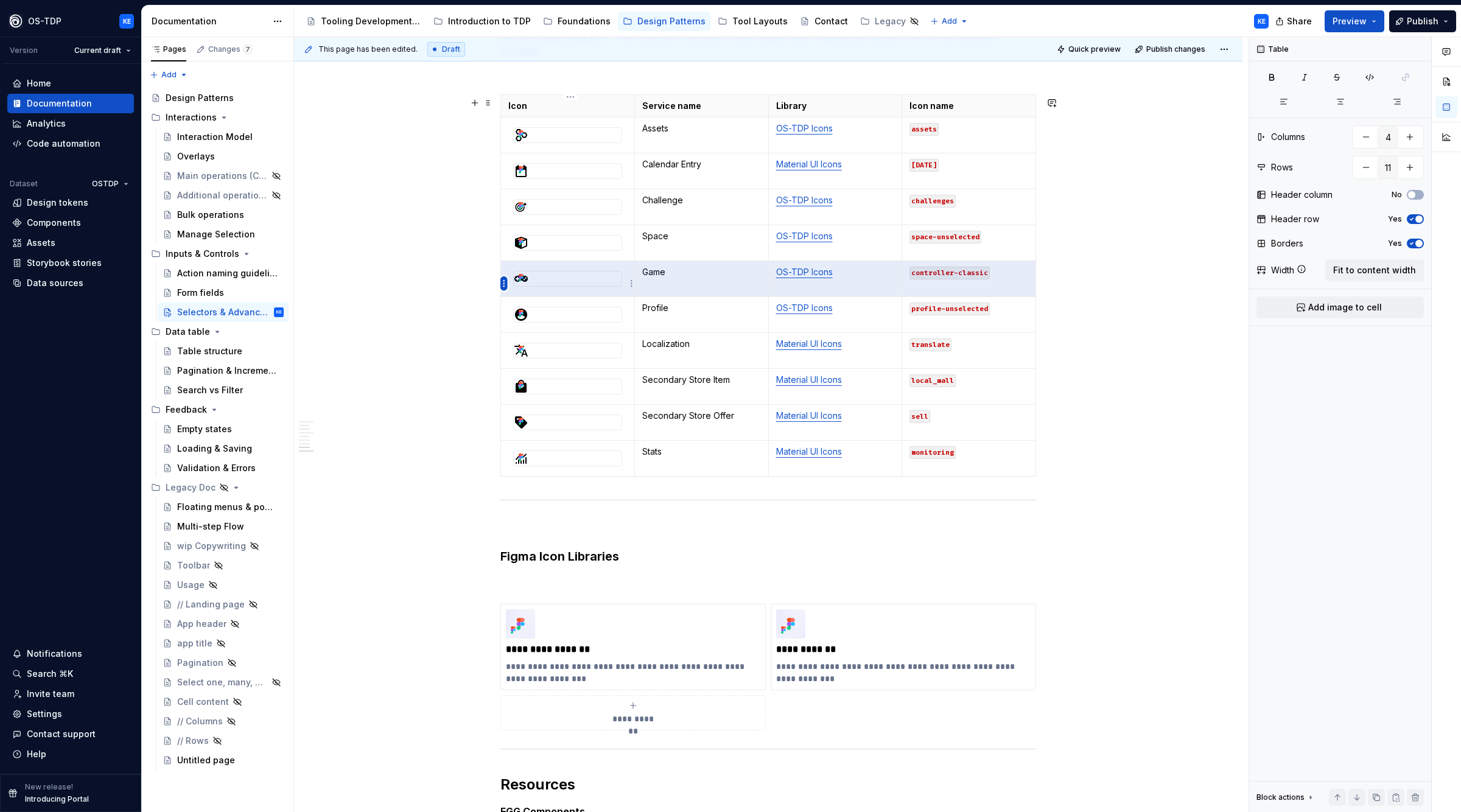
click at [507, 282] on html "OS-TDP KE Version Current draft Home Documentation Analytics Code automation Da…" at bounding box center [730, 406] width 1461 height 812
click at [527, 344] on div "Move row up" at bounding box center [562, 345] width 79 height 12
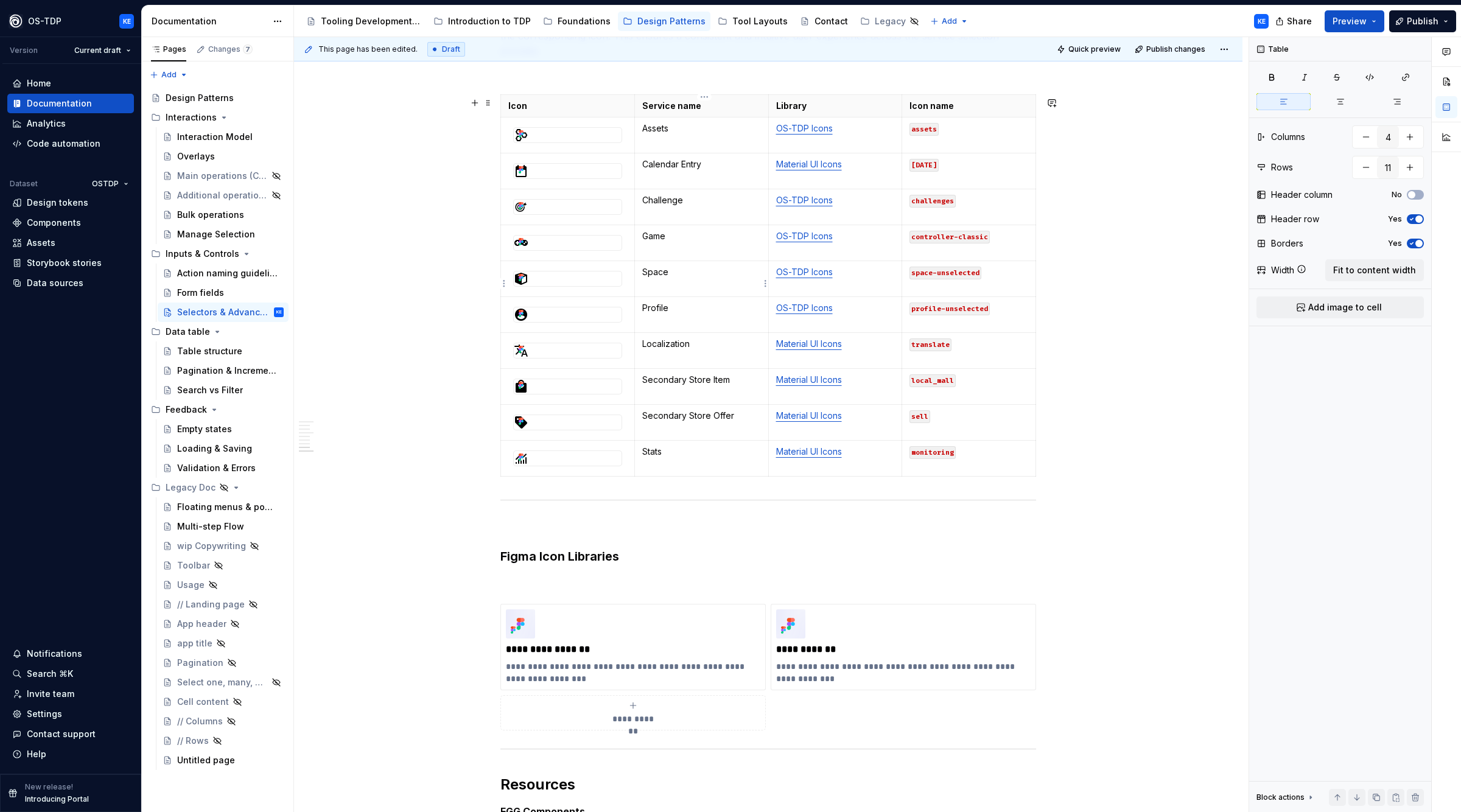
click at [695, 286] on td "Space" at bounding box center [702, 279] width 134 height 36
click at [667, 314] on p "Profile" at bounding box center [701, 308] width 118 height 12
click at [664, 349] on p "Localization" at bounding box center [701, 344] width 118 height 12
click at [503, 353] on html "OS-TDP KE Version Current draft Home Documentation Analytics Code automation Da…" at bounding box center [730, 406] width 1461 height 812
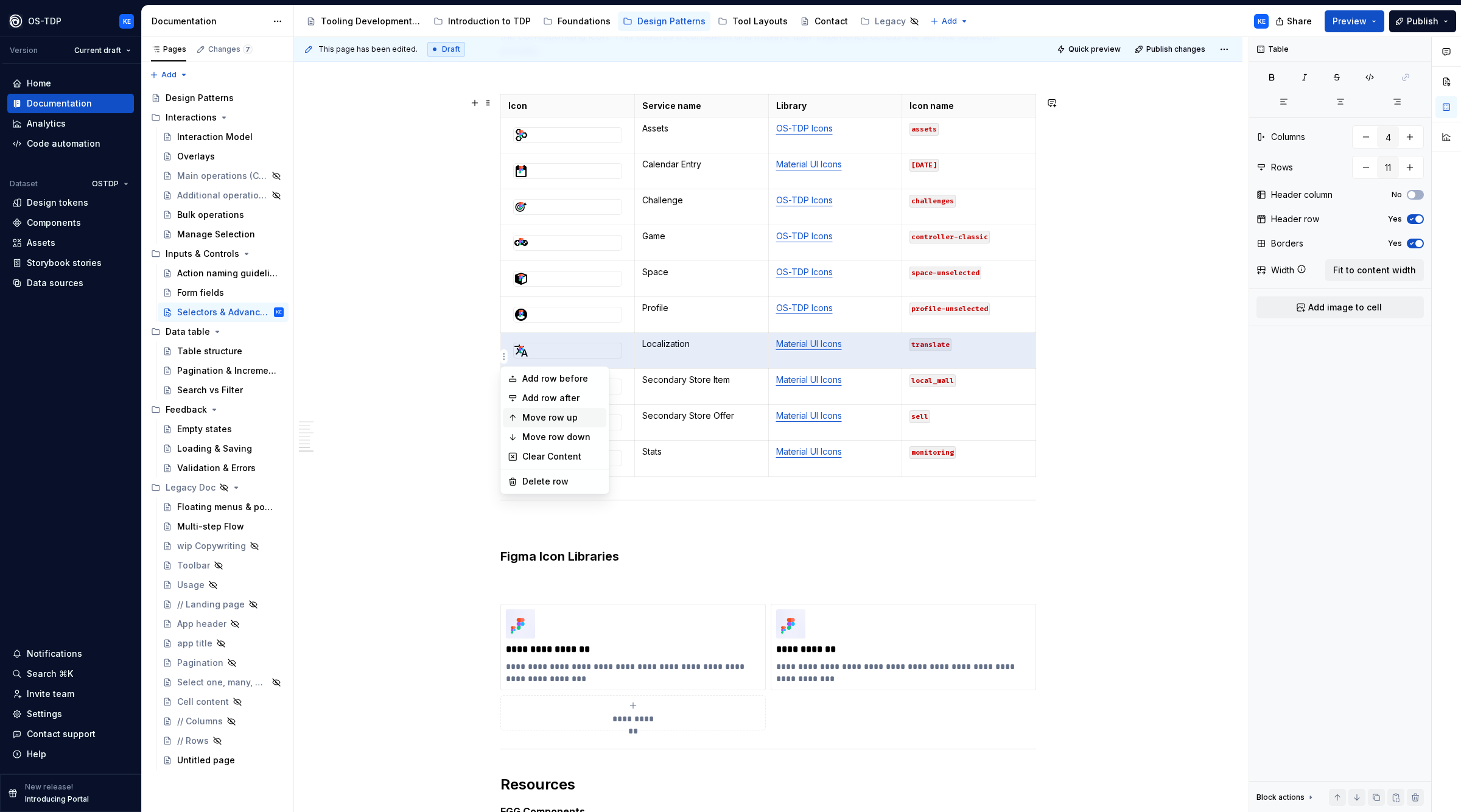
click at [520, 413] on div "Move row up" at bounding box center [555, 417] width 104 height 19
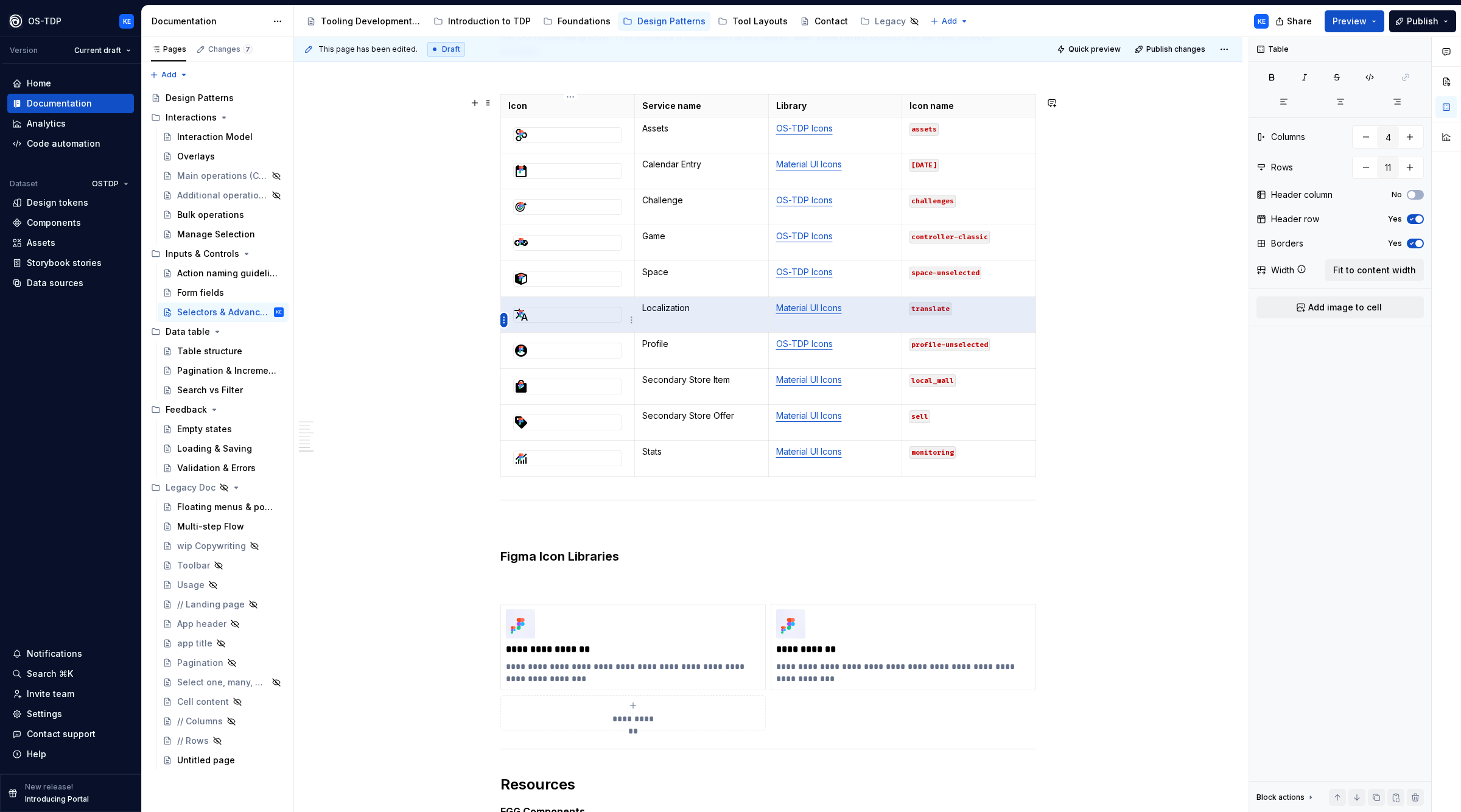
click at [505, 318] on html "OS-TDP KE Version Current draft Home Documentation Analytics Code automation Da…" at bounding box center [730, 406] width 1461 height 812
click at [535, 383] on div "Move row up" at bounding box center [562, 381] width 79 height 12
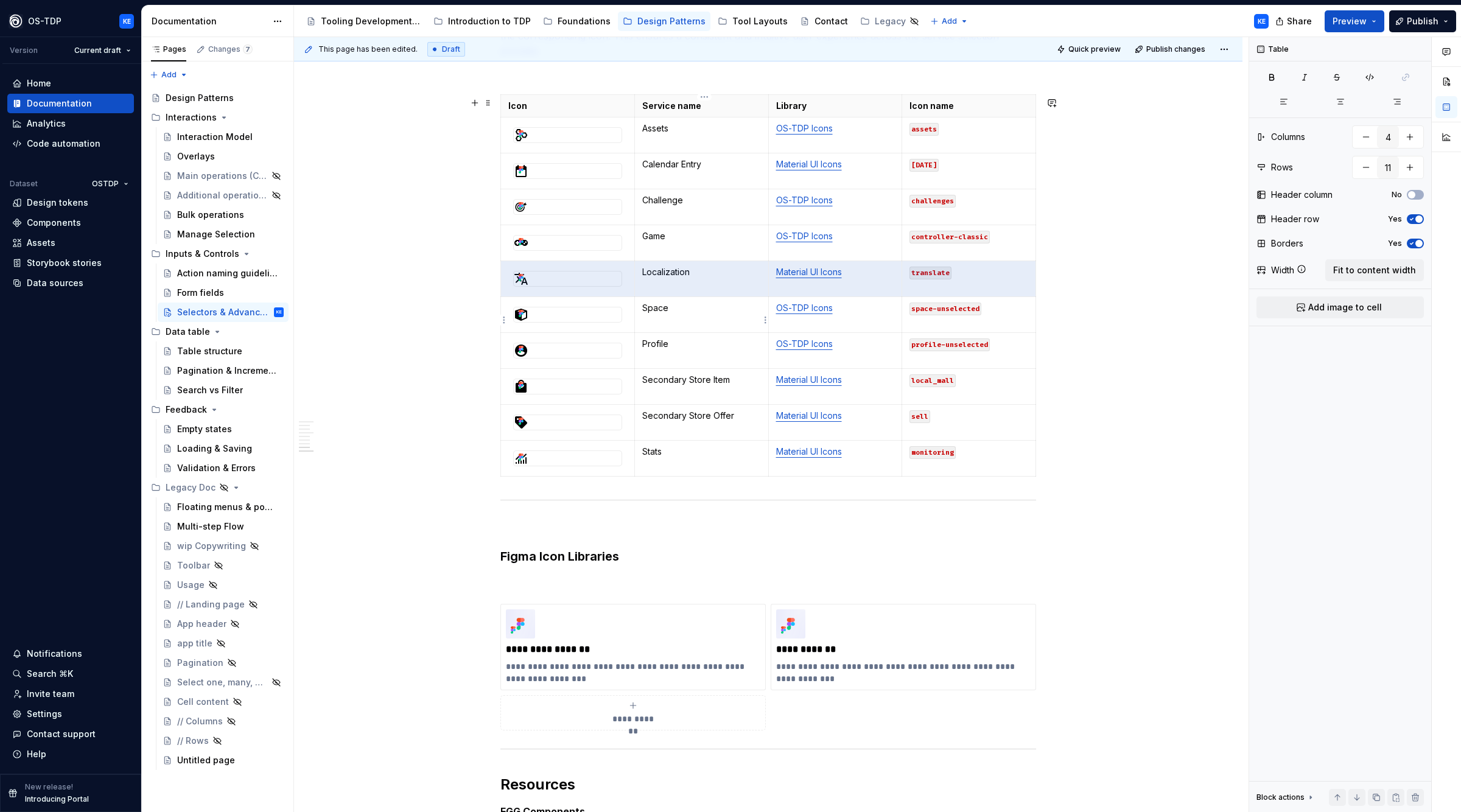
click at [664, 310] on p "Space" at bounding box center [701, 308] width 118 height 12
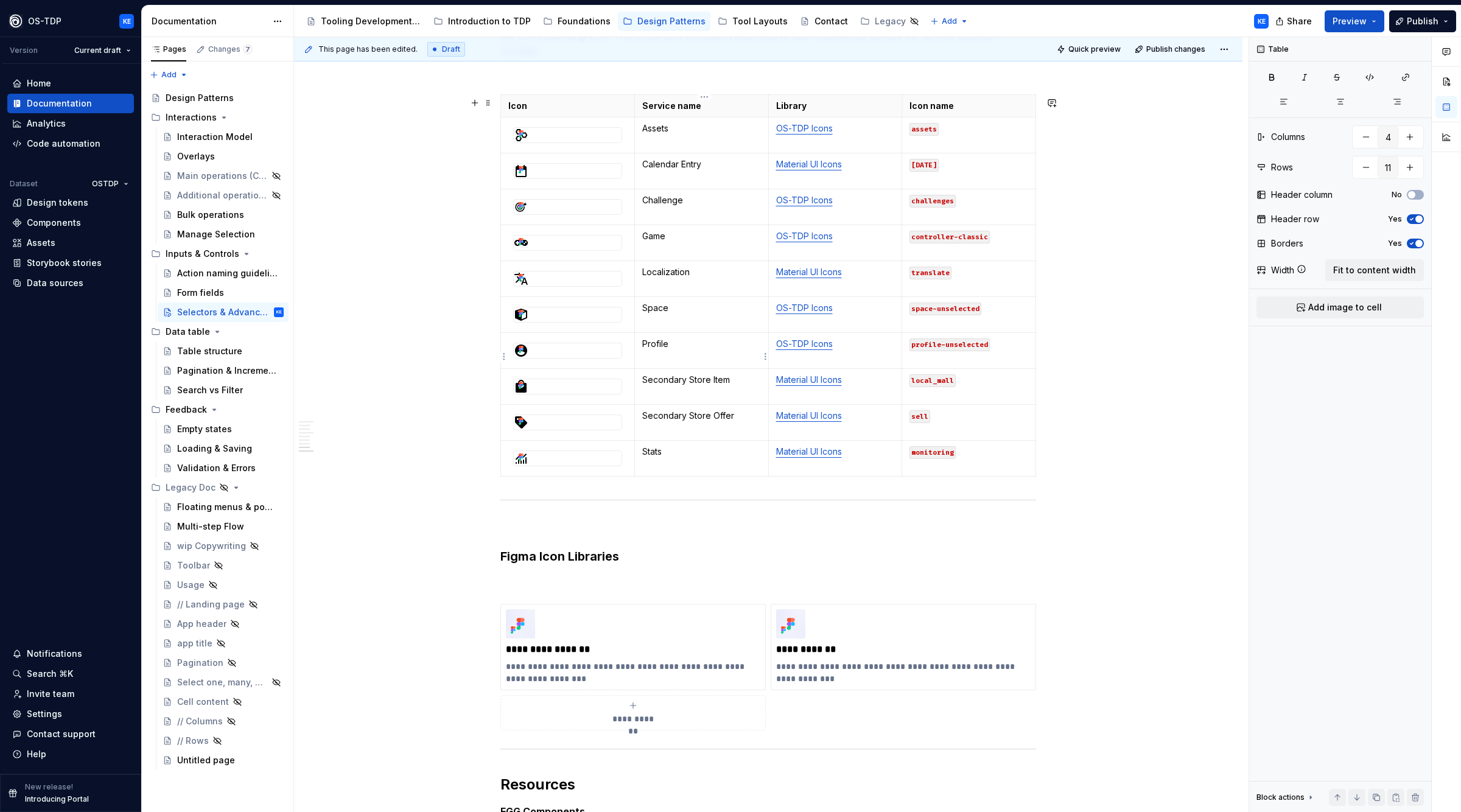
click at [659, 350] on p "Profile" at bounding box center [701, 344] width 118 height 12
click at [504, 352] on html "OS-TDP KE Version Current draft Home Documentation Analytics Code automation Da…" at bounding box center [730, 406] width 1461 height 812
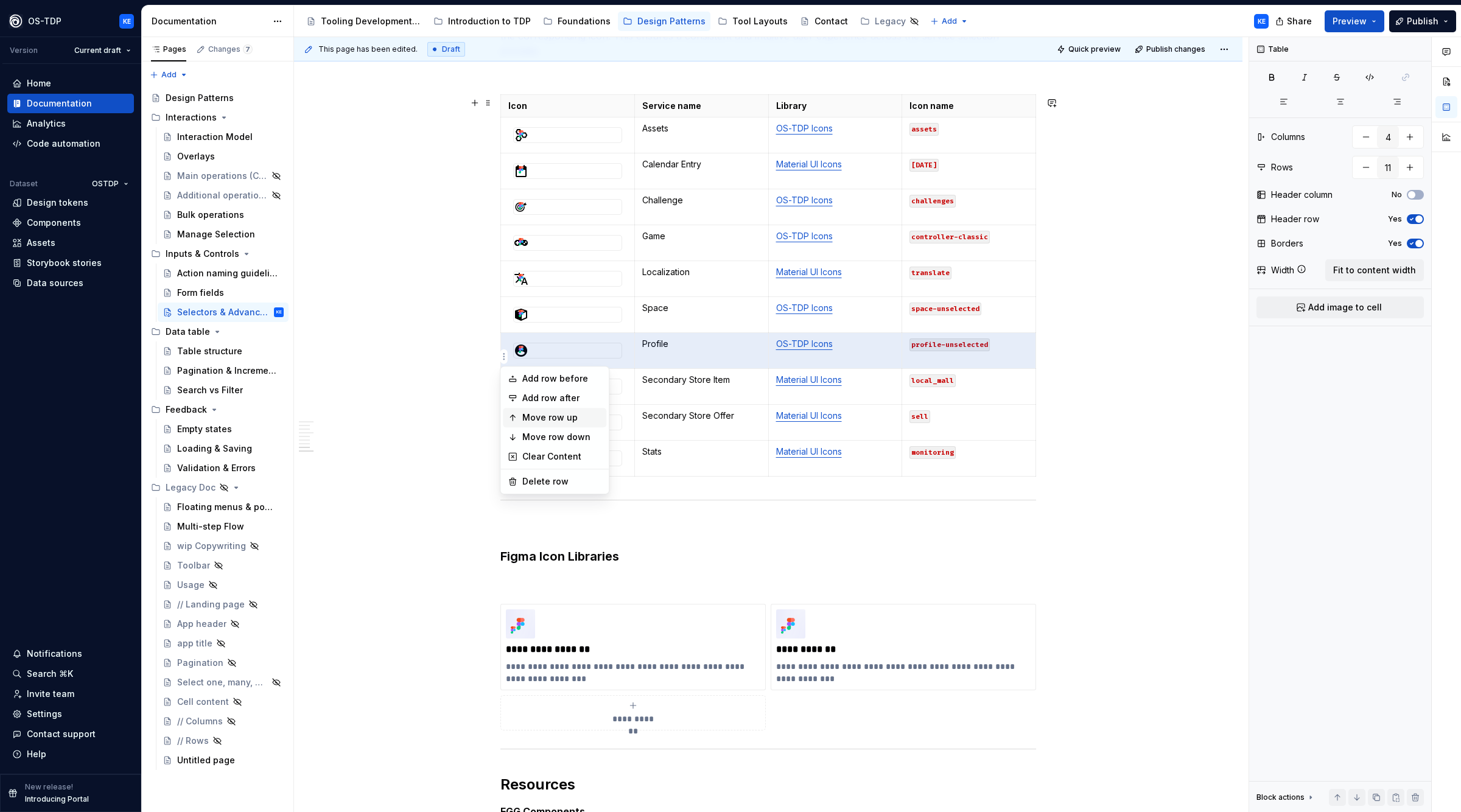
click at [535, 413] on div "Move row up" at bounding box center [562, 417] width 79 height 12
click at [503, 359] on html "OS-TDP KE Version Current draft Home Documentation Analytics Code automation Da…" at bounding box center [730, 406] width 1461 height 812
click at [518, 432] on div "Move row down" at bounding box center [555, 437] width 104 height 19
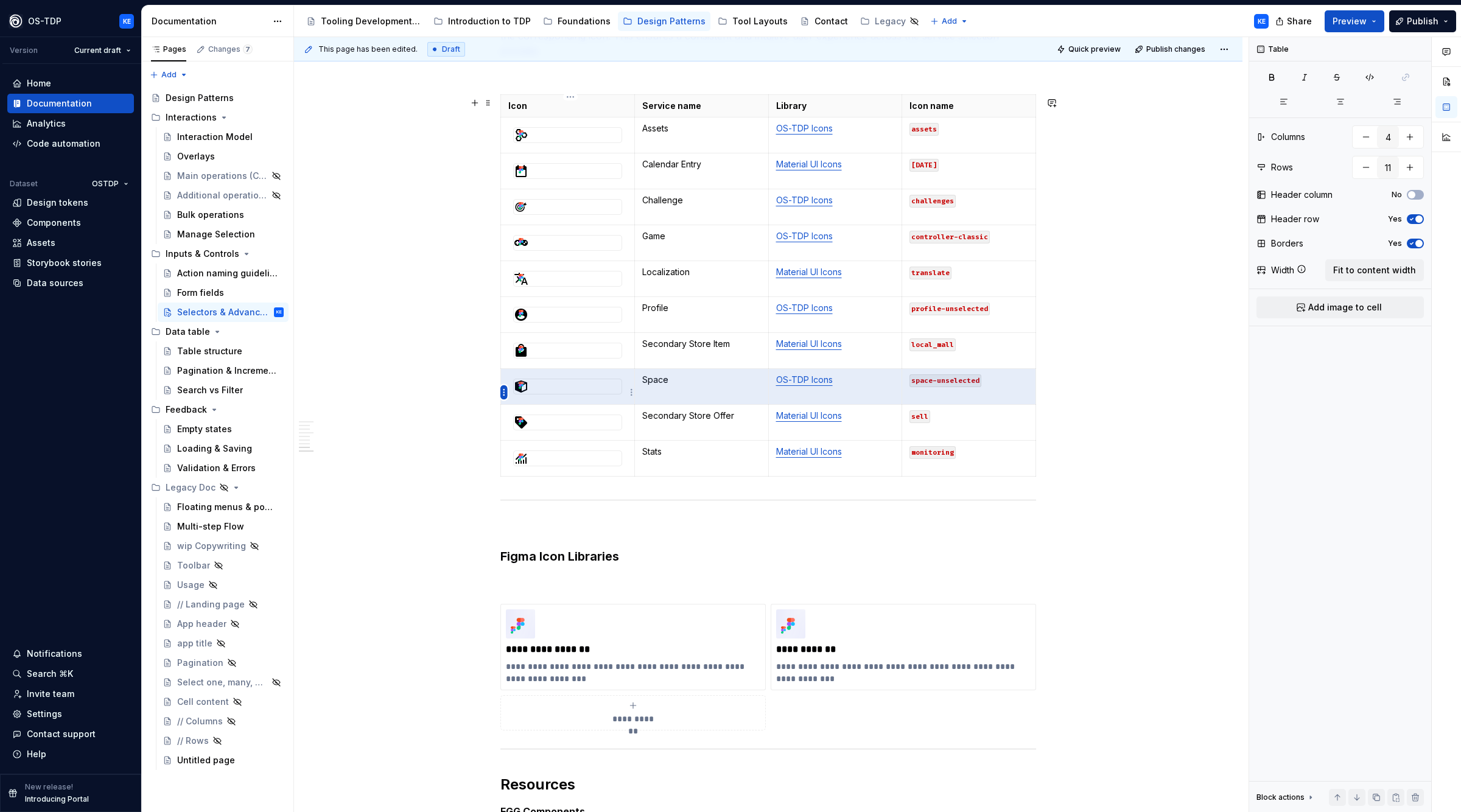
click at [505, 393] on html "OS-TDP KE Version Current draft Home Documentation Analytics Code automation Da…" at bounding box center [730, 406] width 1461 height 812
click at [535, 475] on div "Move row down" at bounding box center [562, 473] width 79 height 12
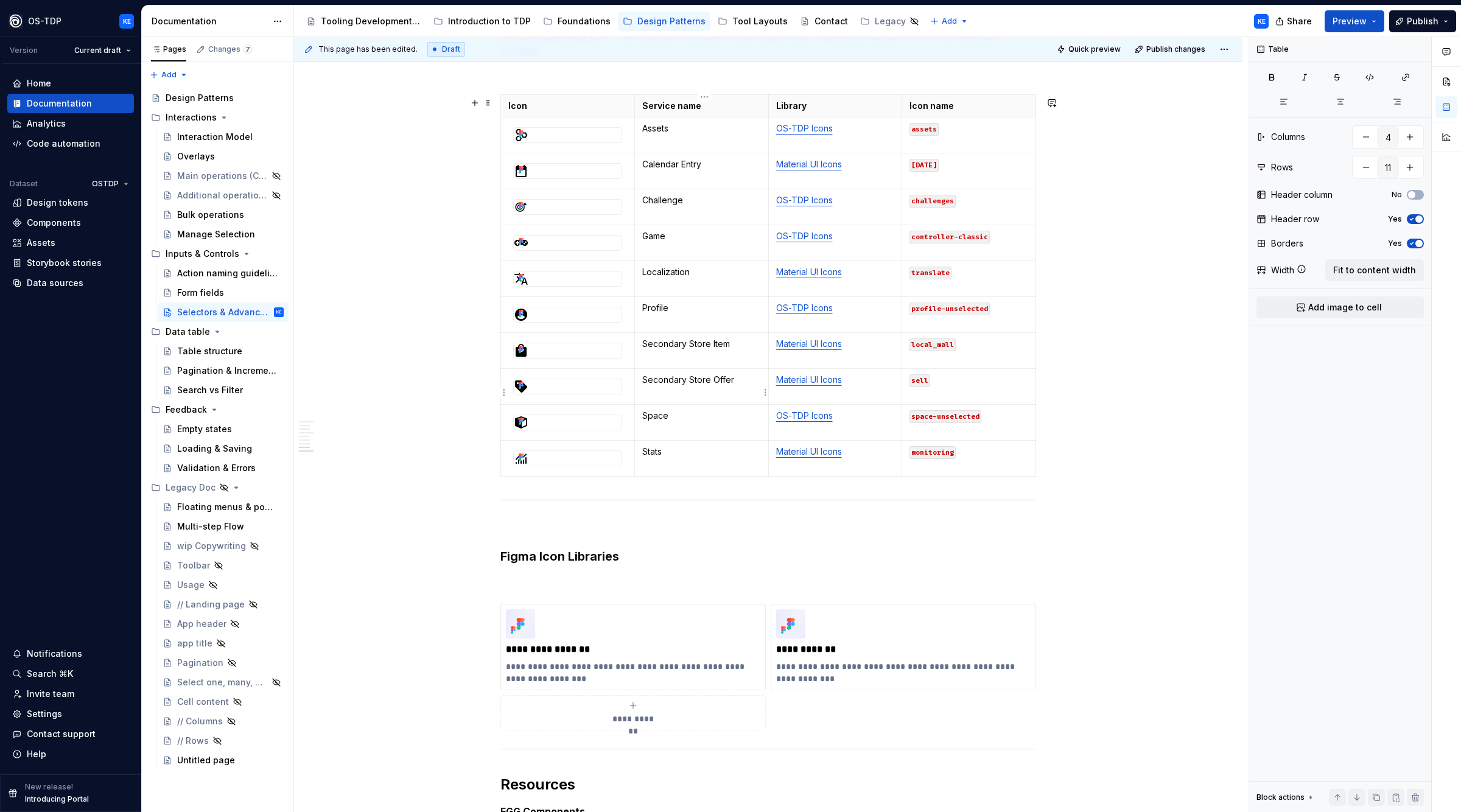
click at [700, 386] on p "Secondary Store Offer" at bounding box center [701, 380] width 118 height 12
click at [1119, 403] on div "**********" at bounding box center [771, 425] width 955 height 775
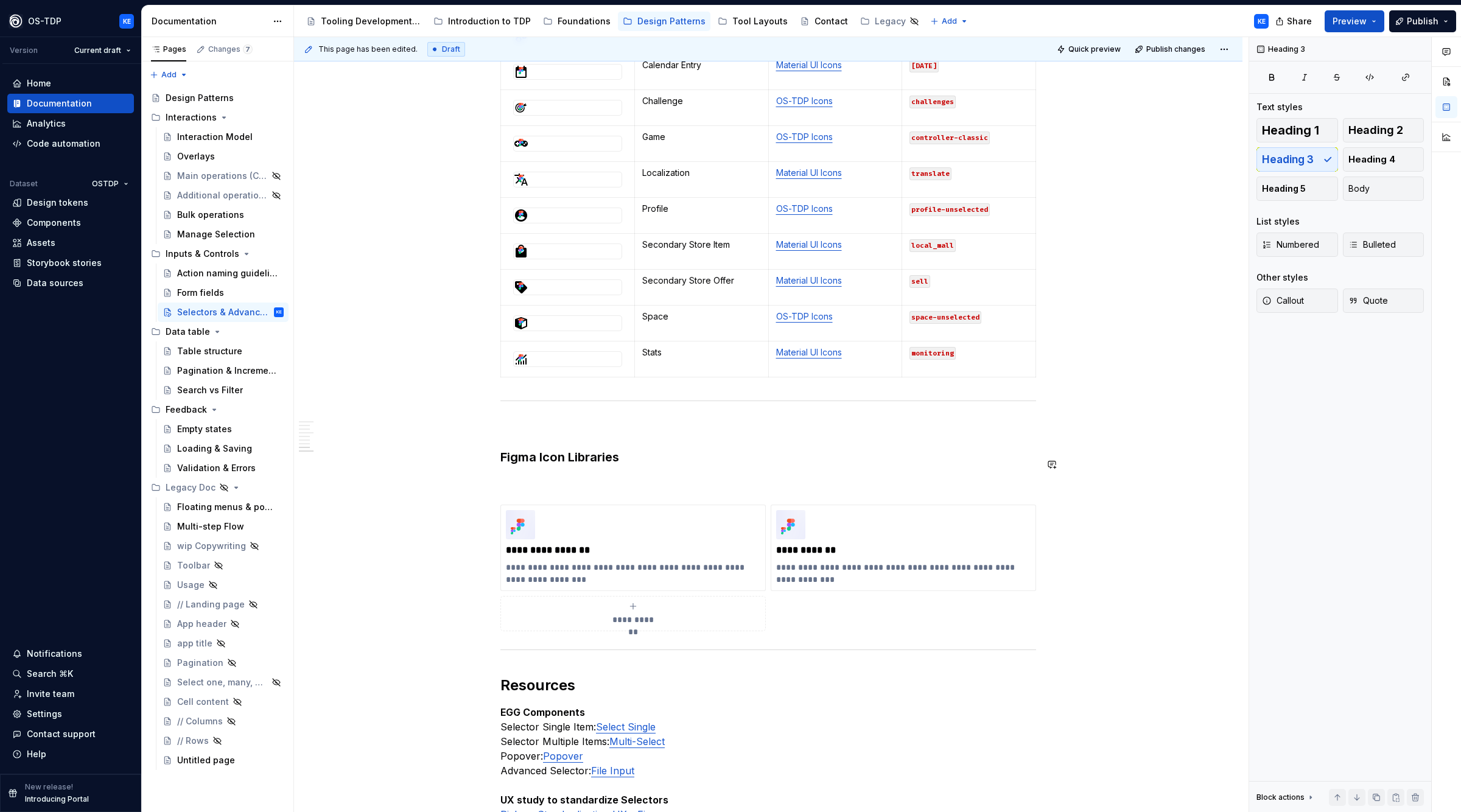
scroll to position [1809, 0]
drag, startPoint x: 1162, startPoint y: 437, endPoint x: 1135, endPoint y: 455, distance: 32.4
click at [1161, 437] on div "**********" at bounding box center [771, 425] width 955 height 775
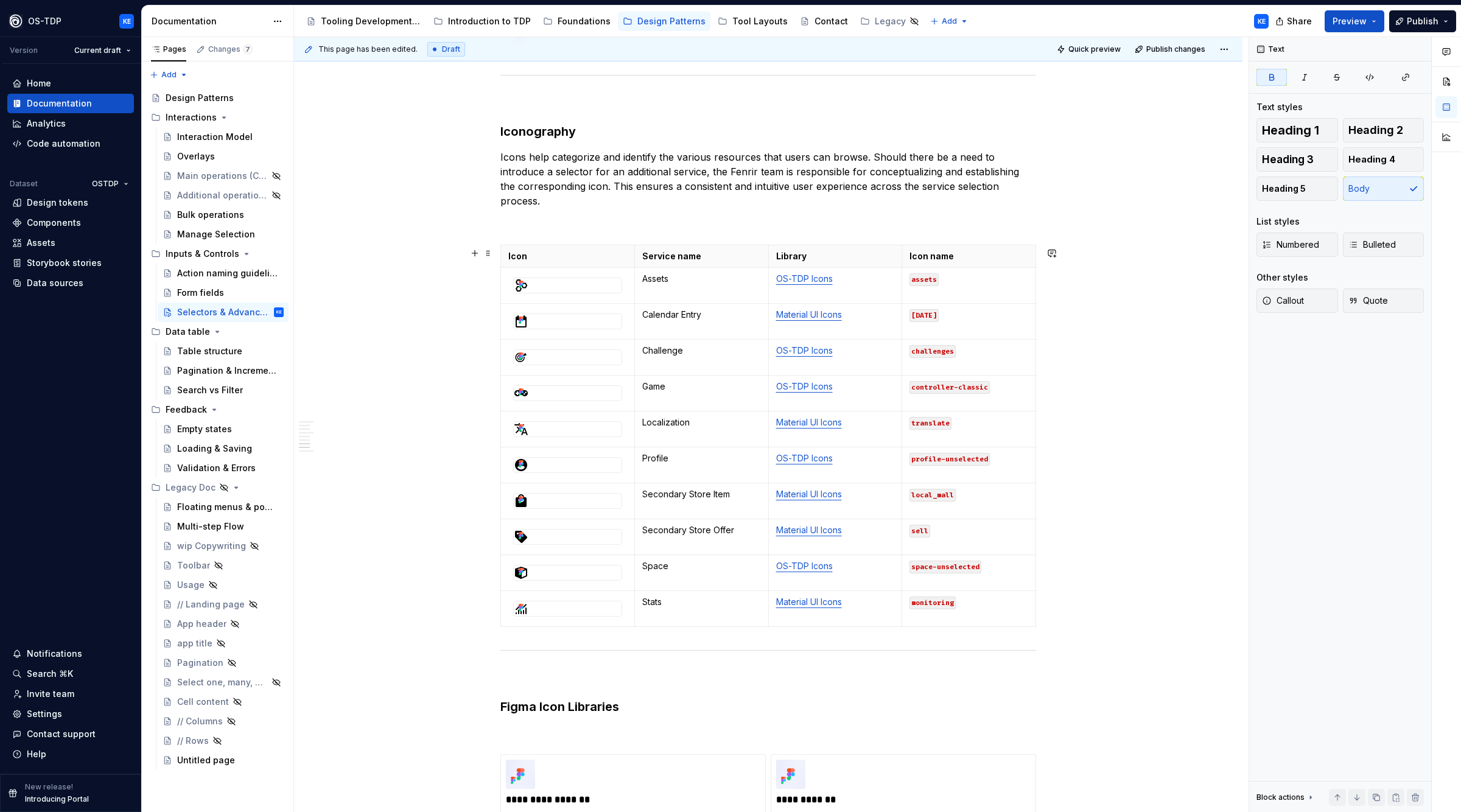
scroll to position [1408, 0]
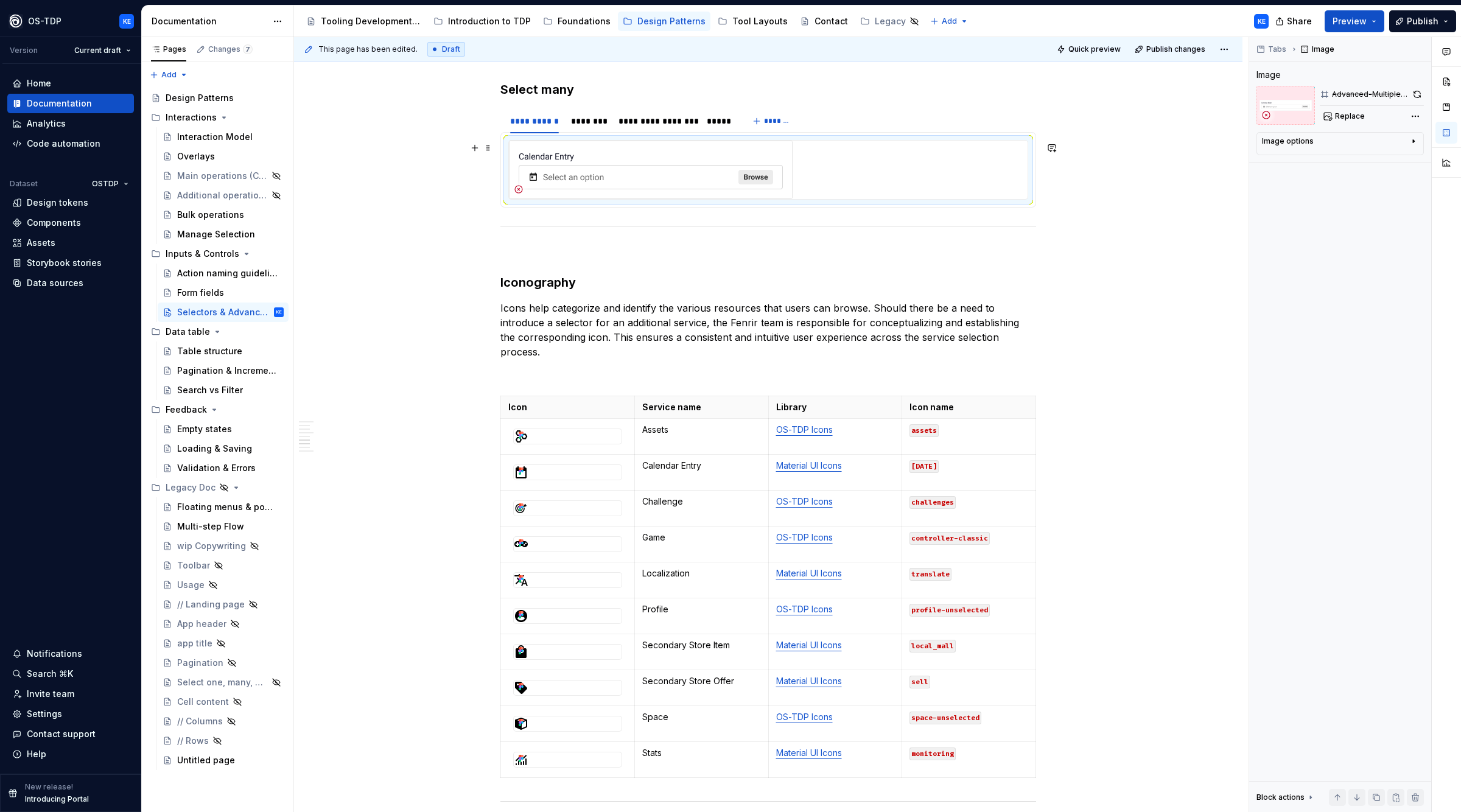
click at [705, 161] on img at bounding box center [650, 170] width 284 height 58
type textarea "*"
click at [1151, 349] on div "**********" at bounding box center [768, 148] width 949 height 2694
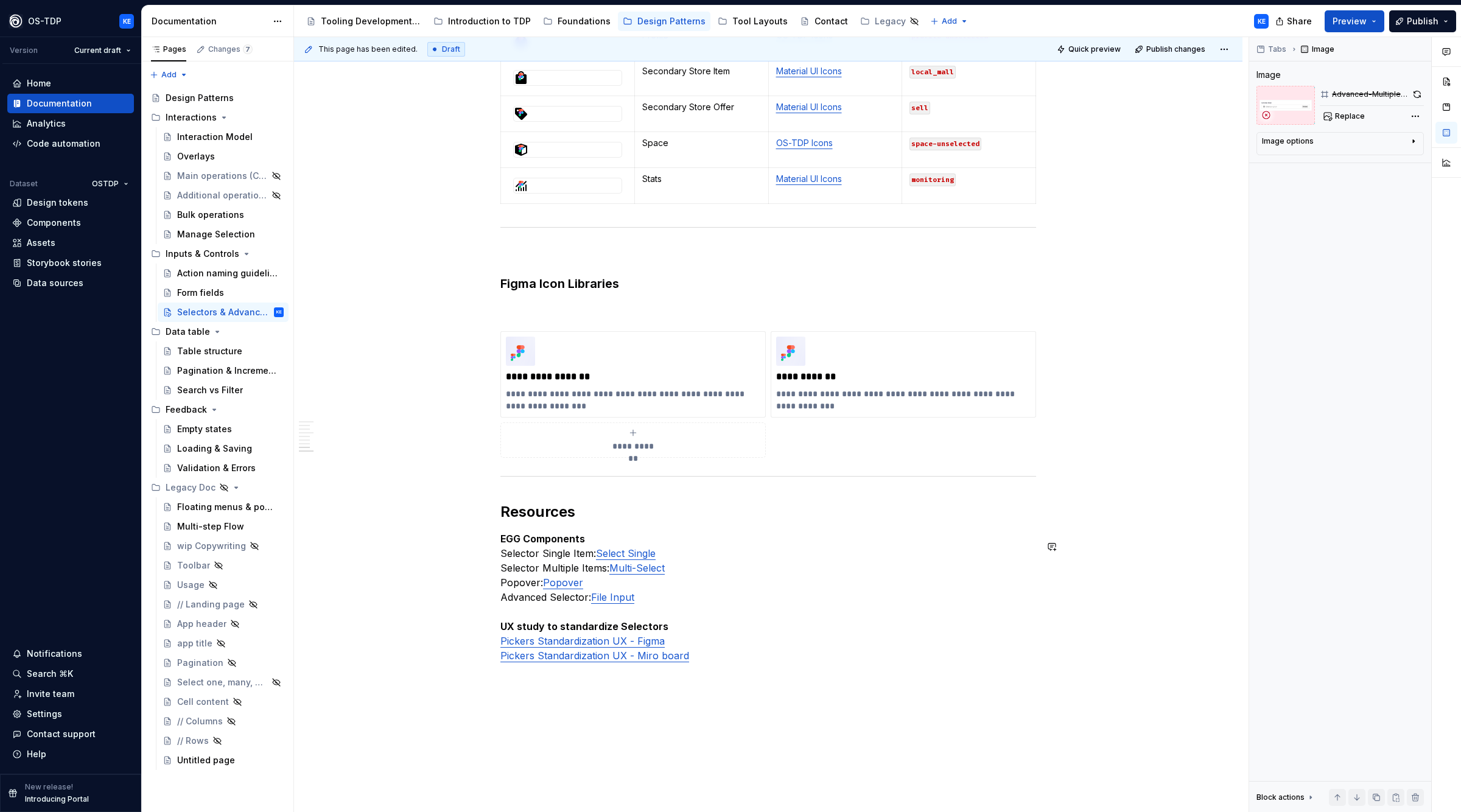
scroll to position [1947, 0]
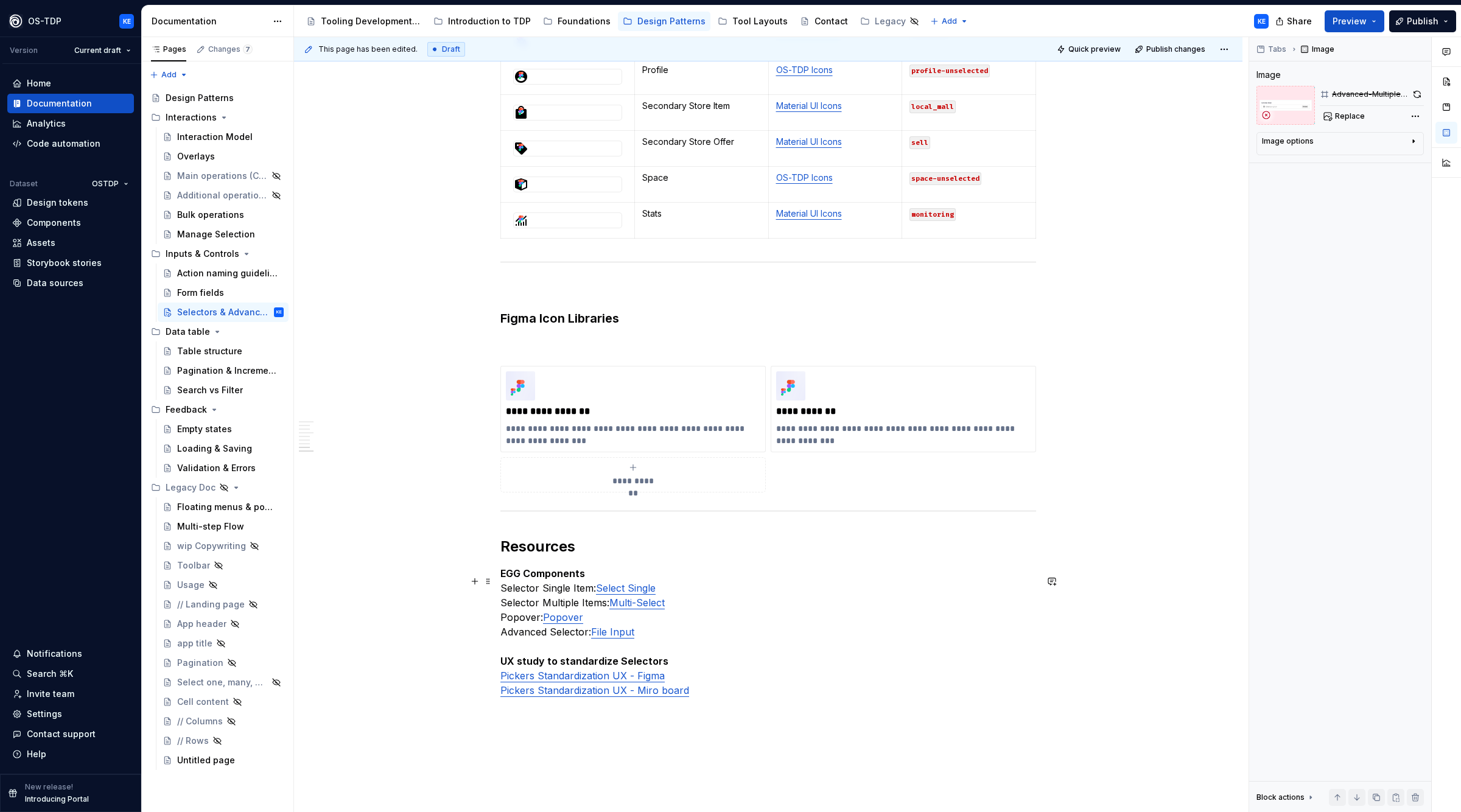
click at [637, 609] on link "Multi-Select" at bounding box center [637, 603] width 55 height 12
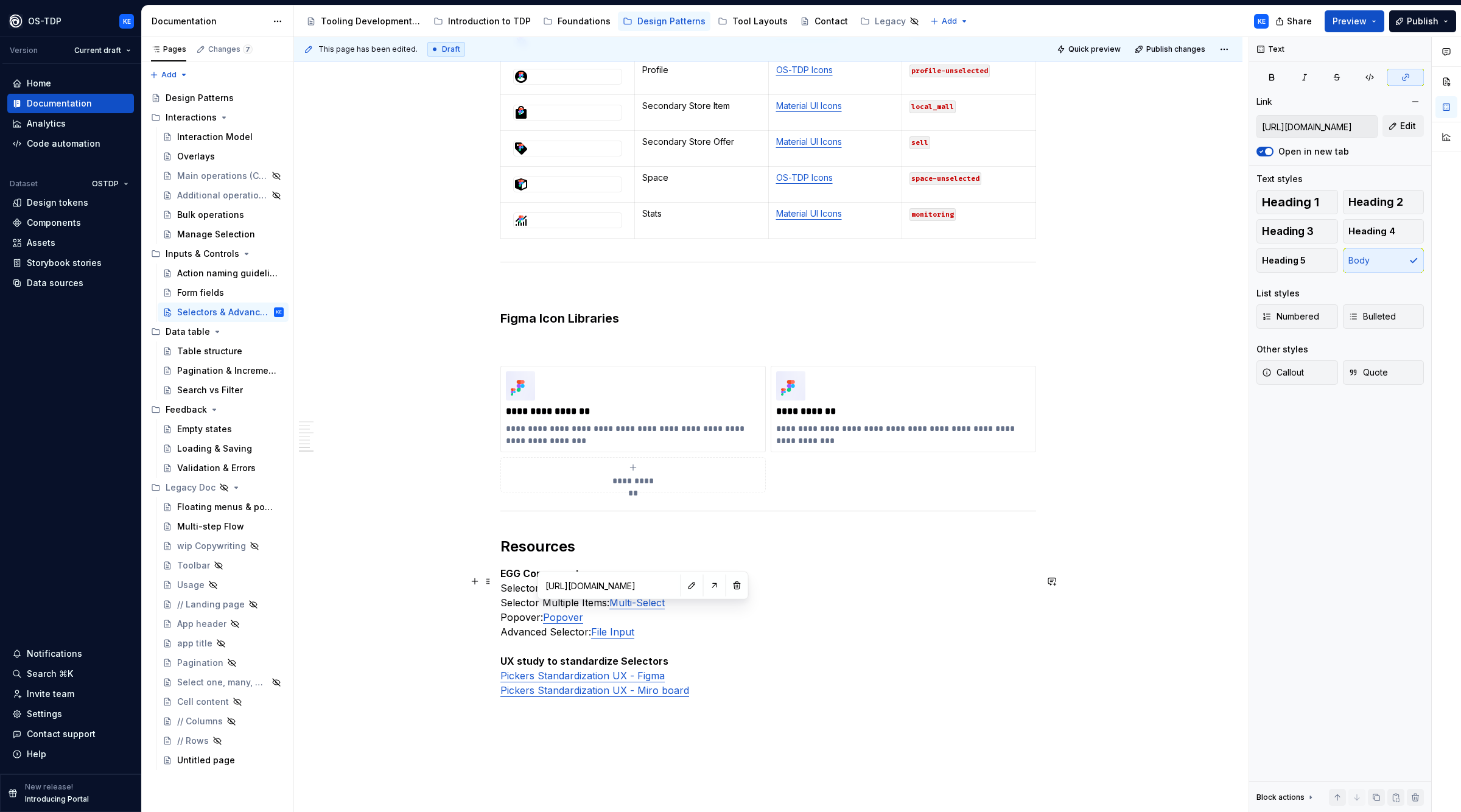
type input "[URL][DOMAIN_NAME]"
click at [617, 638] on link "File Input" at bounding box center [613, 632] width 43 height 12
click at [614, 617] on input "[URL][DOMAIN_NAME]" at bounding box center [590, 614] width 138 height 22
click at [605, 615] on input "[URL][DOMAIN_NAME]" at bounding box center [590, 614] width 138 height 22
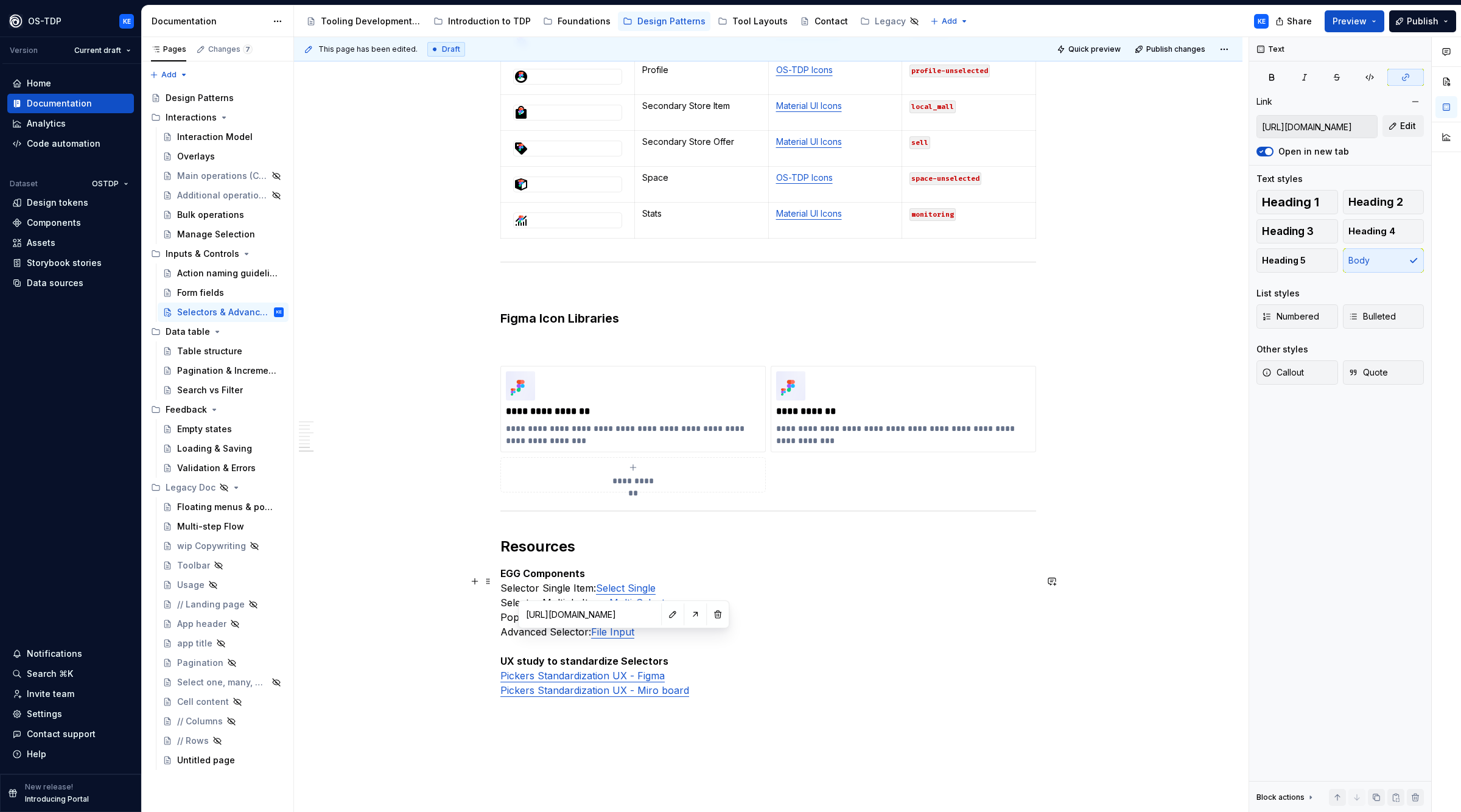
click at [617, 638] on link "File Input" at bounding box center [613, 632] width 43 height 12
click at [687, 615] on button "button" at bounding box center [695, 614] width 17 height 17
type textarea "*"
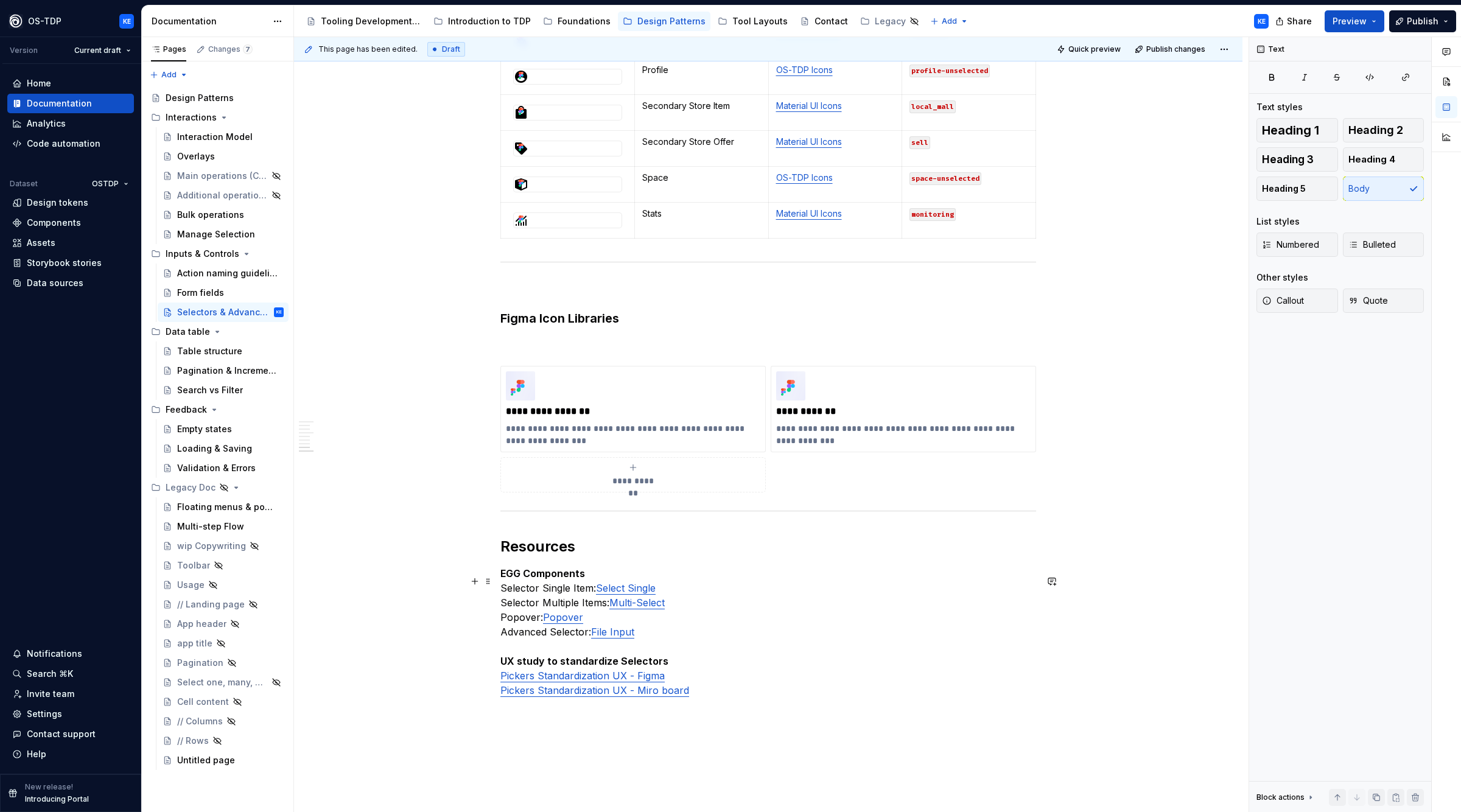
click at [855, 646] on p "EGG Components Selector Single Item: Select Single Selector Multiple Items: Mul…" at bounding box center [769, 632] width 536 height 132
click at [602, 581] on p "EGG Components Selector Single Item: Select Single Selector Multiple Items: Mul…" at bounding box center [769, 632] width 536 height 132
click at [666, 641] on p "EGG Components Selector Single Item: Select Single Selector Multiple Items: Mul…" at bounding box center [769, 632] width 536 height 132
click at [695, 669] on p "EGG Components Selector Single Item: Select Single Selector Multiple Items: Mul…" at bounding box center [769, 632] width 536 height 132
click at [846, 654] on p "EGG Components Selector Single Item: Select Single Selector Multiple Items: Mul…" at bounding box center [769, 632] width 536 height 132
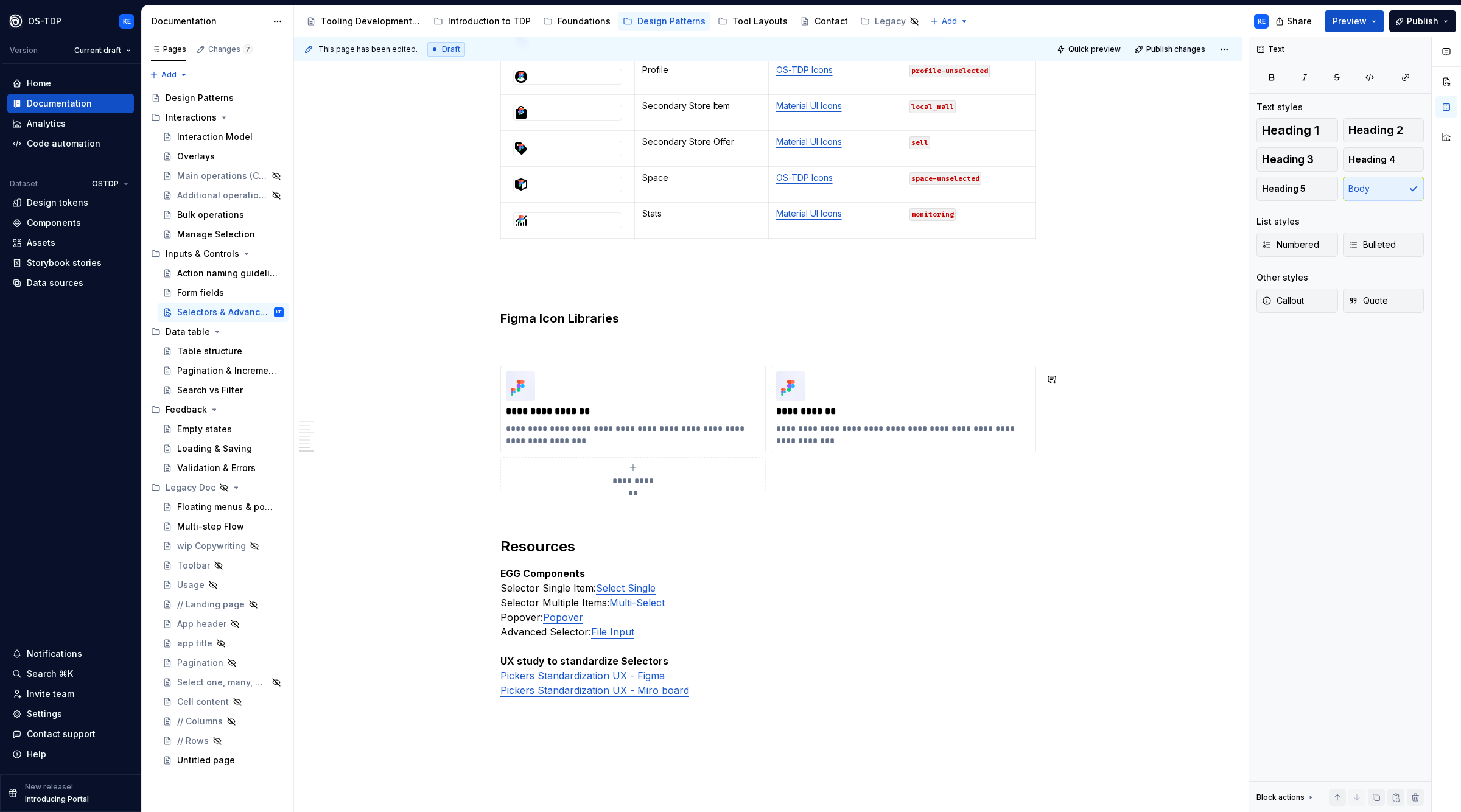
click at [617, 351] on p at bounding box center [769, 344] width 536 height 15
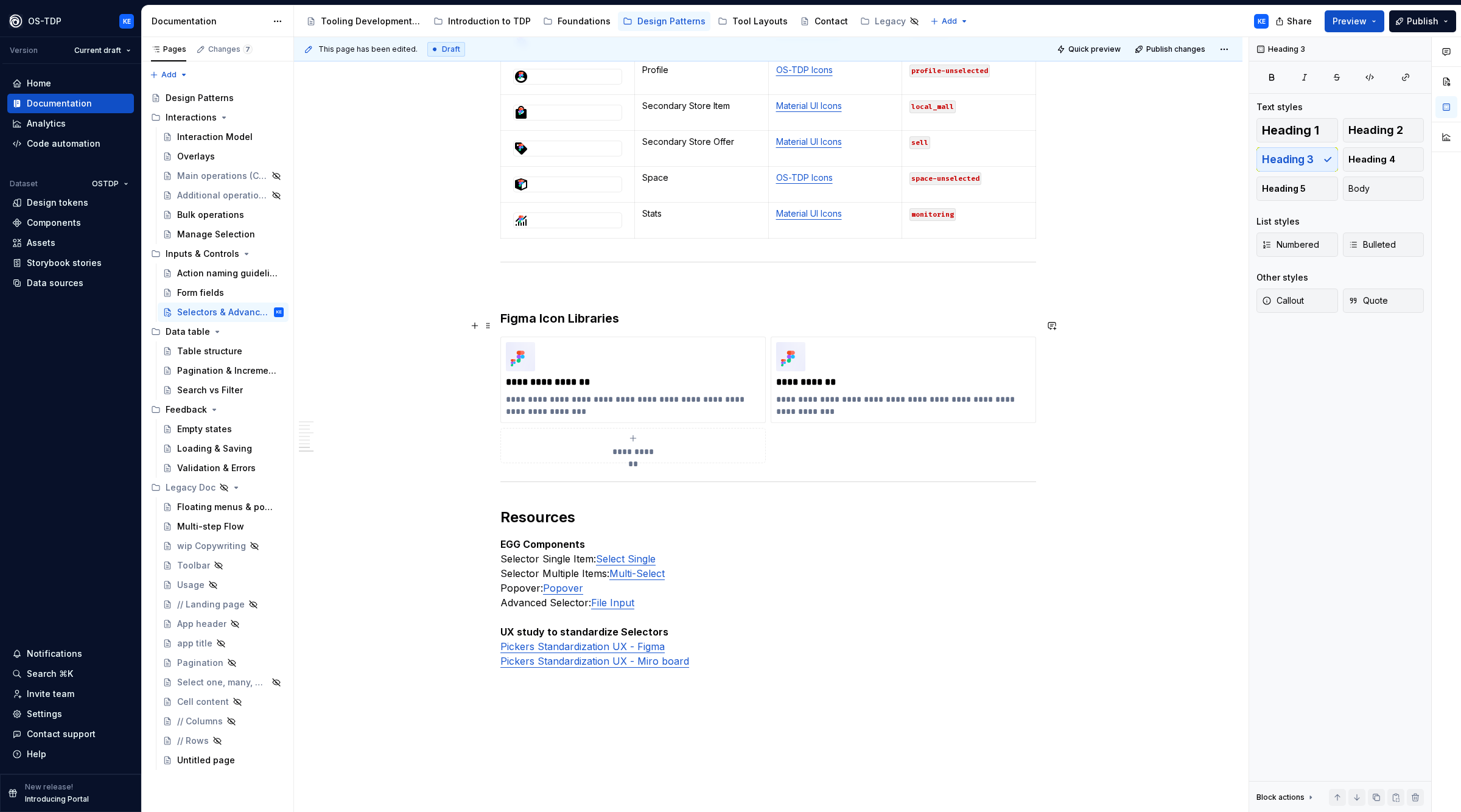
click at [676, 322] on h3 "Figma Icon Libraries" at bounding box center [769, 318] width 536 height 17
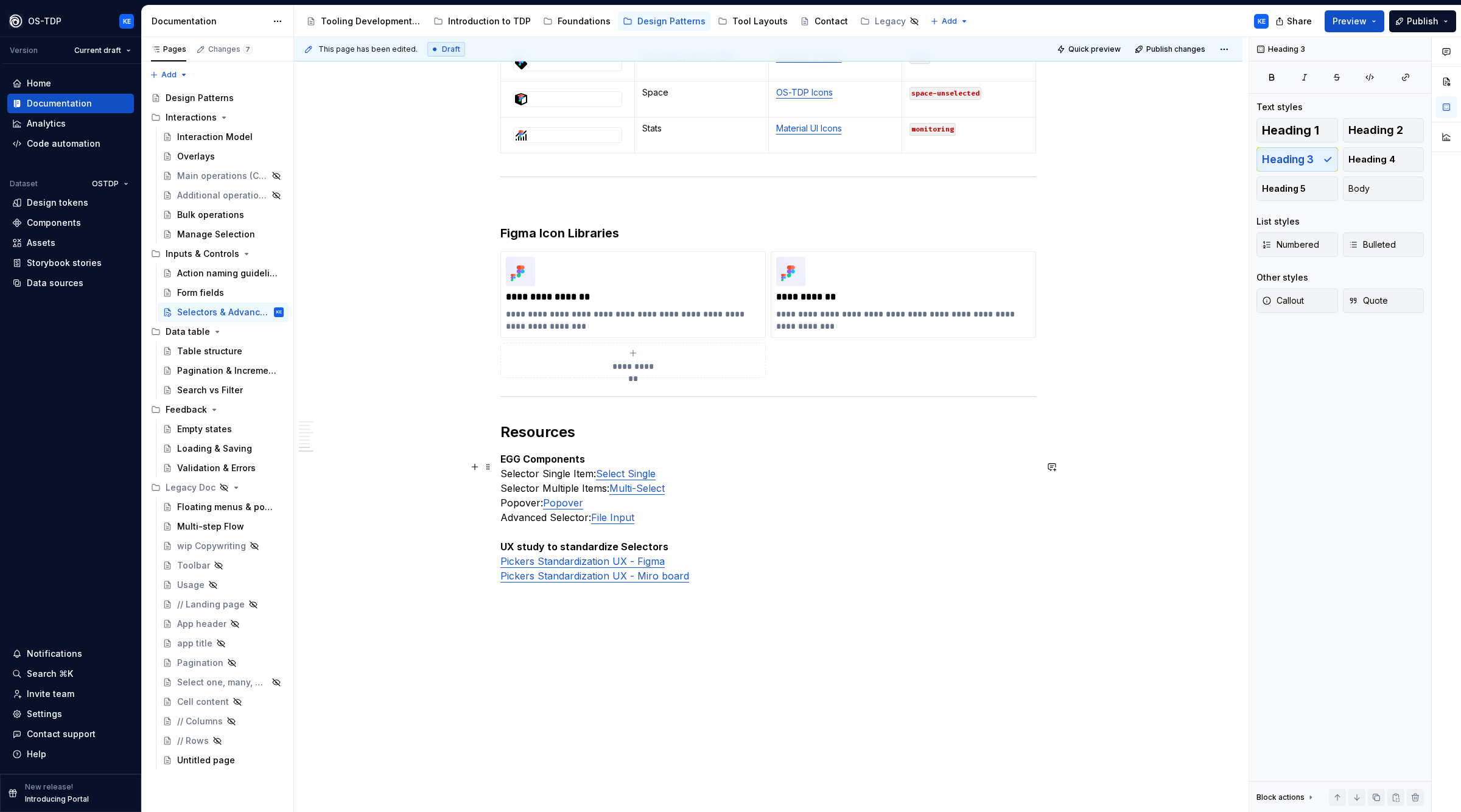
scroll to position [2048, 0]
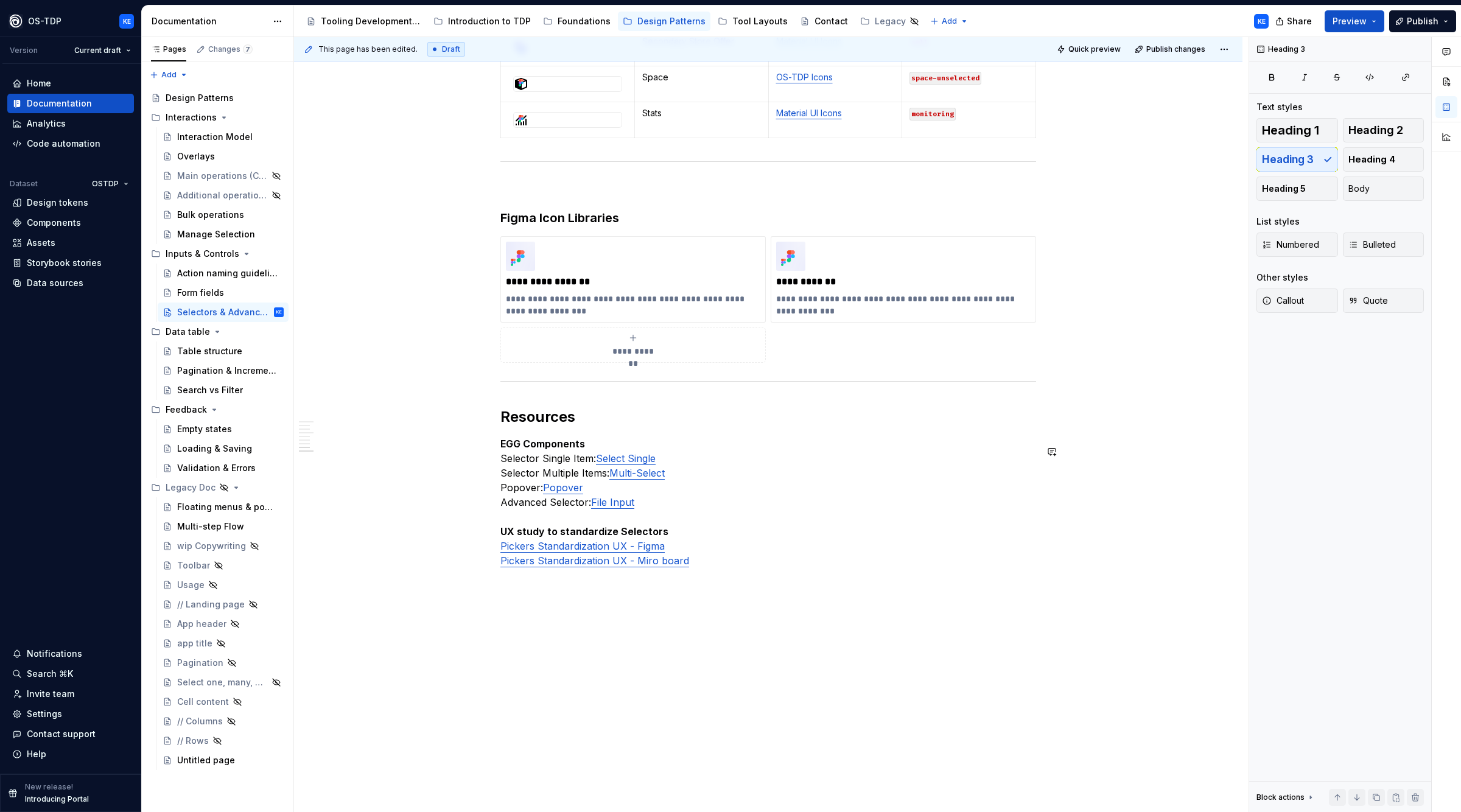
click at [831, 529] on p "EGG Components Selector Single Item: Select Single Selector Multiple Items: Mul…" at bounding box center [769, 502] width 536 height 132
click at [761, 537] on p "EGG Components Selector Single Item: Select Single Selector Multiple Items: Mul…" at bounding box center [769, 502] width 536 height 132
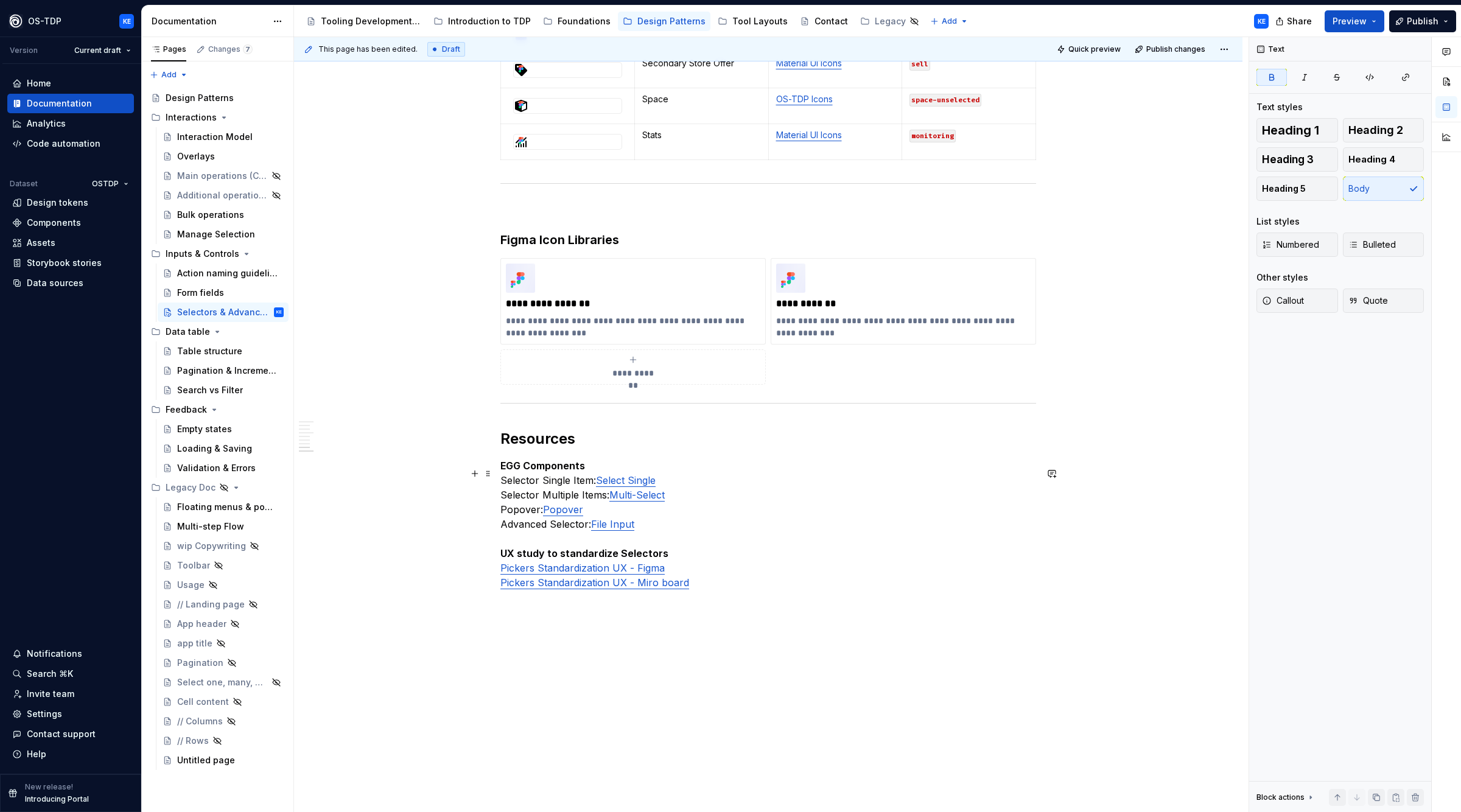
scroll to position [1997, 0]
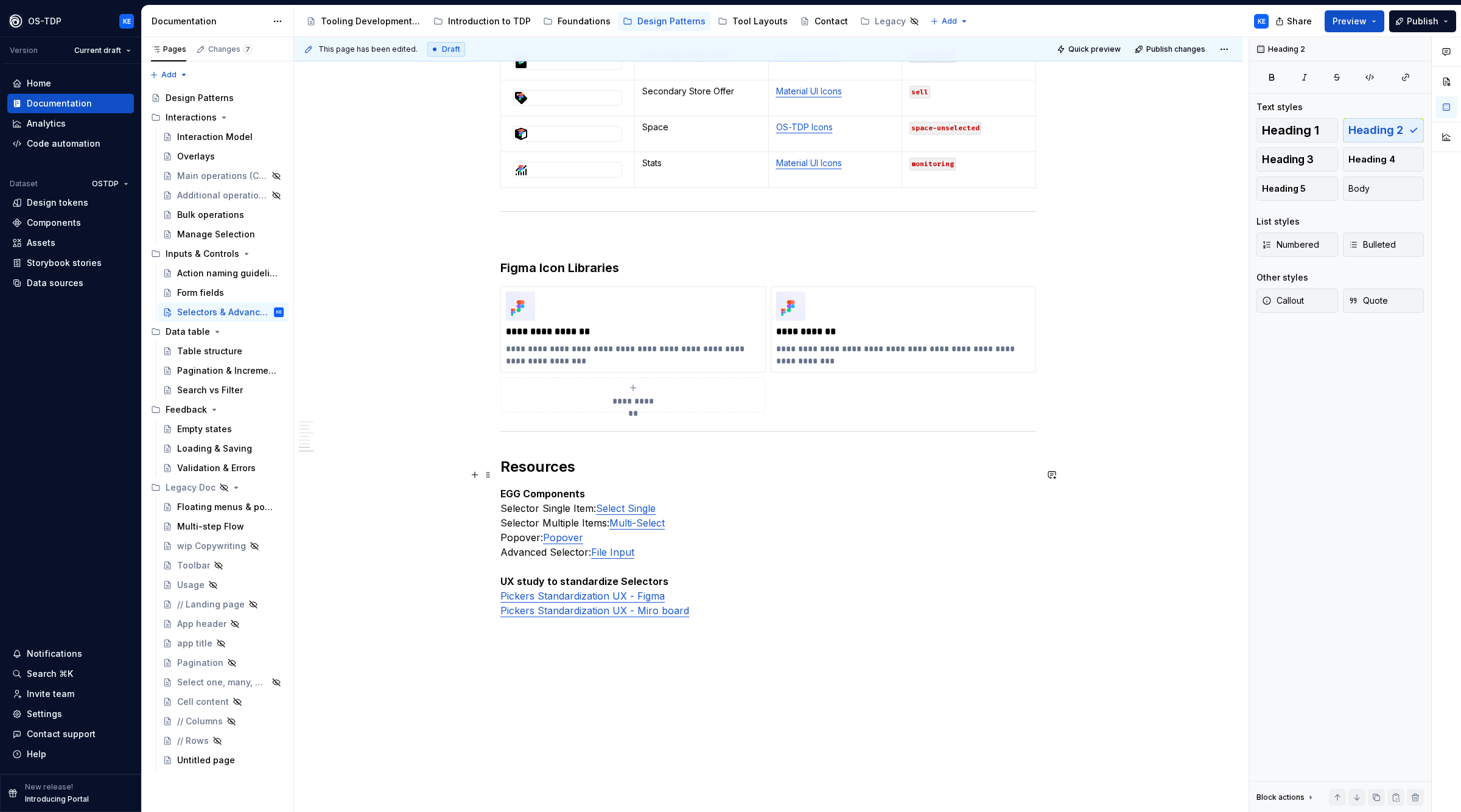
click at [637, 476] on h2 "Resources" at bounding box center [769, 466] width 536 height 19
click at [597, 501] on p "EGG Components Selector Single Item: Select Single Selector Multiple Items: Mul…" at bounding box center [769, 552] width 536 height 132
click at [879, 550] on p "EGG Components Selector Single Item: Select Single Selector Multiple Items: Mul…" at bounding box center [769, 552] width 536 height 132
click at [591, 562] on p "EGG Components Selector Single Item: Select Single Selector Multiple Items: Mul…" at bounding box center [769, 552] width 536 height 132
click at [676, 566] on p "EGG Components Selector Single Item: Select Single Selector Multiple Items: Mul…" at bounding box center [769, 552] width 536 height 132
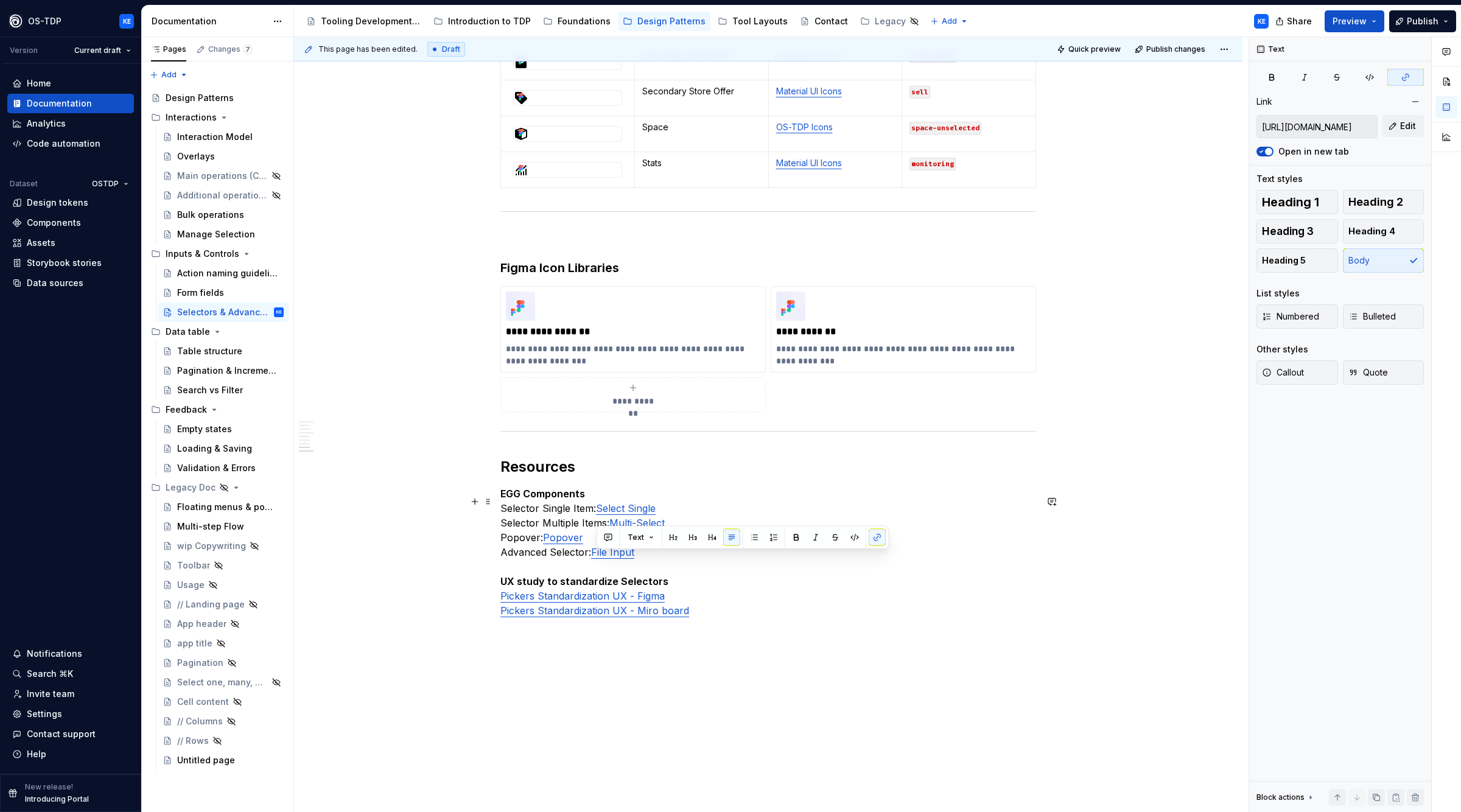
drag, startPoint x: 644, startPoint y: 560, endPoint x: 596, endPoint y: 562, distance: 48.0
click at [596, 562] on p "EGG Components Selector Single Item: Select Single Selector Multiple Items: Mul…" at bounding box center [769, 552] width 536 height 132
click at [1398, 131] on button "Edit" at bounding box center [1403, 125] width 42 height 22
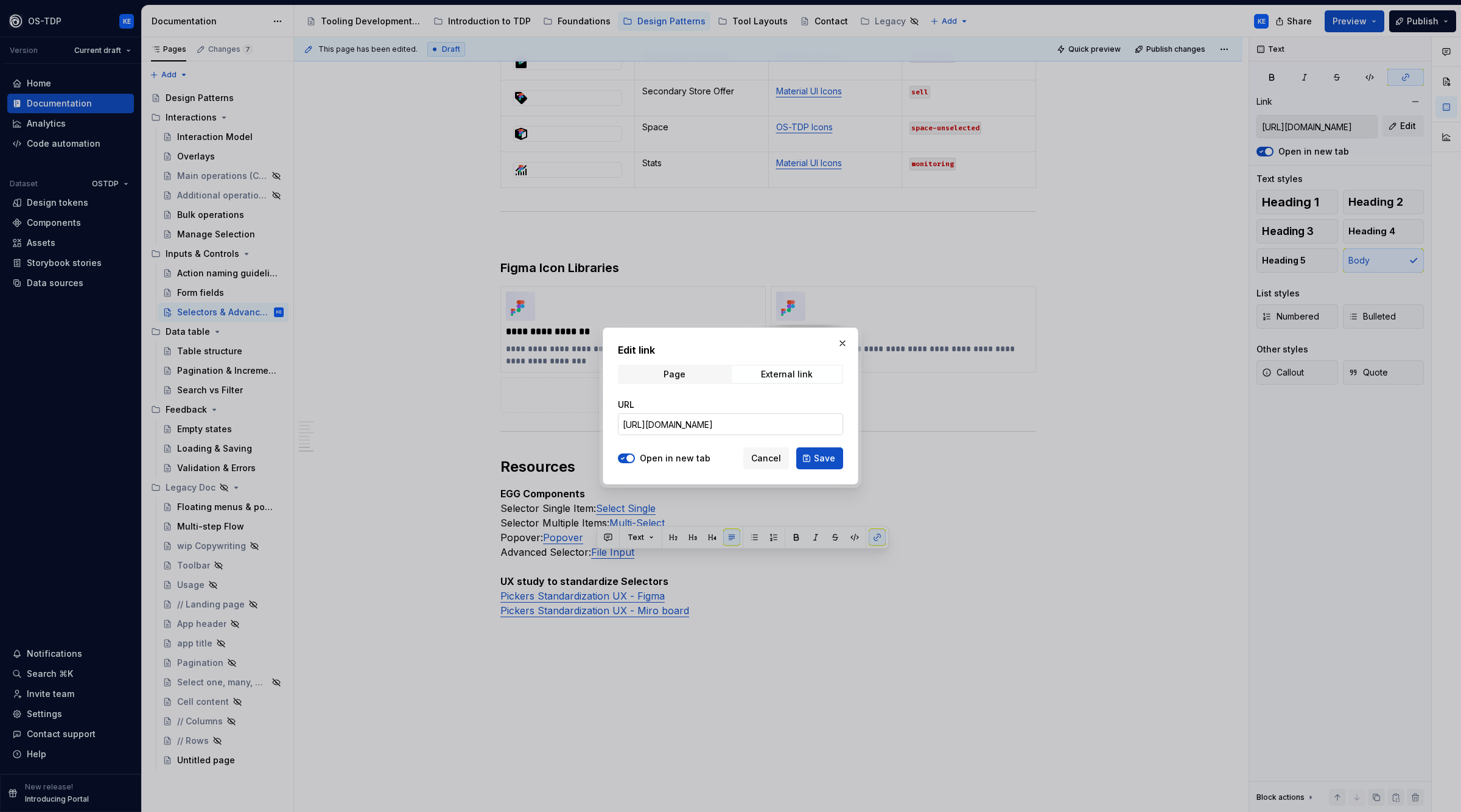
click at [779, 427] on input "[URL][DOMAIN_NAME]" at bounding box center [730, 424] width 225 height 22
paste input "[DOMAIN_NAME][URL]"
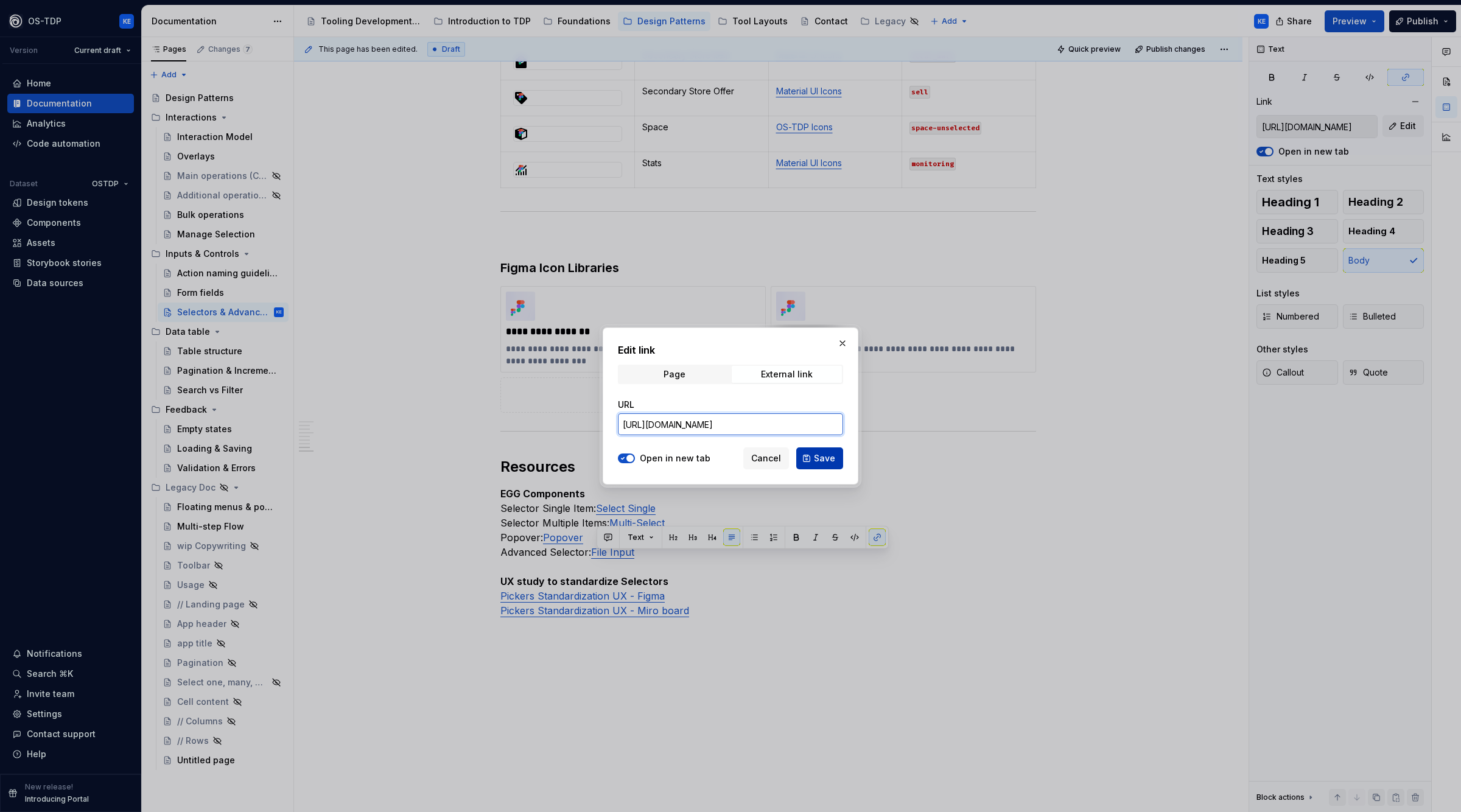
type input "[URL][DOMAIN_NAME]"
click at [823, 456] on span "Save" at bounding box center [824, 458] width 21 height 12
type input "[URL][DOMAIN_NAME]"
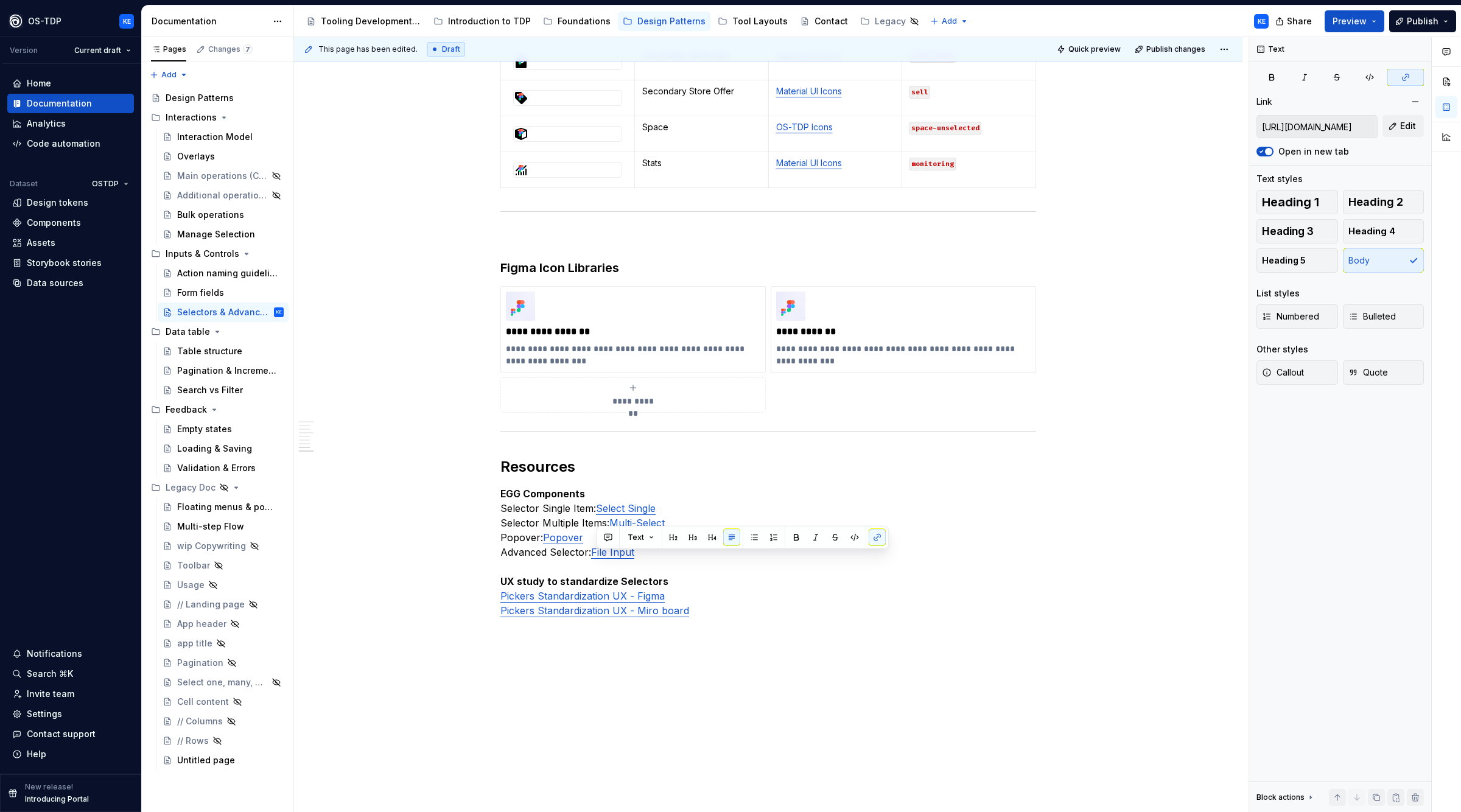
scroll to position [1997, 0]
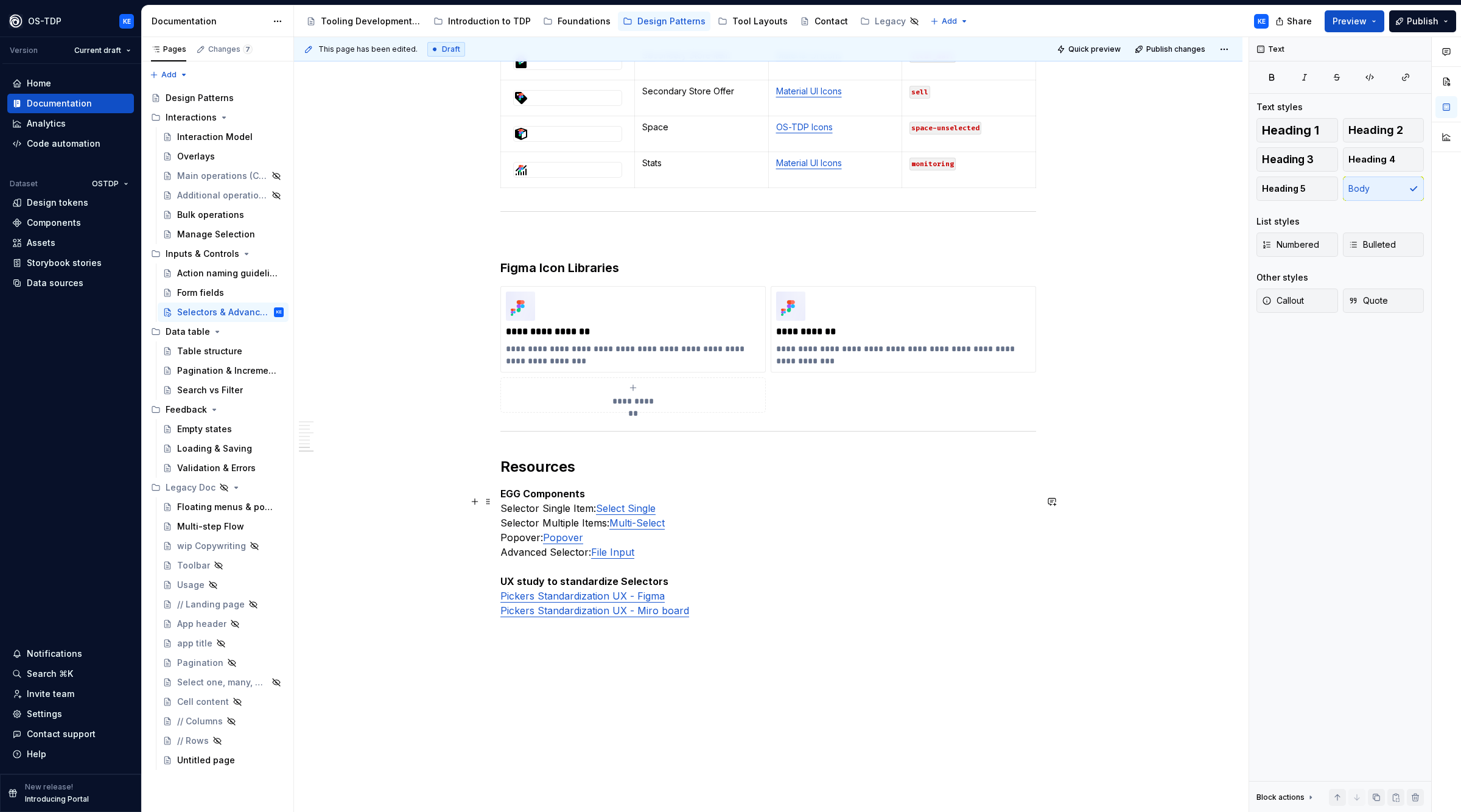
click at [527, 550] on p "EGG Components Selector Single Item: Select Single Selector Multiple Items: Mul…" at bounding box center [769, 552] width 536 height 132
click at [599, 545] on p "EGG Components Selector Single Item: Select Single Selector Multiple Items: Mul…" at bounding box center [769, 552] width 536 height 132
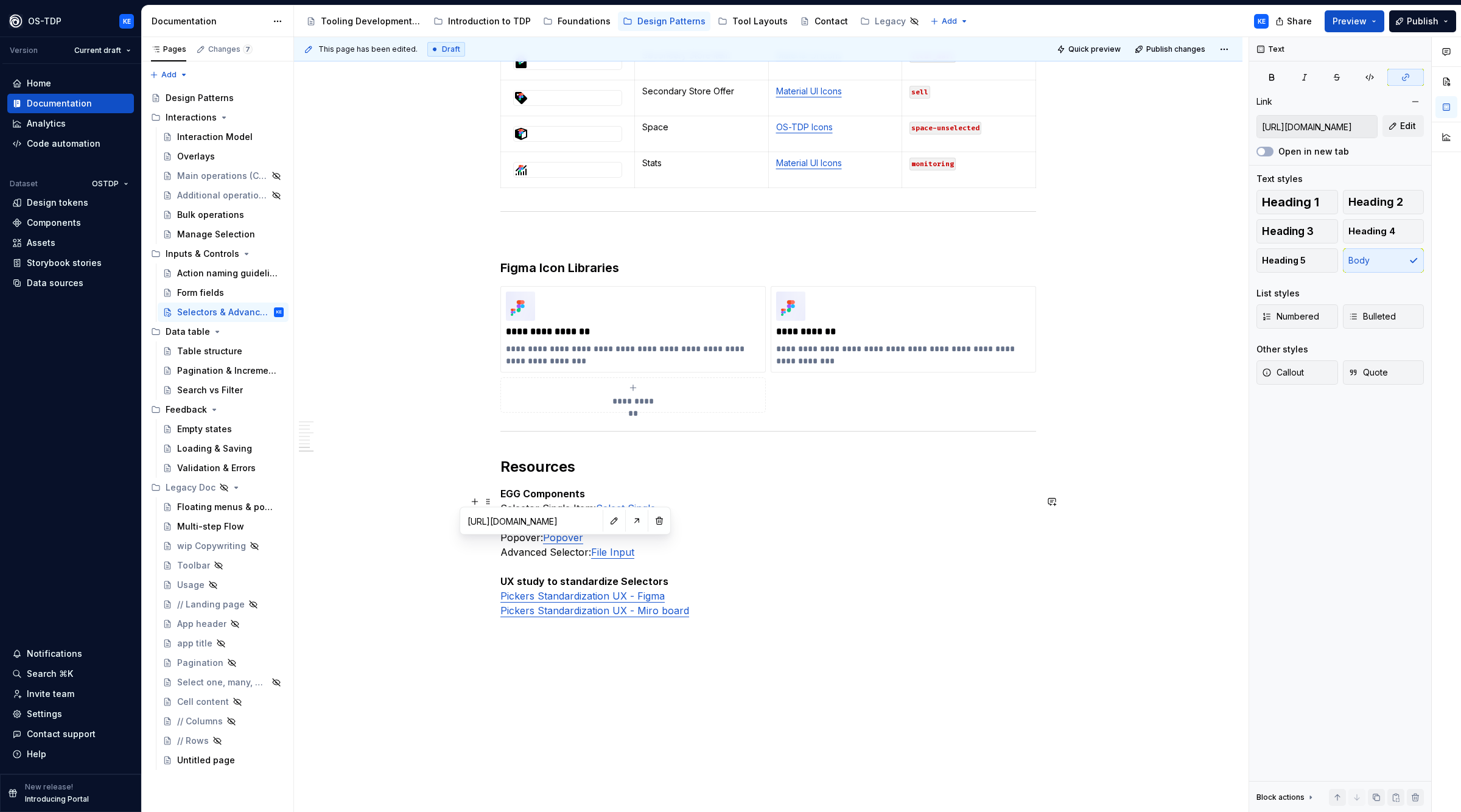
click at [557, 543] on link "Popover" at bounding box center [563, 538] width 40 height 12
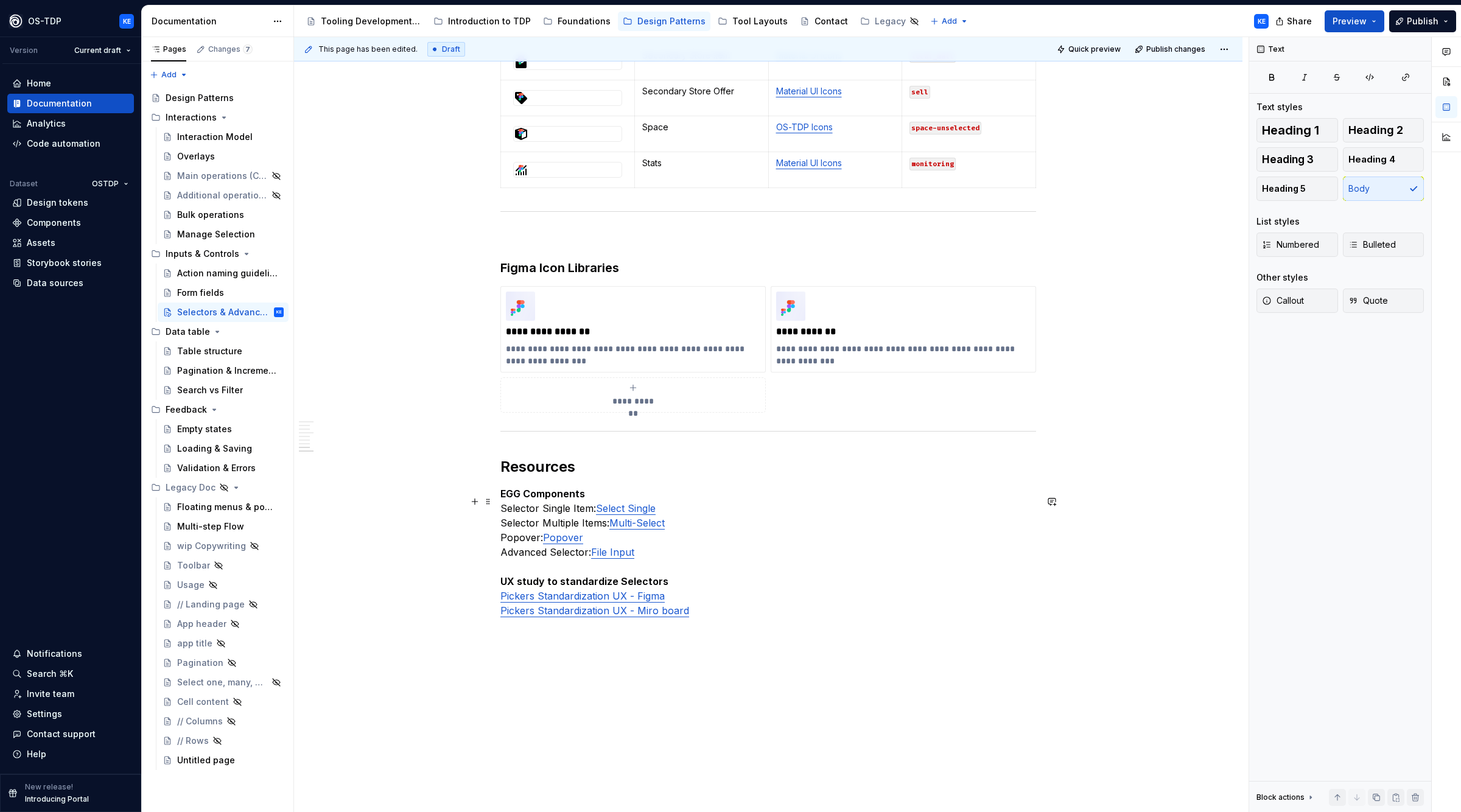
click at [782, 551] on p "EGG Components Selector Single Item: Select Single Selector Multiple Items: Mul…" at bounding box center [769, 552] width 536 height 132
click at [597, 544] on p "EGG Components Selector Single Item: Select Single Selector Multiple Items: Mul…" at bounding box center [769, 552] width 536 height 132
click at [672, 569] on p "EGG Components Selector Single Item: Select Single Selector Multiple Items: Mul…" at bounding box center [769, 552] width 536 height 132
click at [669, 562] on p "EGG Components Selector Single Item: Select Single Selector Multiple Items: Mul…" at bounding box center [769, 552] width 536 height 132
click at [655, 566] on p "EGG Components Selector Single Item: Select Single Selector Multiple Items: Mul…" at bounding box center [769, 552] width 536 height 132
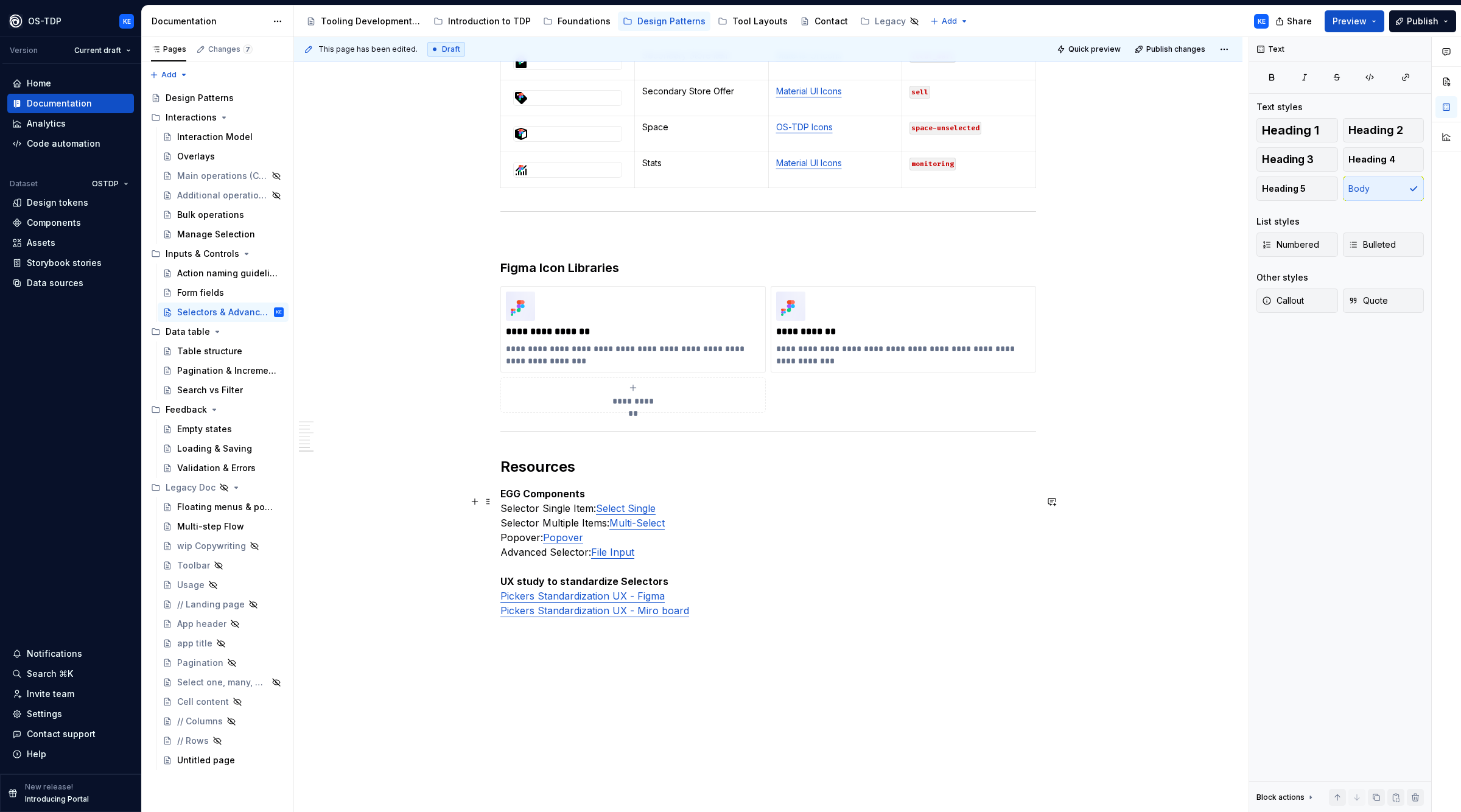
click at [661, 559] on p "EGG Components Selector Single Item: Select Single Selector Multiple Items: Mul…" at bounding box center [769, 552] width 536 height 132
click at [803, 520] on p "EGG Components Selector Single Item: Select Single Selector Multiple Items: Mul…" at bounding box center [769, 552] width 536 height 132
click at [718, 556] on p "EGG Components Selector Single Item: Select Single Selector Multiple Items: Mul…" at bounding box center [769, 552] width 536 height 132
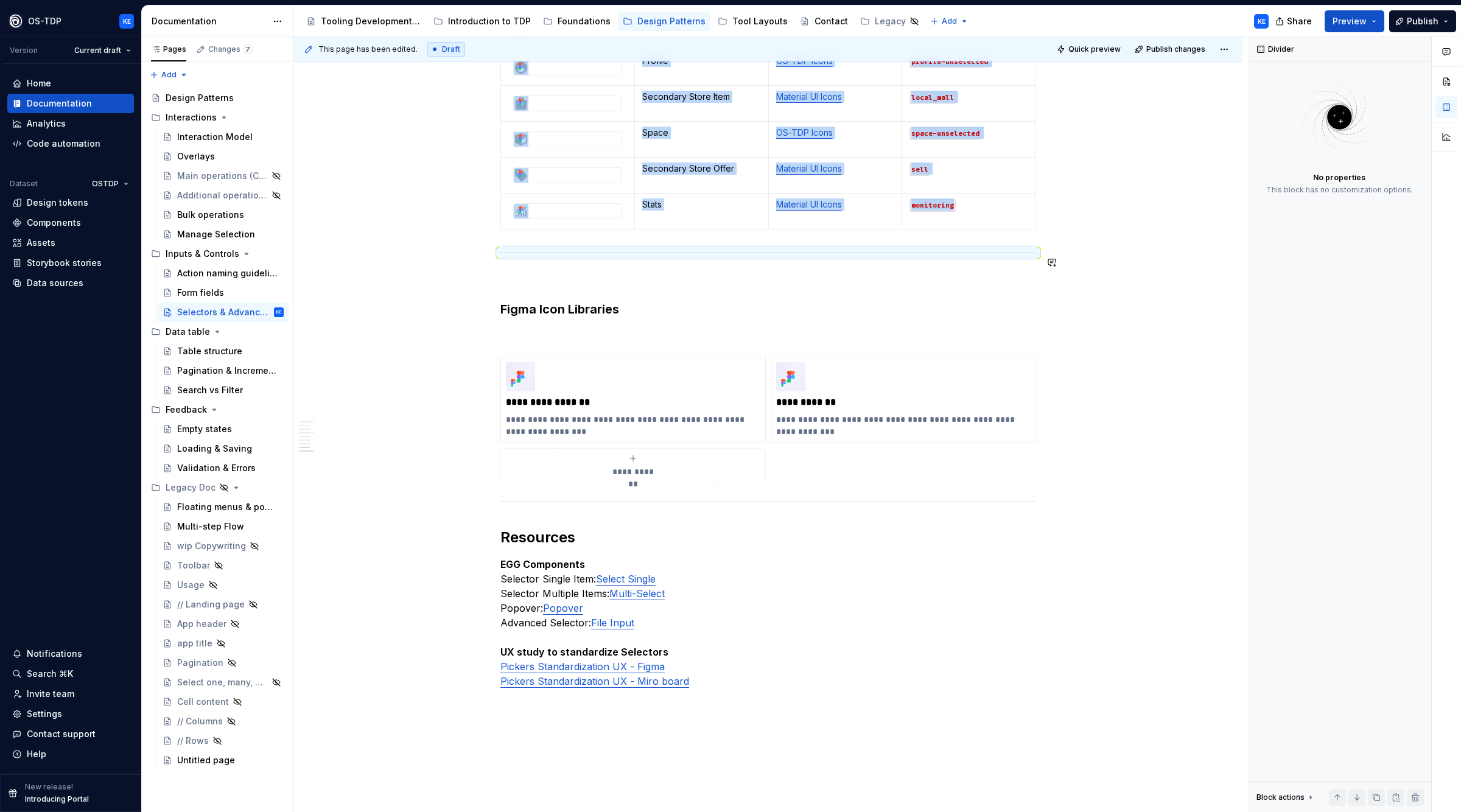
scroll to position [1947, 0]
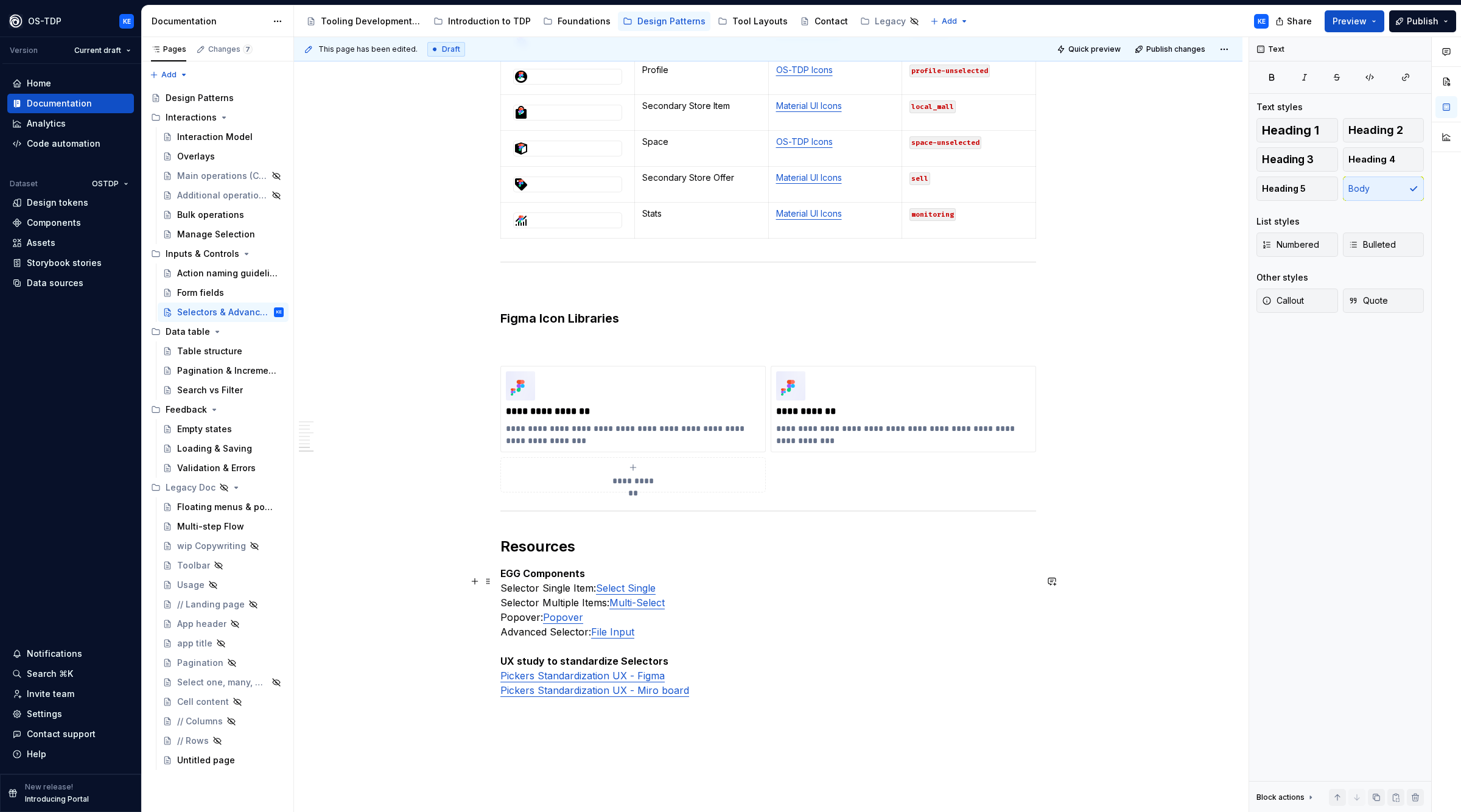
click at [800, 602] on p "EGG Components Selector Single Item: Select Single Selector Multiple Items: Mul…" at bounding box center [769, 632] width 536 height 132
click at [652, 584] on p "EGG Components Selector Single Item: Select Single Selector Multiple Items: Mul…" at bounding box center [769, 632] width 536 height 132
drag, startPoint x: 693, startPoint y: 661, endPoint x: 762, endPoint y: 633, distance: 74.5
click at [693, 660] on p "EGG Components Selector Single Item: Select Single Selector Multiple Items: Mul…" at bounding box center [769, 632] width 536 height 132
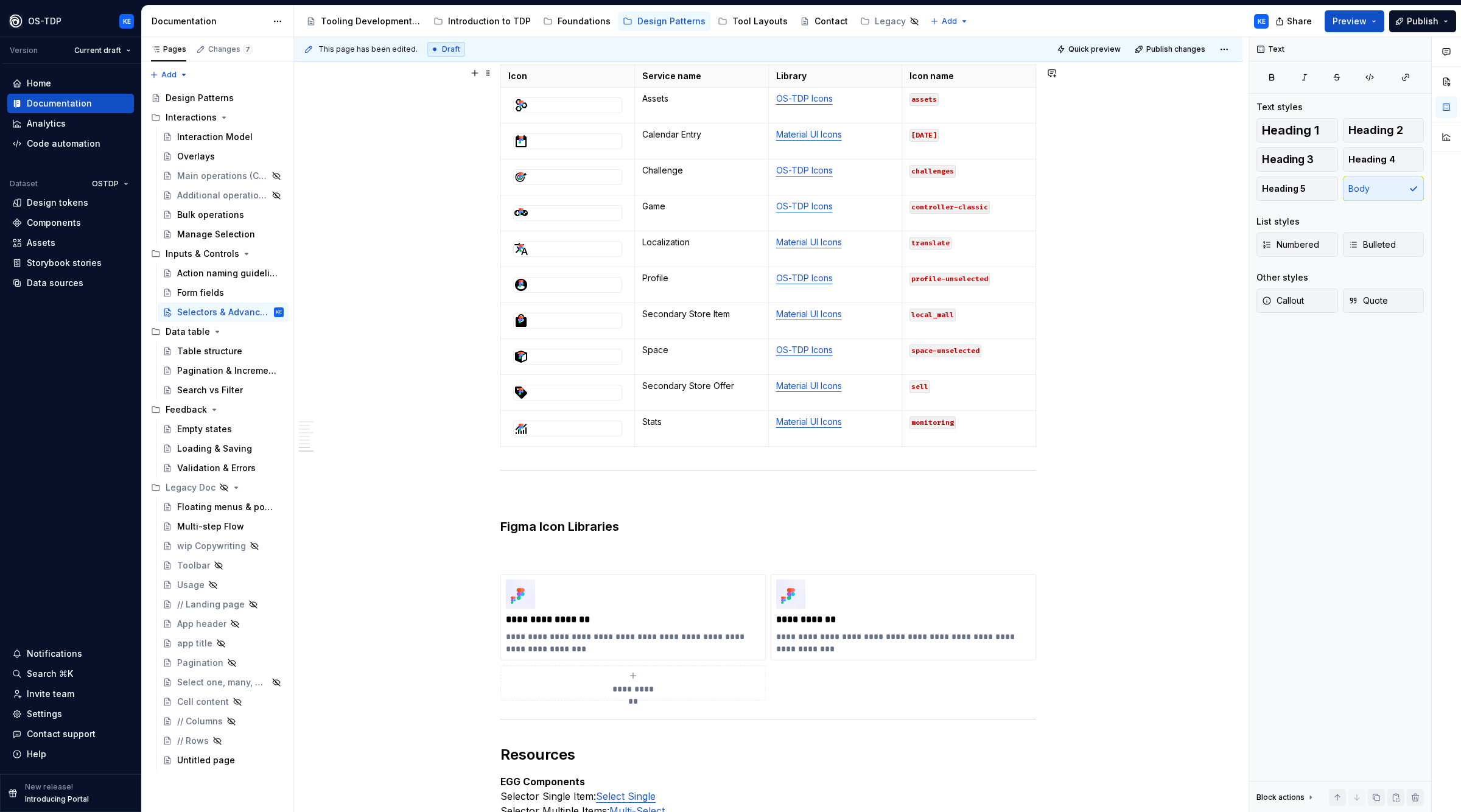
scroll to position [1746, 0]
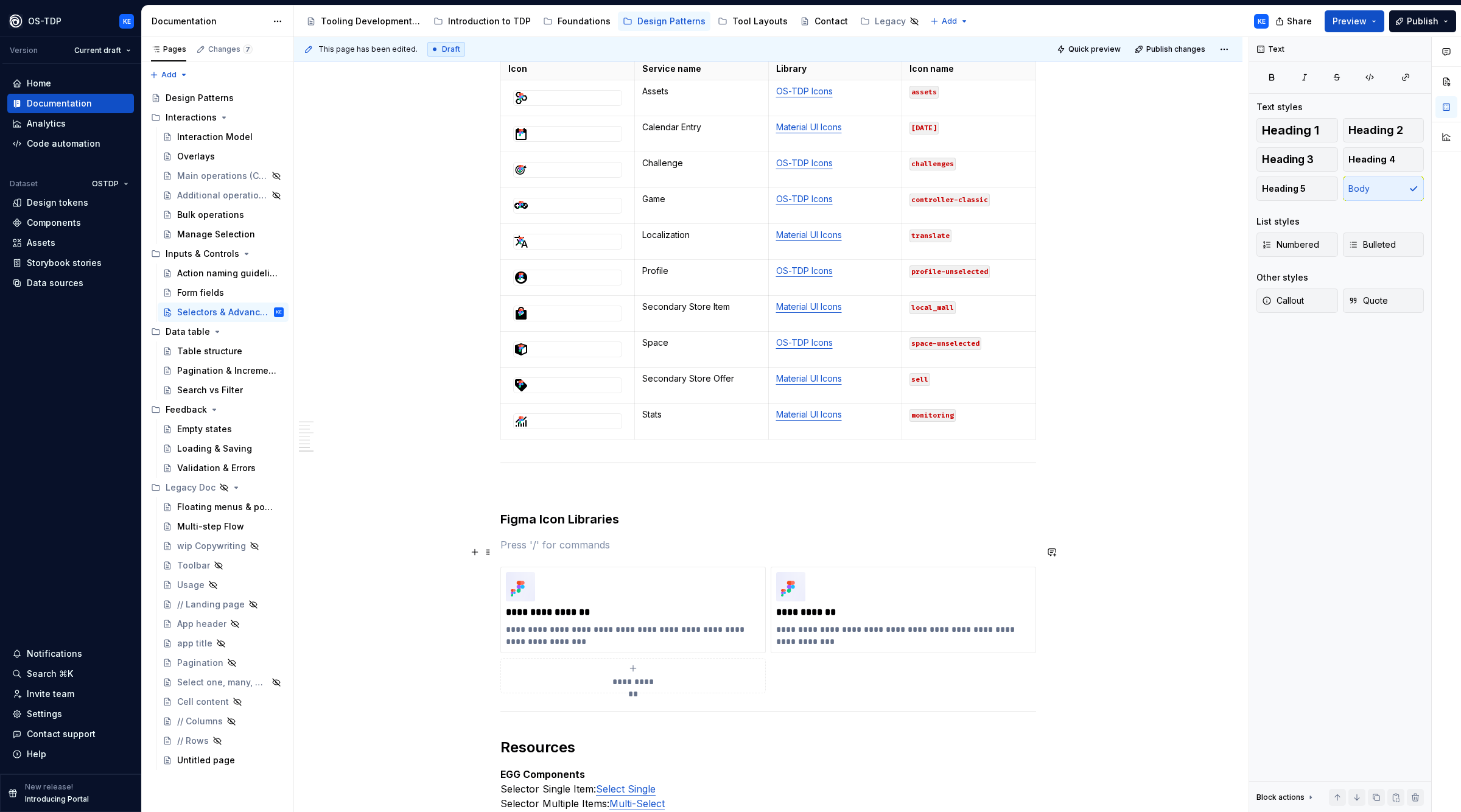
click at [617, 552] on p at bounding box center [769, 545] width 536 height 15
click at [983, 528] on h3 "Figma Icon Libraries" at bounding box center [769, 519] width 536 height 17
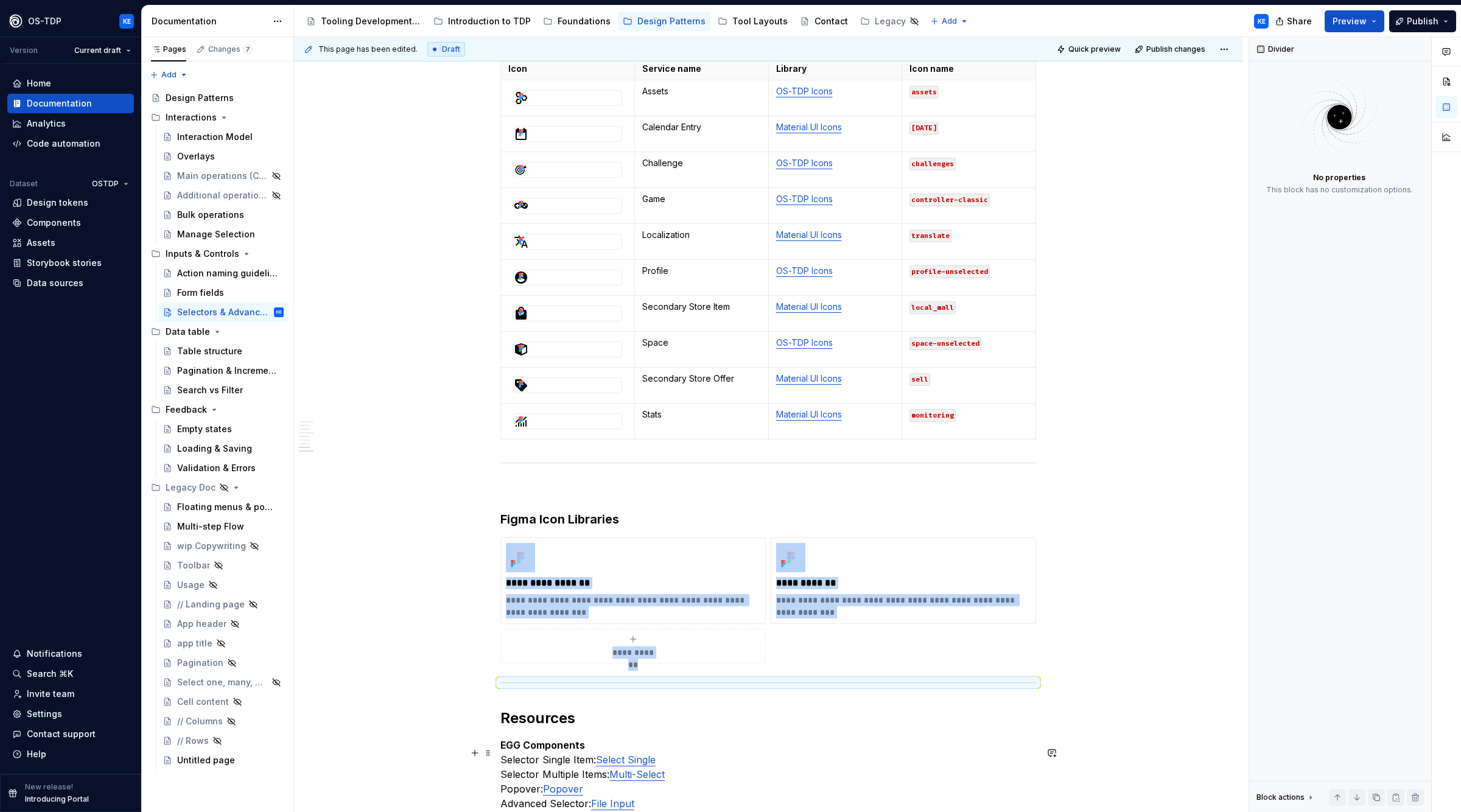
scroll to position [1947, 0]
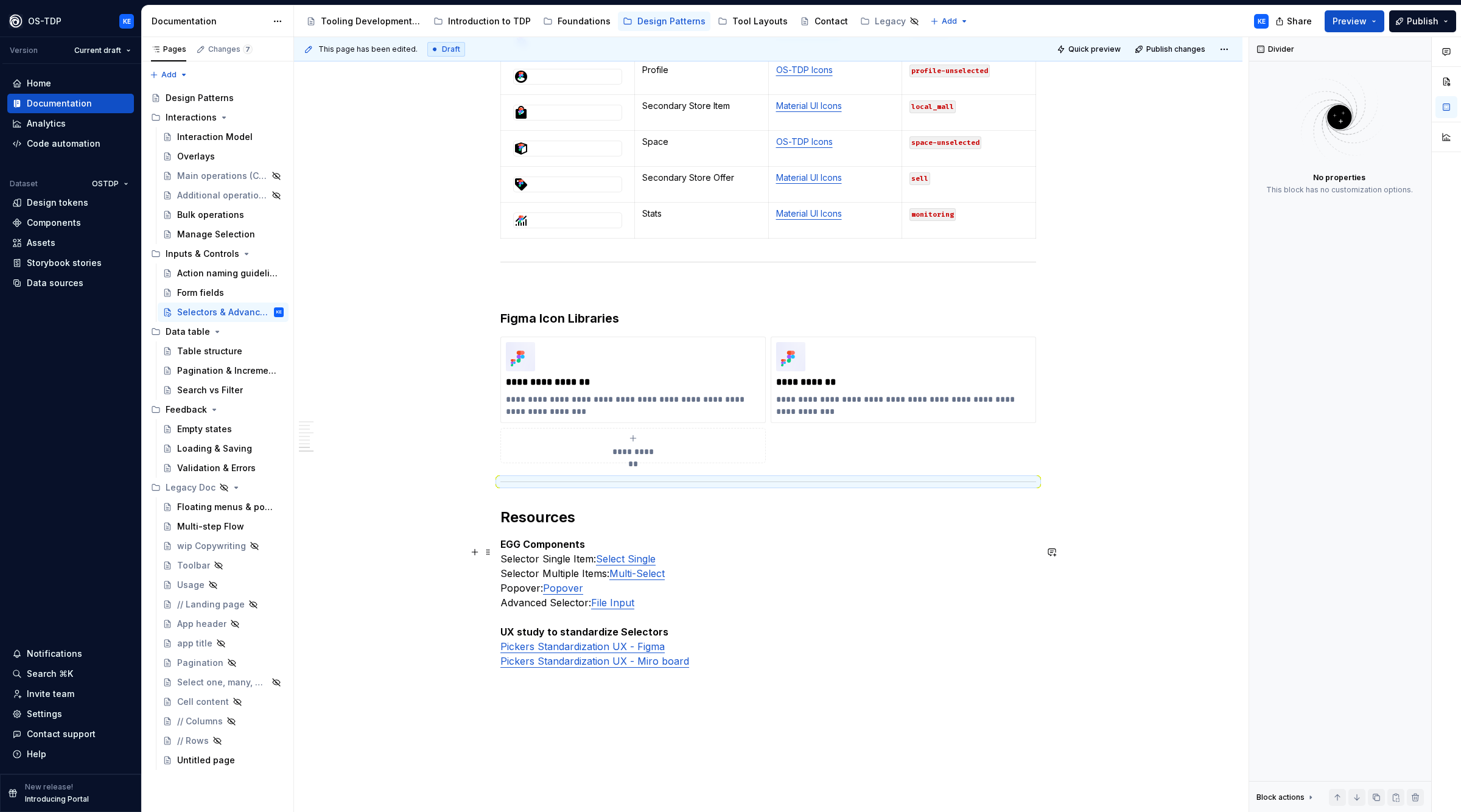
drag, startPoint x: 868, startPoint y: 642, endPoint x: 845, endPoint y: 644, distance: 23.1
click at [867, 642] on p "EGG Components Selector Single Item: Select Single Selector Multiple Items: Mul…" at bounding box center [769, 603] width 536 height 132
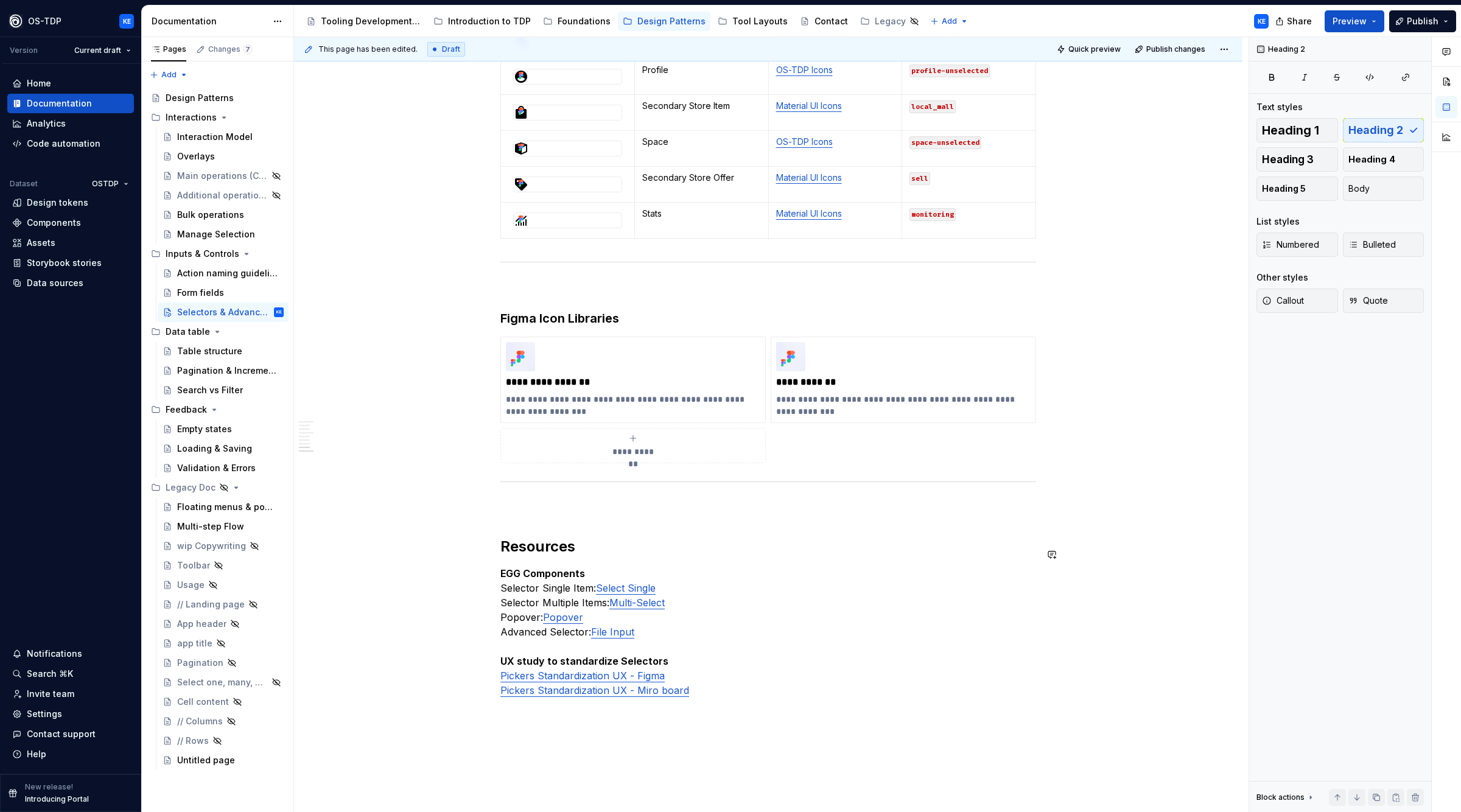
click at [928, 687] on p "EGG Components Selector Single Item: Select Single Selector Multiple Items: Mul…" at bounding box center [769, 632] width 536 height 132
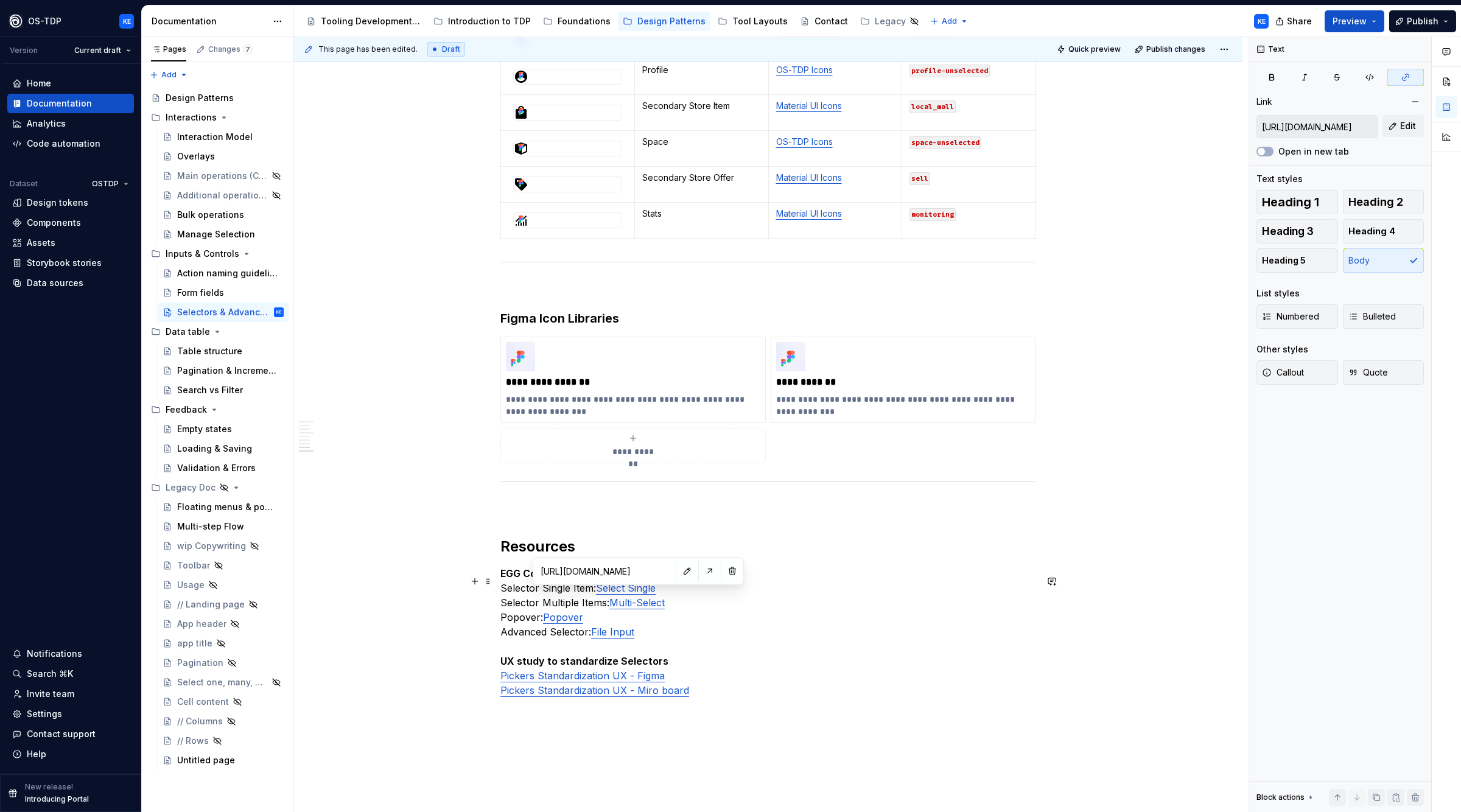
drag, startPoint x: 633, startPoint y: 596, endPoint x: 645, endPoint y: 596, distance: 12.0
click at [634, 594] on link "Select Single" at bounding box center [626, 588] width 60 height 12
type input "[URL][DOMAIN_NAME]"
click at [641, 607] on link "Multi-Select" at bounding box center [637, 603] width 55 height 12
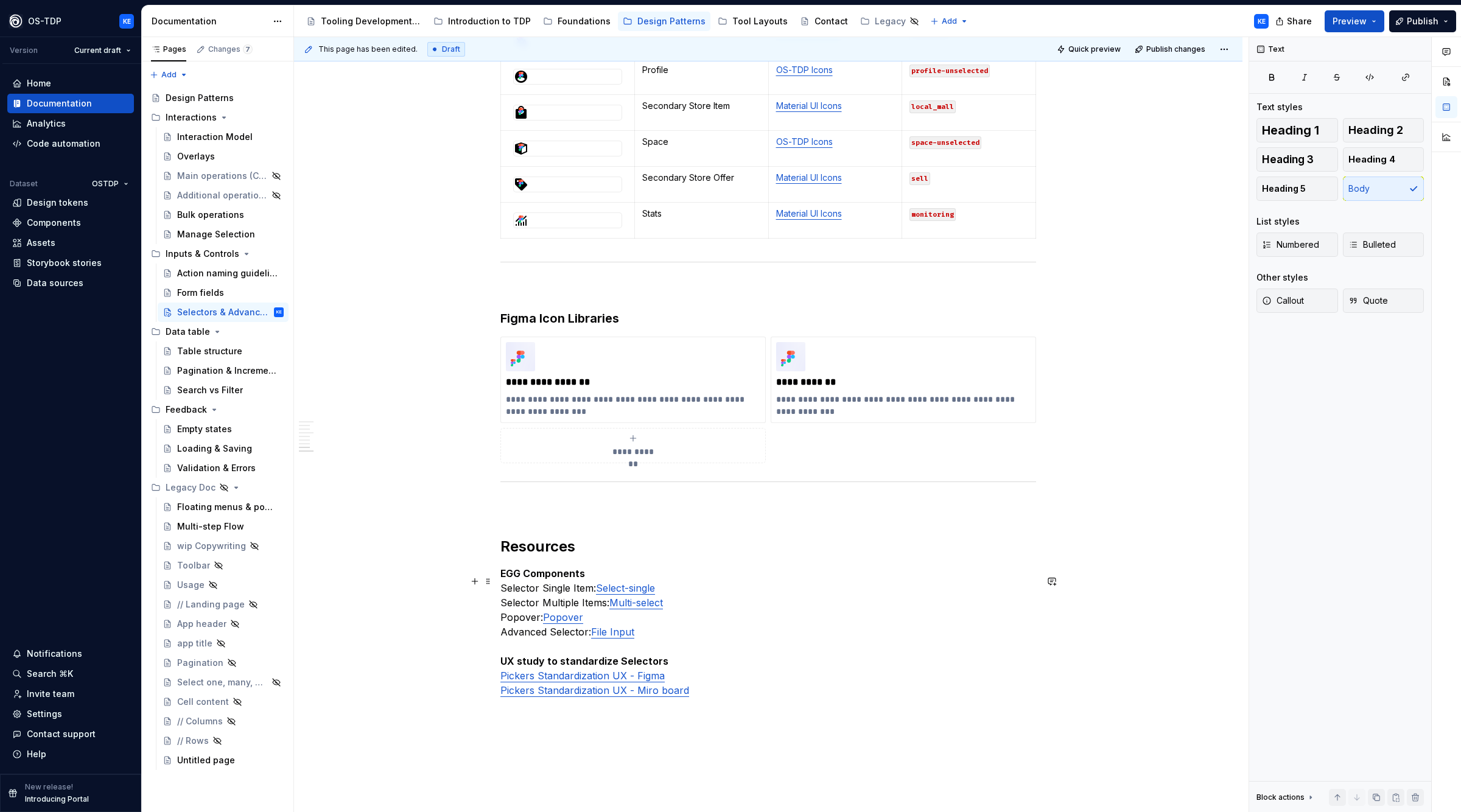
click at [715, 645] on p "EGG Components Selector Single Item: Select-single Selector Multiple Items: Mul…" at bounding box center [769, 632] width 536 height 132
click at [615, 633] on p "EGG Components Selector Single Item: Select-single Selector Multiple Items: Mul…" at bounding box center [769, 632] width 536 height 132
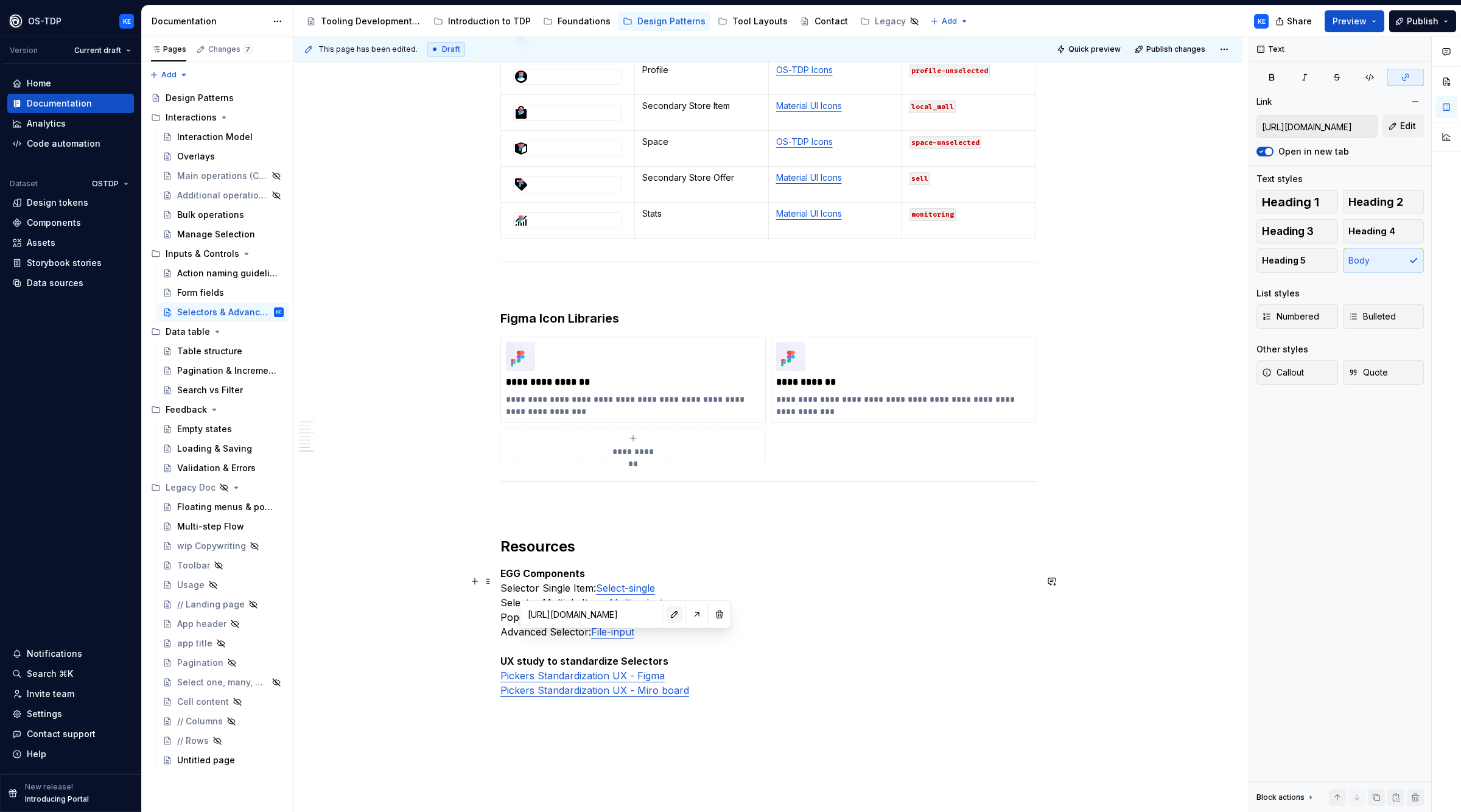
click at [666, 620] on button "button" at bounding box center [674, 614] width 17 height 17
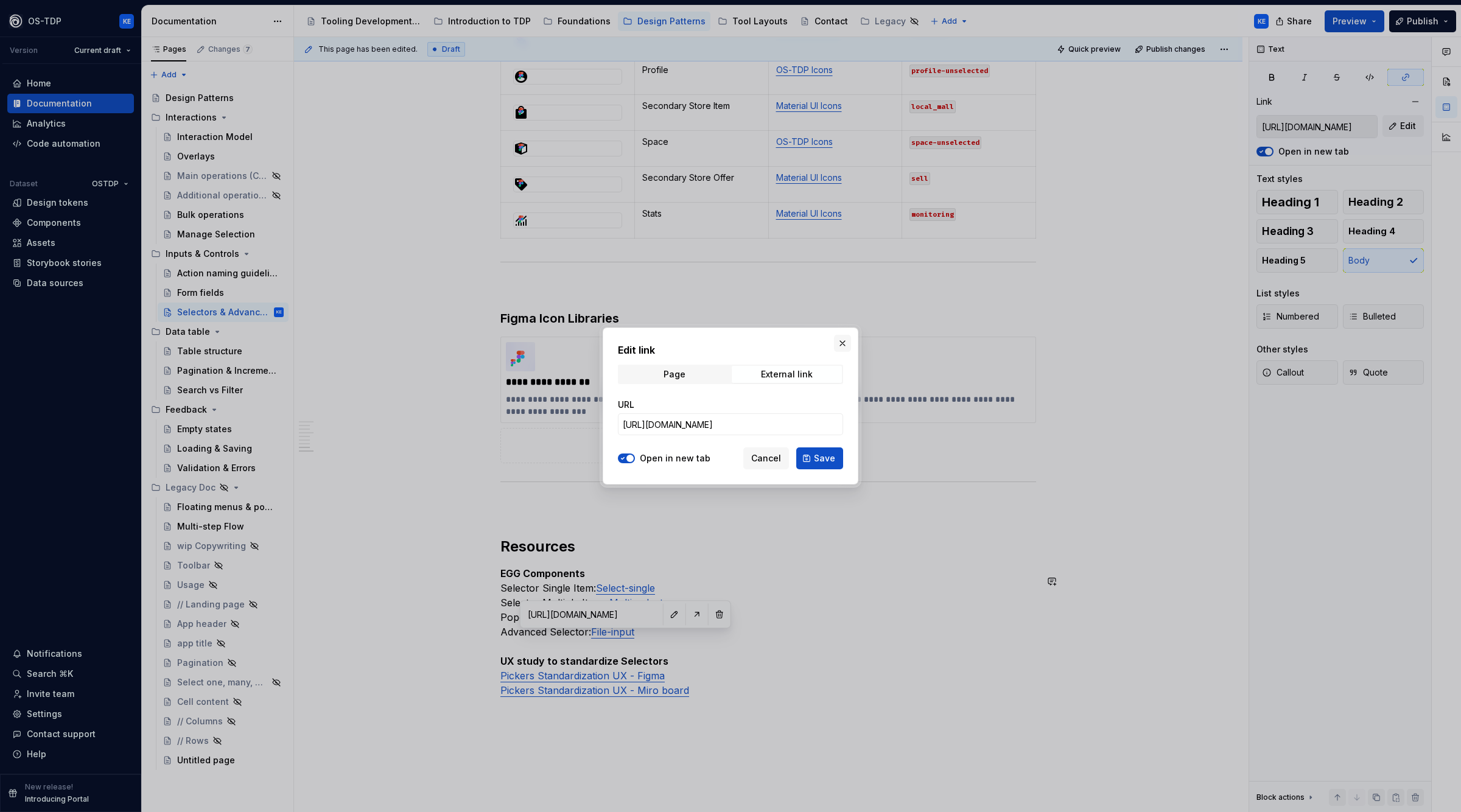
click at [847, 339] on button "button" at bounding box center [842, 343] width 17 height 17
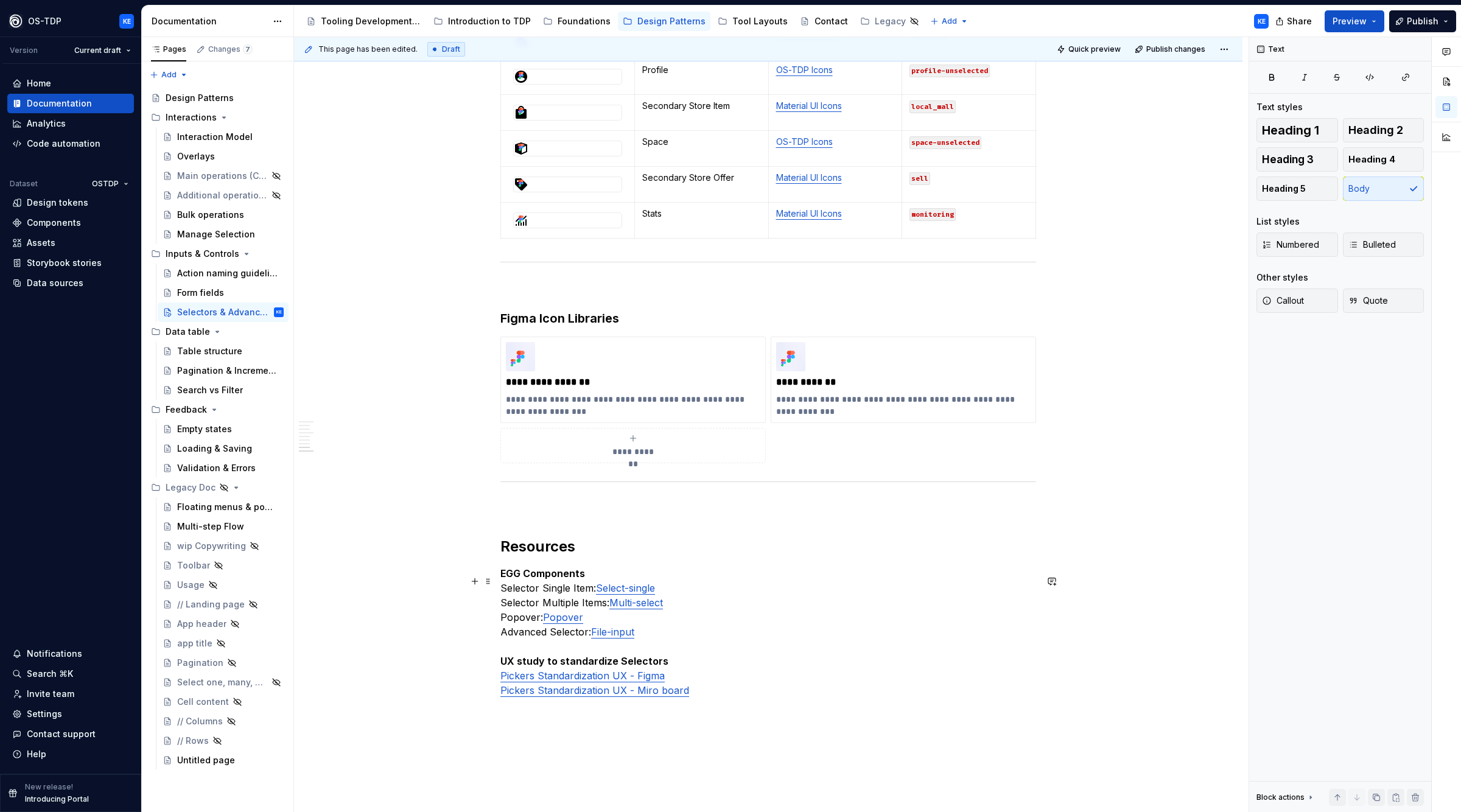
click at [873, 649] on p "EGG Components Selector Single Item: Select-single Selector Multiple Items: Mul…" at bounding box center [769, 632] width 536 height 132
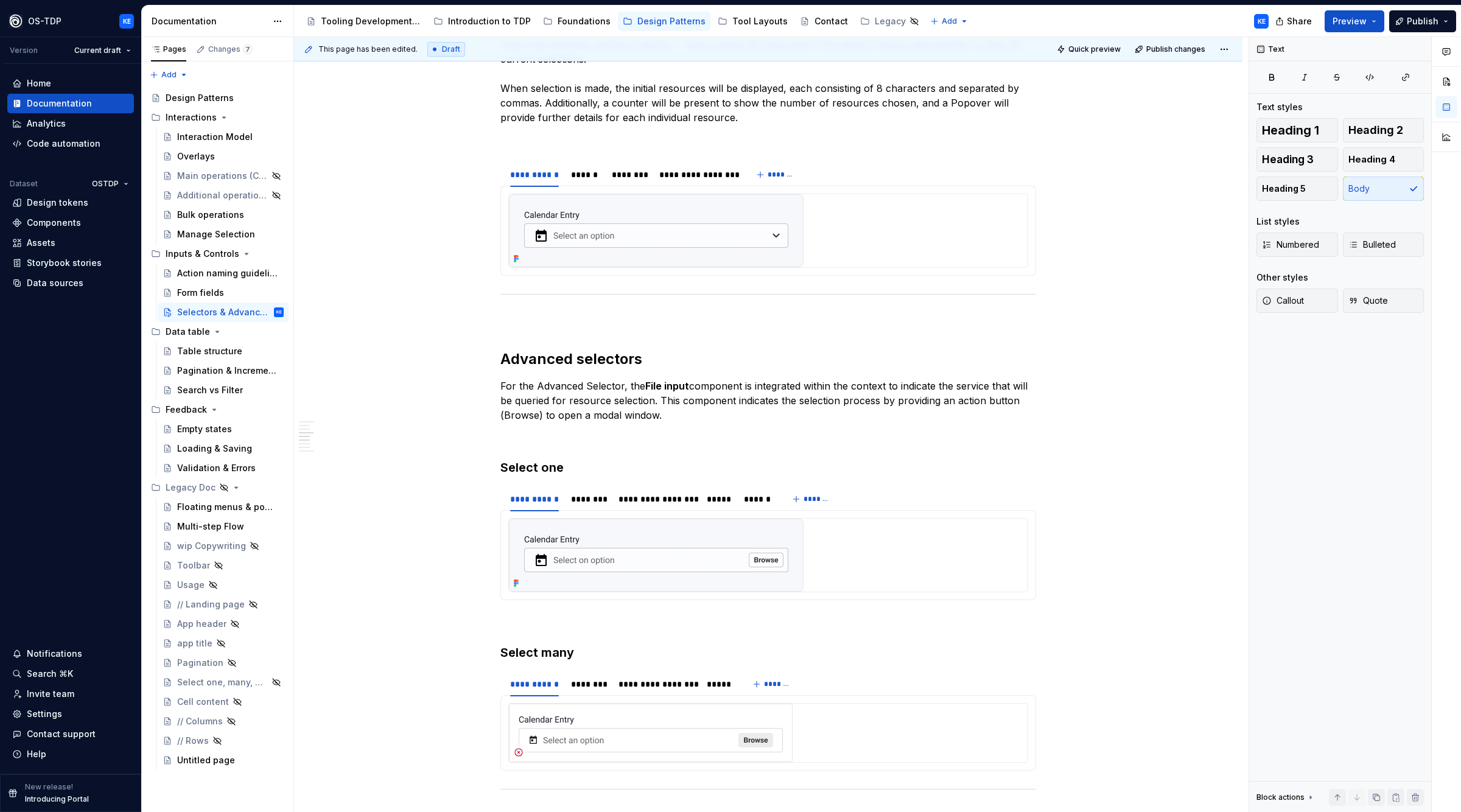
scroll to position [842, 0]
click at [550, 736] on img at bounding box center [650, 735] width 284 height 58
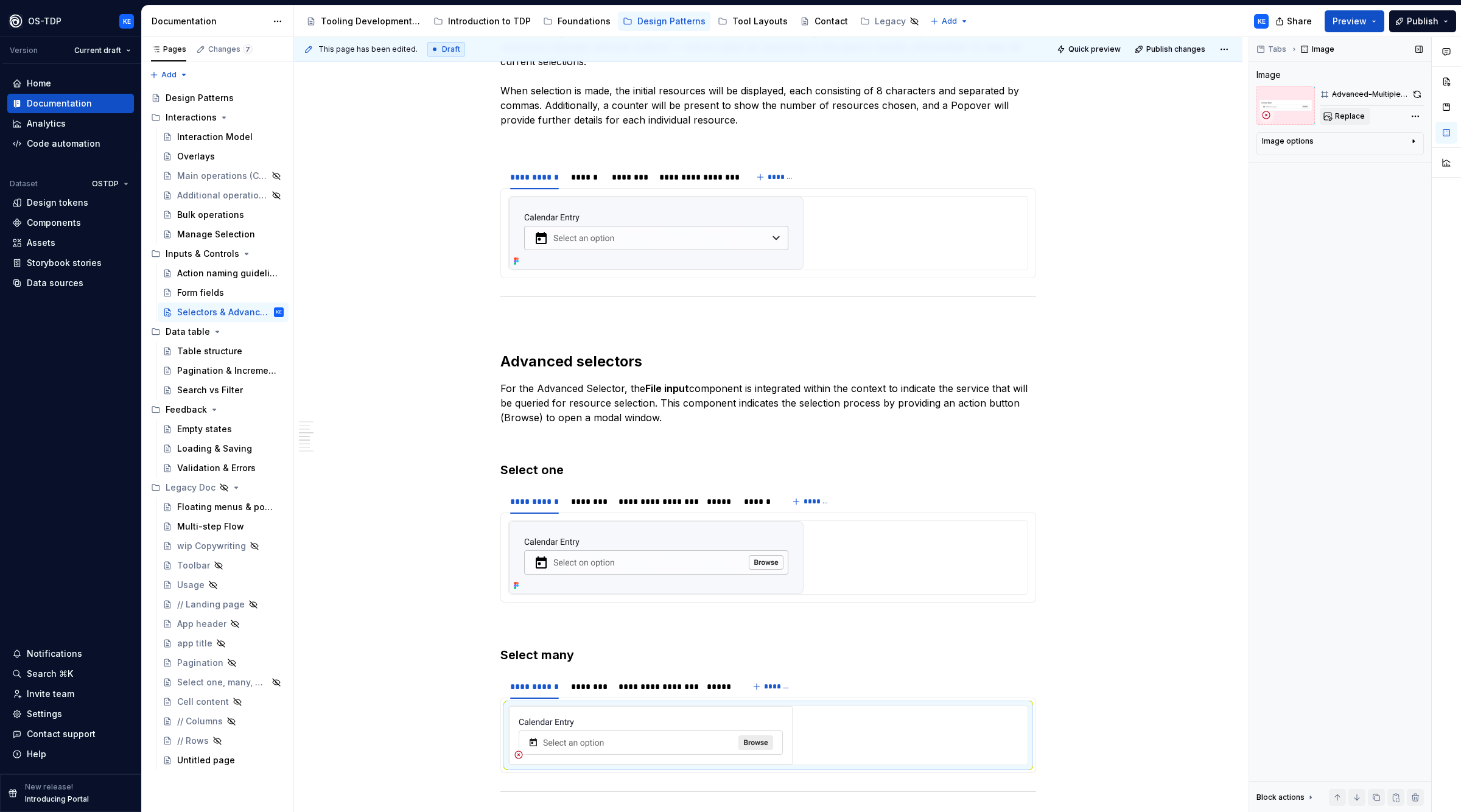
click at [1346, 116] on span "Replace" at bounding box center [1350, 117] width 30 height 10
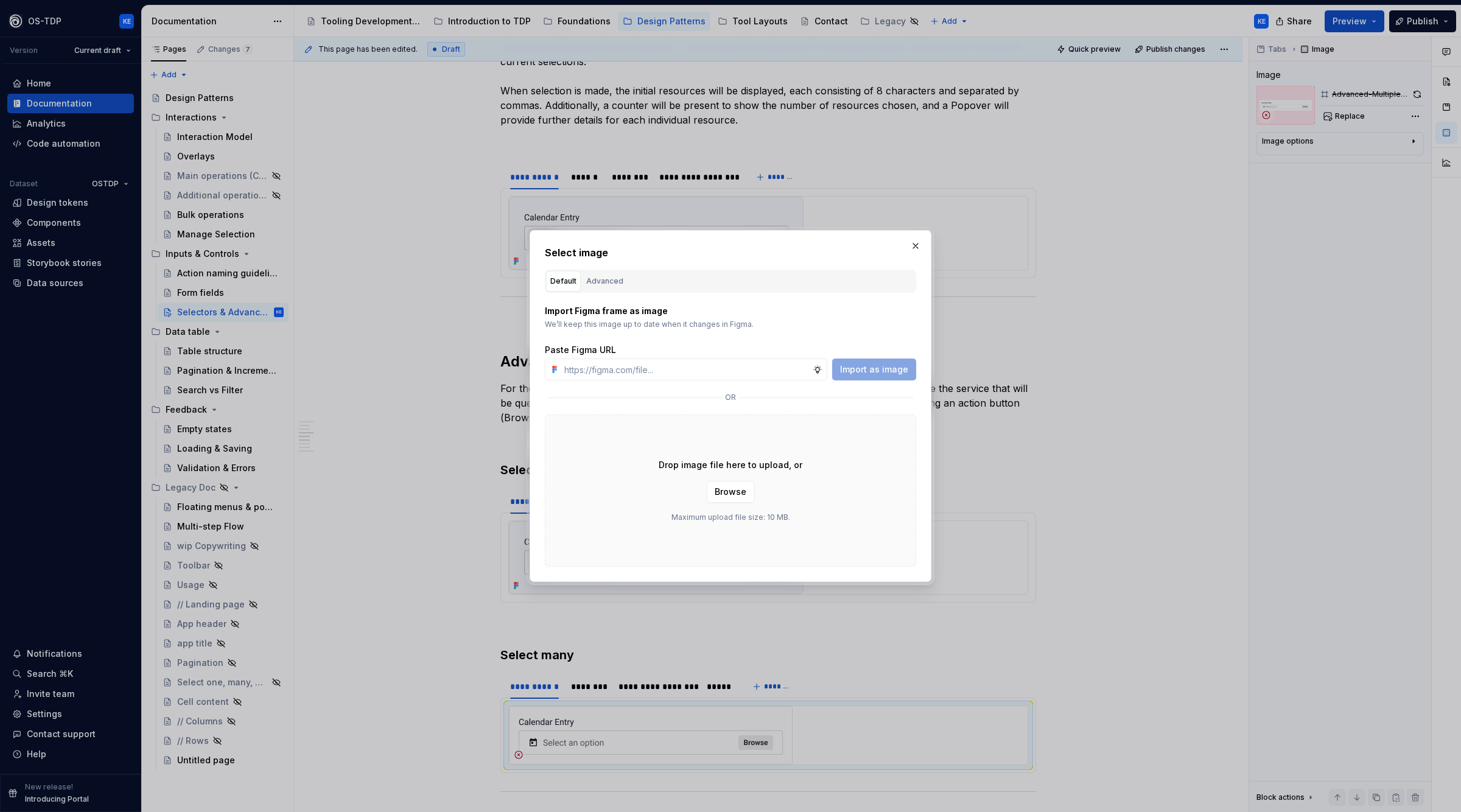
type textarea "*"
click at [606, 280] on div "Advanced" at bounding box center [605, 282] width 37 height 12
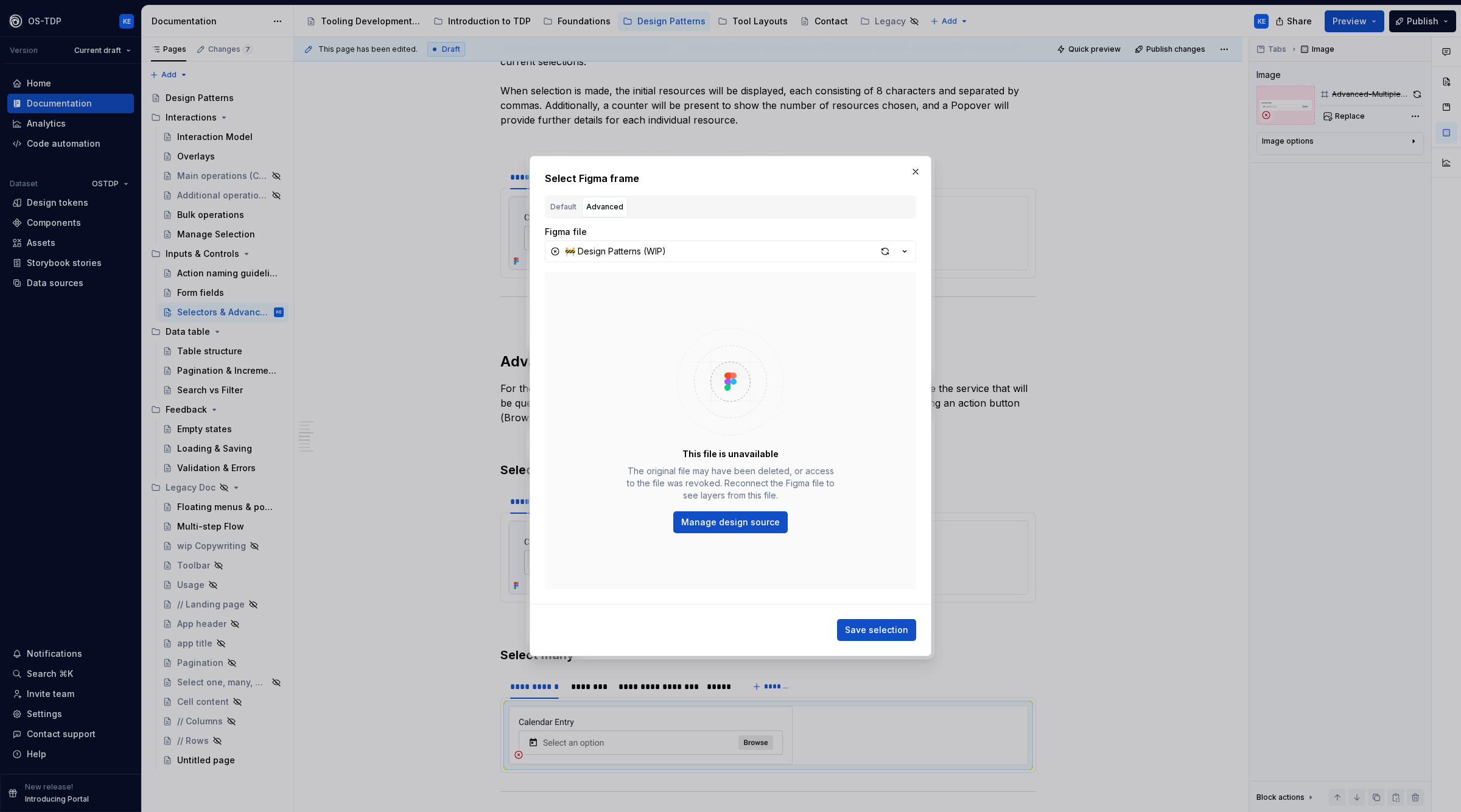
click at [669, 265] on div "Figma file 🚧 Design Patterns (WIP) This file is unavailable The original file m…" at bounding box center [730, 414] width 372 height 378
click at [687, 254] on button "🚧 Design Patterns (WIP)" at bounding box center [730, 251] width 372 height 22
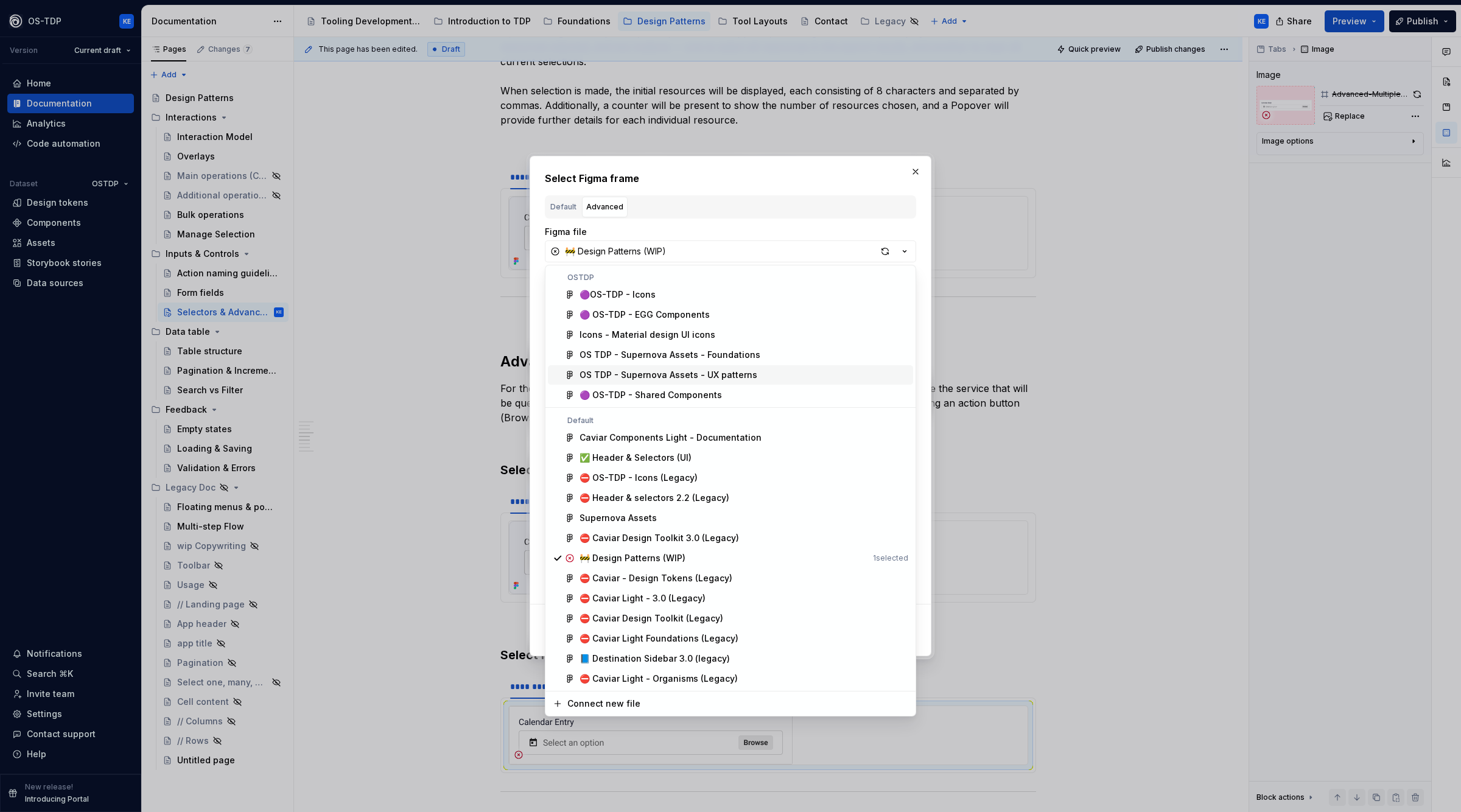
click at [743, 377] on div "OS TDP - Supernova Assets - UX patterns" at bounding box center [668, 375] width 178 height 12
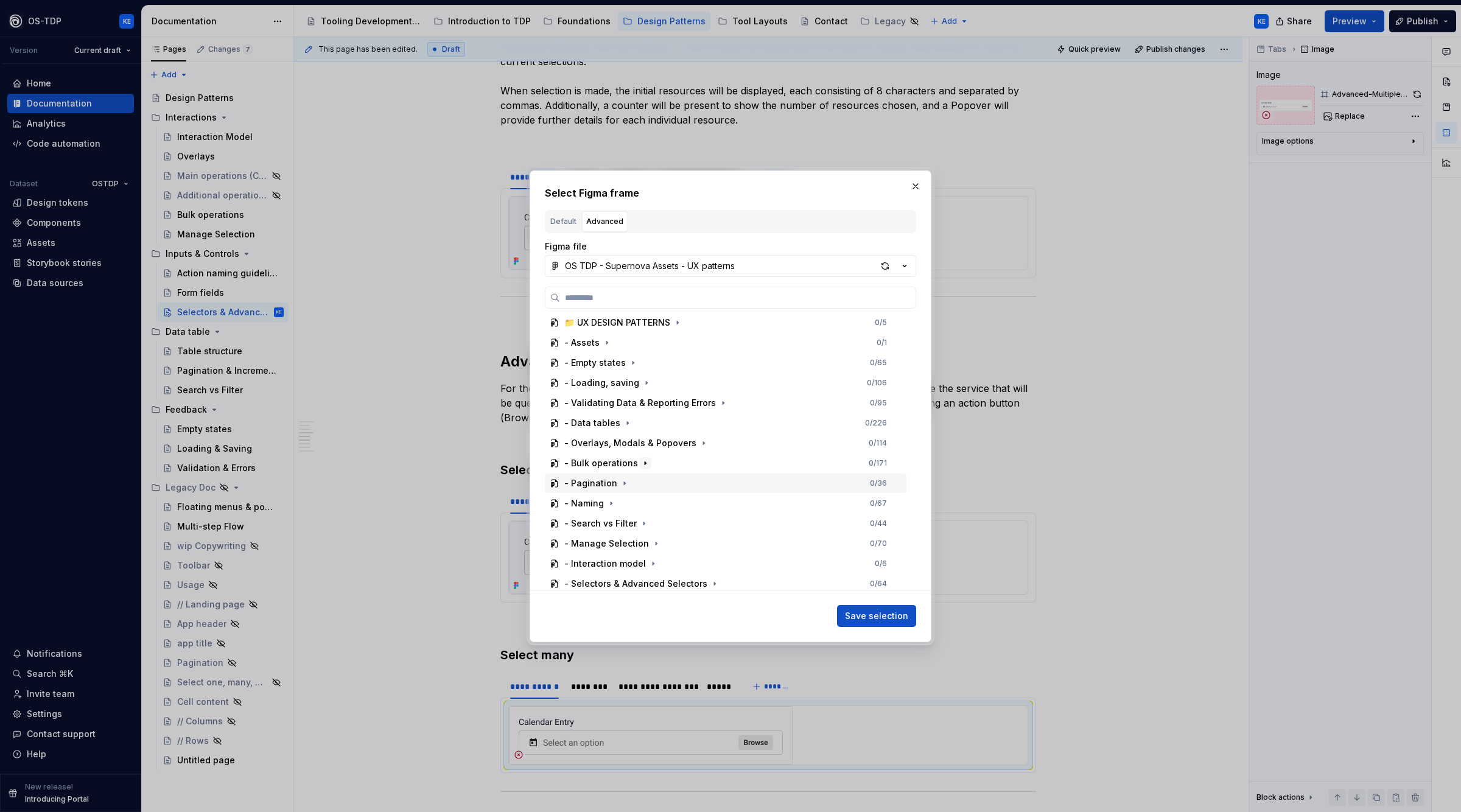
scroll to position [47, 0]
click at [734, 576] on div "- Selectors & Advanced Selectors 0 / 64" at bounding box center [725, 580] width 362 height 19
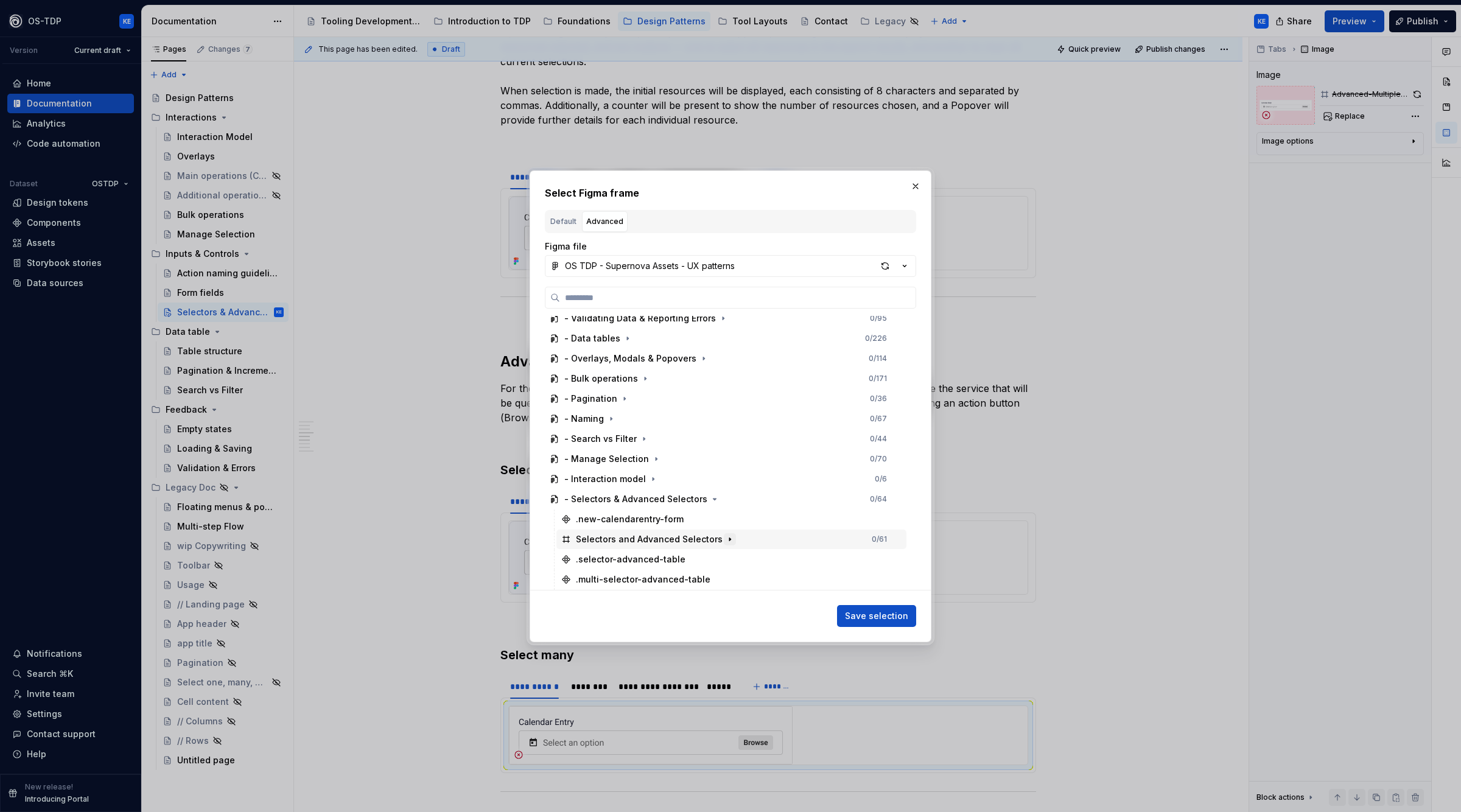
click at [725, 537] on icon "button" at bounding box center [730, 540] width 10 height 10
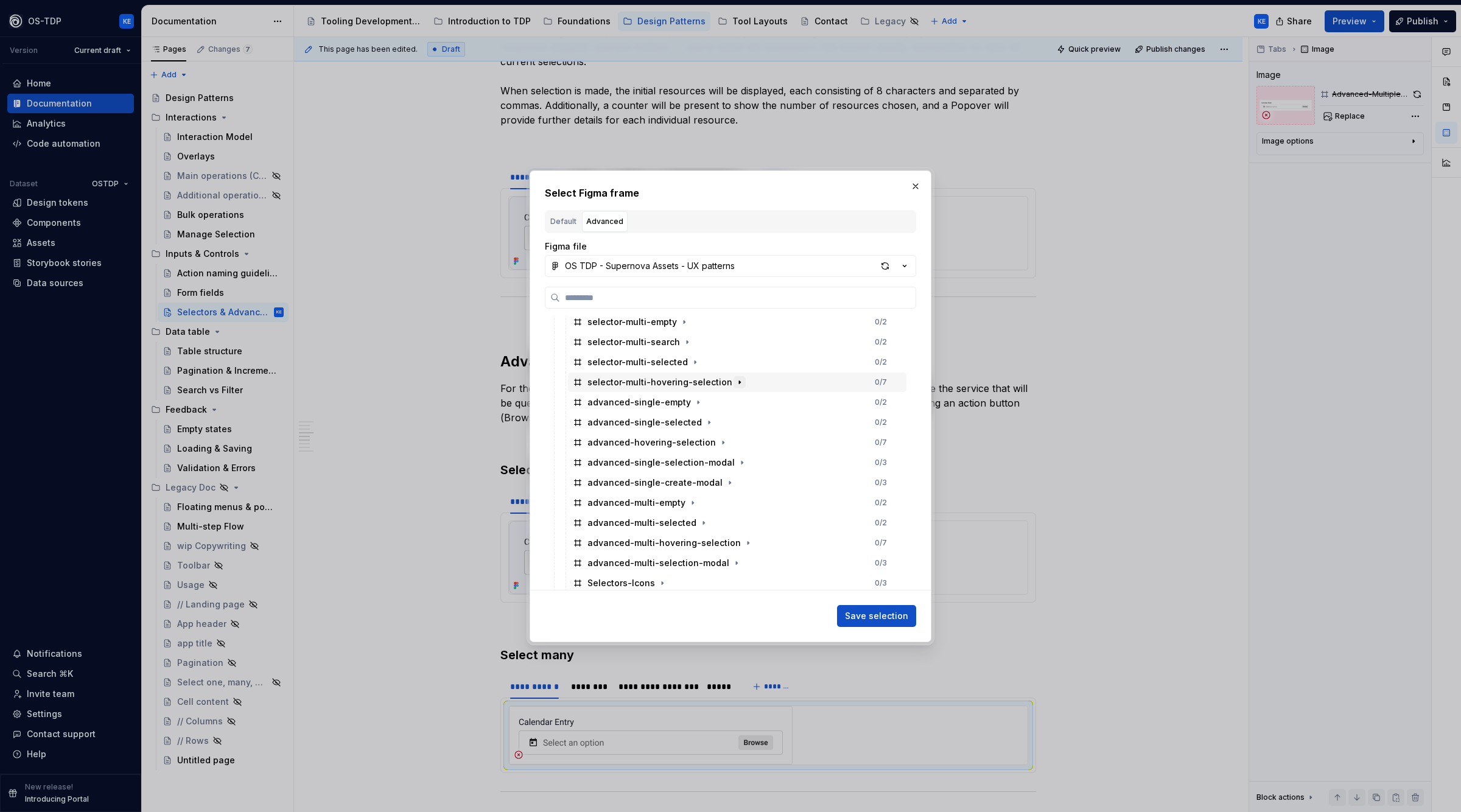
scroll to position [509, 0]
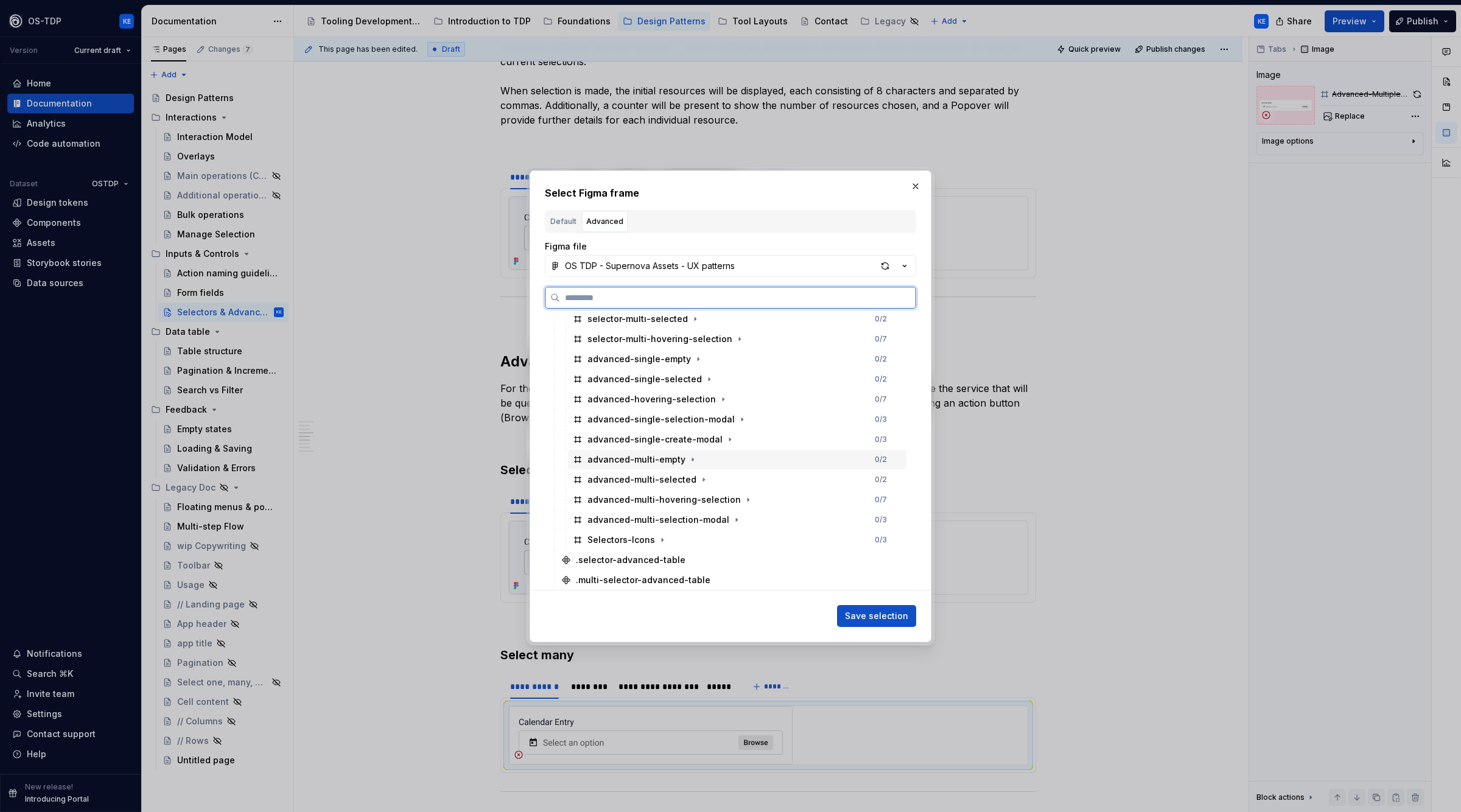
click at [666, 465] on div "advanced-multi-empty" at bounding box center [637, 460] width 98 height 12
click at [611, 295] on input "search" at bounding box center [738, 298] width 355 height 12
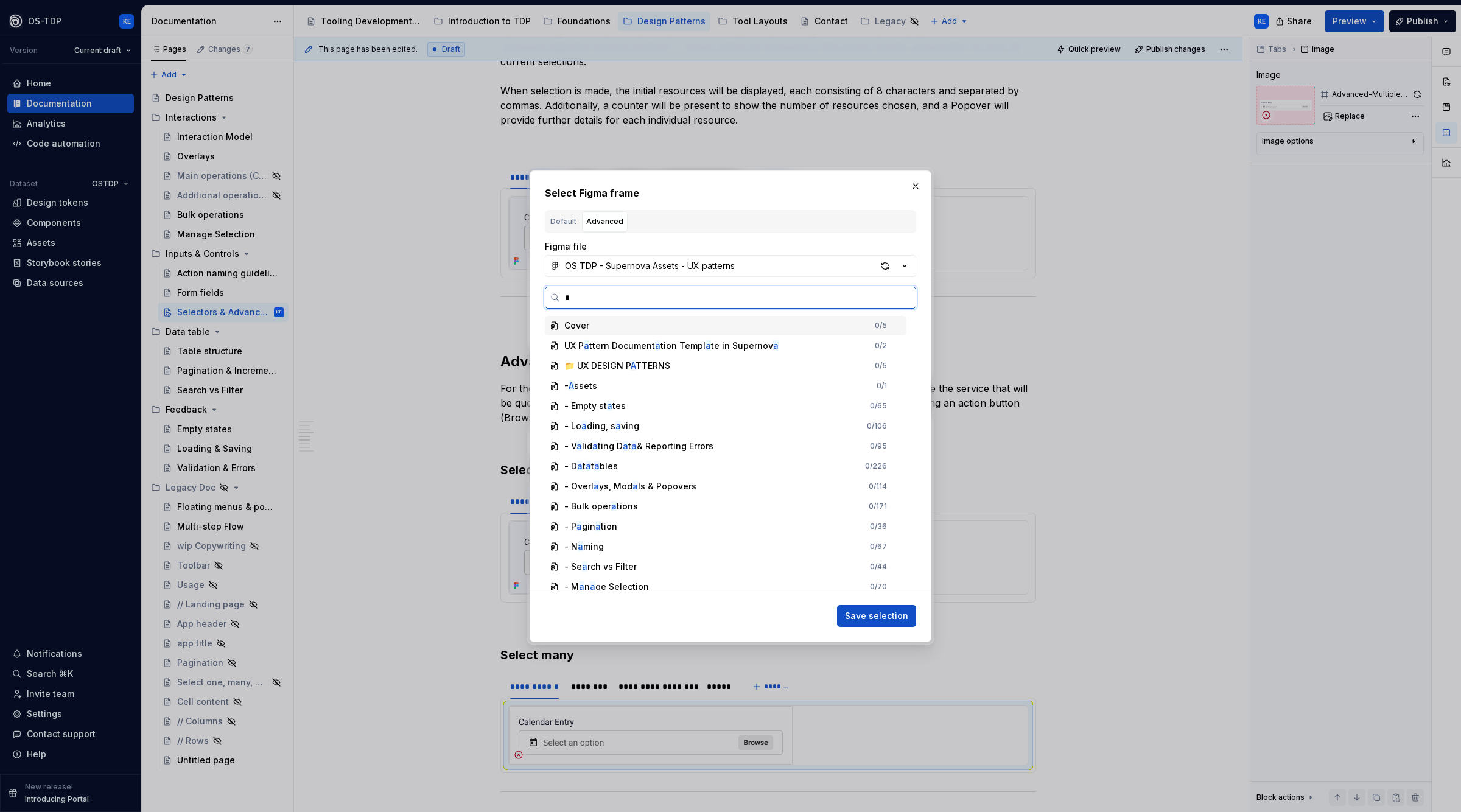
scroll to position [0, 2]
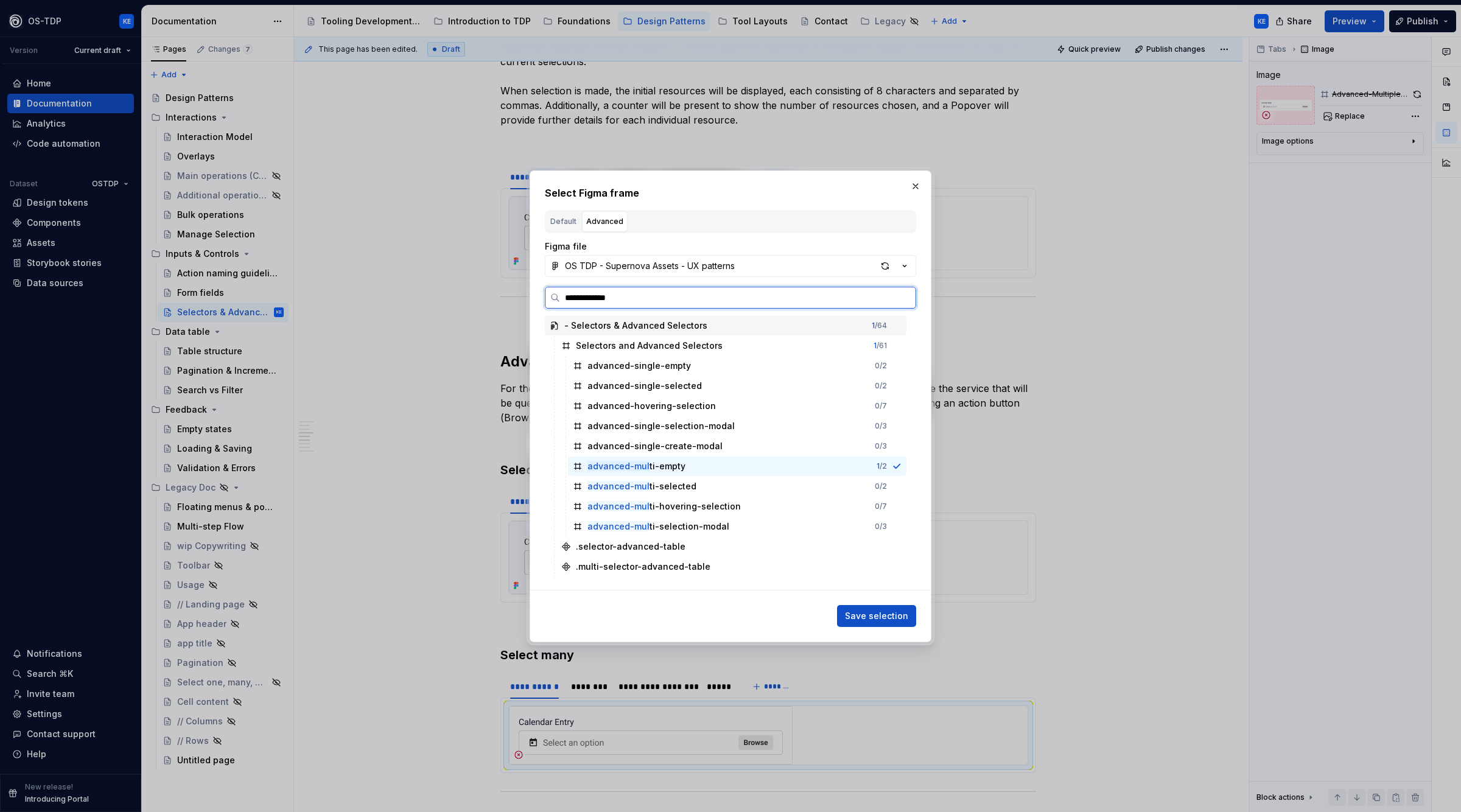
type input "**********"
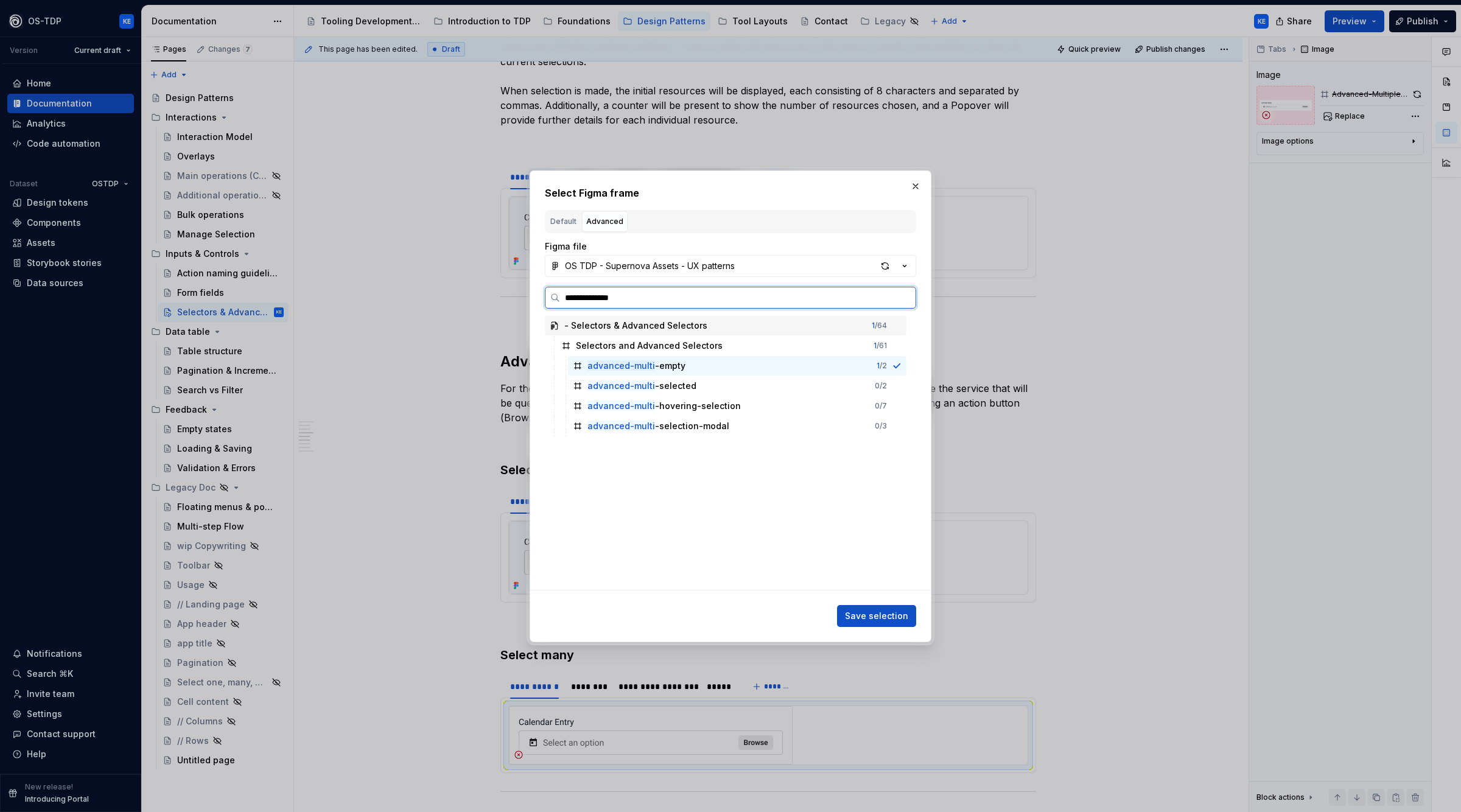
click at [609, 298] on input "**********" at bounding box center [738, 298] width 355 height 12
click at [887, 620] on span "Save selection" at bounding box center [877, 616] width 63 height 12
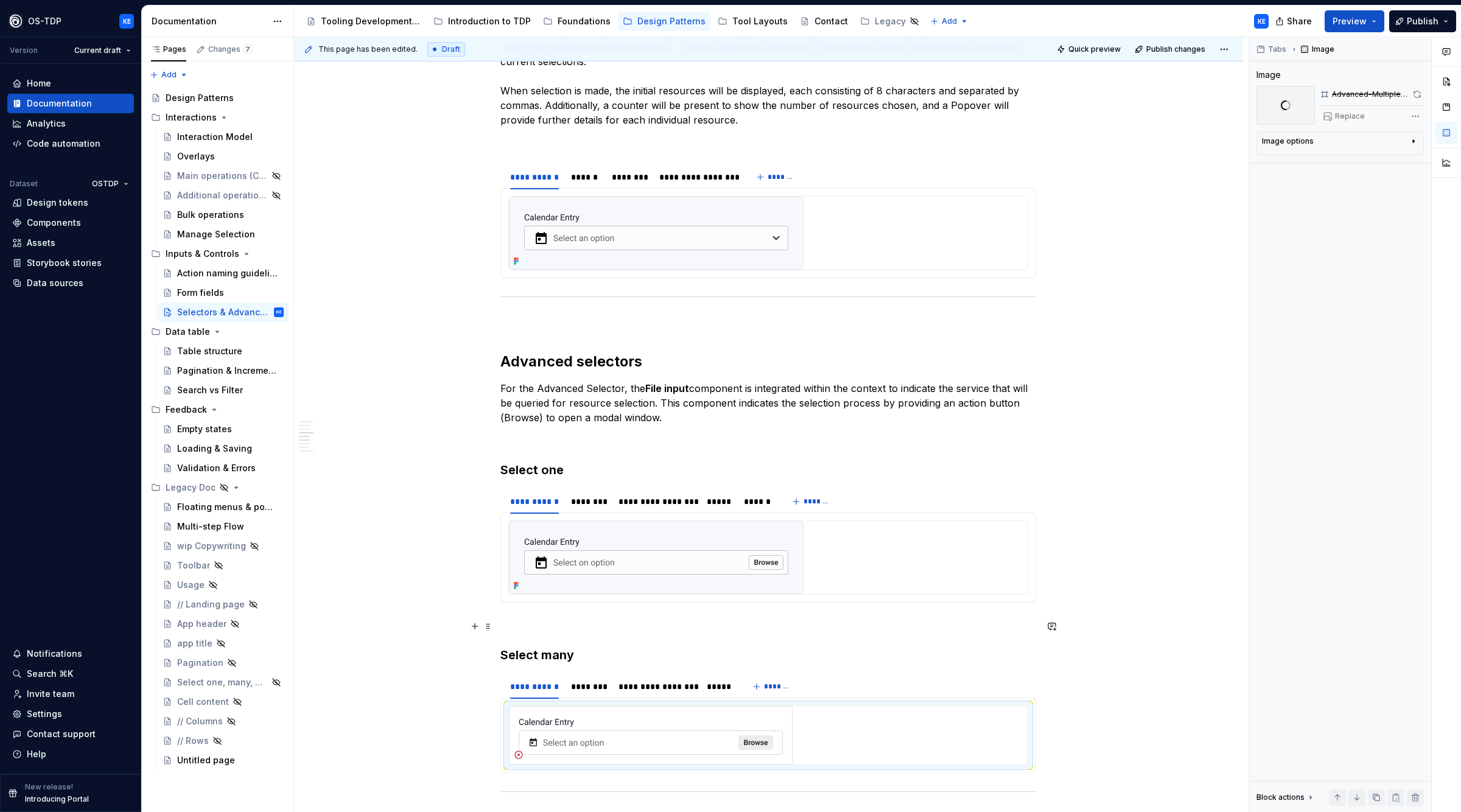
scroll to position [842, 0]
click at [594, 504] on div "********" at bounding box center [589, 502] width 36 height 12
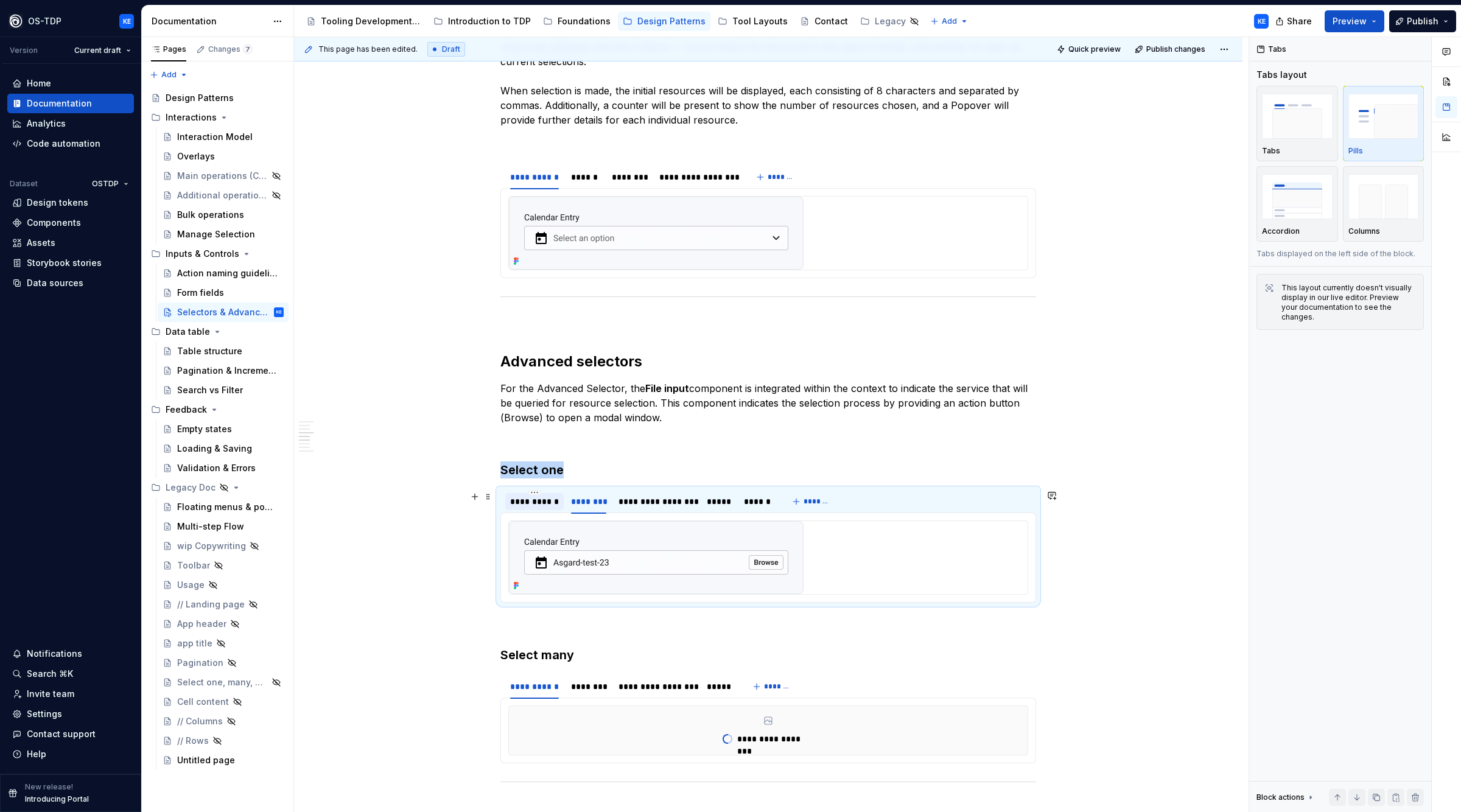
click at [529, 502] on div "**********" at bounding box center [534, 502] width 49 height 12
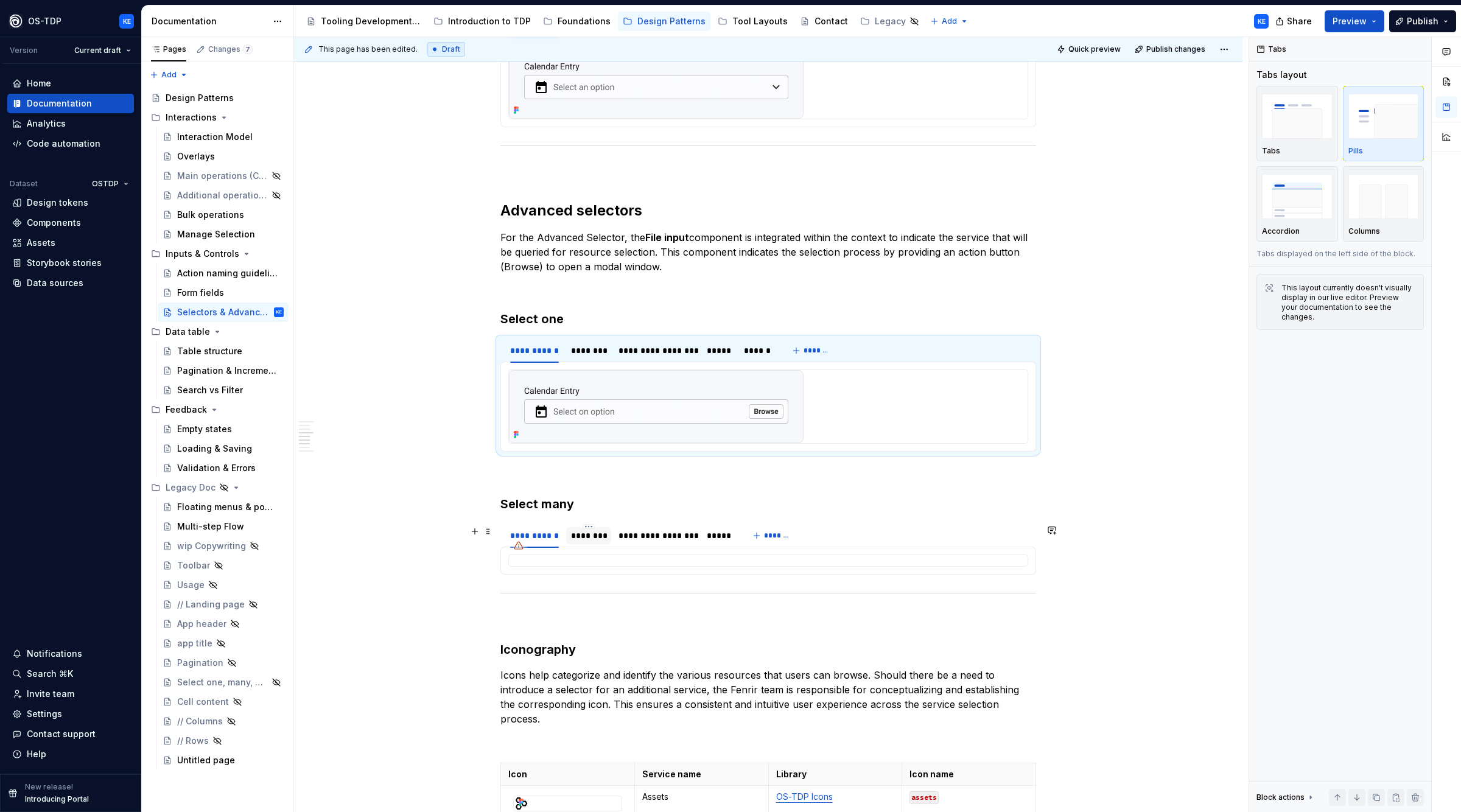
click at [599, 538] on div "********" at bounding box center [589, 536] width 36 height 12
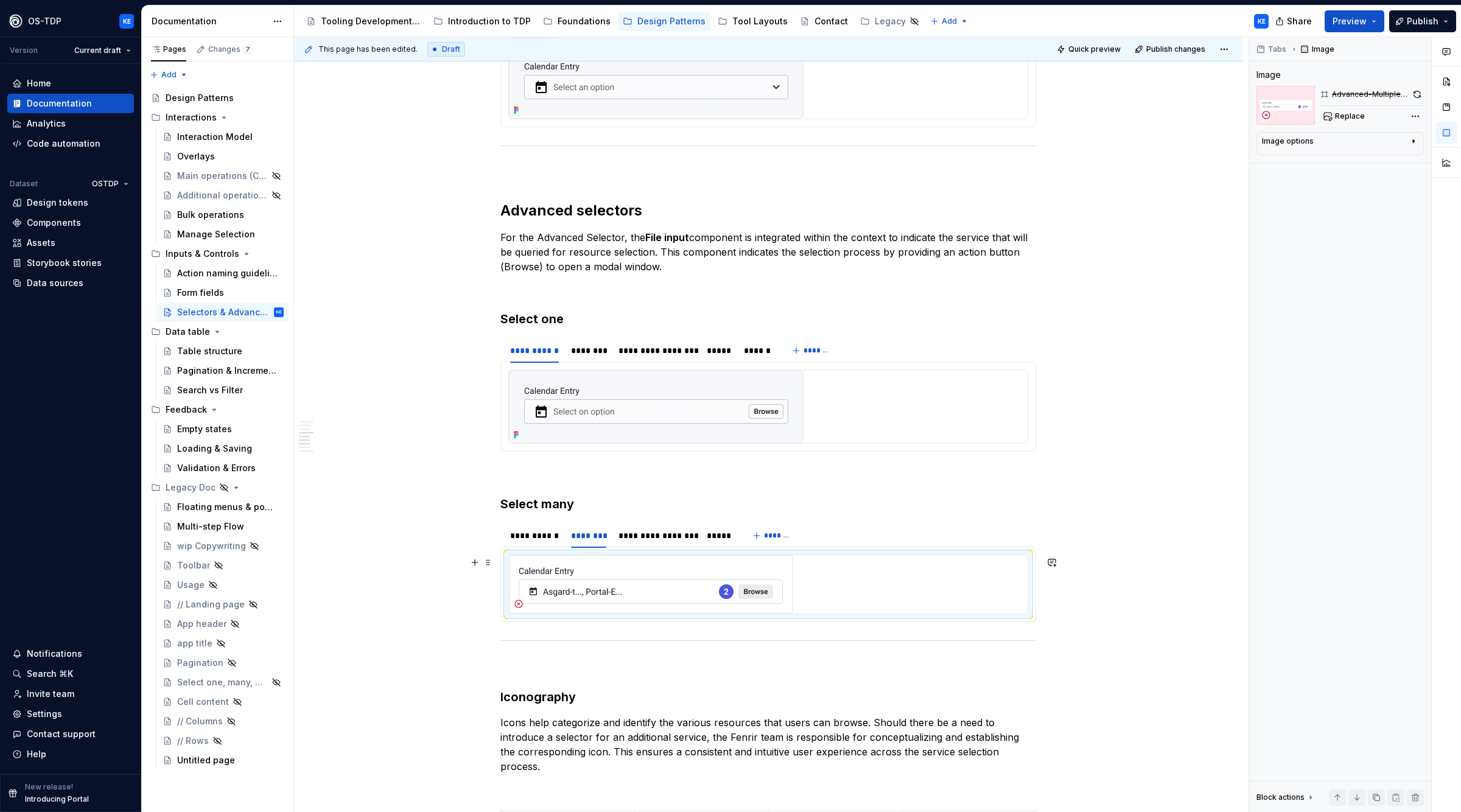
click at [634, 583] on img at bounding box center [650, 584] width 284 height 58
click at [1342, 115] on span "Replace" at bounding box center [1350, 117] width 30 height 10
type textarea "*"
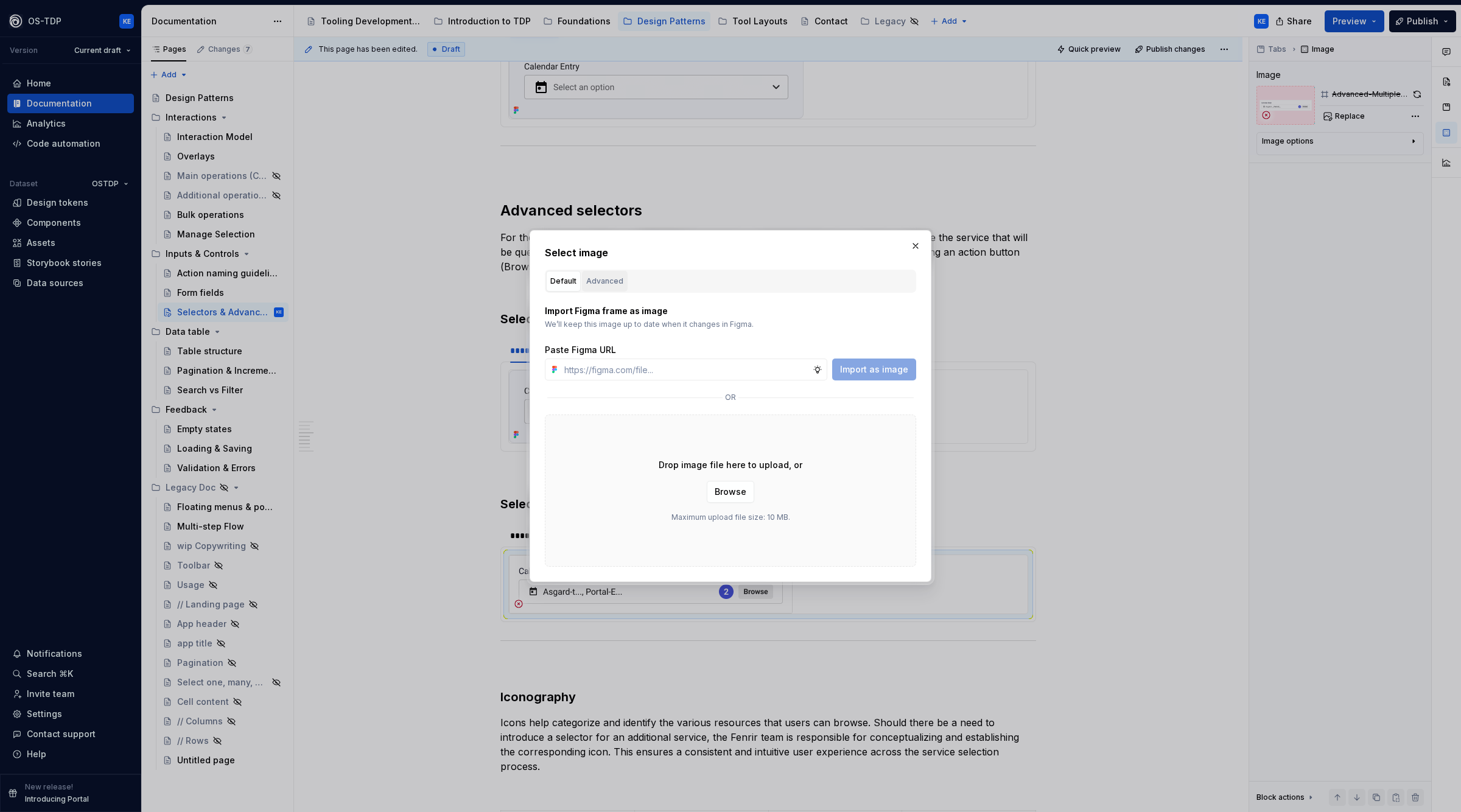
click at [615, 282] on div "Advanced" at bounding box center [605, 282] width 37 height 12
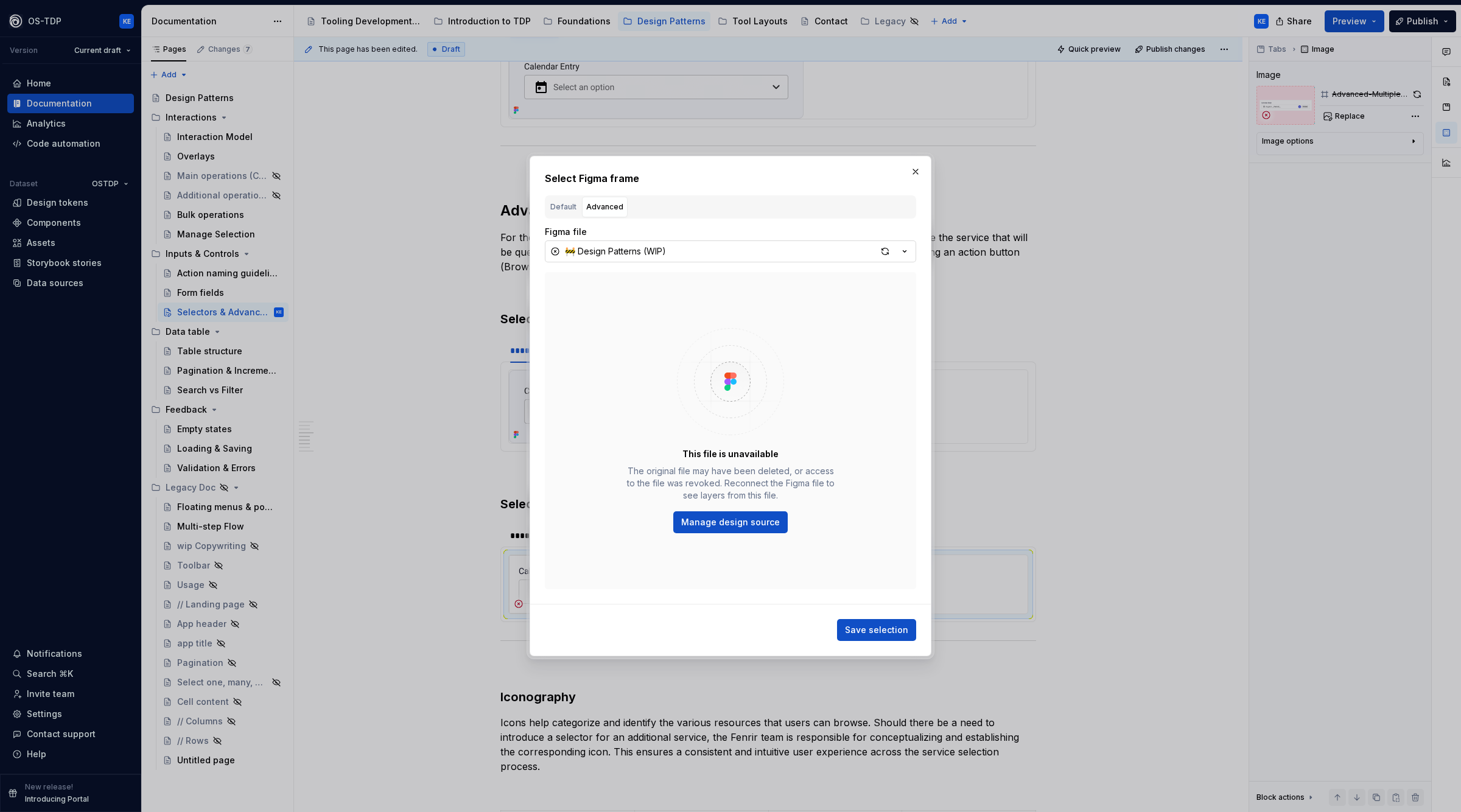
click at [652, 251] on div "🚧 Design Patterns (WIP)" at bounding box center [615, 252] width 101 height 12
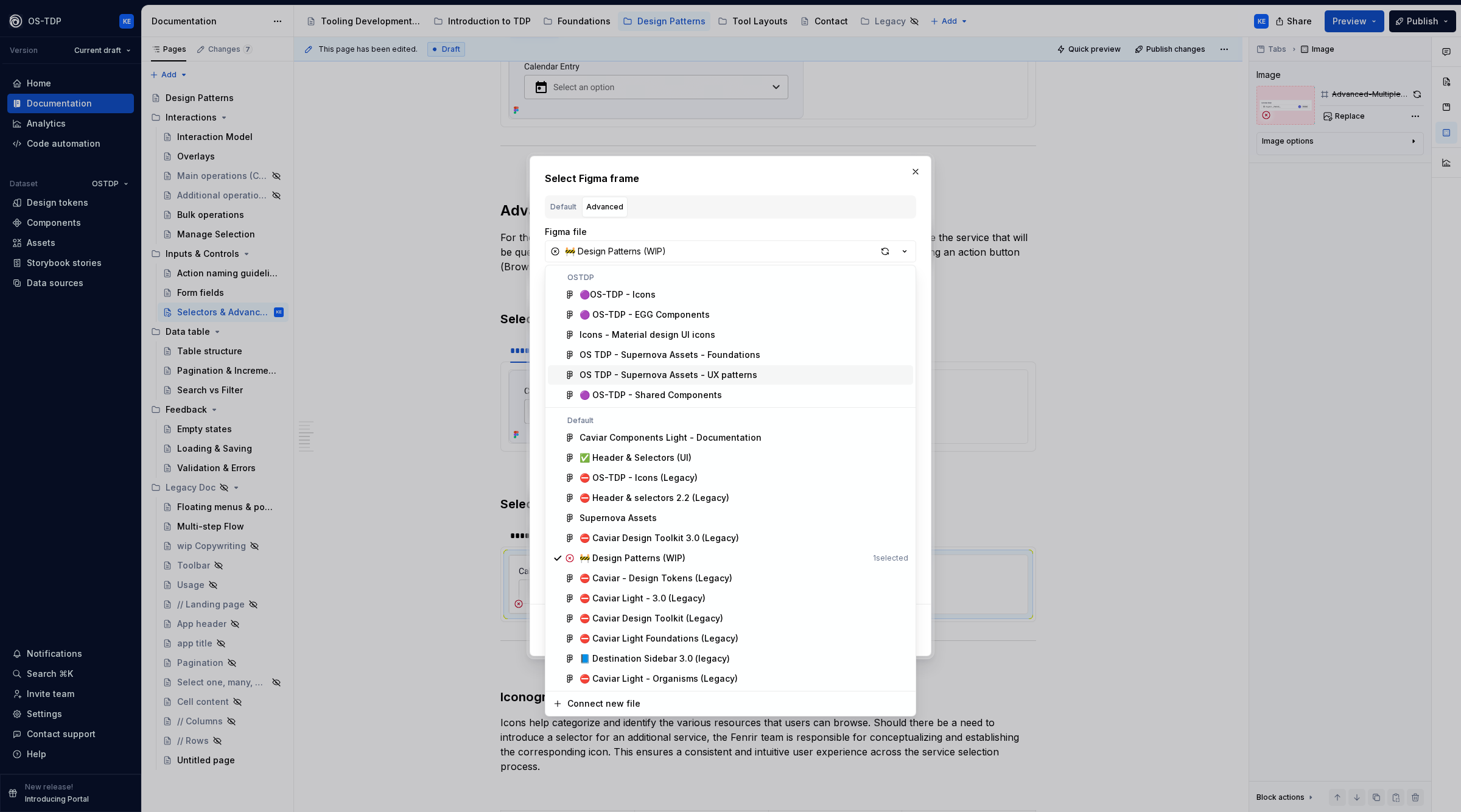
click at [717, 377] on div "OS TDP - Supernova Assets - UX patterns" at bounding box center [668, 375] width 178 height 12
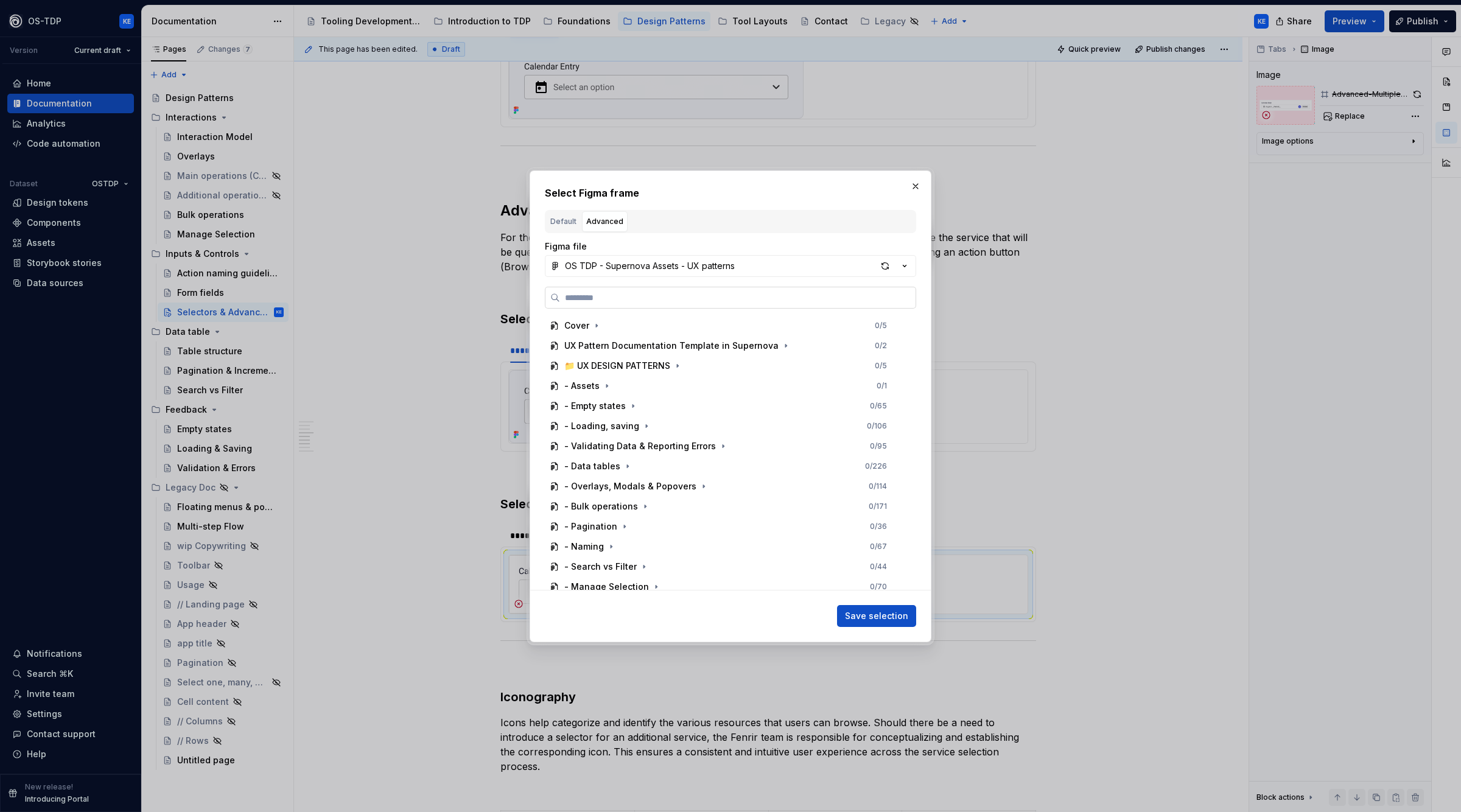
click at [651, 296] on input "search" at bounding box center [738, 298] width 355 height 12
paste input "**********"
type input "**********"
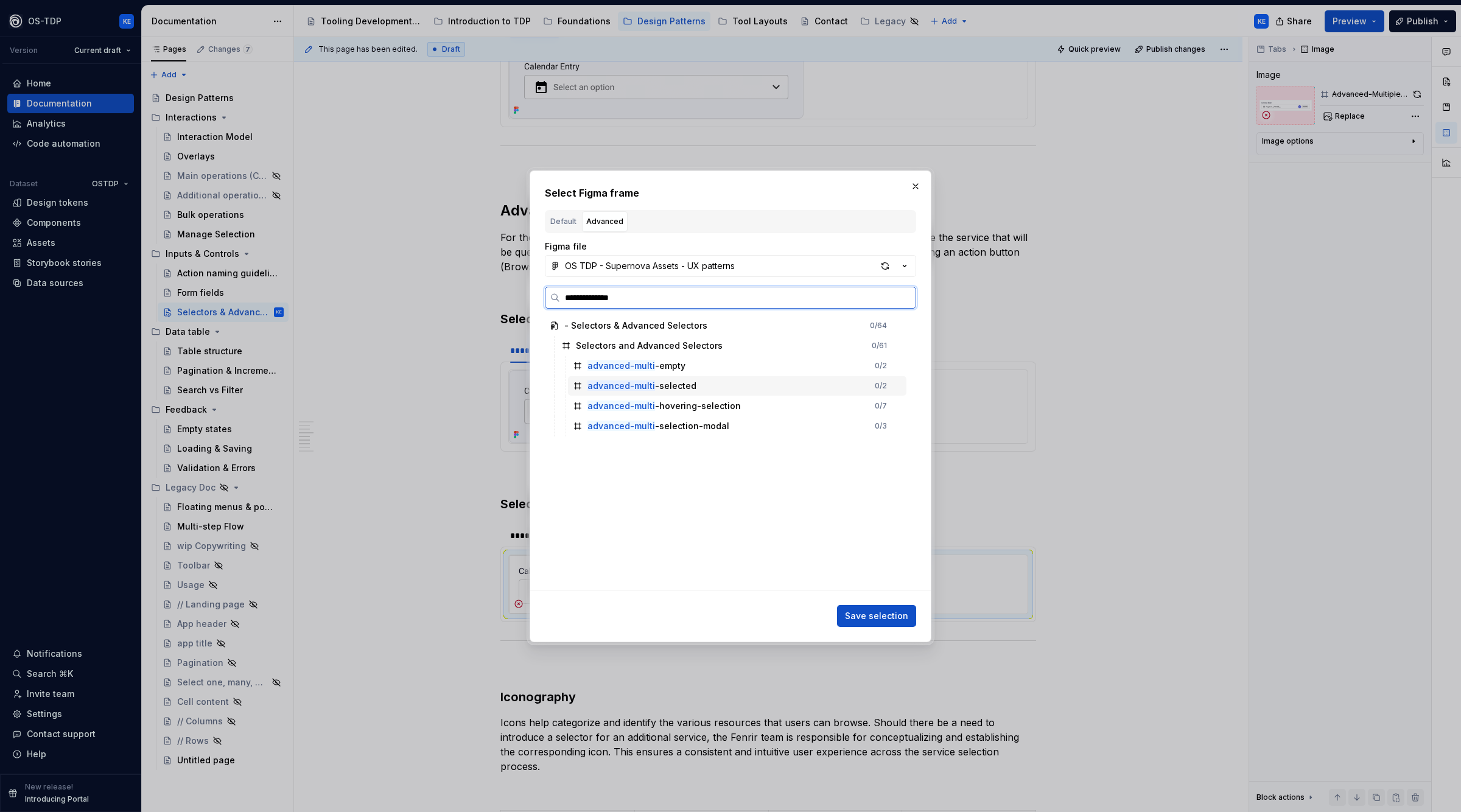
click at [704, 386] on div "advanced-multi -selected 0 / 2" at bounding box center [738, 386] width 339 height 19
click at [864, 618] on span "Save selection" at bounding box center [877, 616] width 63 height 12
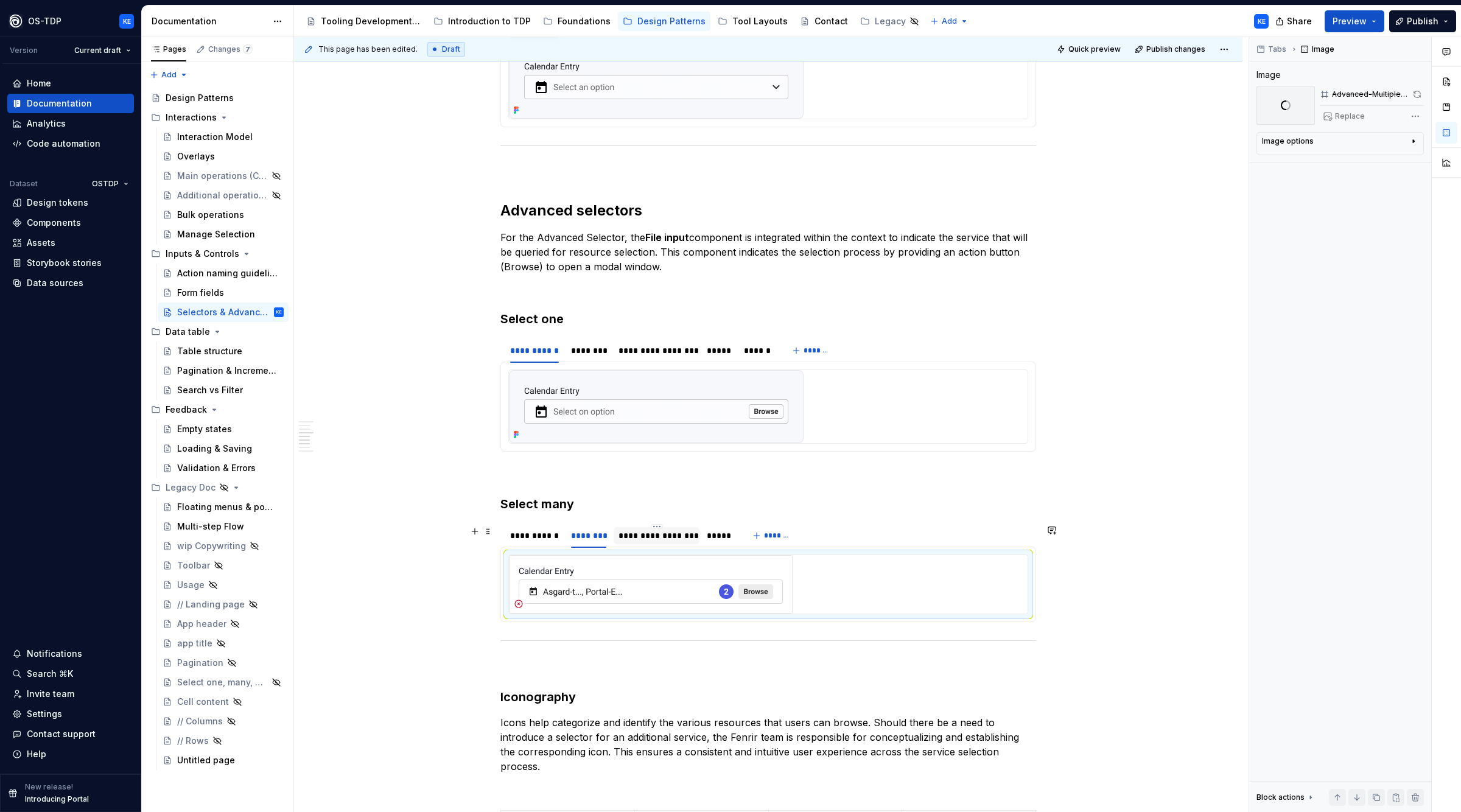
click at [645, 541] on div "**********" at bounding box center [656, 536] width 76 height 12
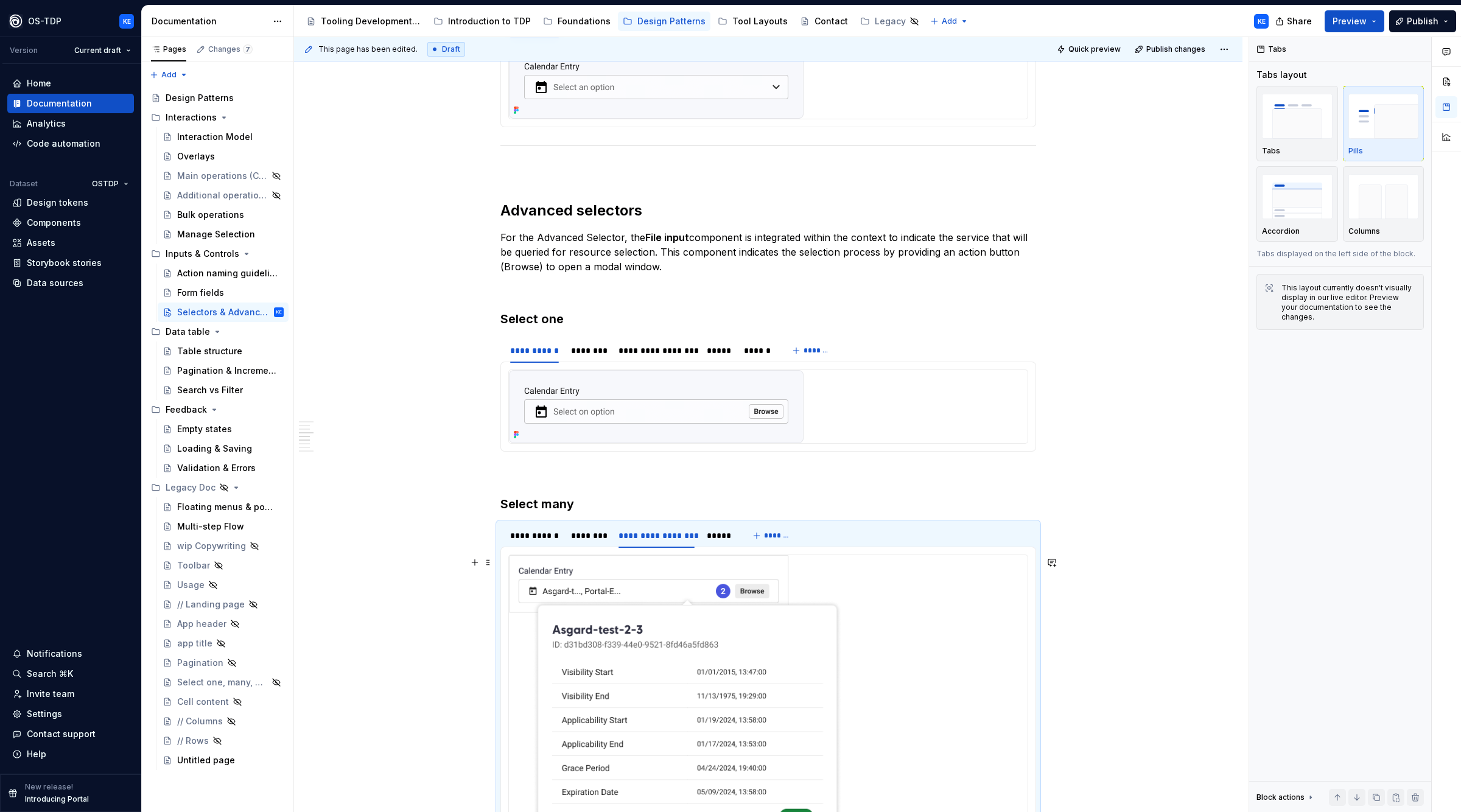
click at [697, 575] on img at bounding box center [675, 715] width 333 height 321
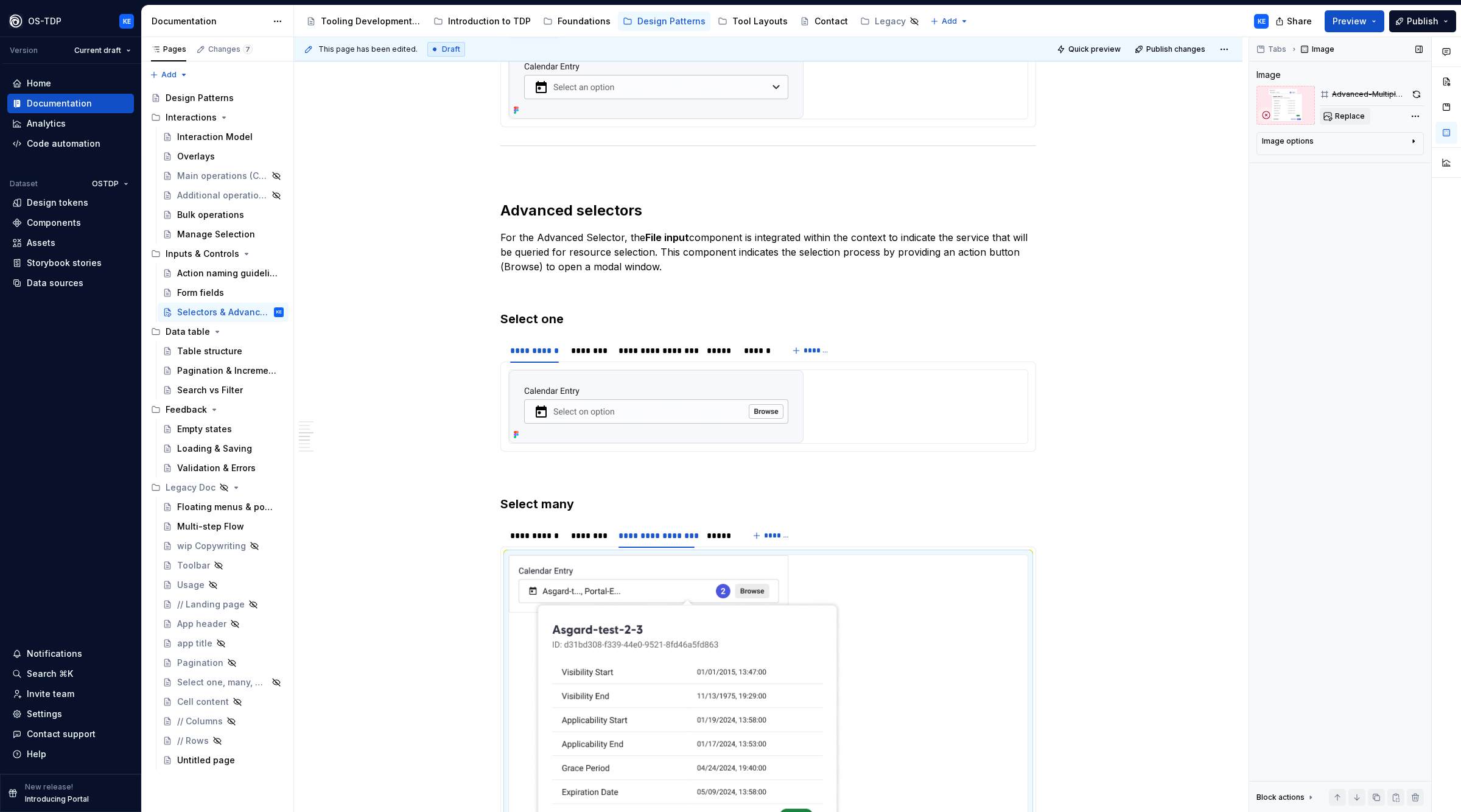
click at [1351, 112] on span "Replace" at bounding box center [1350, 117] width 30 height 10
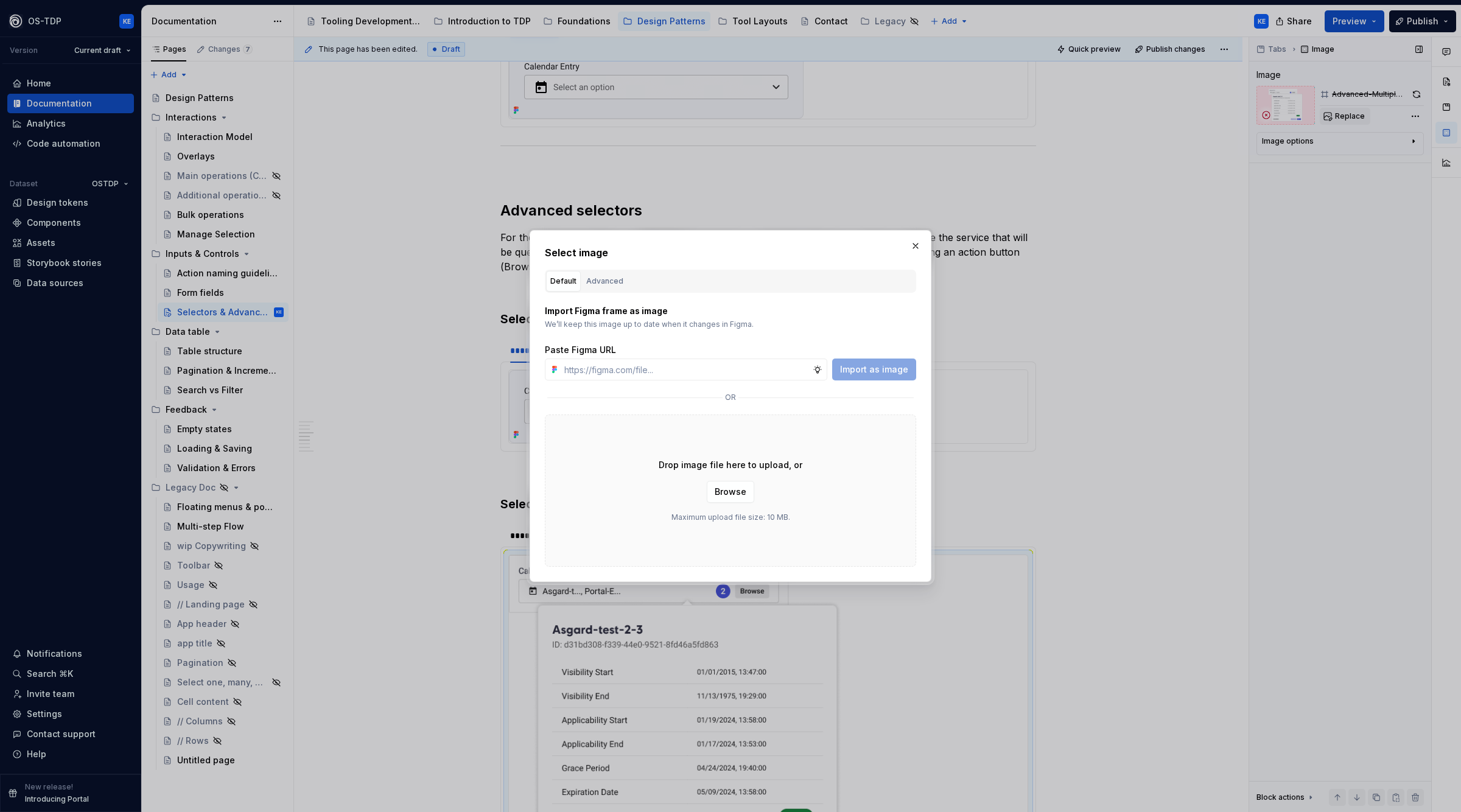
type textarea "*"
click at [597, 285] on div "Advanced" at bounding box center [605, 282] width 37 height 12
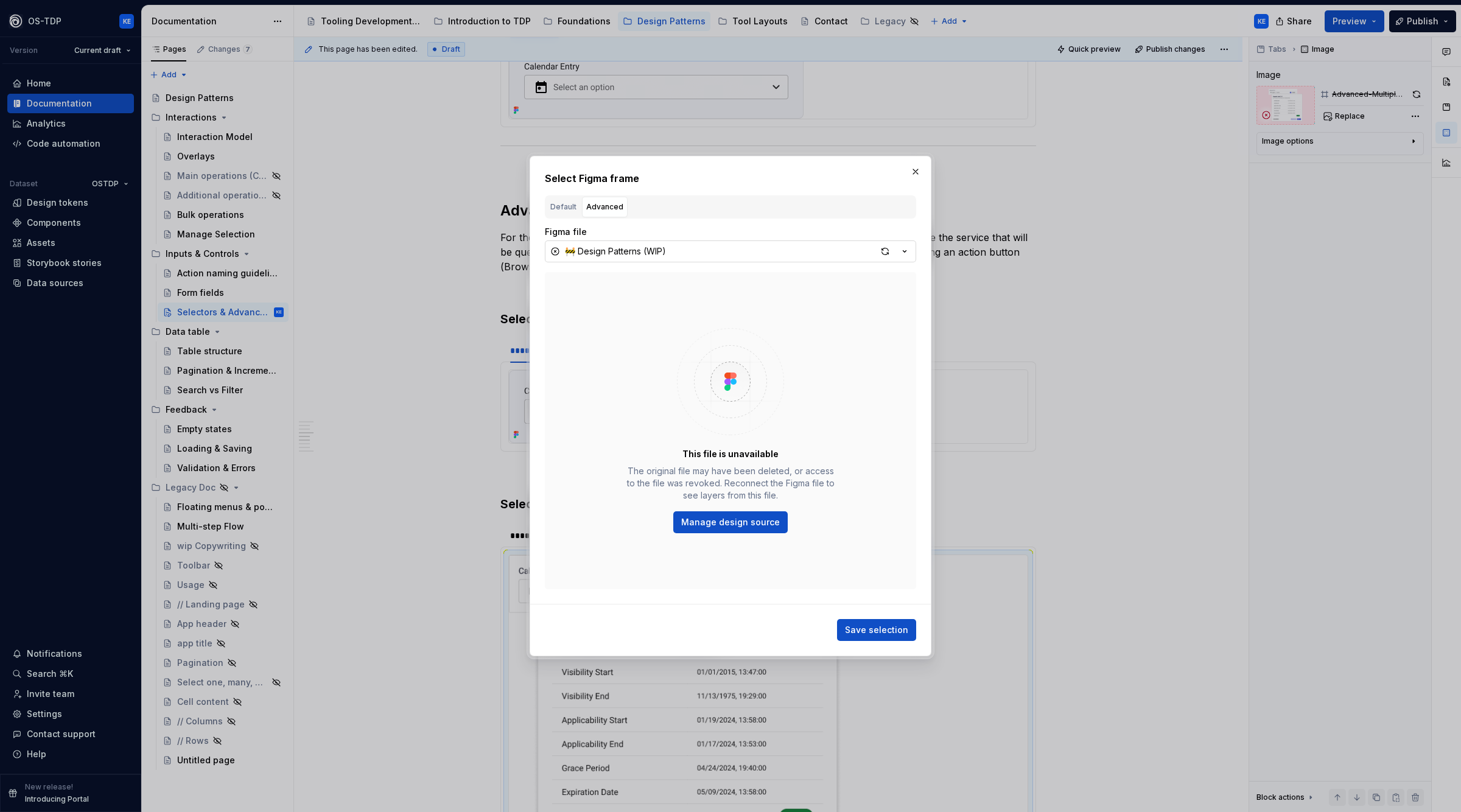
click at [684, 256] on button "🚧 Design Patterns (WIP)" at bounding box center [730, 251] width 372 height 22
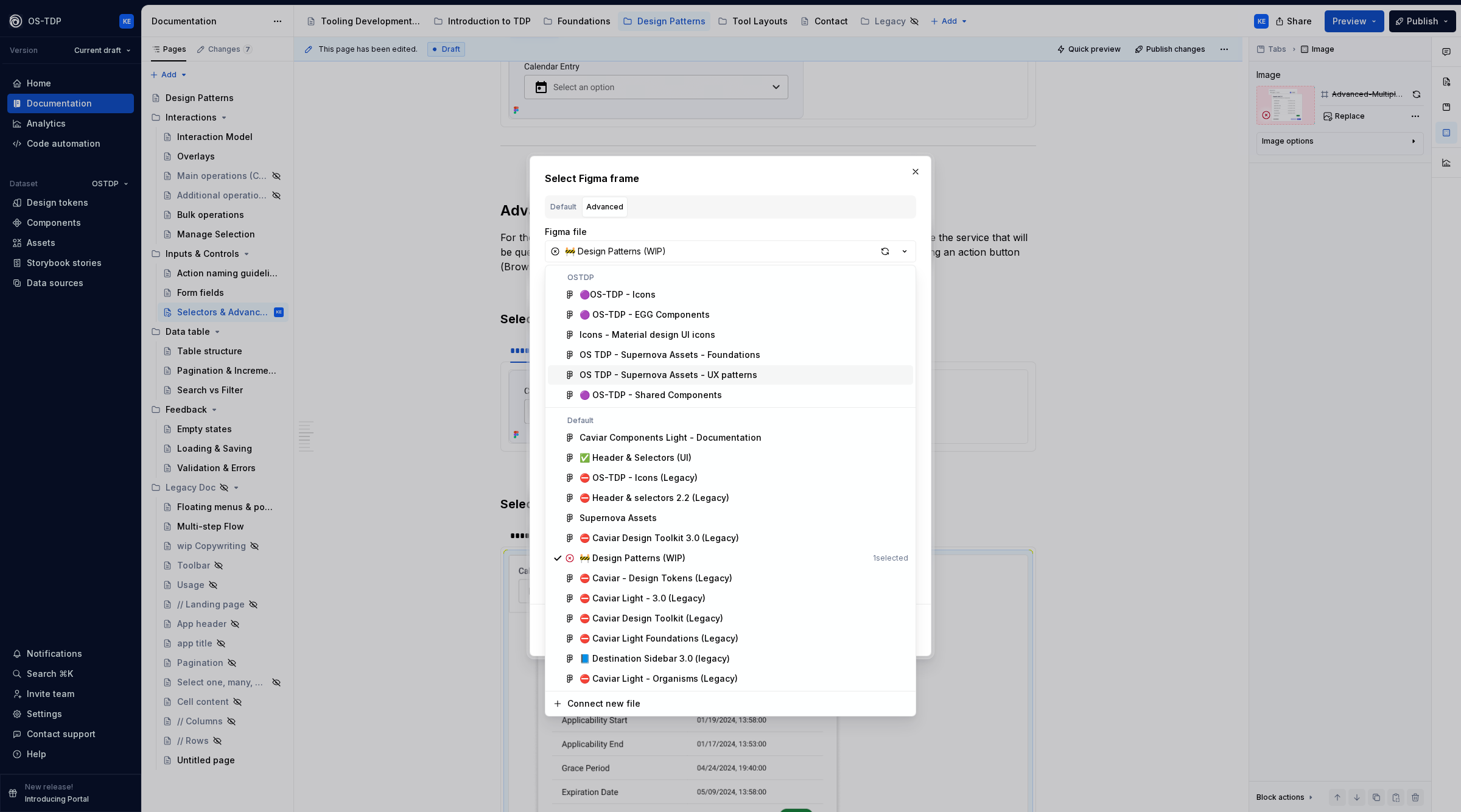
click at [738, 369] on div "OS TDP - Supernova Assets - UX patterns" at bounding box center [668, 375] width 178 height 12
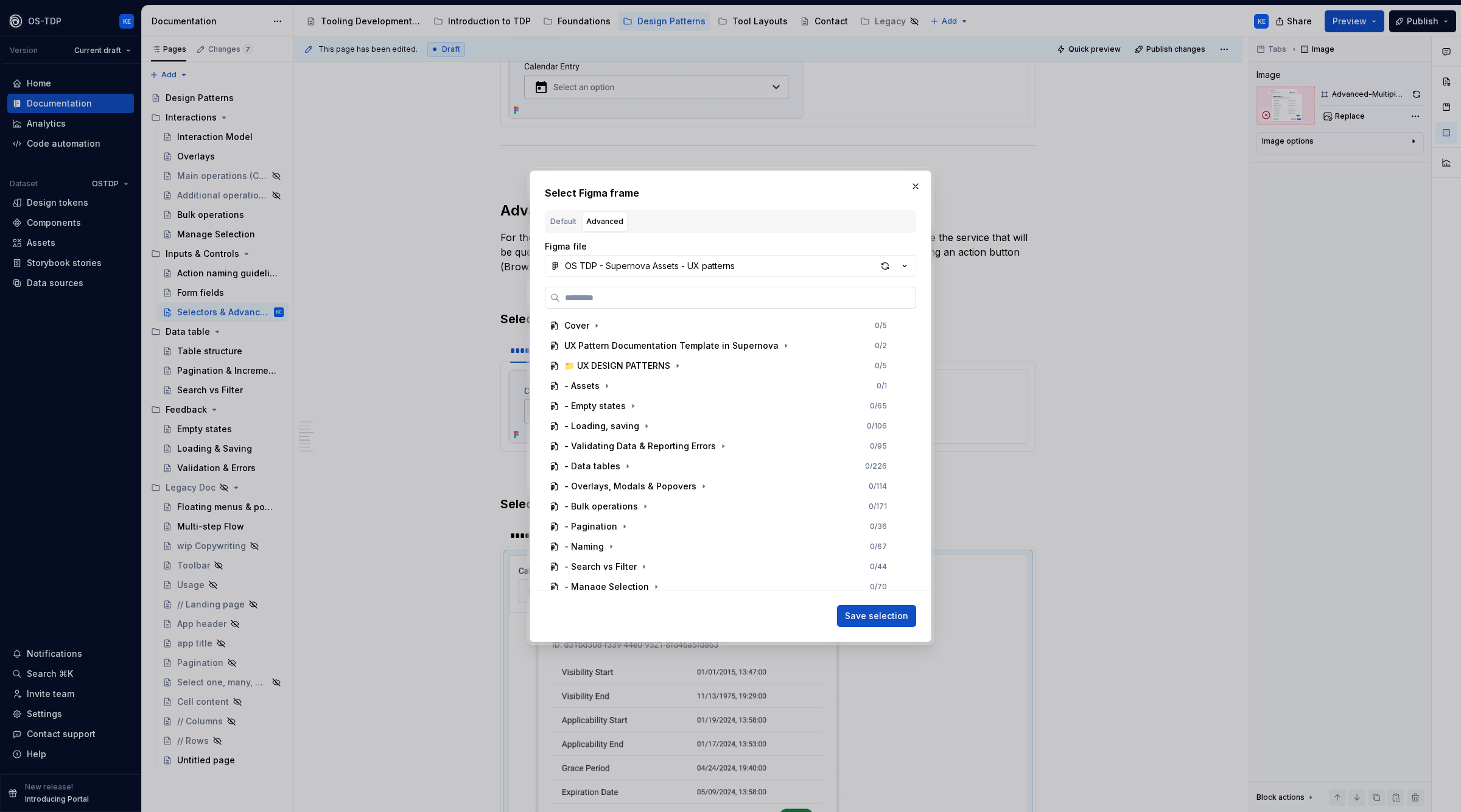
paste input "**********"
type input "**********"
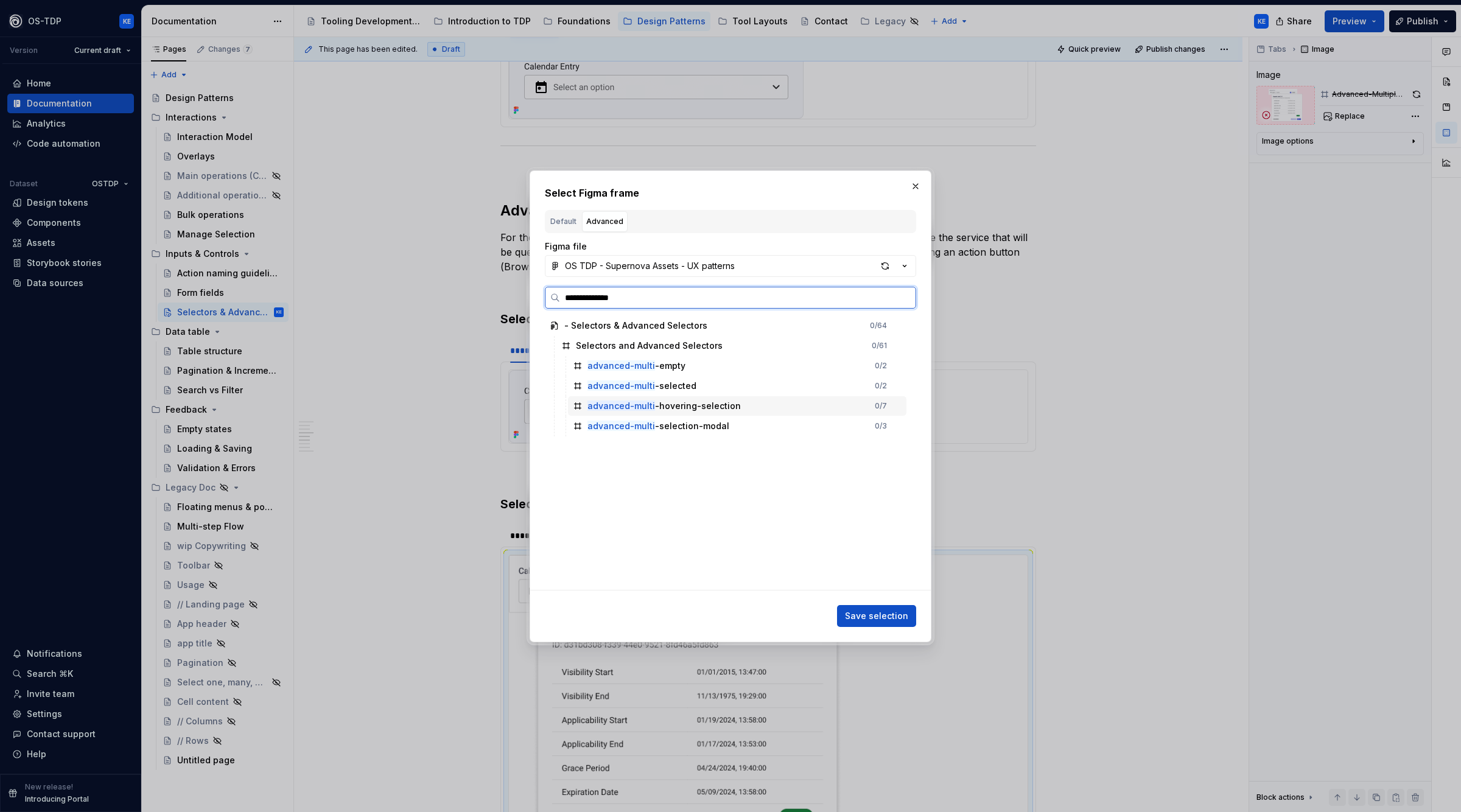
click at [764, 408] on div "advanced-multi -hovering-selection 0 / 7" at bounding box center [738, 406] width 339 height 19
click at [872, 612] on span "Save selection" at bounding box center [877, 616] width 63 height 12
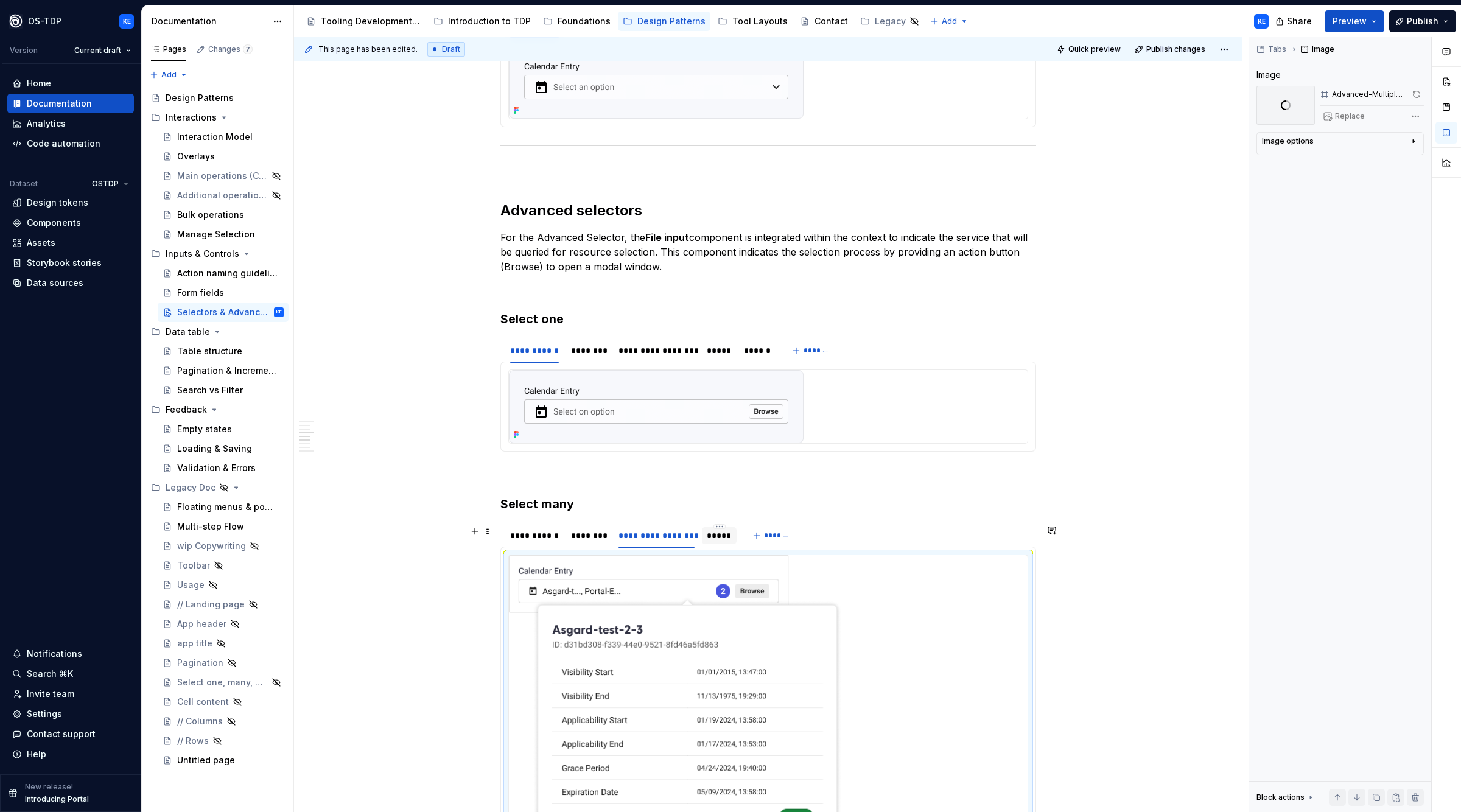
click at [724, 536] on div "*****" at bounding box center [719, 536] width 25 height 12
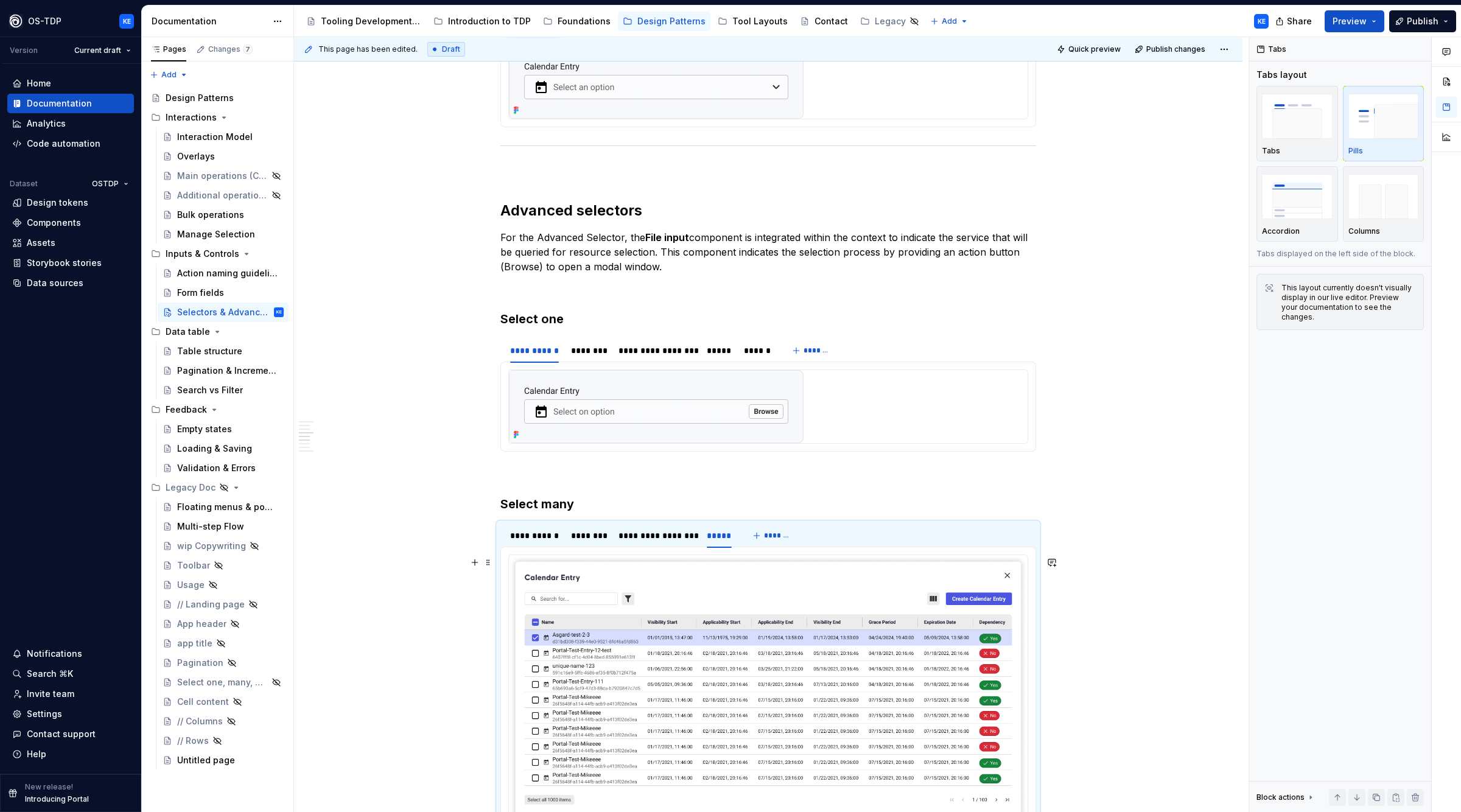
click at [693, 573] on img at bounding box center [768, 698] width 519 height 287
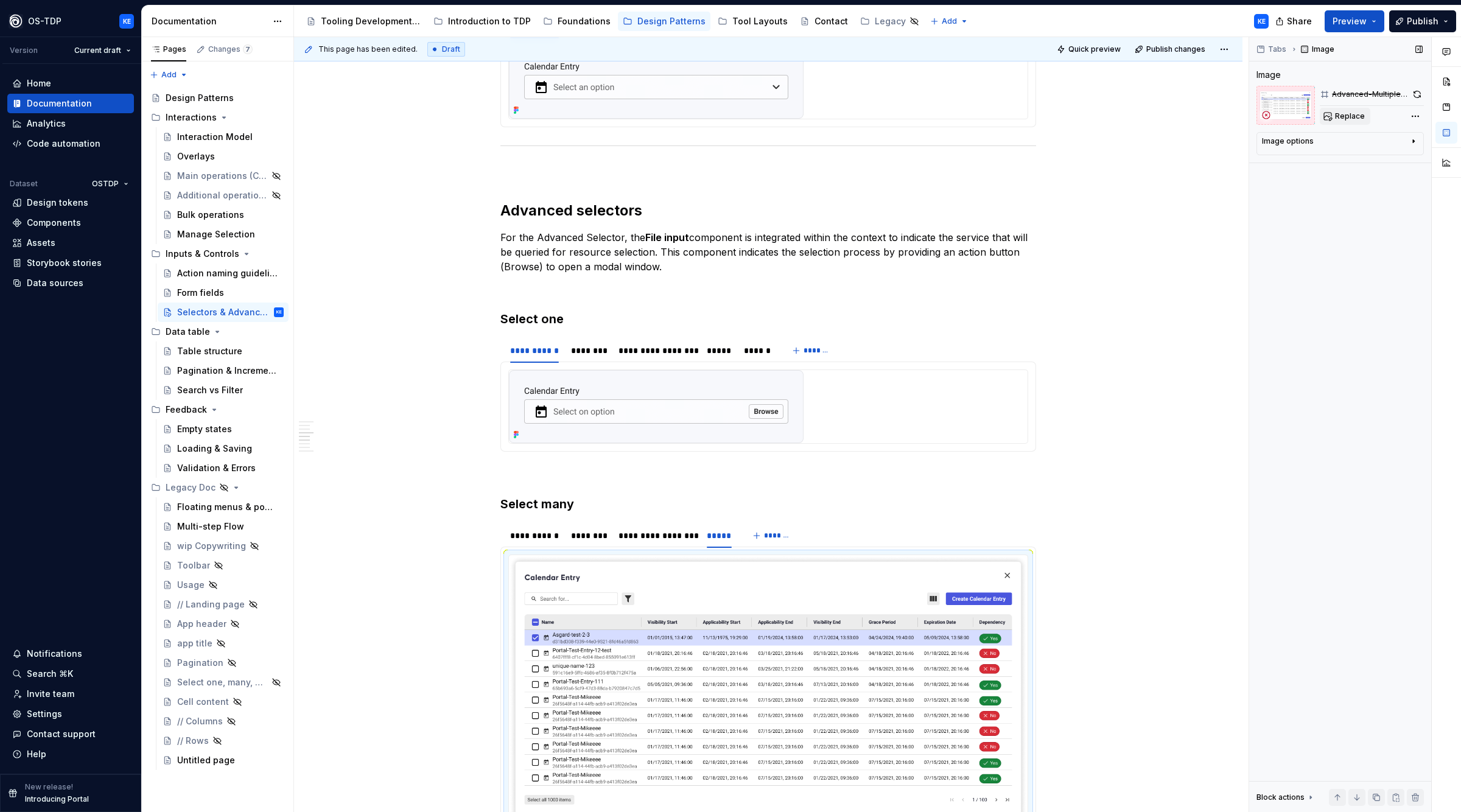
click at [1343, 117] on span "Replace" at bounding box center [1350, 117] width 30 height 10
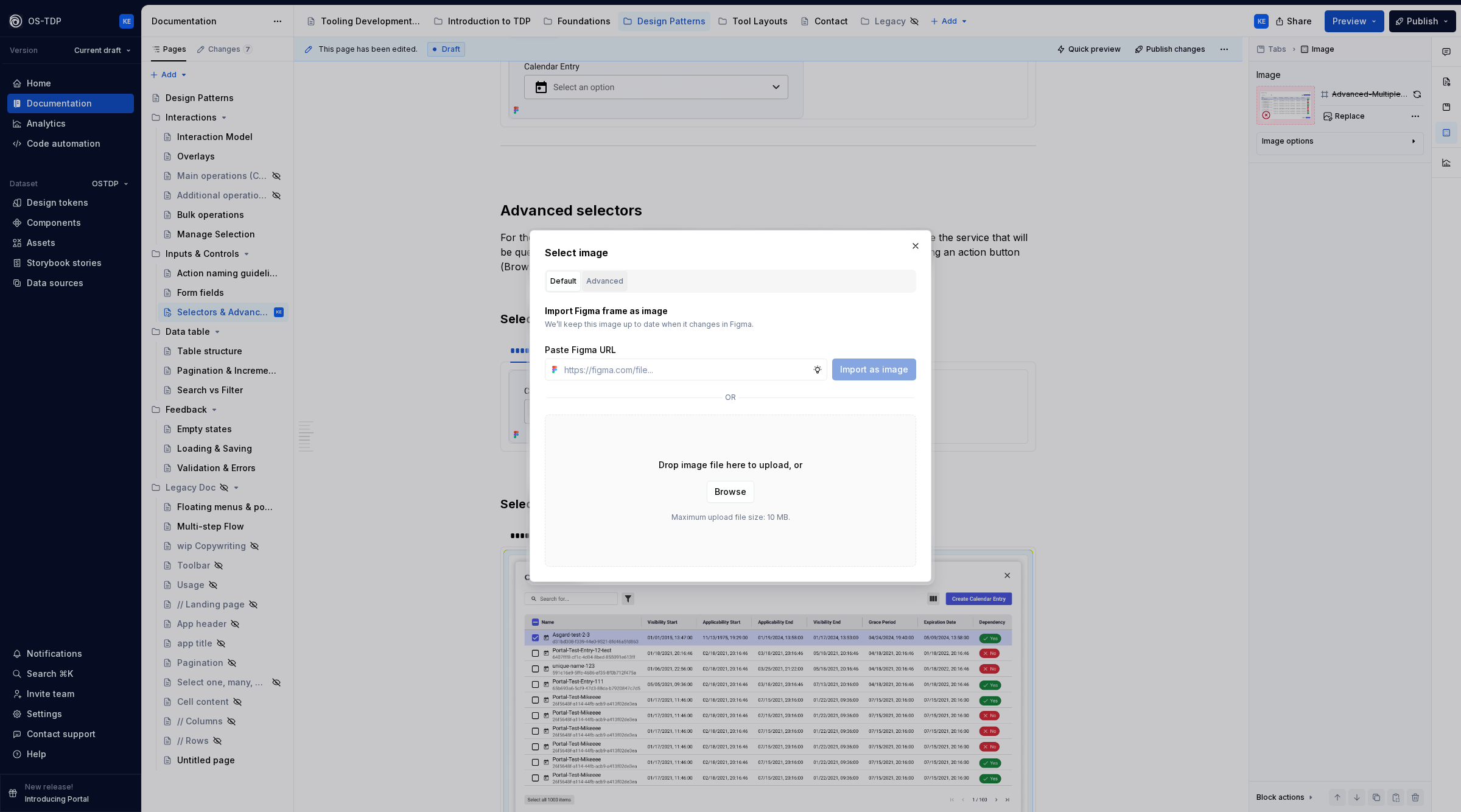
type textarea "*"
click at [614, 278] on div "Advanced" at bounding box center [605, 282] width 37 height 12
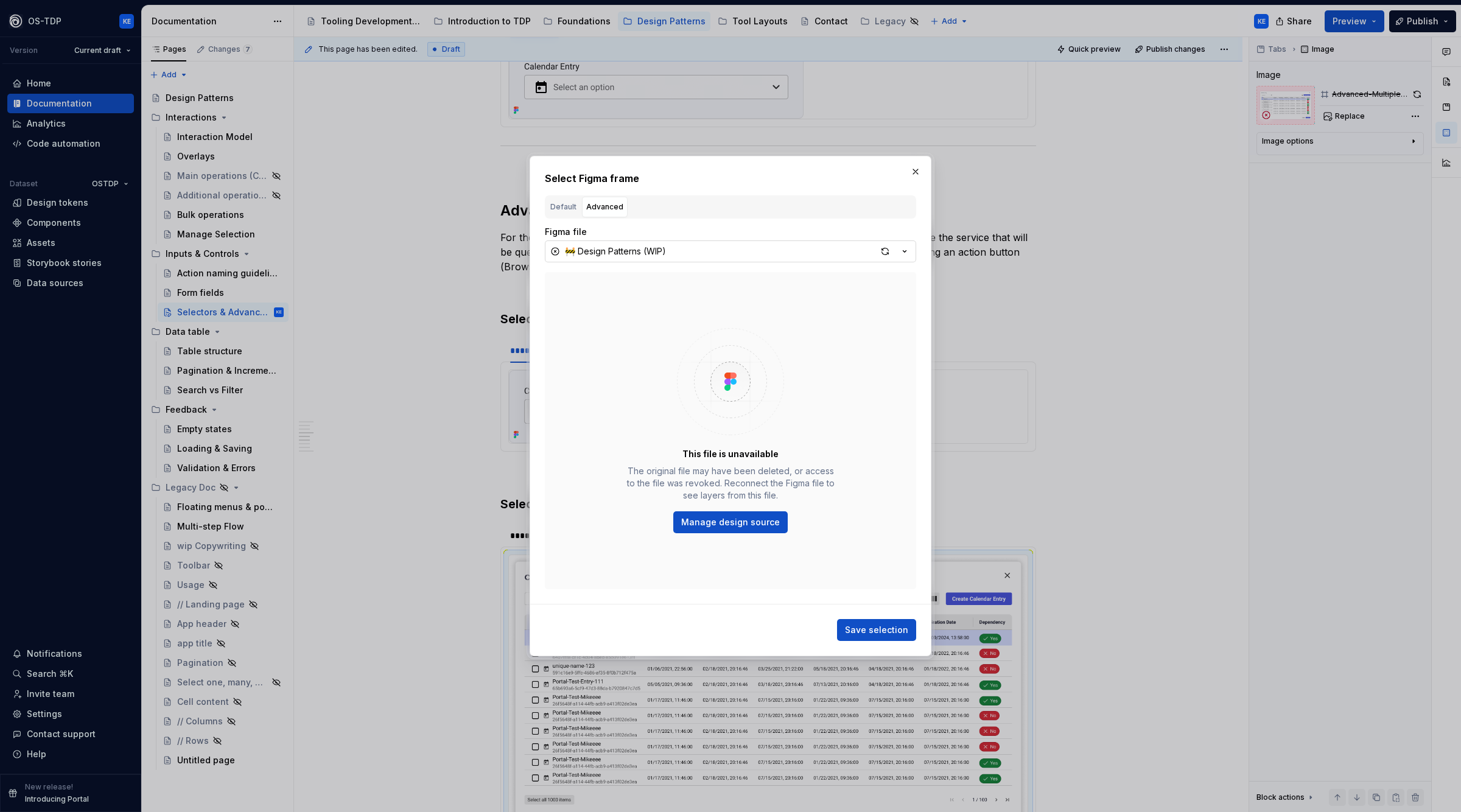
click at [716, 255] on button "🚧 Design Patterns (WIP)" at bounding box center [730, 251] width 372 height 22
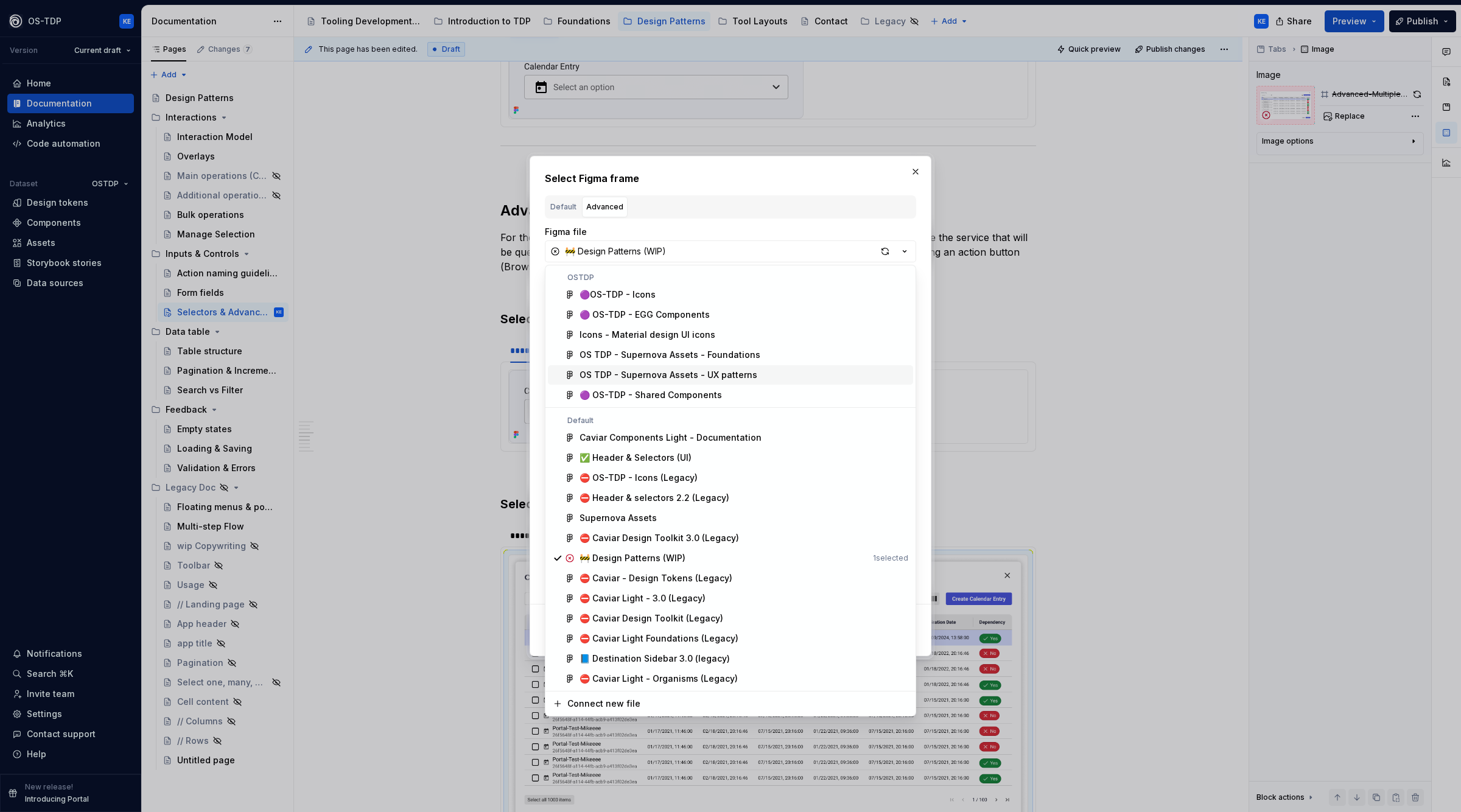
click at [744, 371] on div "OS TDP - Supernova Assets - UX patterns" at bounding box center [668, 375] width 178 height 12
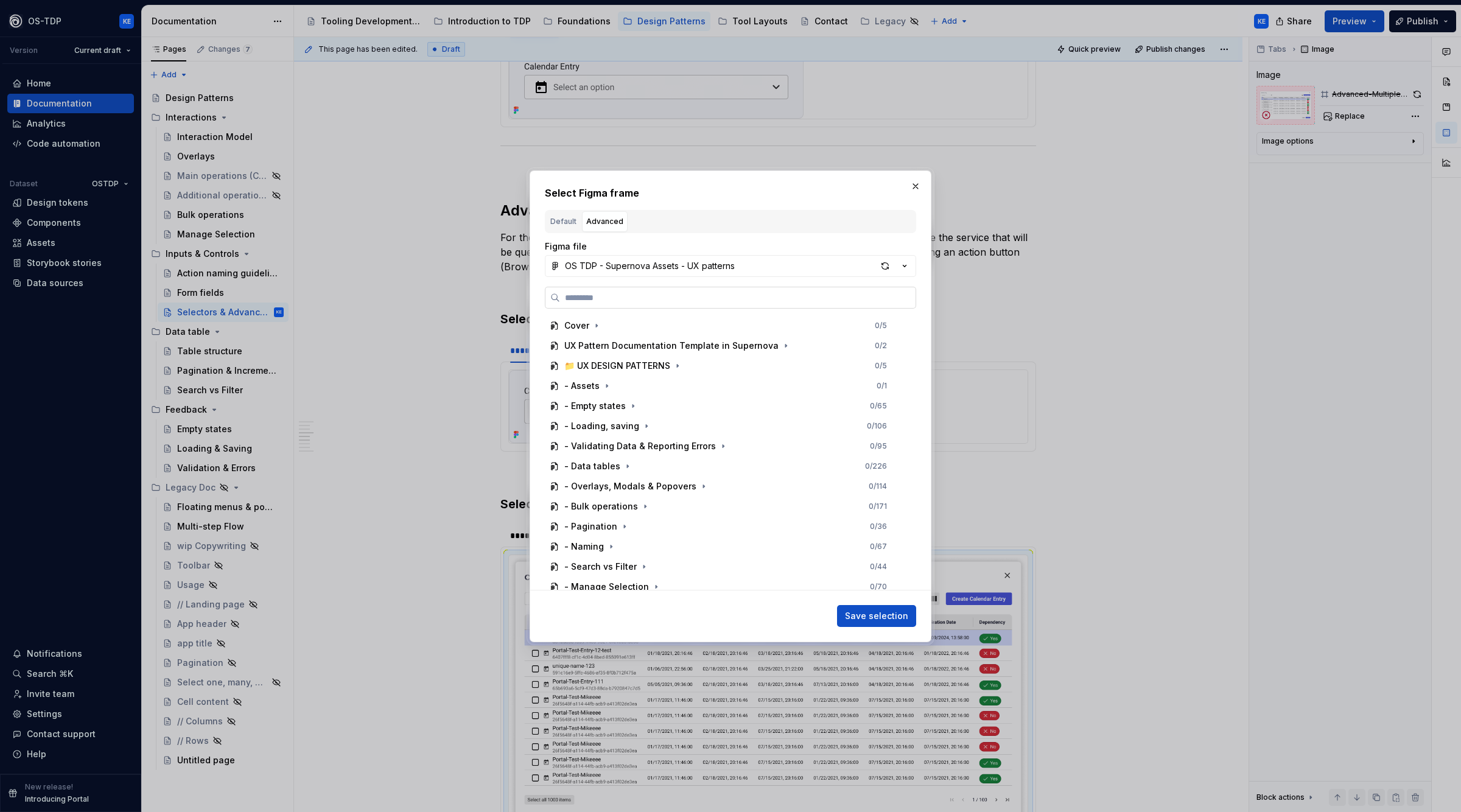
click at [715, 297] on input "search" at bounding box center [738, 298] width 355 height 12
paste input "**********"
type input "**********"
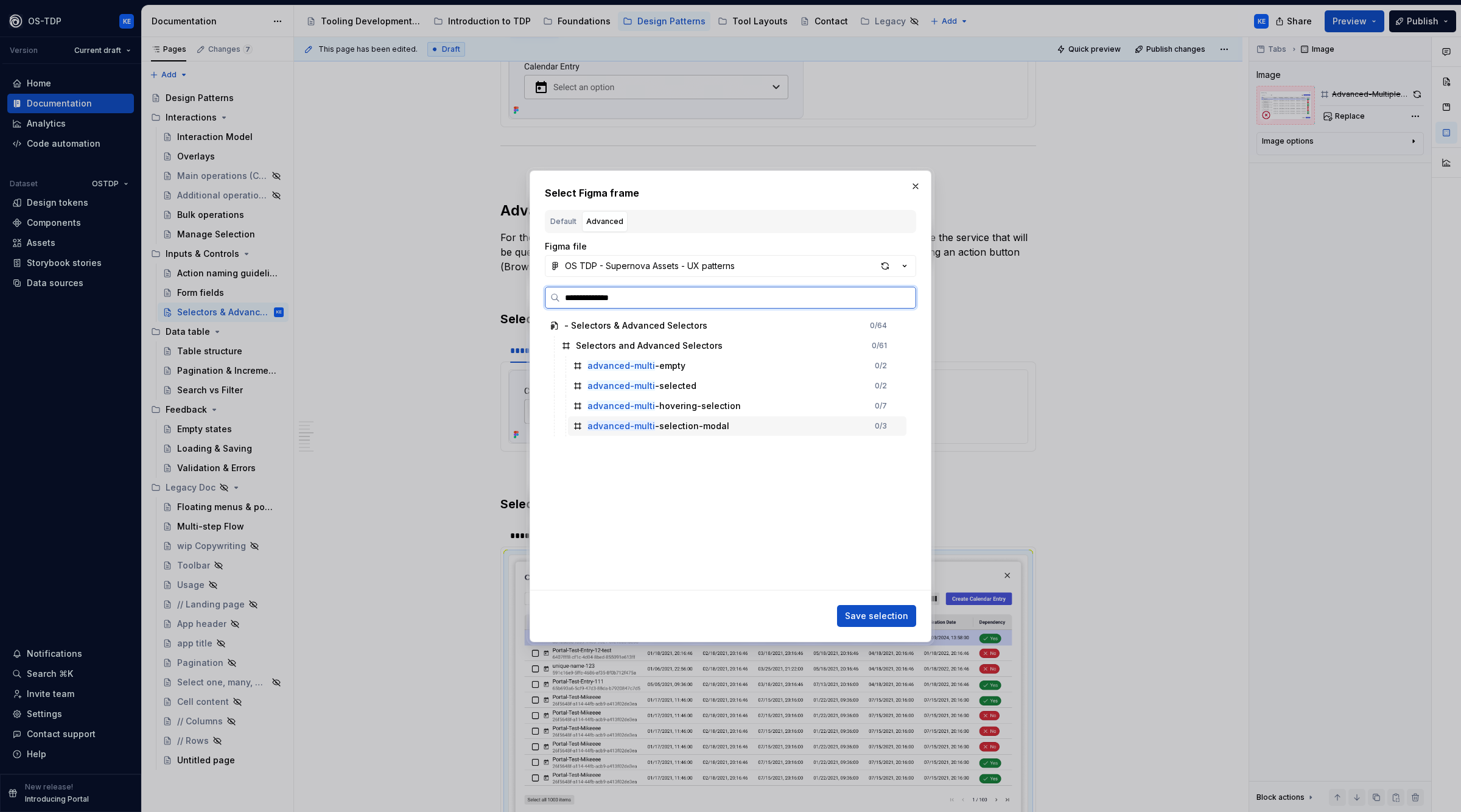
click at [726, 427] on div "advanced-multi -selection-modal 0 / 3" at bounding box center [738, 426] width 339 height 19
click at [874, 615] on span "Save selection" at bounding box center [877, 616] width 63 height 12
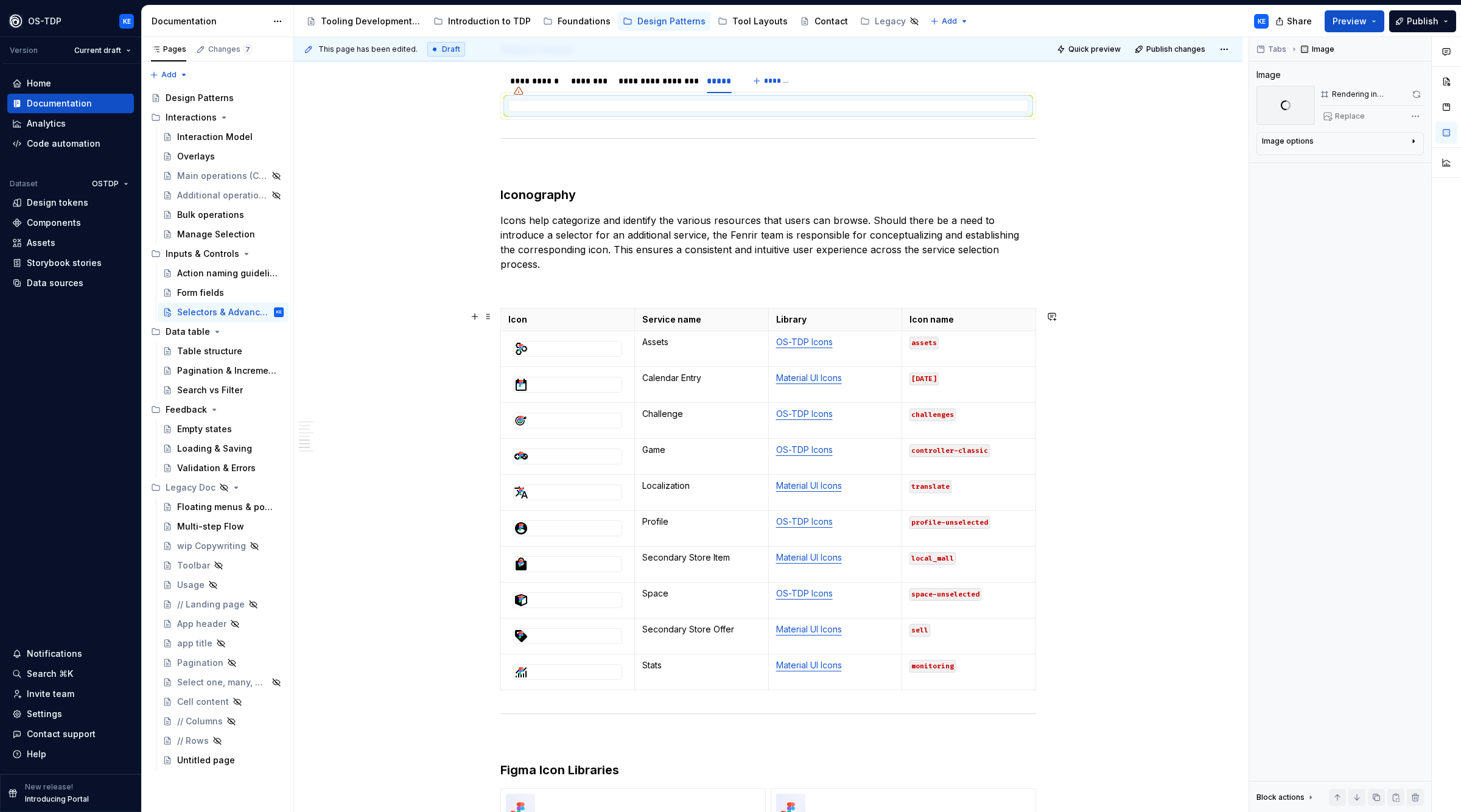
scroll to position [1447, 0]
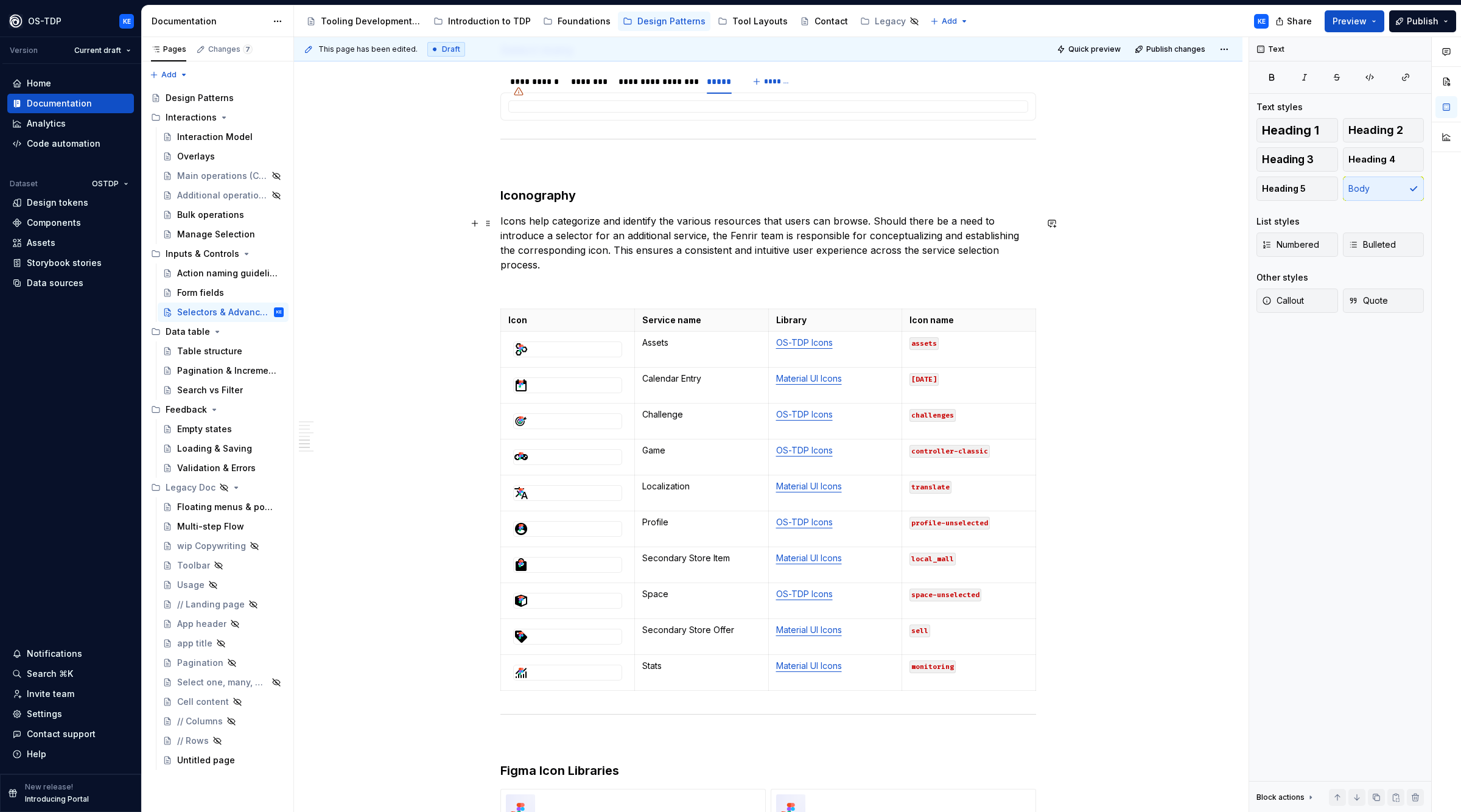
click at [648, 227] on p "Icons help categorize and identify the various resources that users can browse.…" at bounding box center [769, 243] width 536 height 58
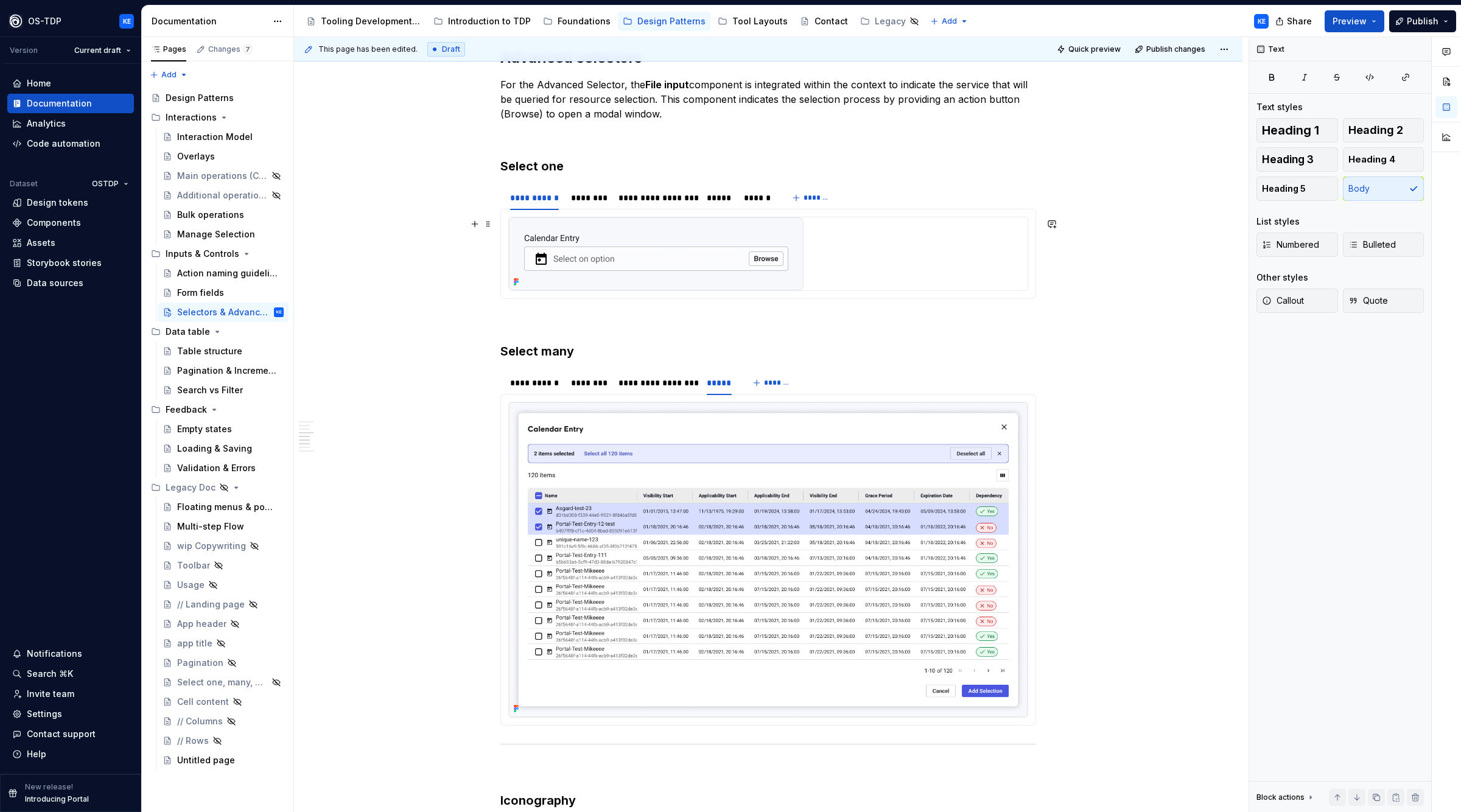
scroll to position [996, 0]
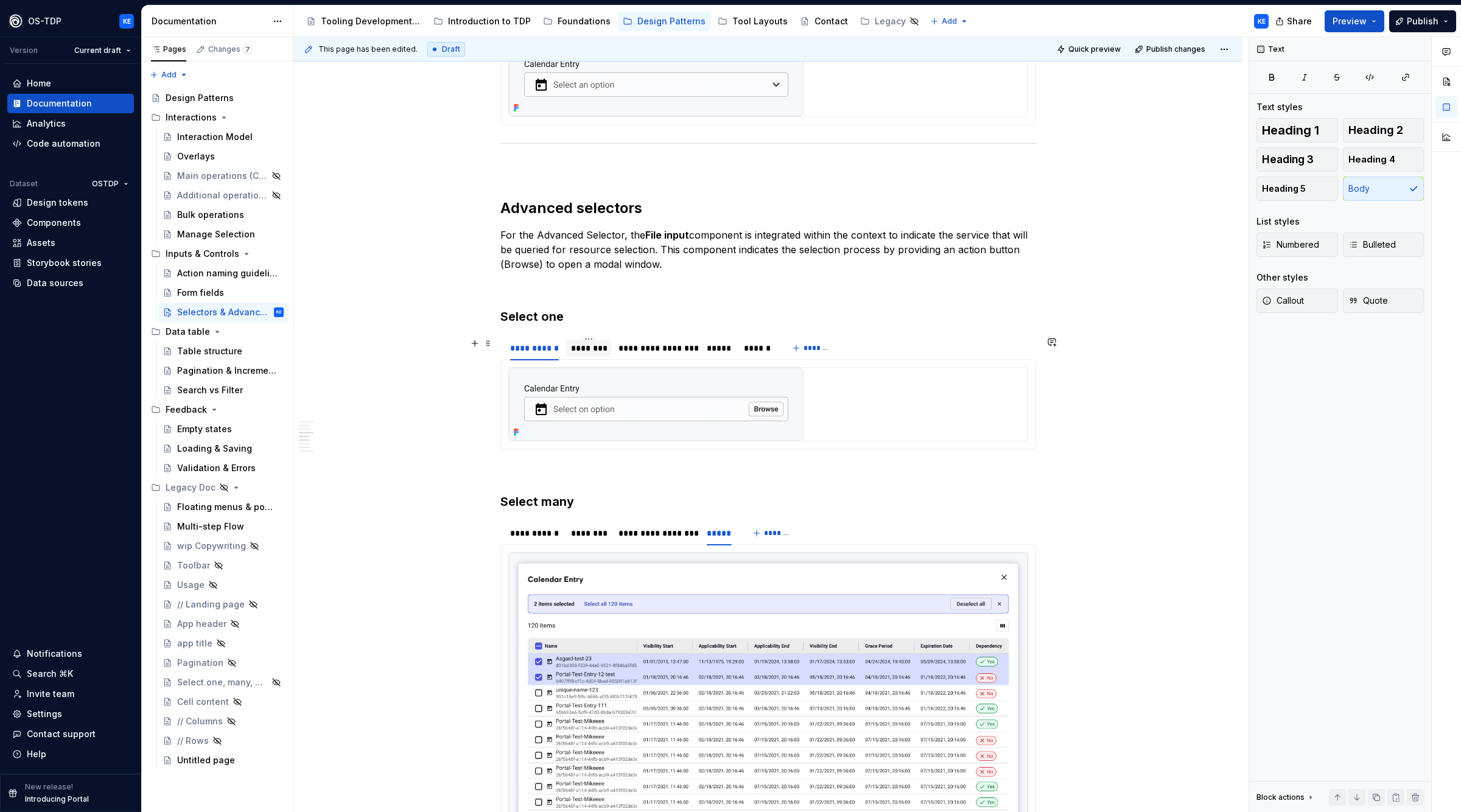
click at [593, 352] on div "********" at bounding box center [589, 349] width 36 height 12
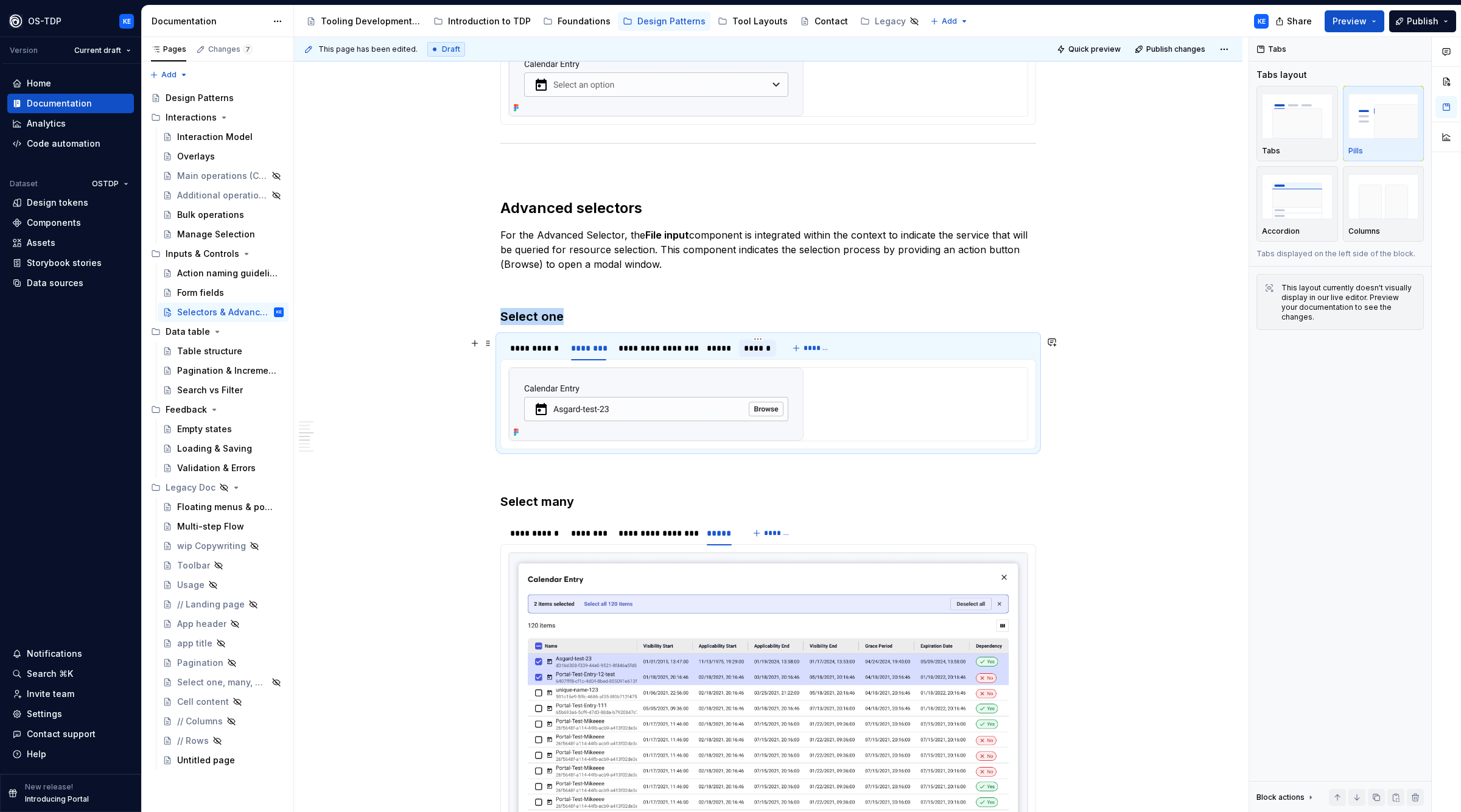
click at [765, 344] on div "******" at bounding box center [757, 349] width 27 height 12
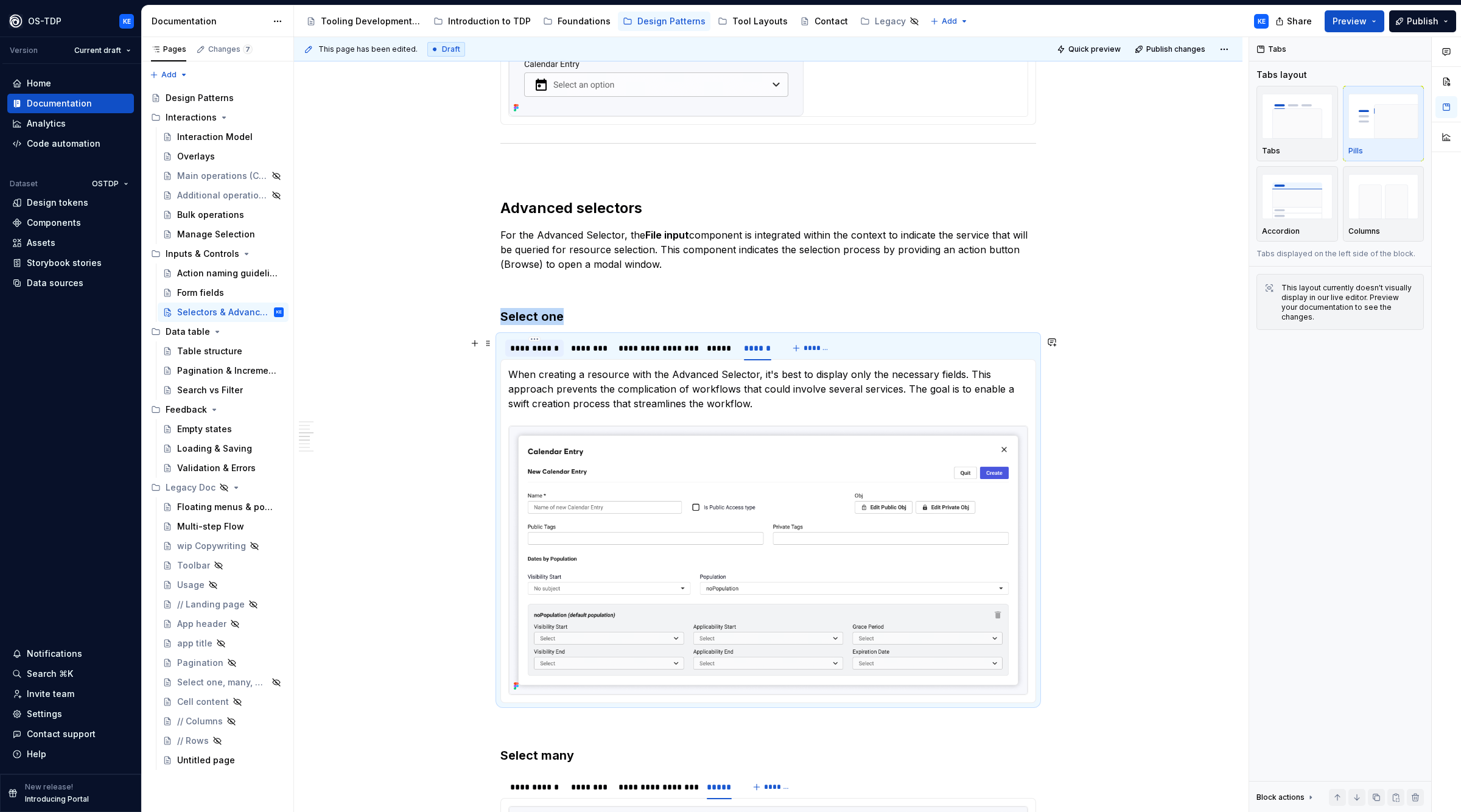
click at [529, 346] on div "**********" at bounding box center [534, 349] width 49 height 12
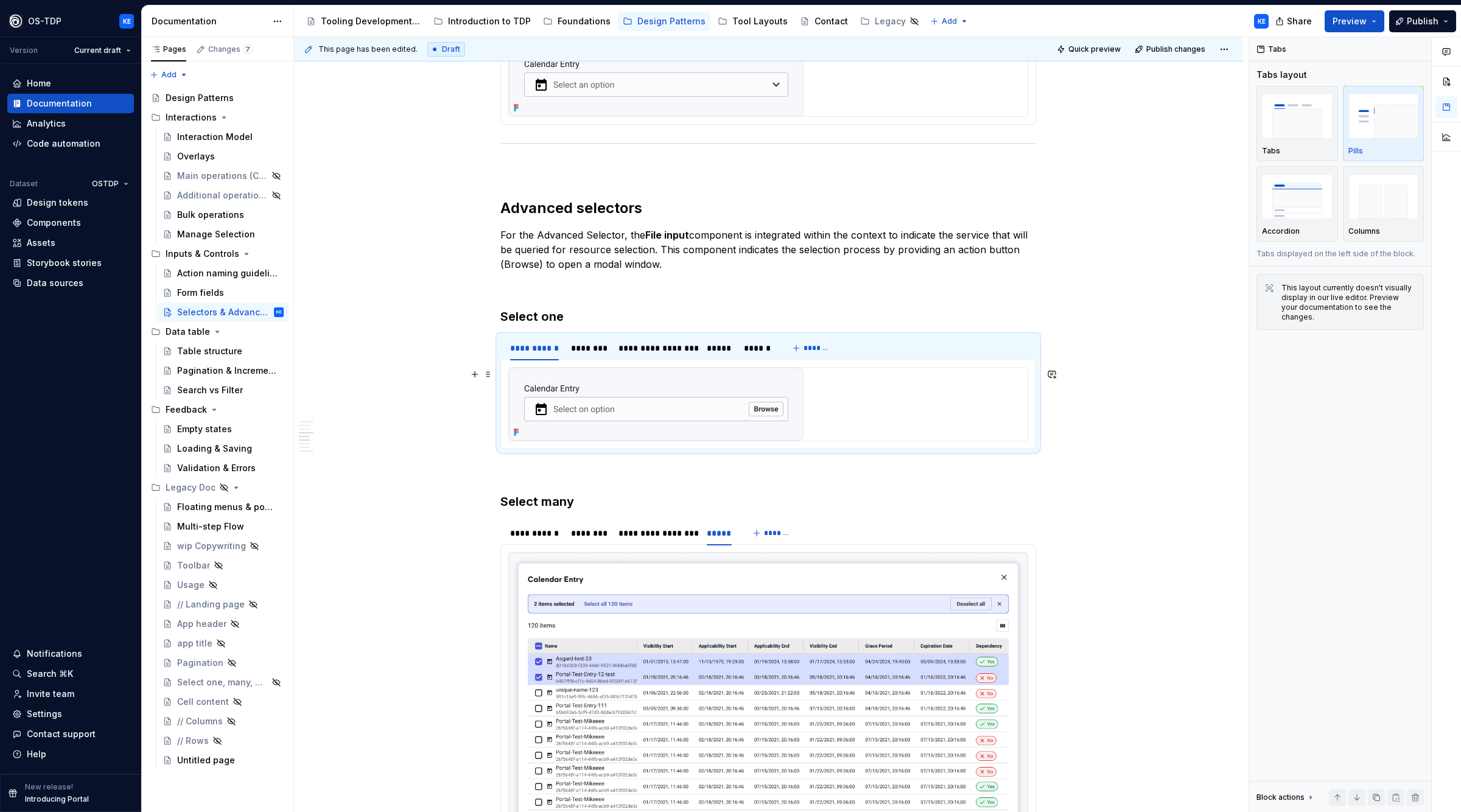
scroll to position [1246, 0]
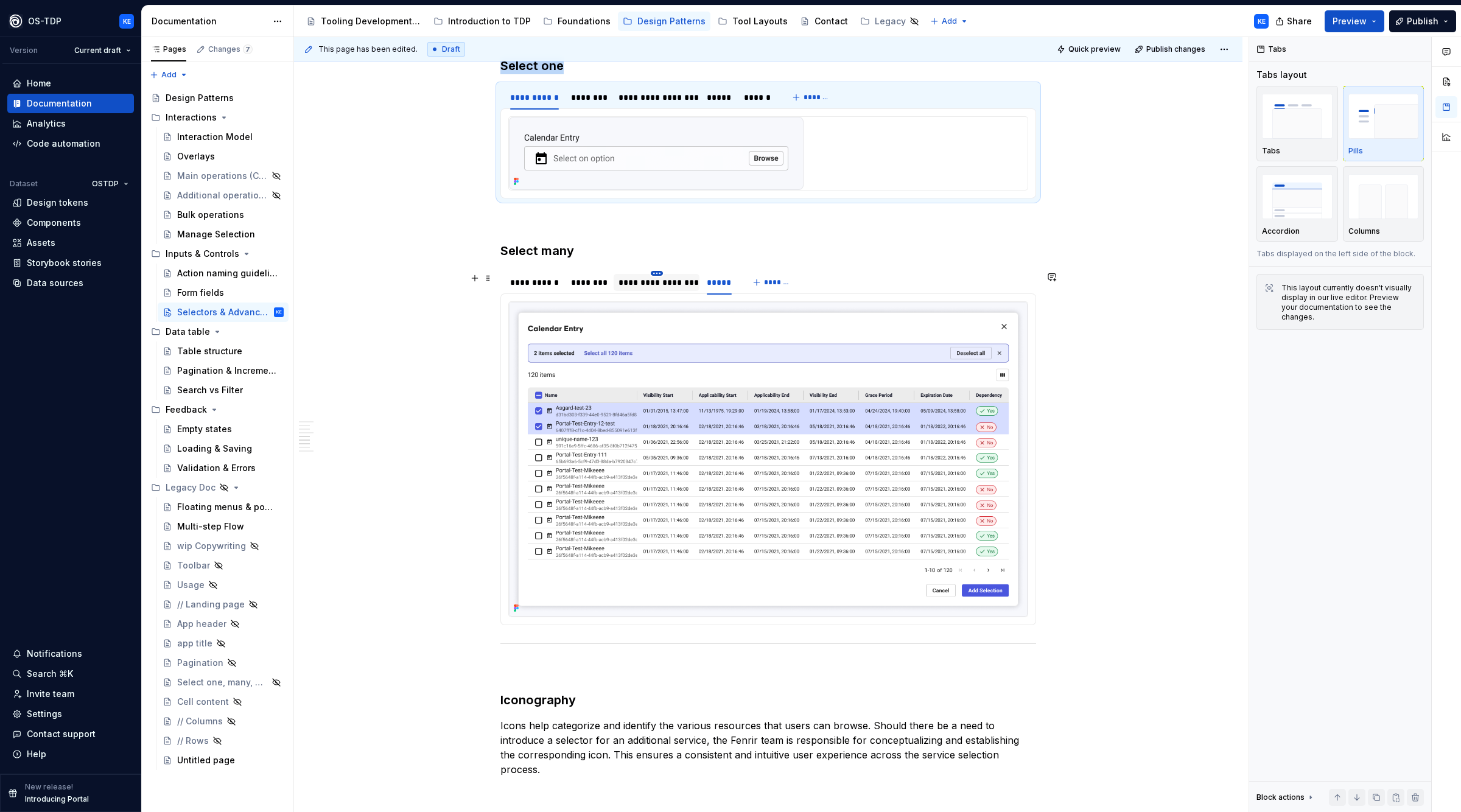
click at [666, 274] on html "OS-TDP KE Version Current draft Home Documentation Analytics Code automation Da…" at bounding box center [730, 406] width 1461 height 812
click at [640, 282] on html "OS-TDP KE Version Current draft Home Documentation Analytics Code automation Da…" at bounding box center [730, 406] width 1461 height 812
click at [635, 287] on div "**********" at bounding box center [656, 283] width 76 height 12
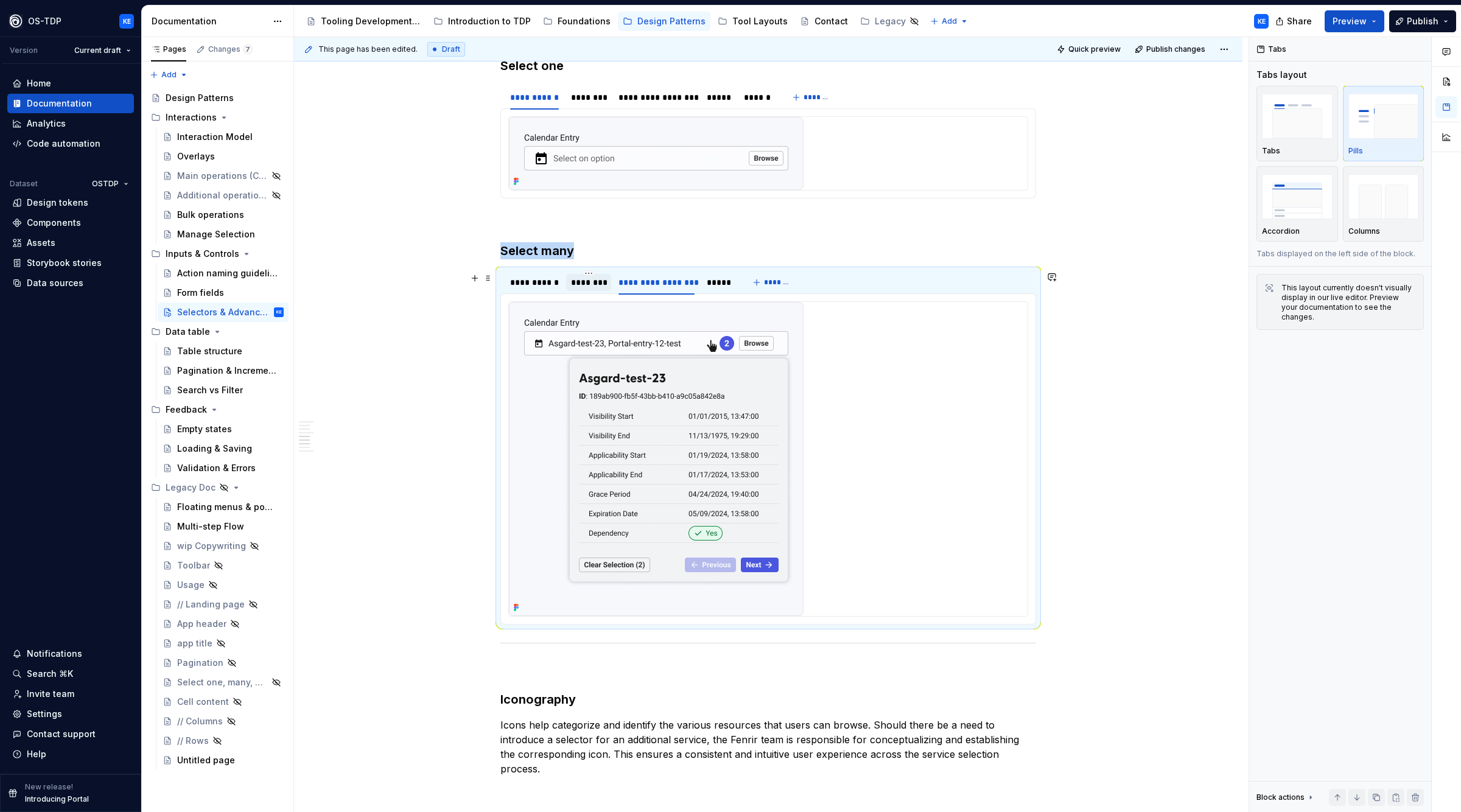
click at [602, 283] on div "********" at bounding box center [589, 283] width 36 height 12
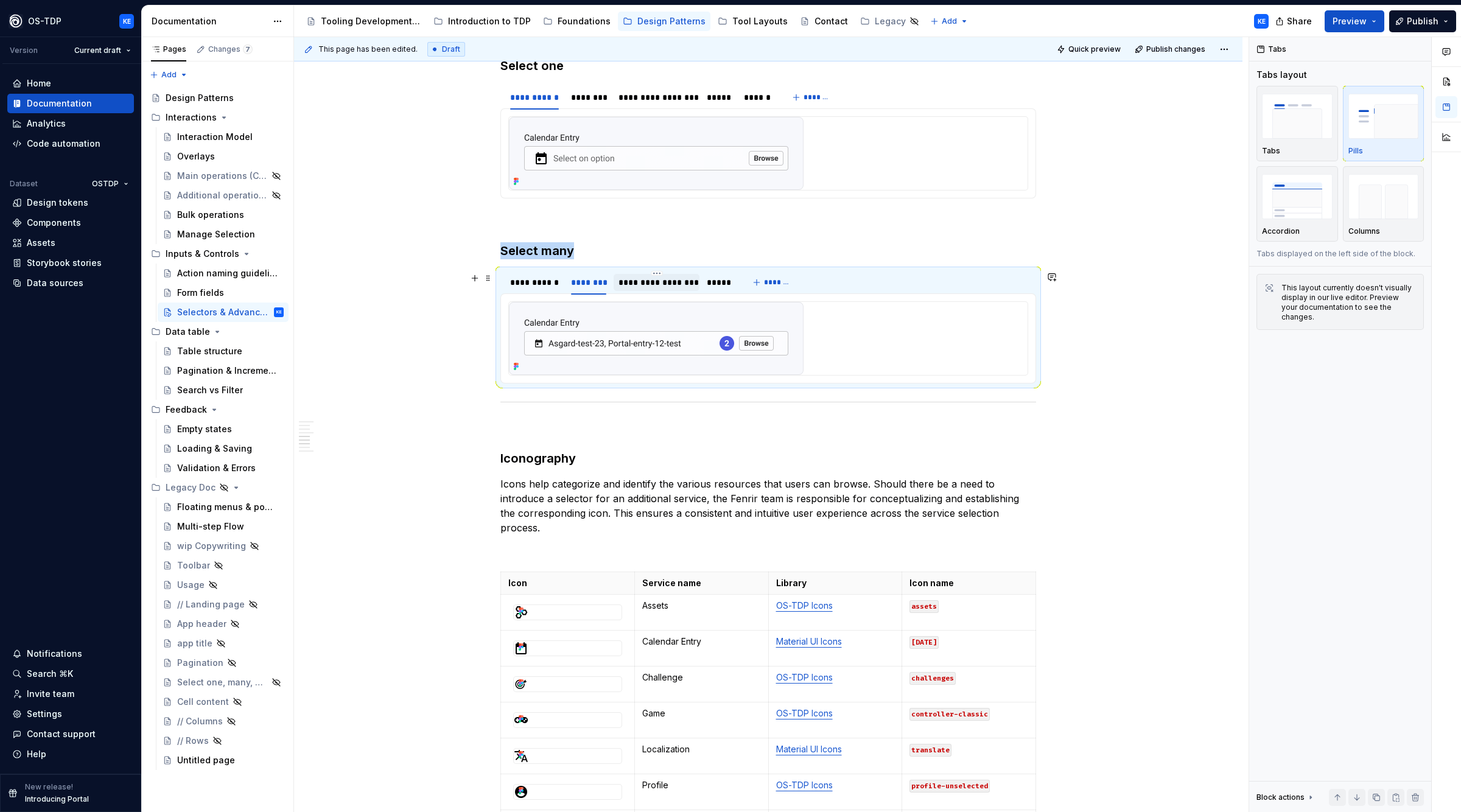
click at [639, 285] on div "**********" at bounding box center [656, 283] width 76 height 12
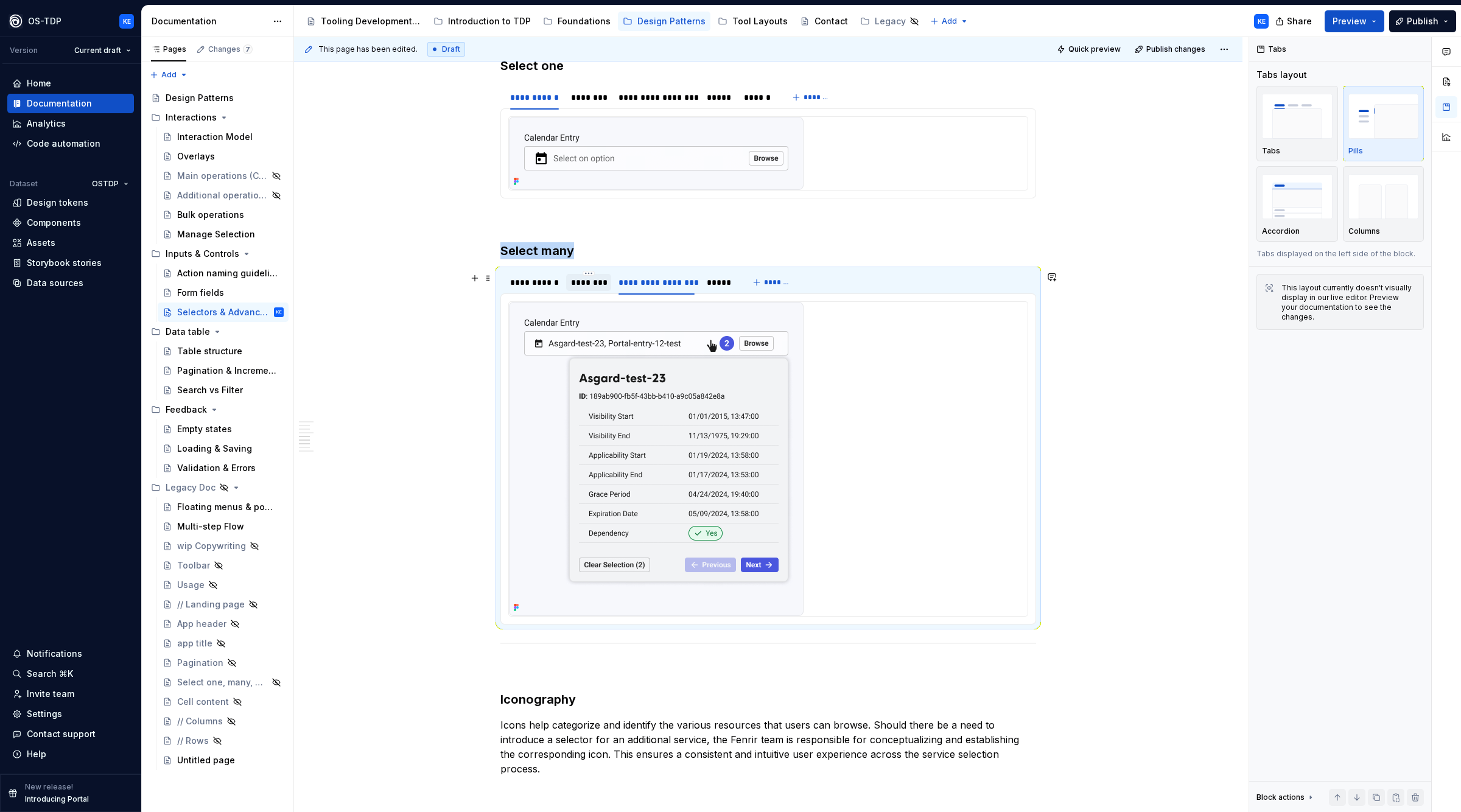
click at [597, 286] on div "********" at bounding box center [589, 283] width 36 height 12
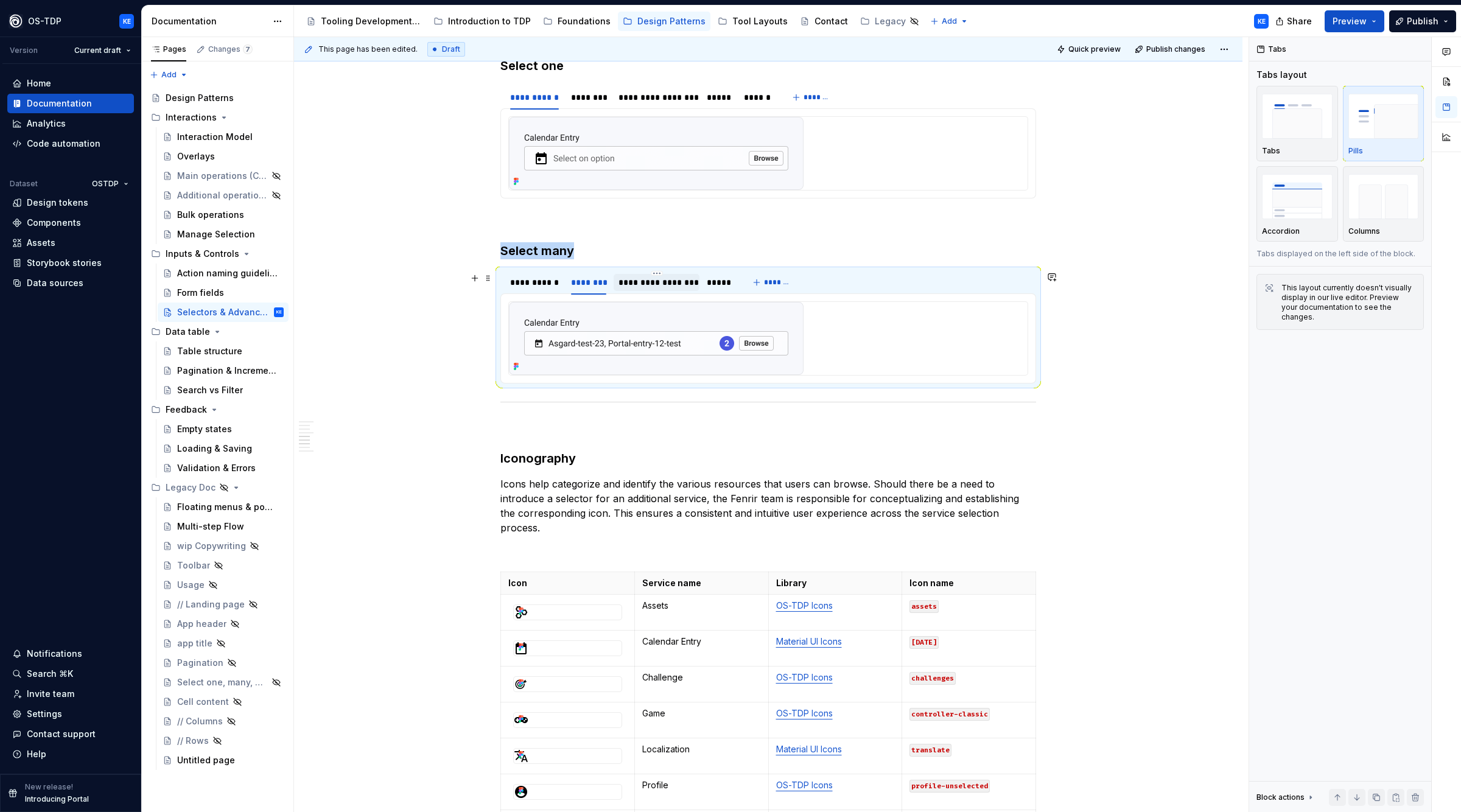
click at [652, 285] on div "**********" at bounding box center [656, 283] width 76 height 12
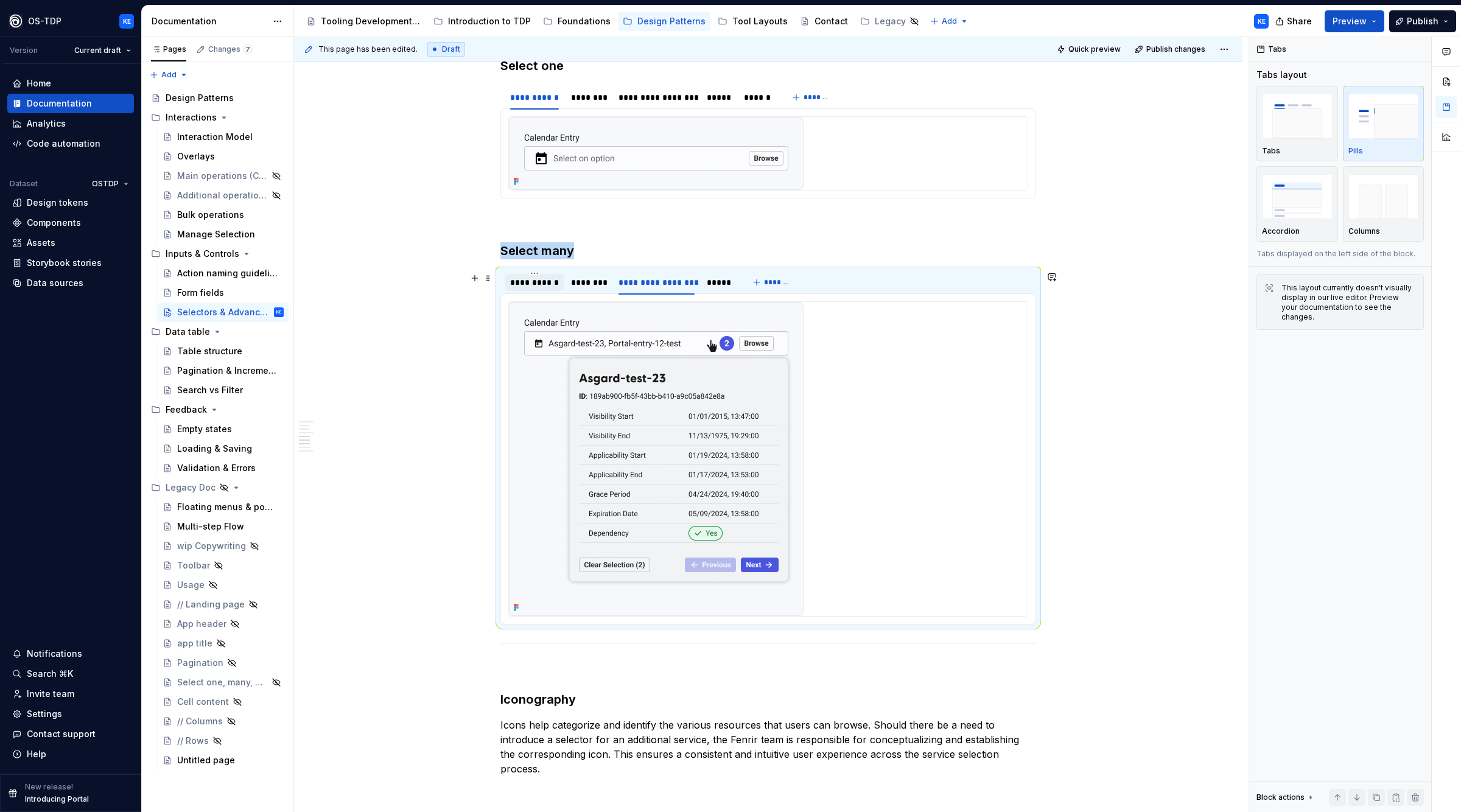
click at [541, 280] on div "**********" at bounding box center [534, 283] width 49 height 12
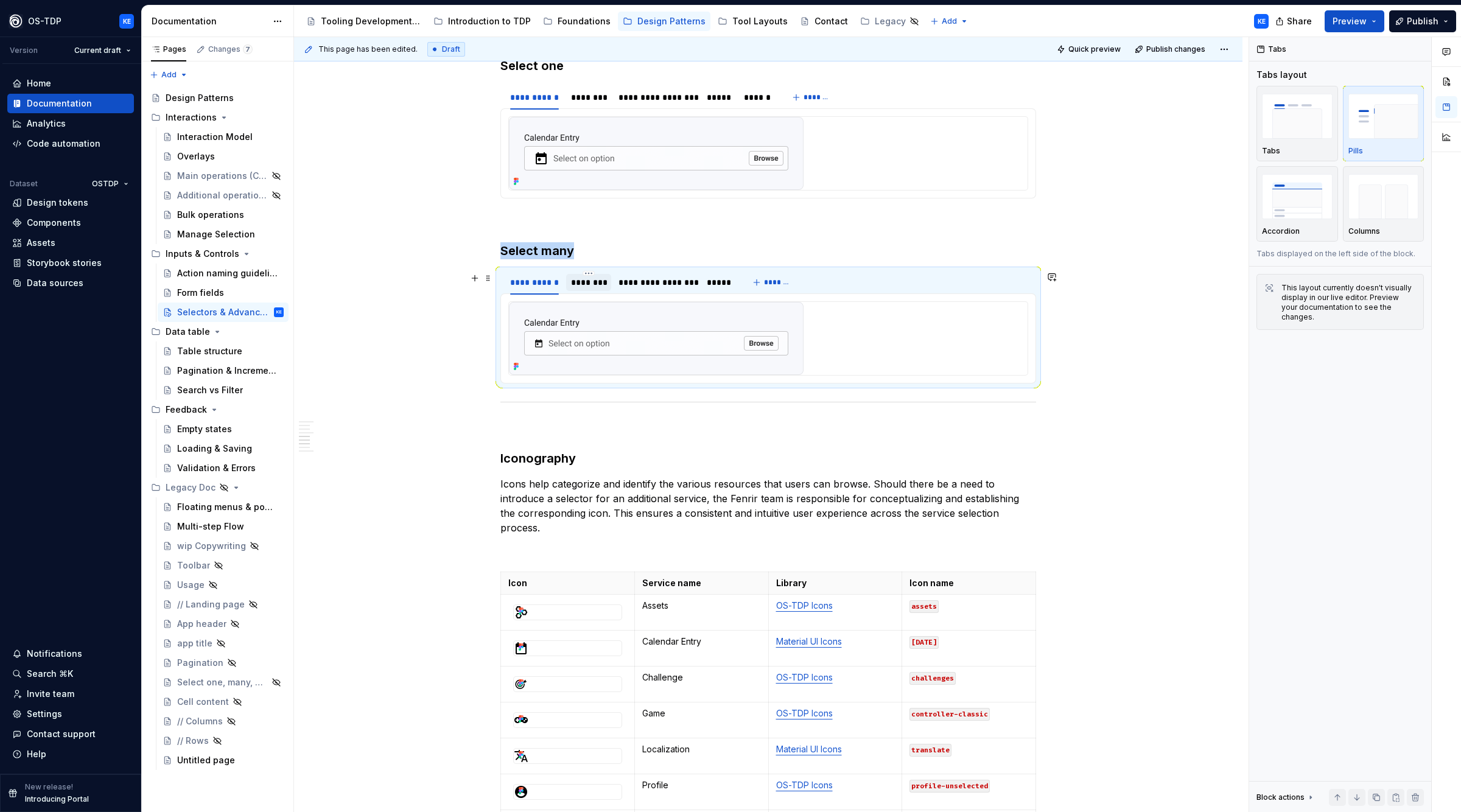
click at [588, 286] on div "********" at bounding box center [589, 283] width 36 height 12
click at [648, 288] on div "**********" at bounding box center [656, 283] width 76 height 12
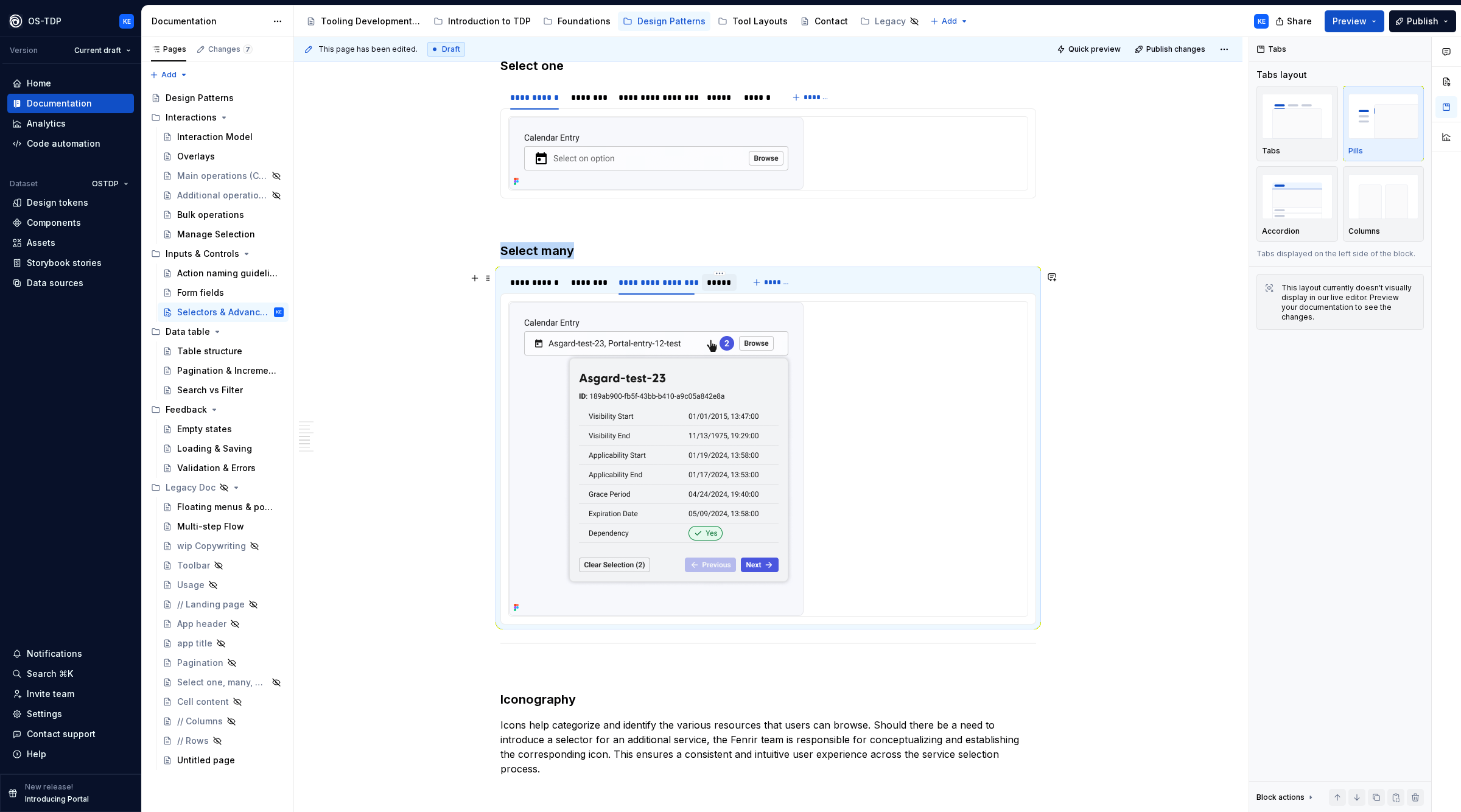
click at [727, 291] on div "*****" at bounding box center [720, 282] width 35 height 17
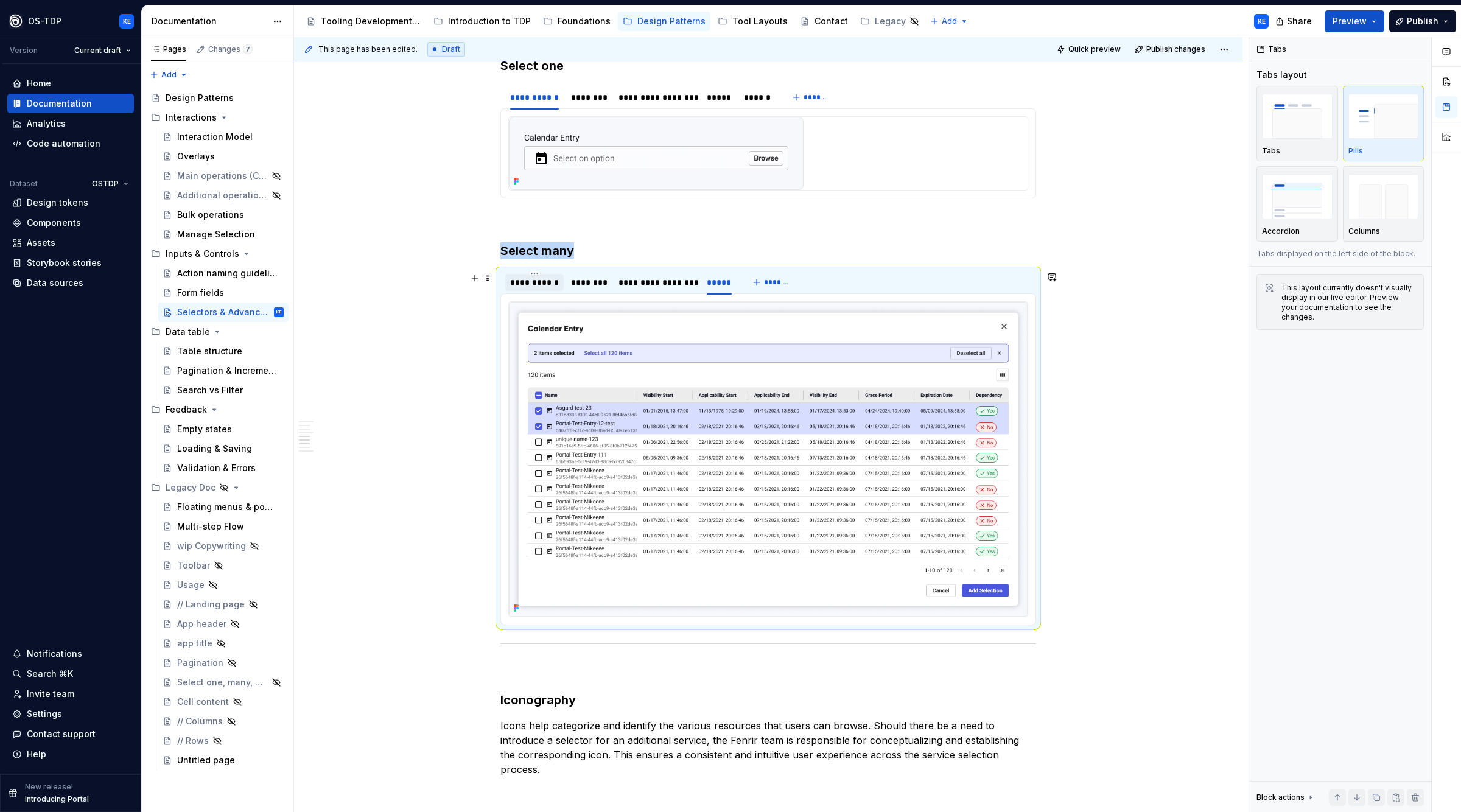
click at [551, 285] on div "**********" at bounding box center [534, 283] width 49 height 12
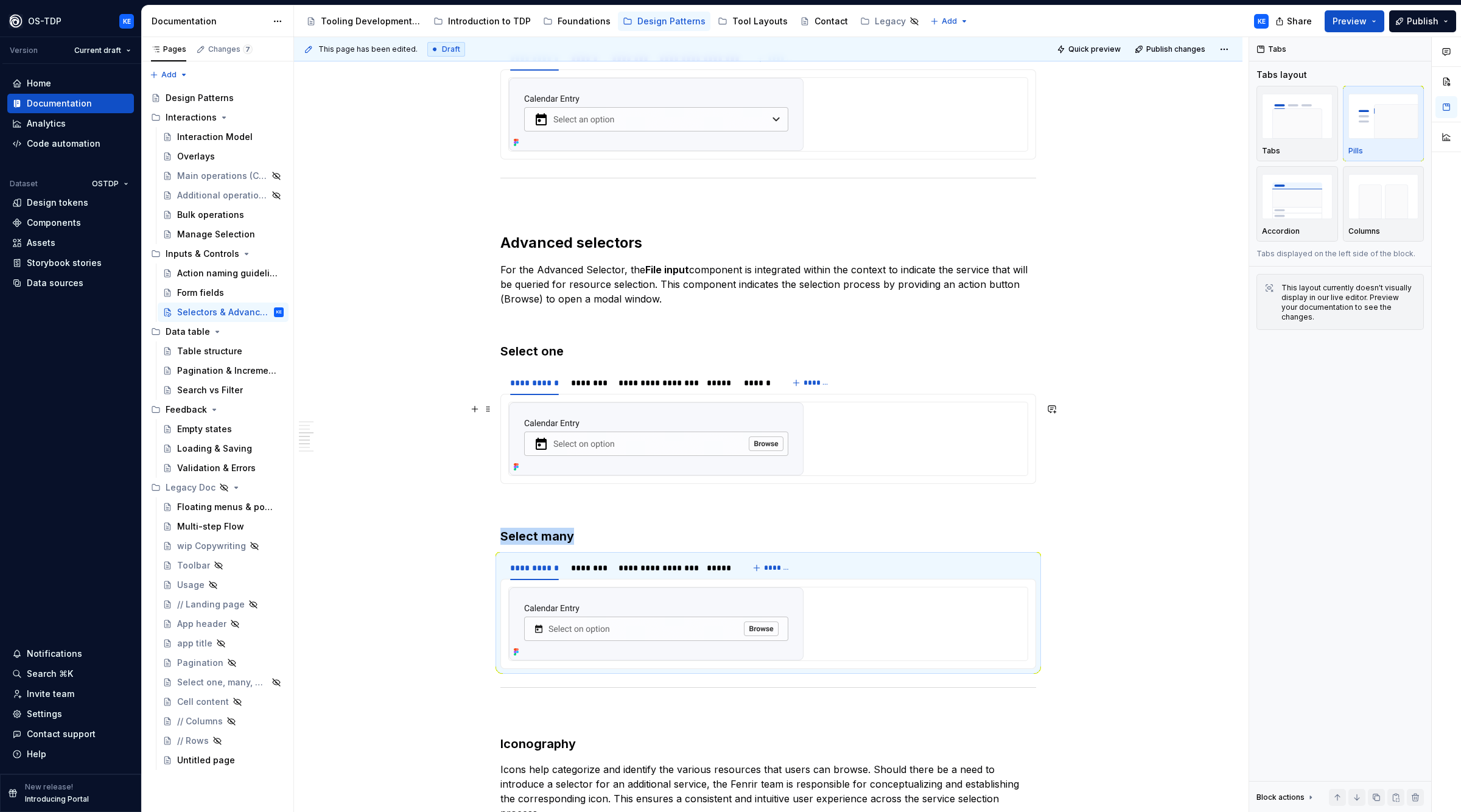
scroll to position [945, 0]
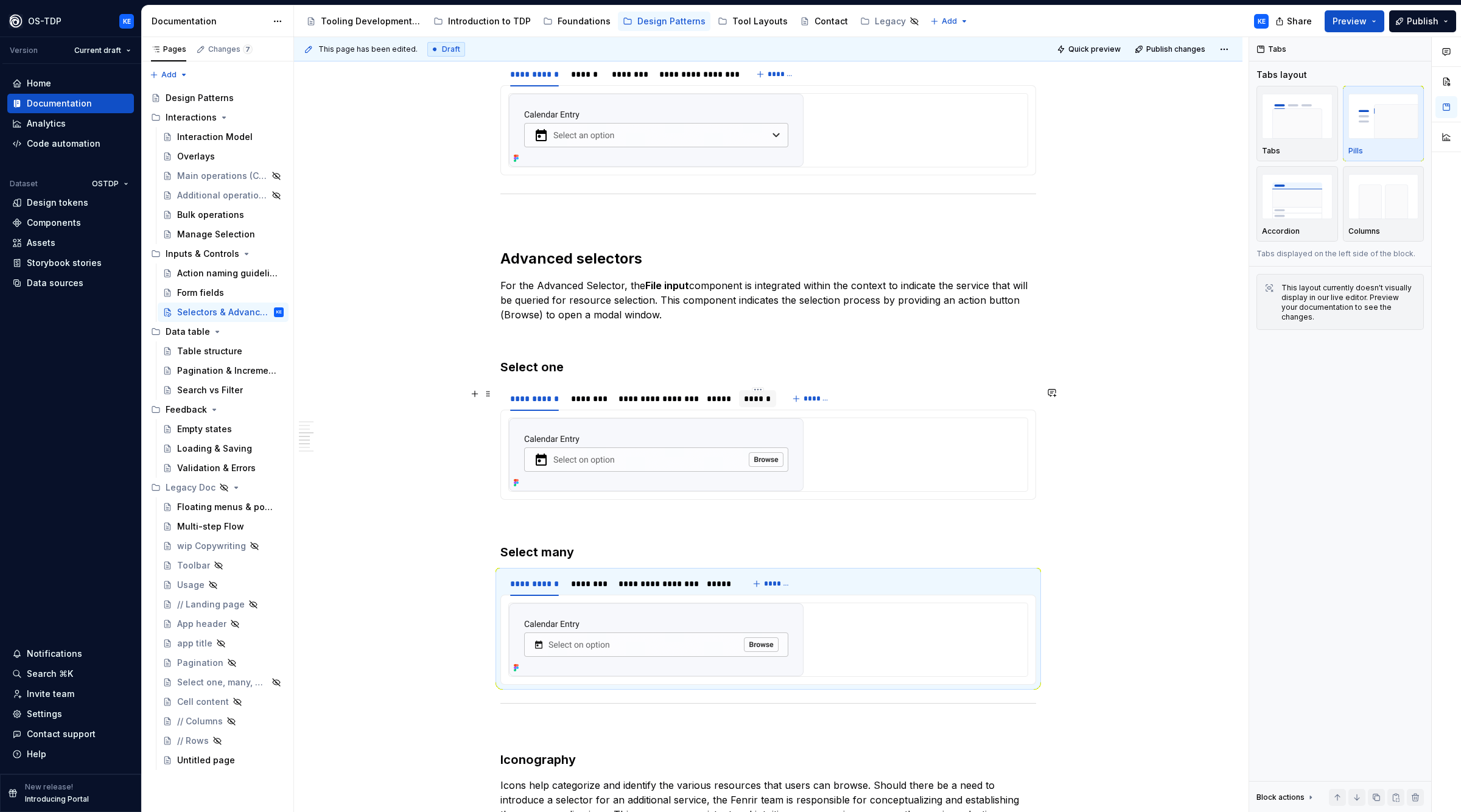
click at [761, 403] on div "******" at bounding box center [757, 399] width 27 height 12
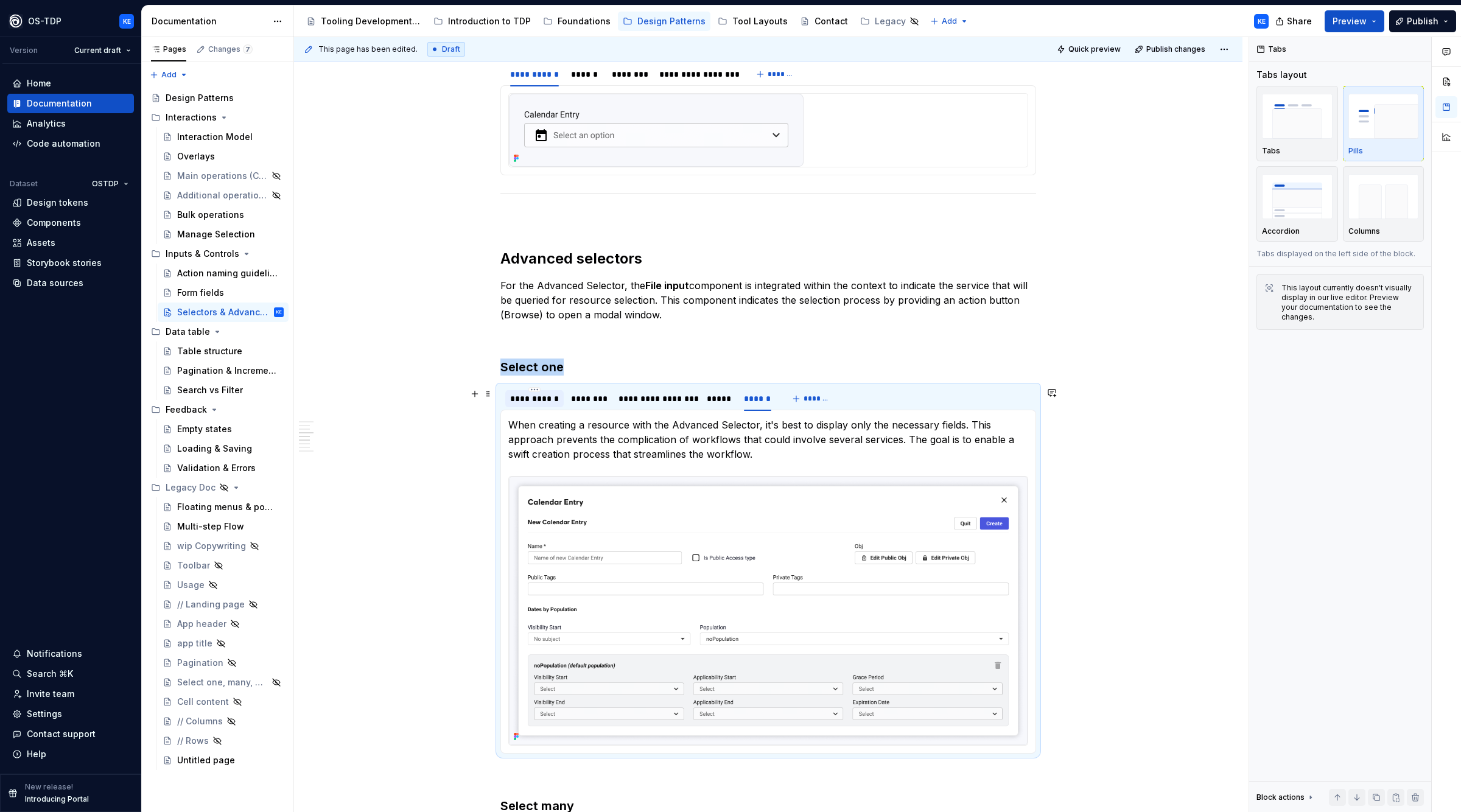
click at [530, 399] on div "**********" at bounding box center [534, 399] width 49 height 12
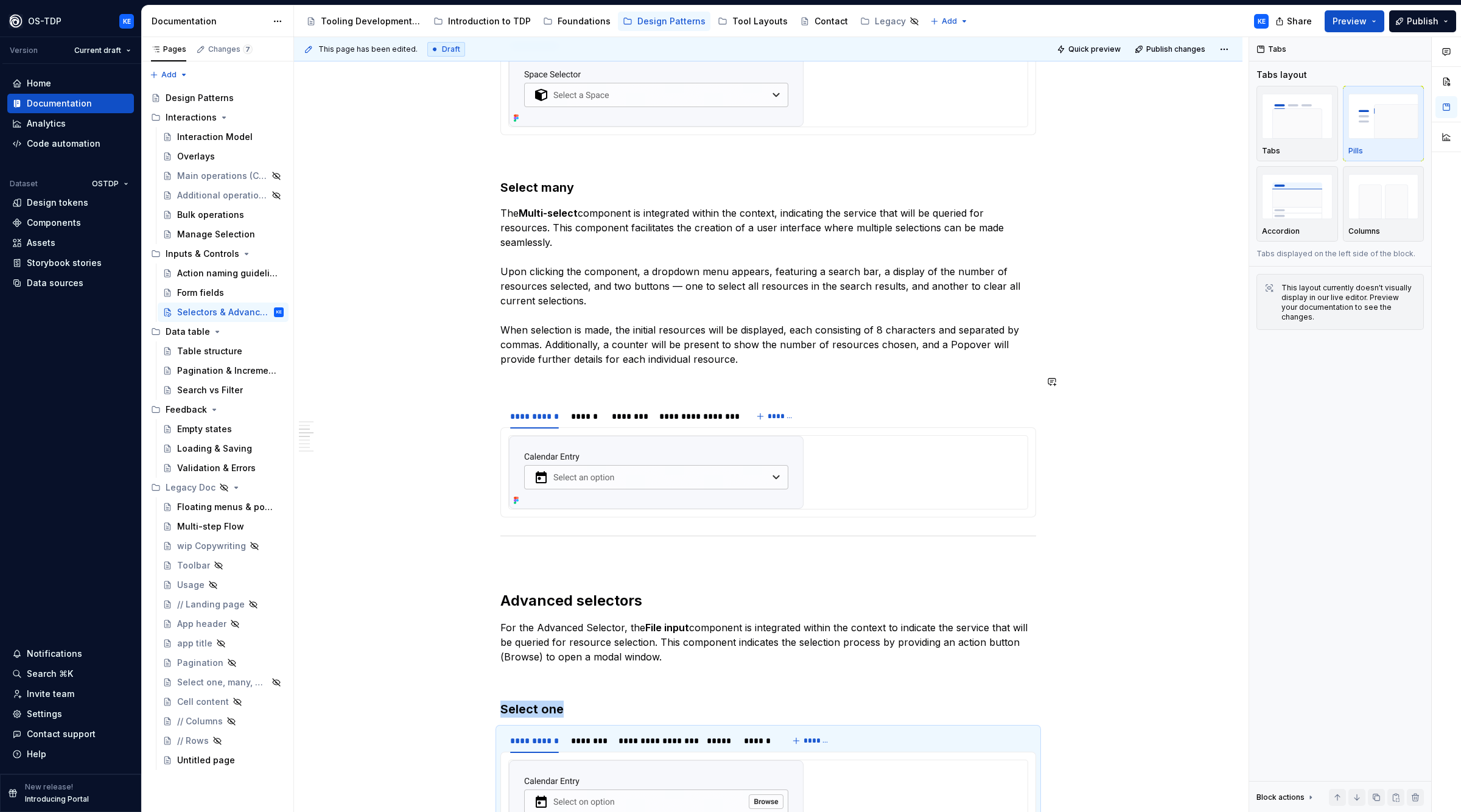
scroll to position [904, 0]
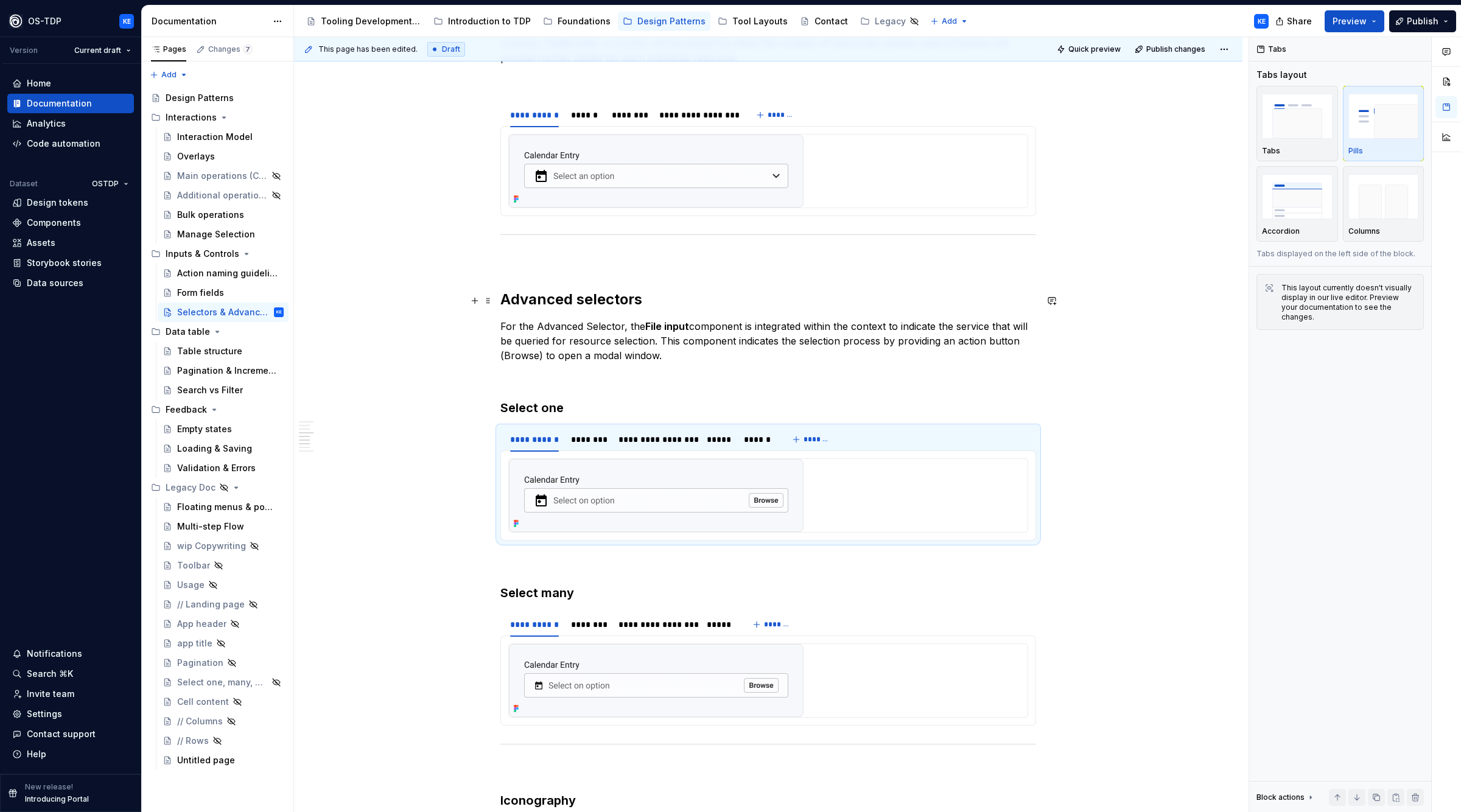
drag, startPoint x: 589, startPoint y: 300, endPoint x: 669, endPoint y: 295, distance: 80.2
click at [589, 299] on h2 "Advanced selectors" at bounding box center [769, 299] width 536 height 19
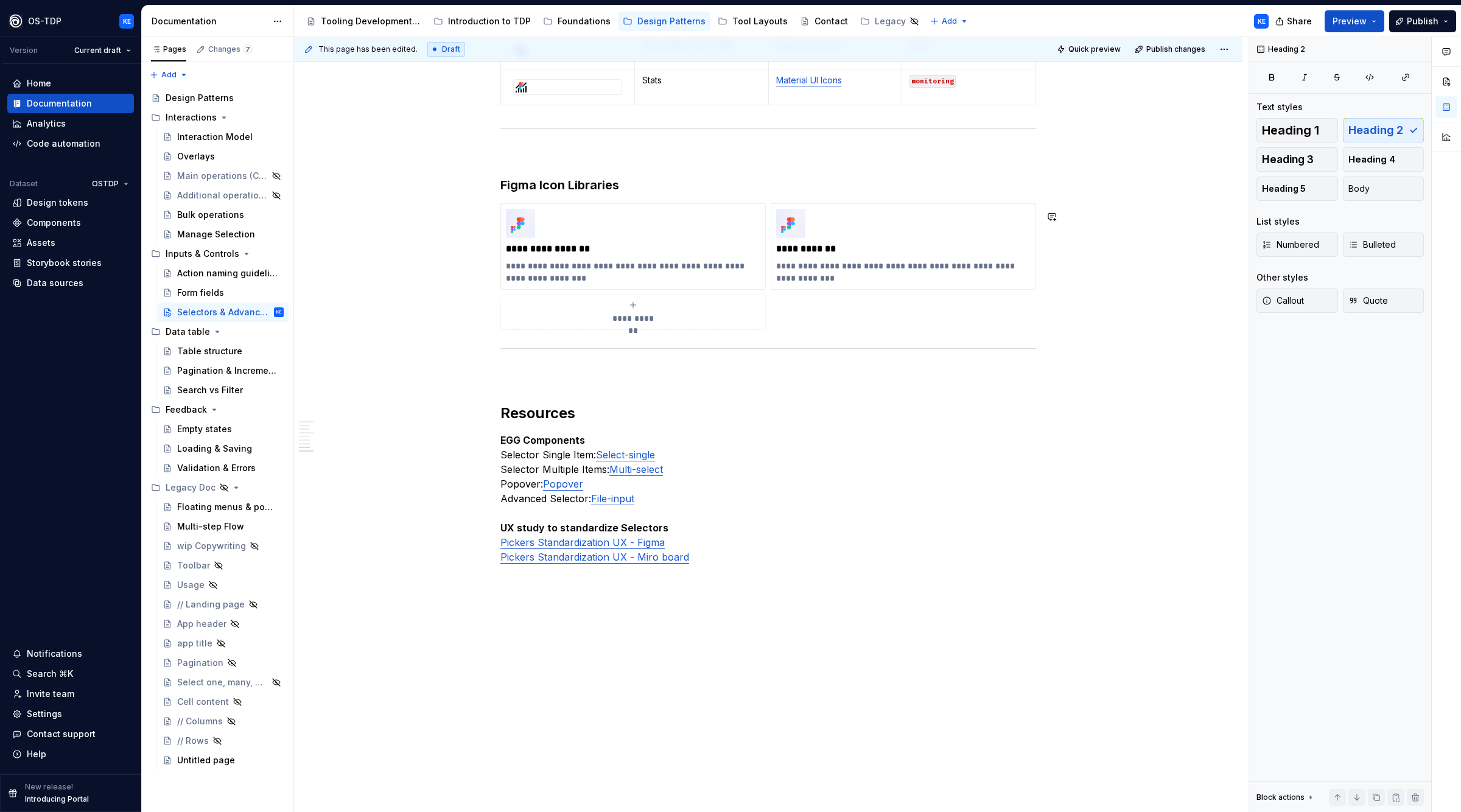
scroll to position [2110, 0]
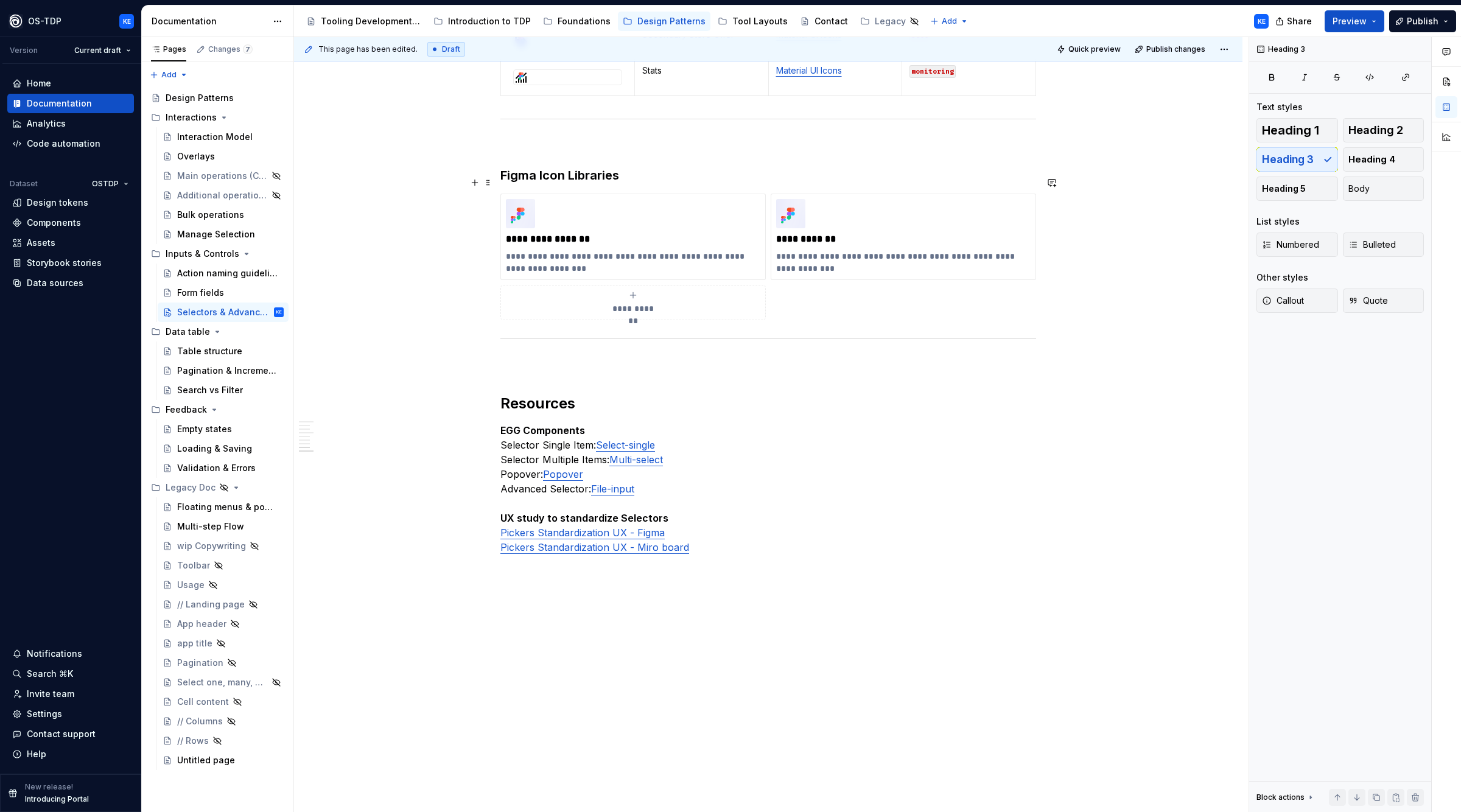
click at [547, 177] on h3 "Figma Icon Libraries" at bounding box center [769, 175] width 536 height 17
click at [576, 176] on h3 "Figma icon Libraries" at bounding box center [769, 175] width 536 height 17
click at [564, 401] on h2 "Resources" at bounding box center [769, 403] width 536 height 19
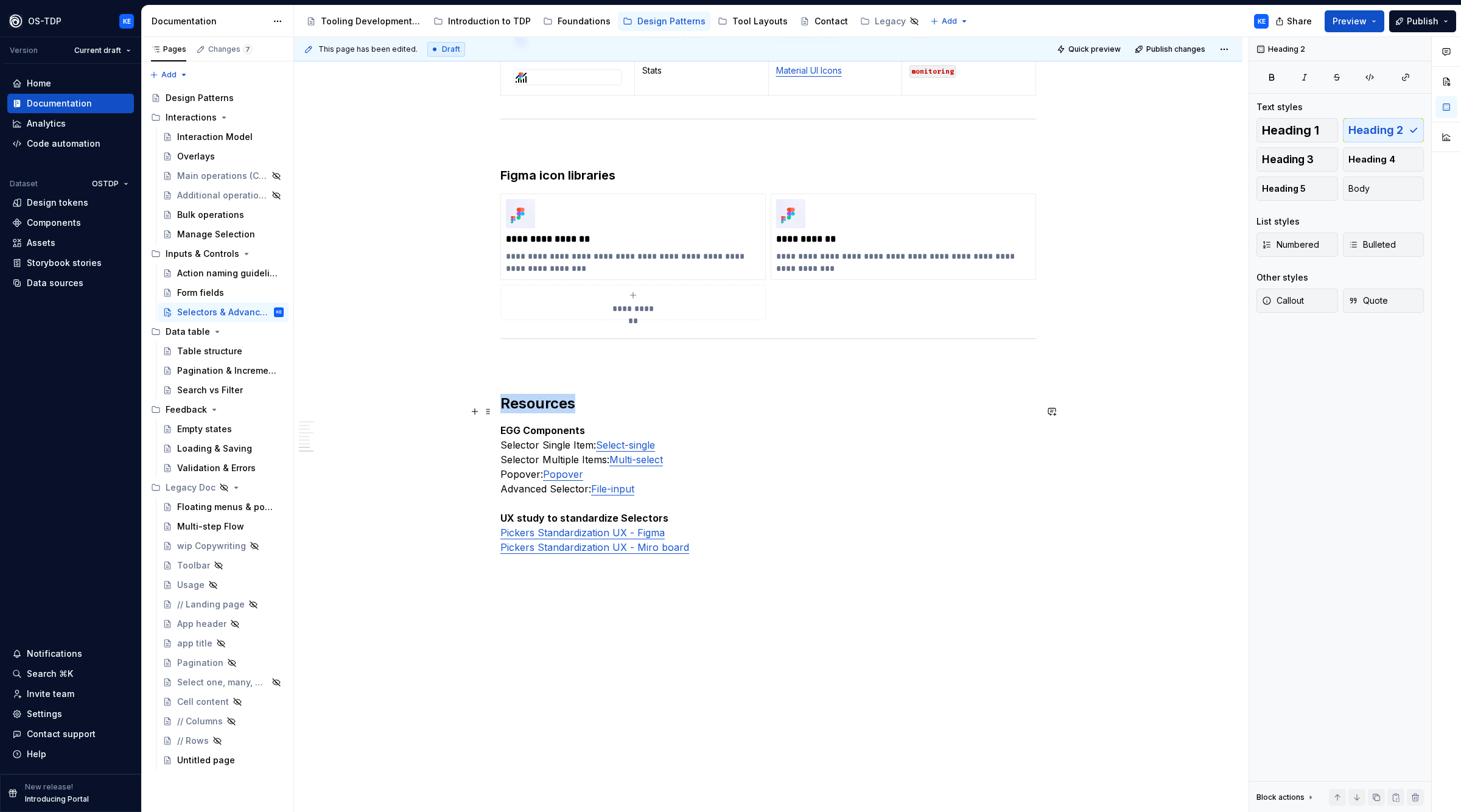
click at [564, 401] on h2 "Resources" at bounding box center [769, 403] width 536 height 19
click at [605, 377] on button "button" at bounding box center [601, 378] width 17 height 17
drag, startPoint x: 609, startPoint y: 409, endPoint x: 540, endPoint y: 425, distance: 70.8
click at [608, 408] on h2 "Resources" at bounding box center [769, 403] width 536 height 19
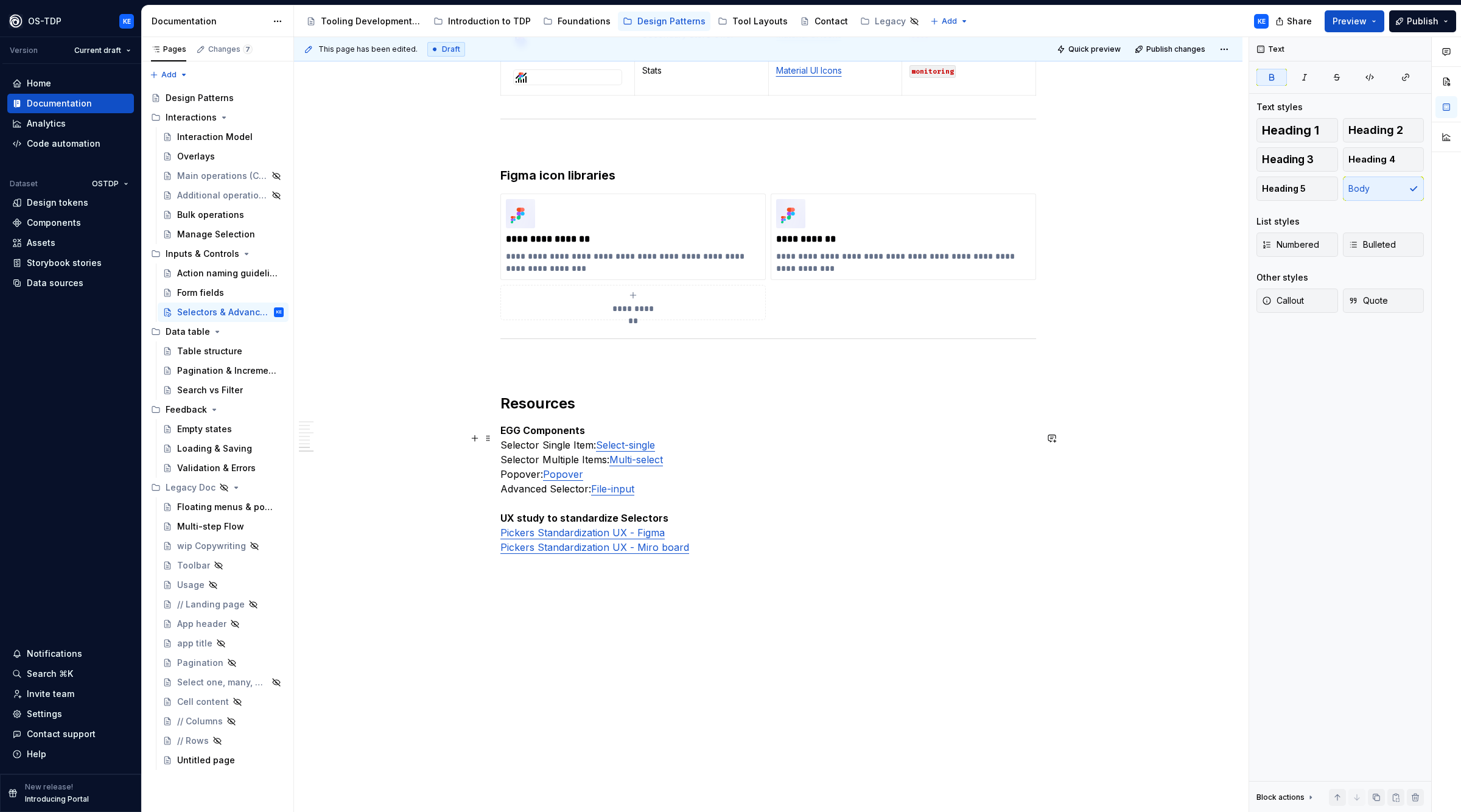
click at [505, 429] on strong "EGG Components" at bounding box center [543, 431] width 84 height 12
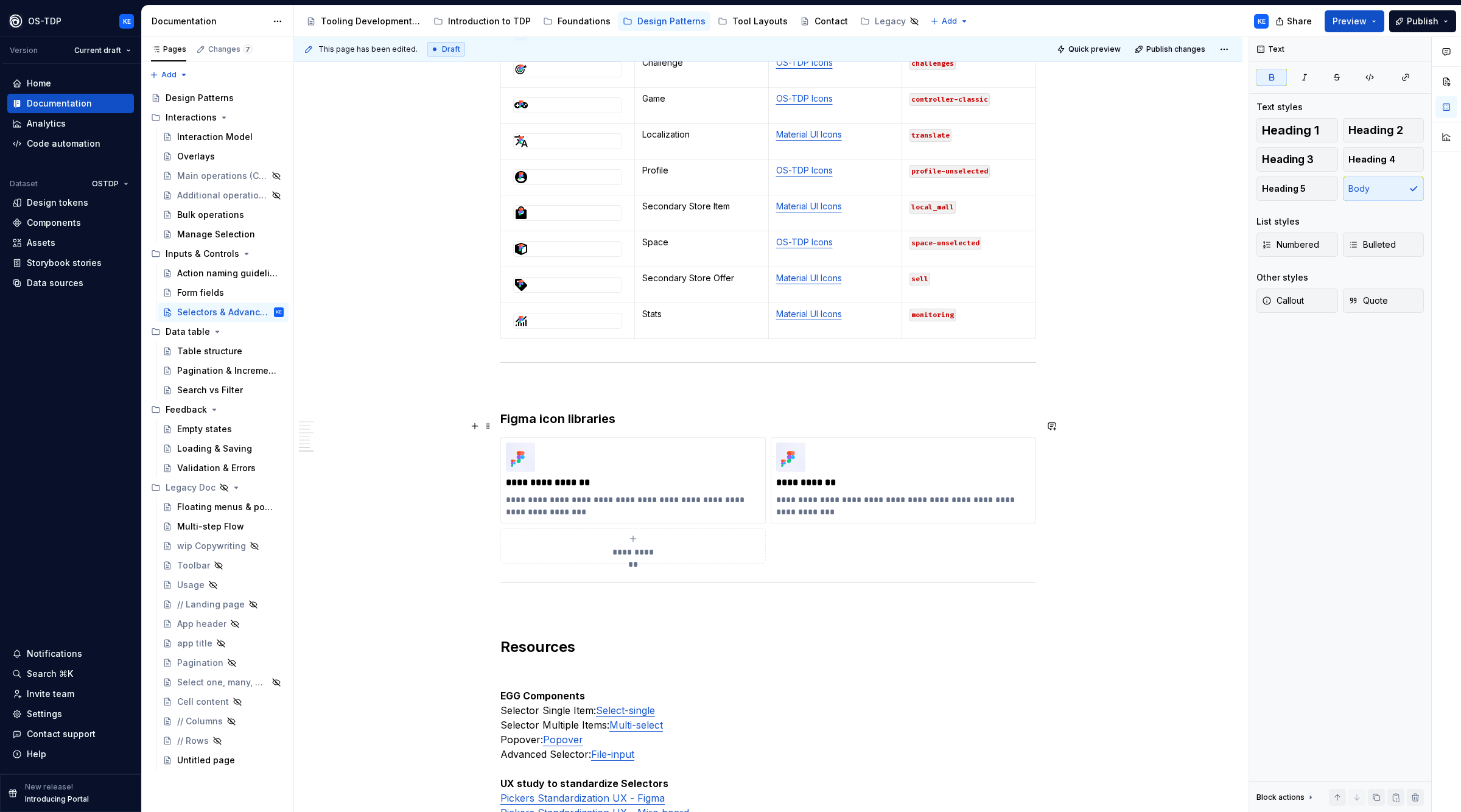
scroll to position [1811, 0]
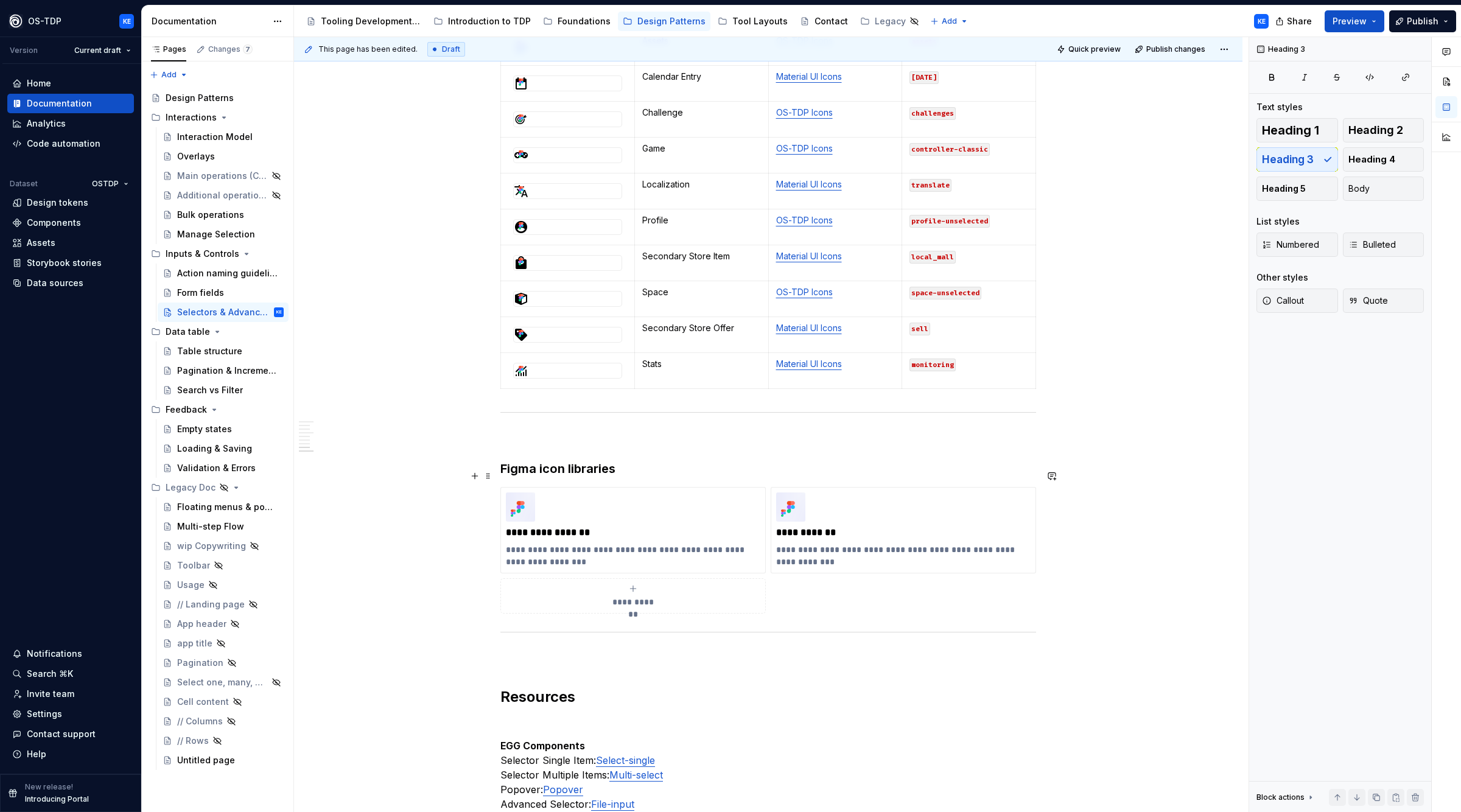
click at [580, 477] on h3 "Figma icon libraries" at bounding box center [769, 468] width 536 height 17
click at [581, 477] on h3 "Figma icon libraries" at bounding box center [769, 468] width 536 height 17
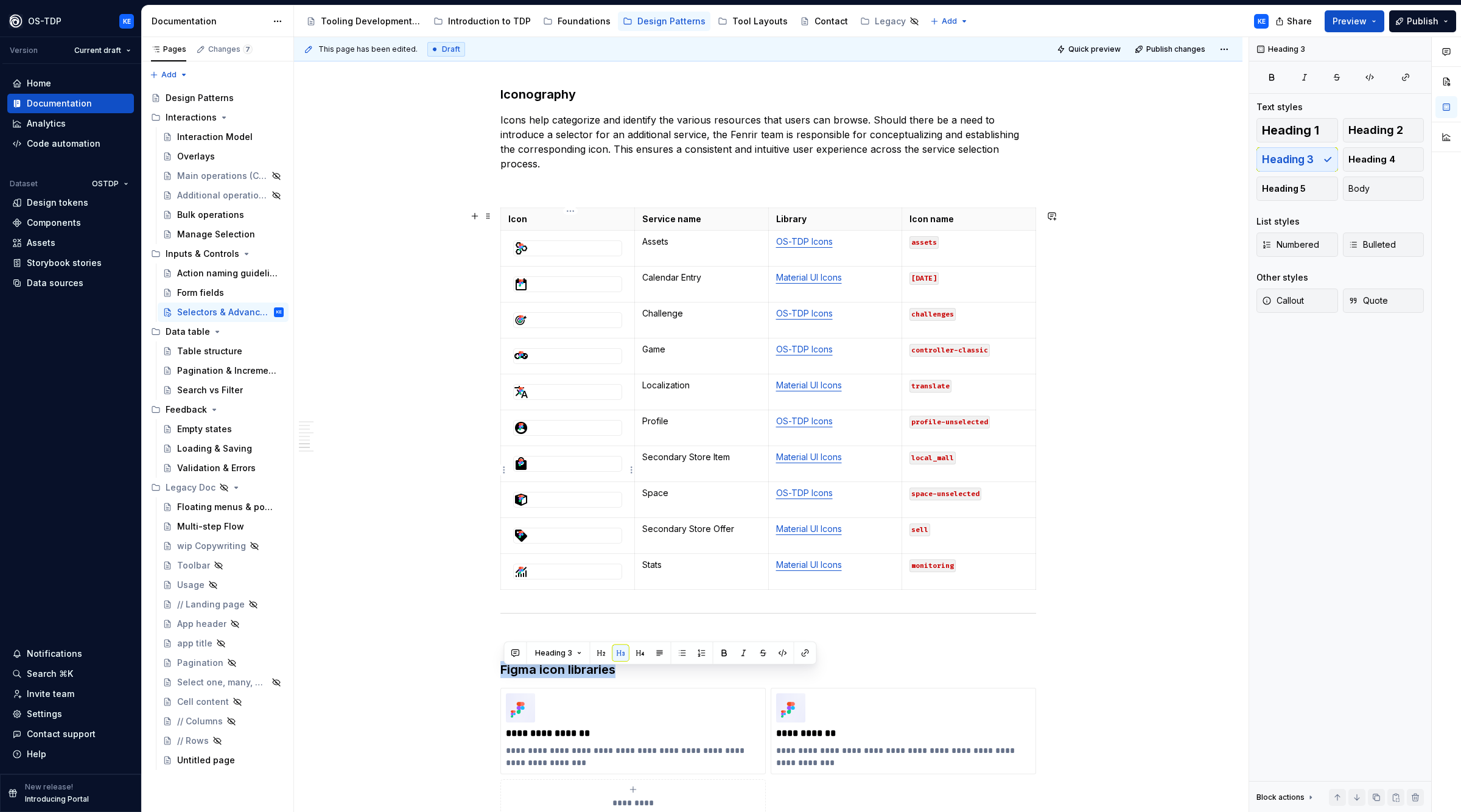
scroll to position [1309, 0]
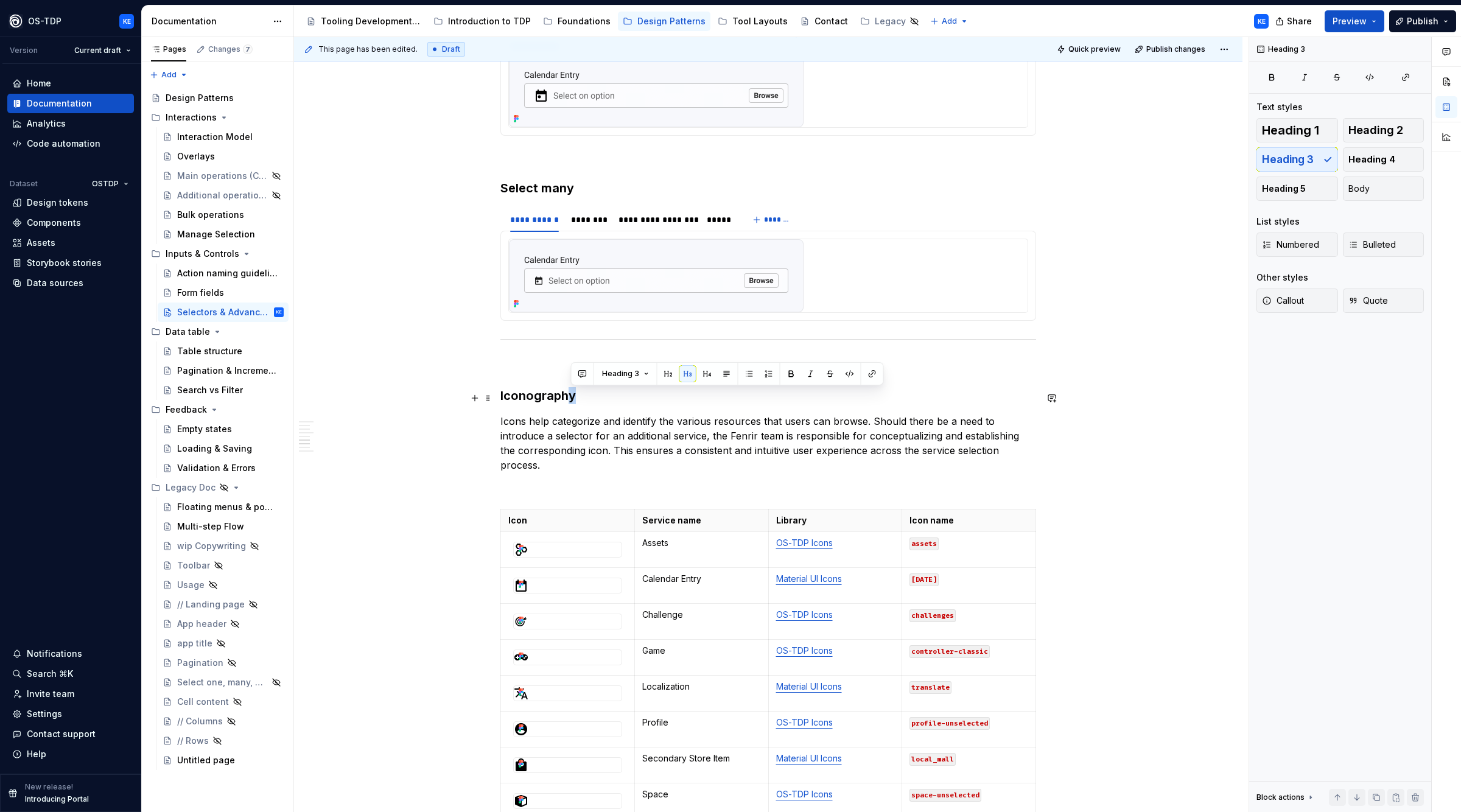
click at [574, 393] on h3 "Iconography" at bounding box center [769, 395] width 536 height 17
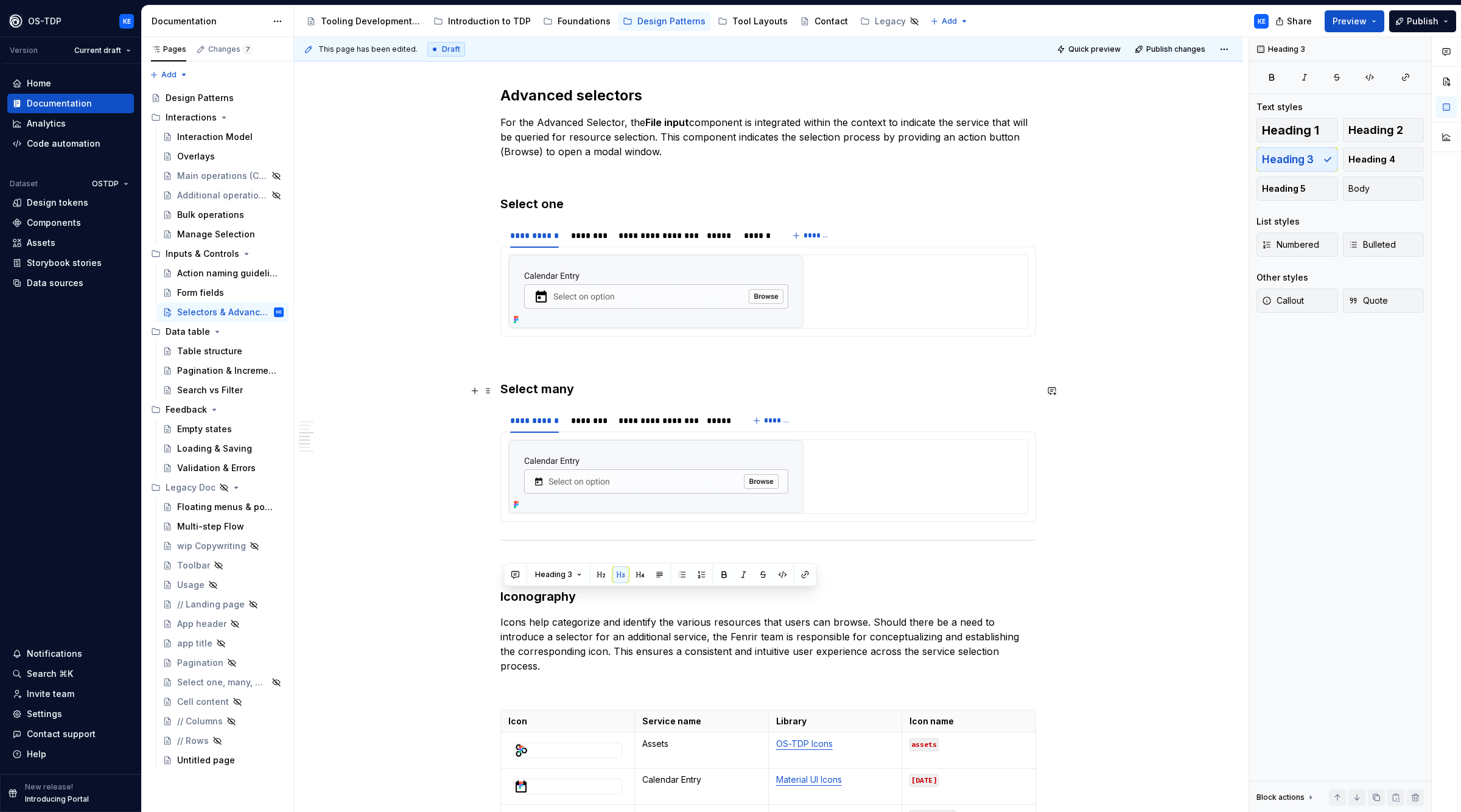
click at [539, 385] on h3 "Select many" at bounding box center [769, 388] width 536 height 17
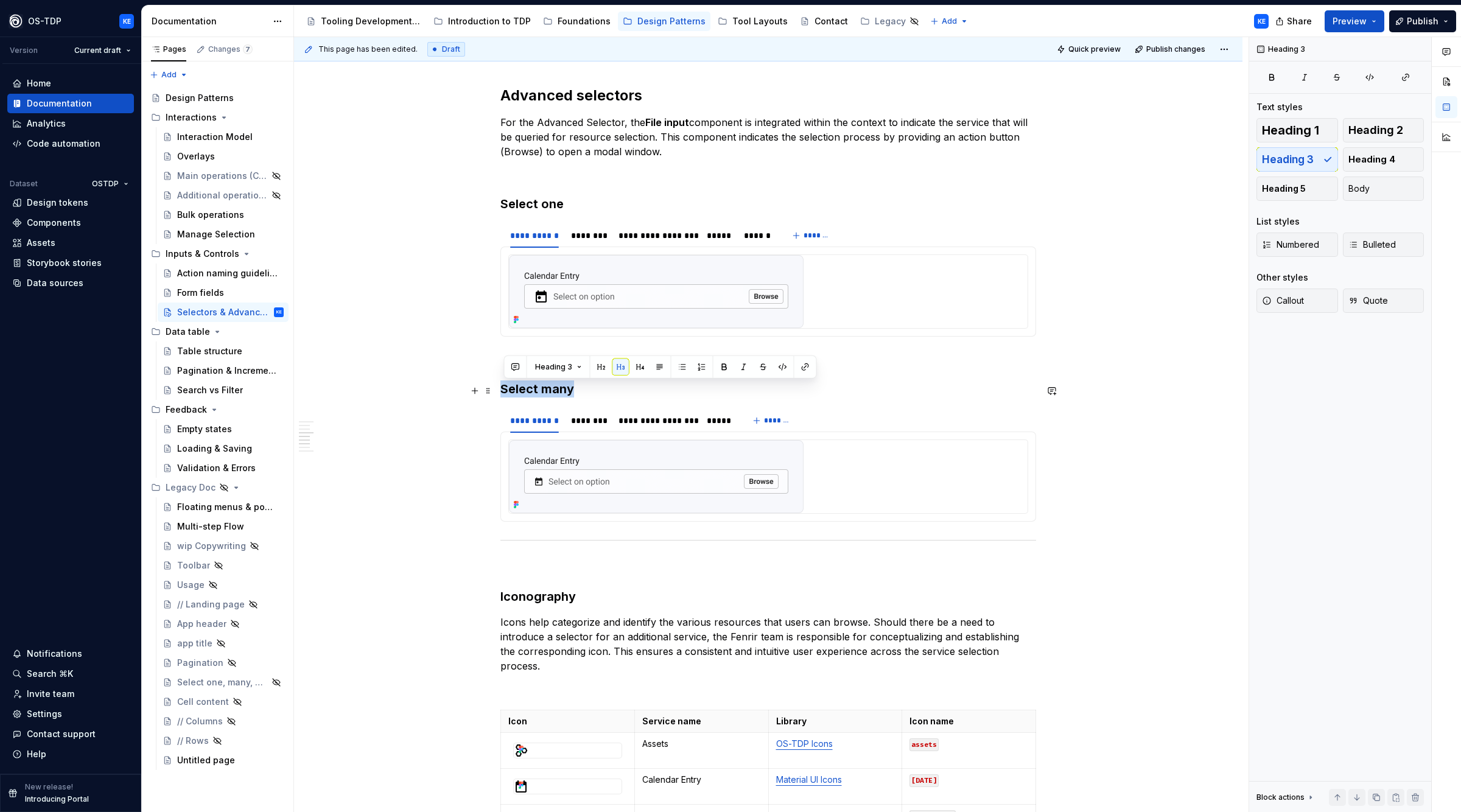
click at [539, 385] on h3 "Select many" at bounding box center [769, 388] width 536 height 17
click at [556, 200] on h3 "Select one" at bounding box center [769, 203] width 536 height 17
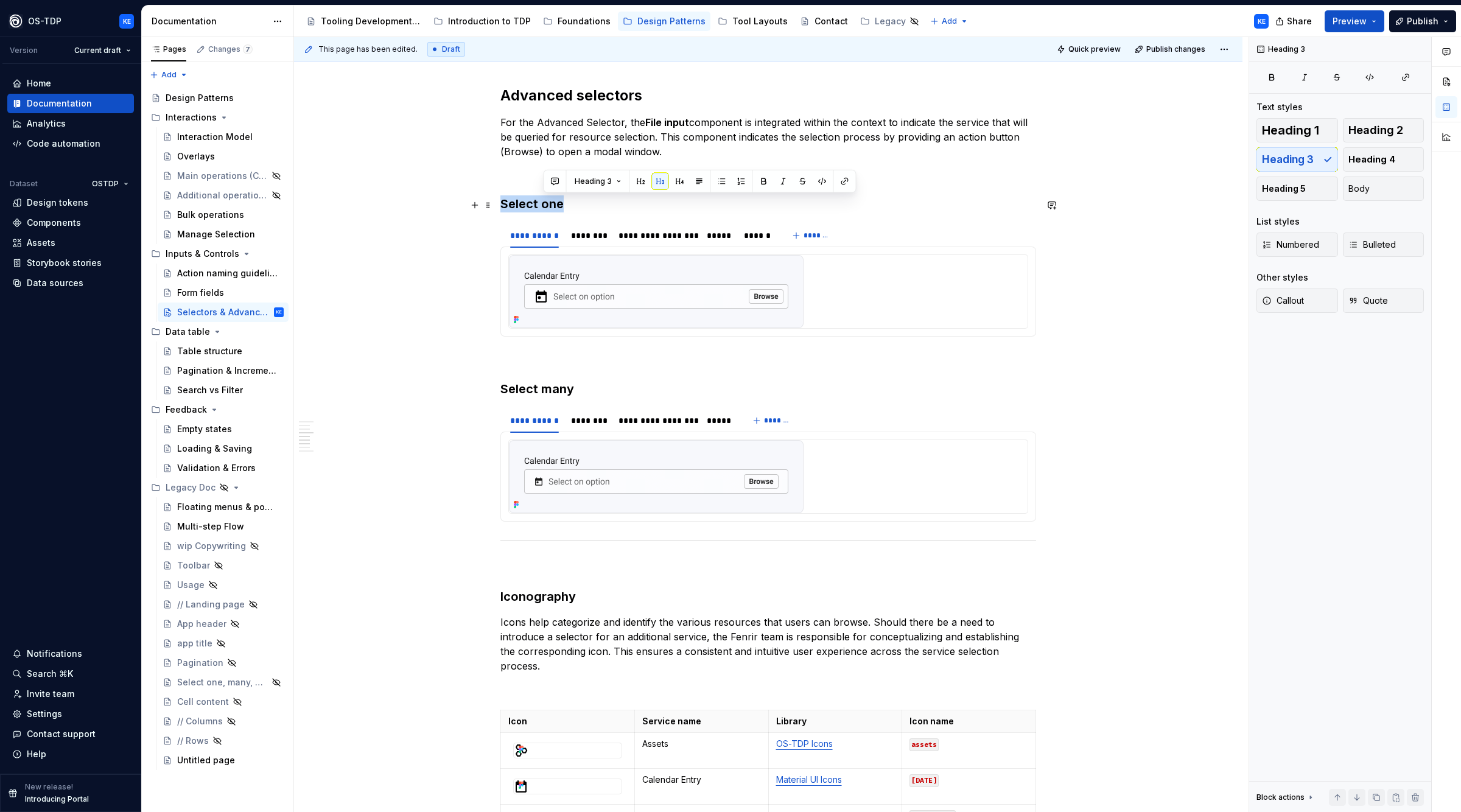
click at [556, 200] on h3 "Select one" at bounding box center [769, 203] width 536 height 17
click at [582, 112] on div "**********" at bounding box center [769, 352] width 536 height 2443
click at [596, 97] on h2 "Advanced selectors" at bounding box center [769, 95] width 536 height 19
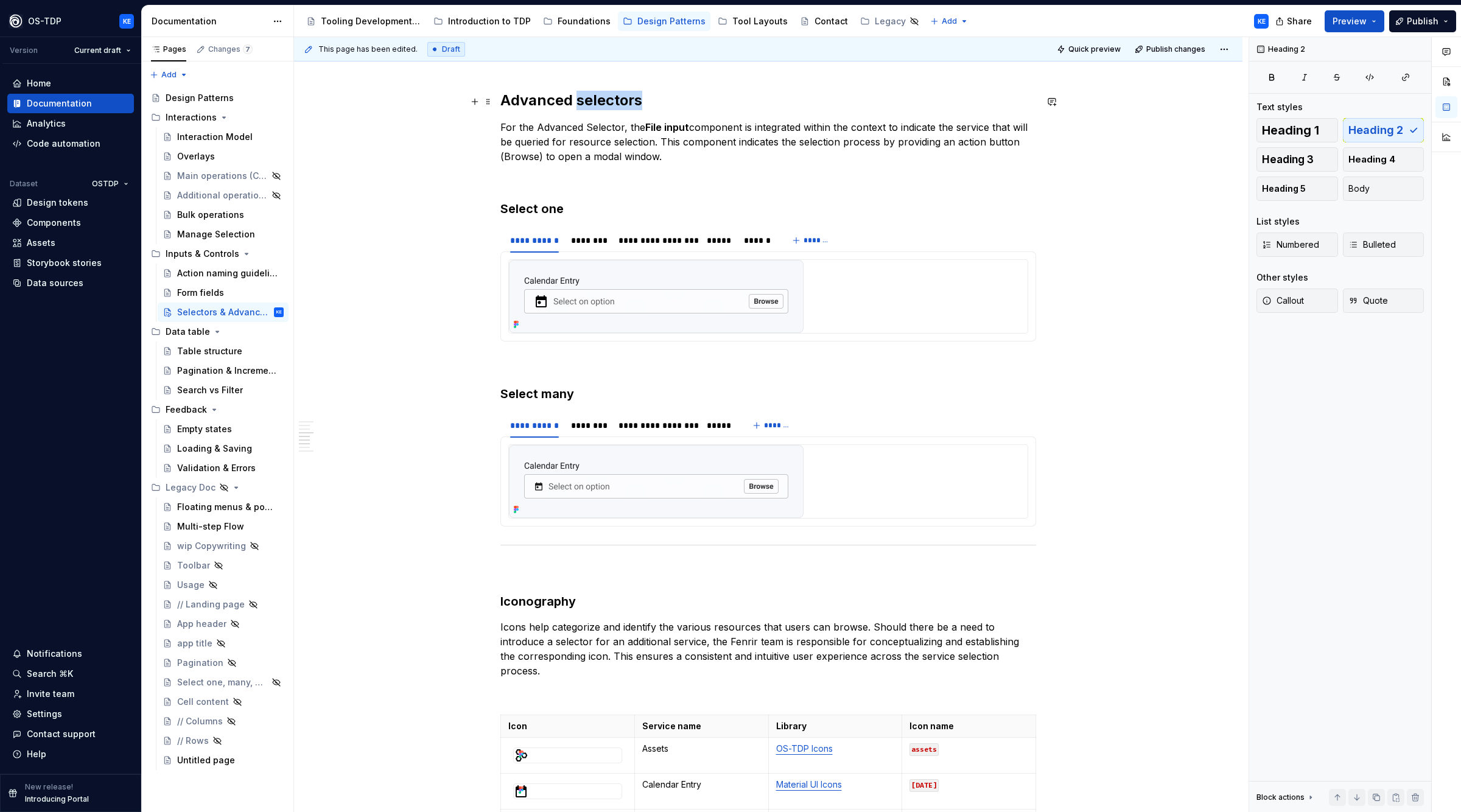
click at [596, 97] on h2 "Advanced selectors" at bounding box center [769, 100] width 536 height 19
click at [605, 76] on button "button" at bounding box center [601, 75] width 17 height 17
click at [667, 115] on div "**********" at bounding box center [769, 356] width 536 height 2443
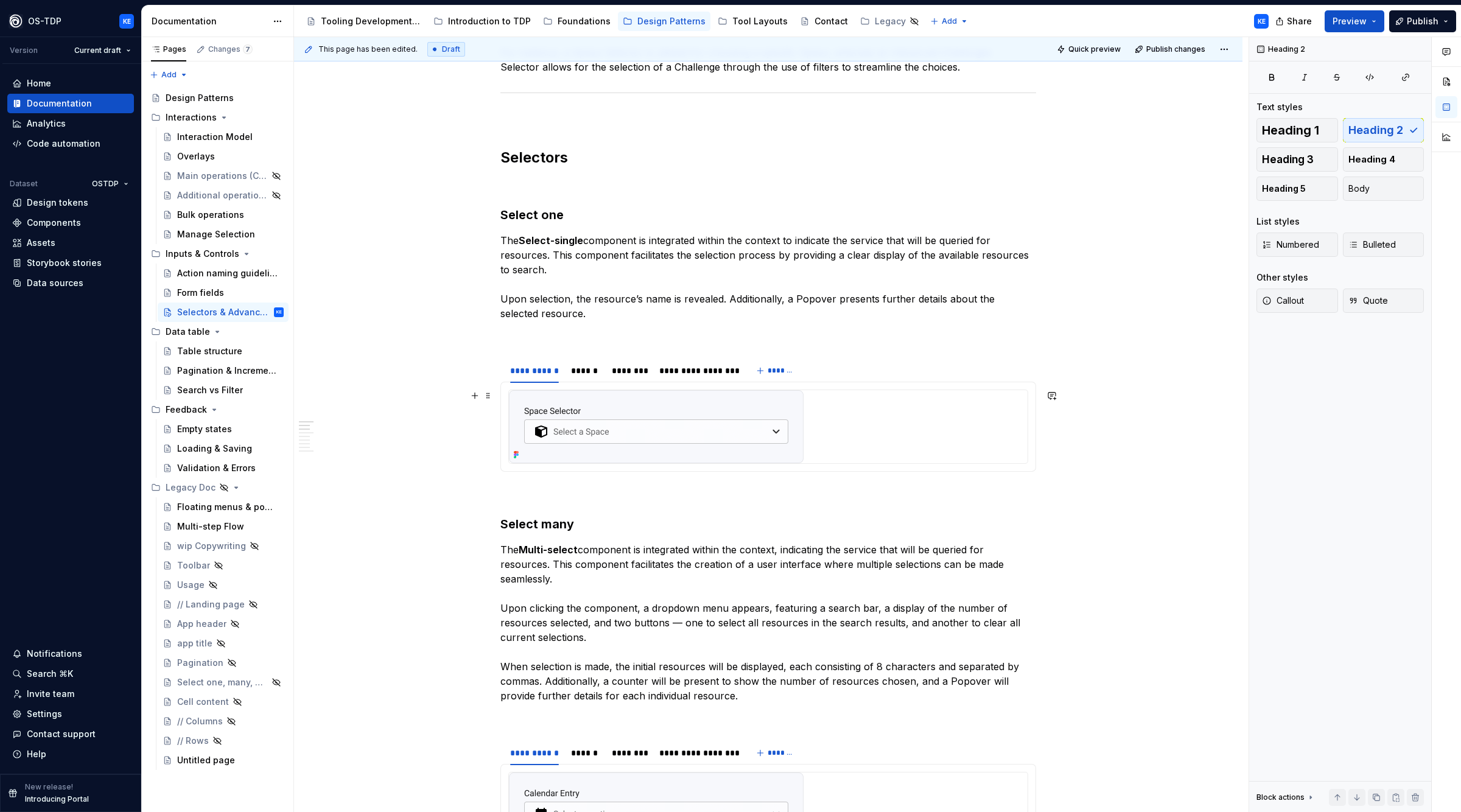
scroll to position [249, 0]
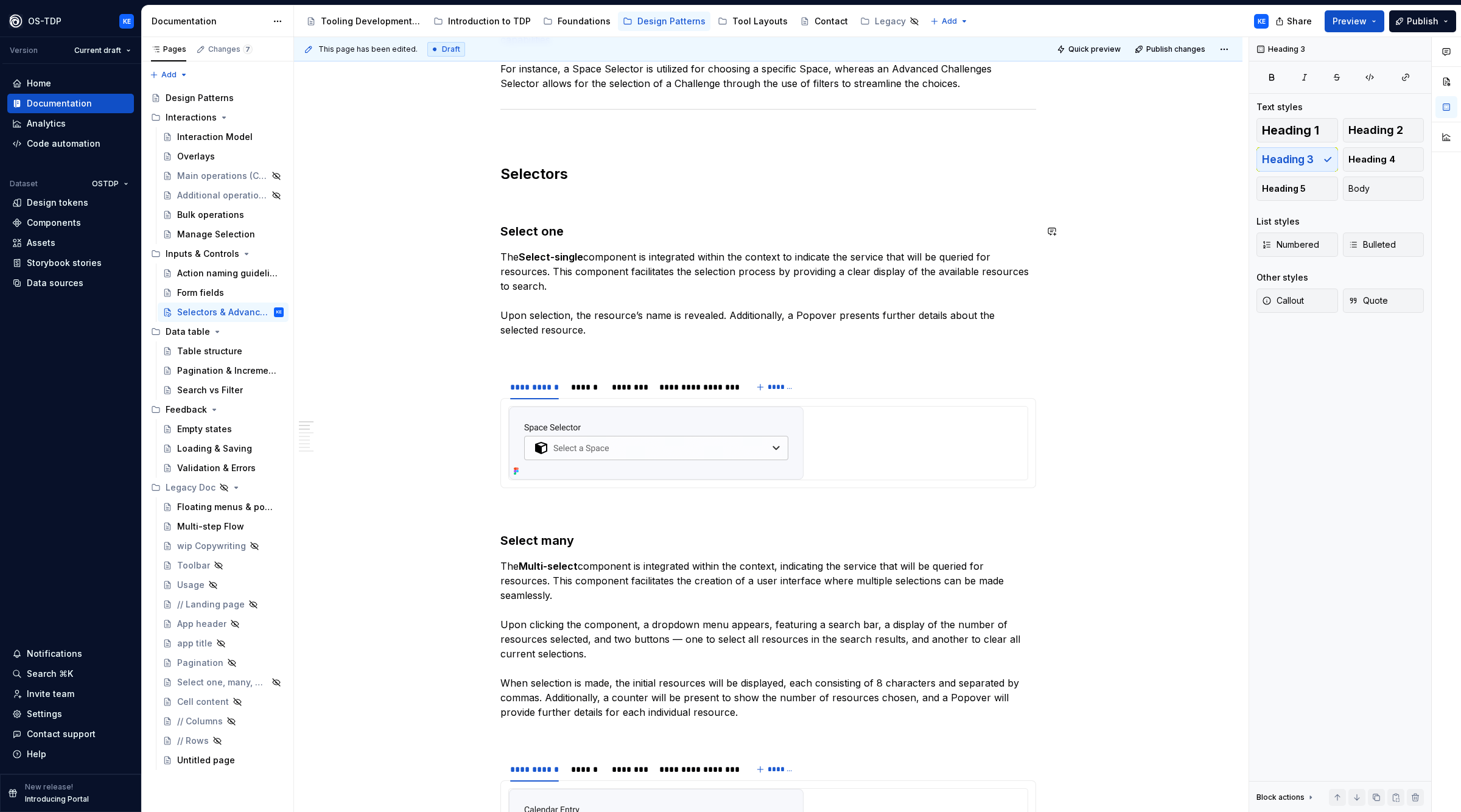
click at [532, 233] on h3 "Select one" at bounding box center [769, 231] width 536 height 17
click at [544, 535] on h3 "Select many" at bounding box center [769, 540] width 536 height 17
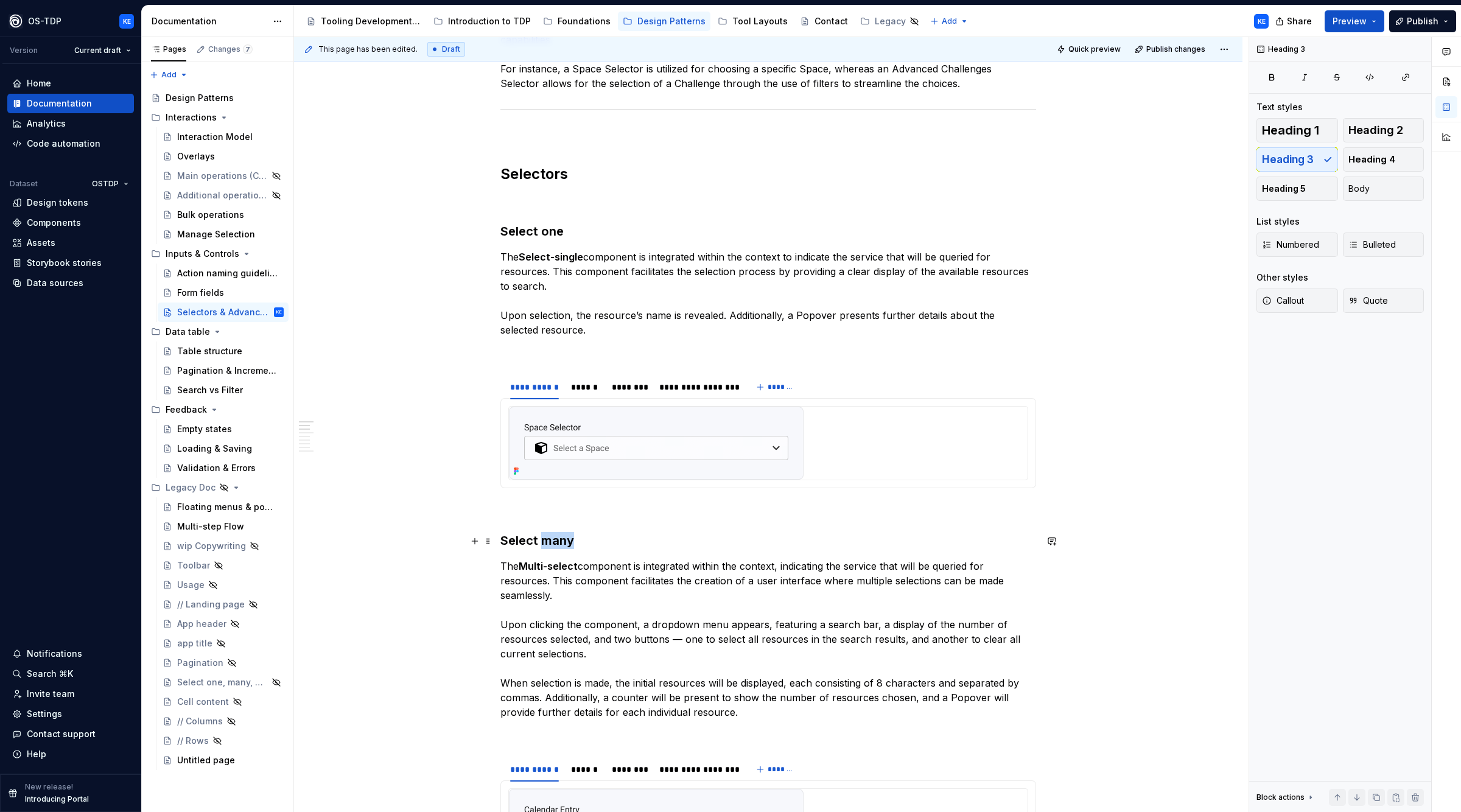
click at [544, 535] on h3 "Select many" at bounding box center [769, 540] width 536 height 17
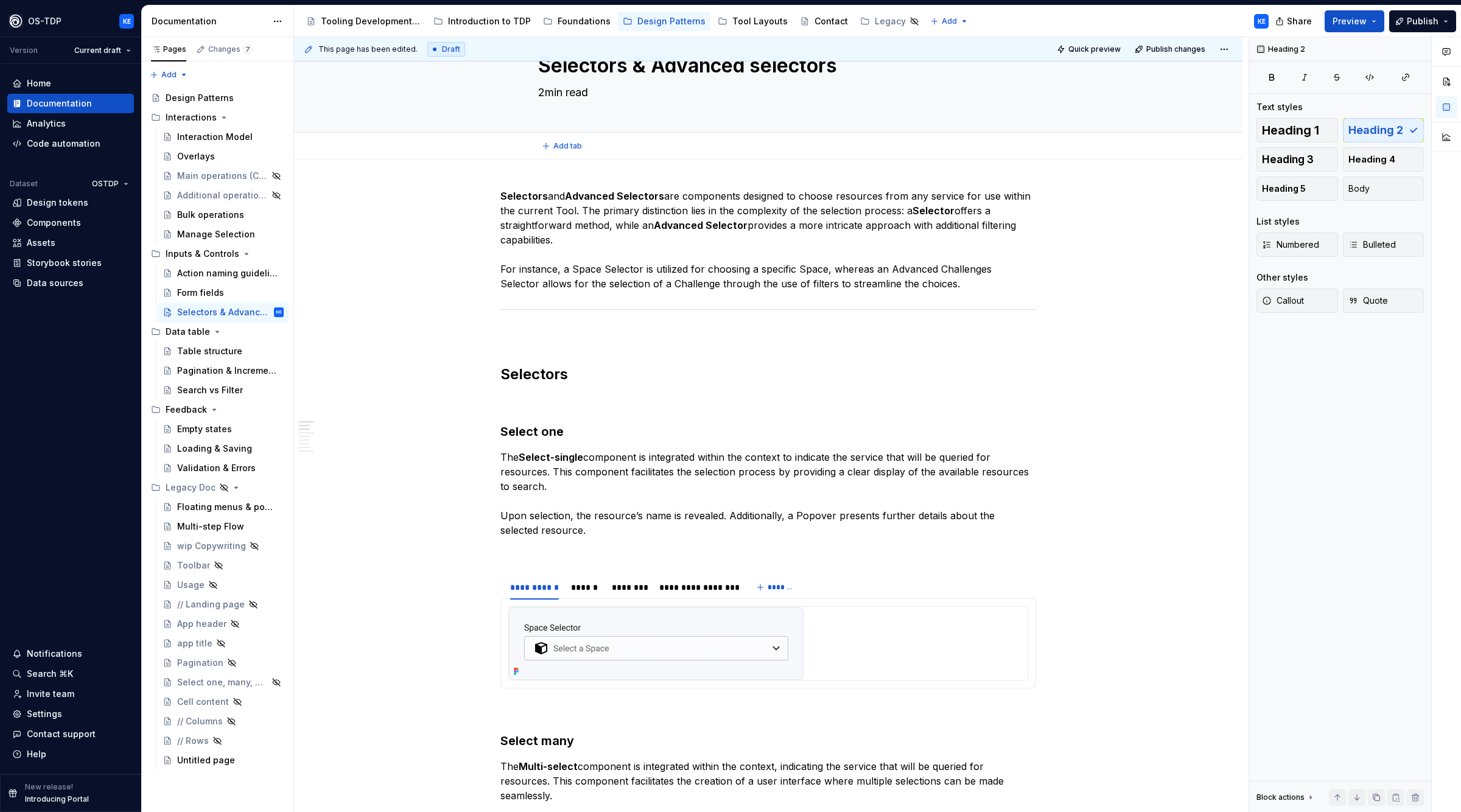
scroll to position [0, 0]
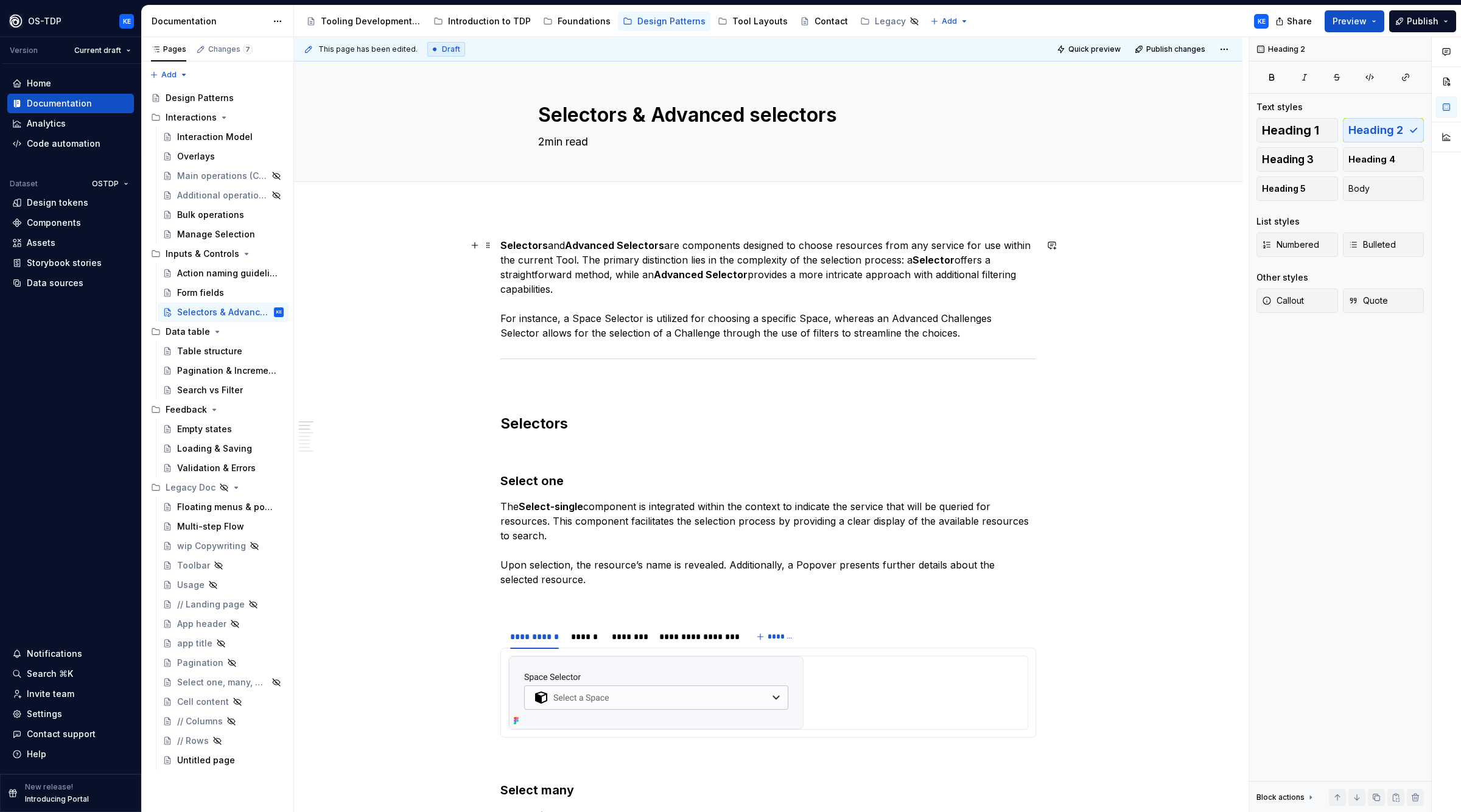
click at [681, 243] on p "Selectors and Advanced Selectors are components designed to choose resources fr…" at bounding box center [769, 289] width 536 height 102
click at [538, 239] on p "Selectors and Advanced Selectors are components designed to choose resources fr…" at bounding box center [769, 289] width 536 height 102
click at [1357, 22] on span "Preview" at bounding box center [1349, 22] width 34 height 12
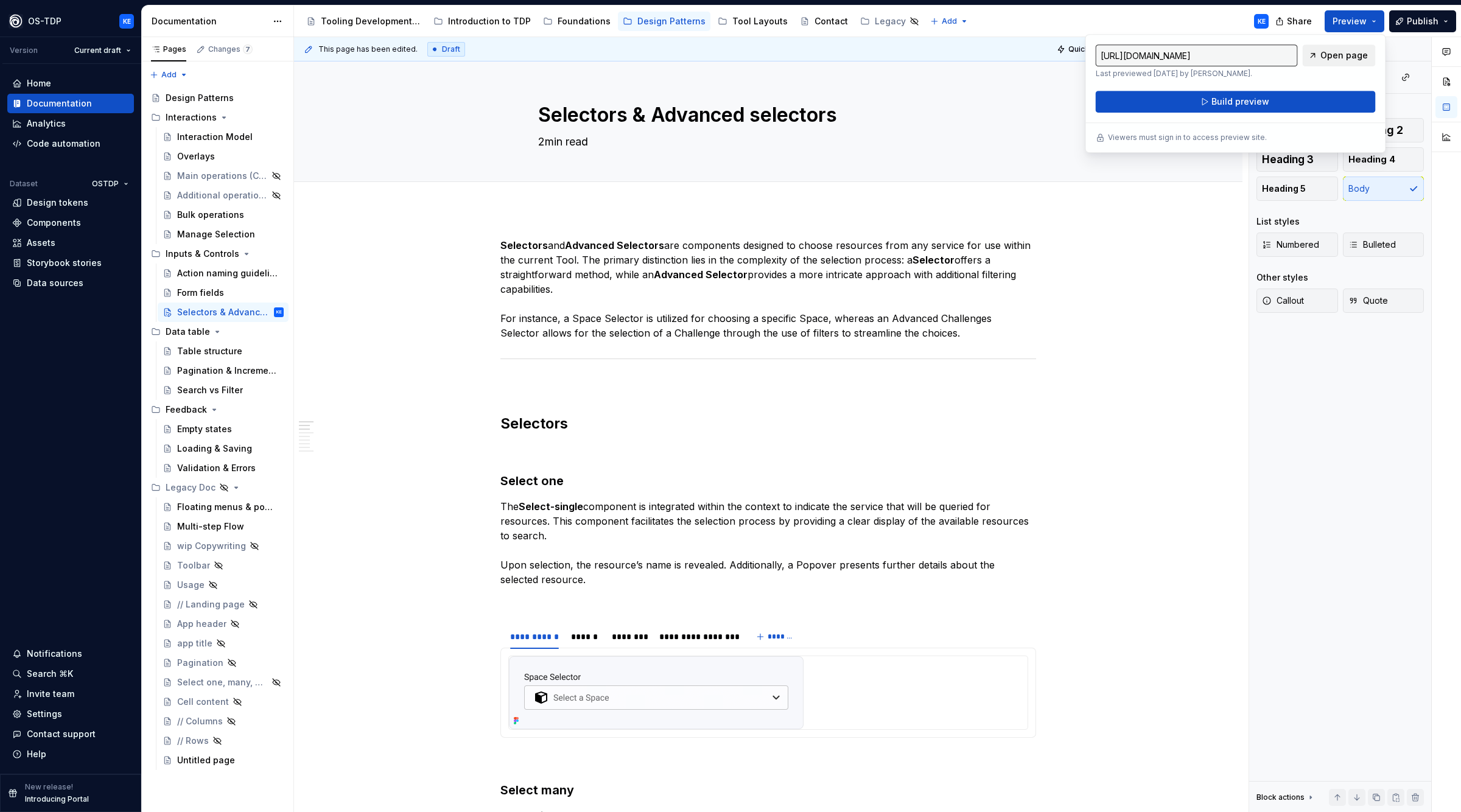
click at [1357, 56] on span "Open page" at bounding box center [1344, 55] width 48 height 12
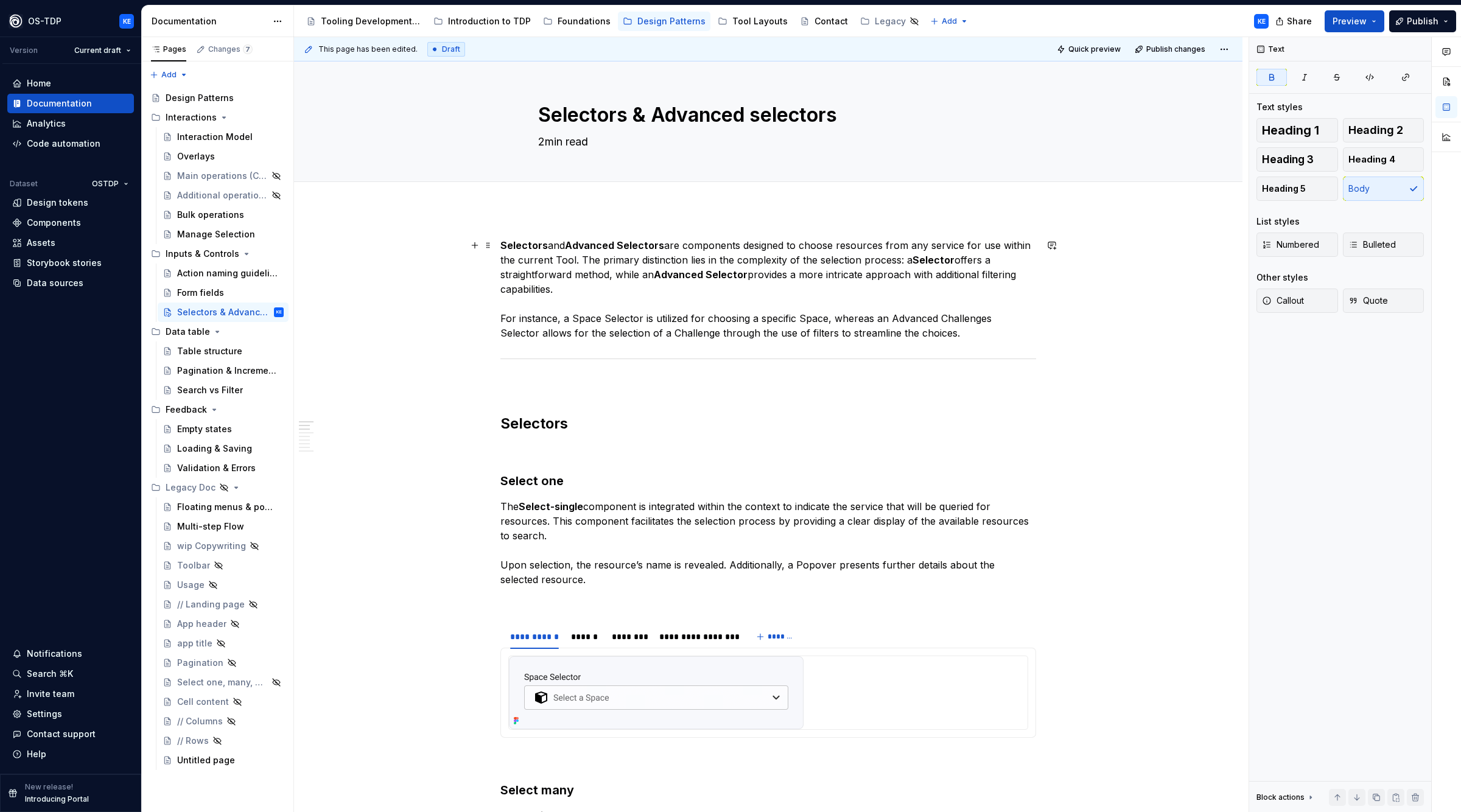
click at [845, 304] on p "Selectors and Advanced Selectors are components designed to choose resources fr…" at bounding box center [769, 289] width 536 height 102
click at [577, 145] on textarea "2min read" at bounding box center [766, 142] width 460 height 20
click at [211, 295] on div "Form fields" at bounding box center [201, 293] width 47 height 12
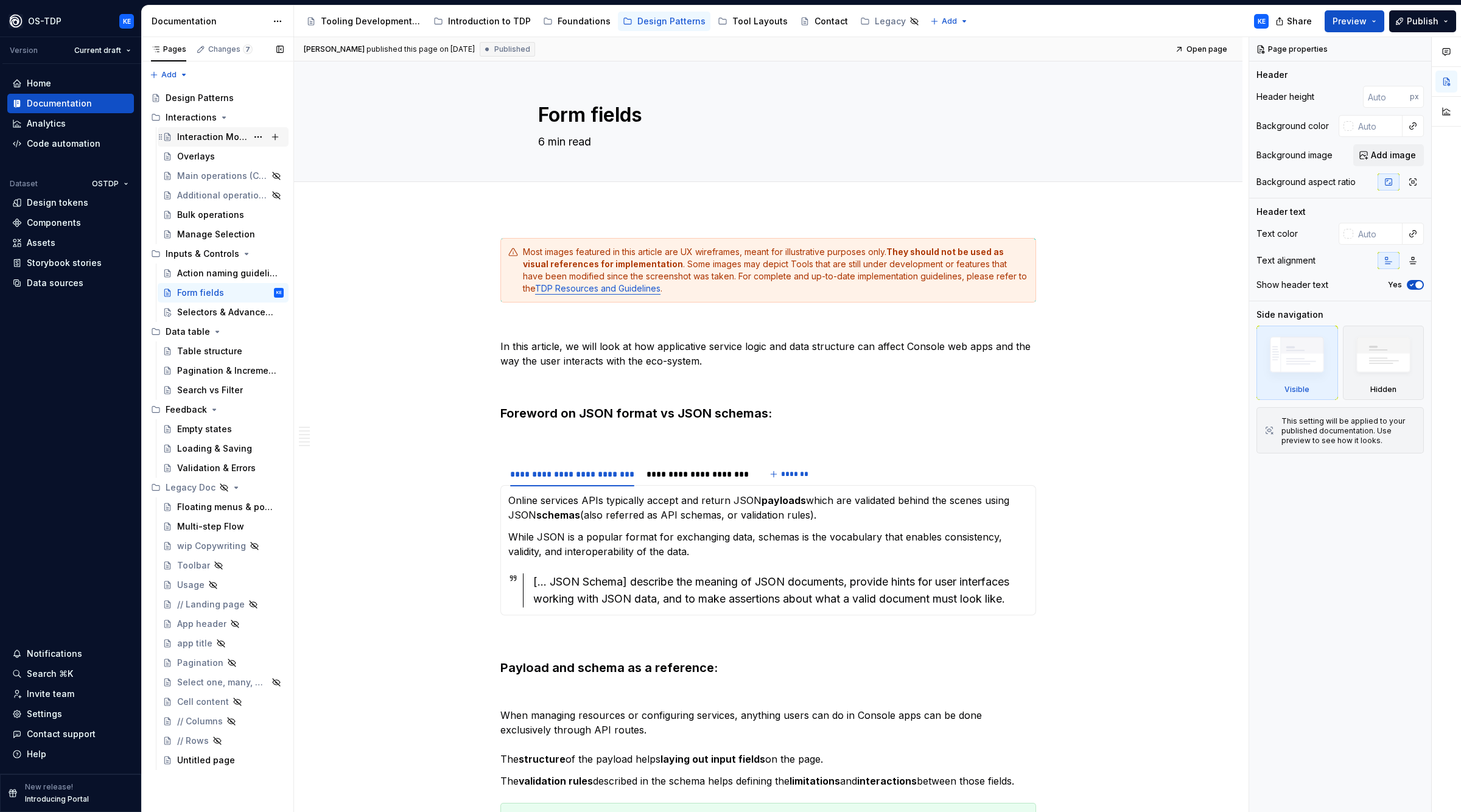
click at [177, 138] on div "Interaction Model" at bounding box center [212, 137] width 70 height 12
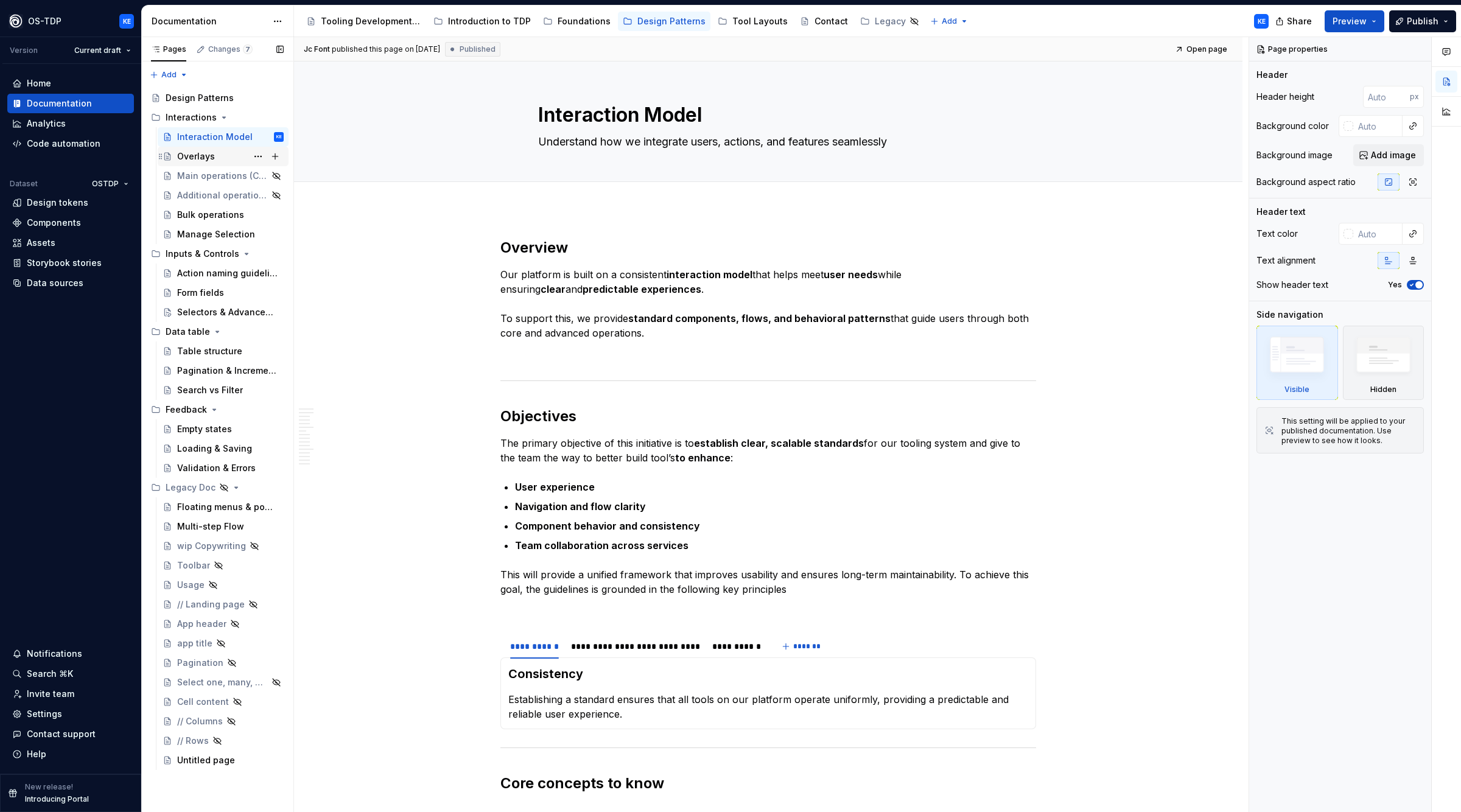
click at [189, 157] on div "Overlays" at bounding box center [196, 156] width 38 height 12
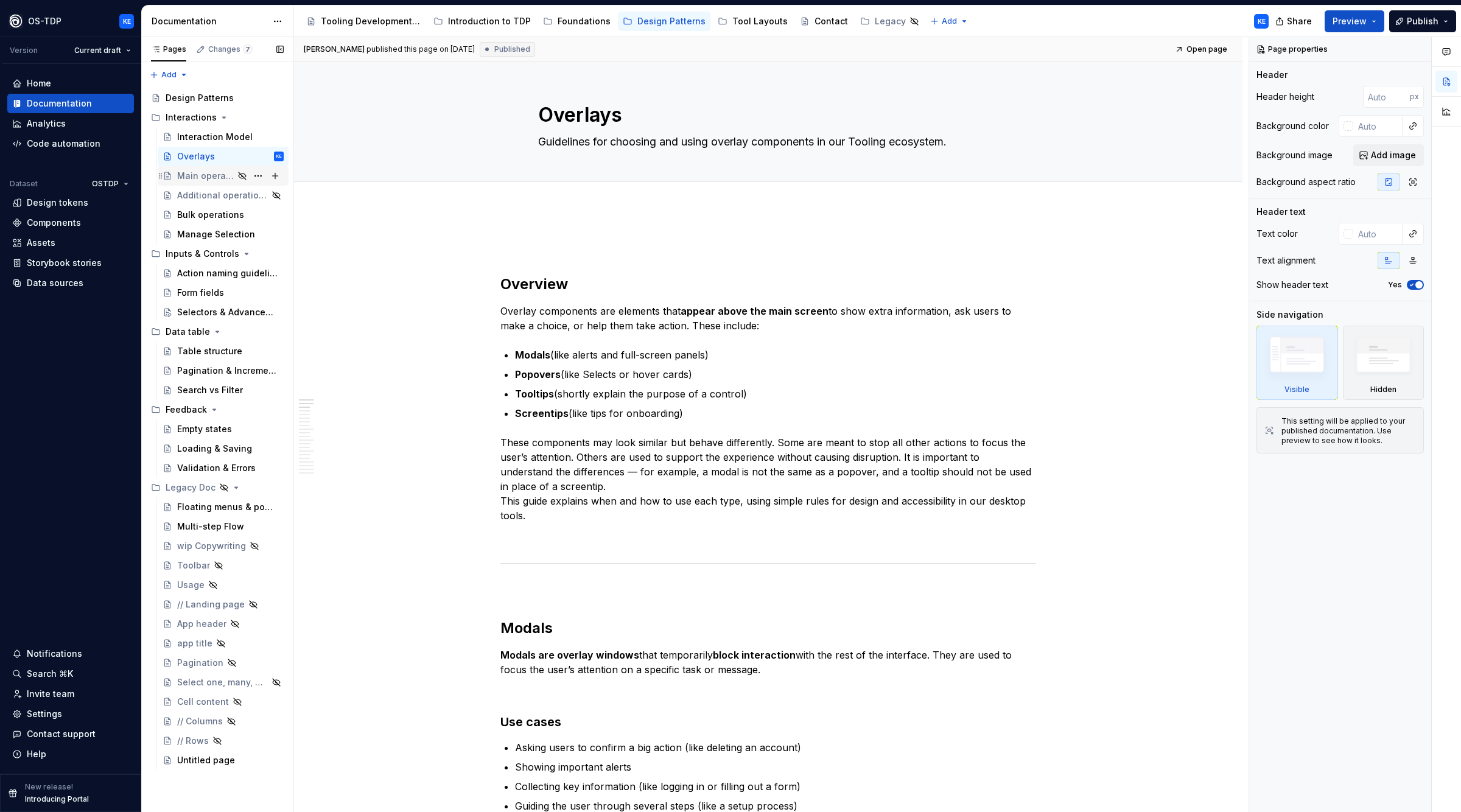
click at [195, 177] on div "Main operations (CRUD)" at bounding box center [205, 176] width 56 height 12
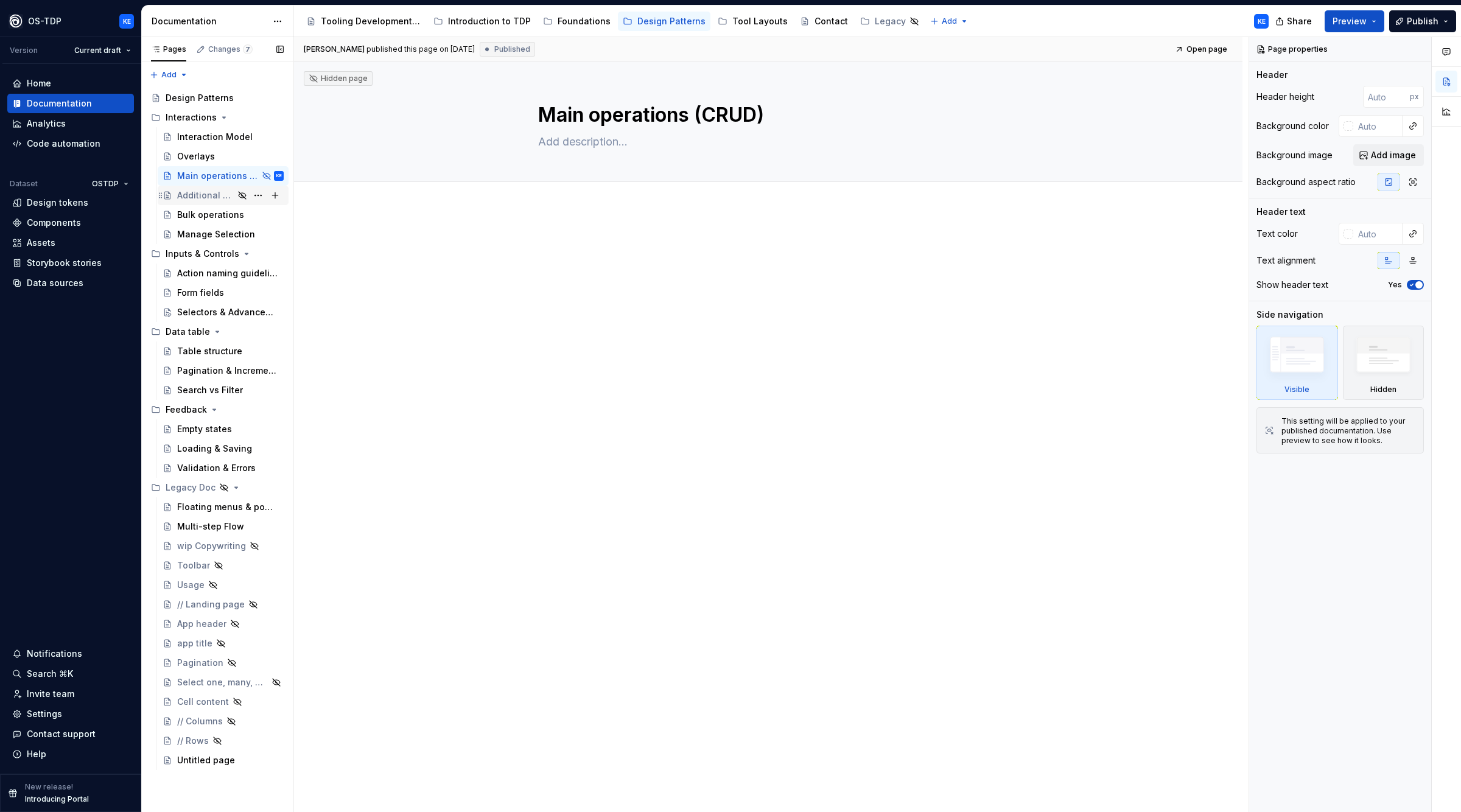
click at [194, 194] on div "Additional operations" at bounding box center [205, 195] width 56 height 12
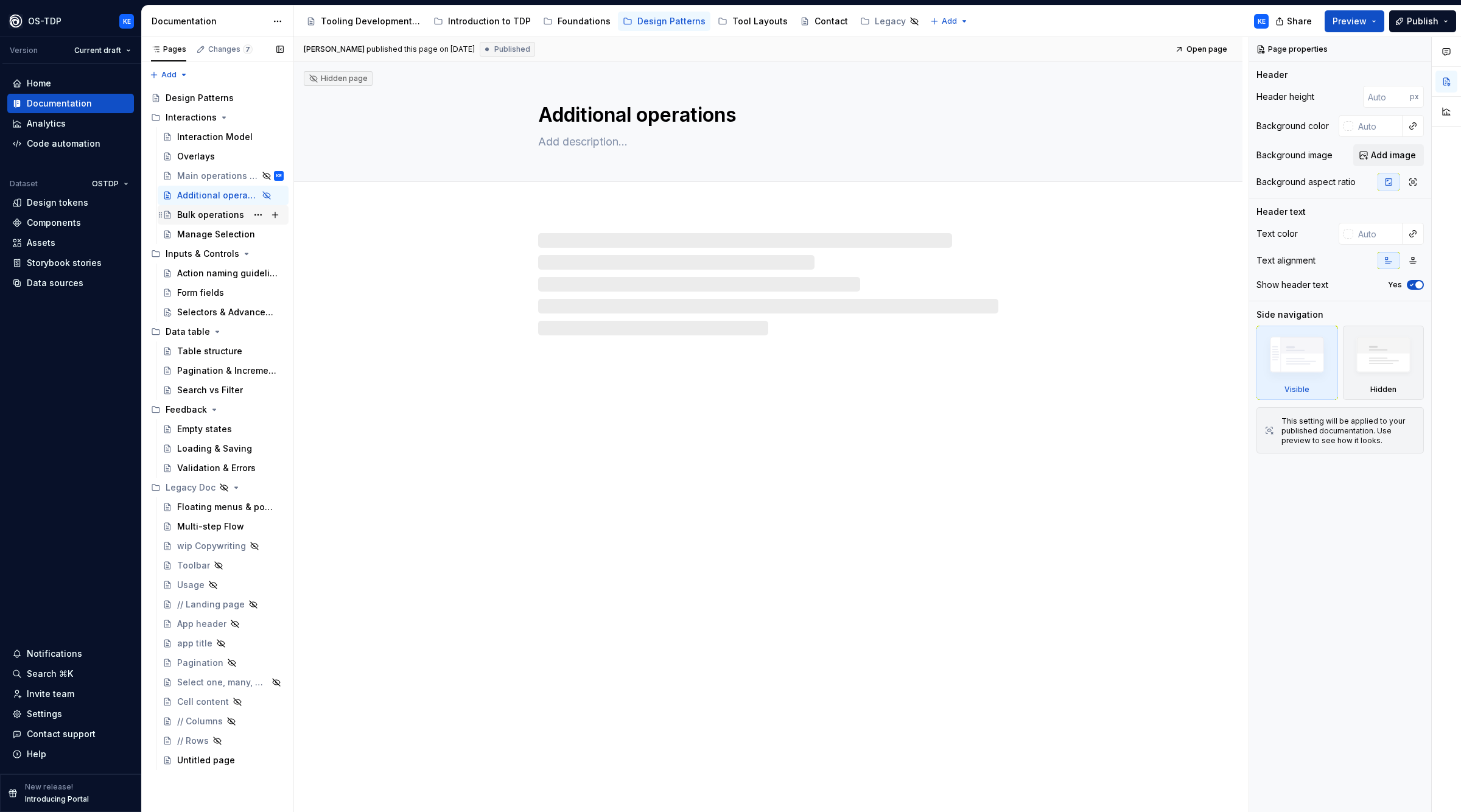
click at [192, 216] on div "Bulk operations" at bounding box center [211, 215] width 67 height 12
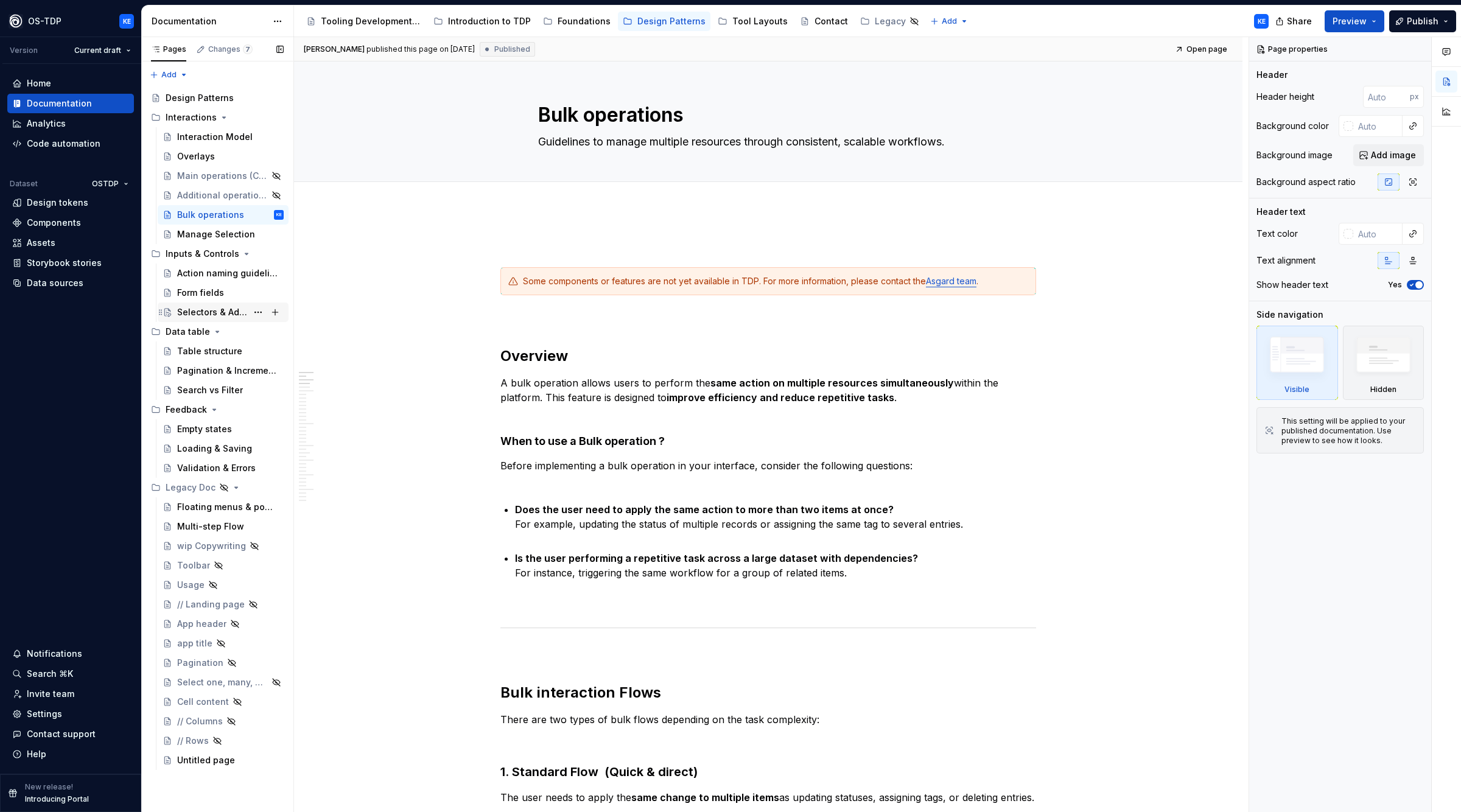
click at [187, 316] on div "Selectors & Advanced selectors" at bounding box center [212, 313] width 70 height 12
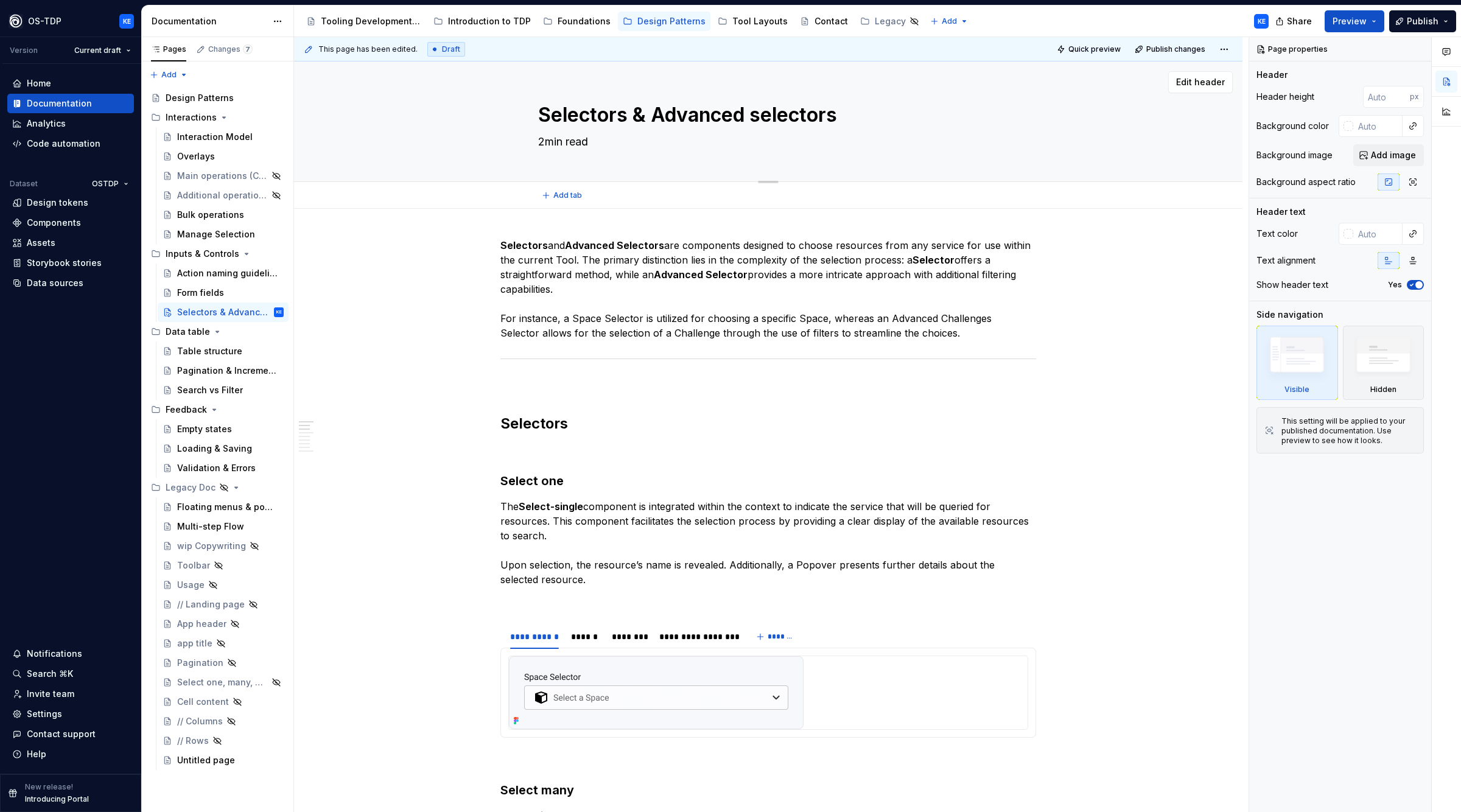
click at [577, 141] on textarea "2min read" at bounding box center [766, 142] width 460 height 20
type textarea "*"
type textarea "G"
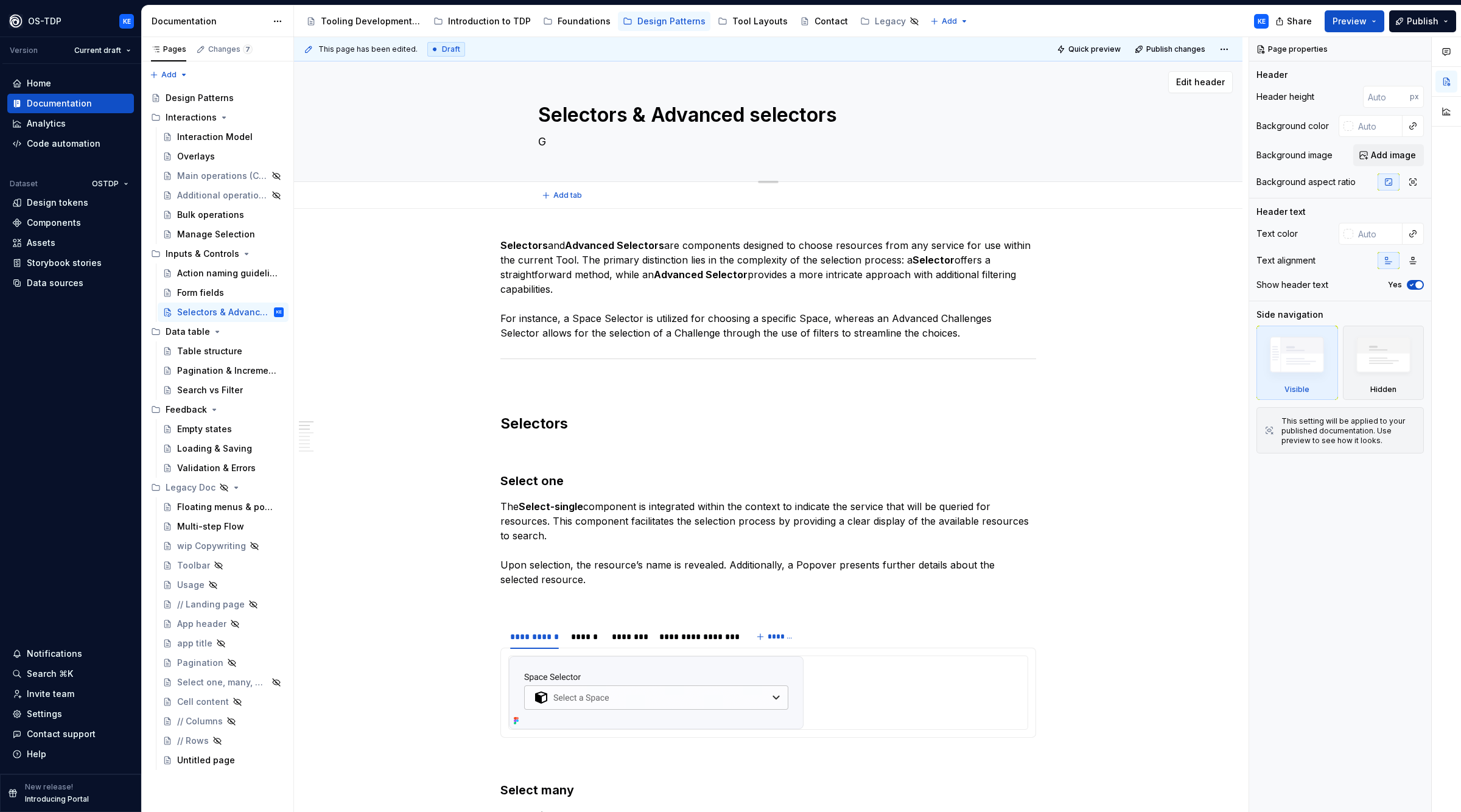
type textarea "*"
type textarea "Gu"
type textarea "*"
type textarea "Gui"
type textarea "*"
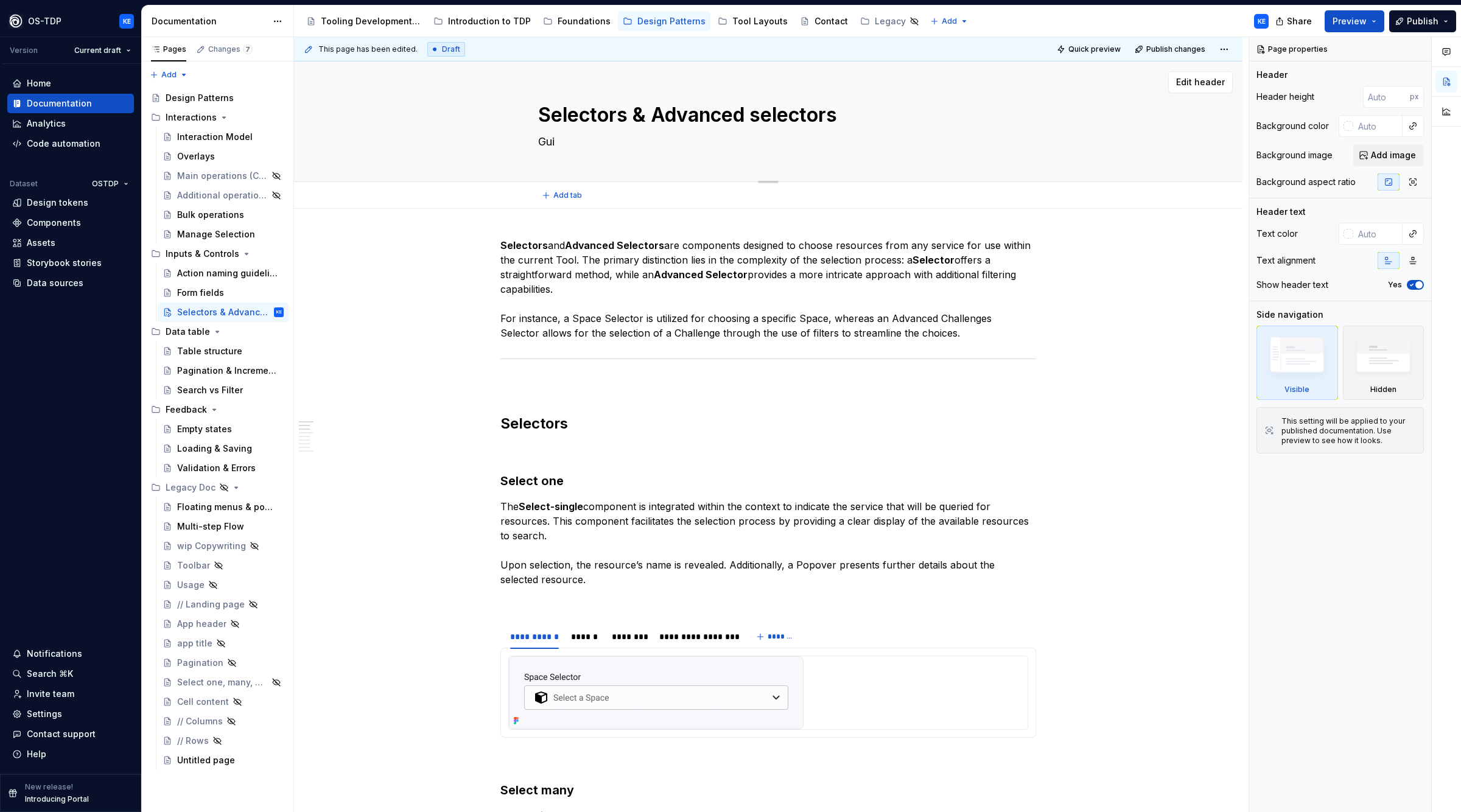
type textarea "Guid"
type textarea "*"
type textarea "Guide"
type textarea "*"
type textarea "Guidel"
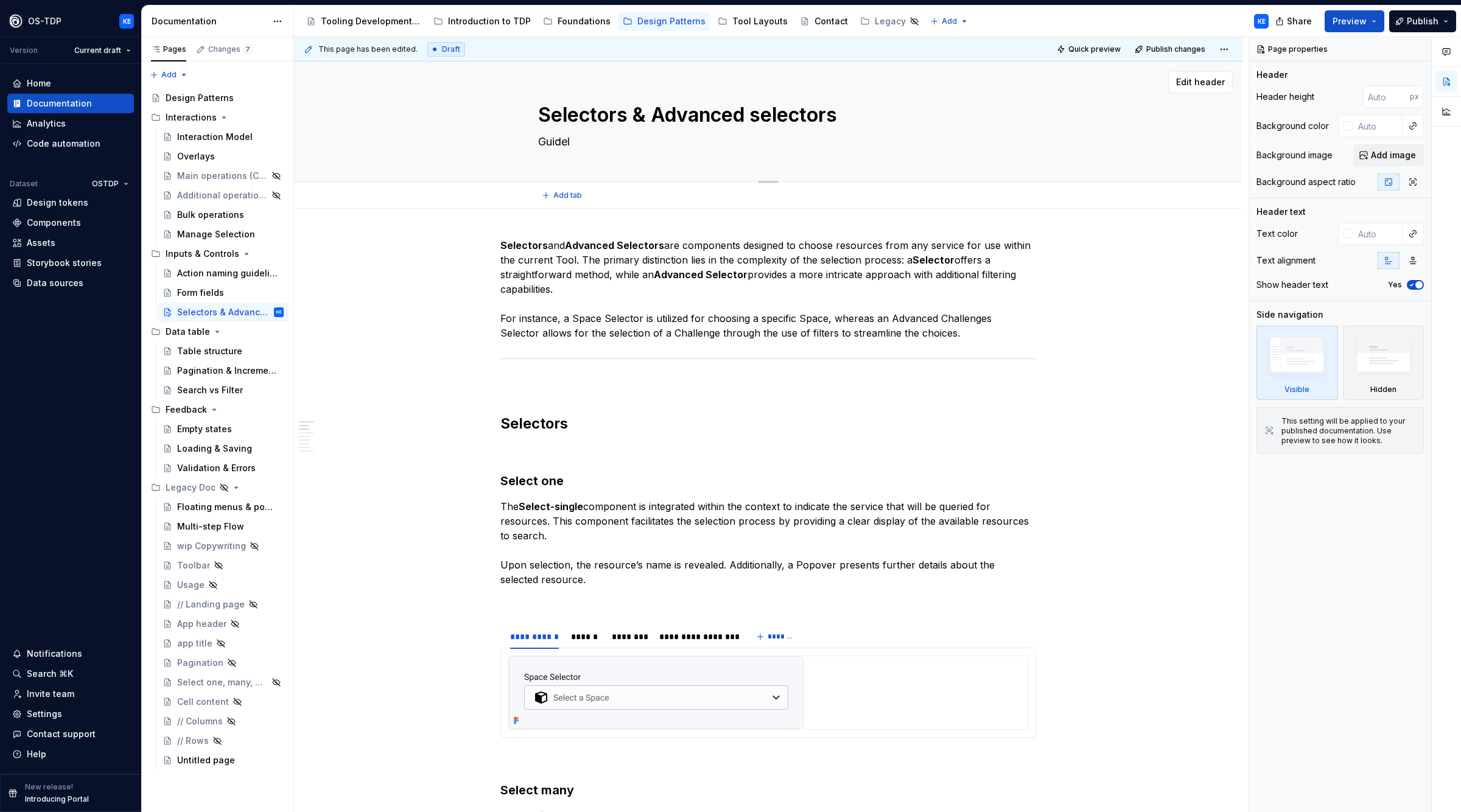
type textarea "*"
type textarea "Guideli"
type textarea "*"
type textarea "Guidelin"
type textarea "*"
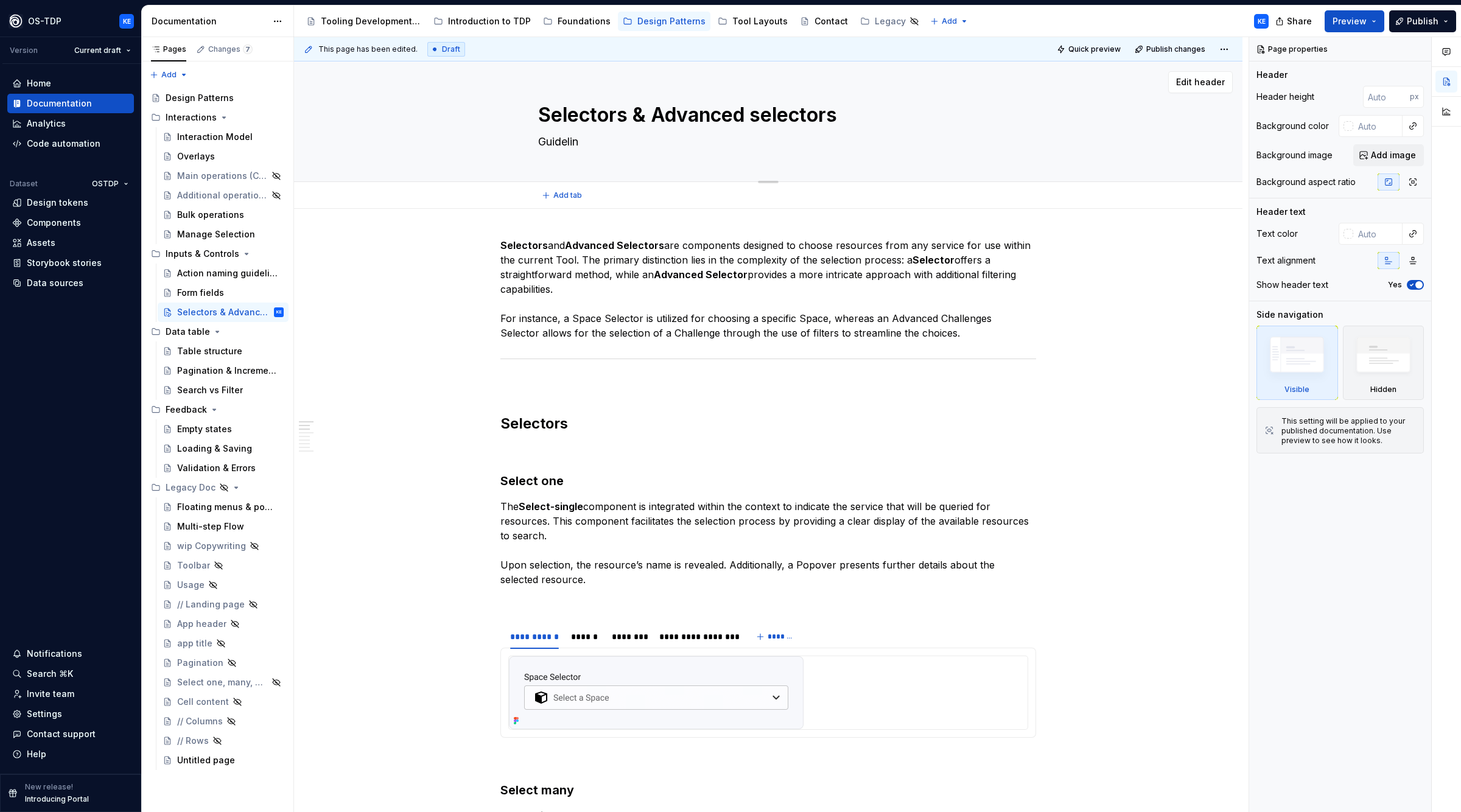
type textarea "Guideline"
type textarea "*"
type textarea "Guidelines"
type textarea "*"
type textarea "Guidelines"
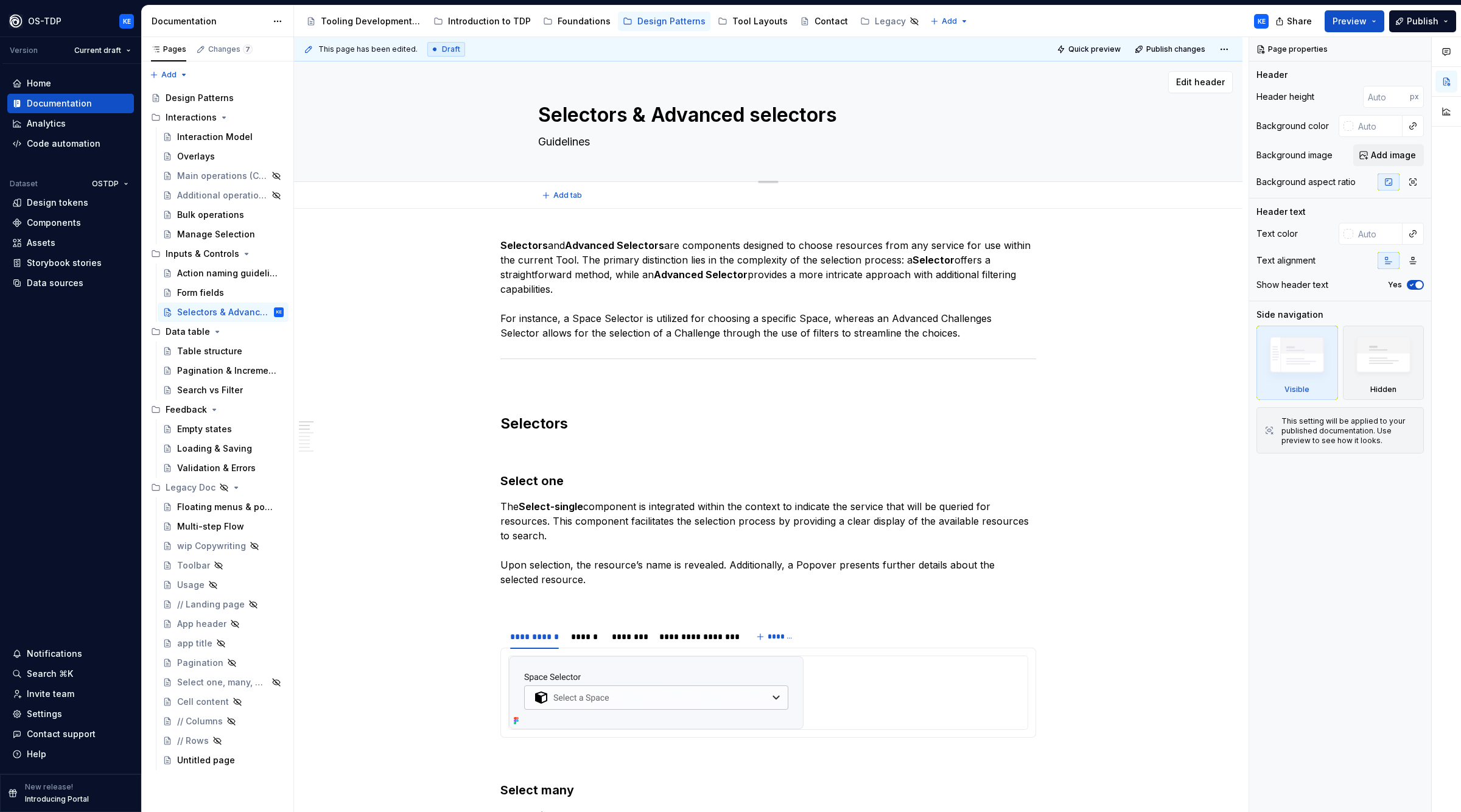
type textarea "*"
type textarea "Guidelines f"
type textarea "*"
type textarea "Guidelines fo"
type textarea "*"
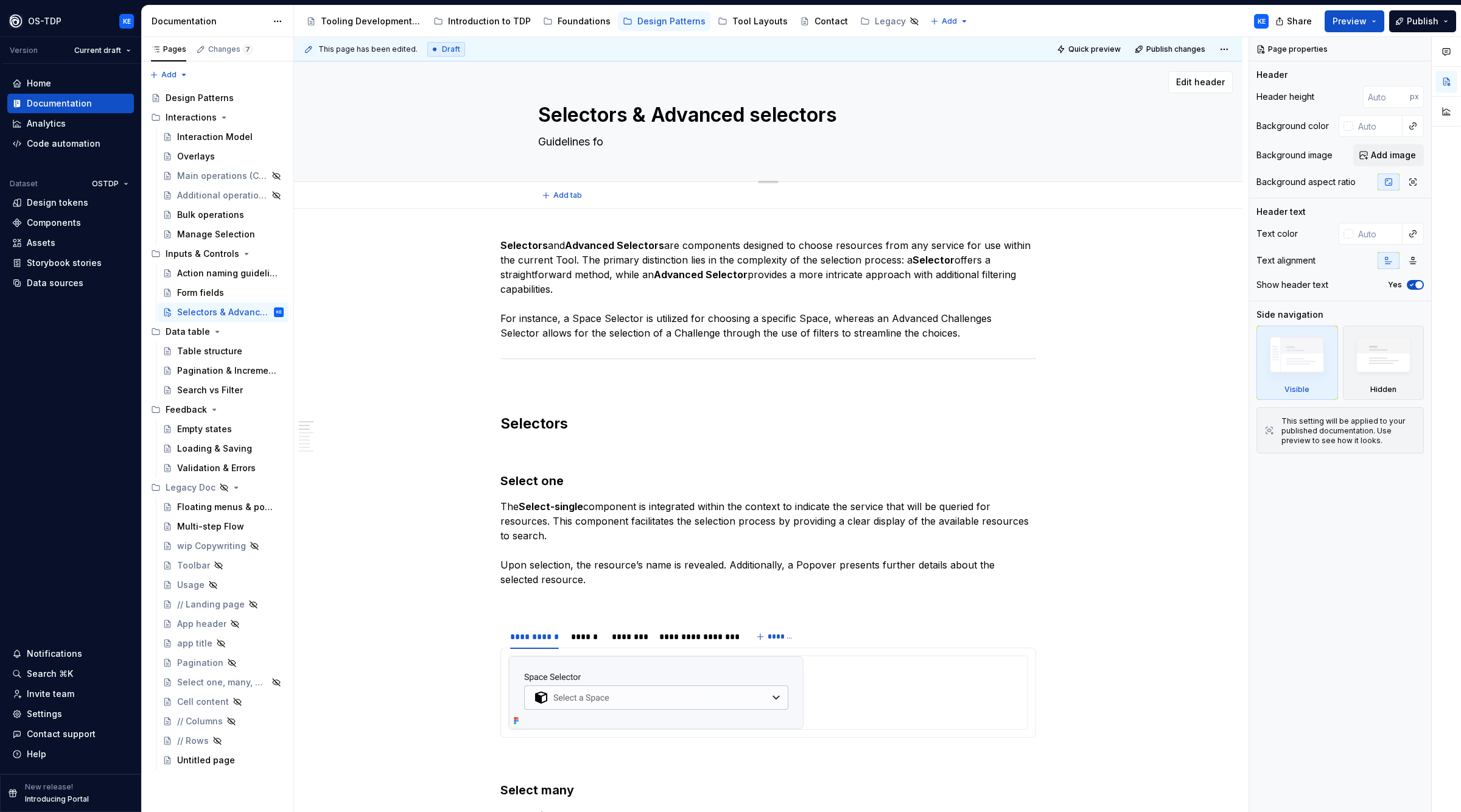
type textarea "Guidelines for"
type textarea "*"
type textarea "Guidelines for"
type textarea "*"
type textarea "Guidelines for s"
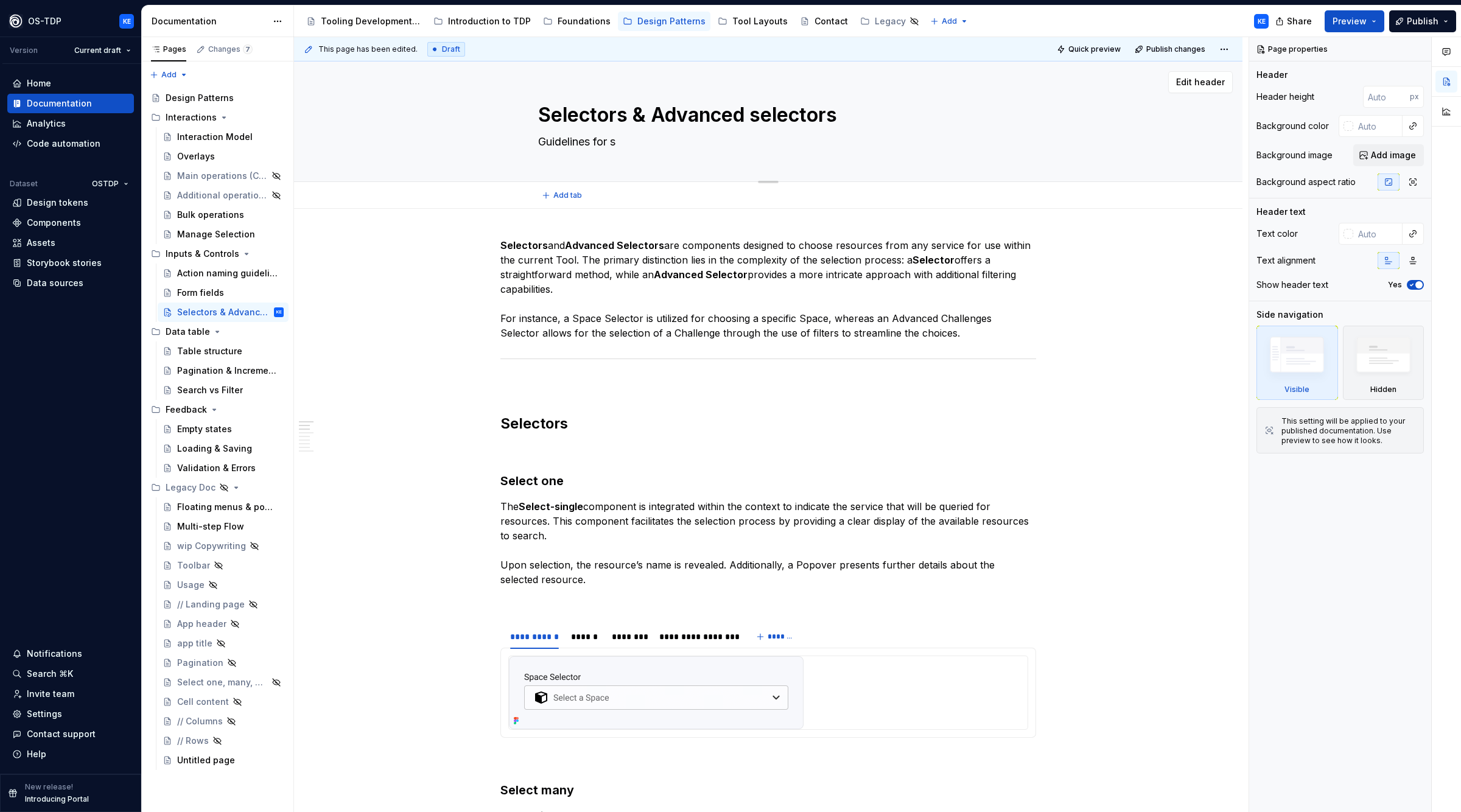
type textarea "*"
type textarea "Guidelines for si"
type textarea "*"
type textarea "Guidelines for sim"
type textarea "*"
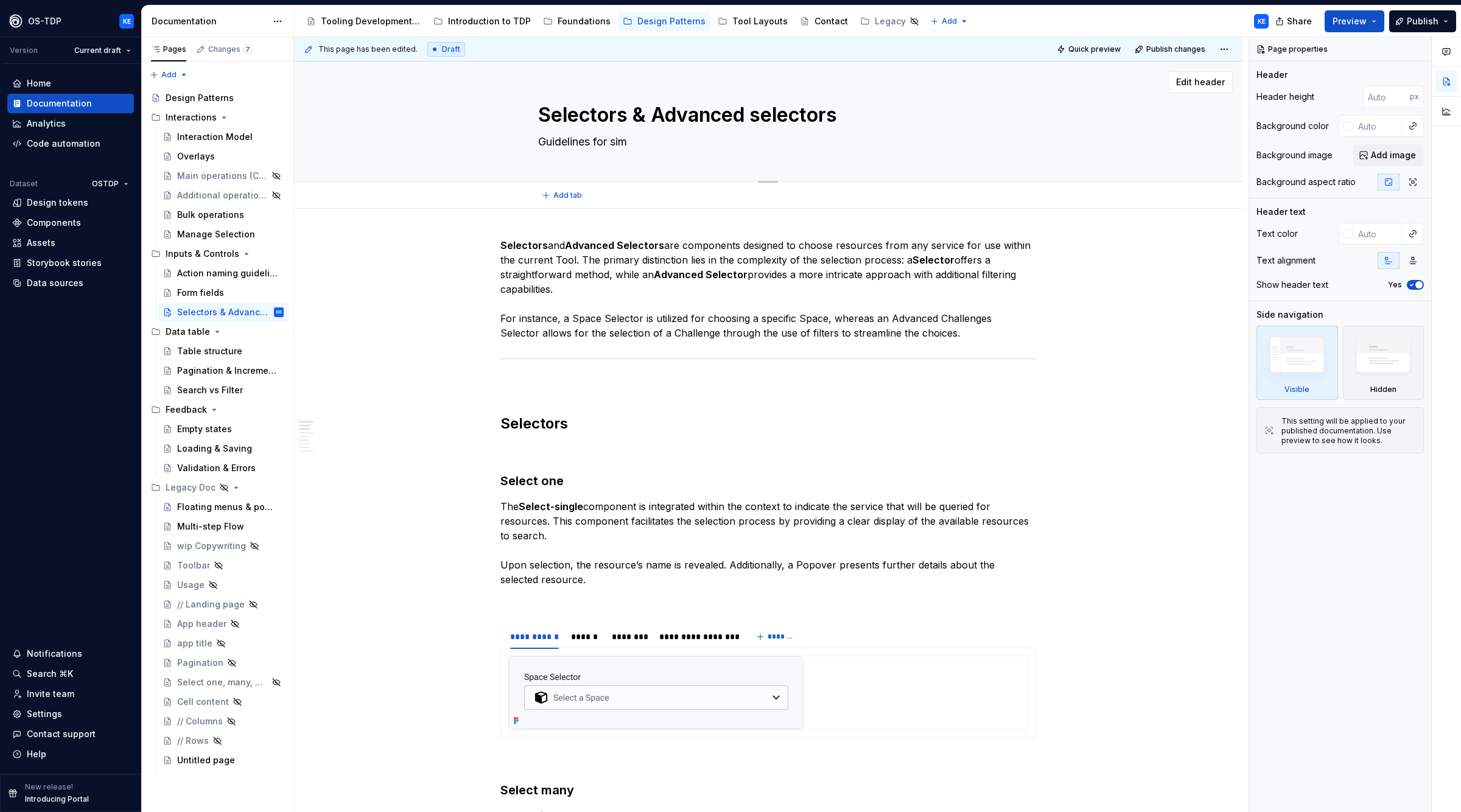
type textarea "Guidelines for simp"
type textarea "*"
type textarea "Guidelines for simpl"
type textarea "*"
type textarea "Guidelines for simple"
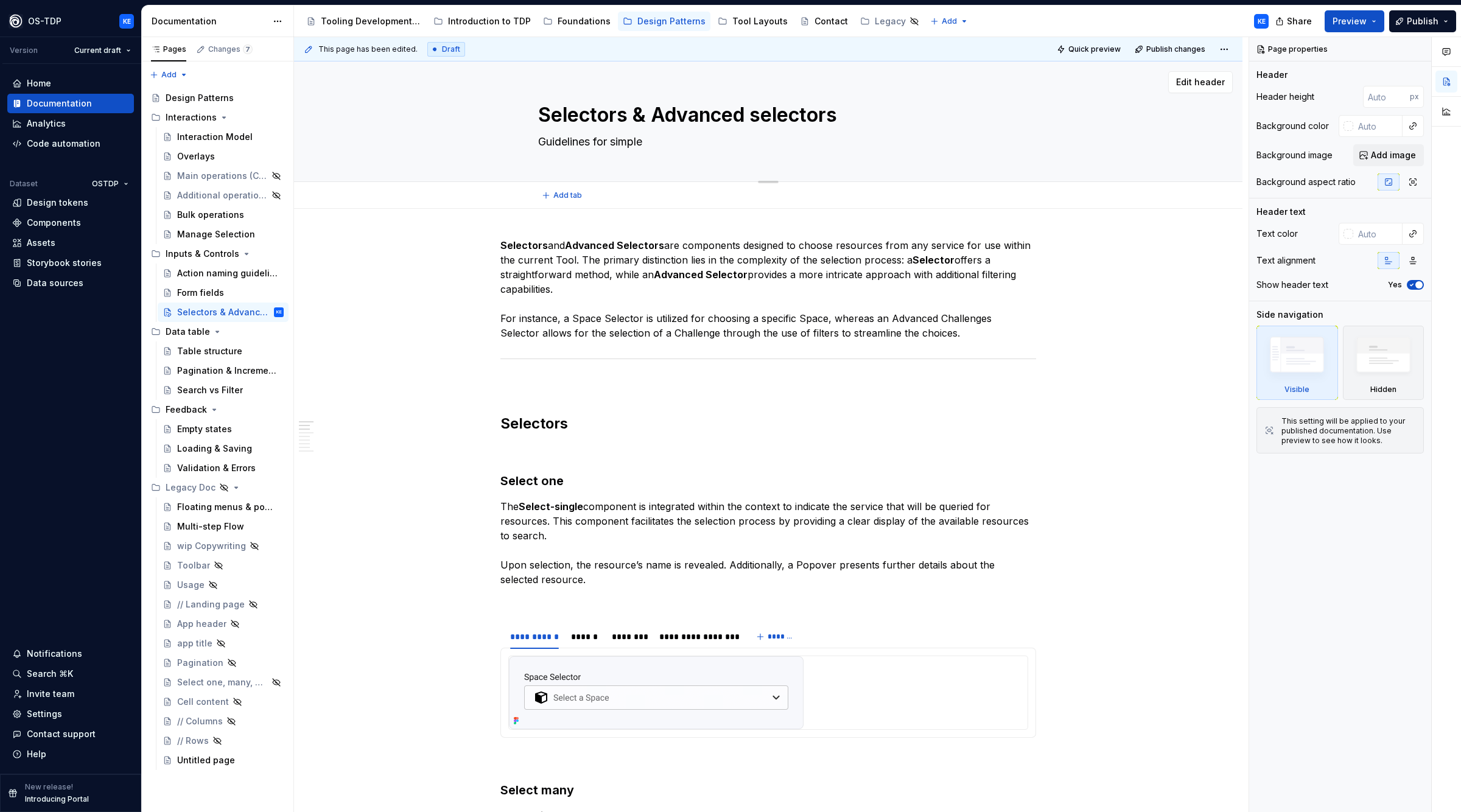
type textarea "*"
type textarea "Guidelines for simple"
type textarea "*"
type textarea "Guidelines for simple a"
type textarea "*"
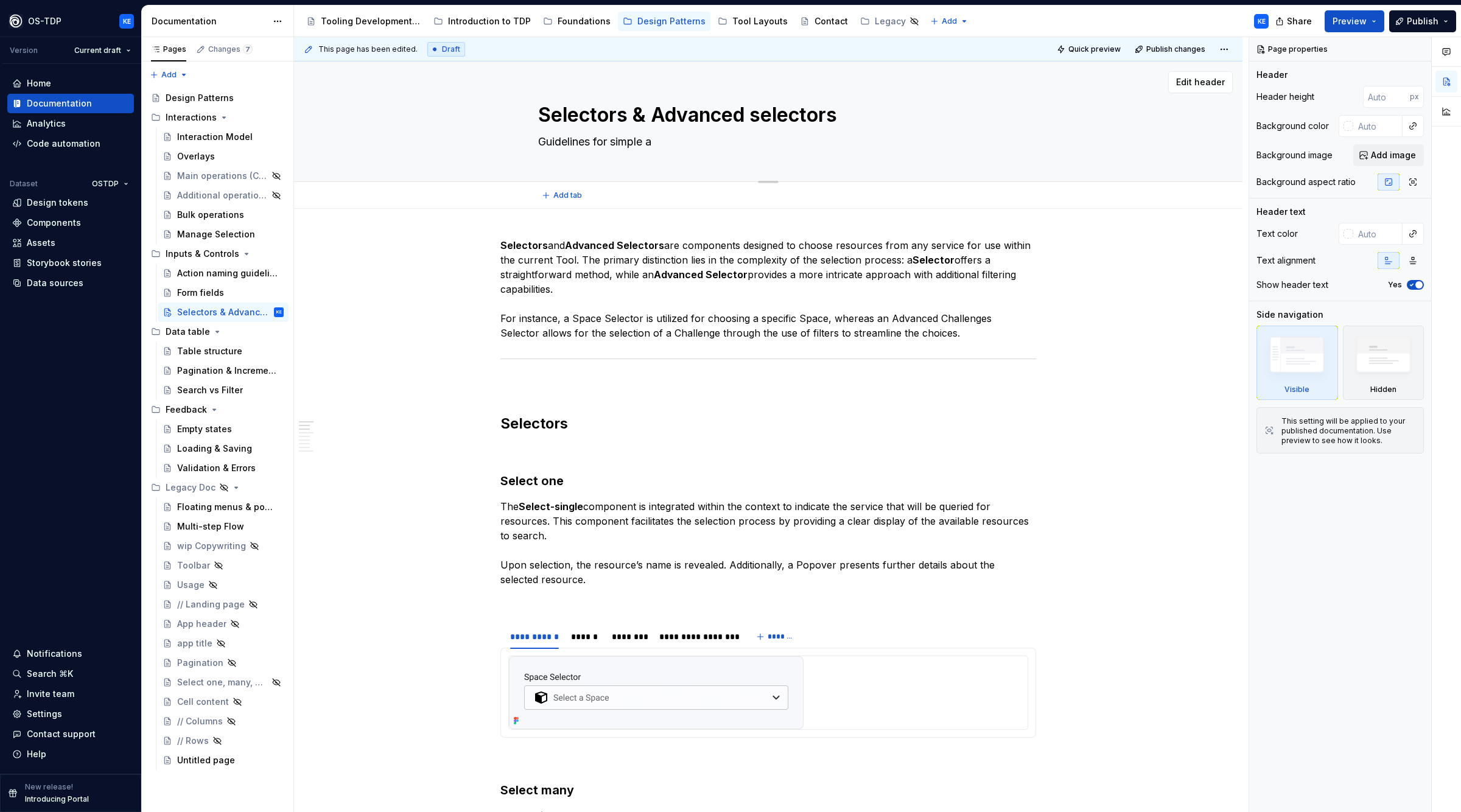
type textarea "Guidelines for simple an"
type textarea "*"
type textarea "Guidelines for simple and"
type textarea "*"
type textarea "Guidelines for simple and"
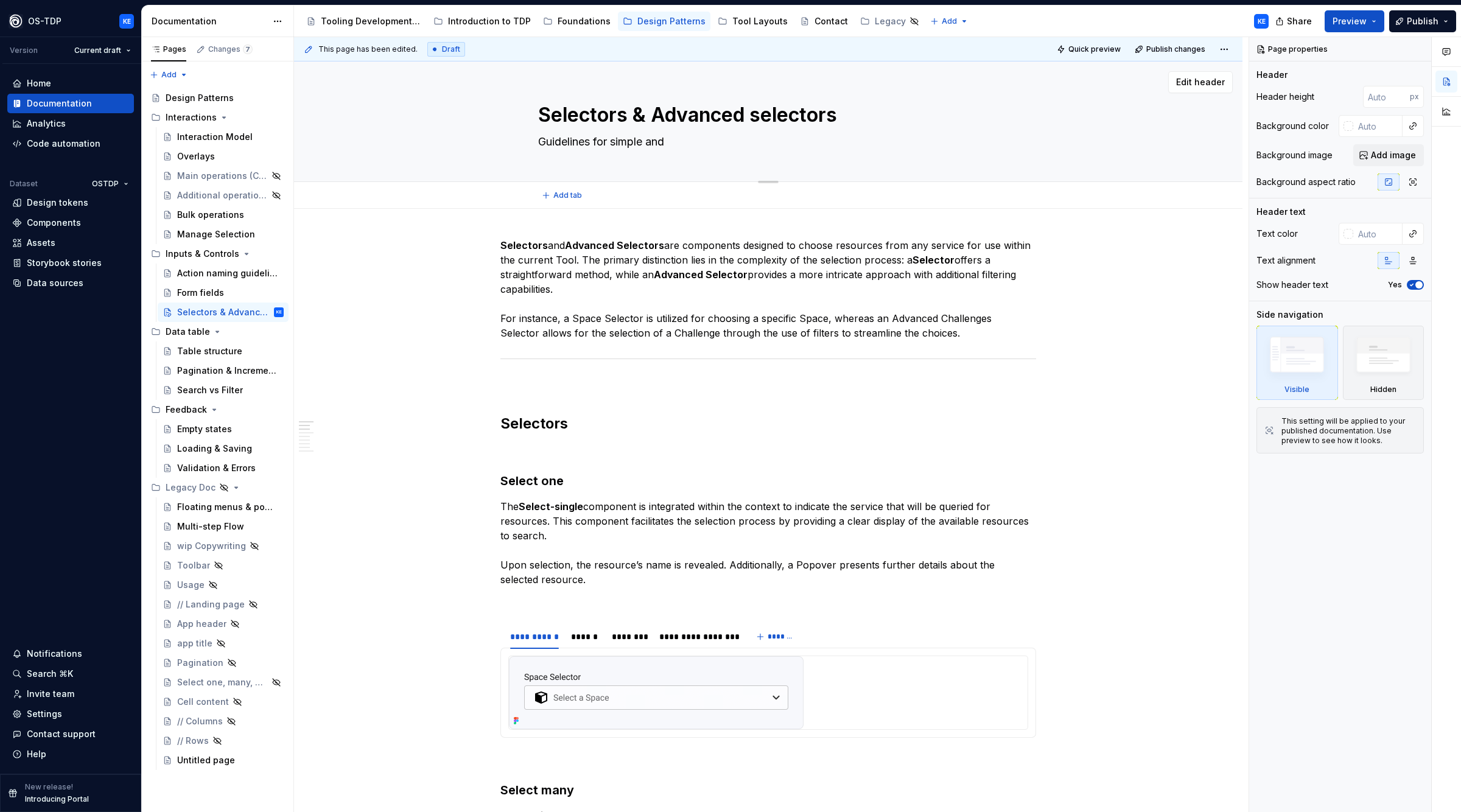
type textarea "*"
type textarea "Guidelines for simple and a"
type textarea "*"
type textarea "Guidelines for simple and ad"
type textarea "*"
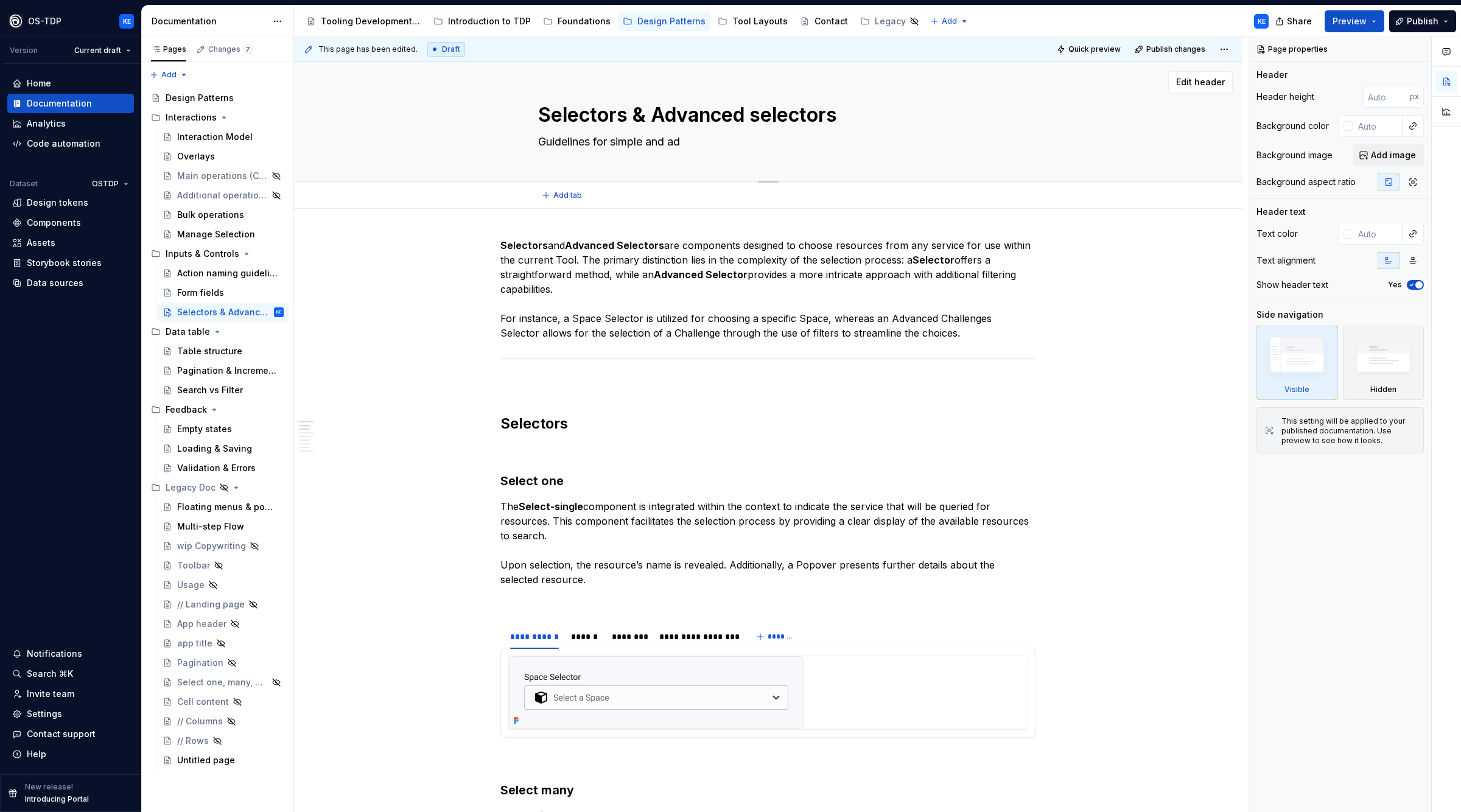
type textarea "Guidelines for simple and adv"
type textarea "*"
type textarea "Guidelines for simple and adva"
type textarea "*"
type textarea "Guidelines for simple and advan"
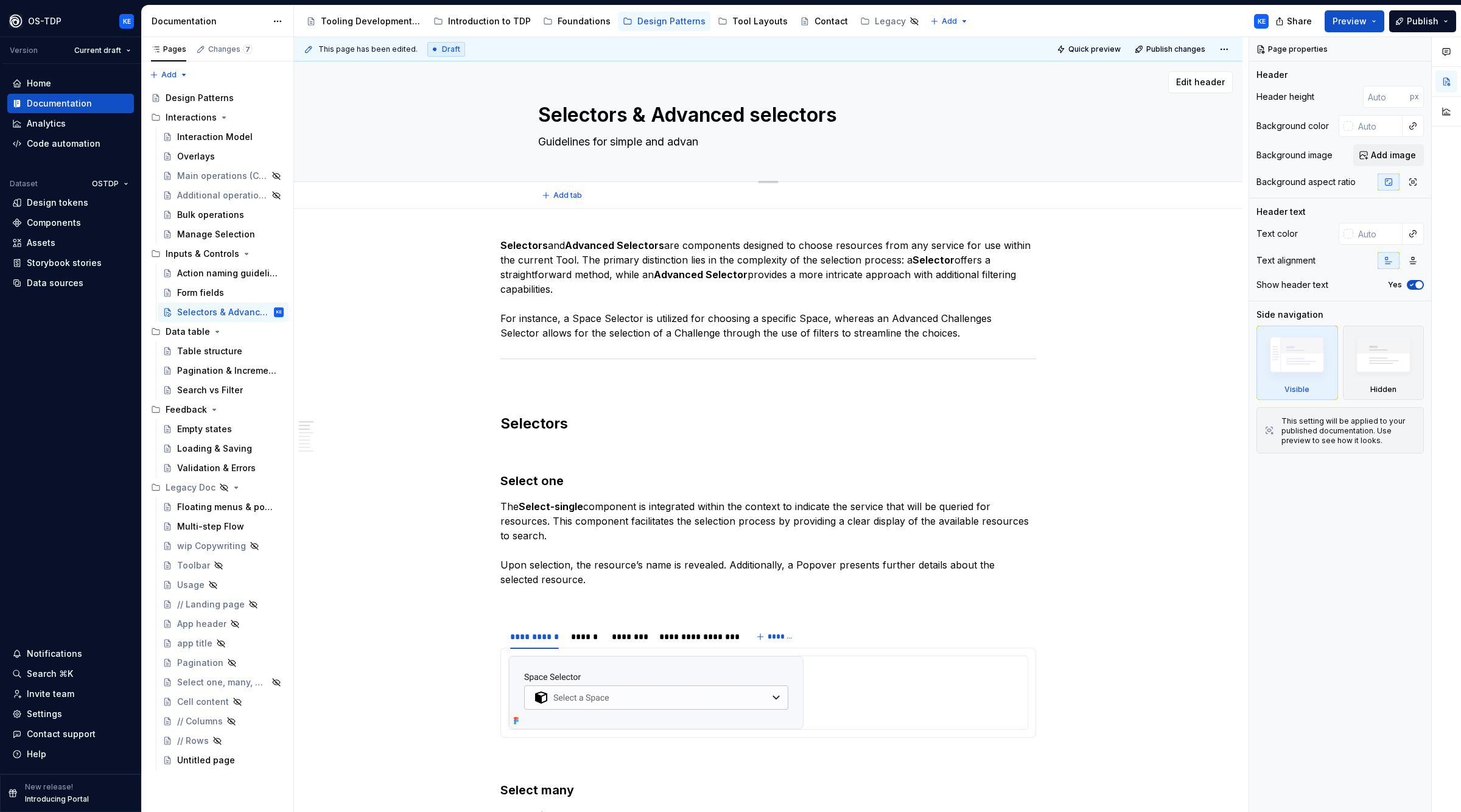
type textarea "*"
type textarea "Guidelines for simple and advanc"
type textarea "*"
type textarea "Guidelines for simple and advance"
type textarea "*"
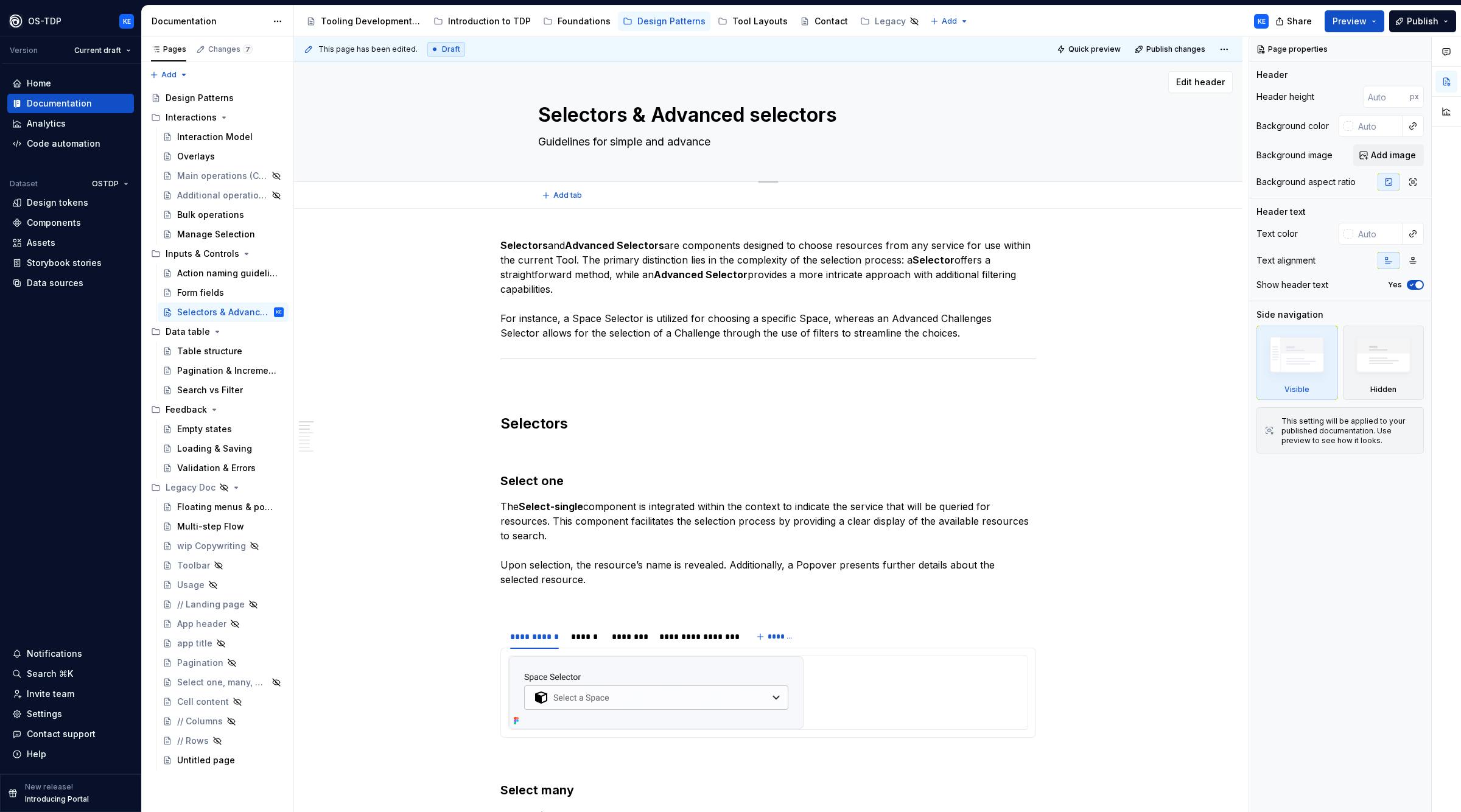
type textarea "Guidelines for simple and advanced"
type textarea "*"
type textarea "Guidelines for simple and advanced"
type textarea "*"
type textarea "Guidelines for simple and advanced r"
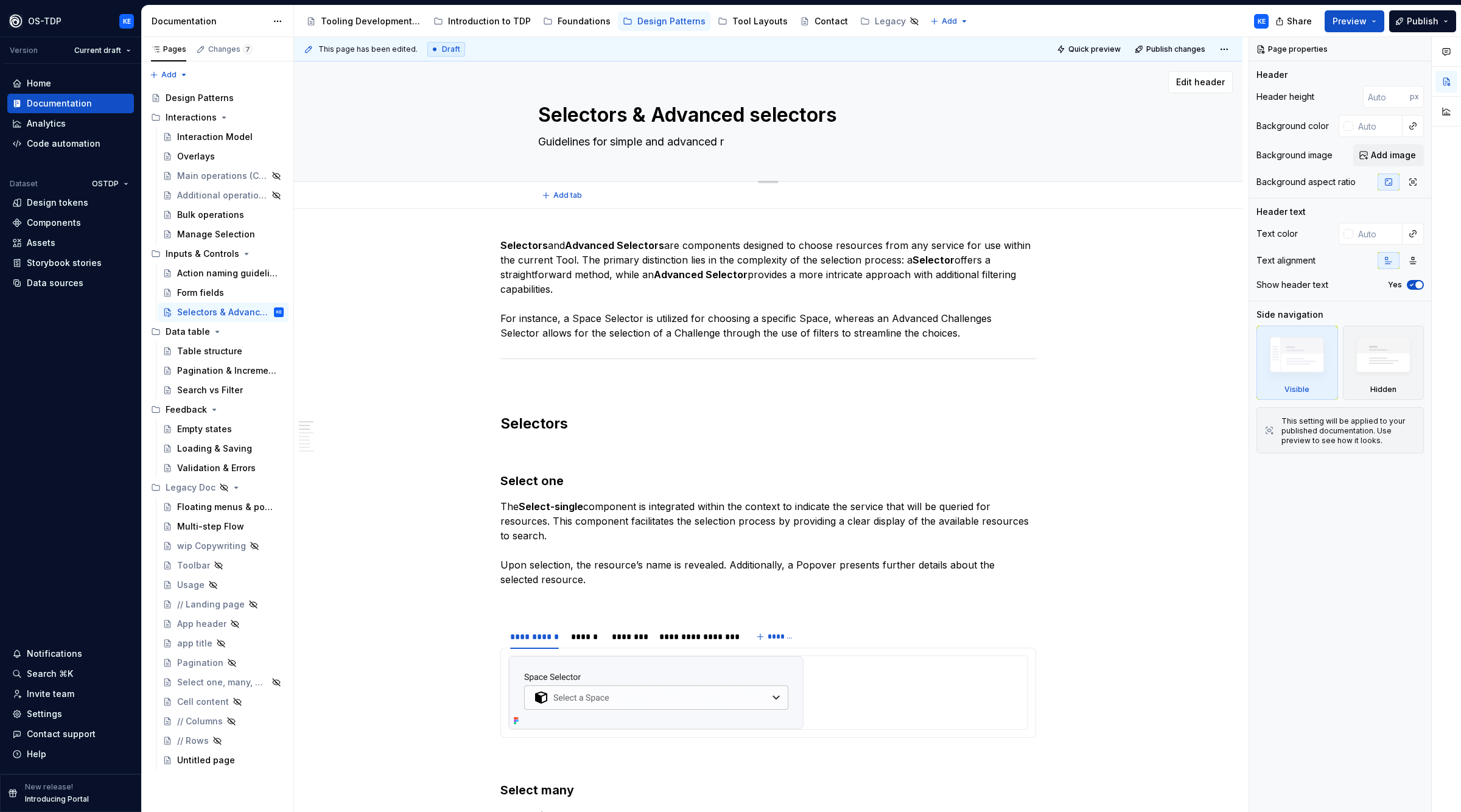
type textarea "*"
type textarea "Guidelines for simple and advanced re"
type textarea "*"
type textarea "Guidelines for simple and advanced res"
type textarea "*"
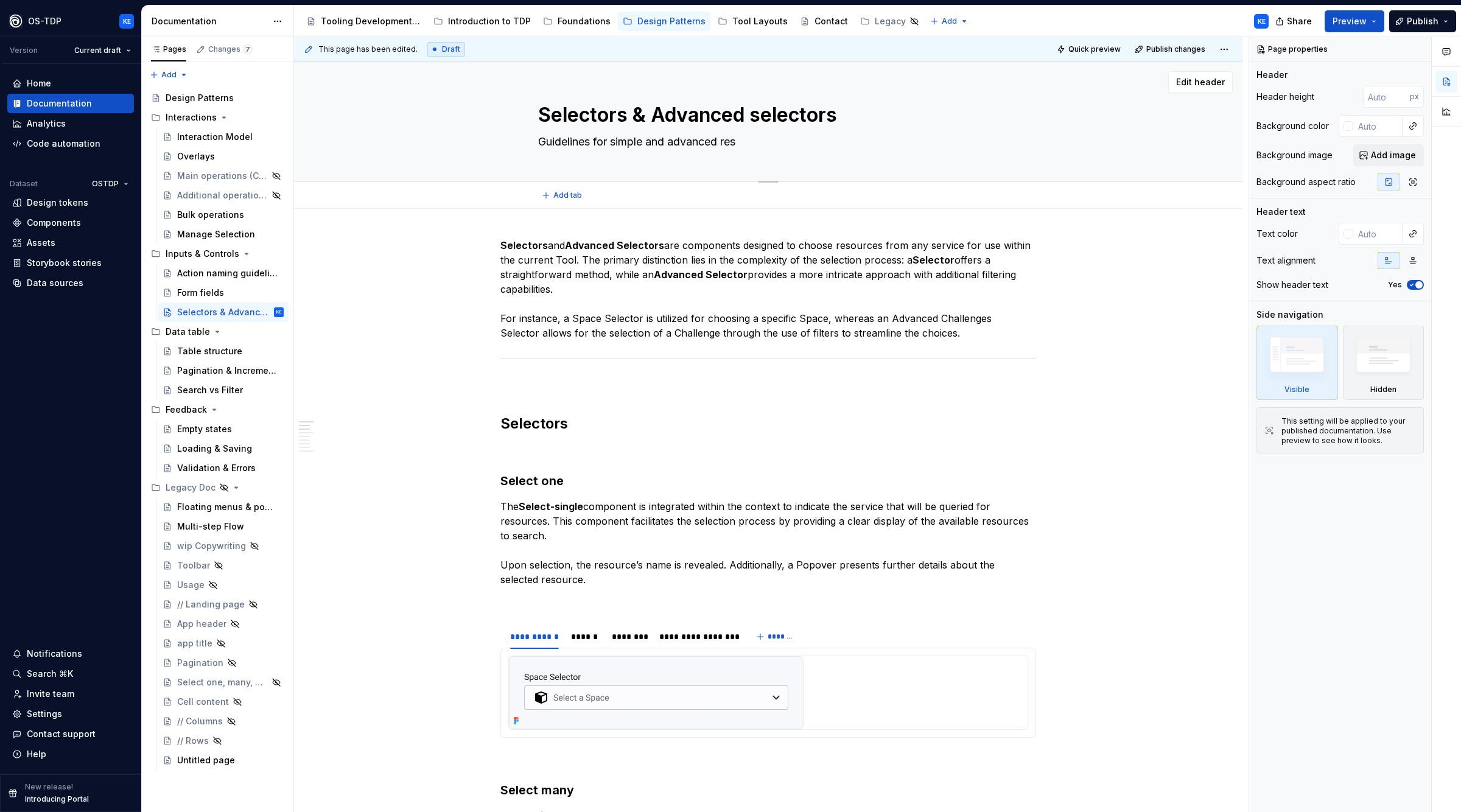
type textarea "Guidelines for simple and advanced reso"
type textarea "*"
type textarea "Guidelines for simple and advanced resou"
type textarea "*"
type textarea "Guidelines for simple and advanced resour"
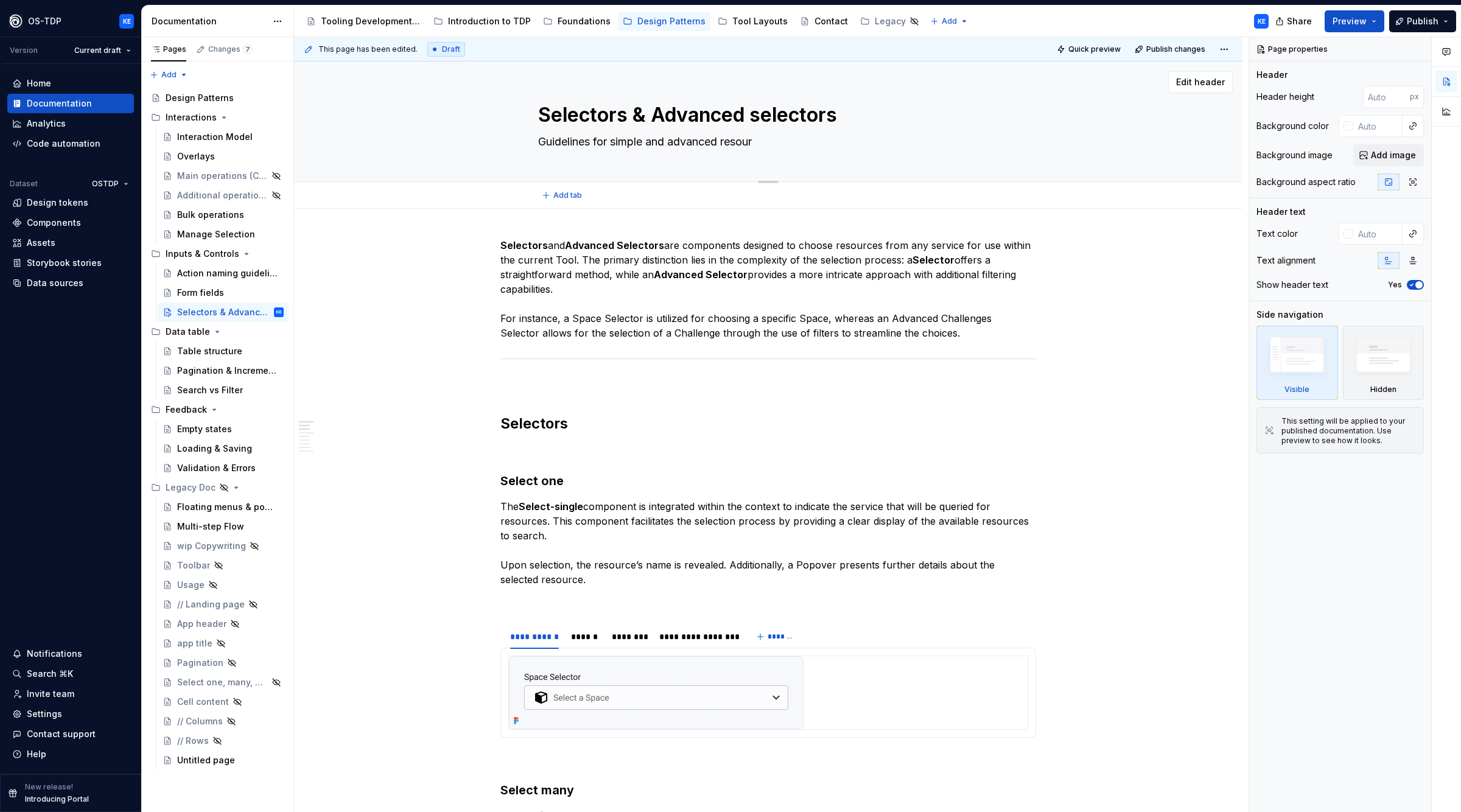
type textarea "*"
type textarea "Guidelines for simple and advanced resourc"
type textarea "*"
type textarea "Guidelines for simple and advanced resource"
type textarea "*"
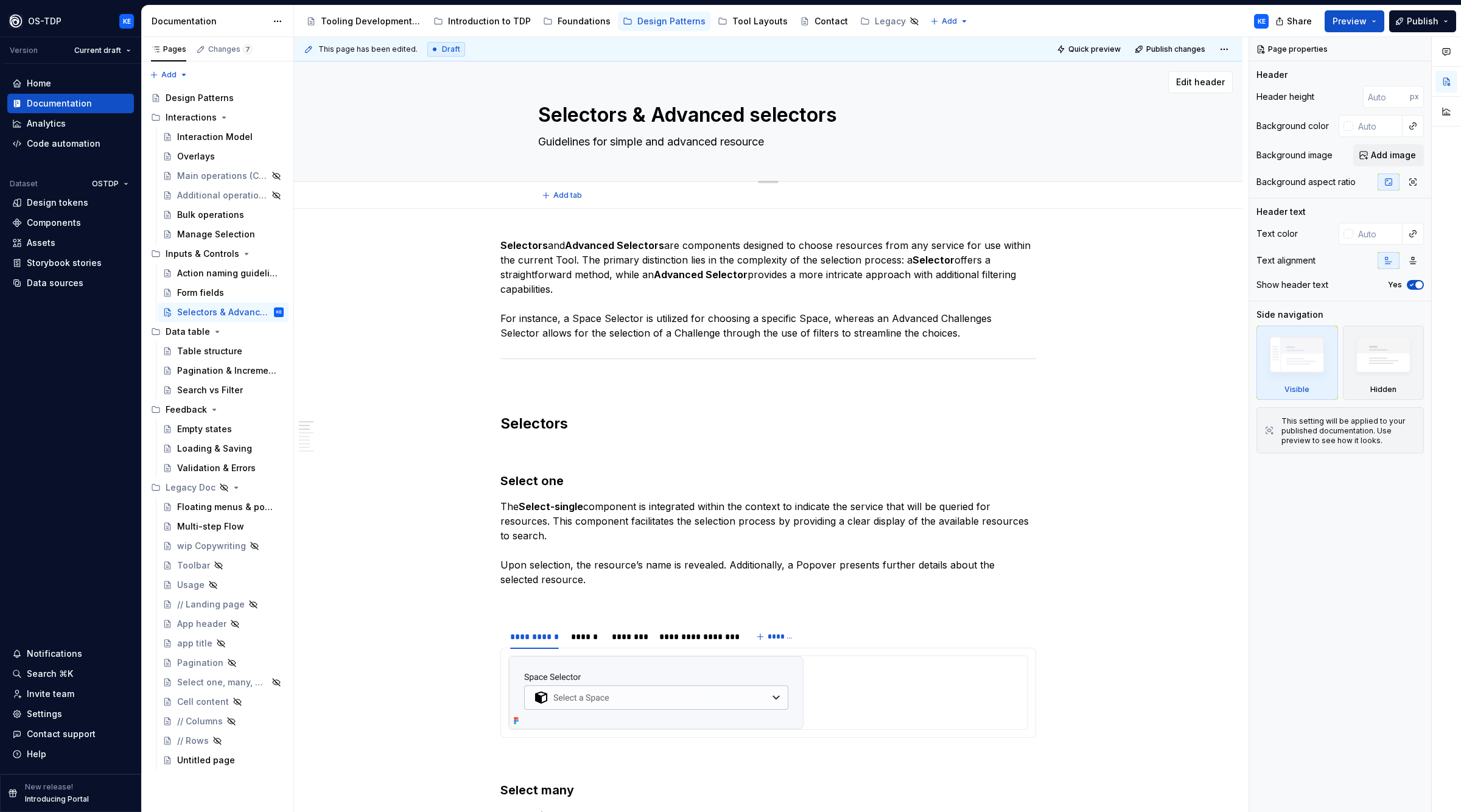
type textarea "Guidelines for simple and advanced resource"
type textarea "*"
type textarea "Guidelines for simple and advanced resource s"
type textarea "*"
type textarea "Guidelines for simple and advanced resource se"
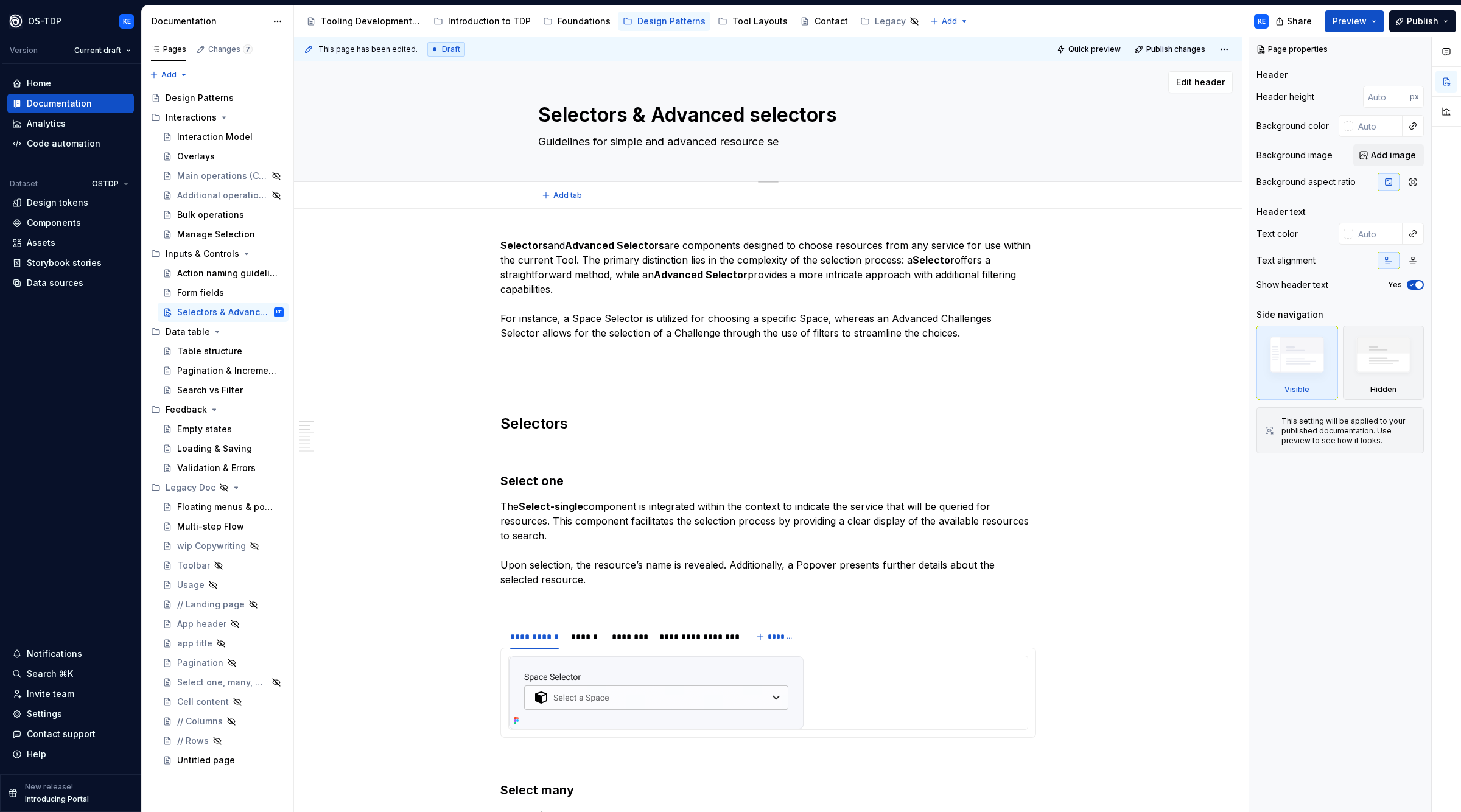
type textarea "*"
type textarea "Guidelines for simple and advanced resource sel"
type textarea "*"
type textarea "Guidelines for simple and advanced resource sele"
type textarea "*"
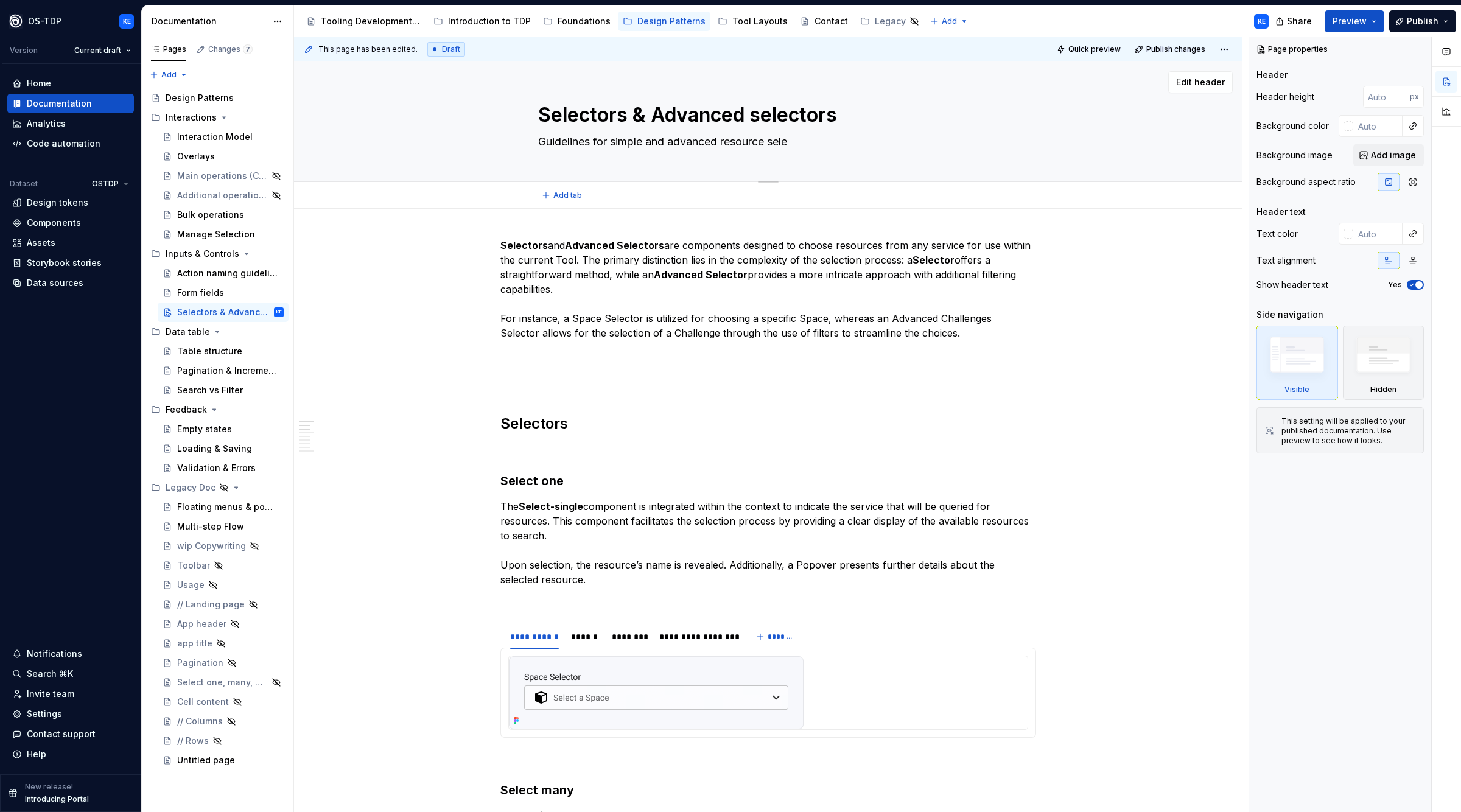
type textarea "Guidelines for simple and advanced resource selec"
type textarea "*"
type textarea "Guidelines for simple and advanced resource selecti"
type textarea "*"
type textarea "Guidelines for simple and advanced resource selectio"
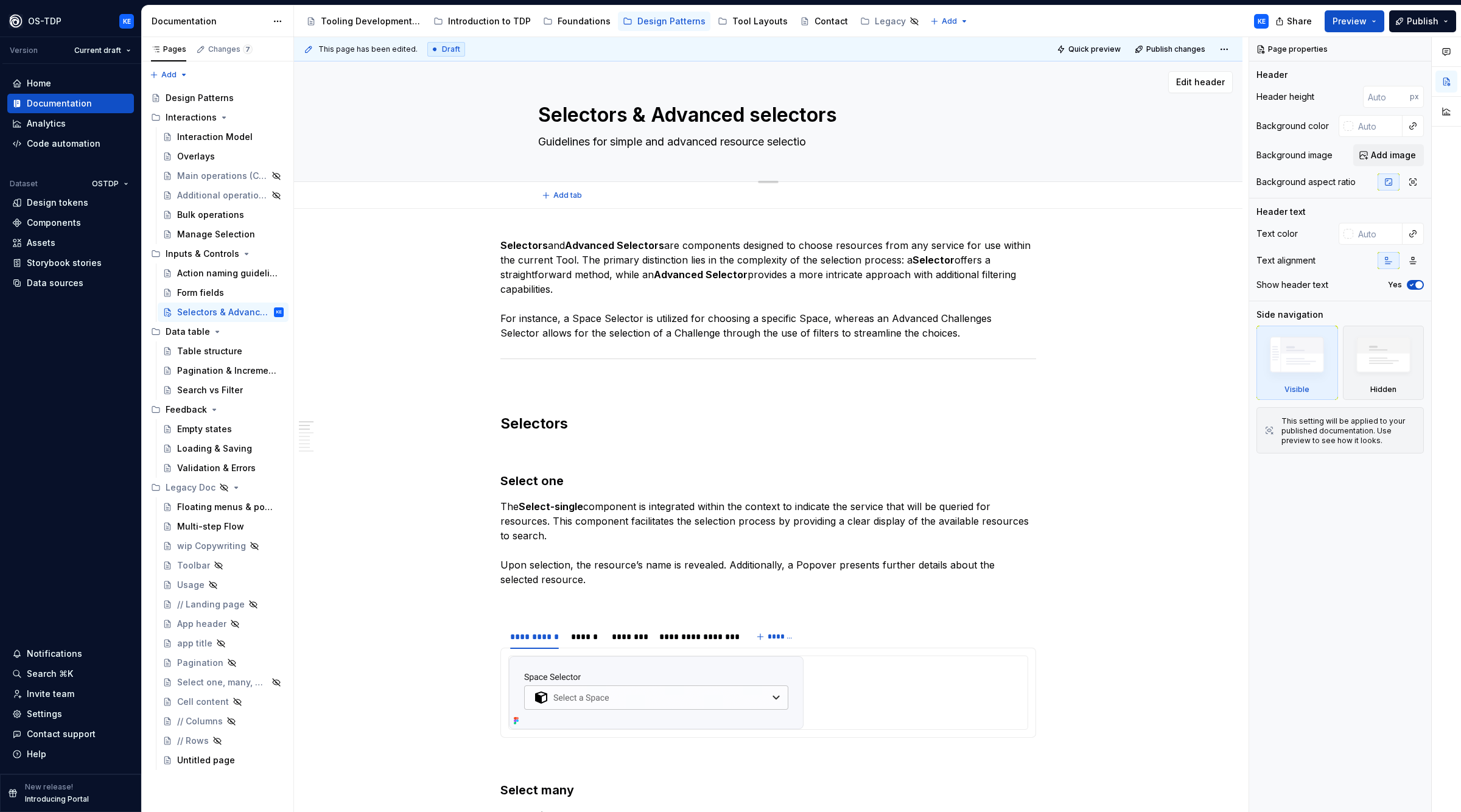
type textarea "*"
type textarea "Guidelines for simple and advanced resource selection"
type textarea "*"
type textarea "Guidelines for simple and advanced resource selection"
type textarea "*"
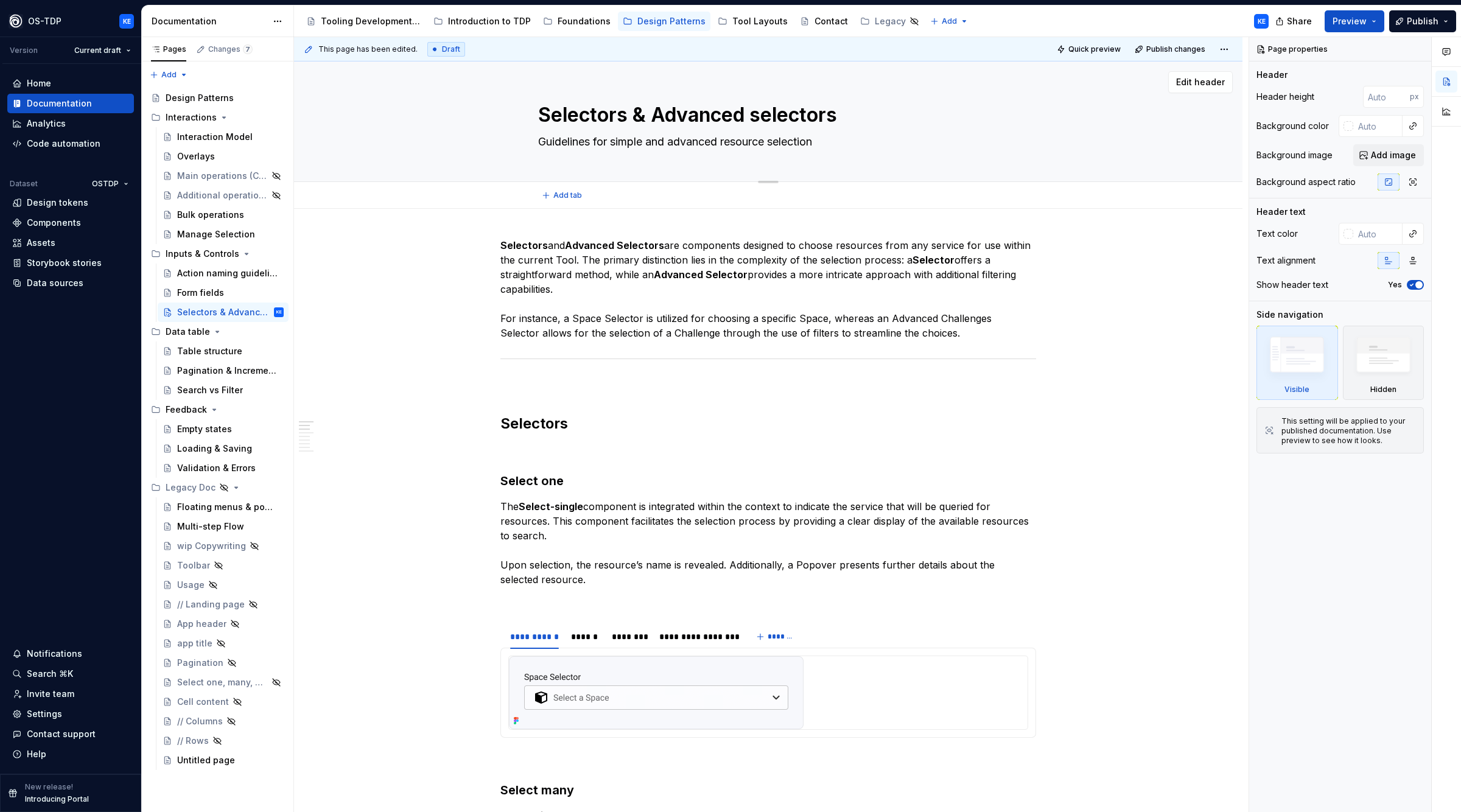
type textarea "Guidelines for simple and advanced resource selection a"
type textarea "*"
type textarea "Guidelines for simple and advanced resource selection ac"
type textarea "*"
type textarea "Guidelines for simple and advanced resource selection acr"
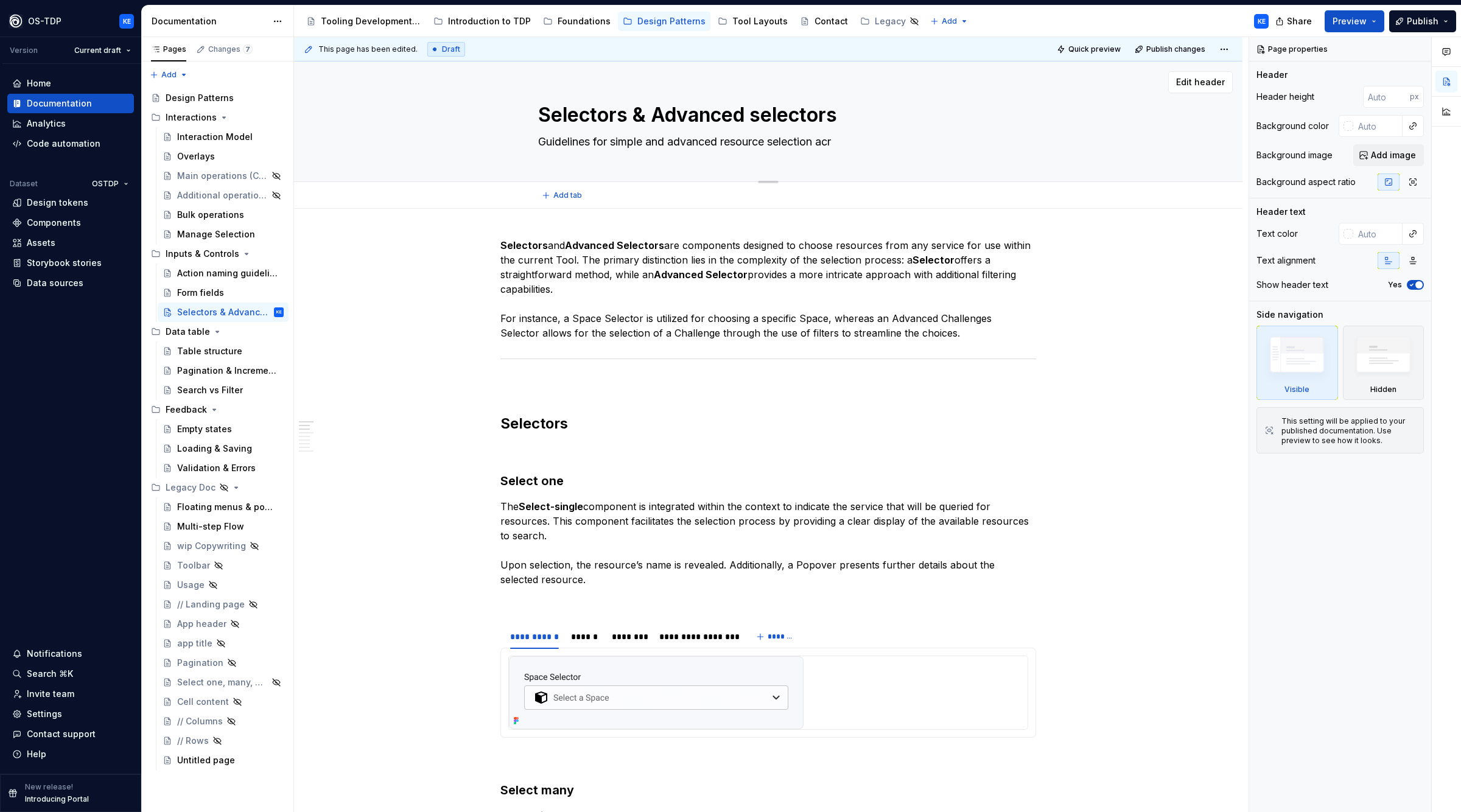
type textarea "*"
type textarea "Guidelines for simple and advanced resource selection acro"
type textarea "*"
type textarea "Guidelines for simple and advanced resource selection acros"
type textarea "*"
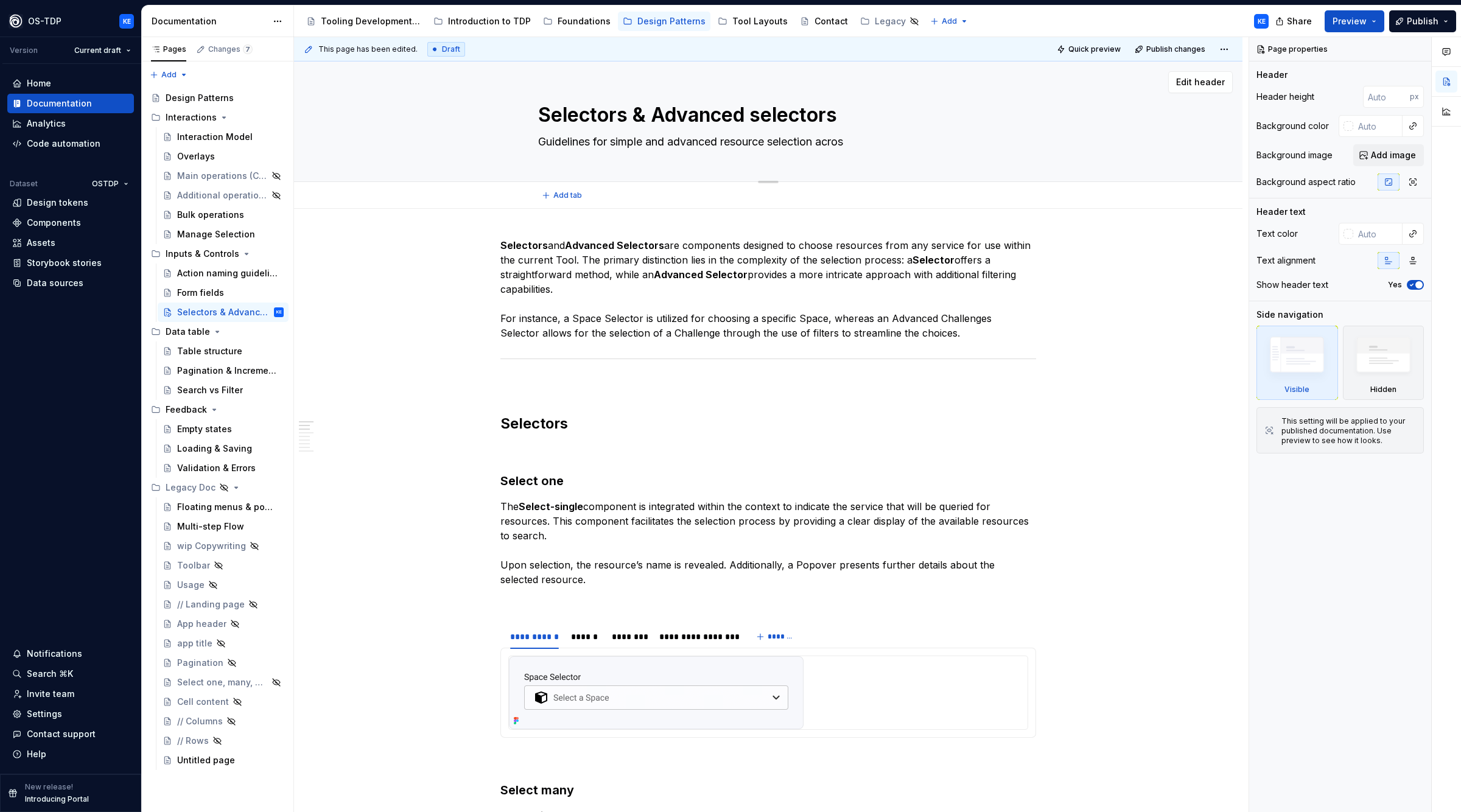
type textarea "Guidelines for simple and advanced resource selection across"
type textarea "*"
type textarea "Guidelines for simple and advanced resource selection across"
type textarea "*"
type textarea "Guidelines for simple and advanced resource selection across T"
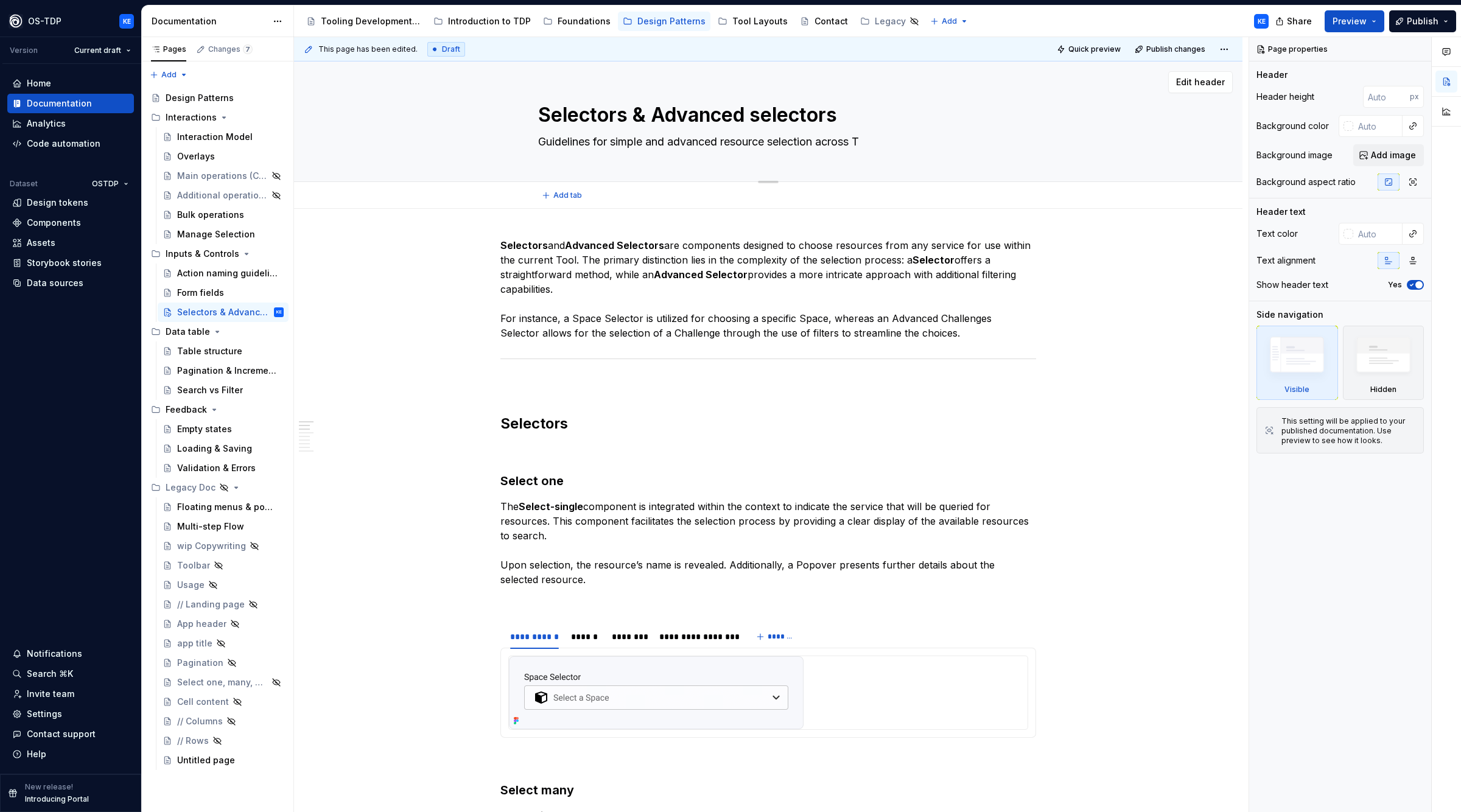
type textarea "*"
type textarea "Guidelines for simple and advanced resource selection across To"
type textarea "*"
type textarea "Guidelines for simple and advanced resource selection across Too"
type textarea "*"
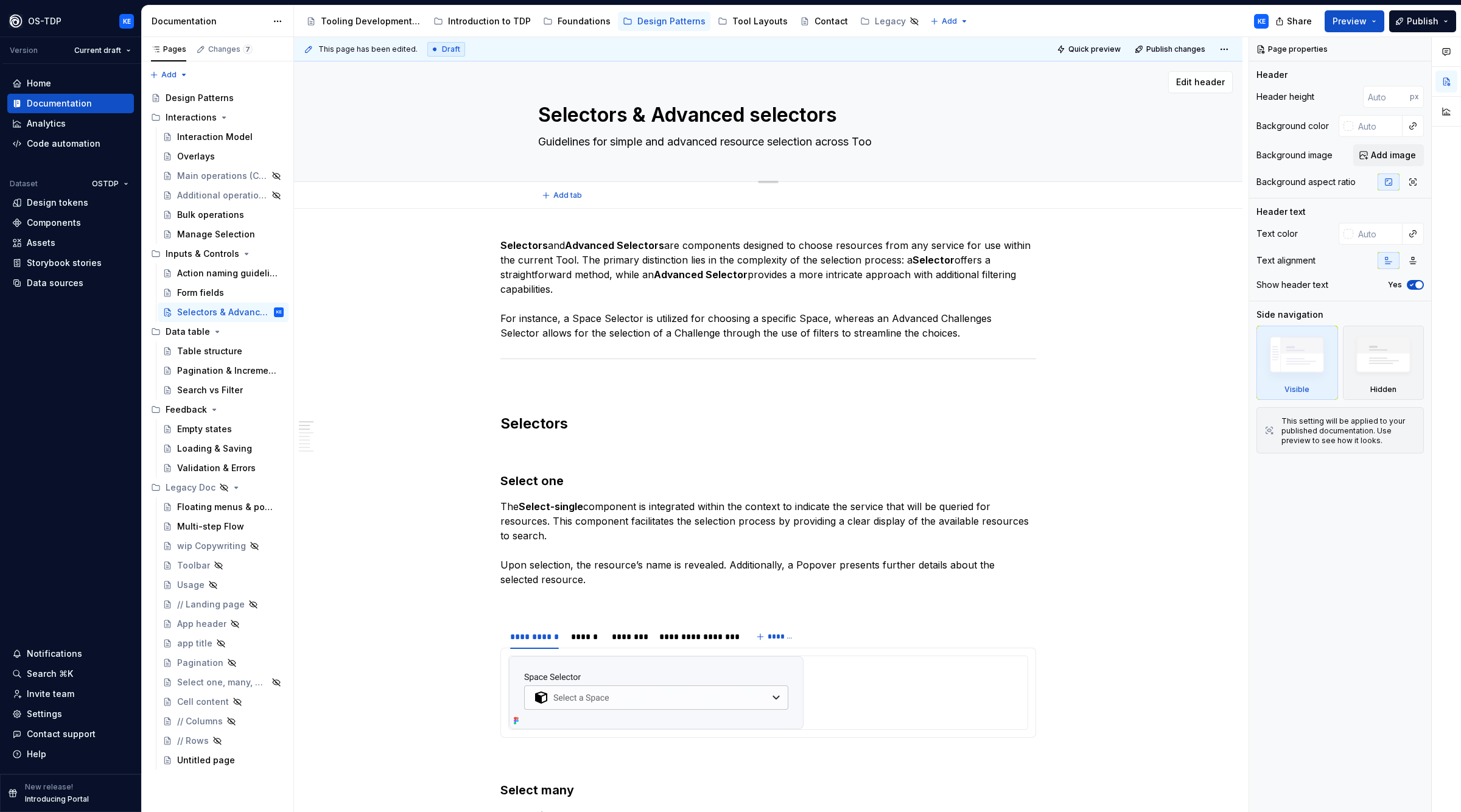
type textarea "Guidelines for simple and advanced resource selection across Tool"
type textarea "*"
type textarea "Guidelines for simple and advanced resource selection across Tools"
type textarea "*"
type textarea "Guidelines for simple and advanced resource selection across Tools"
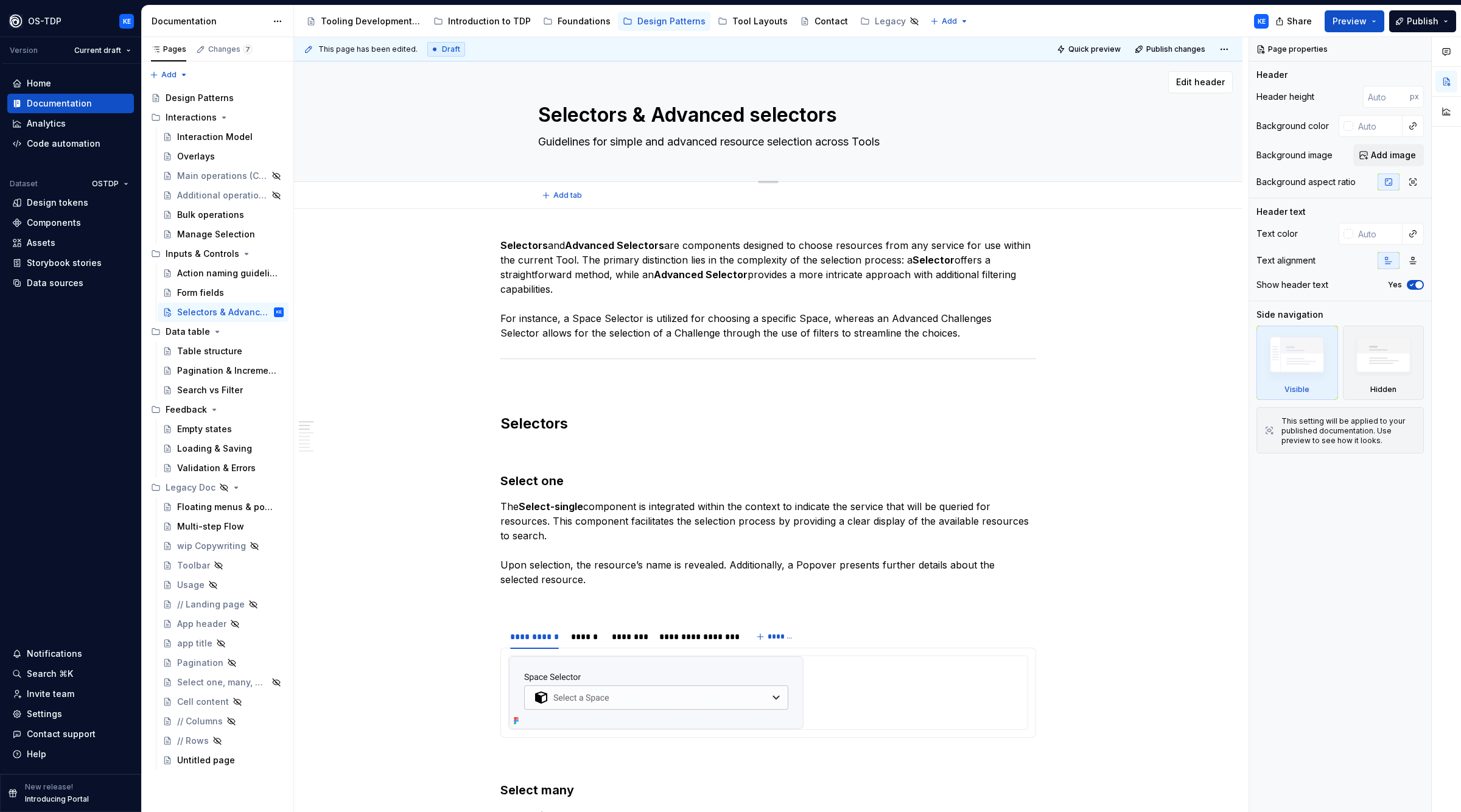
click at [617, 141] on textarea "Guidelines for simple and advanced resource selection across Tools" at bounding box center [766, 142] width 460 height 20
click at [746, 105] on textarea "Selectors & Advanced selectors" at bounding box center [766, 115] width 460 height 29
click at [681, 143] on textarea "Guidelines for simple and advanced resource selection across Tools" at bounding box center [766, 142] width 460 height 20
click at [929, 151] on textarea "Guidelines for simple and advanced resource selection across Tools" at bounding box center [766, 142] width 460 height 20
click at [1059, 296] on div "This page has been edited. Draft Quick preview Publish changes Selectors & Adva…" at bounding box center [771, 425] width 955 height 775
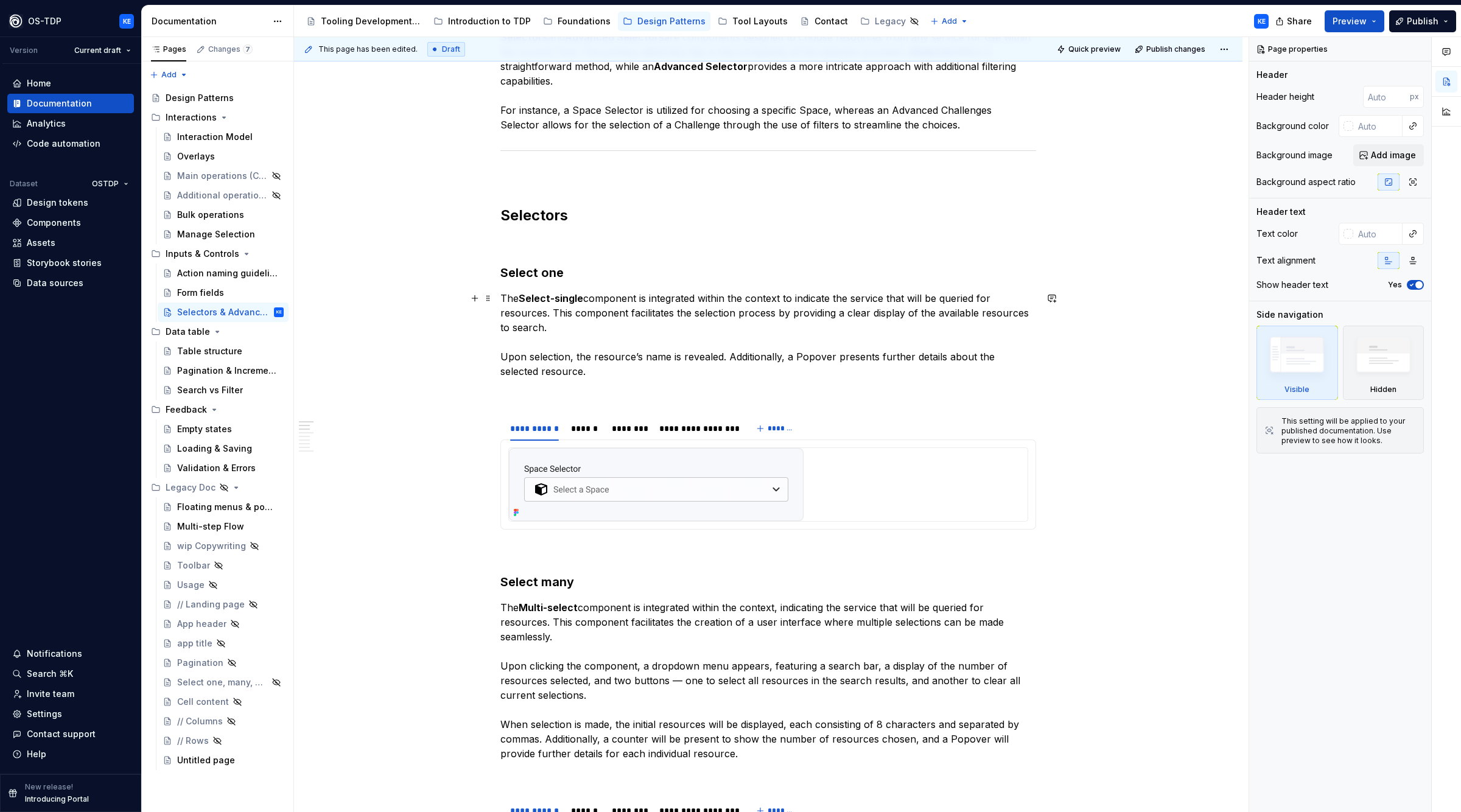
scroll to position [251, 0]
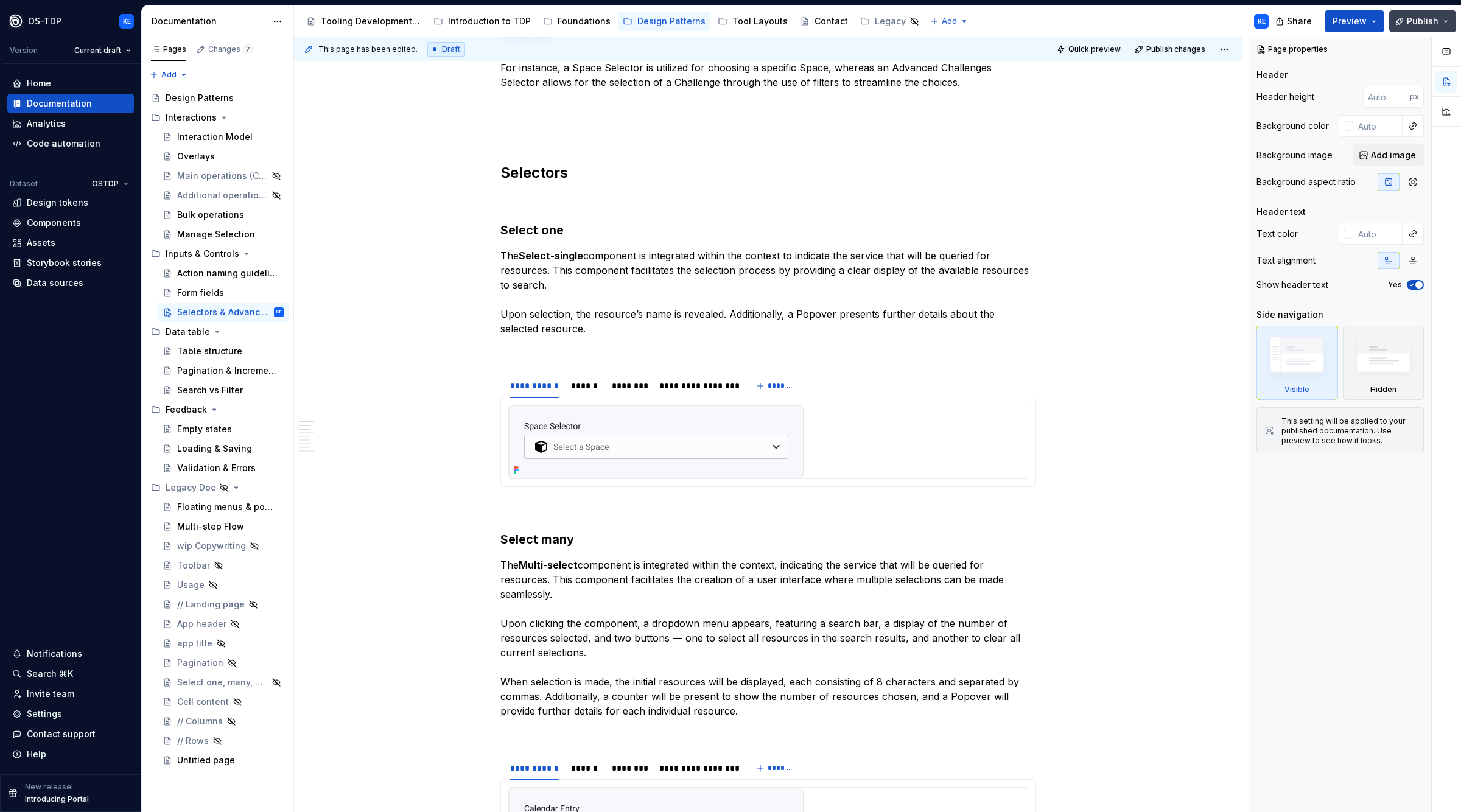
click at [1445, 18] on button "Publish" at bounding box center [1423, 21] width 67 height 22
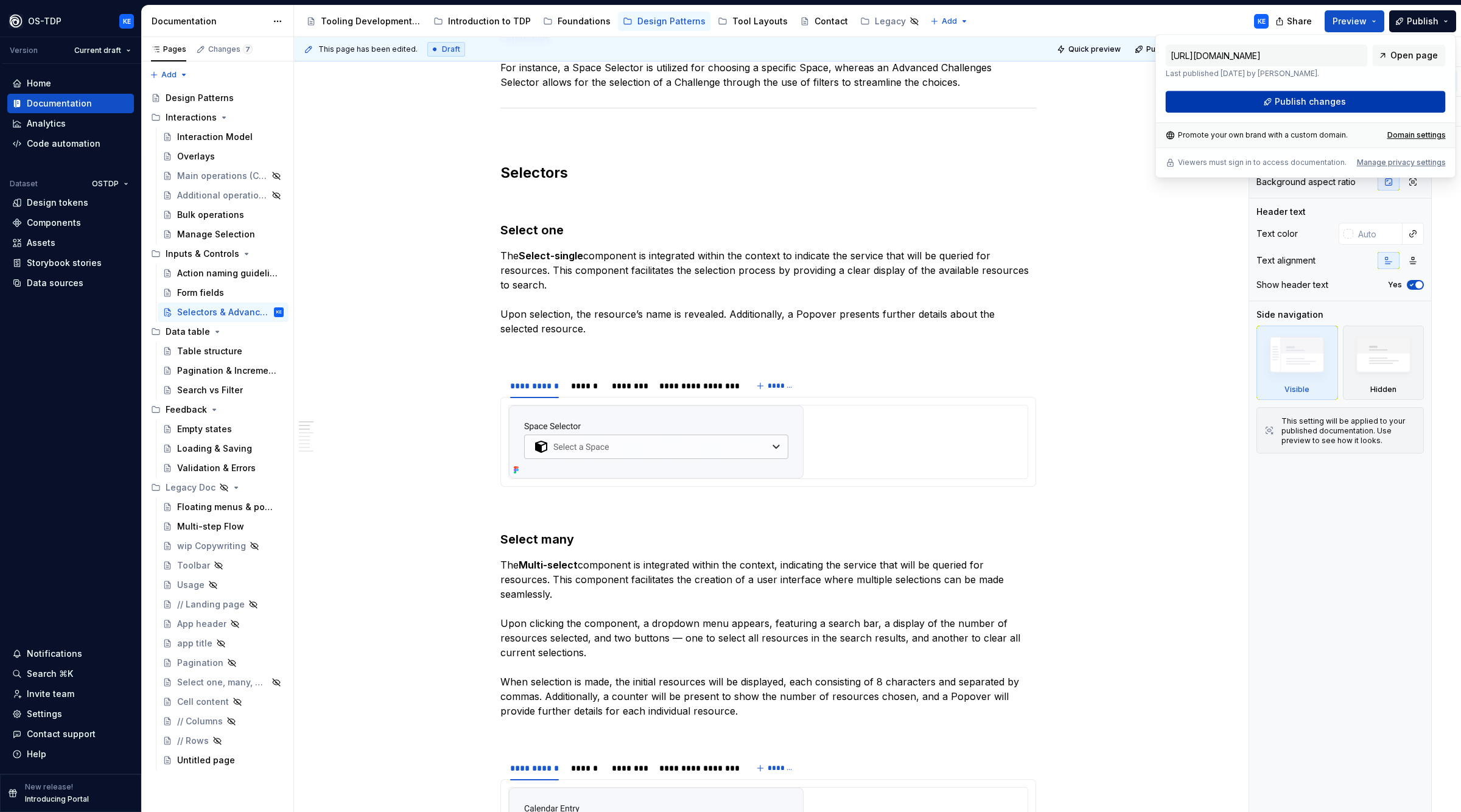
click at [1336, 99] on span "Publish changes" at bounding box center [1310, 102] width 71 height 12
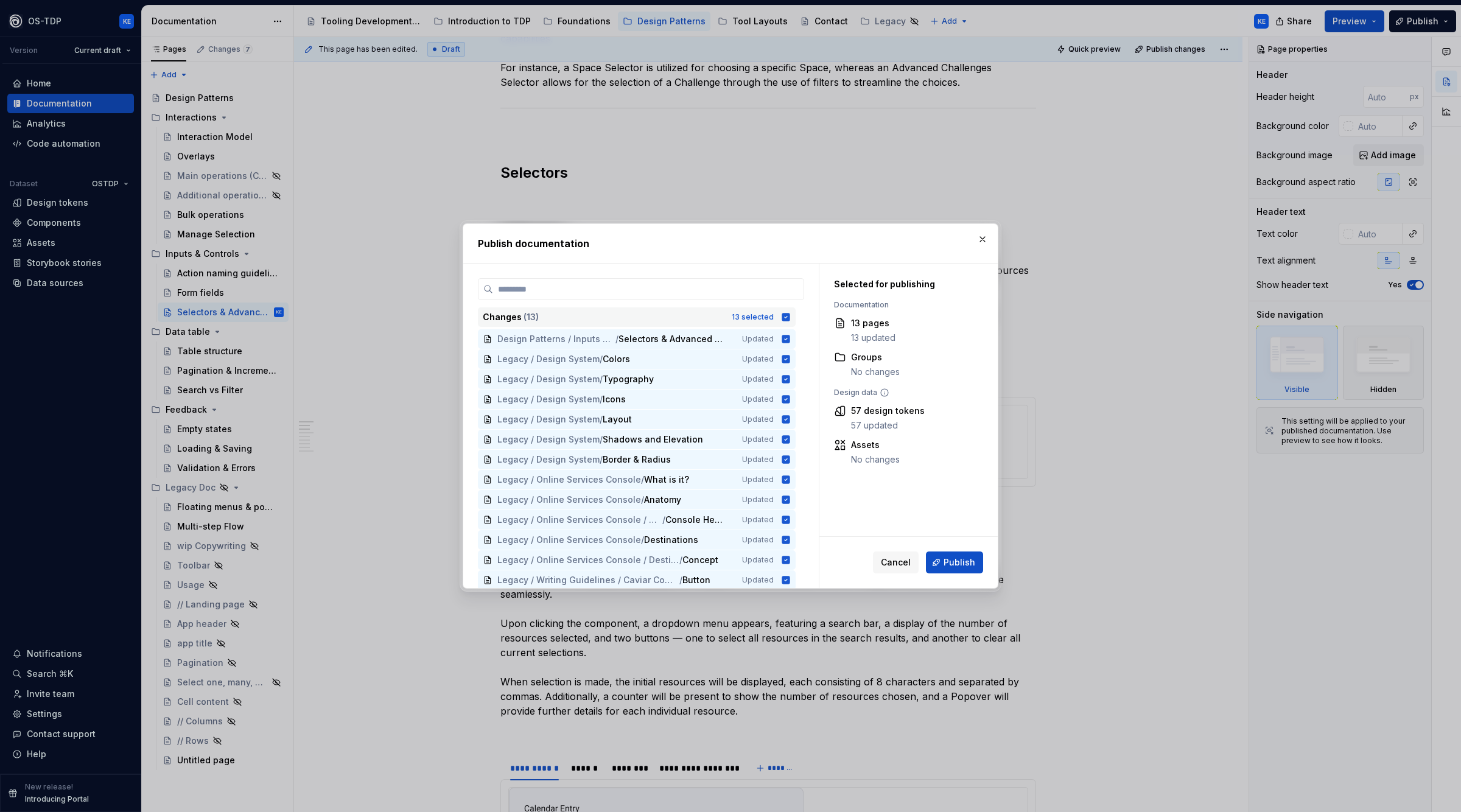
click at [790, 314] on icon at bounding box center [786, 316] width 8 height 8
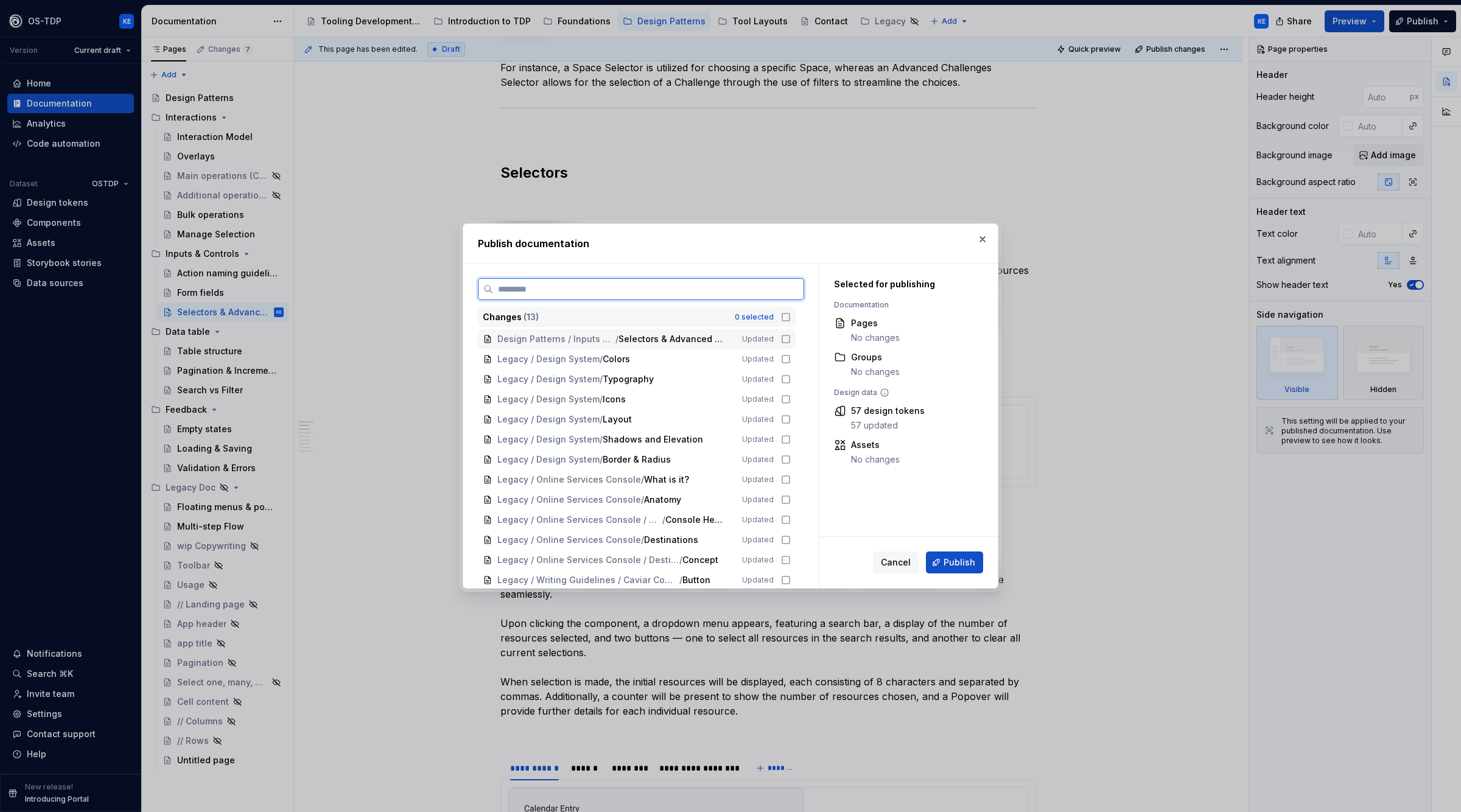
click at [791, 338] on icon at bounding box center [786, 339] width 10 height 10
click at [959, 563] on span "Publish" at bounding box center [959, 563] width 32 height 12
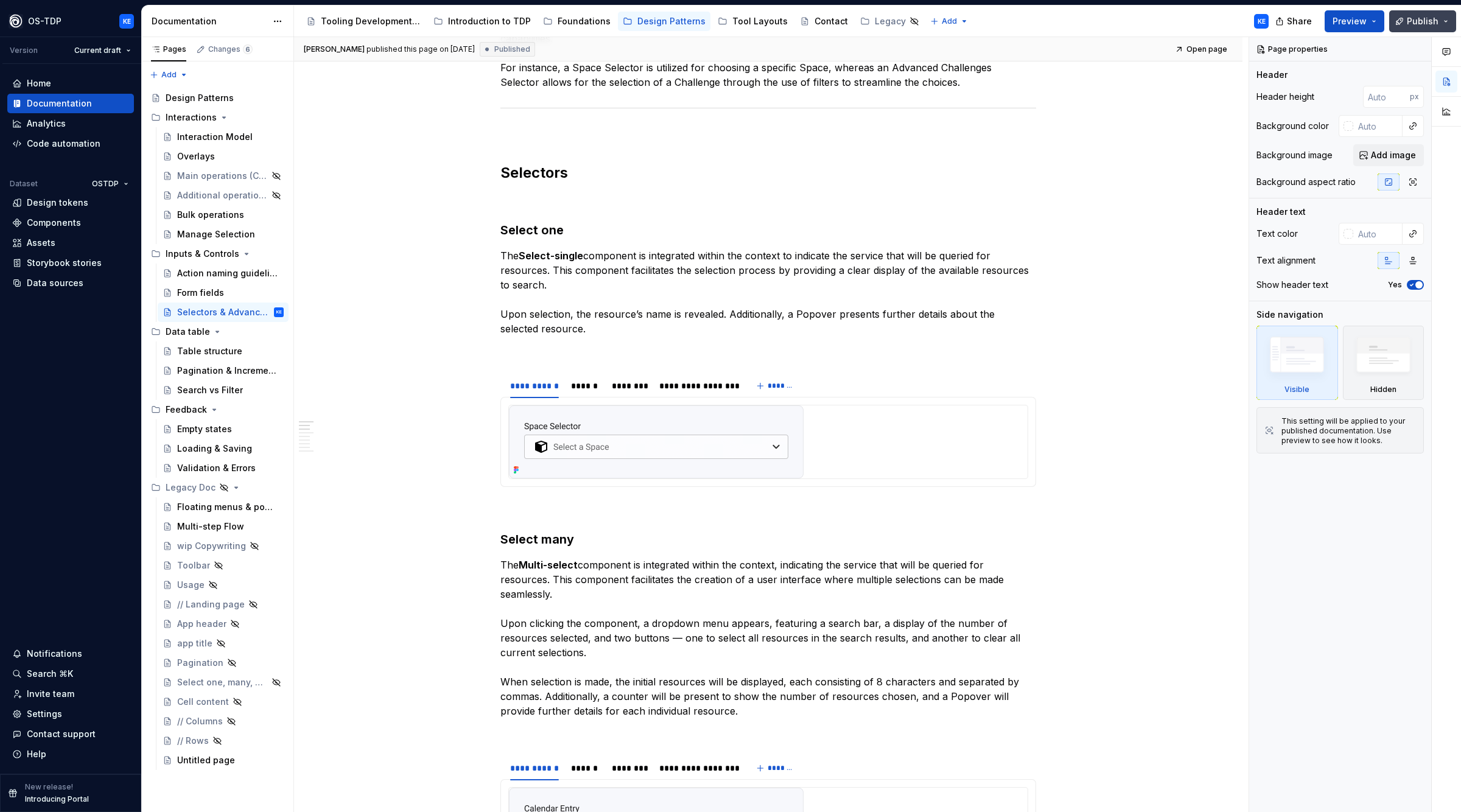
click at [1416, 23] on span "Publish" at bounding box center [1423, 22] width 32 height 12
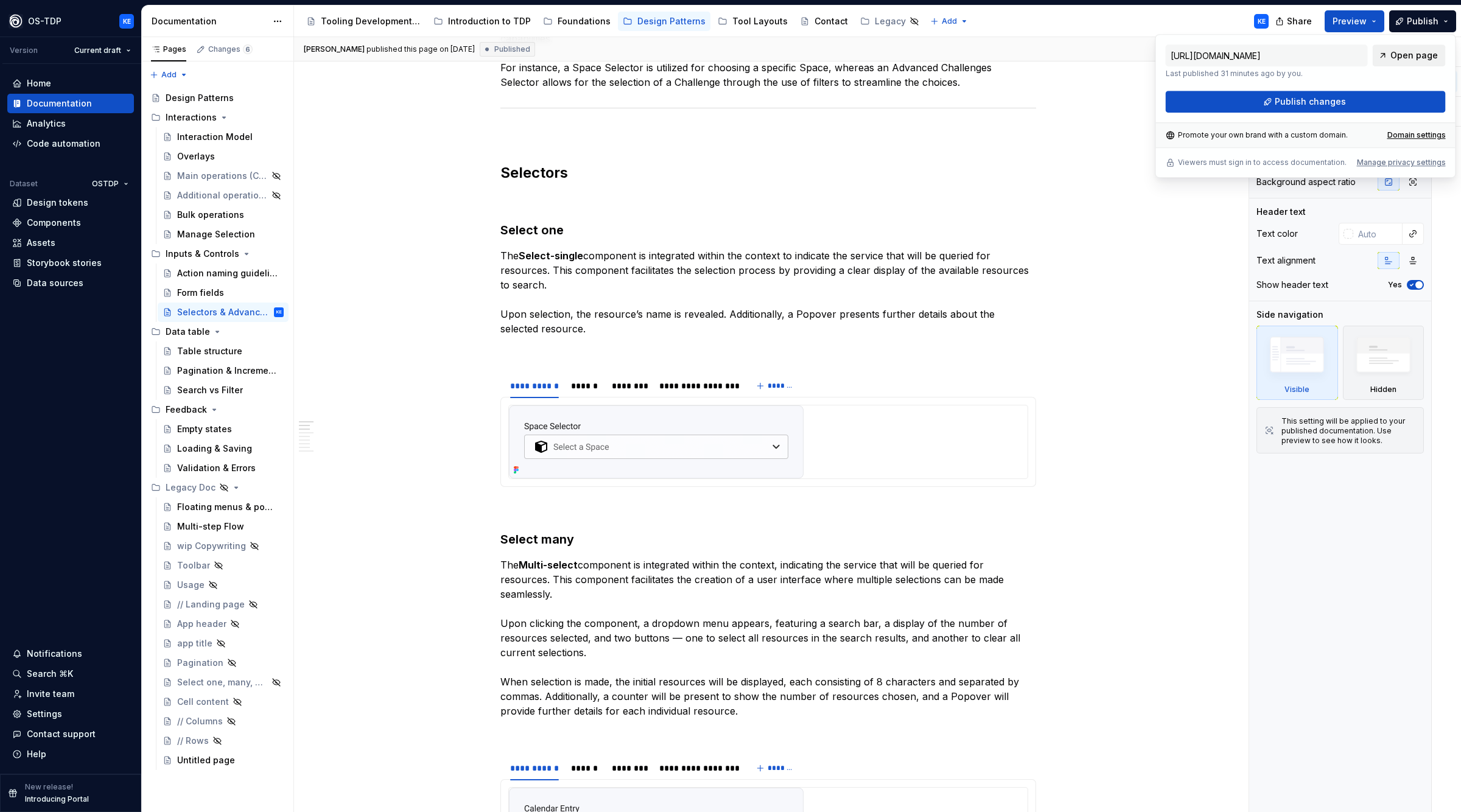
click at [1414, 55] on span "Open page" at bounding box center [1414, 55] width 48 height 12
type textarea "*"
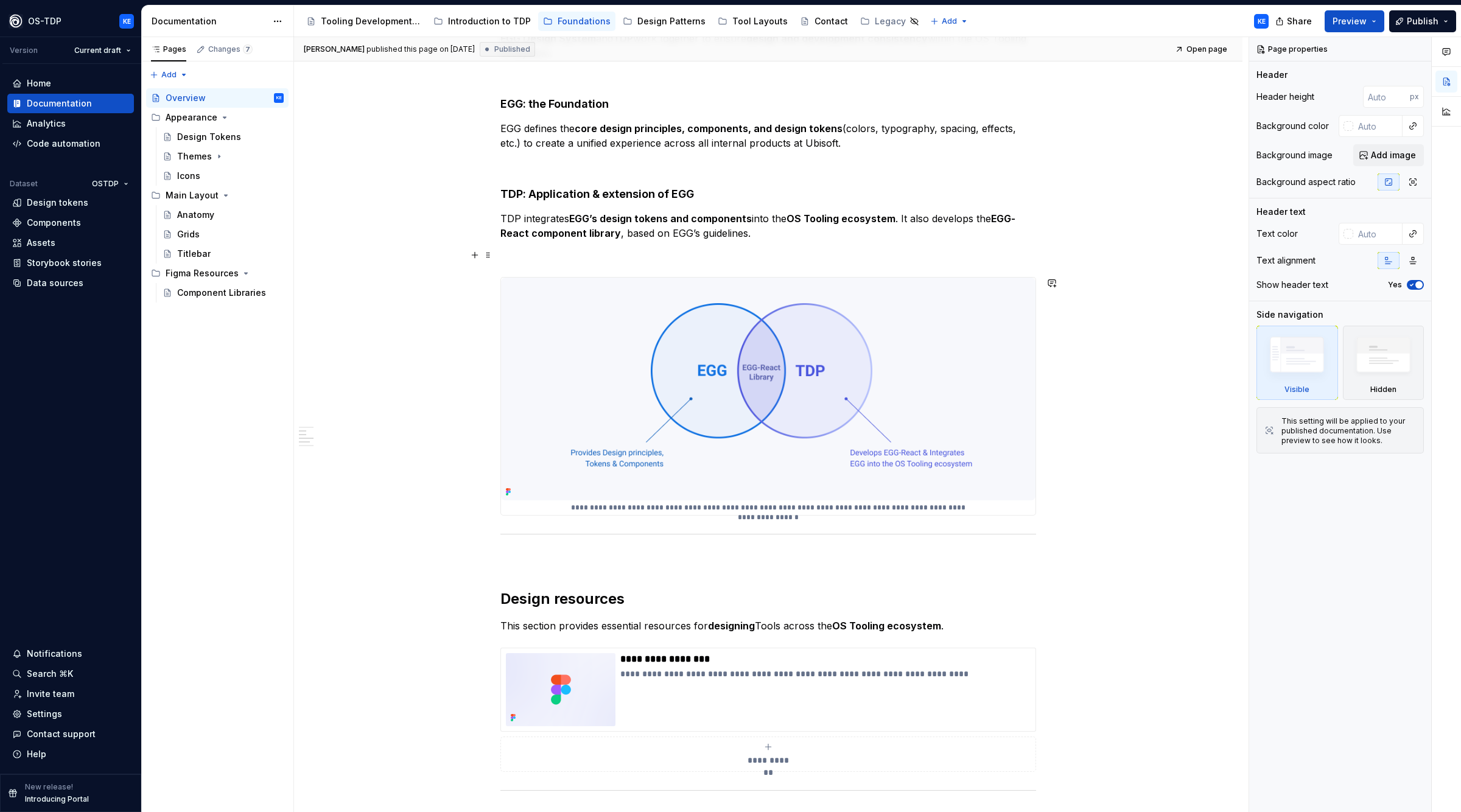
scroll to position [552, 0]
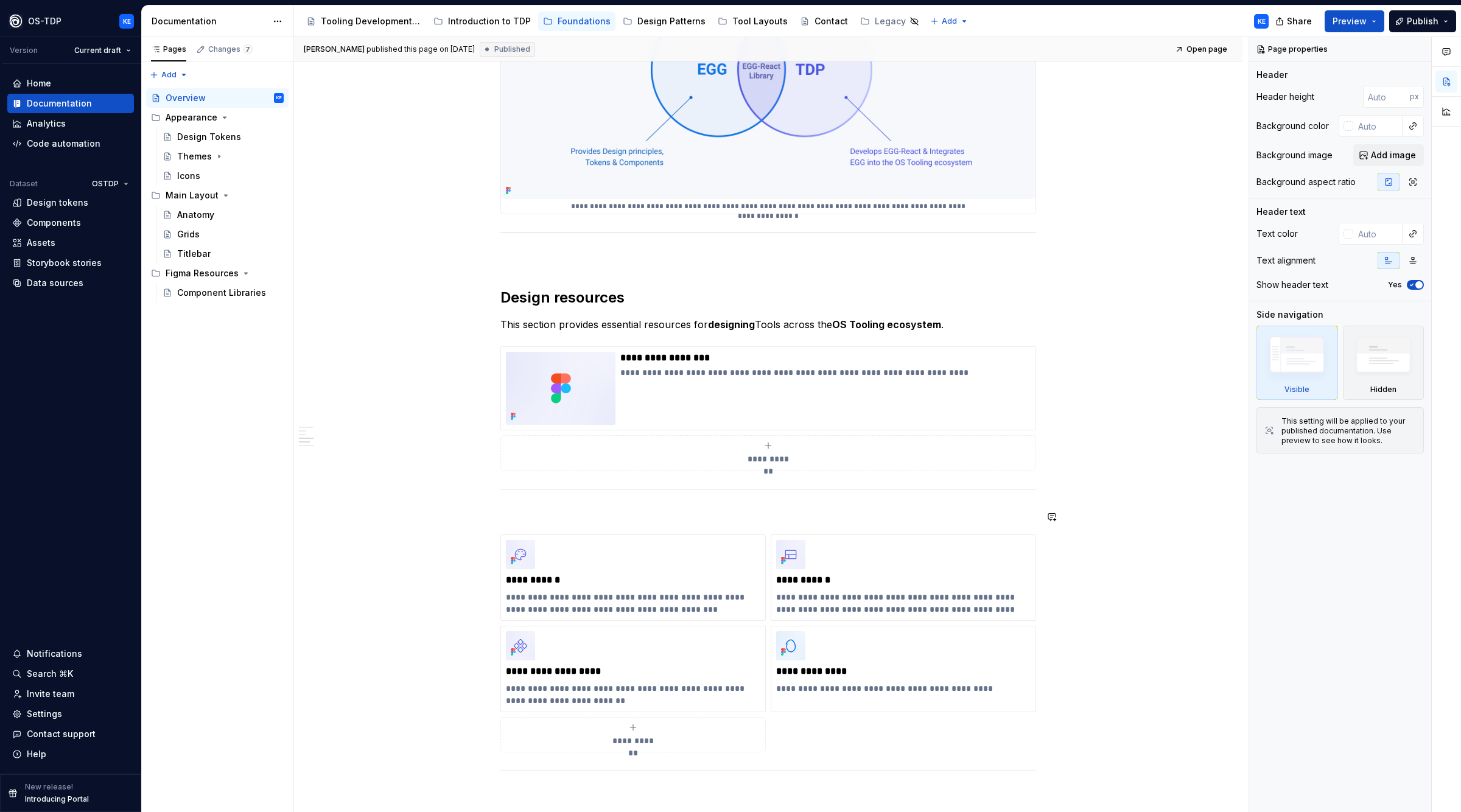
click at [1124, 497] on div "**********" at bounding box center [768, 515] width 949 height 1689
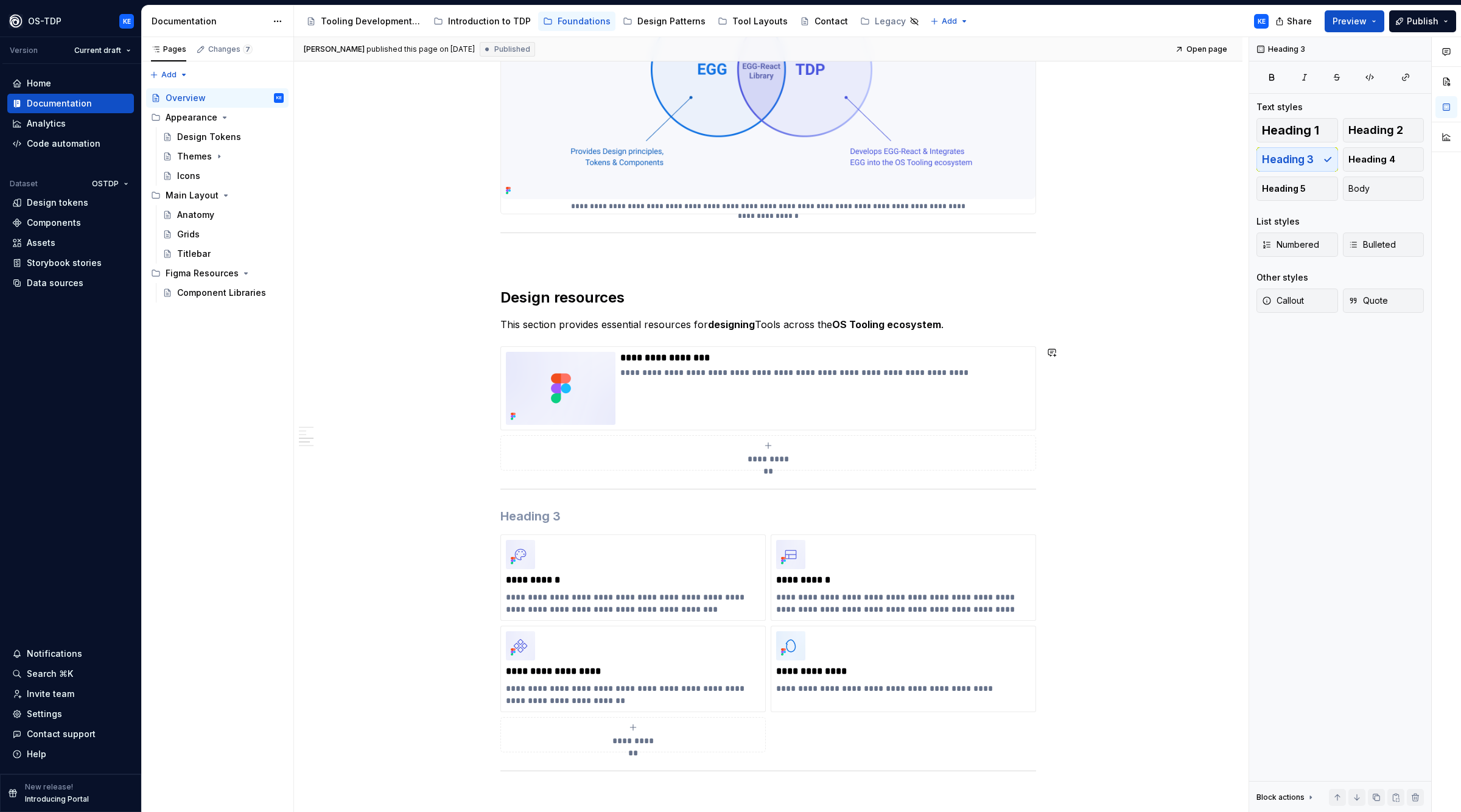
scroll to position [351, 0]
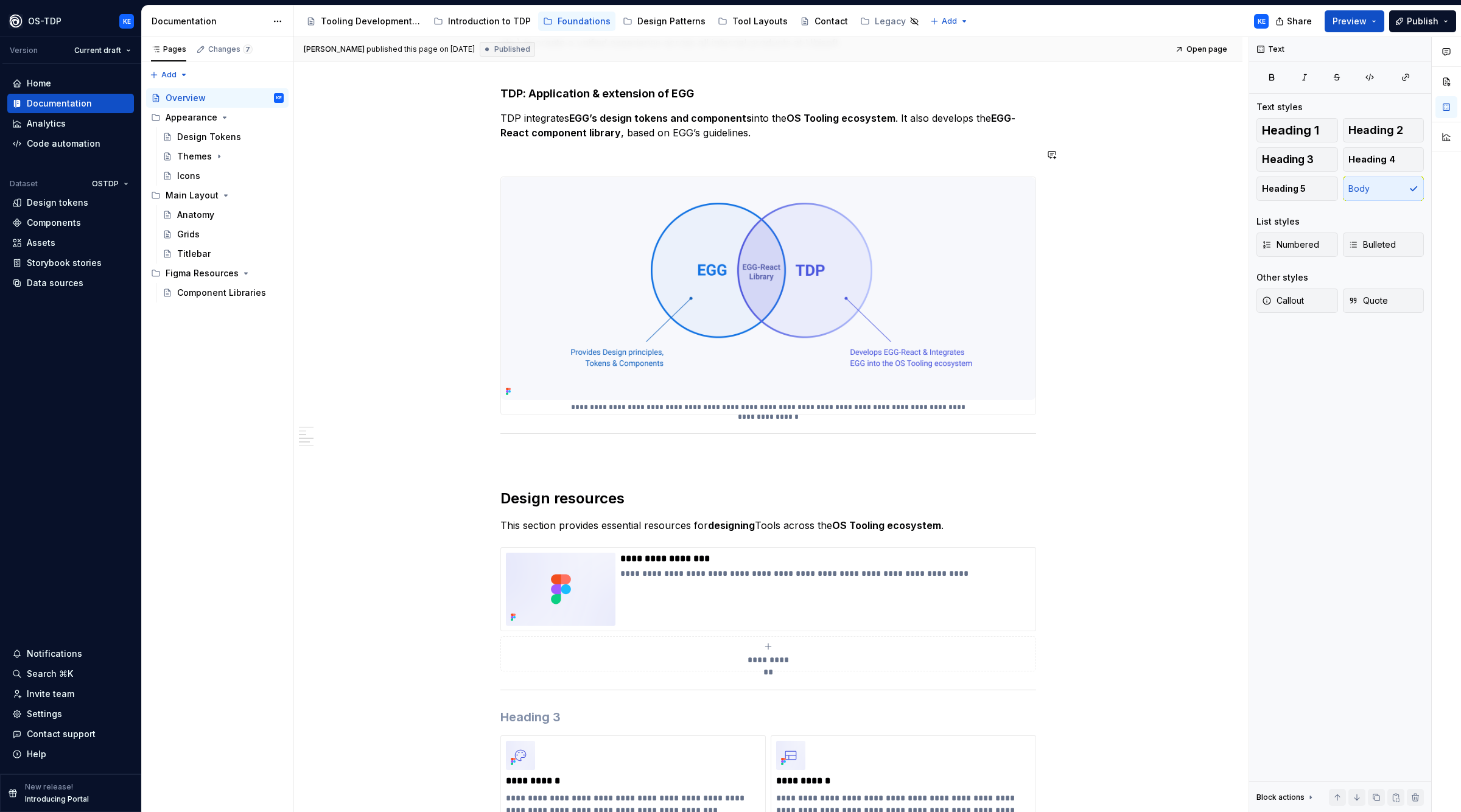
click at [816, 143] on div "**********" at bounding box center [769, 602] width 536 height 1401
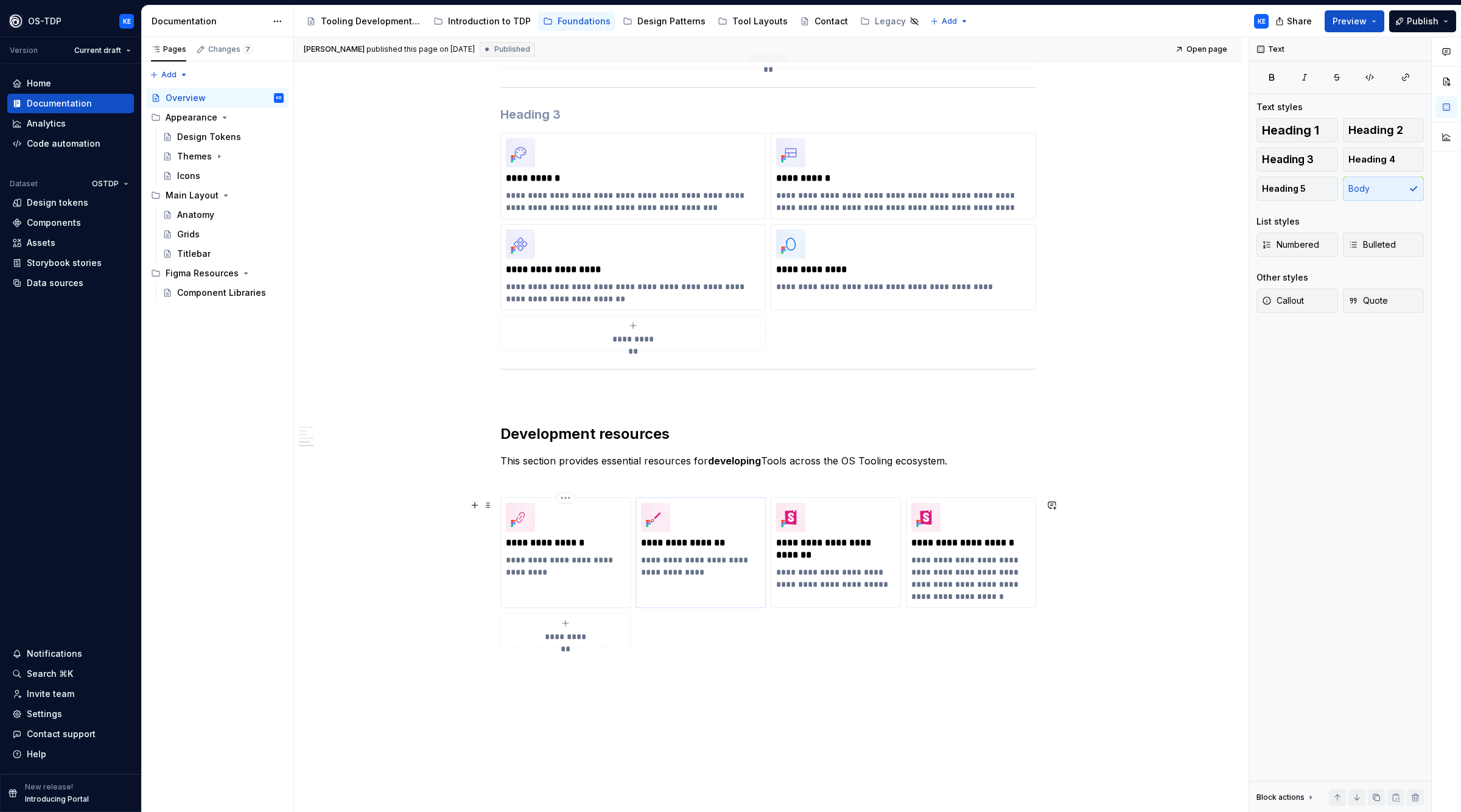
scroll to position [753, 0]
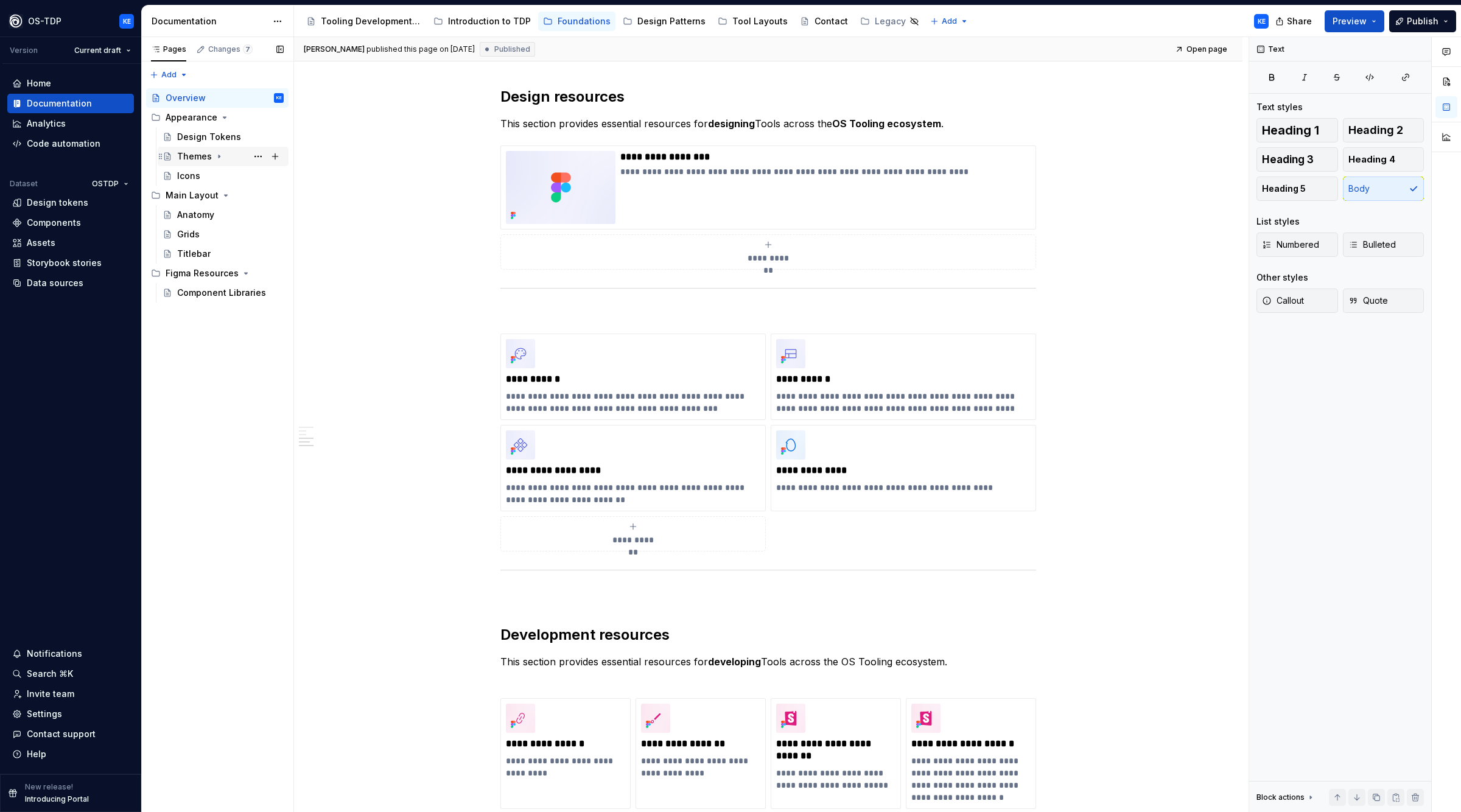
click at [200, 166] on div "Themes" at bounding box center [223, 156] width 131 height 19
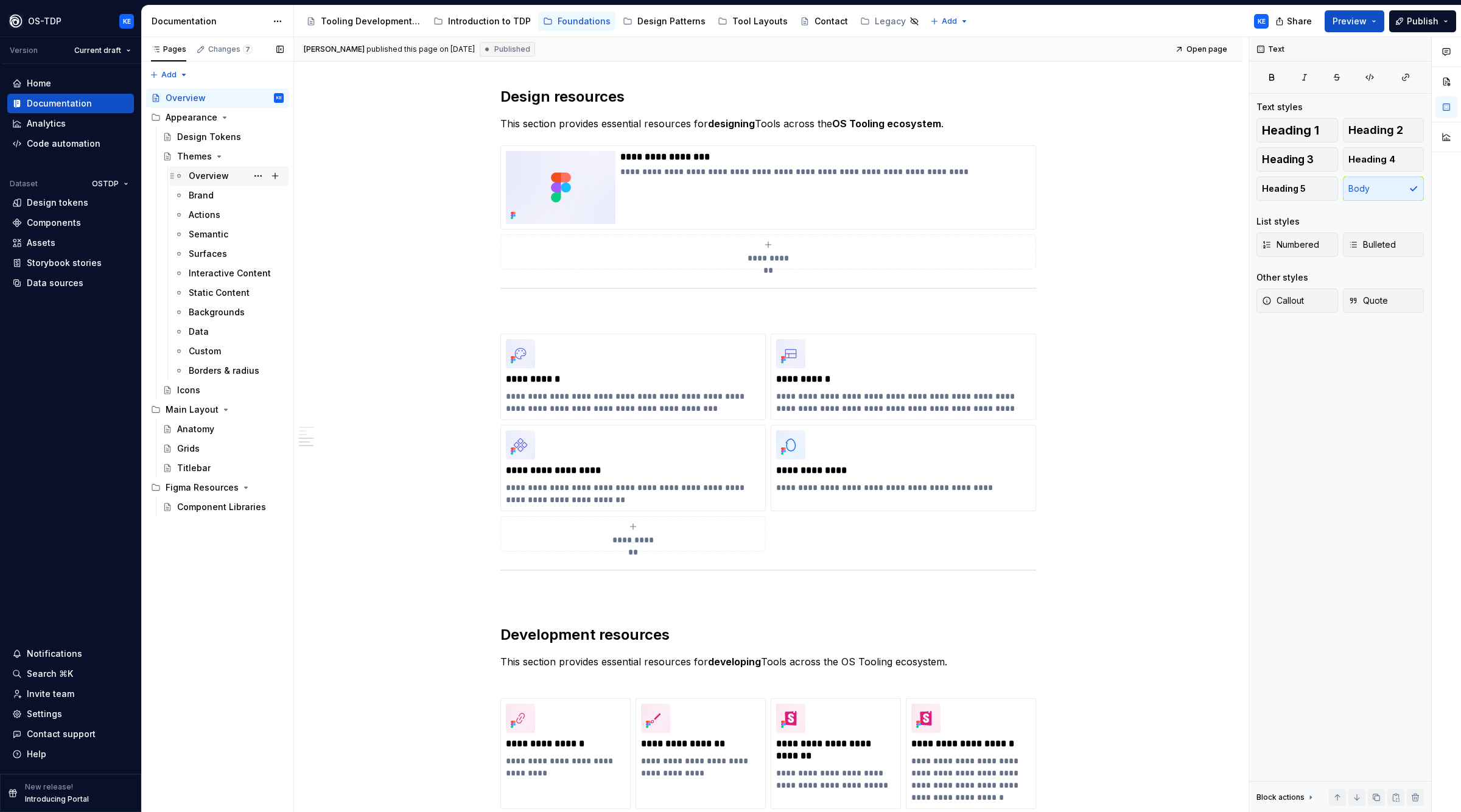
click at [194, 179] on div "Overview" at bounding box center [208, 176] width 40 height 12
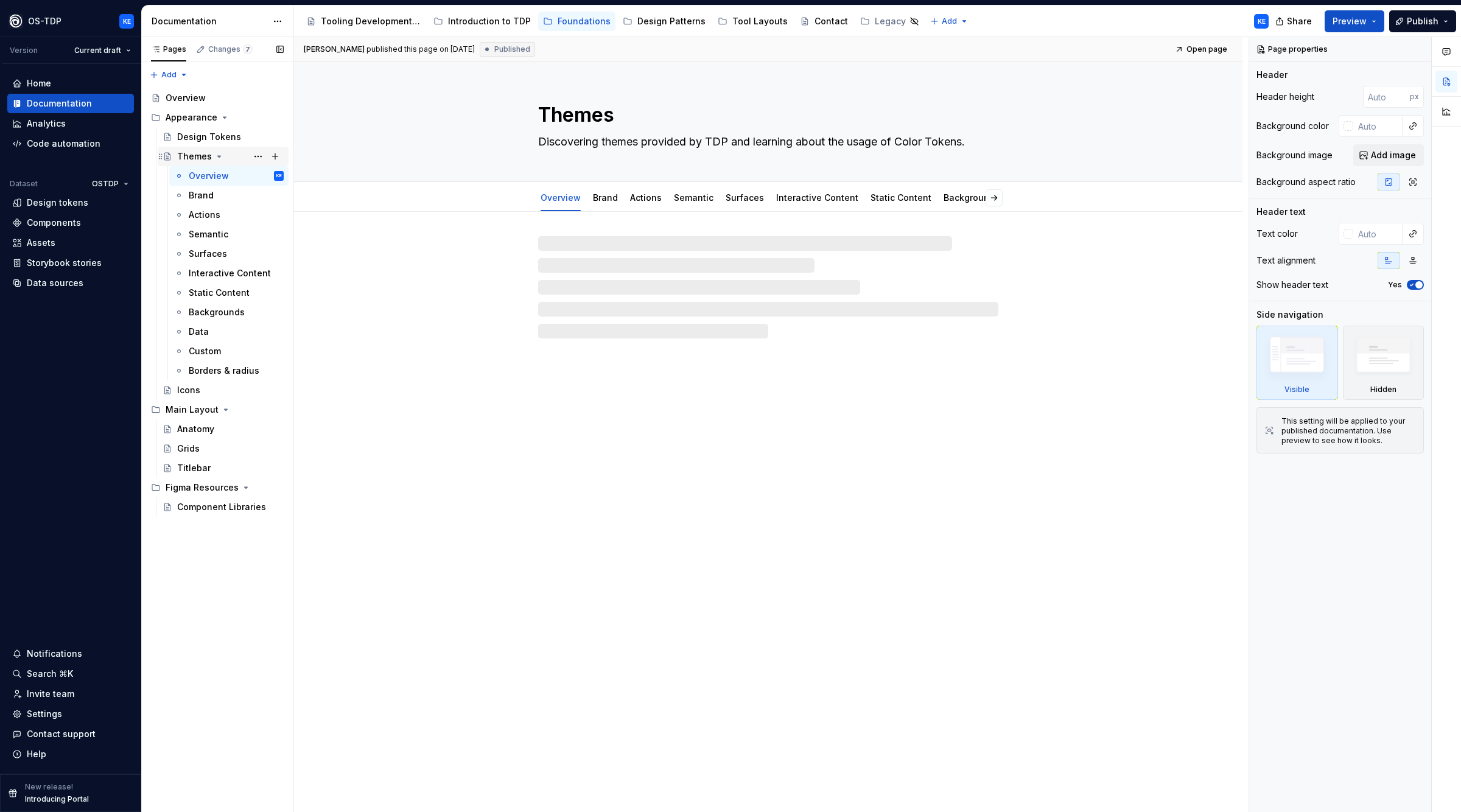
click at [195, 152] on div "Themes" at bounding box center [195, 156] width 35 height 12
click at [201, 392] on div "Icons" at bounding box center [231, 390] width 107 height 17
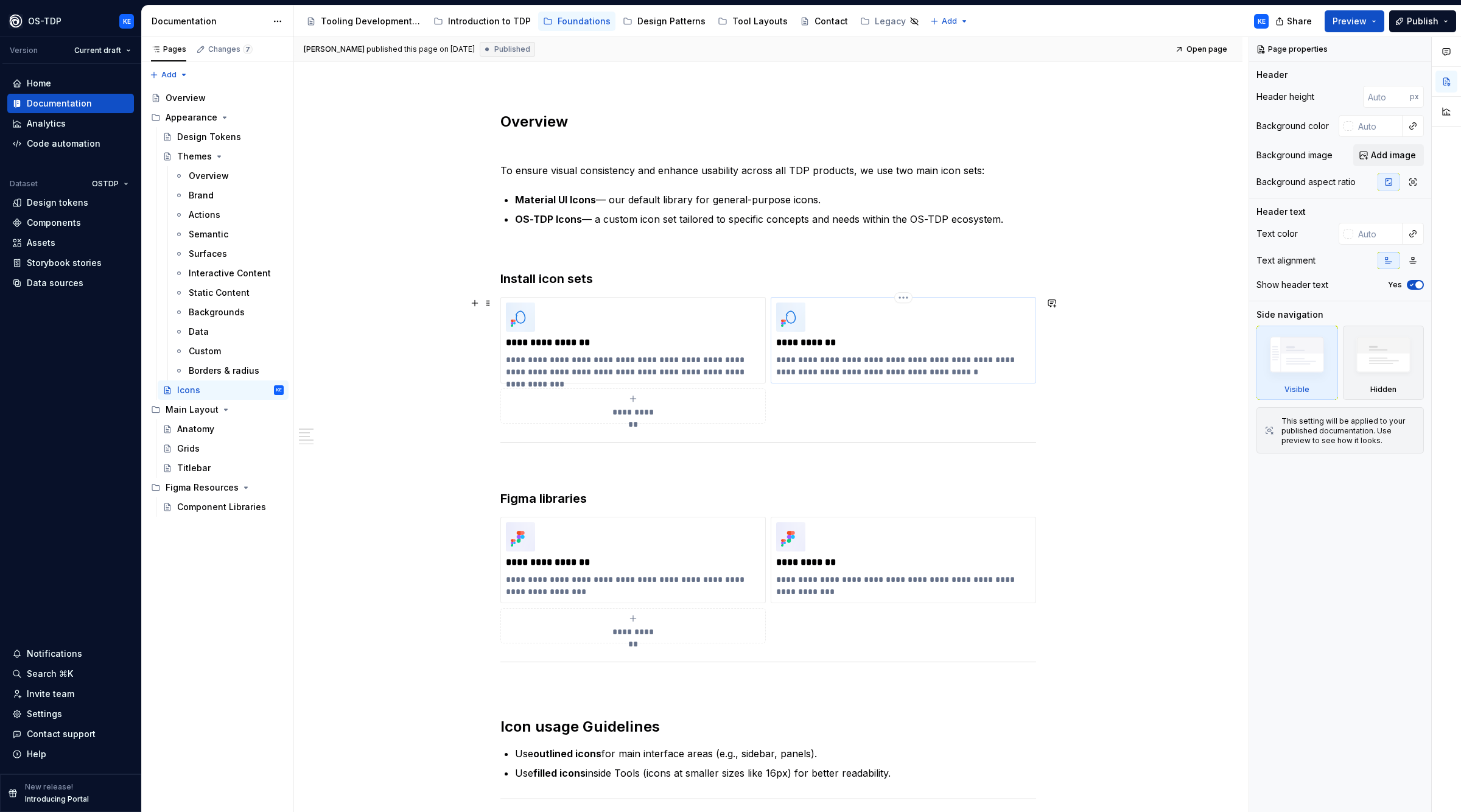
scroll to position [150, 0]
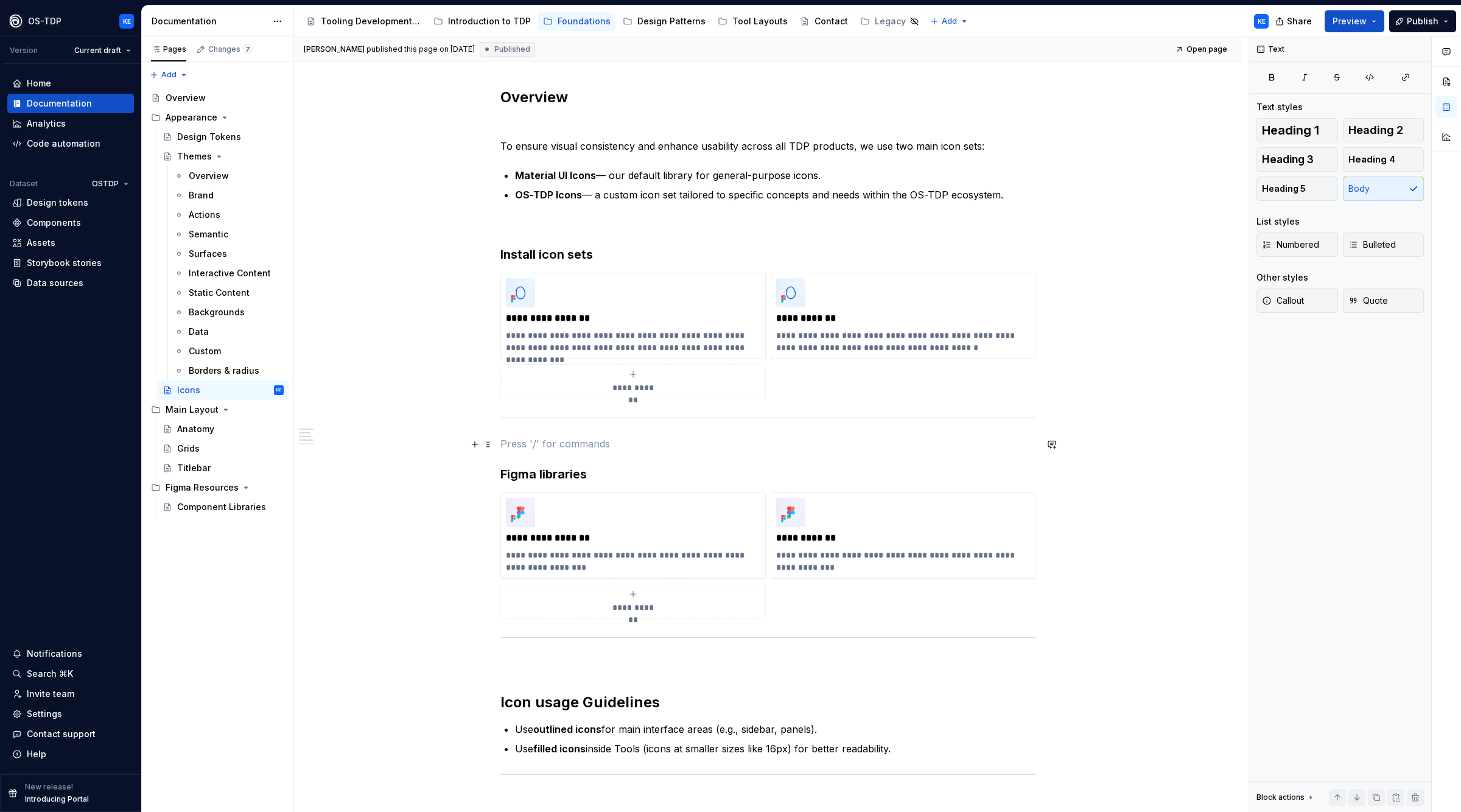
click at [620, 443] on p at bounding box center [769, 444] width 536 height 15
click at [502, 475] on div "**********" at bounding box center [771, 425] width 955 height 775
drag, startPoint x: 506, startPoint y: 474, endPoint x: 1092, endPoint y: 605, distance: 600.5
click at [1092, 605] on div "**********" at bounding box center [768, 652] width 949 height 1188
click at [1116, 574] on div "**********" at bounding box center [768, 652] width 949 height 1188
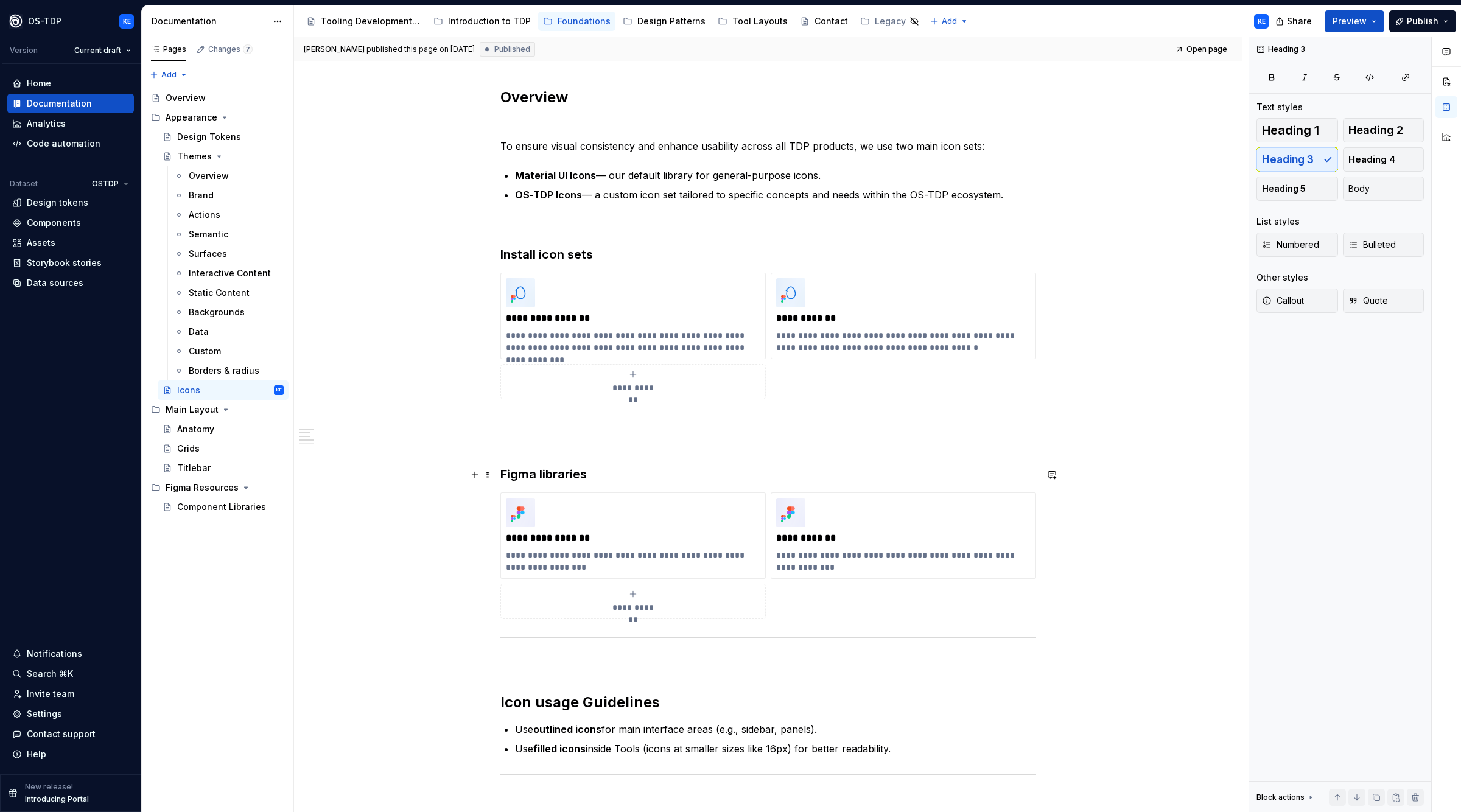
click at [936, 481] on h3 "Figma libraries" at bounding box center [769, 474] width 536 height 17
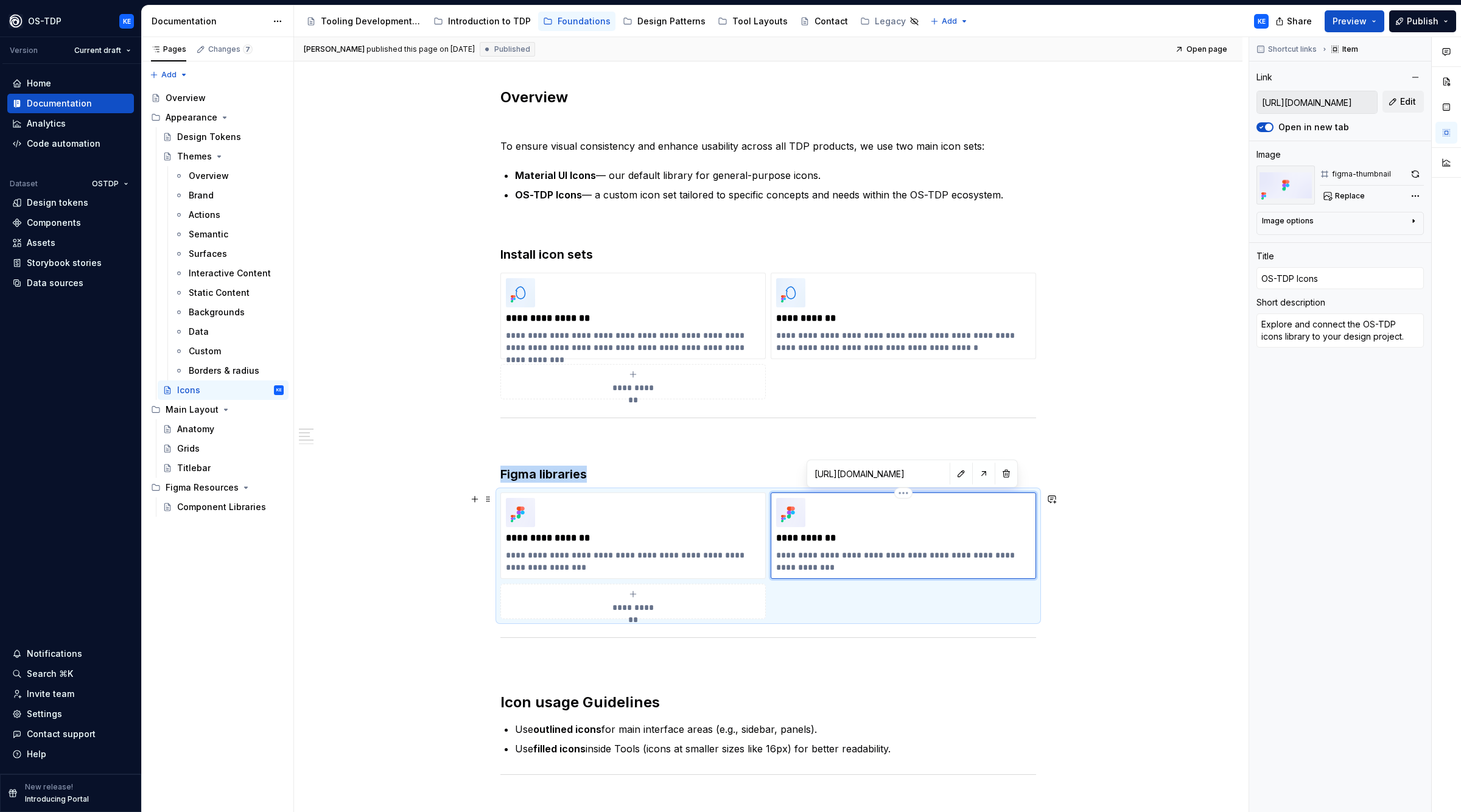
click at [963, 501] on div "**********" at bounding box center [903, 536] width 254 height 76
click at [842, 602] on div "**********" at bounding box center [769, 556] width 536 height 127
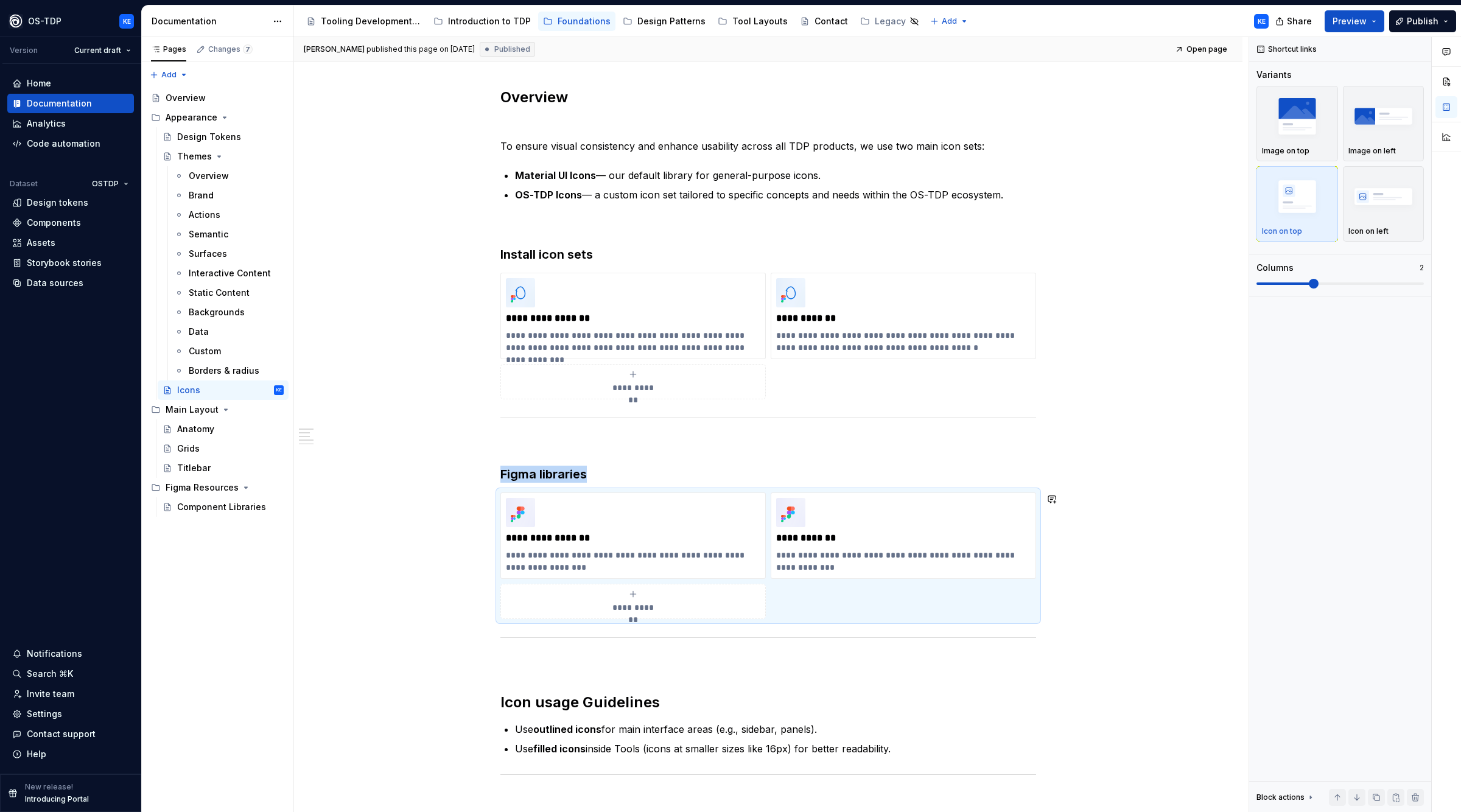
copy h3 "Figma libraries"
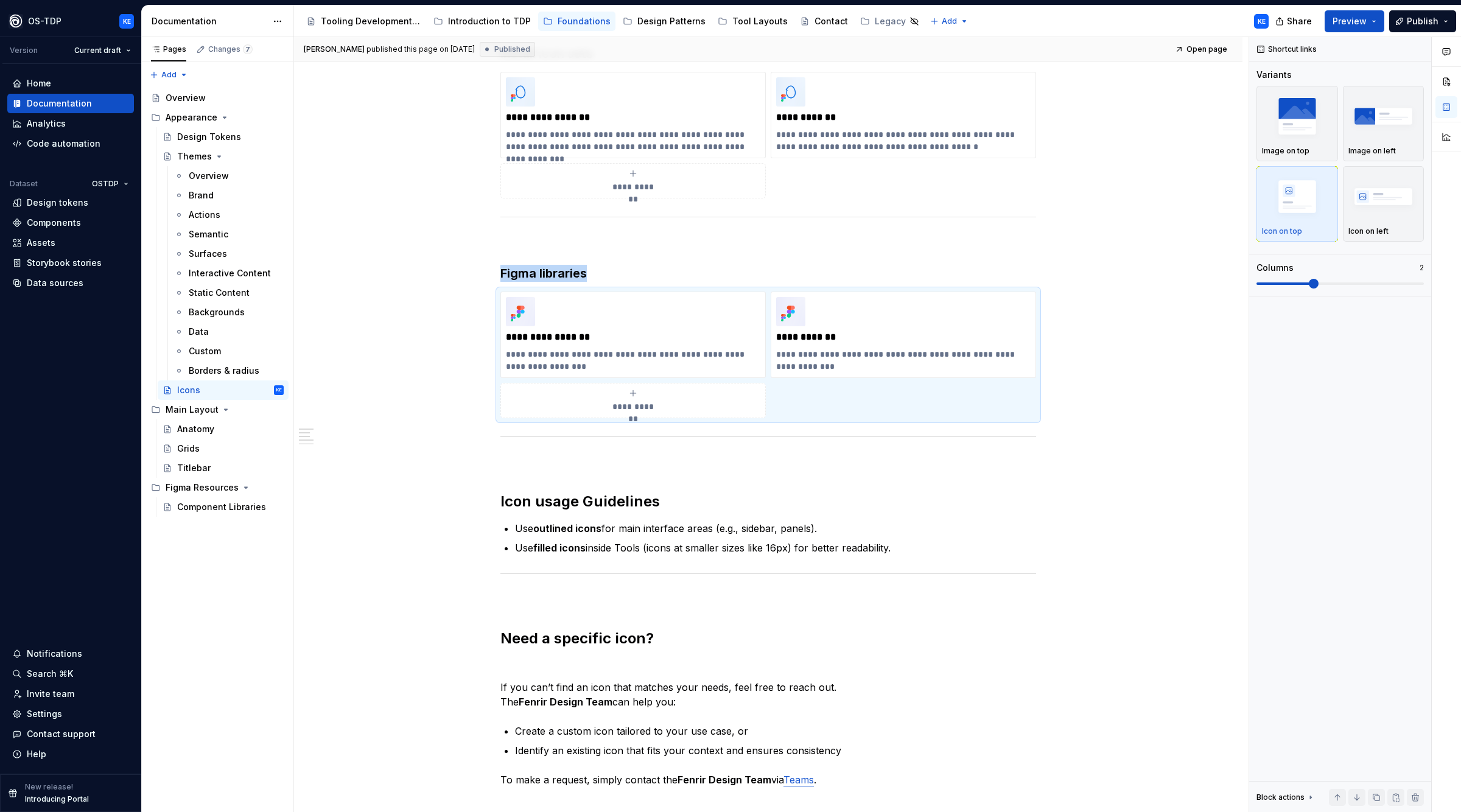
scroll to position [0, 0]
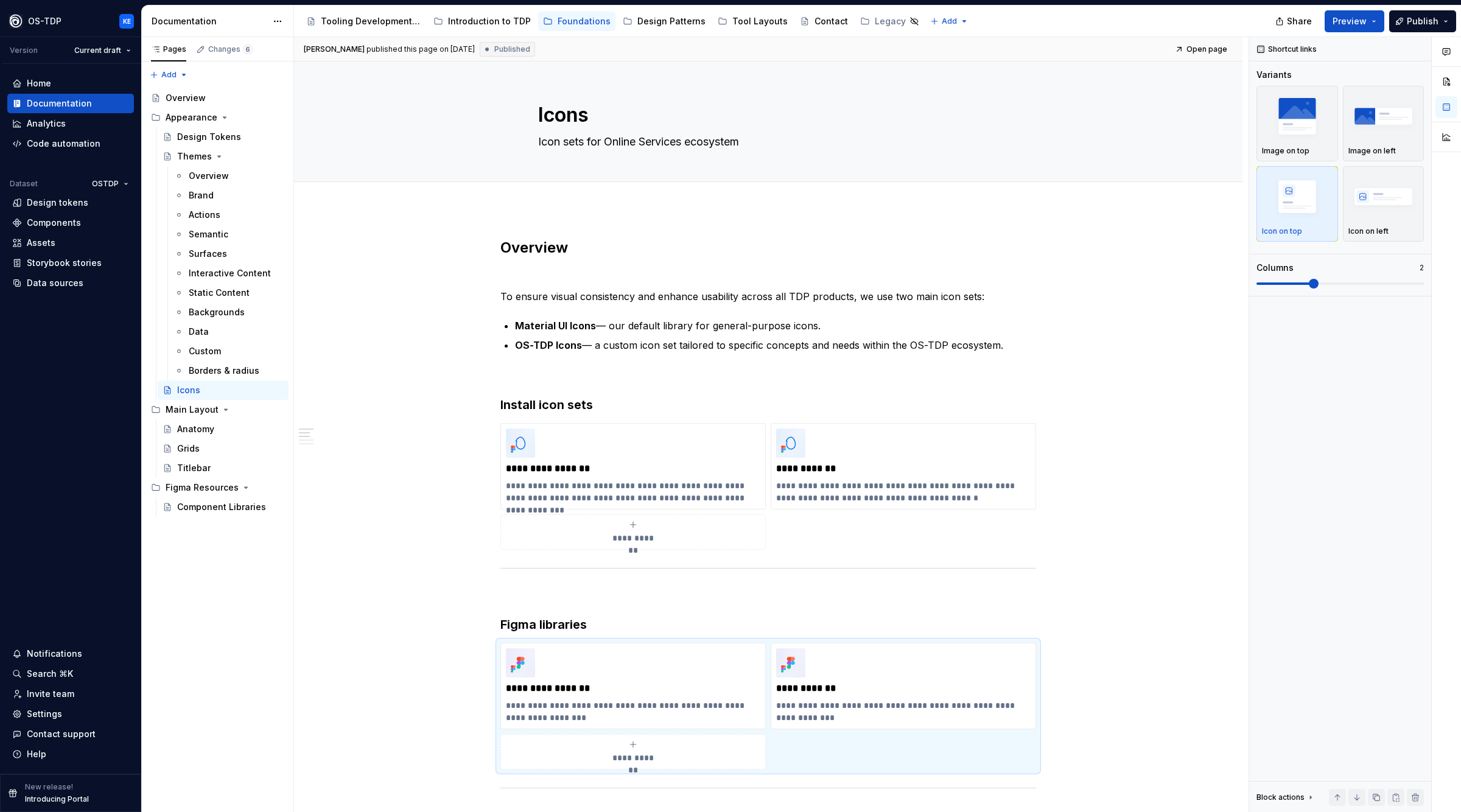
type textarea "*"
